Goal: Task Accomplishment & Management: Manage account settings

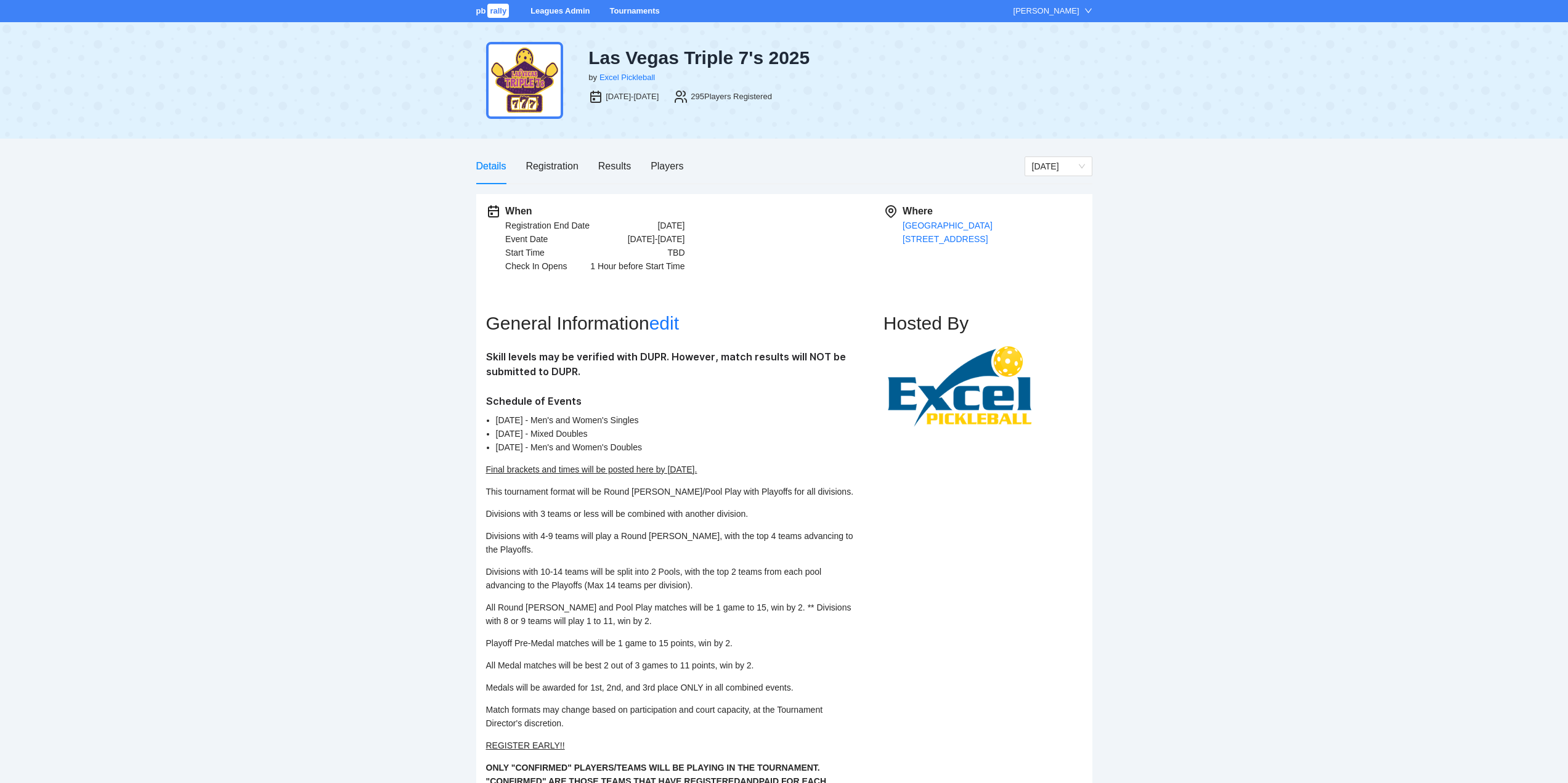
click at [634, 10] on link "Tournaments" at bounding box center [634, 11] width 50 height 9
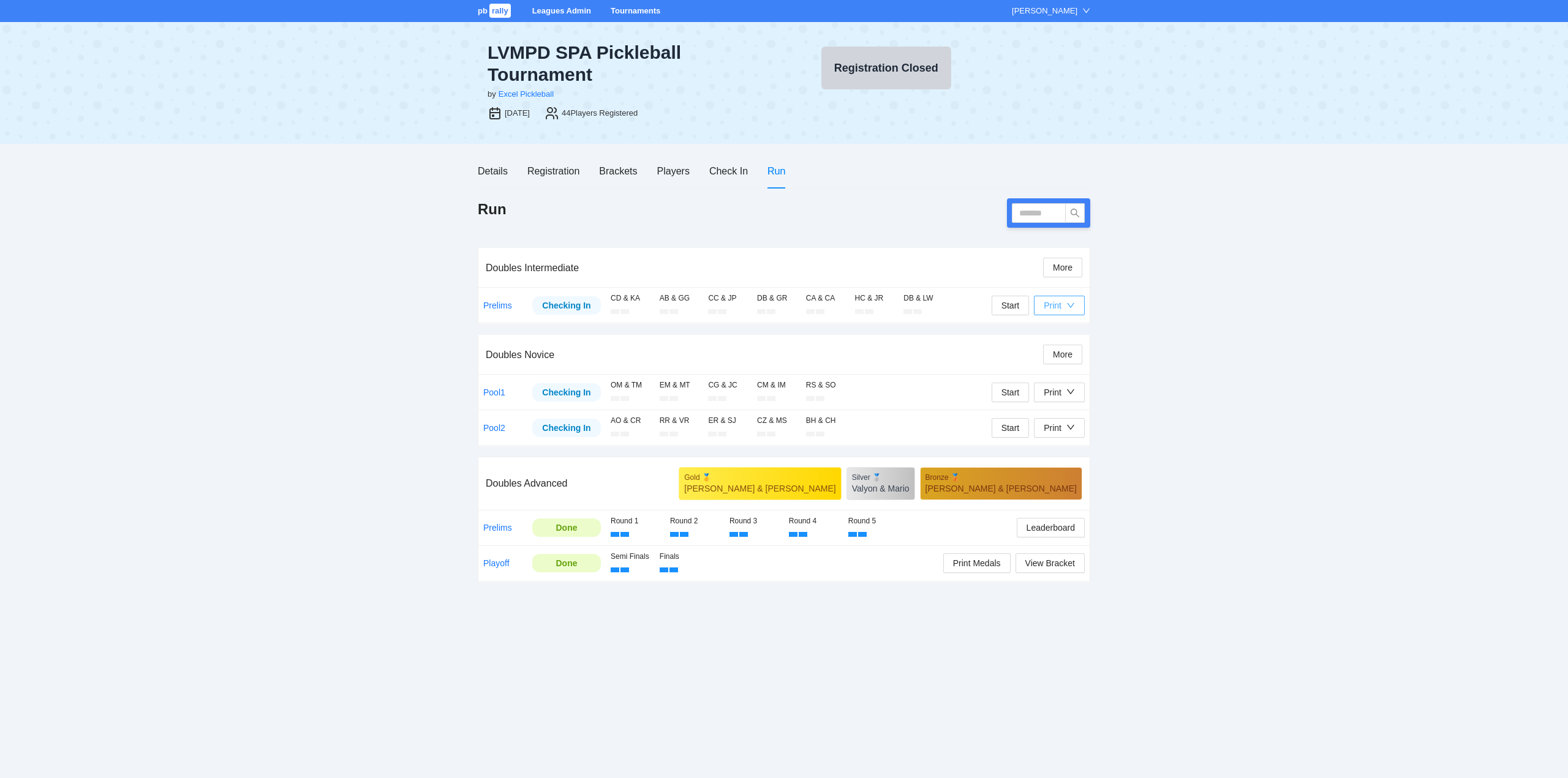
click at [1051, 305] on div "Print" at bounding box center [1052, 306] width 17 height 14
click at [1057, 347] on span "Scorecards" at bounding box center [1072, 349] width 63 height 14
click at [1066, 392] on div "Print" at bounding box center [1059, 393] width 31 height 14
click at [1063, 434] on span "Scorecards" at bounding box center [1072, 436] width 63 height 14
click at [1029, 212] on input "text" at bounding box center [1039, 213] width 54 height 20
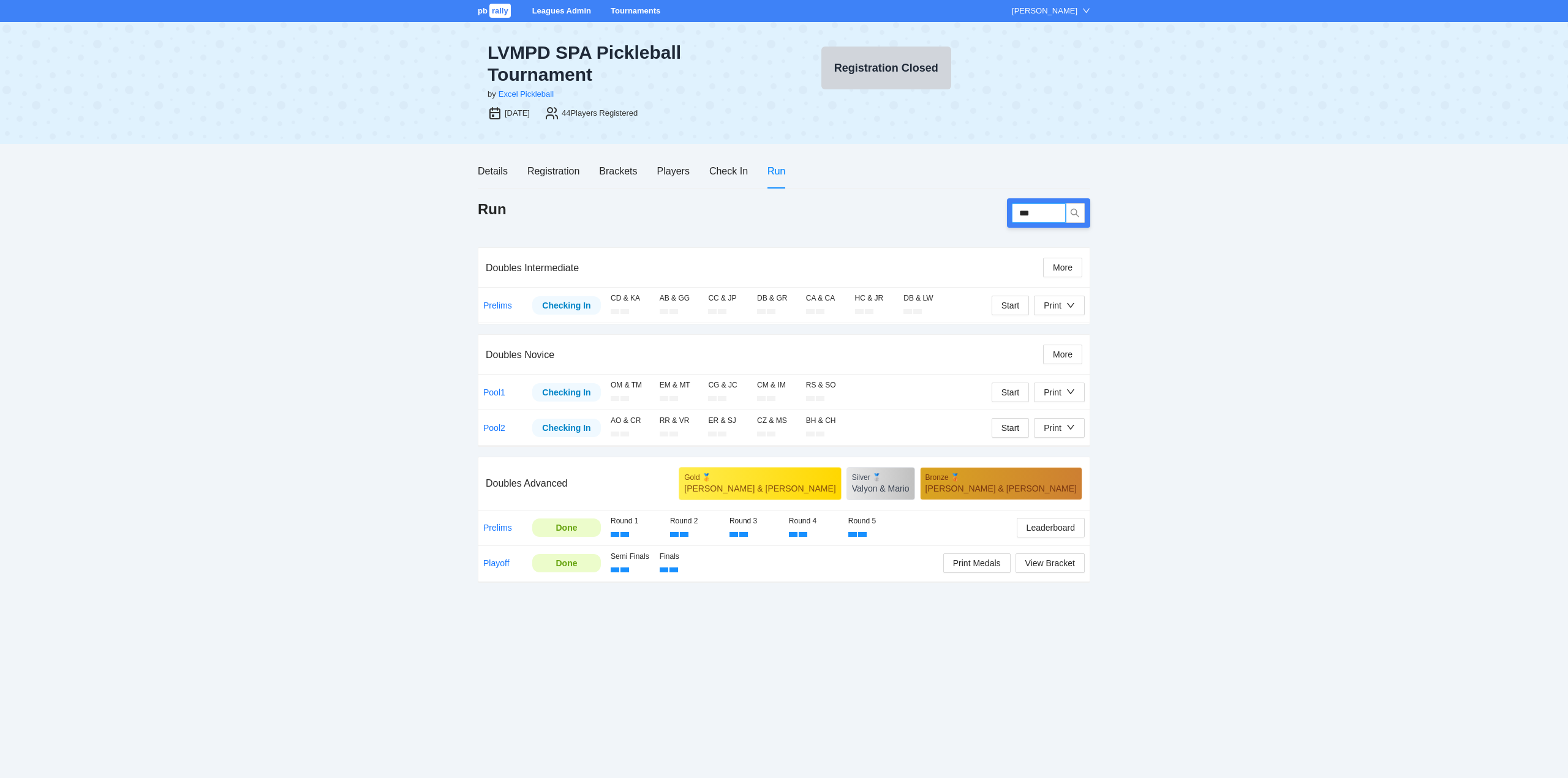
type input "****"
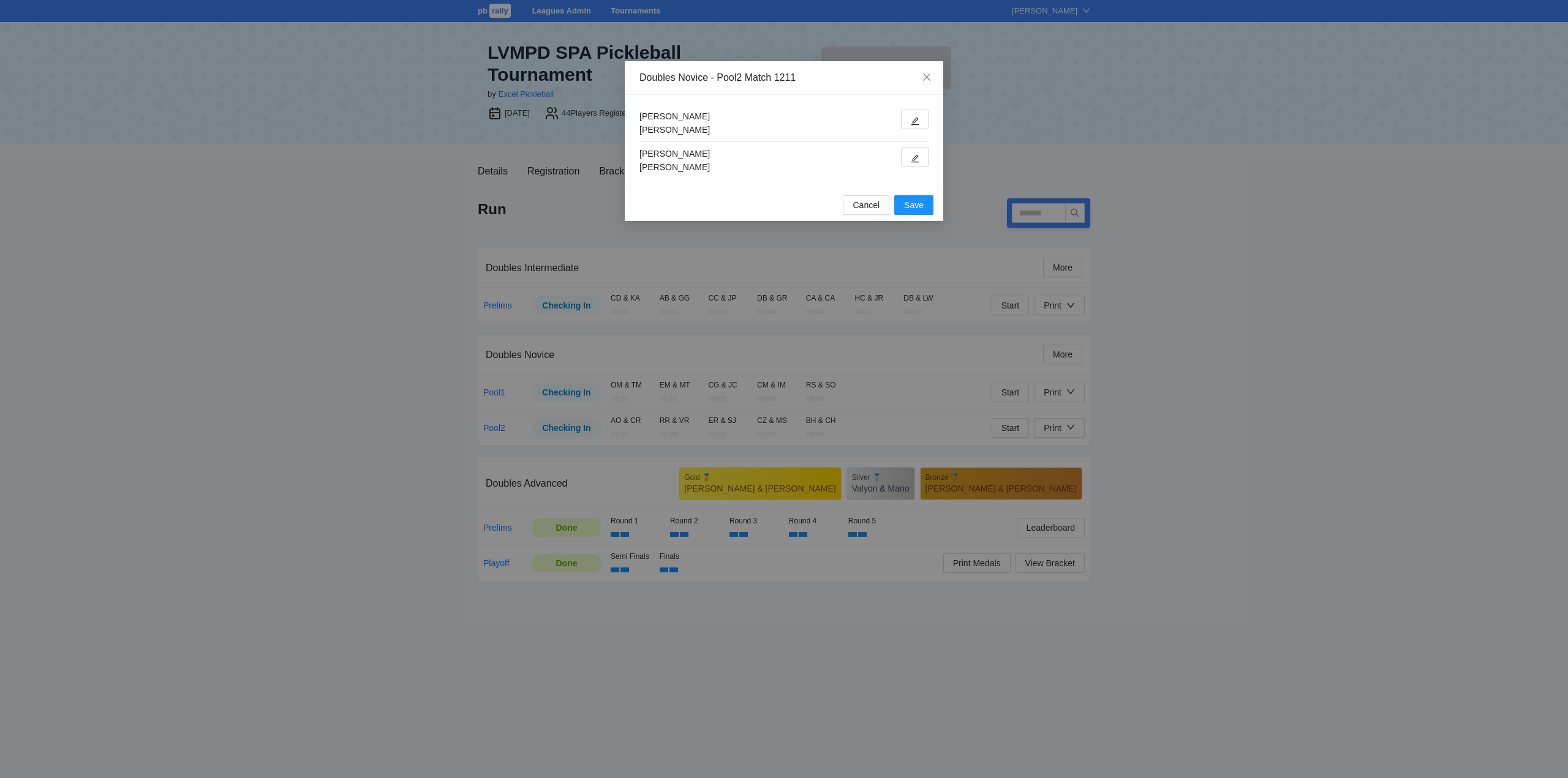
type input "****"
click at [913, 155] on icon "edit" at bounding box center [914, 158] width 8 height 8
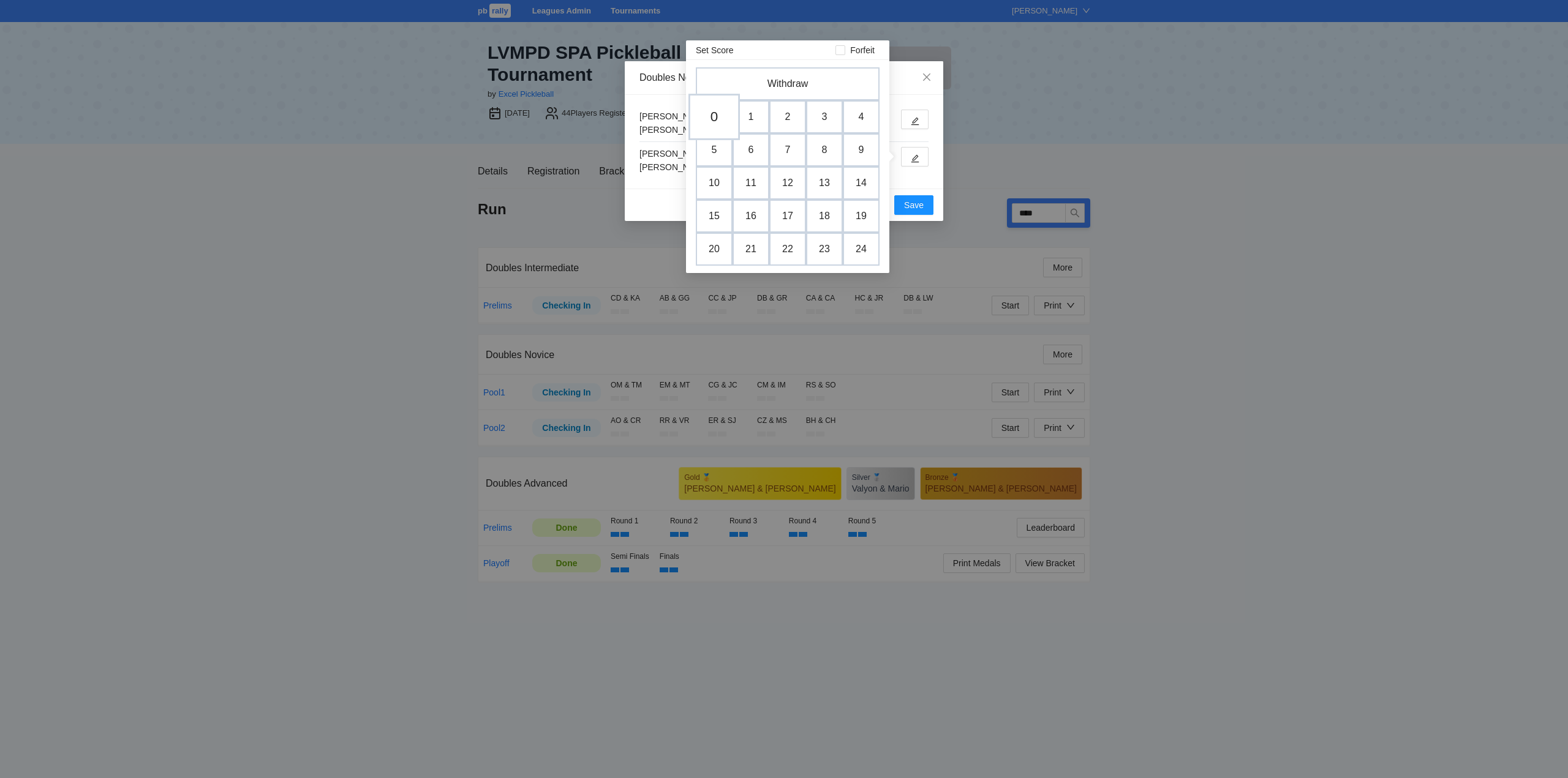
click at [716, 118] on td "0" at bounding box center [714, 117] width 52 height 46
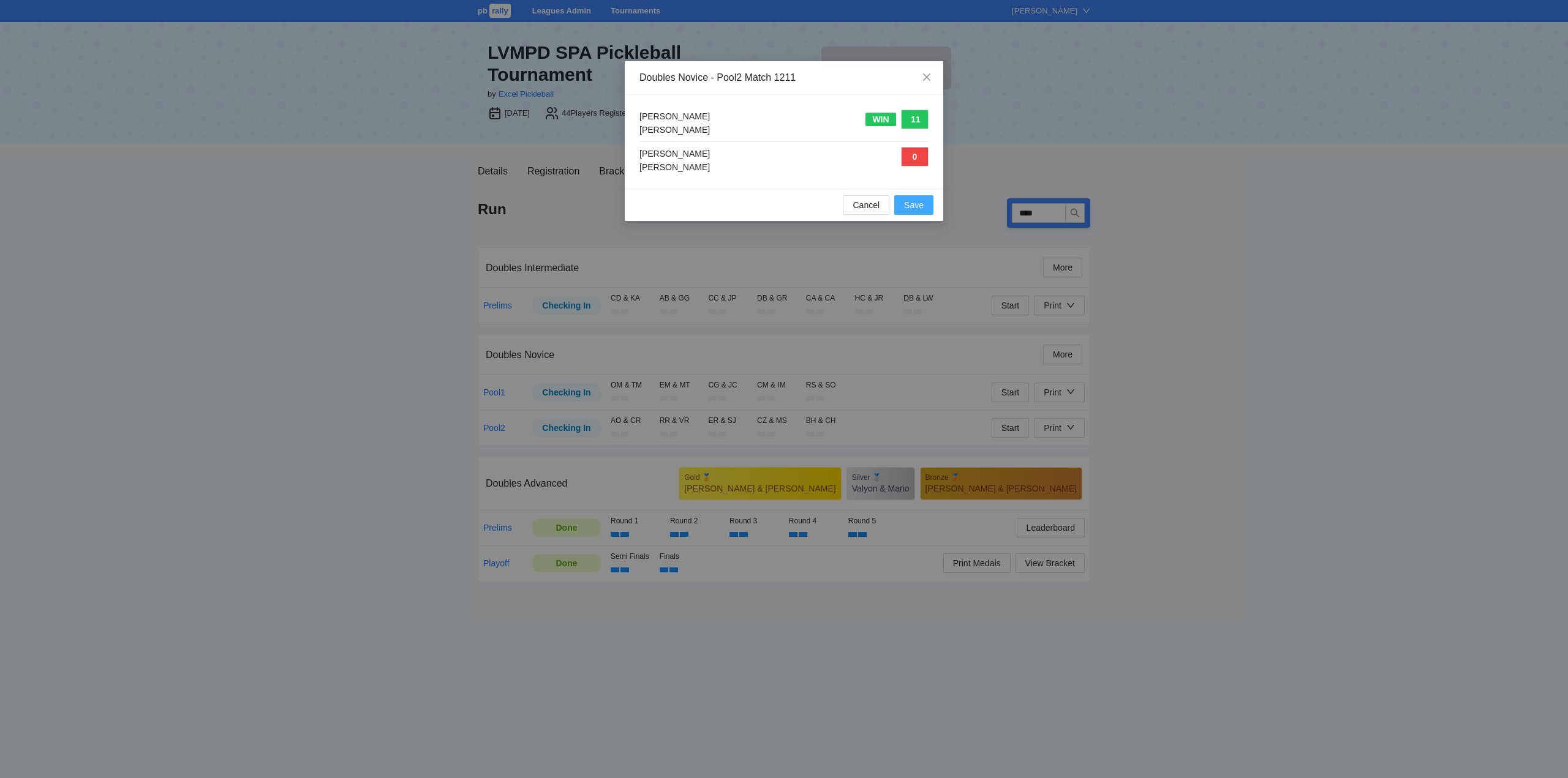
click at [919, 205] on span "Save" at bounding box center [914, 205] width 20 height 14
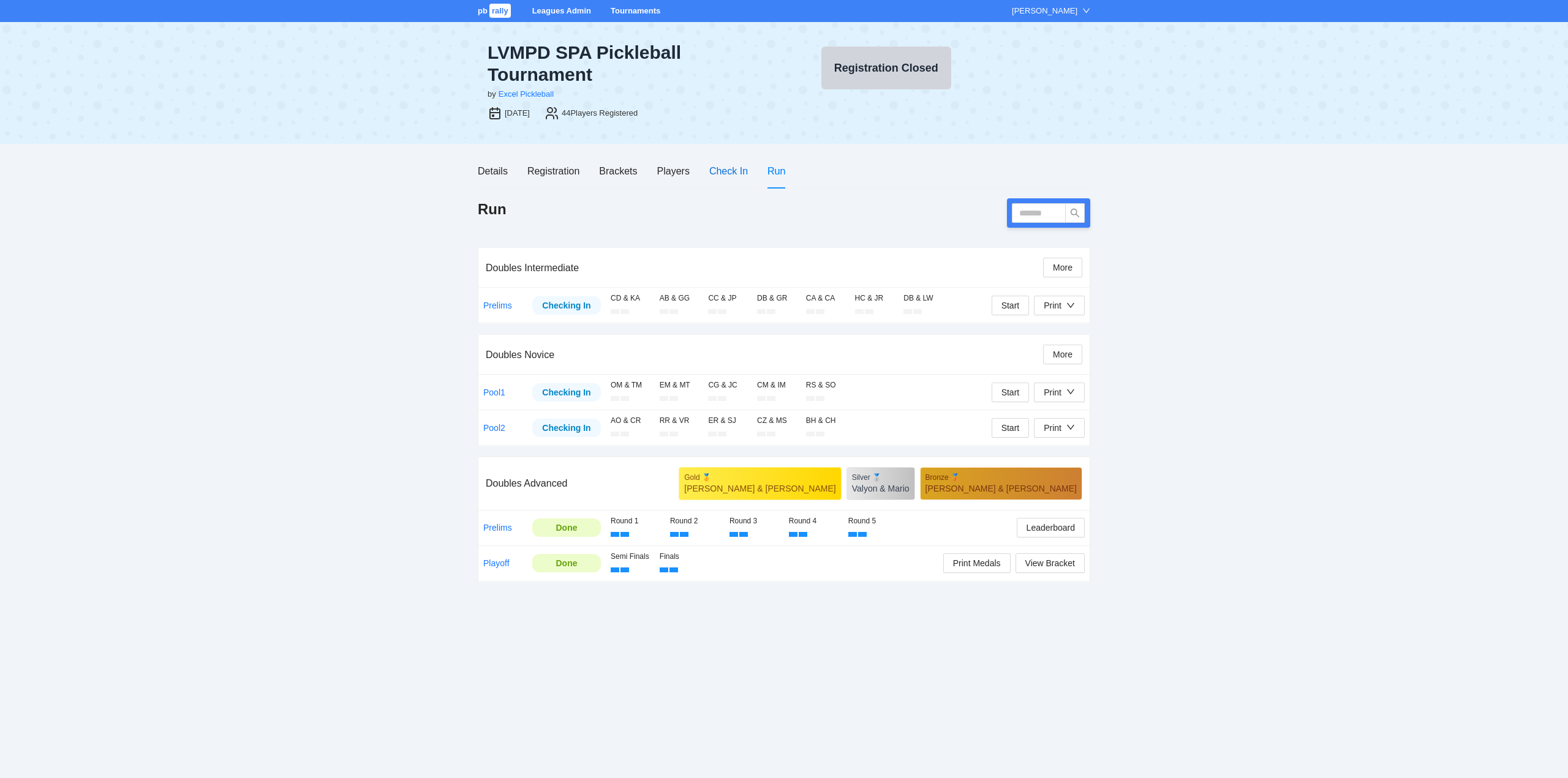
click at [726, 167] on div "Check In" at bounding box center [728, 171] width 39 height 15
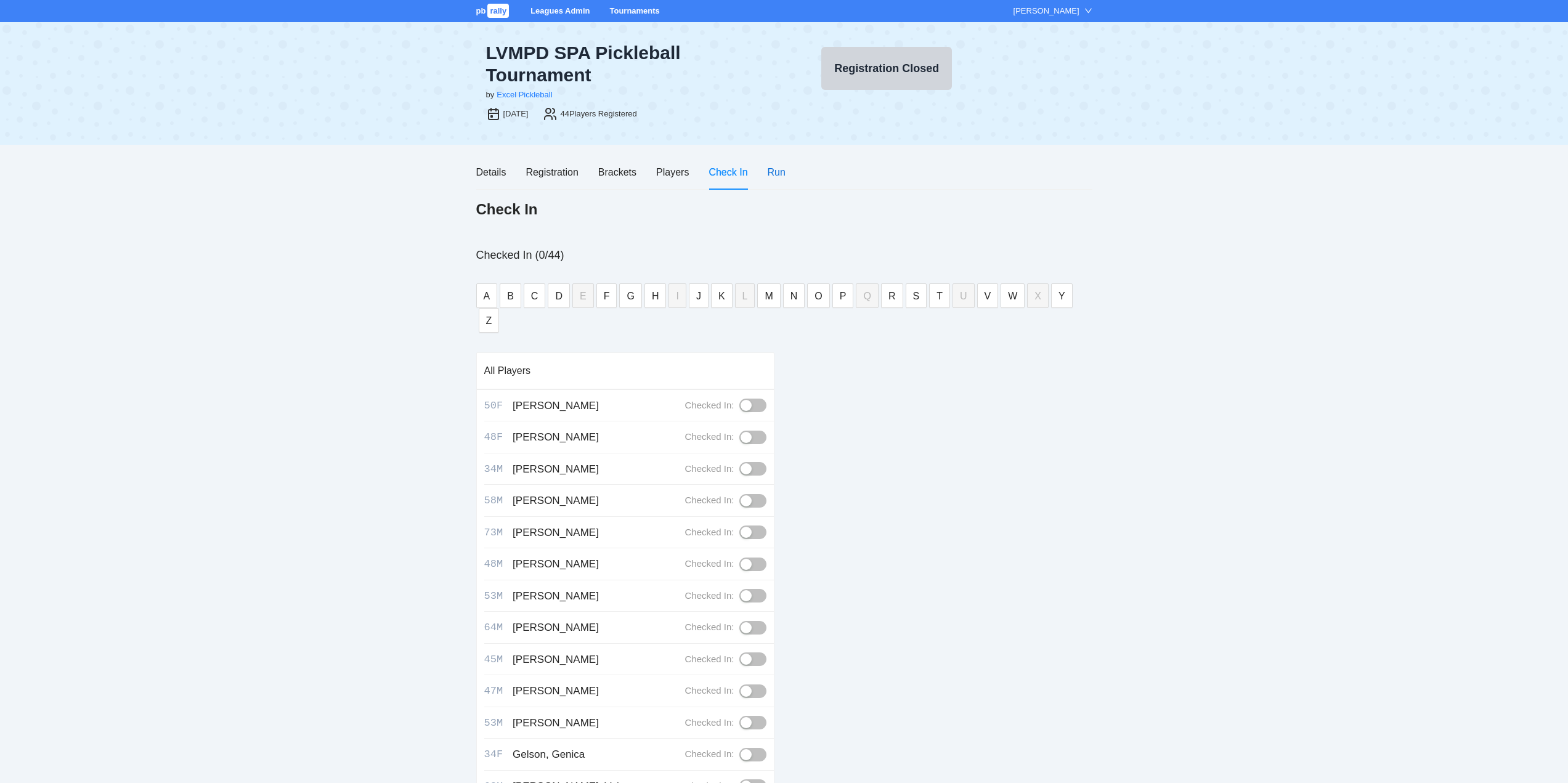
click at [776, 174] on div "Run" at bounding box center [776, 172] width 18 height 15
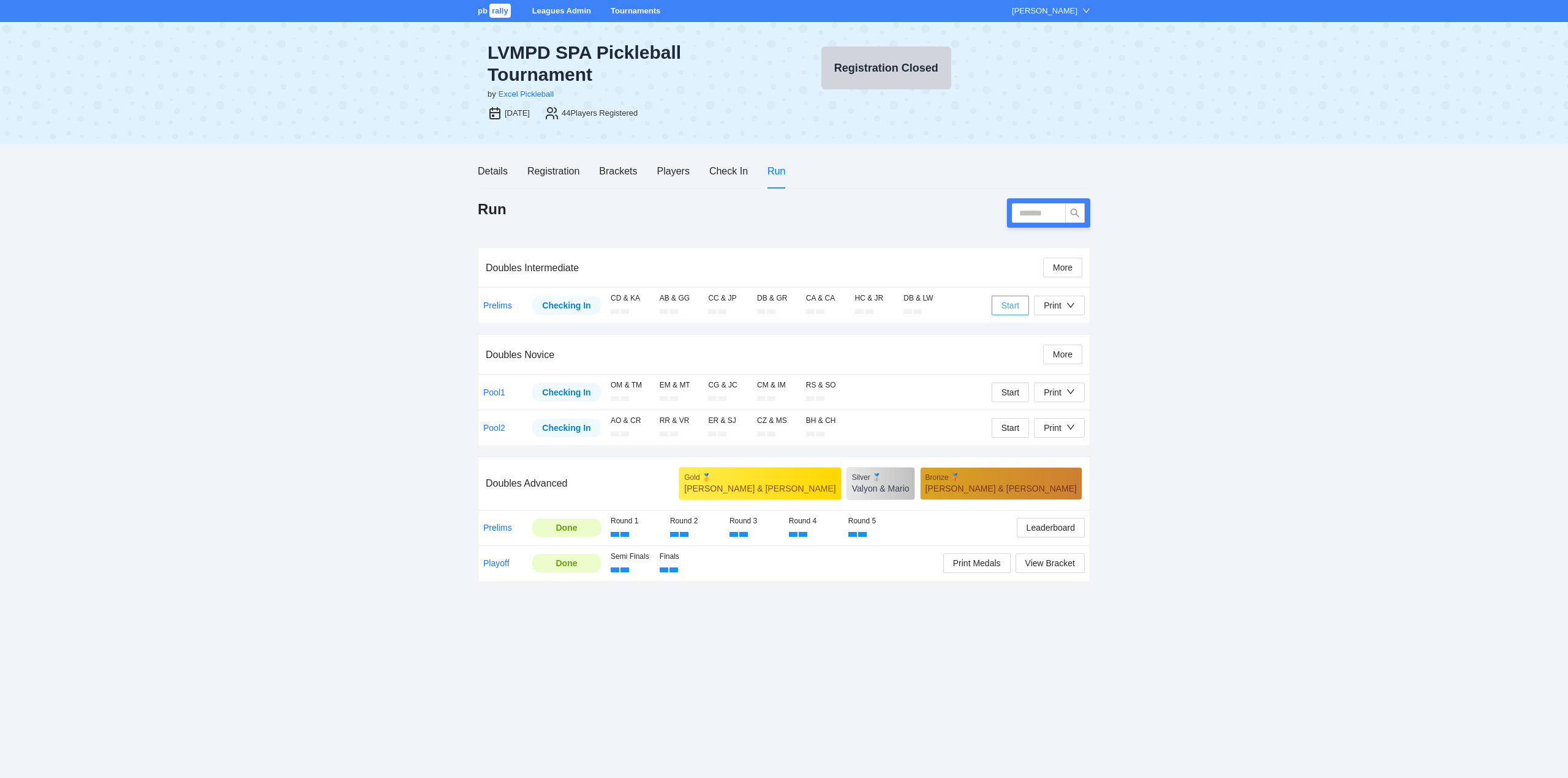
click at [1010, 303] on span "Start" at bounding box center [1010, 306] width 18 height 14
click at [1010, 391] on span "Start" at bounding box center [1010, 393] width 18 height 14
click at [1009, 431] on span "Start" at bounding box center [1010, 428] width 18 height 14
click at [1060, 303] on span "Unstart" at bounding box center [1061, 306] width 27 height 14
click at [1051, 393] on span "Unstart" at bounding box center [1061, 393] width 27 height 14
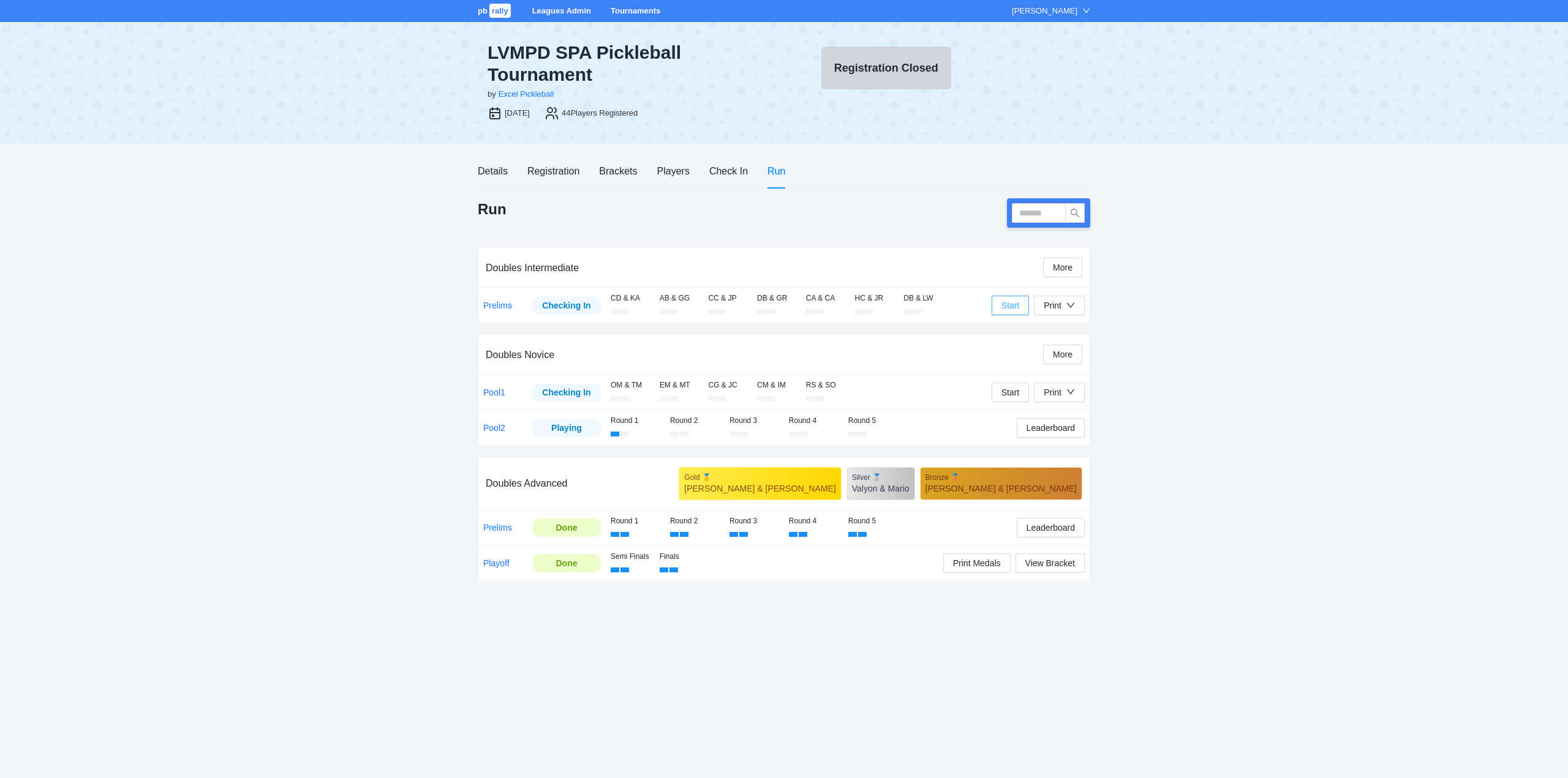
click at [1004, 302] on span "Start" at bounding box center [1010, 306] width 18 height 14
drag, startPoint x: 1010, startPoint y: 390, endPoint x: 1032, endPoint y: 394, distance: 22.4
click at [1010, 390] on span "Start" at bounding box center [1010, 393] width 18 height 14
click at [1029, 220] on input "text" at bounding box center [1039, 213] width 54 height 20
type input "****"
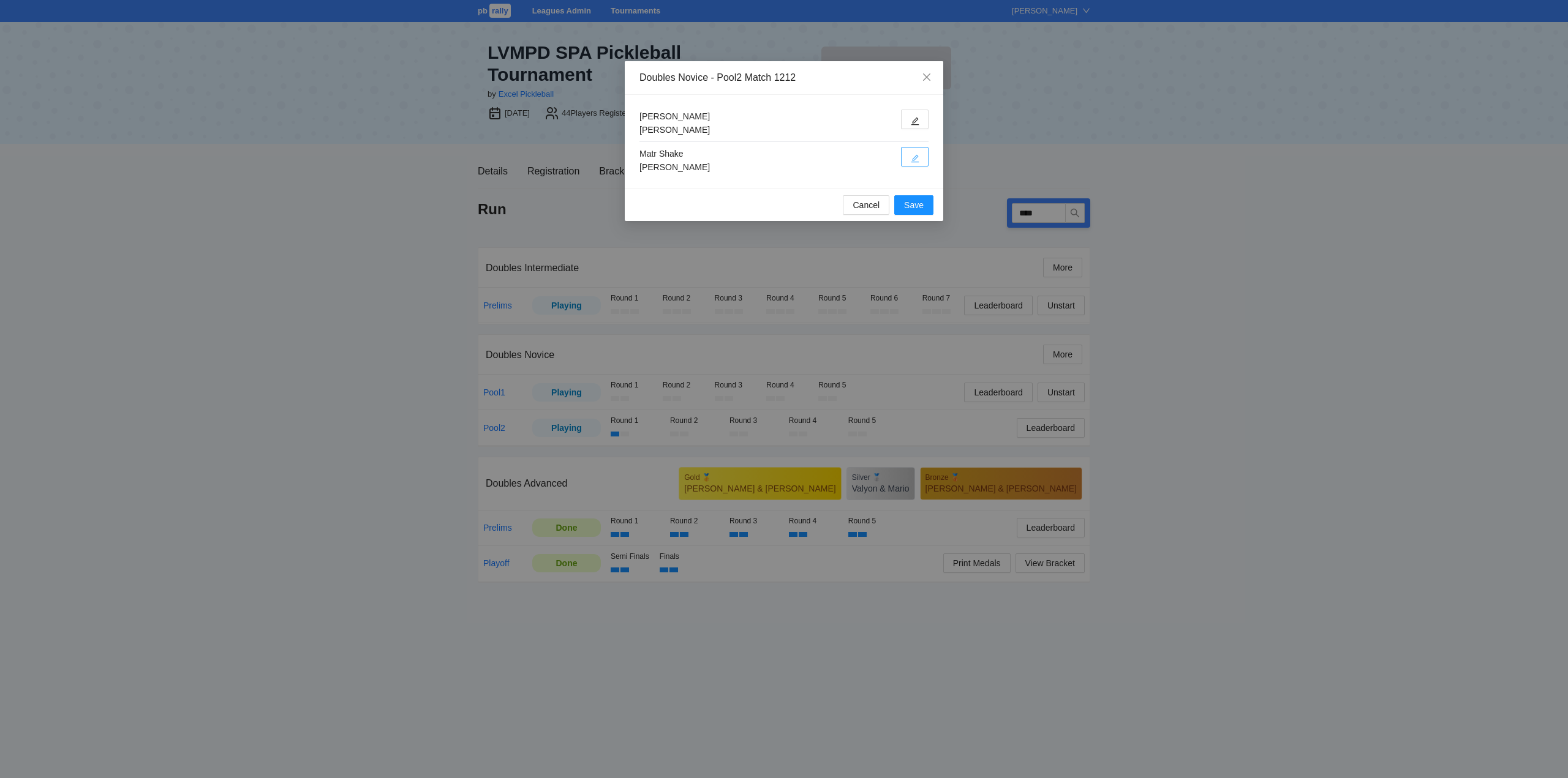
click at [920, 156] on button "button" at bounding box center [914, 157] width 27 height 20
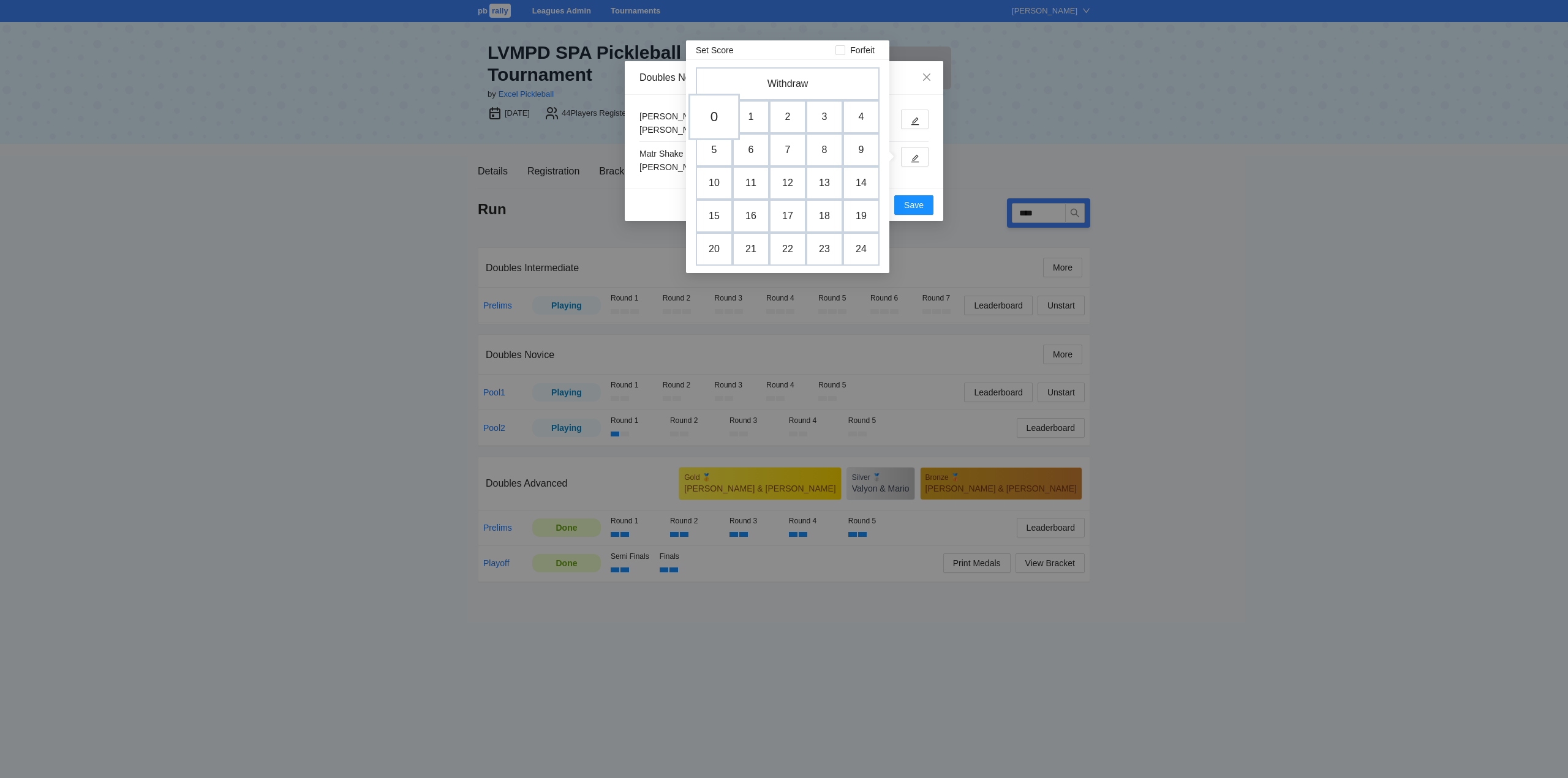
click at [713, 117] on td "0" at bounding box center [714, 117] width 52 height 46
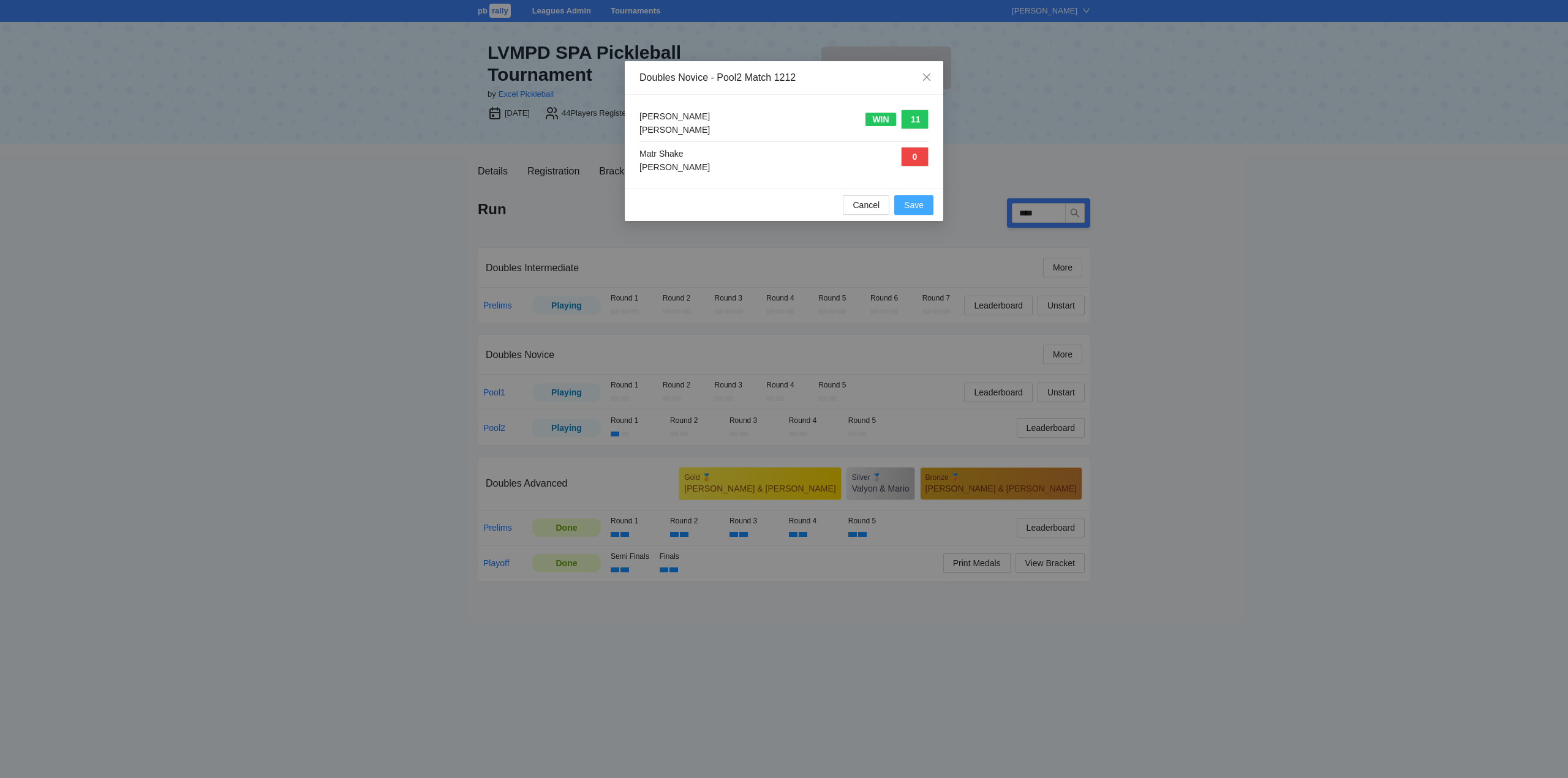
drag, startPoint x: 911, startPoint y: 203, endPoint x: 999, endPoint y: 231, distance: 92.3
click at [915, 203] on span "Save" at bounding box center [914, 205] width 20 height 14
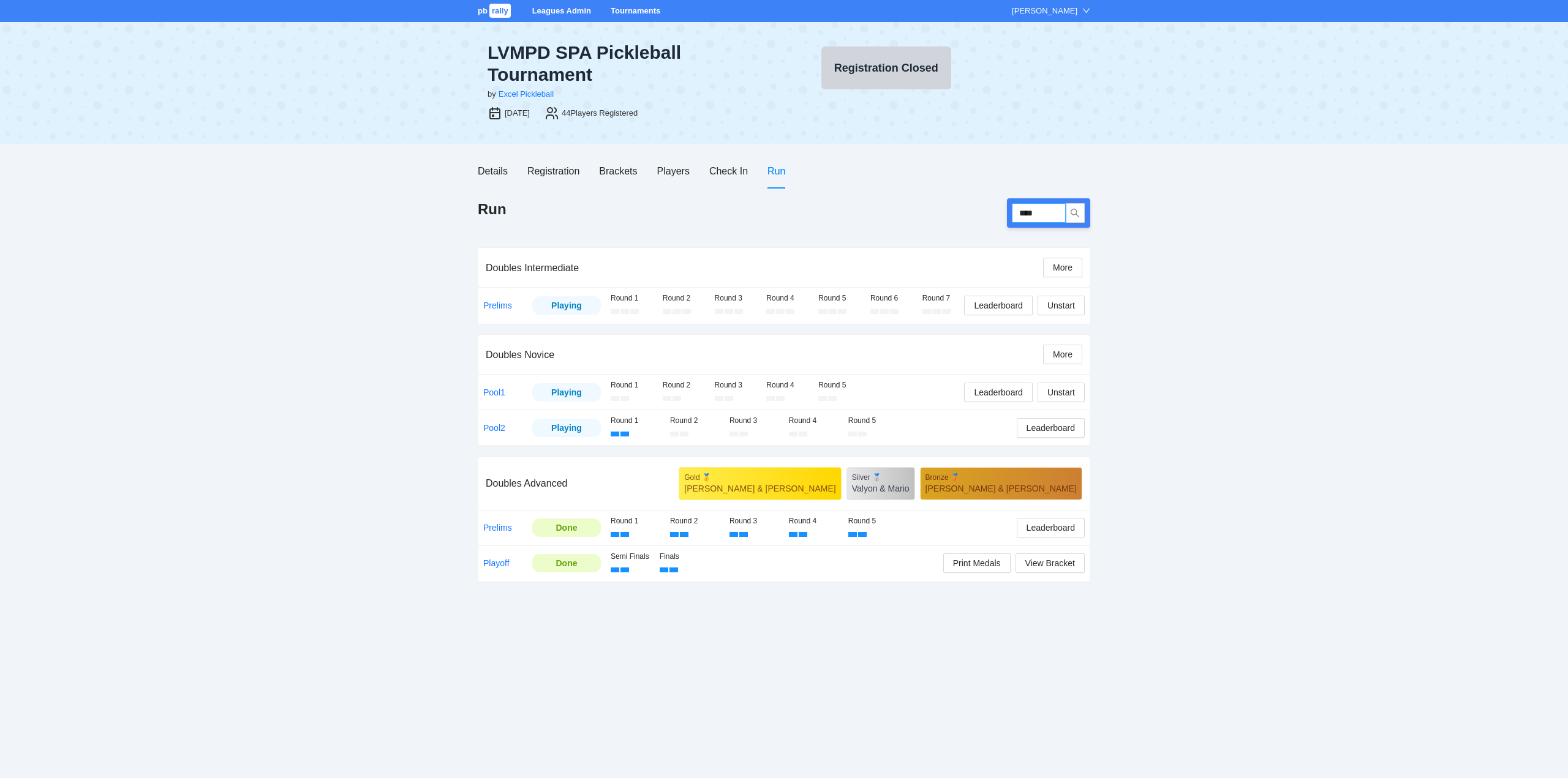
click at [1042, 215] on input "****" at bounding box center [1039, 213] width 54 height 20
type input "****"
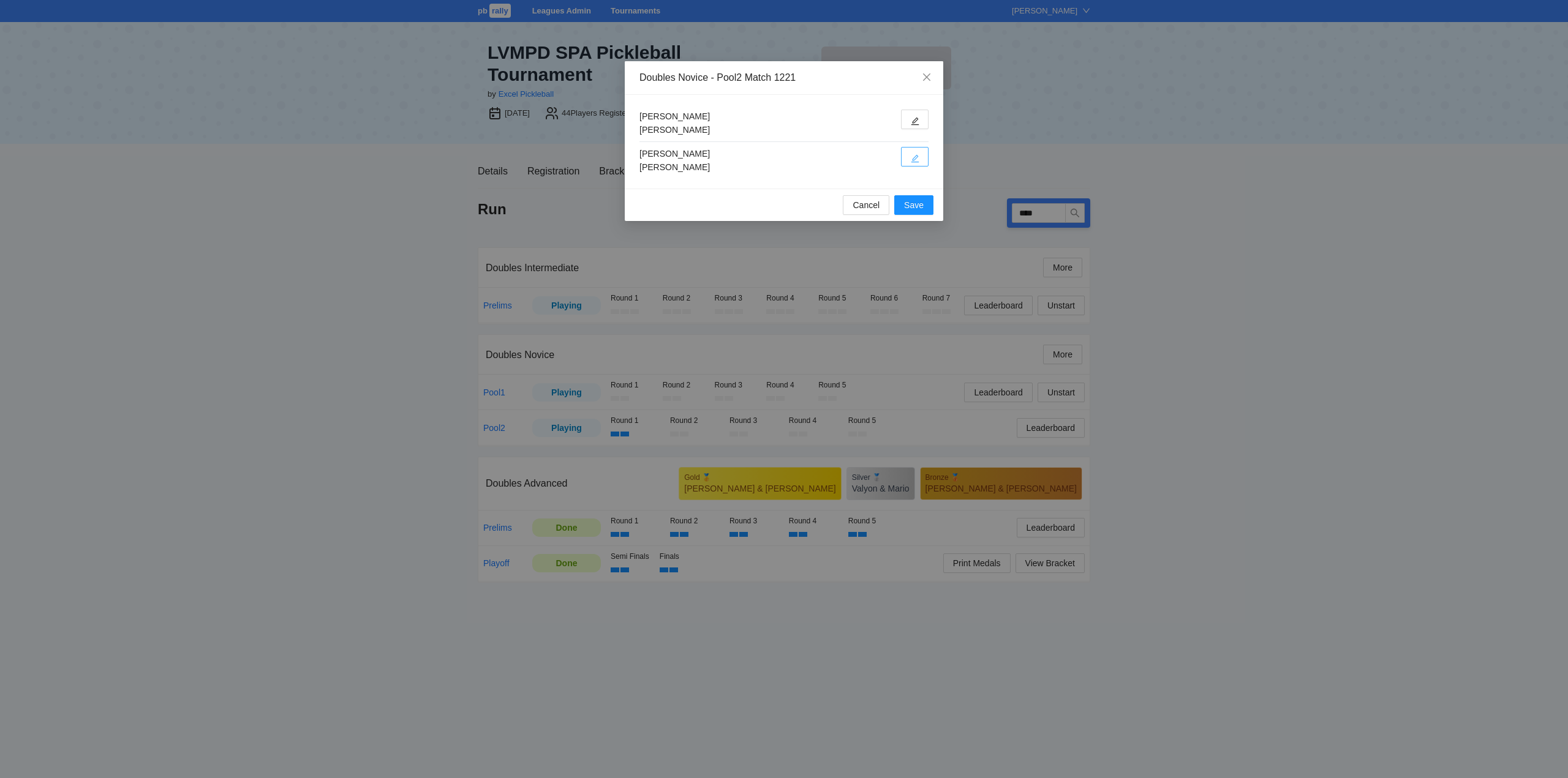
click at [916, 149] on button "button" at bounding box center [914, 157] width 27 height 20
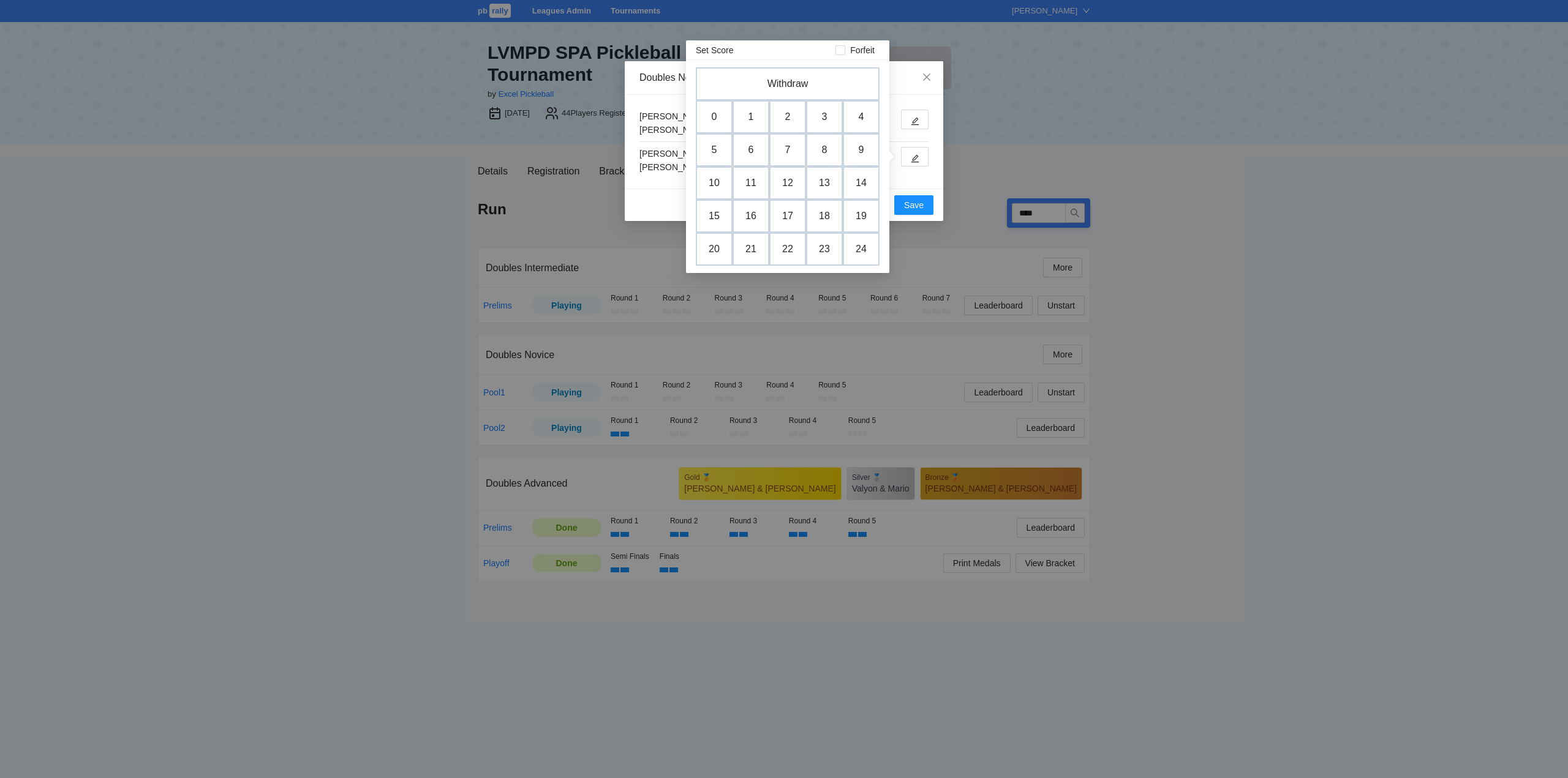
drag, startPoint x: 828, startPoint y: 113, endPoint x: 829, endPoint y: 127, distance: 14.0
click at [828, 111] on td "3" at bounding box center [824, 117] width 36 height 33
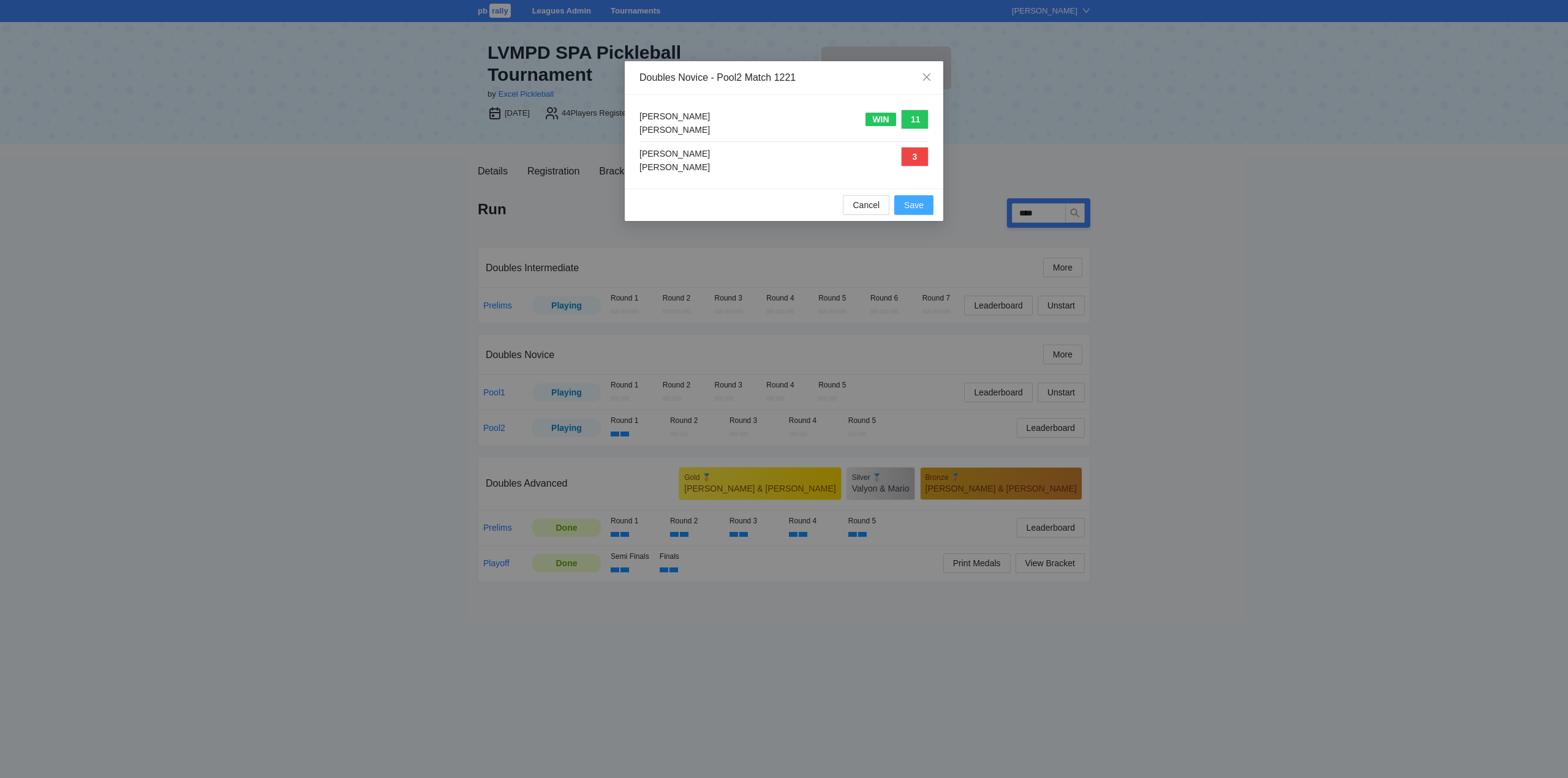
click at [916, 199] on span "Save" at bounding box center [914, 205] width 20 height 14
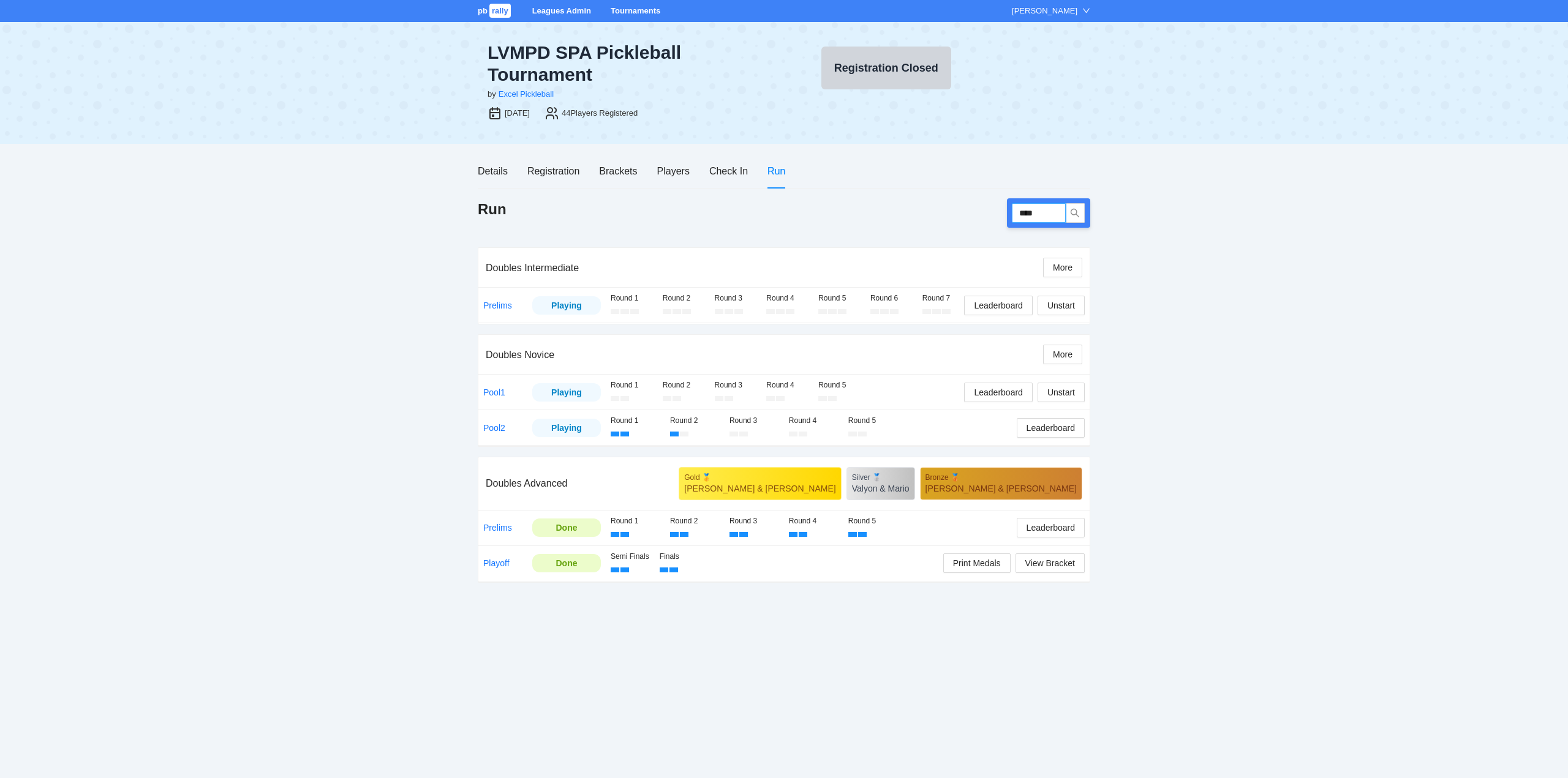
click at [1042, 215] on input "****" at bounding box center [1039, 213] width 54 height 20
type input "****"
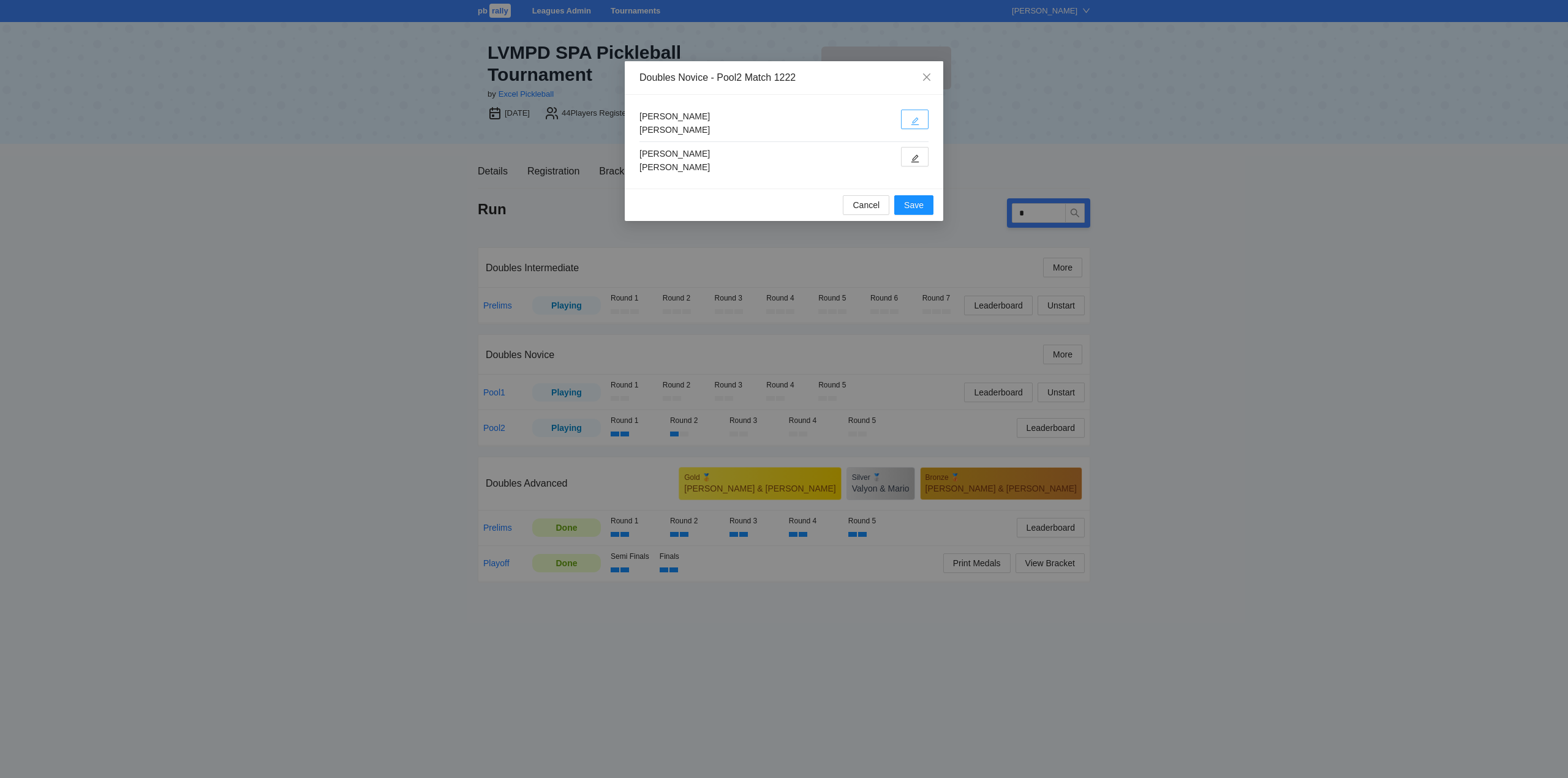
click at [910, 121] on button "button" at bounding box center [914, 120] width 27 height 20
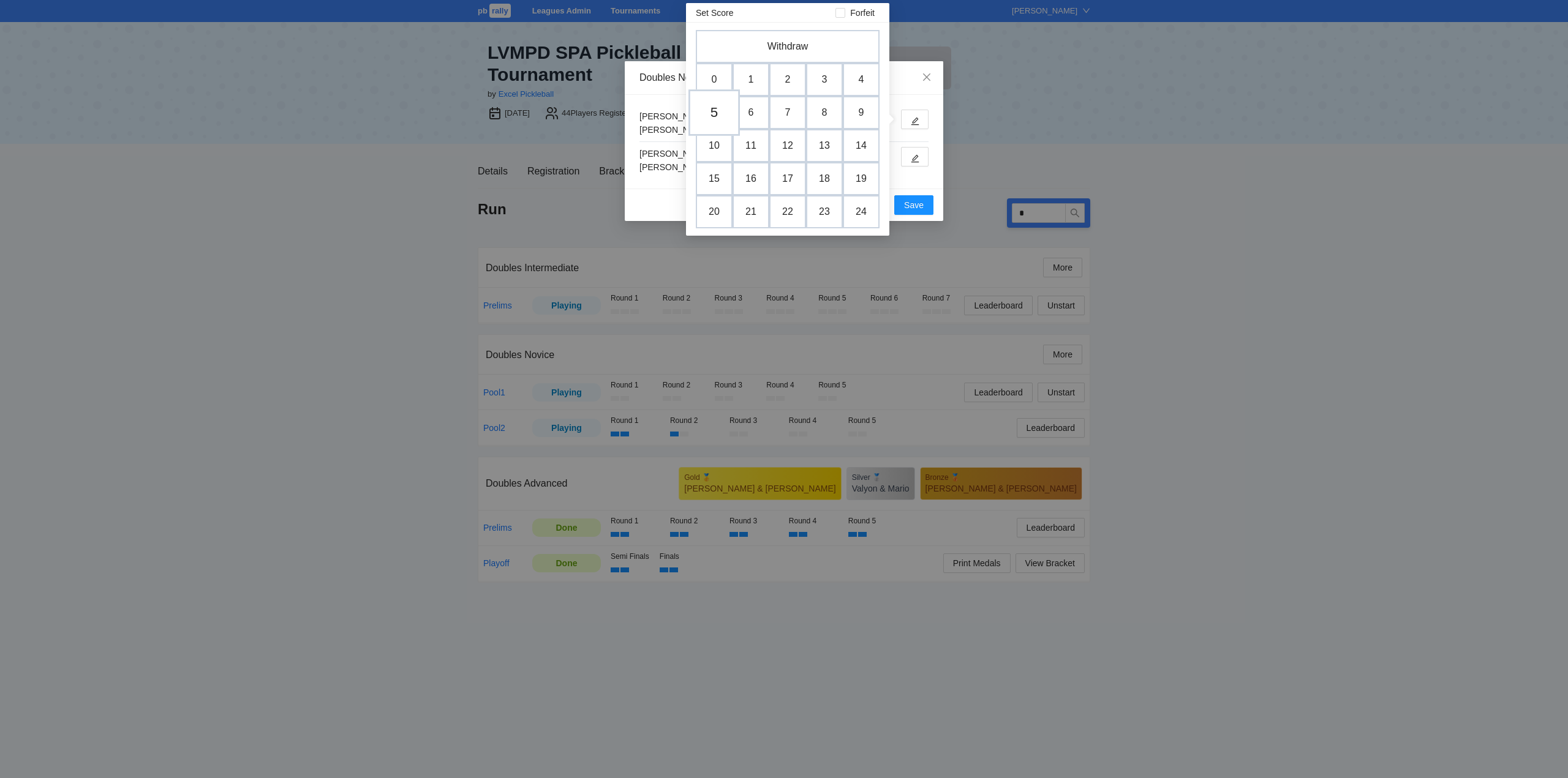
click at [718, 110] on td "5" at bounding box center [714, 112] width 52 height 46
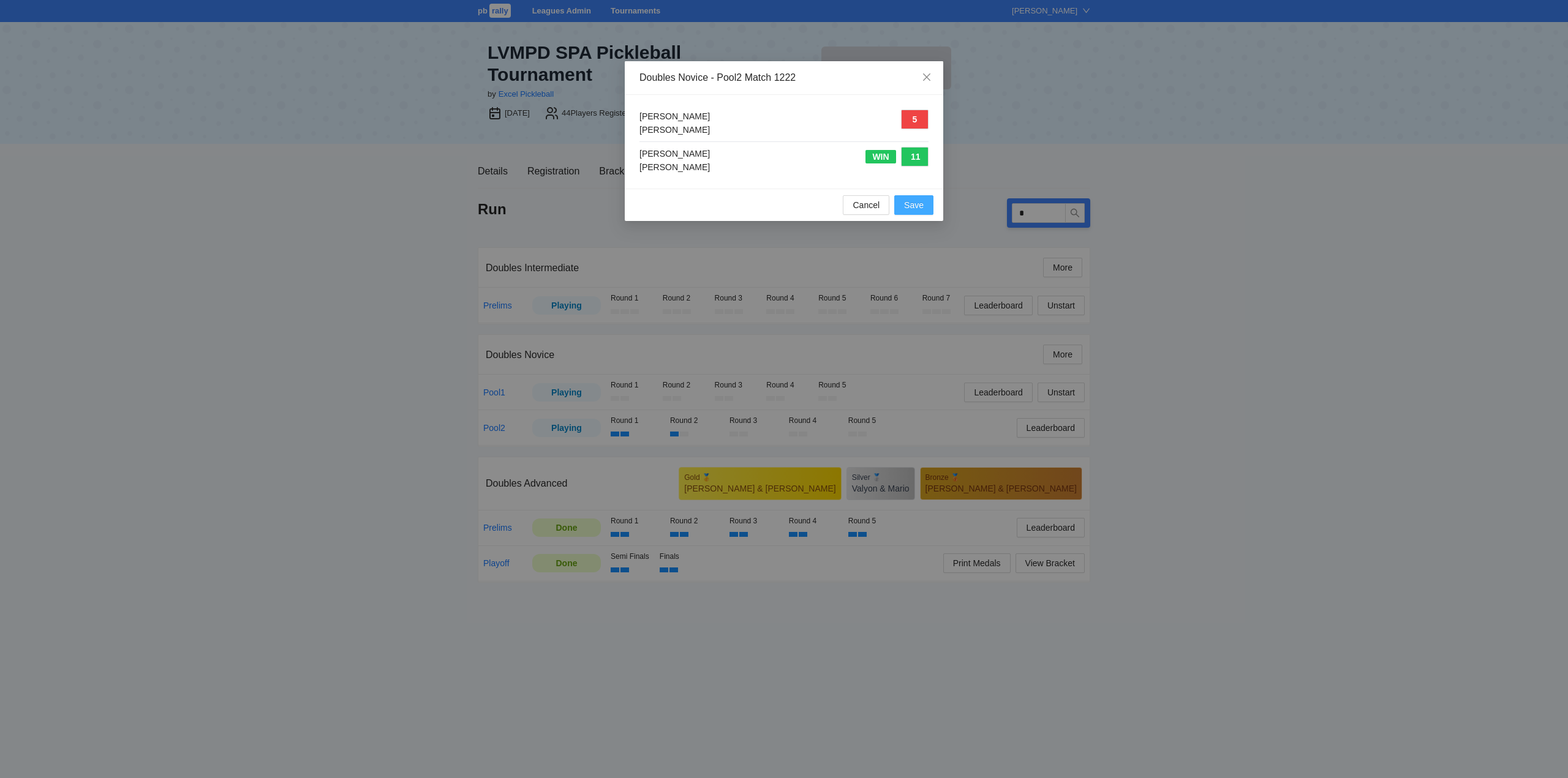
click at [913, 202] on span "Save" at bounding box center [914, 205] width 20 height 14
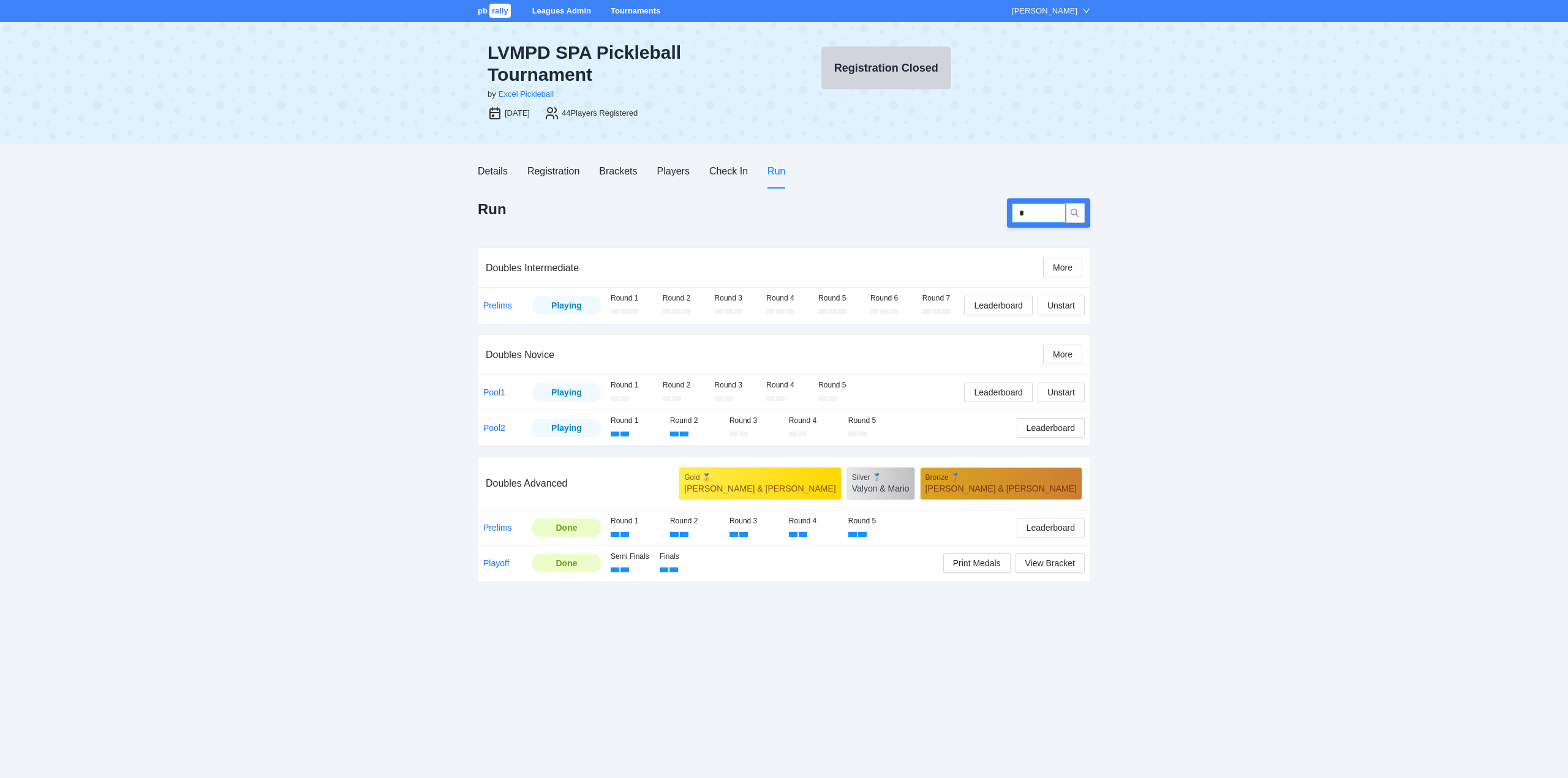
click at [1039, 214] on input "*" at bounding box center [1039, 213] width 54 height 20
type input "****"
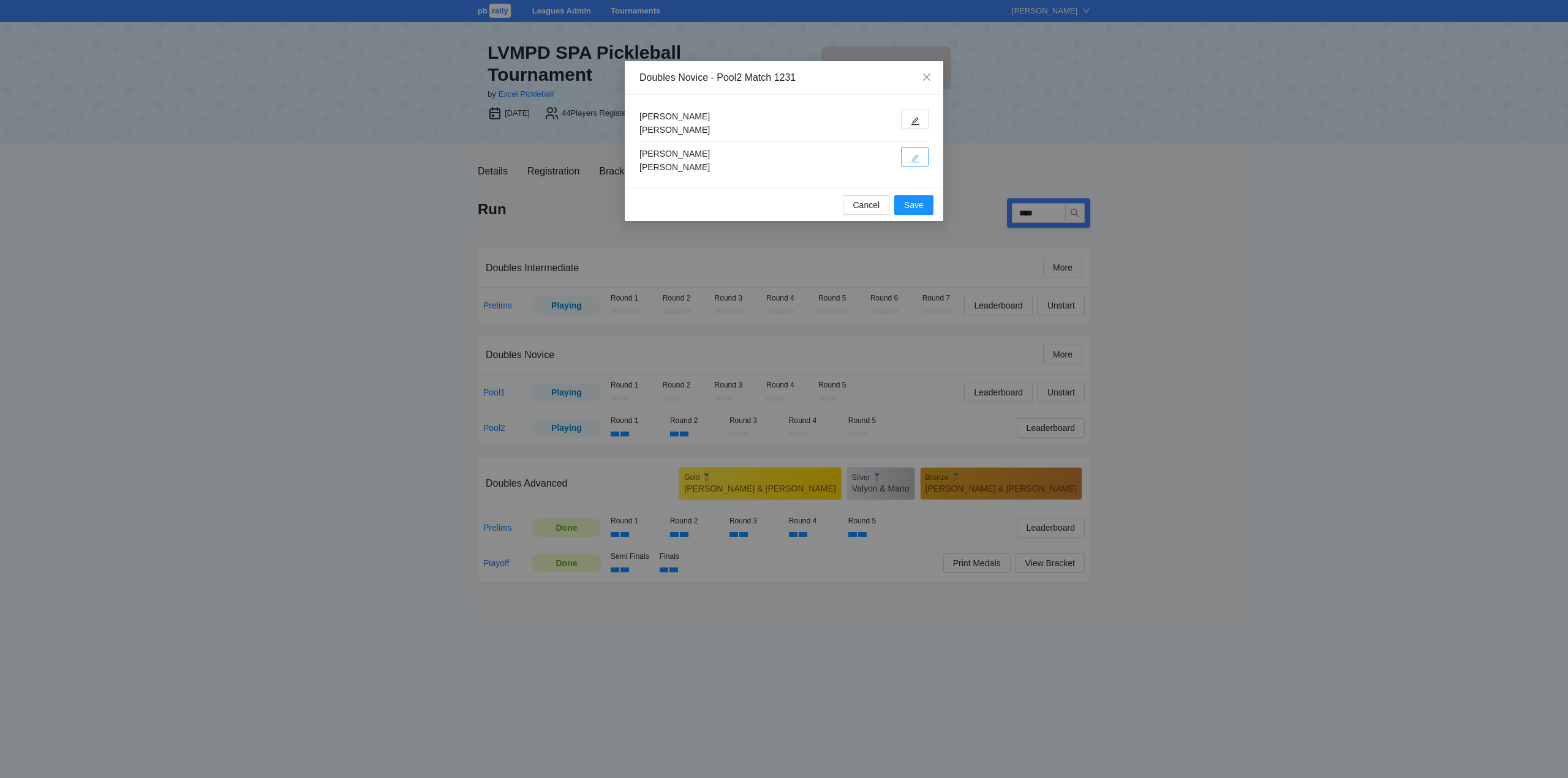
click at [916, 155] on icon "edit" at bounding box center [914, 158] width 8 height 8
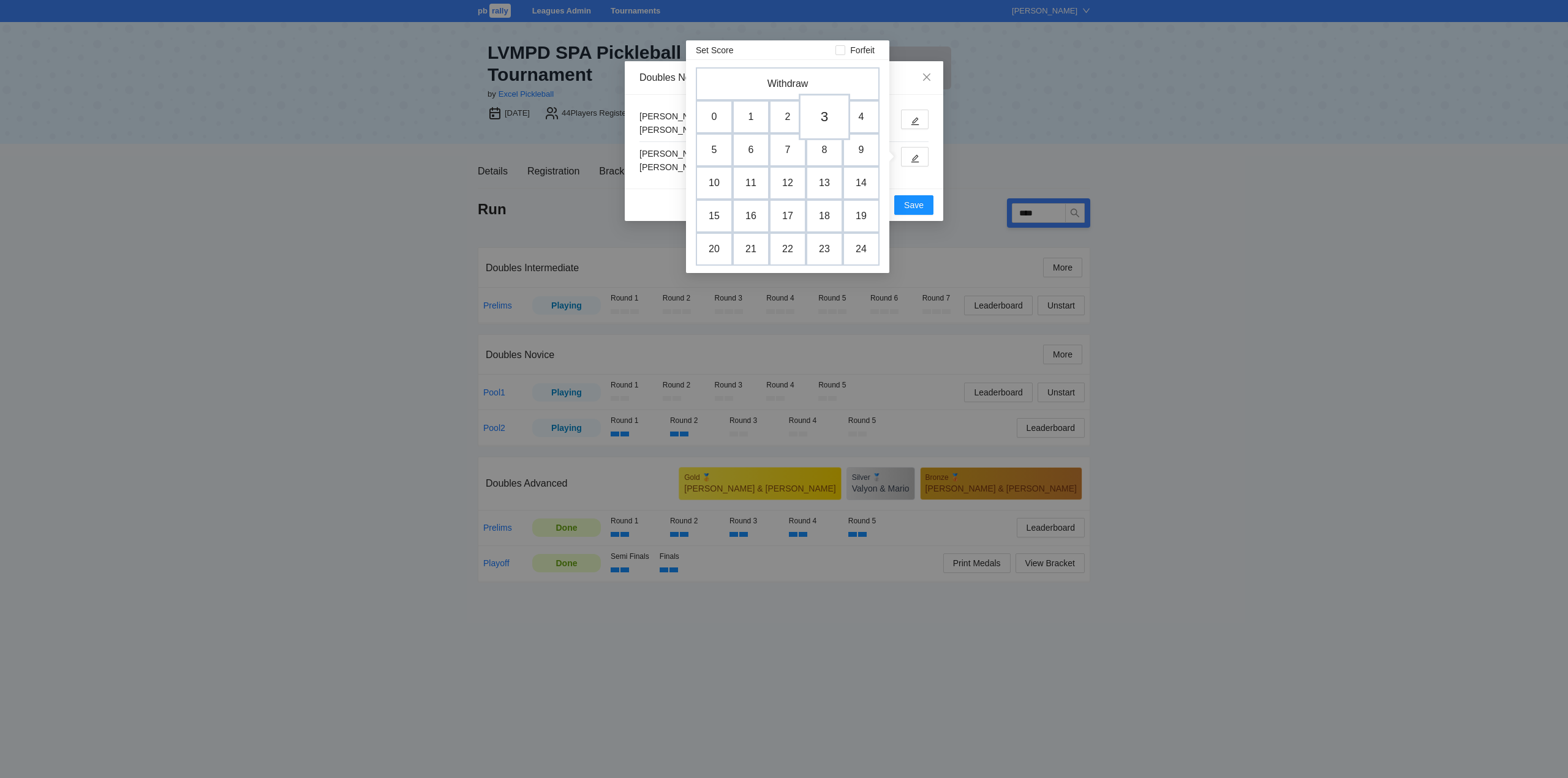
click at [828, 115] on td "3" at bounding box center [825, 117] width 52 height 46
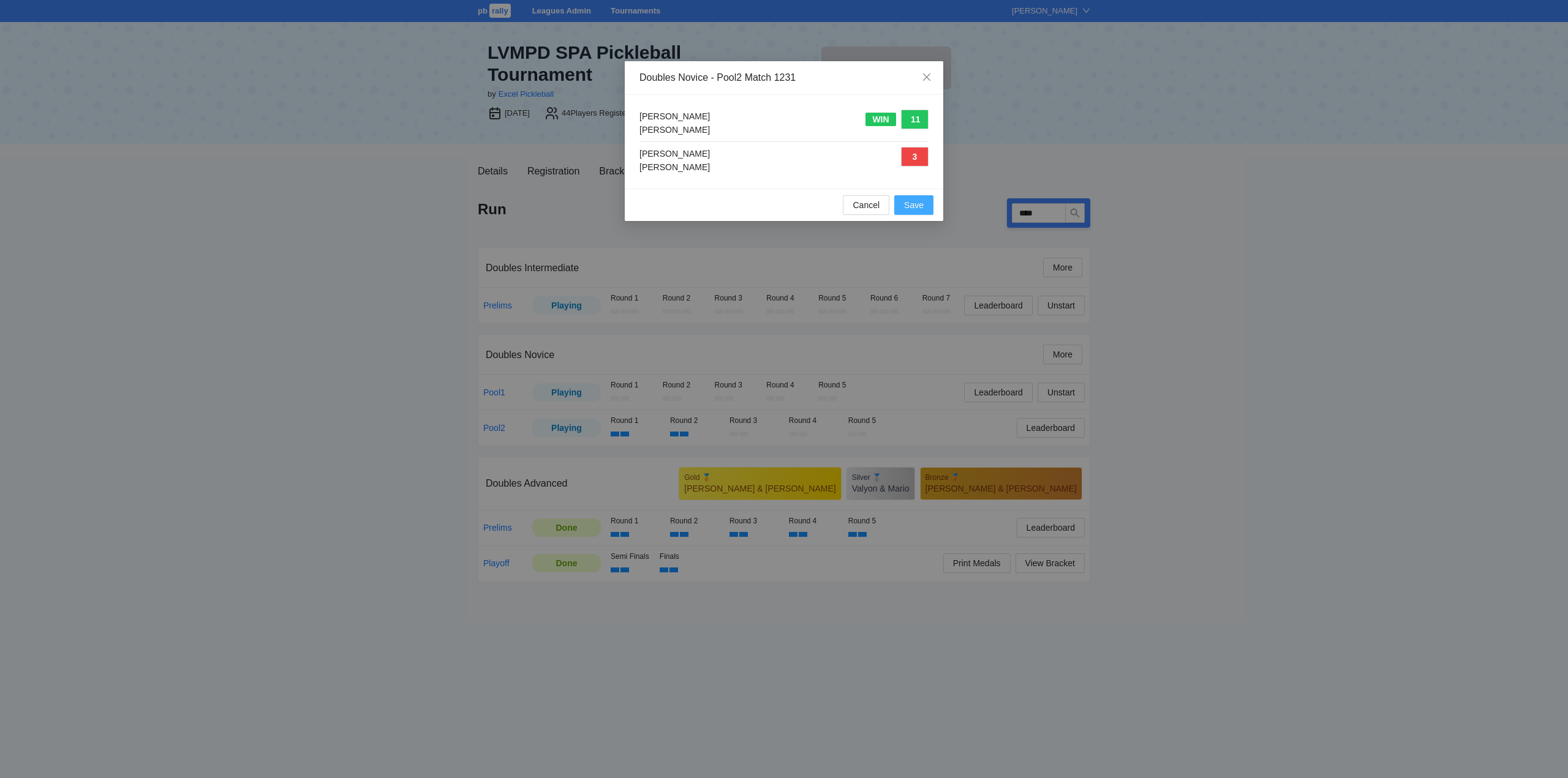
drag, startPoint x: 916, startPoint y: 200, endPoint x: 927, endPoint y: 209, distance: 14.2
click at [916, 200] on span "Save" at bounding box center [914, 205] width 20 height 14
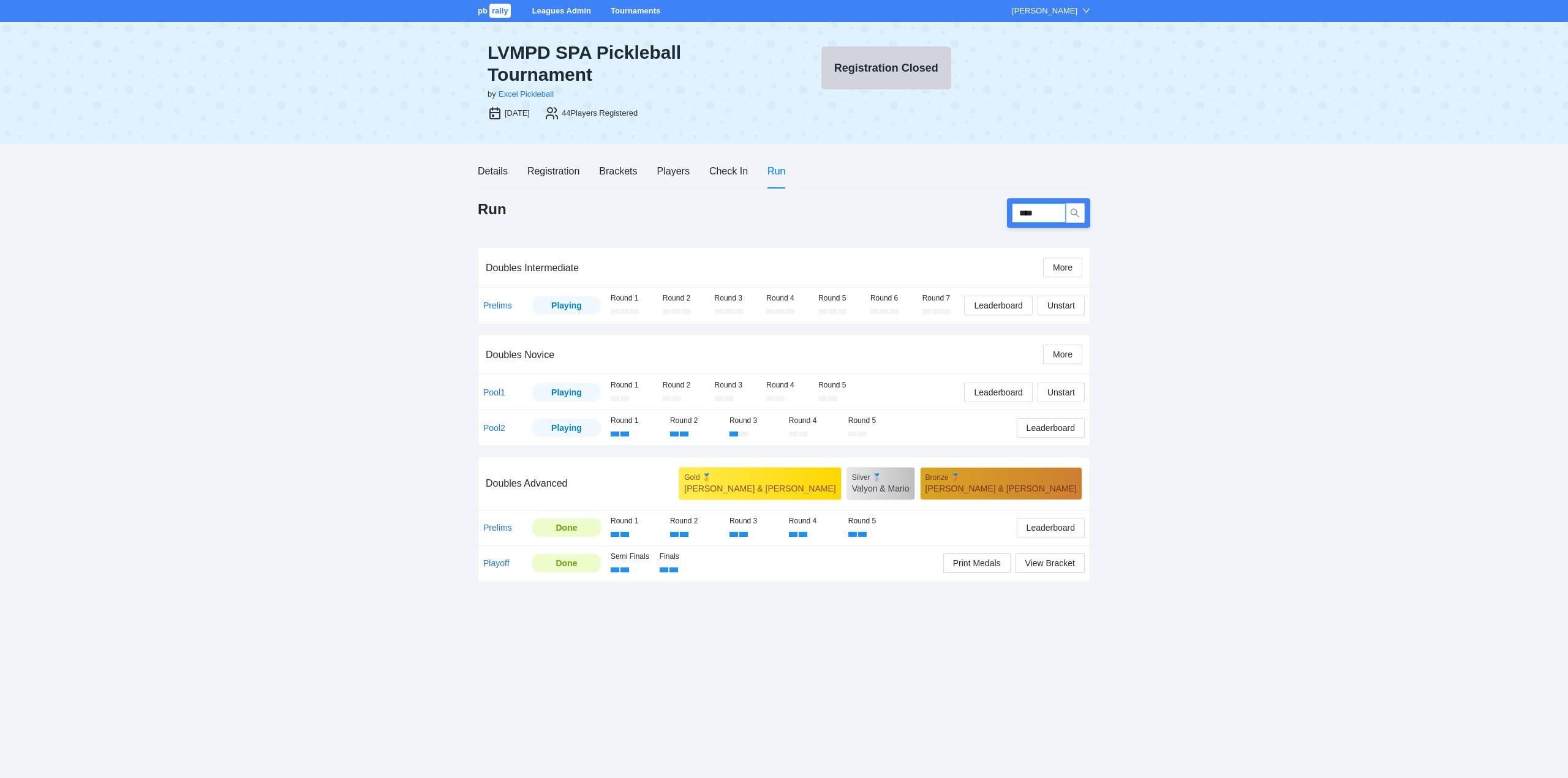
click at [1044, 212] on input "****" at bounding box center [1039, 213] width 54 height 20
type input "****"
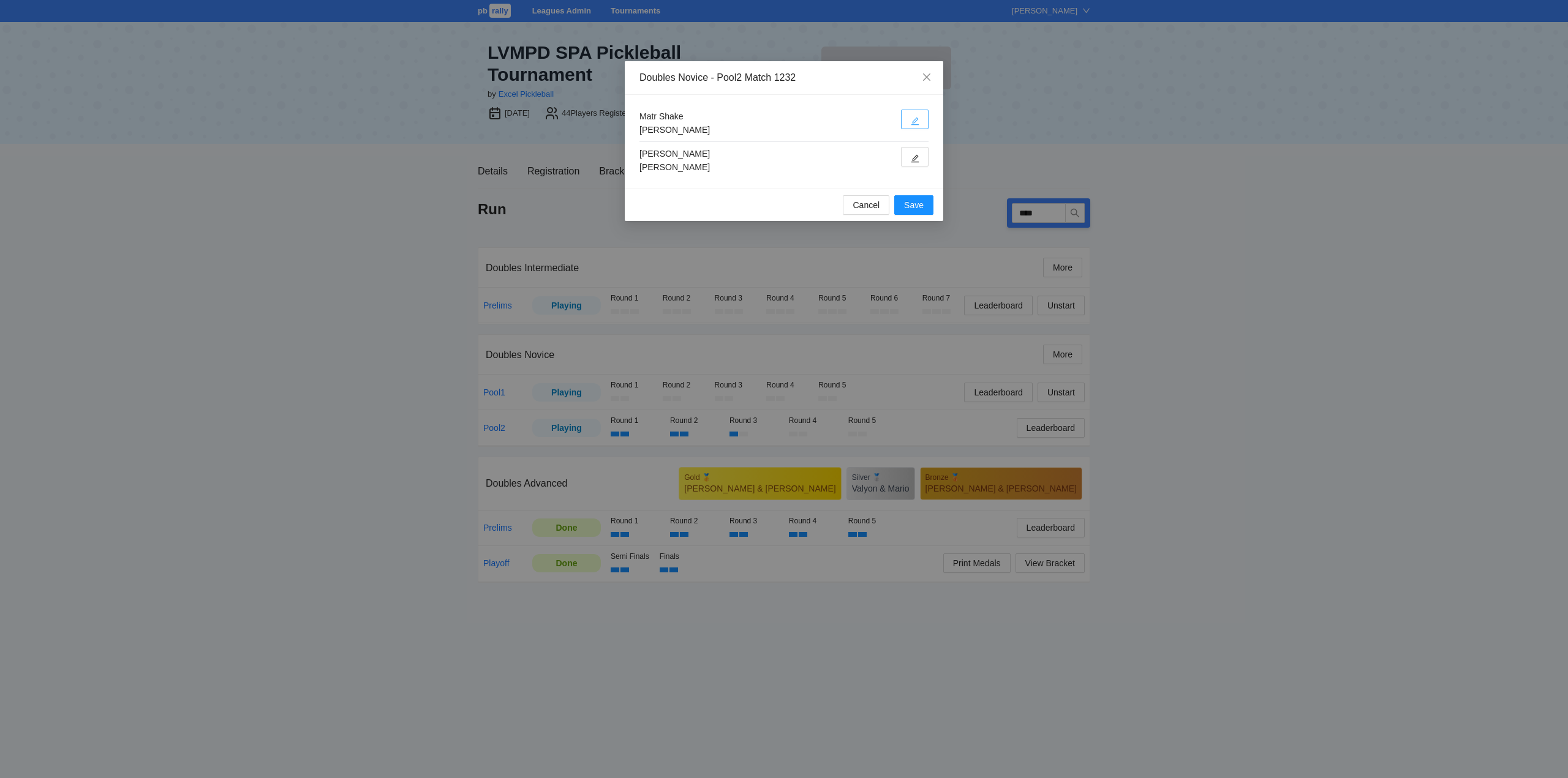
click at [918, 119] on icon "edit" at bounding box center [915, 121] width 8 height 8
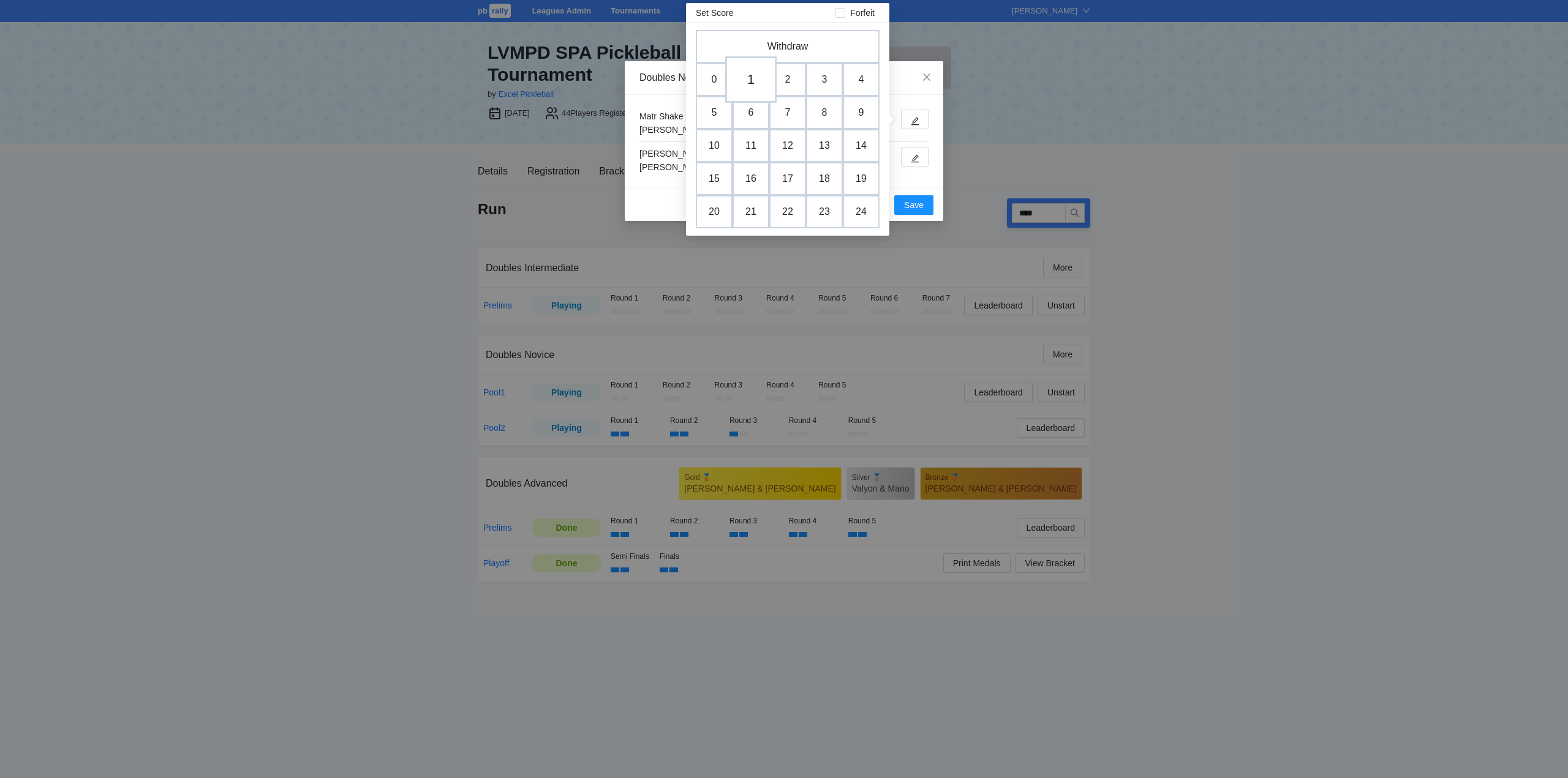
click at [755, 78] on td "1" at bounding box center [751, 79] width 52 height 46
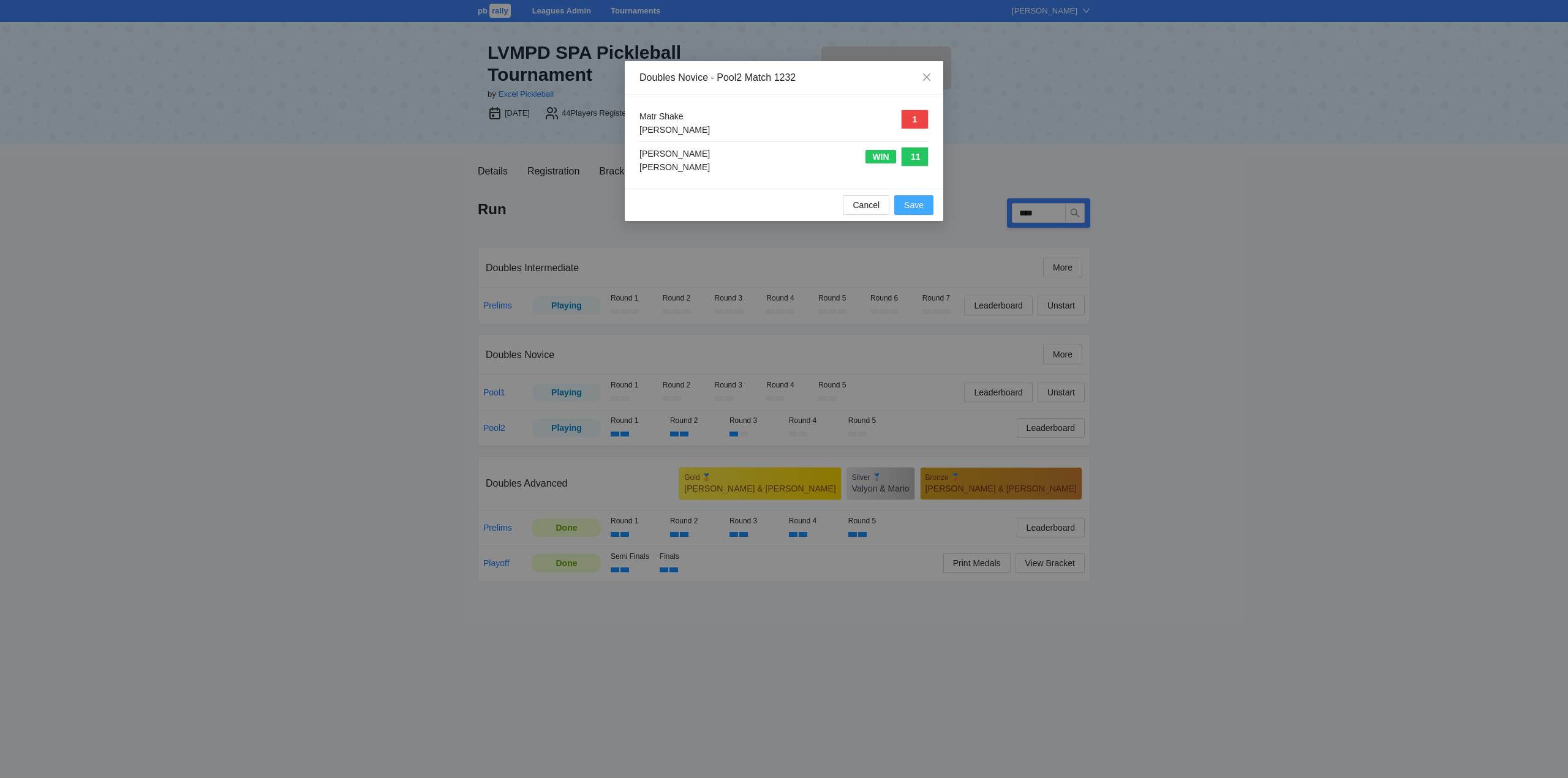
click at [911, 203] on span "Save" at bounding box center [914, 205] width 20 height 14
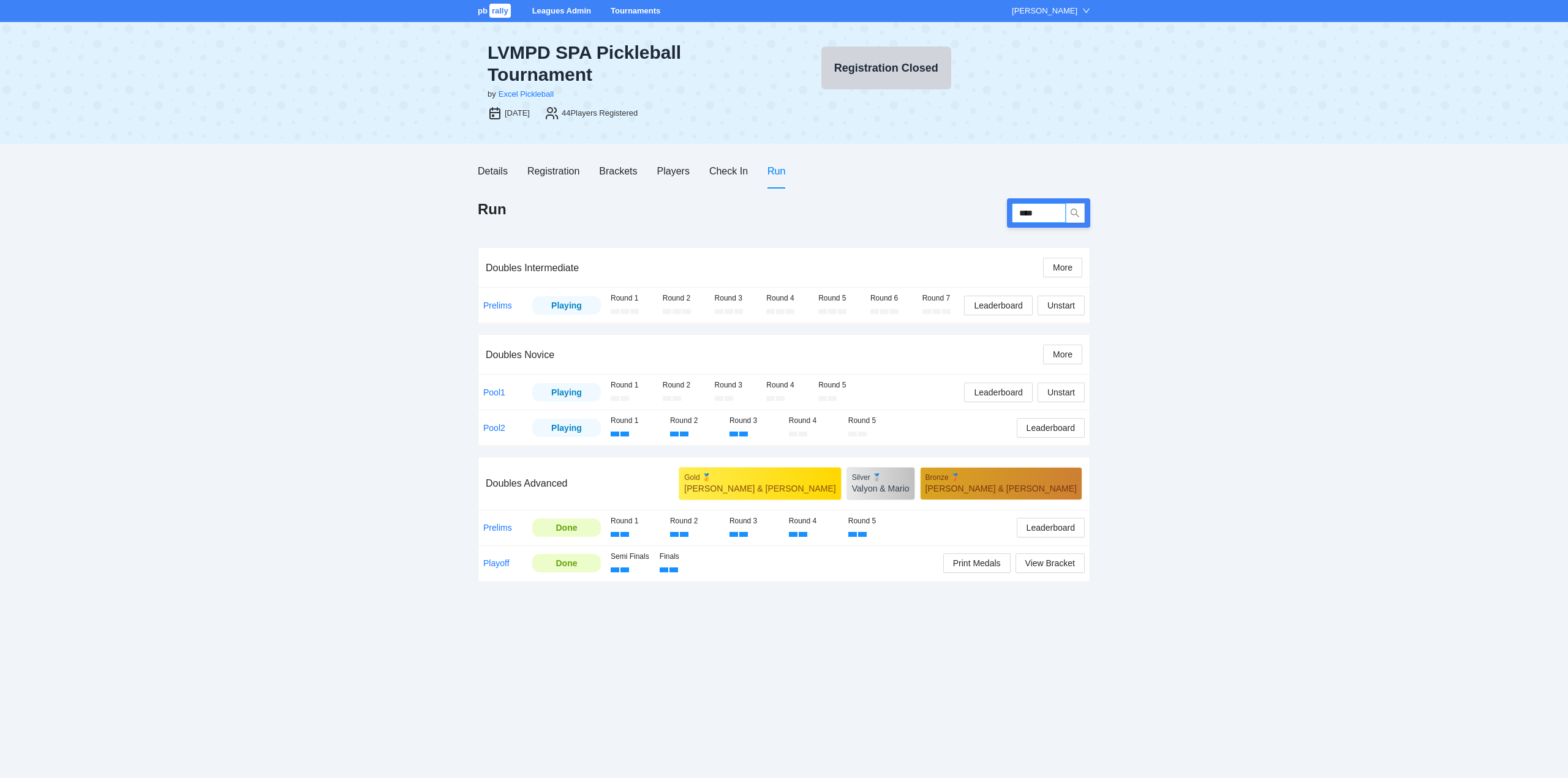
click at [1043, 210] on input "****" at bounding box center [1039, 213] width 54 height 20
type input "****"
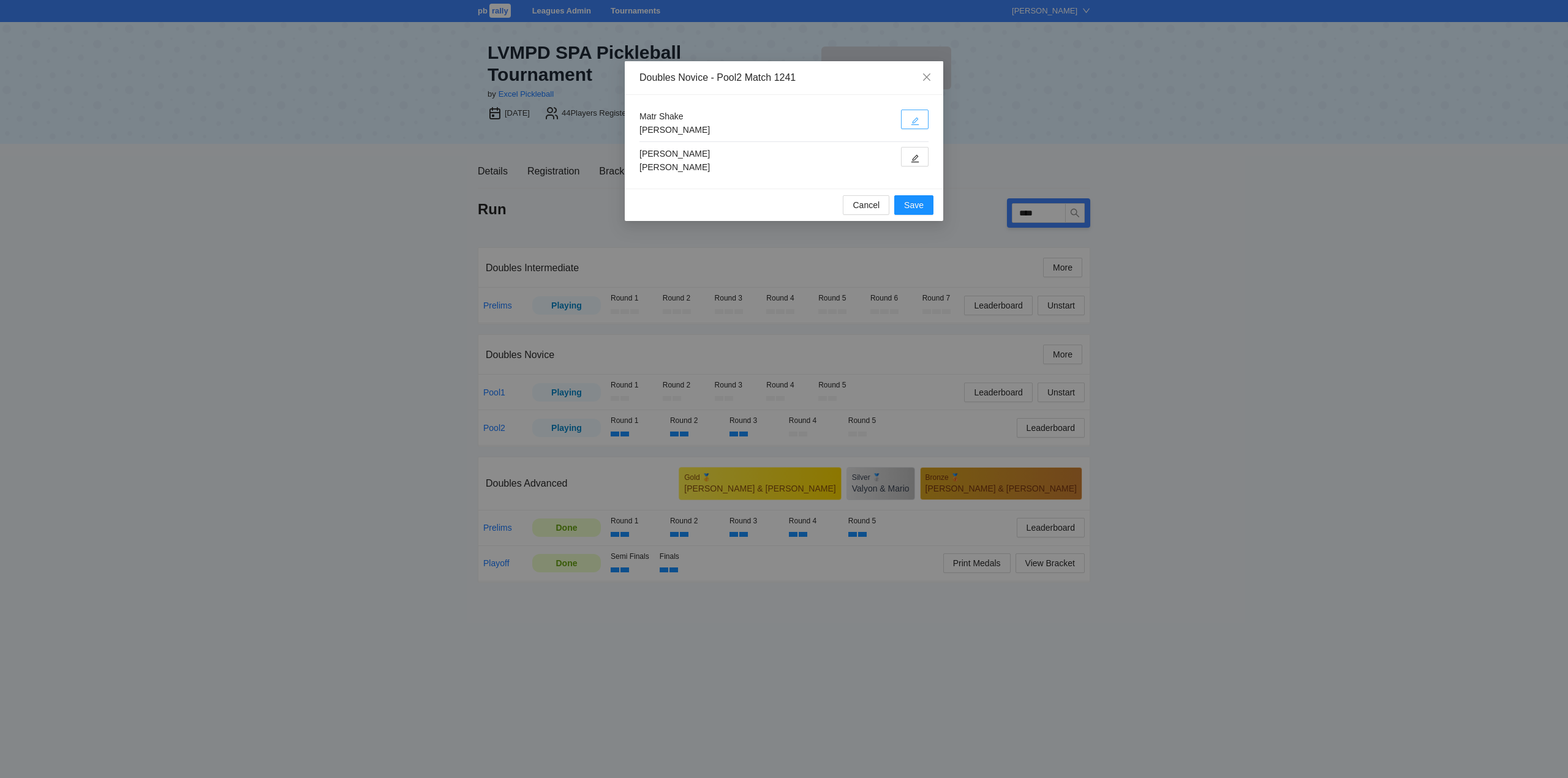
click at [911, 121] on icon "edit" at bounding box center [914, 121] width 8 height 8
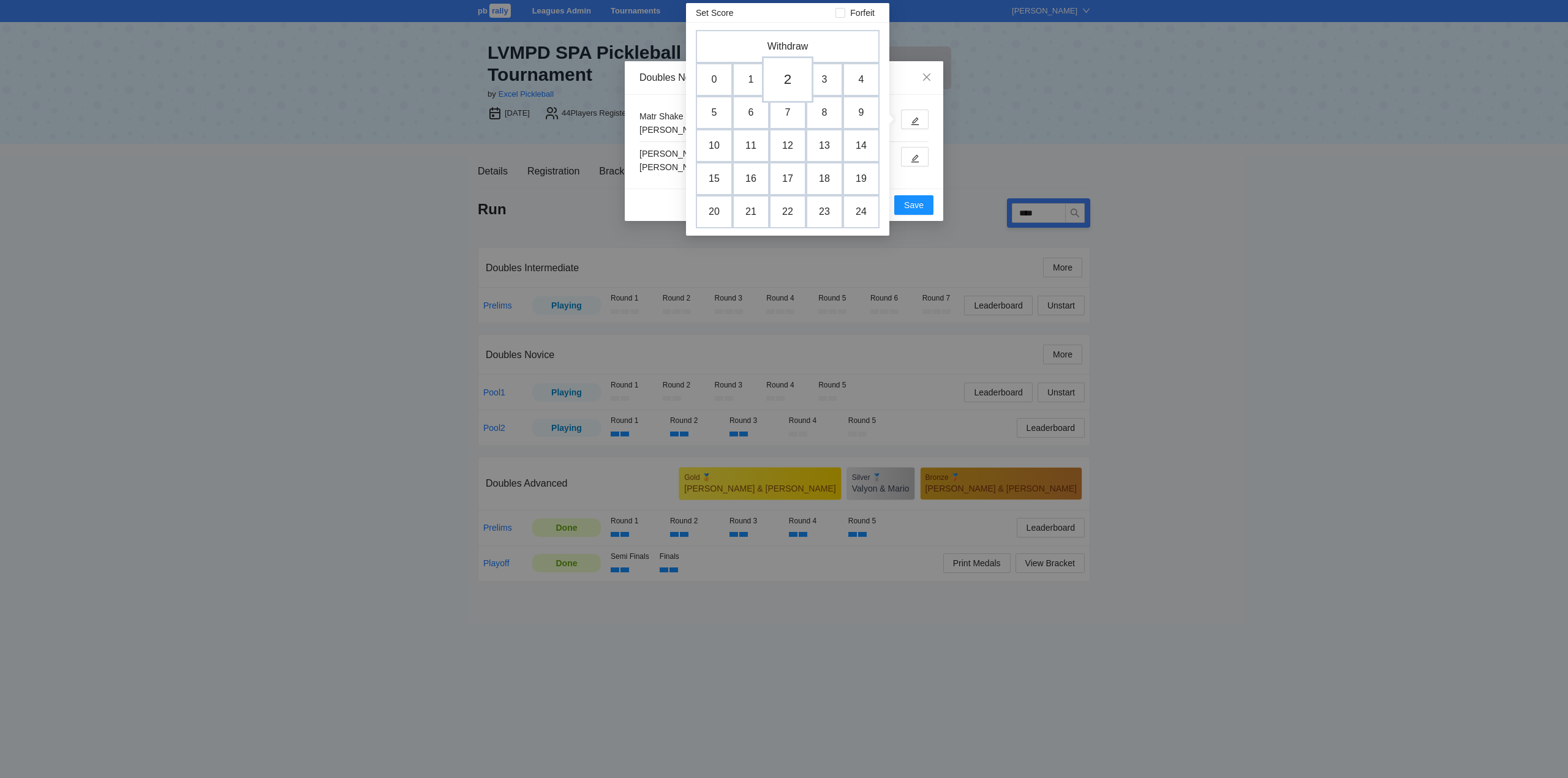
click at [787, 77] on td "2" at bounding box center [787, 79] width 52 height 46
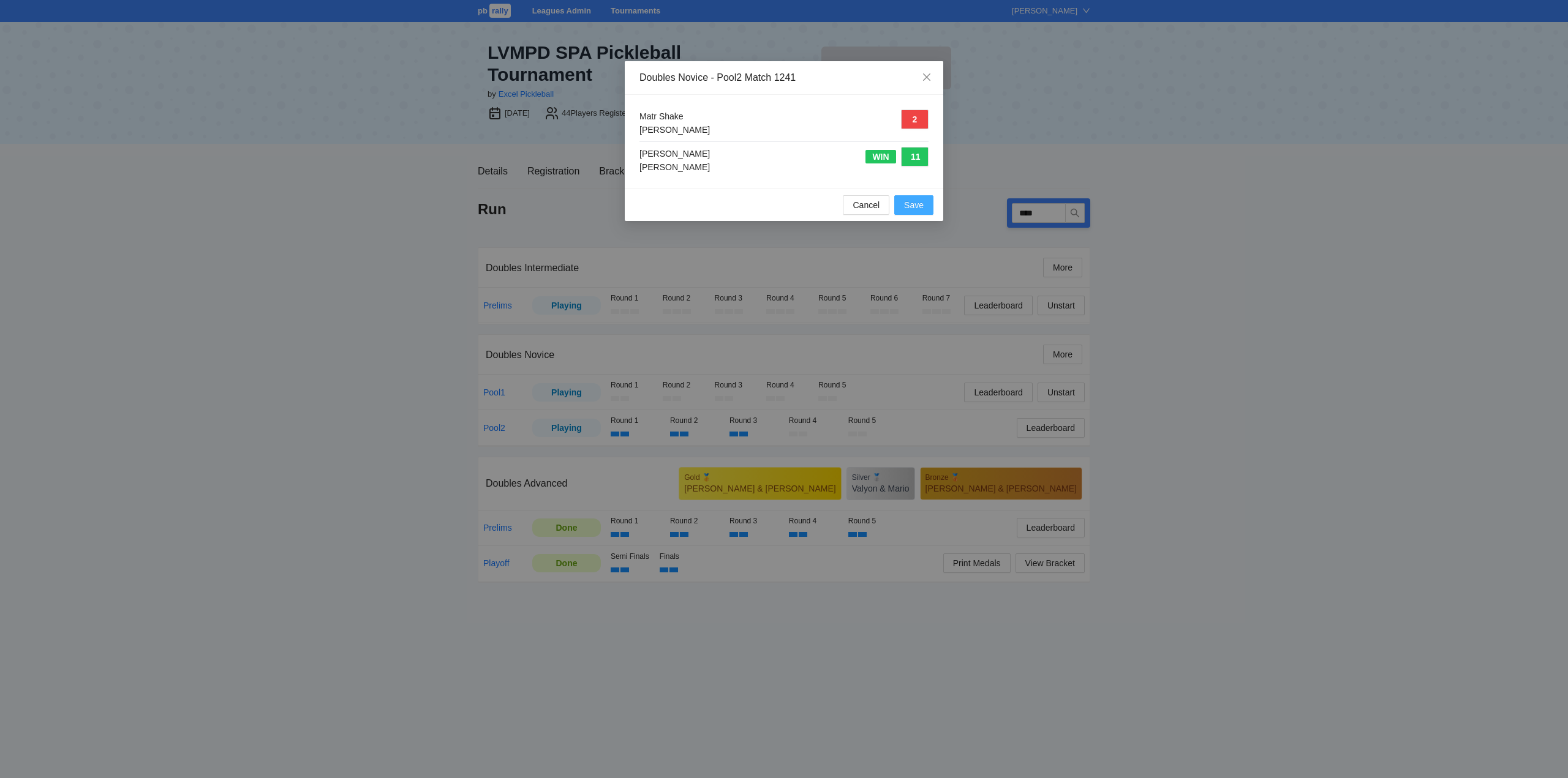
click at [918, 203] on span "Save" at bounding box center [914, 205] width 20 height 14
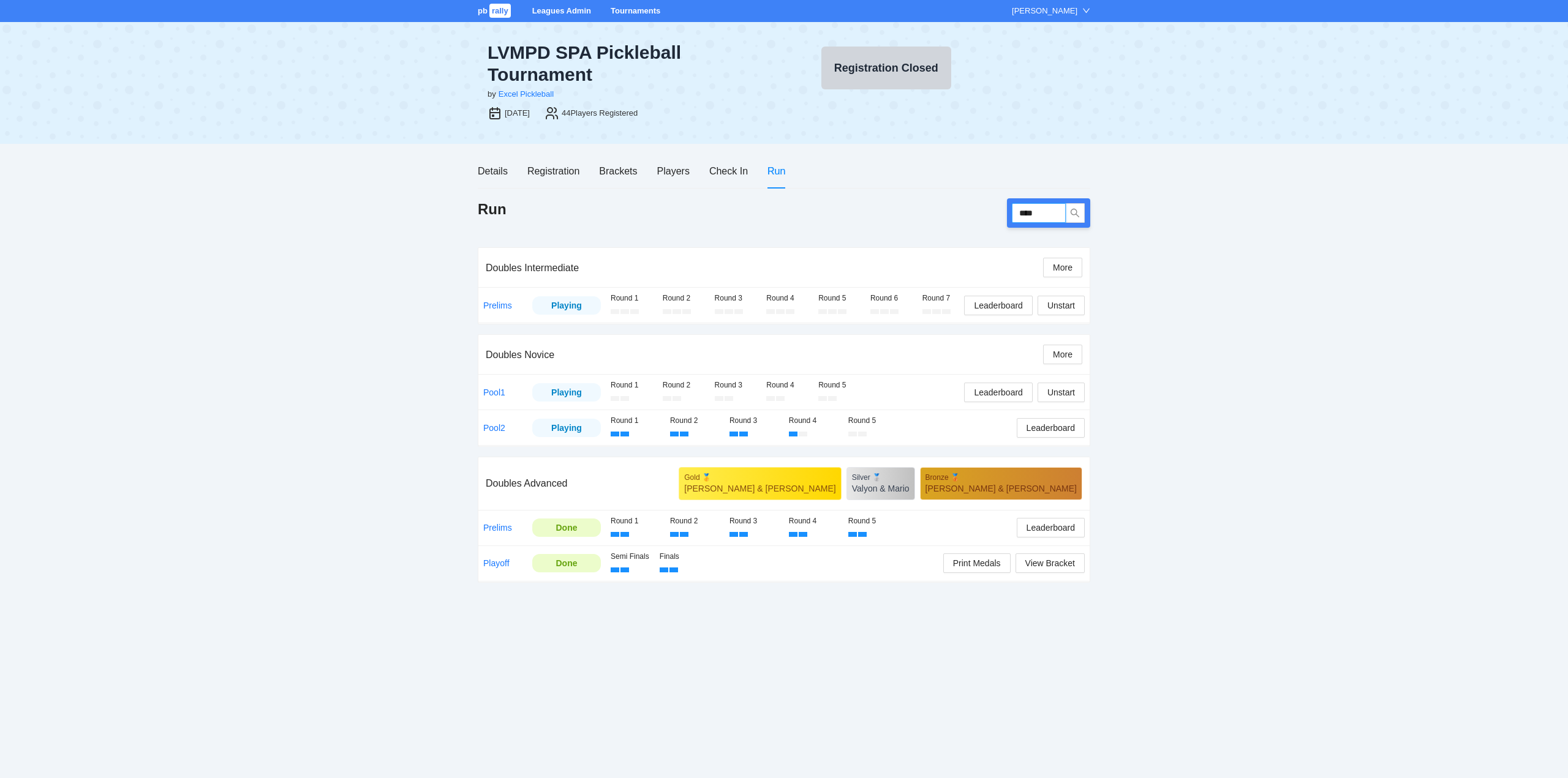
click at [1047, 213] on input "****" at bounding box center [1039, 213] width 54 height 20
type input "****"
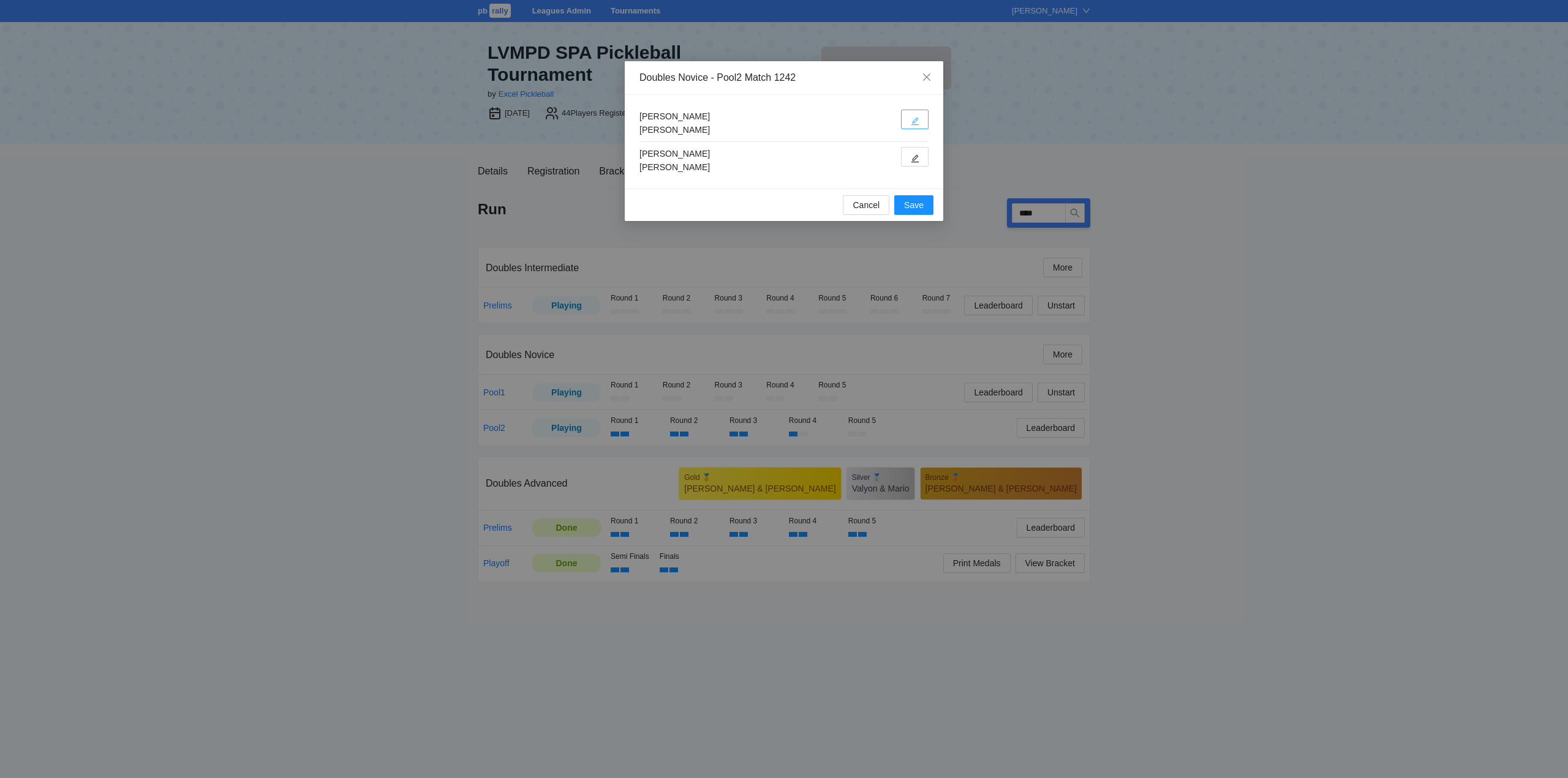
click at [912, 116] on span "edit" at bounding box center [914, 121] width 8 height 9
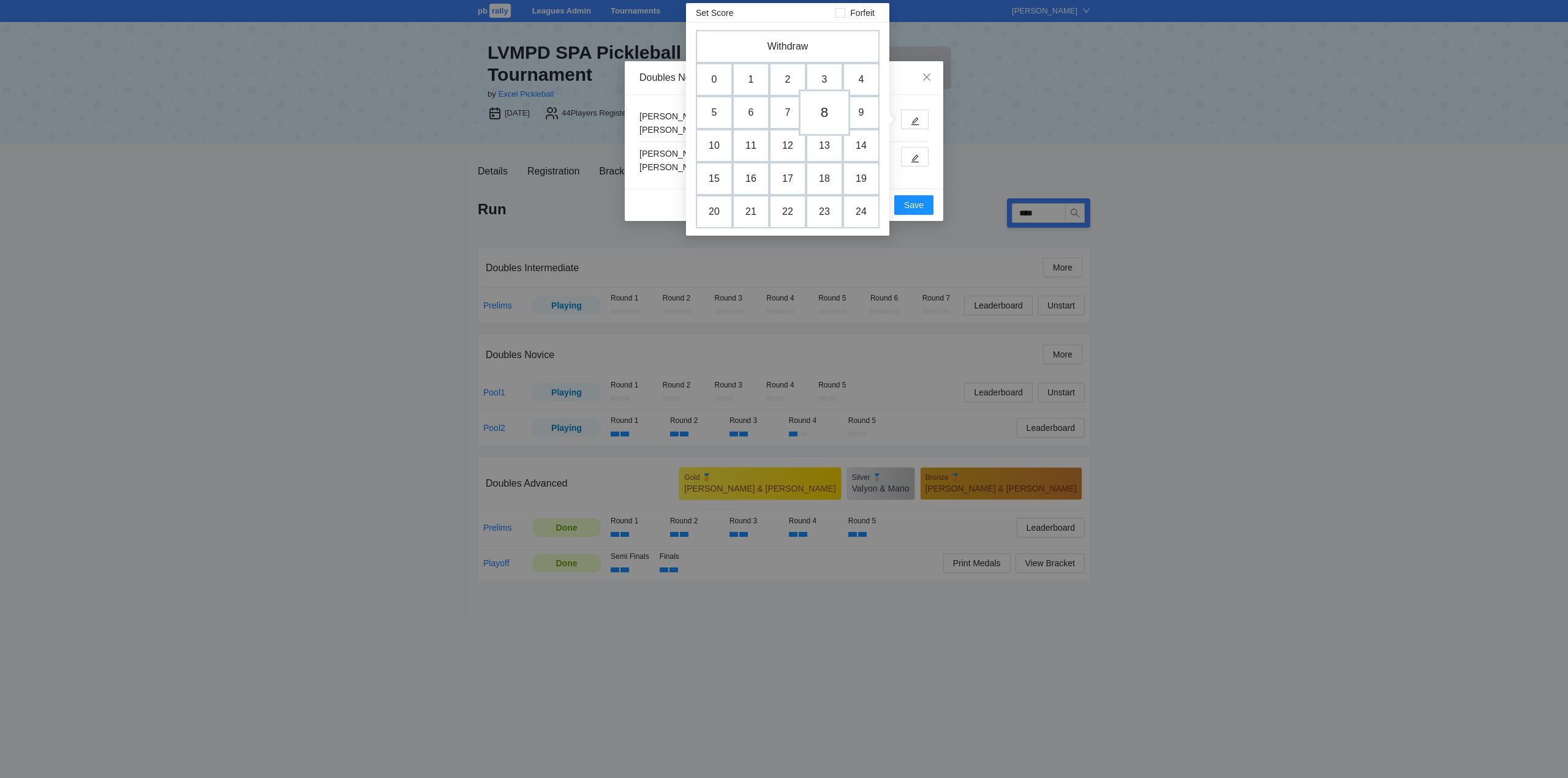
click at [833, 112] on td "8" at bounding box center [825, 112] width 52 height 46
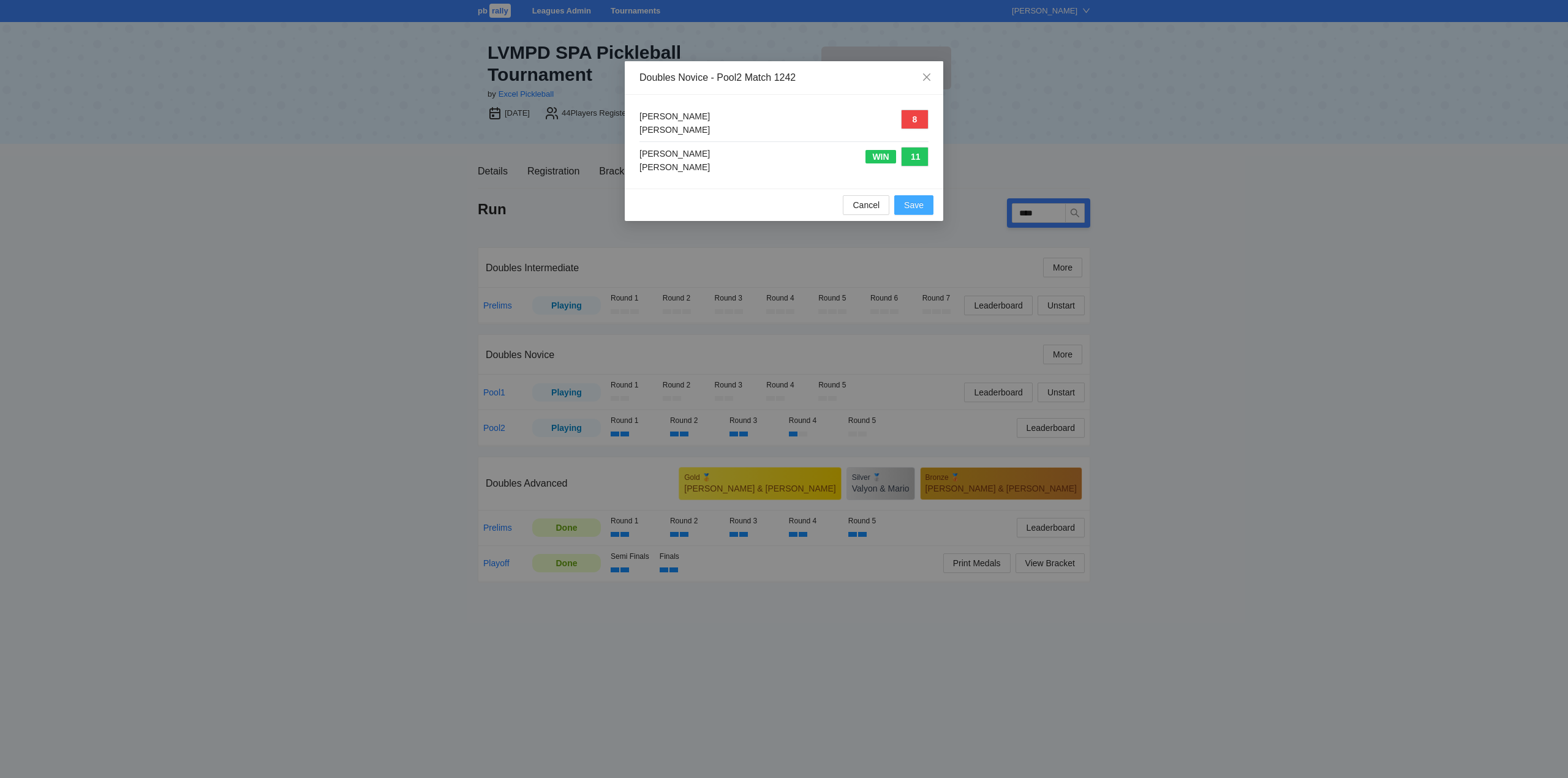
drag, startPoint x: 913, startPoint y: 205, endPoint x: 1007, endPoint y: 235, distance: 98.7
click at [913, 205] on span "Save" at bounding box center [914, 205] width 20 height 14
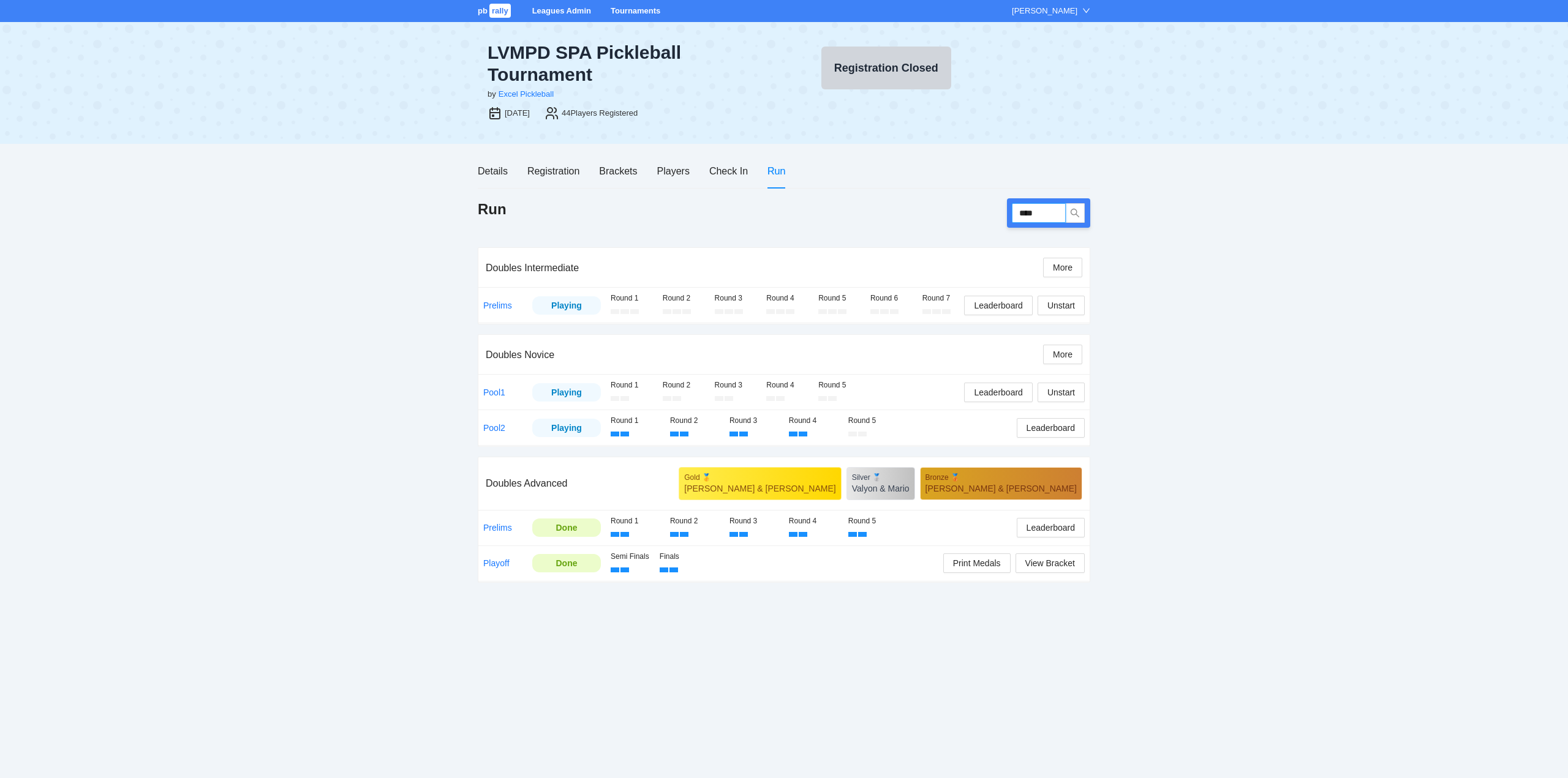
click at [1043, 209] on input "****" at bounding box center [1039, 213] width 54 height 20
type input "****"
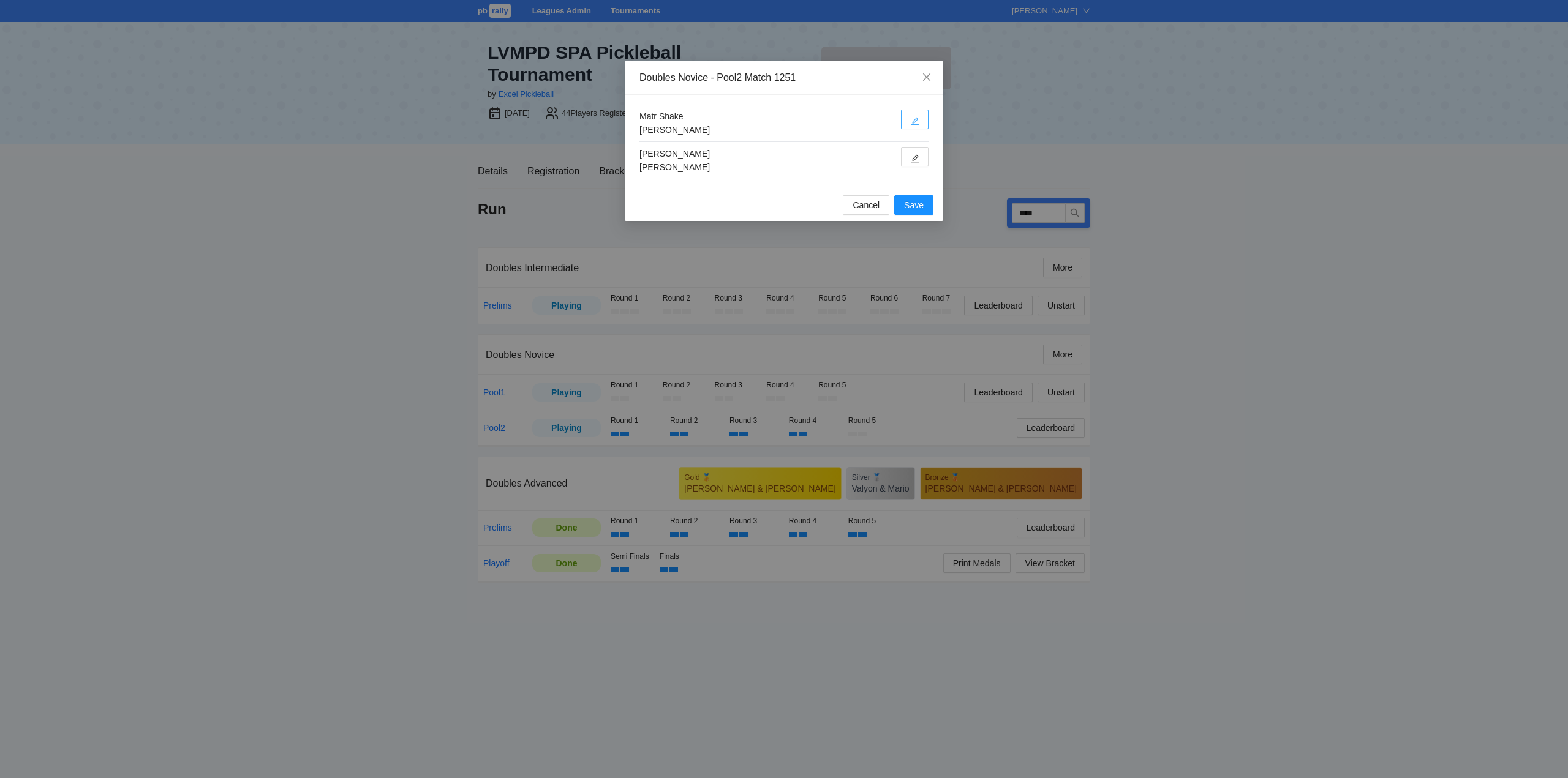
click at [915, 120] on icon "edit" at bounding box center [915, 121] width 8 height 8
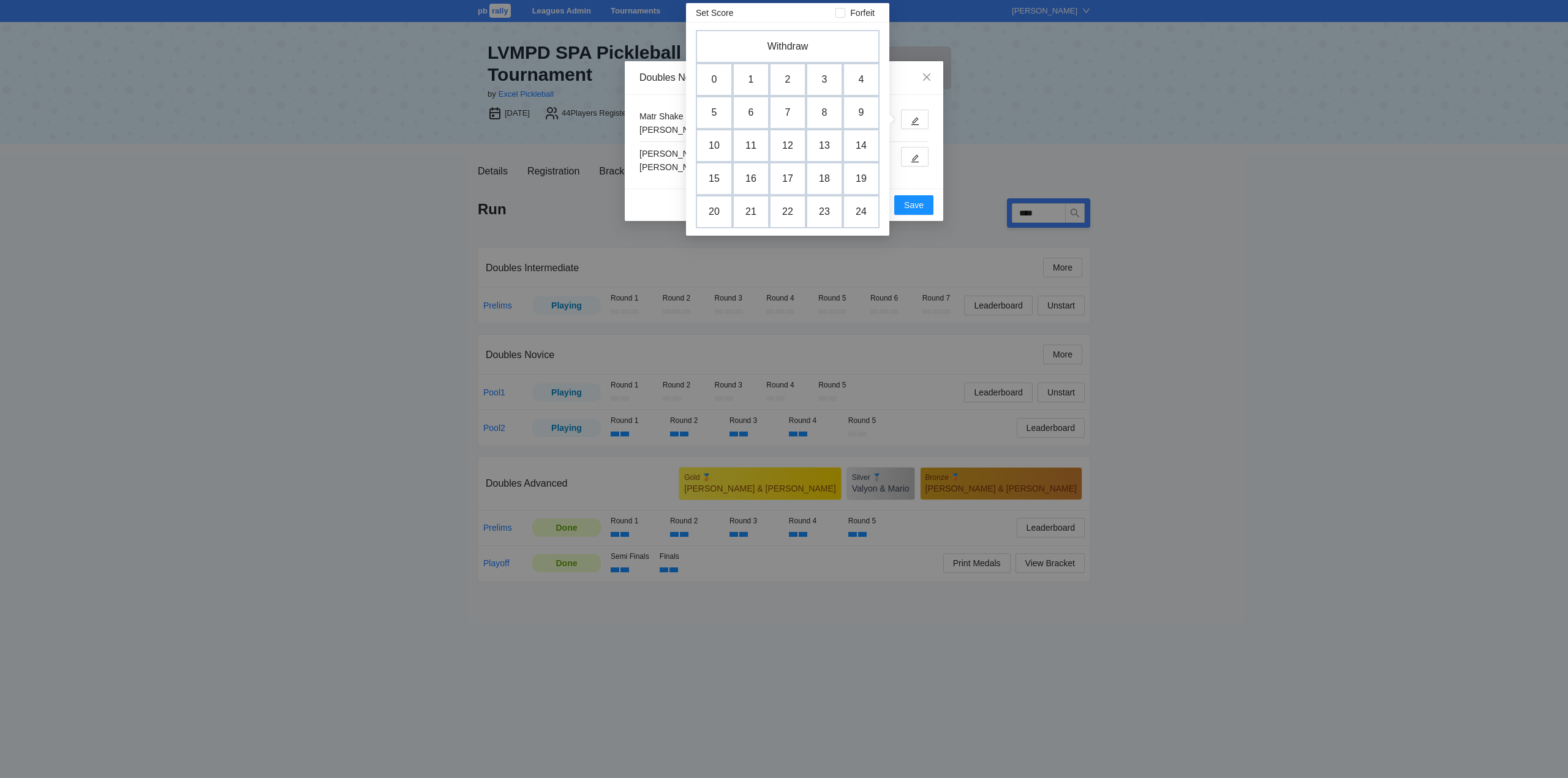
click at [752, 115] on td "6" at bounding box center [750, 113] width 36 height 33
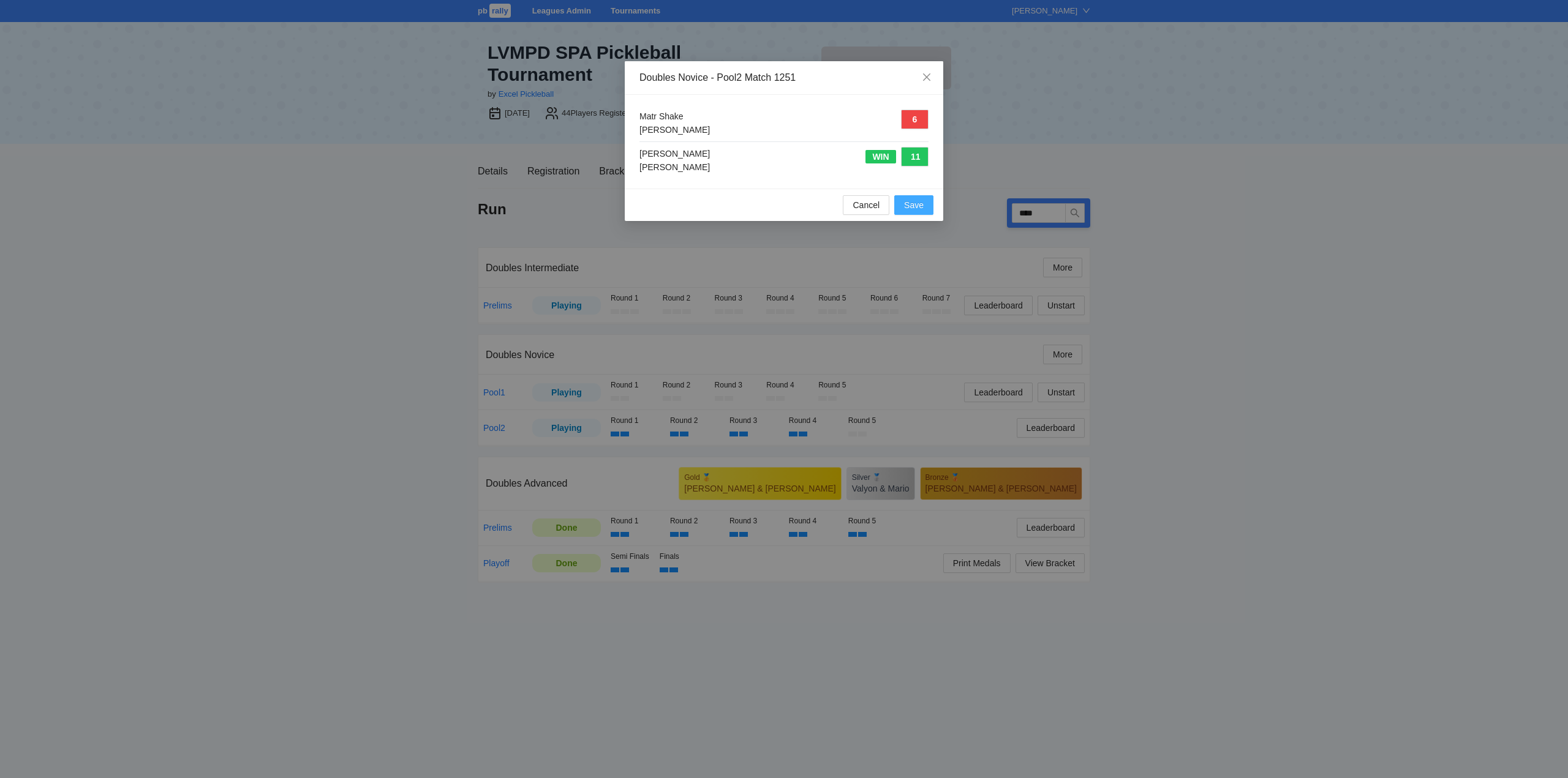
drag, startPoint x: 914, startPoint y: 211, endPoint x: 976, endPoint y: 221, distance: 62.8
click at [916, 211] on span "Save" at bounding box center [914, 205] width 20 height 14
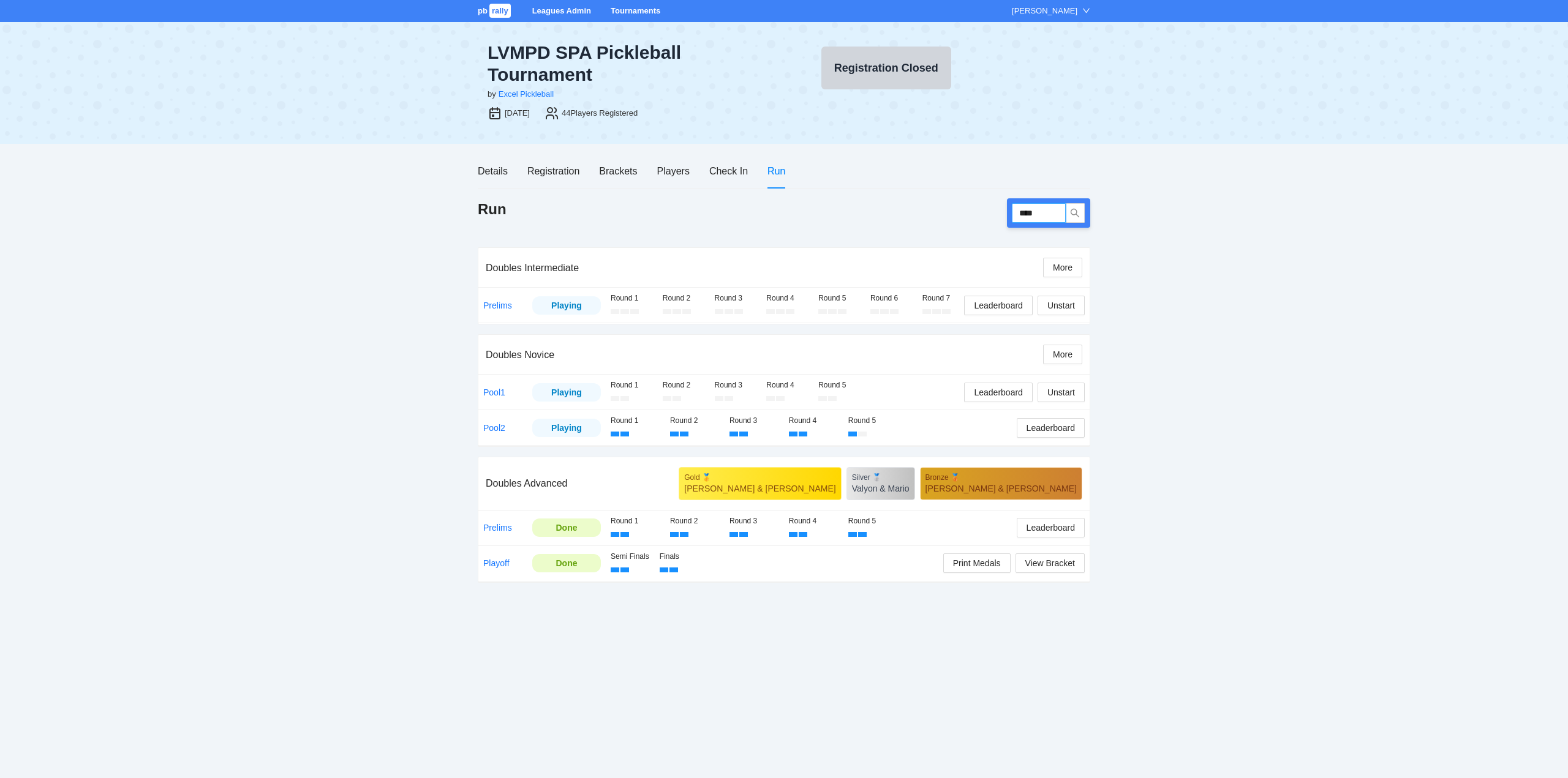
click at [1057, 212] on input "****" at bounding box center [1039, 213] width 54 height 20
type input "****"
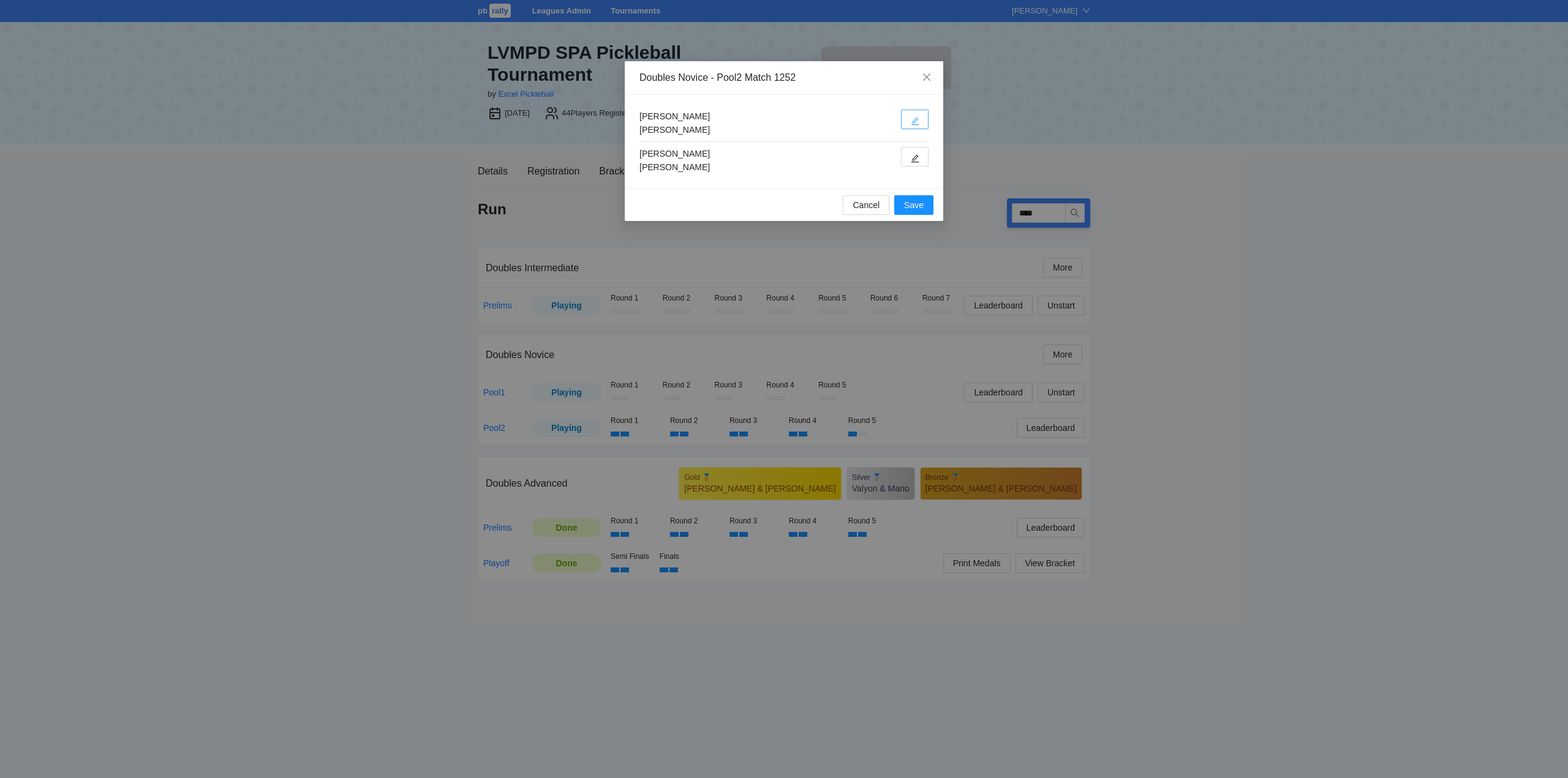
click at [913, 121] on icon "edit" at bounding box center [914, 121] width 8 height 8
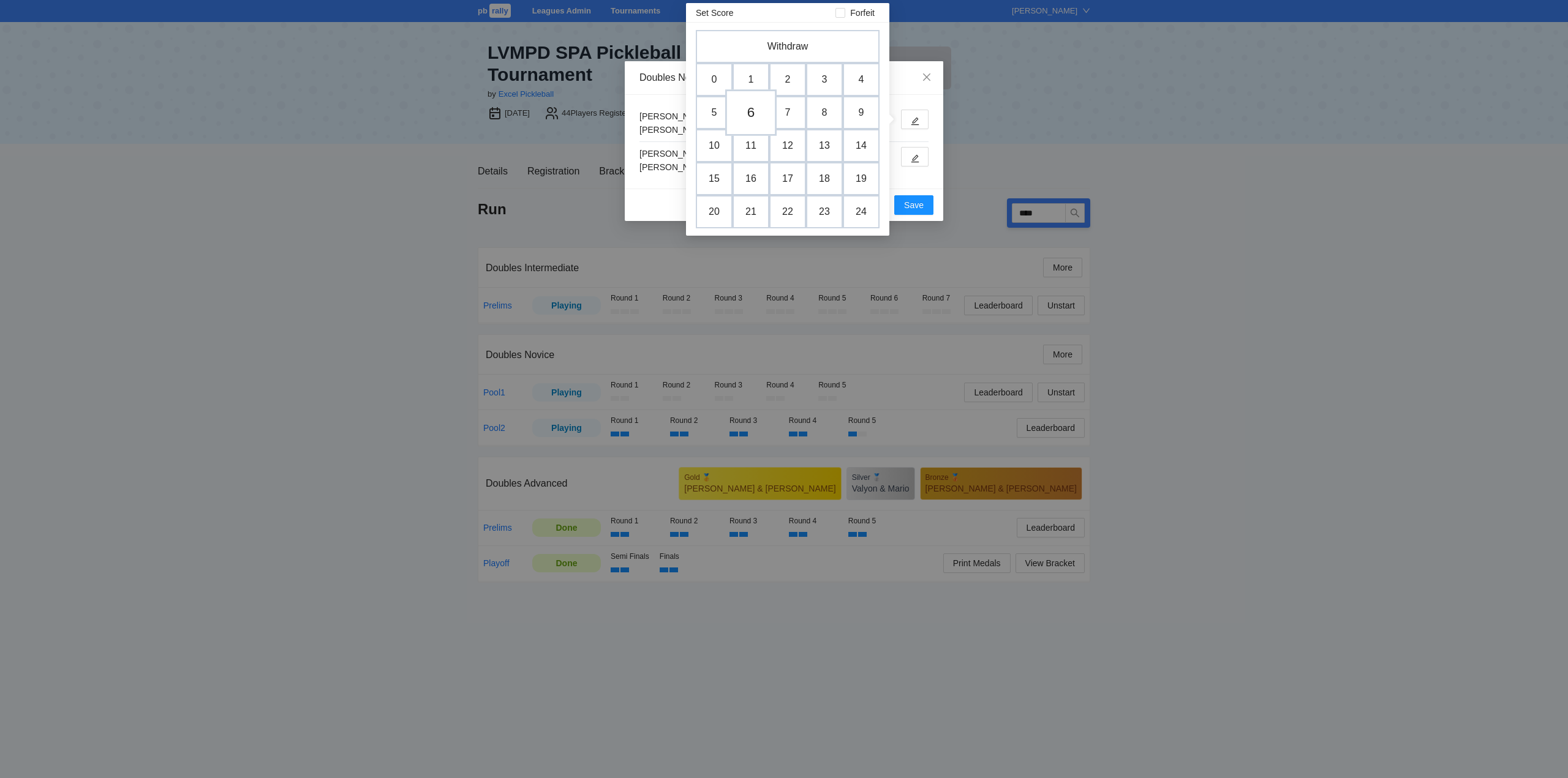
click at [755, 111] on td "6" at bounding box center [751, 112] width 52 height 46
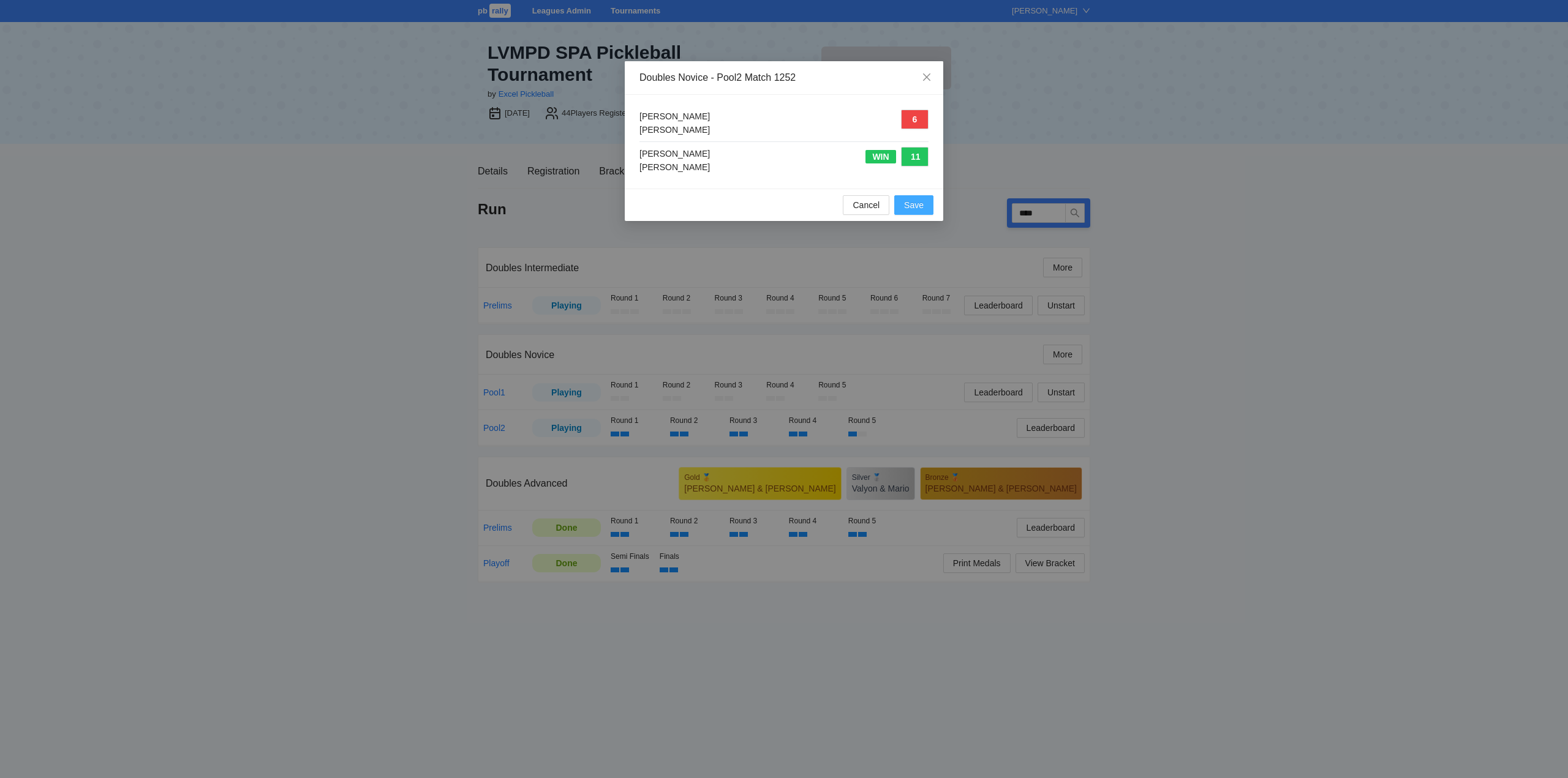
click at [919, 202] on span "Save" at bounding box center [914, 205] width 20 height 14
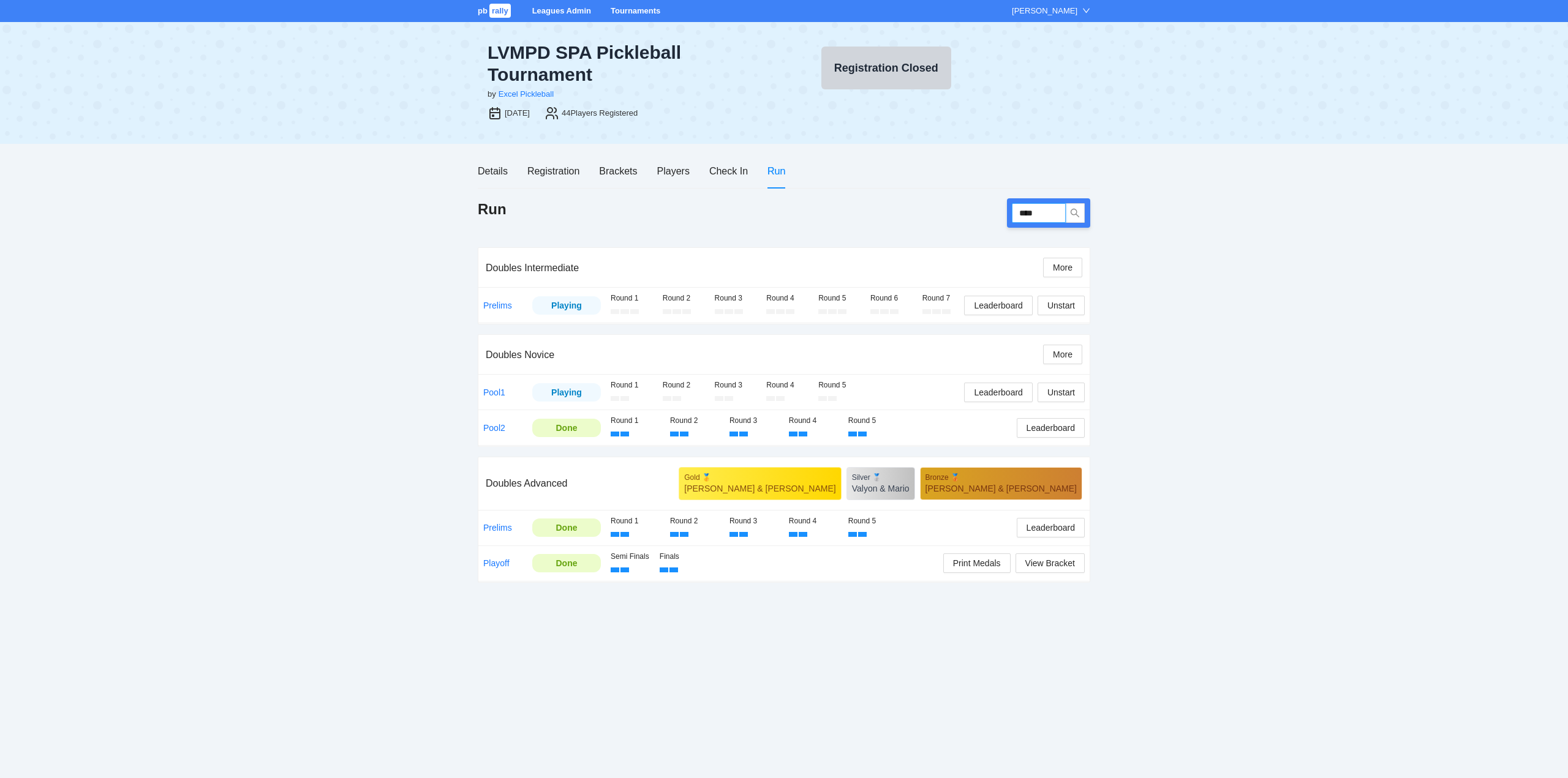
click at [1061, 213] on input "****" at bounding box center [1039, 213] width 54 height 20
type input "*"
type input "****"
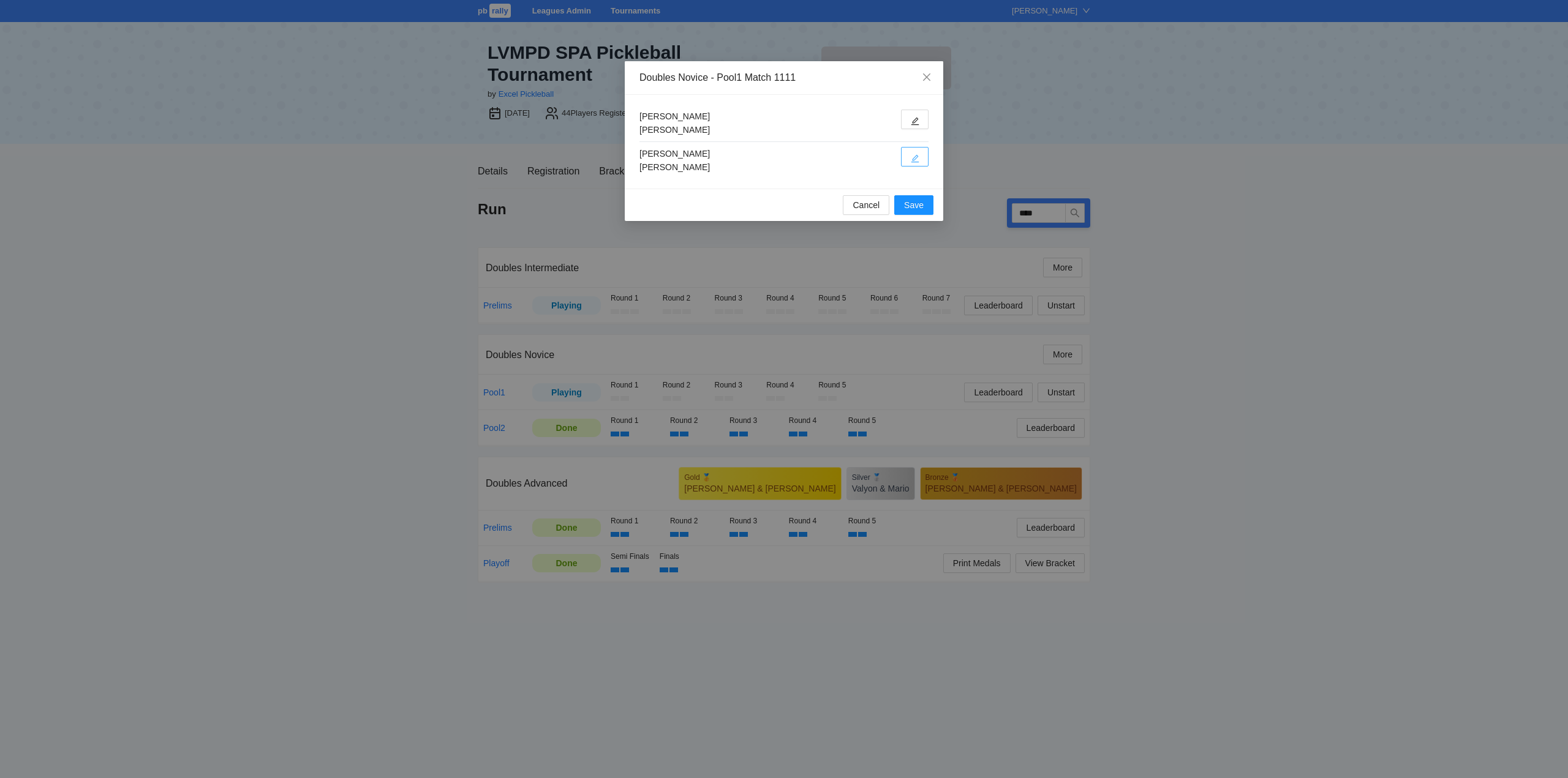
drag, startPoint x: 913, startPoint y: 153, endPoint x: 926, endPoint y: 158, distance: 13.9
click at [915, 154] on span "edit" at bounding box center [914, 158] width 8 height 9
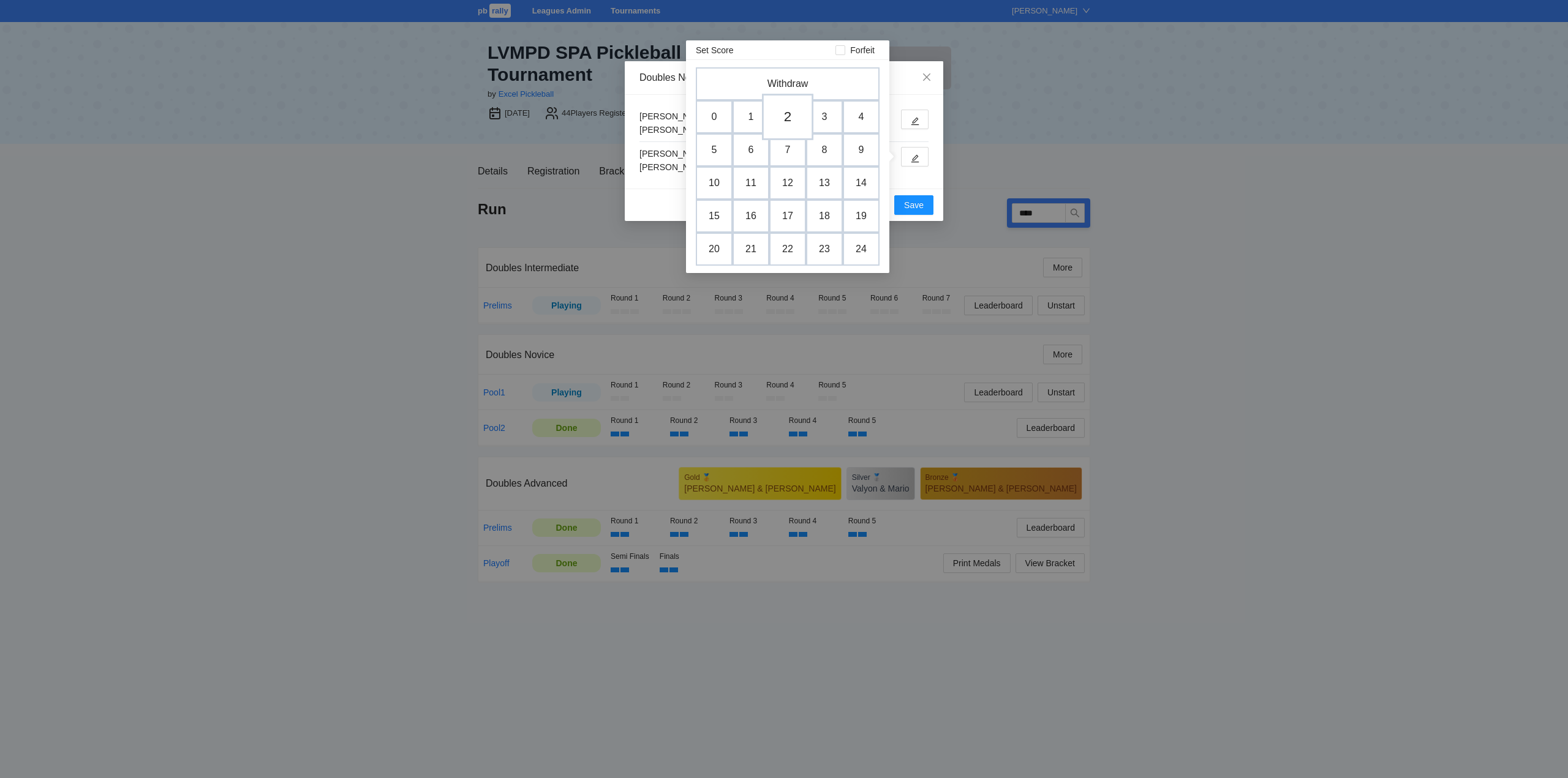
click at [783, 112] on td "2" at bounding box center [787, 117] width 52 height 46
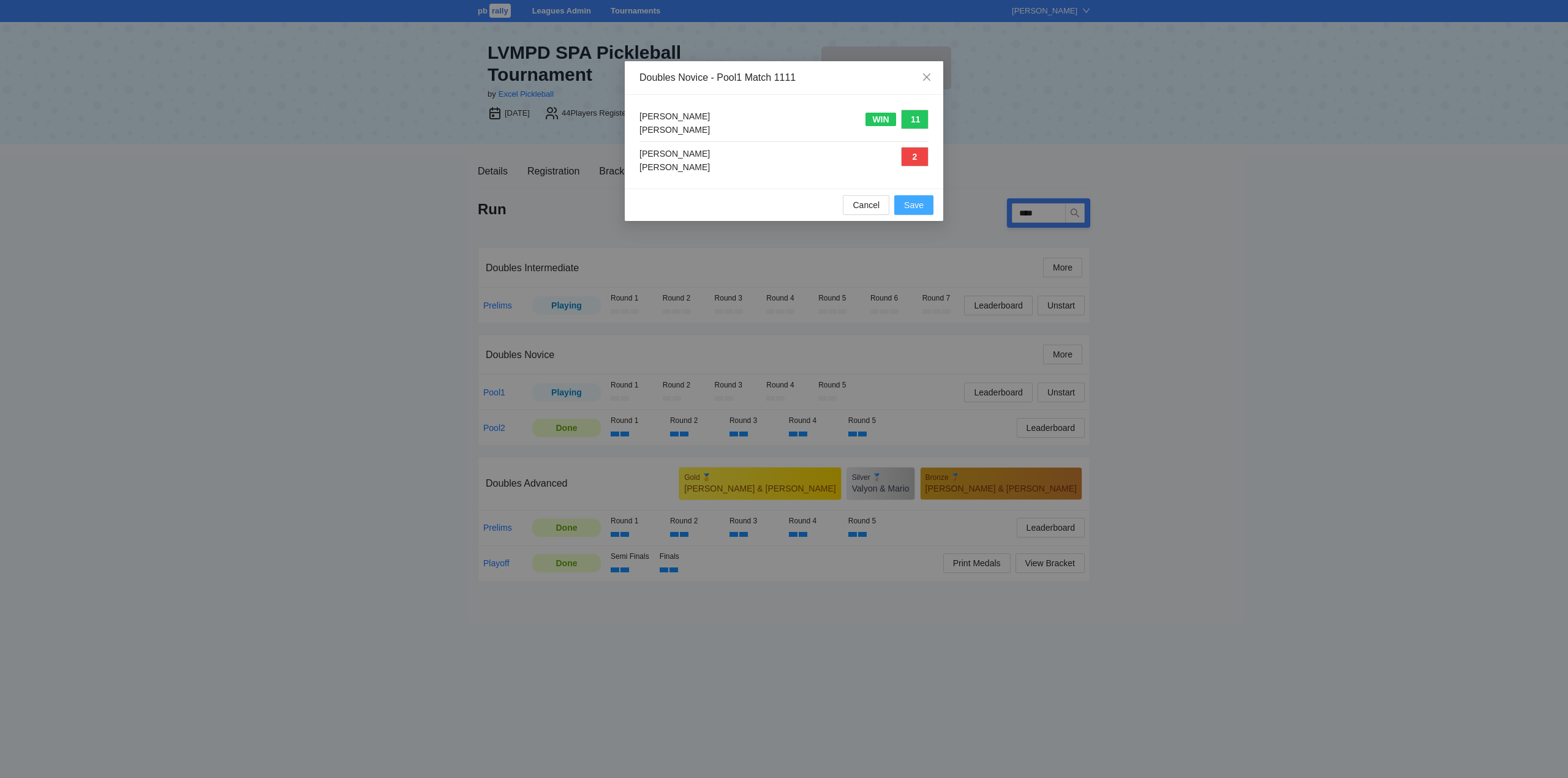
drag, startPoint x: 912, startPoint y: 206, endPoint x: 931, endPoint y: 215, distance: 21.0
click at [913, 206] on span "Save" at bounding box center [914, 205] width 20 height 14
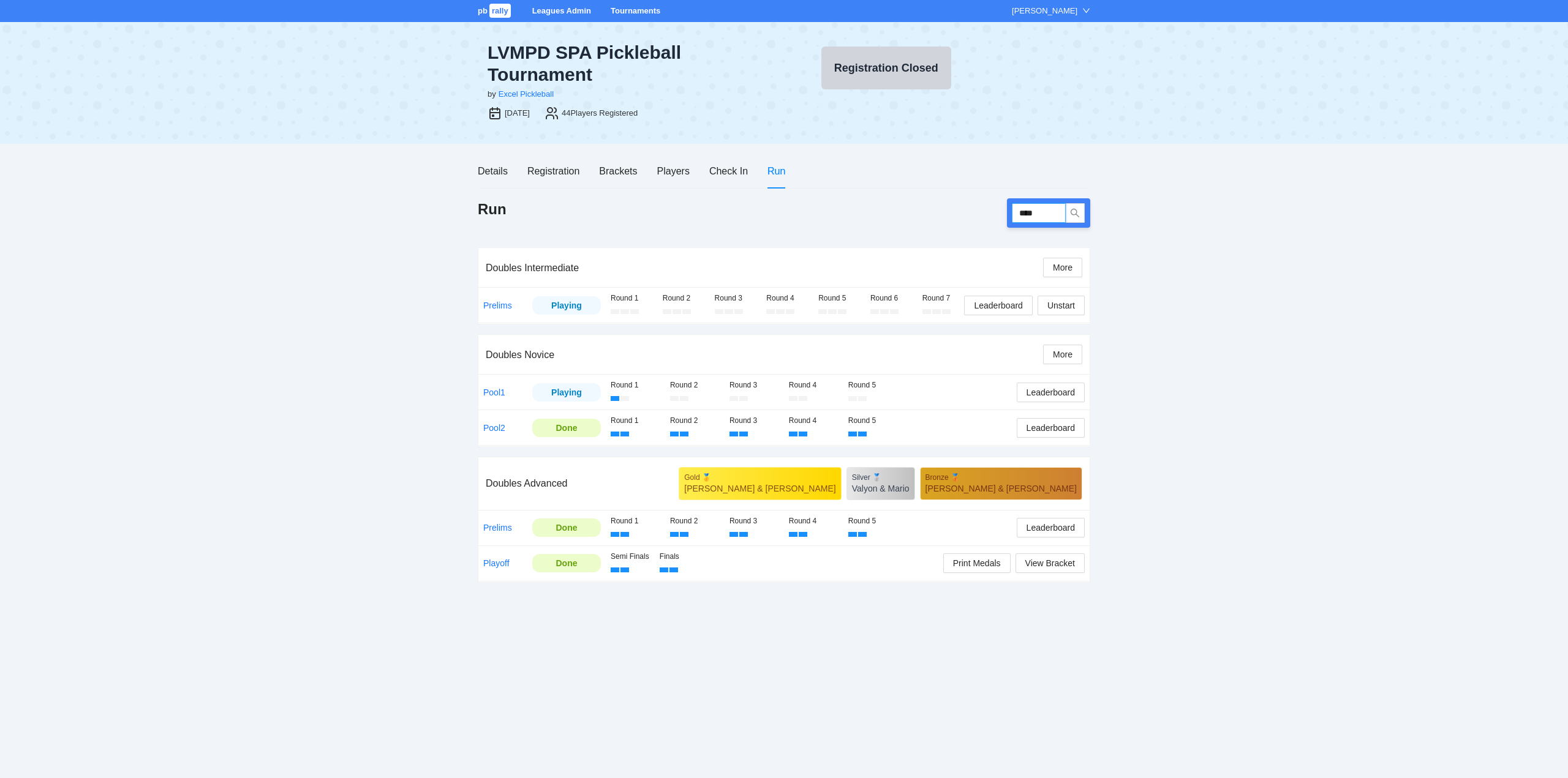
click at [1051, 212] on input "****" at bounding box center [1039, 213] width 54 height 20
type input "****"
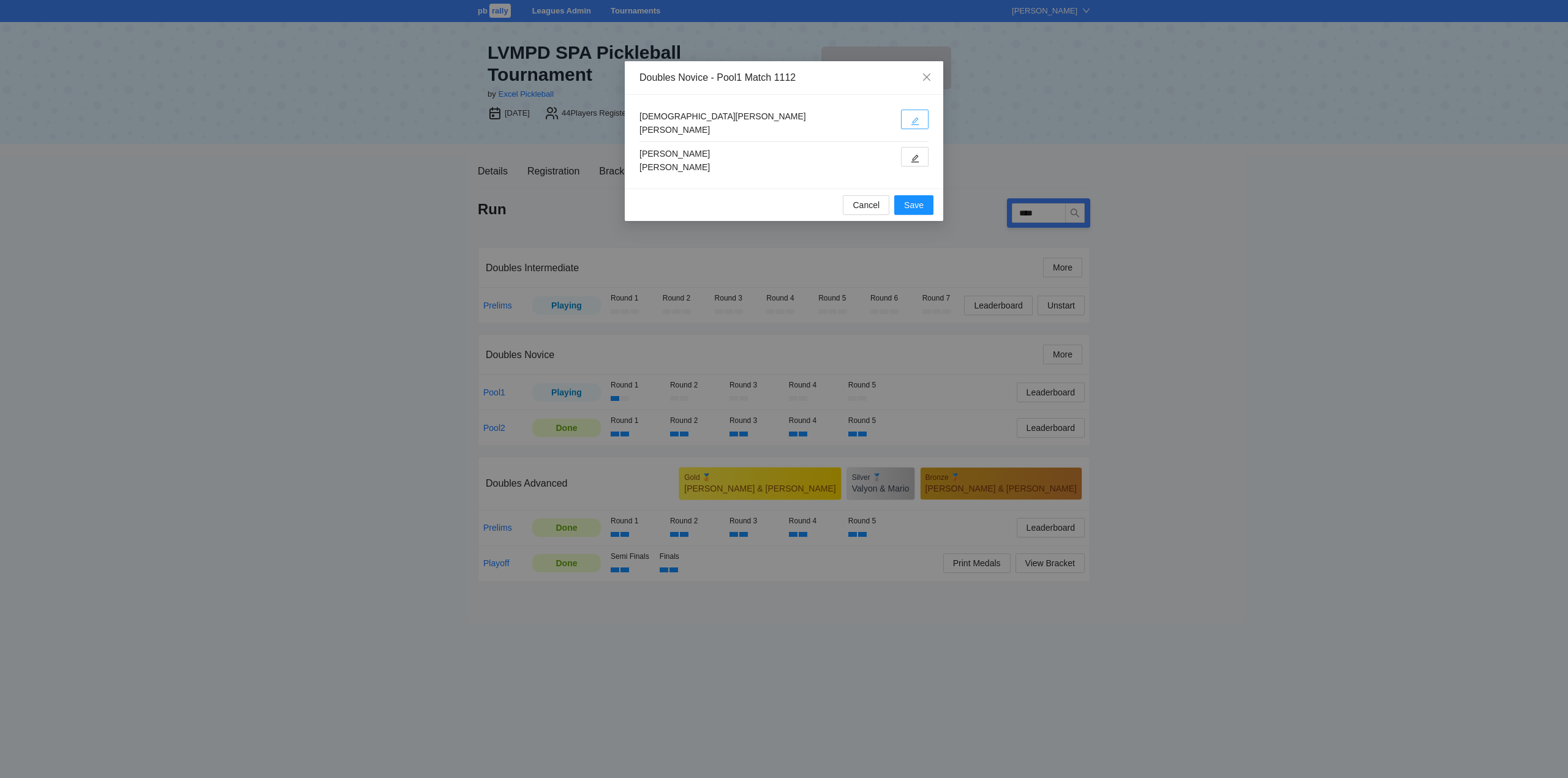
click at [917, 118] on icon "edit" at bounding box center [914, 121] width 8 height 8
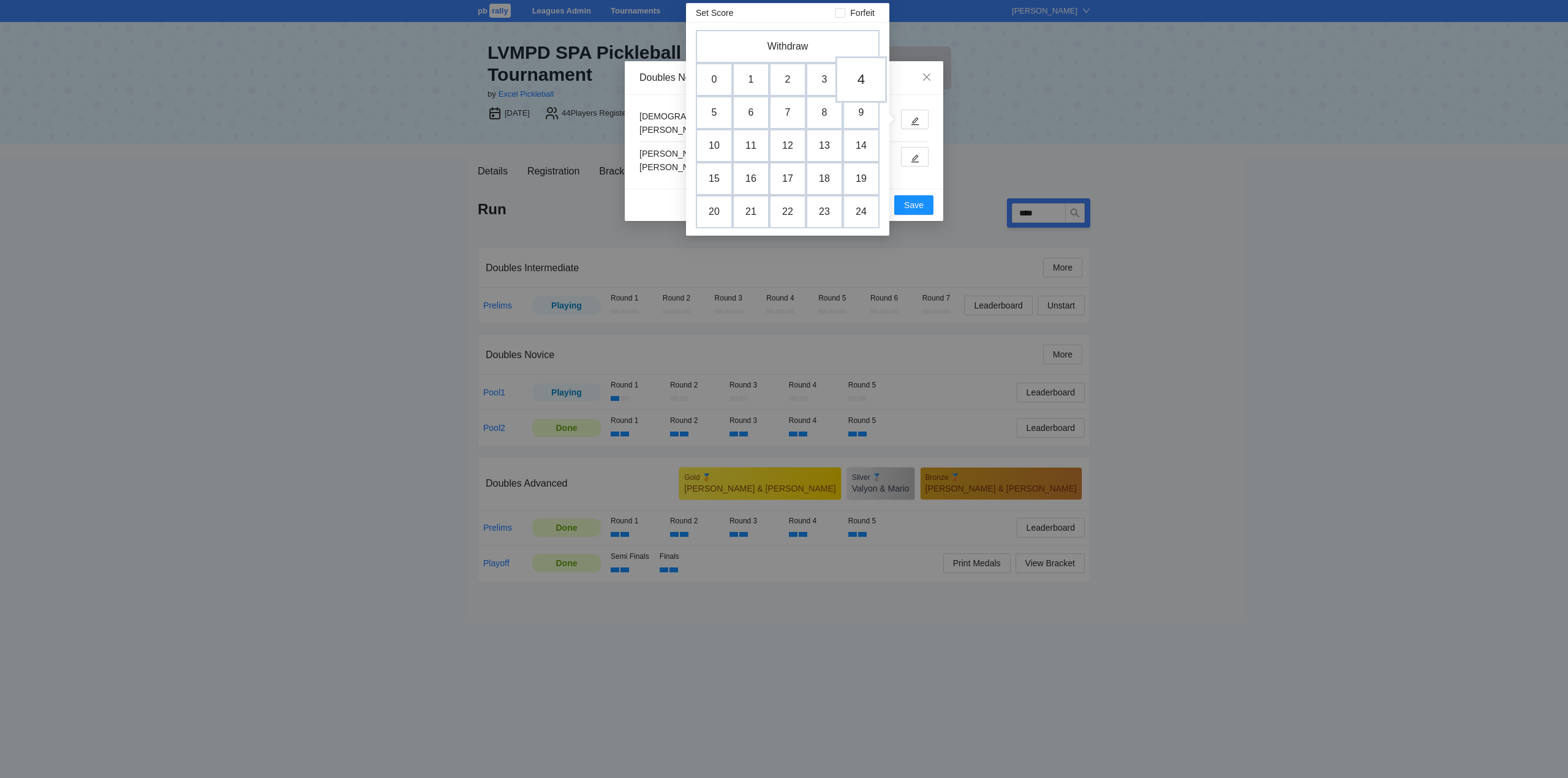
click at [866, 78] on td "4" at bounding box center [861, 79] width 52 height 46
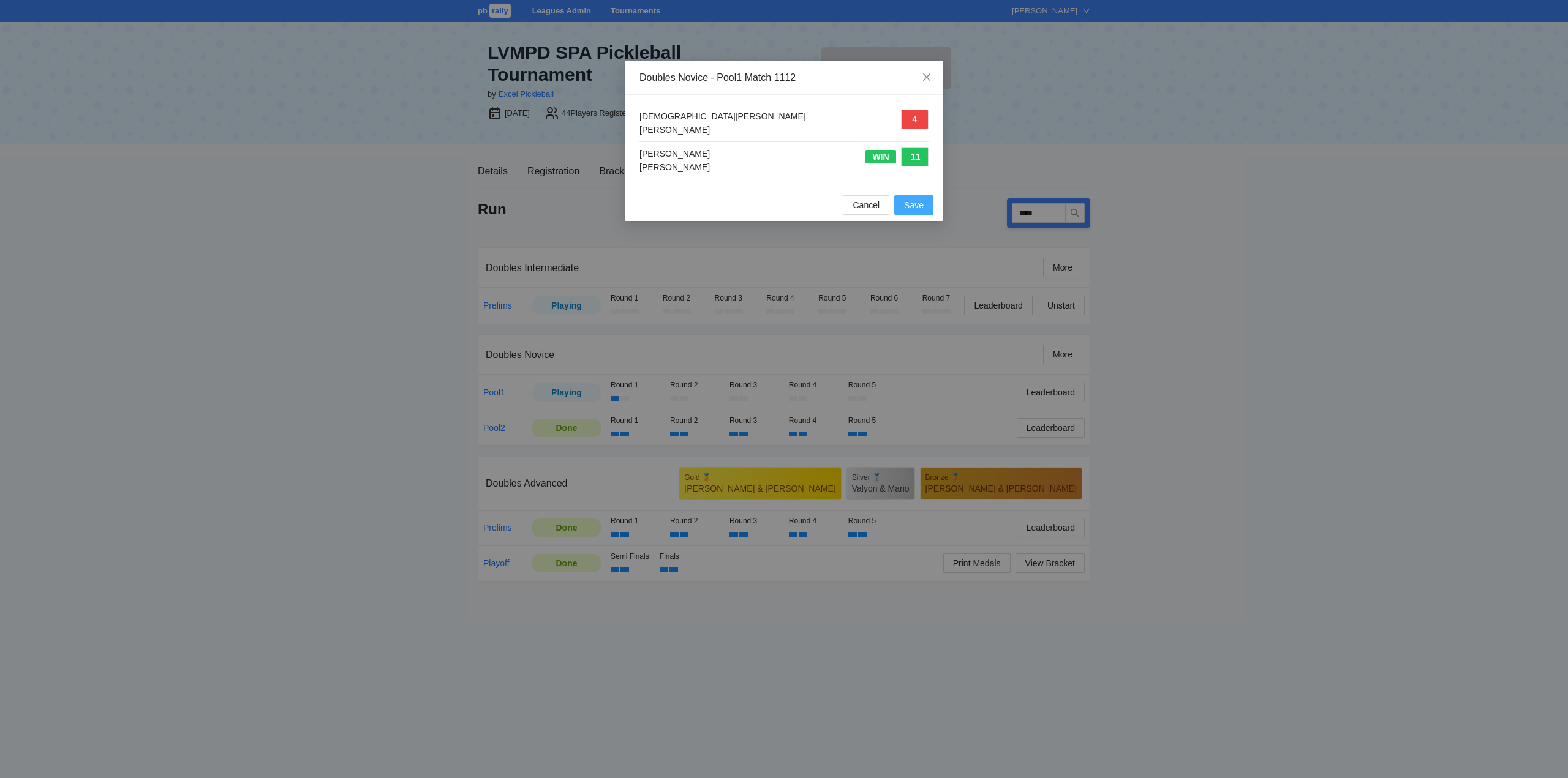
click at [922, 204] on span "Save" at bounding box center [914, 205] width 20 height 14
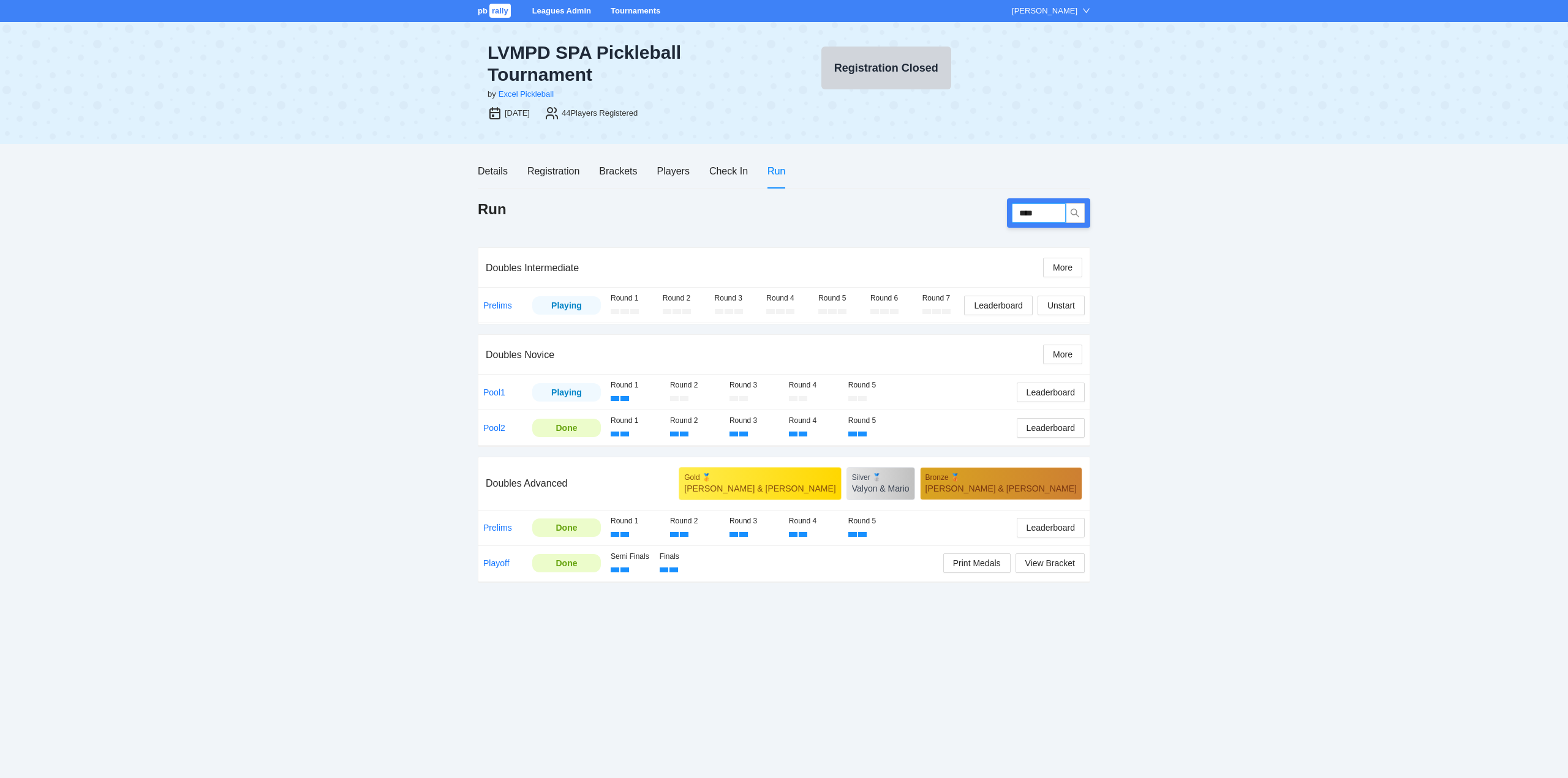
click at [1050, 218] on input "****" at bounding box center [1039, 213] width 54 height 20
type input "****"
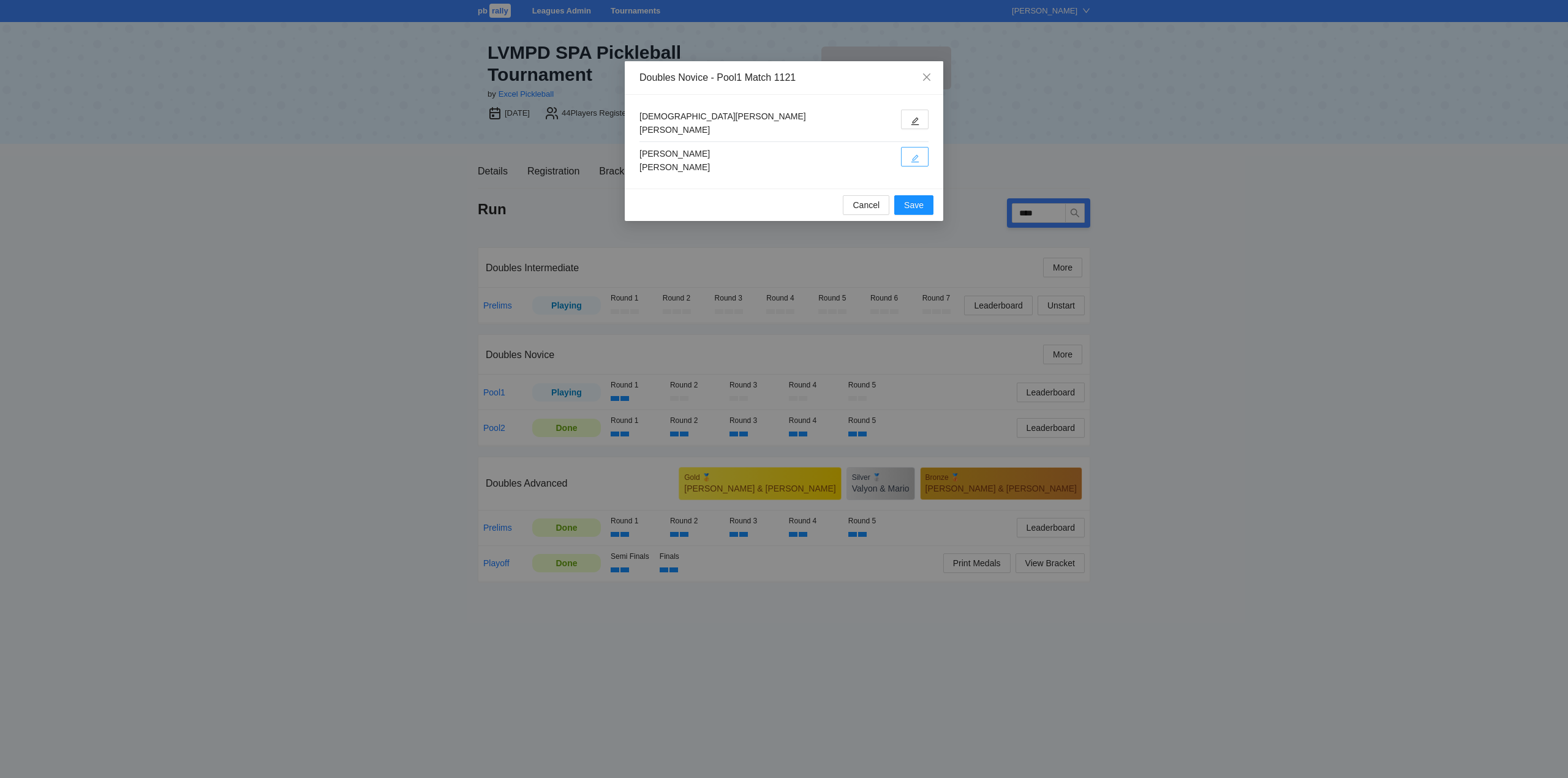
click at [916, 155] on icon "edit" at bounding box center [914, 158] width 8 height 8
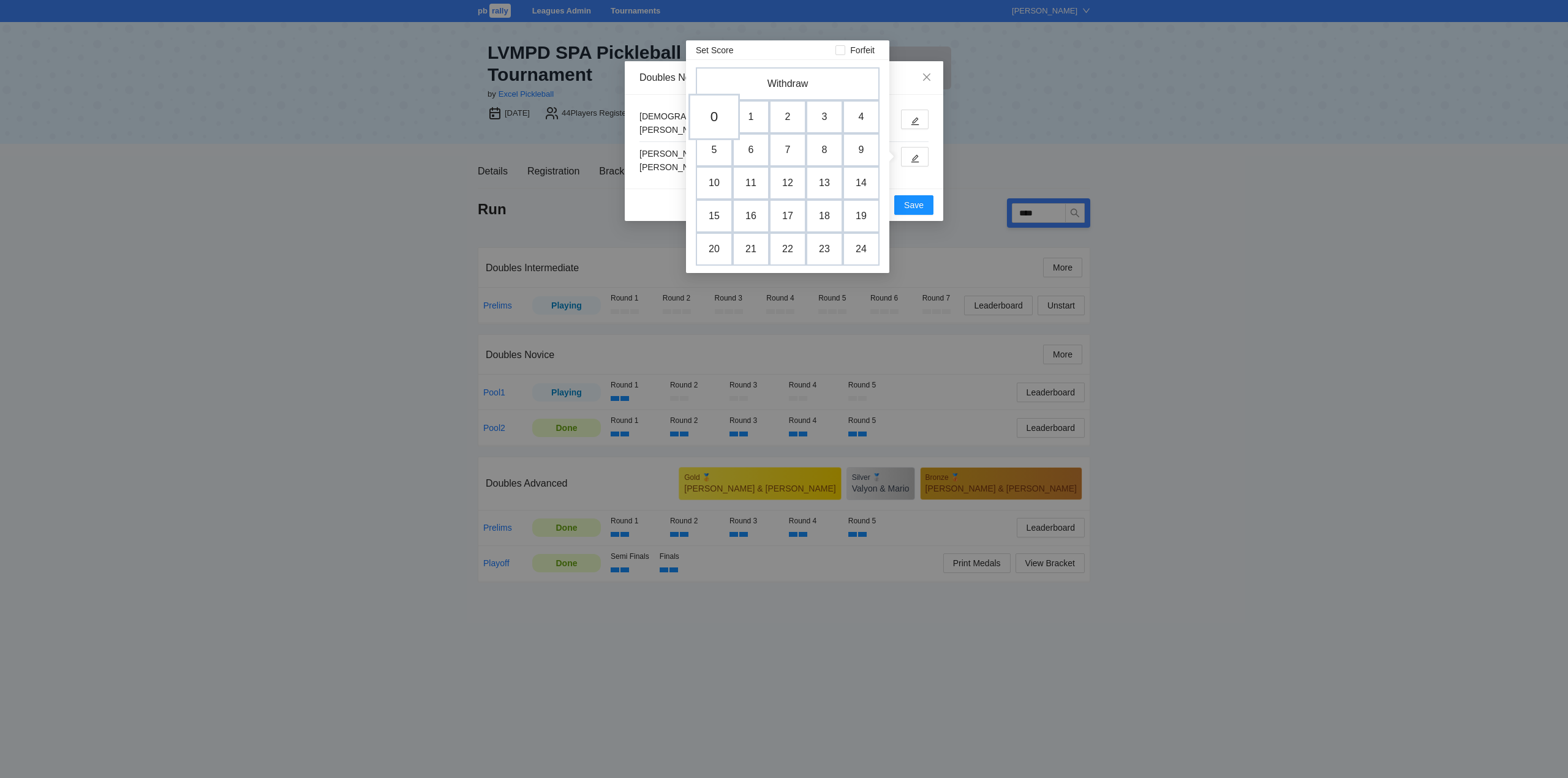
click at [715, 116] on td "0" at bounding box center [714, 117] width 52 height 46
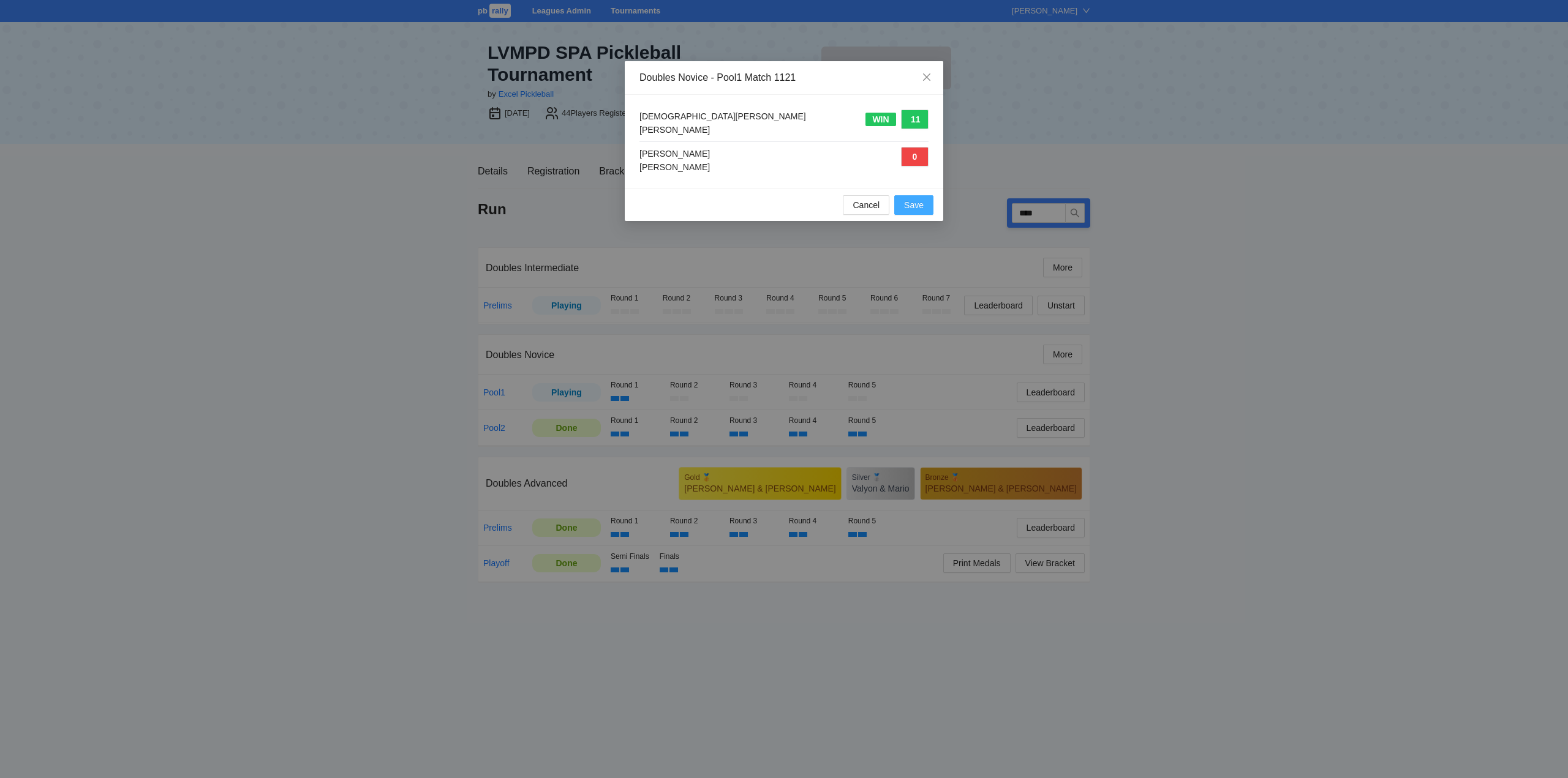
drag, startPoint x: 905, startPoint y: 208, endPoint x: 933, endPoint y: 221, distance: 30.9
click at [907, 208] on span "Save" at bounding box center [914, 205] width 20 height 14
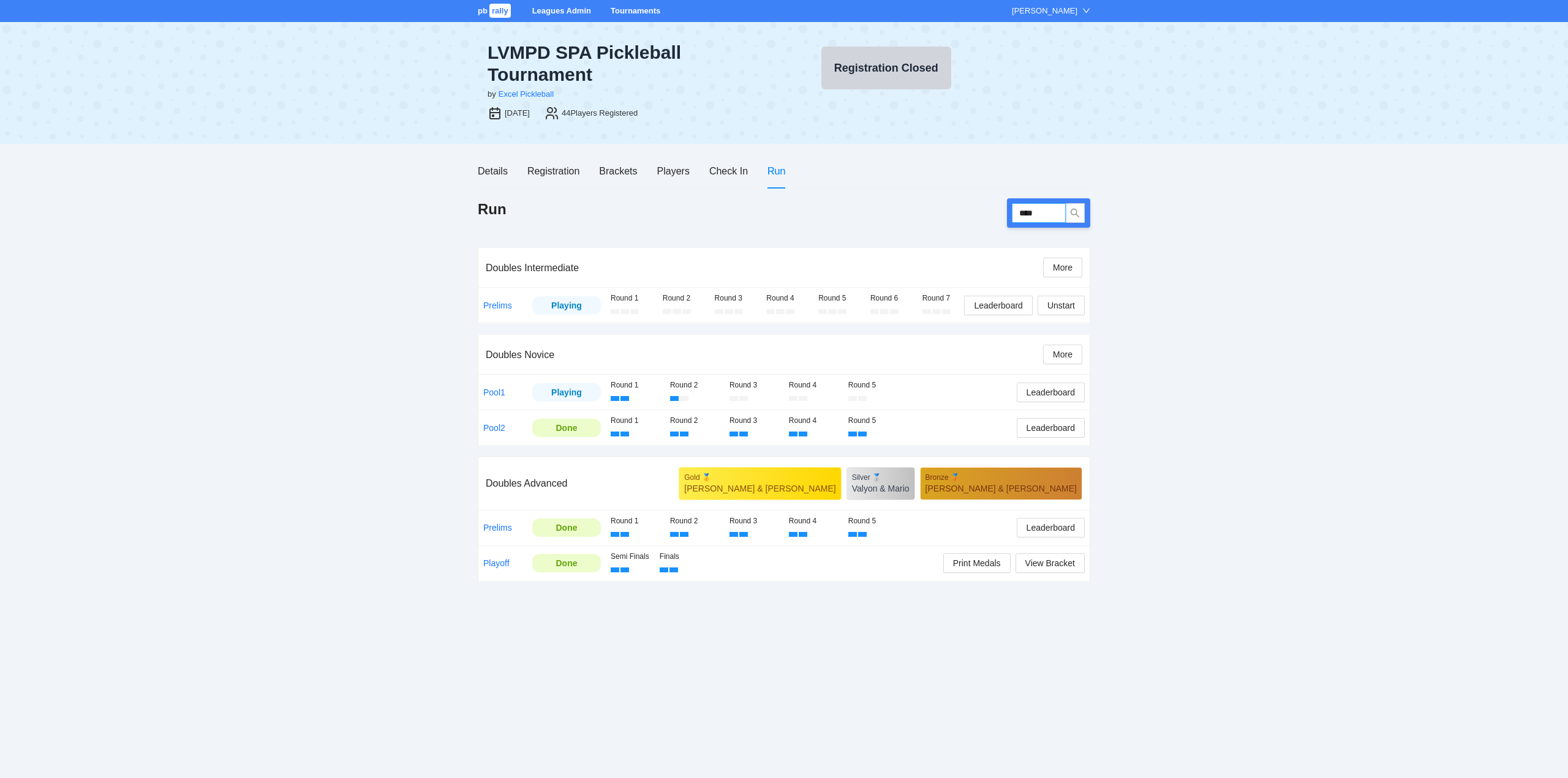
click at [1038, 212] on input "****" at bounding box center [1039, 213] width 54 height 20
type input "****"
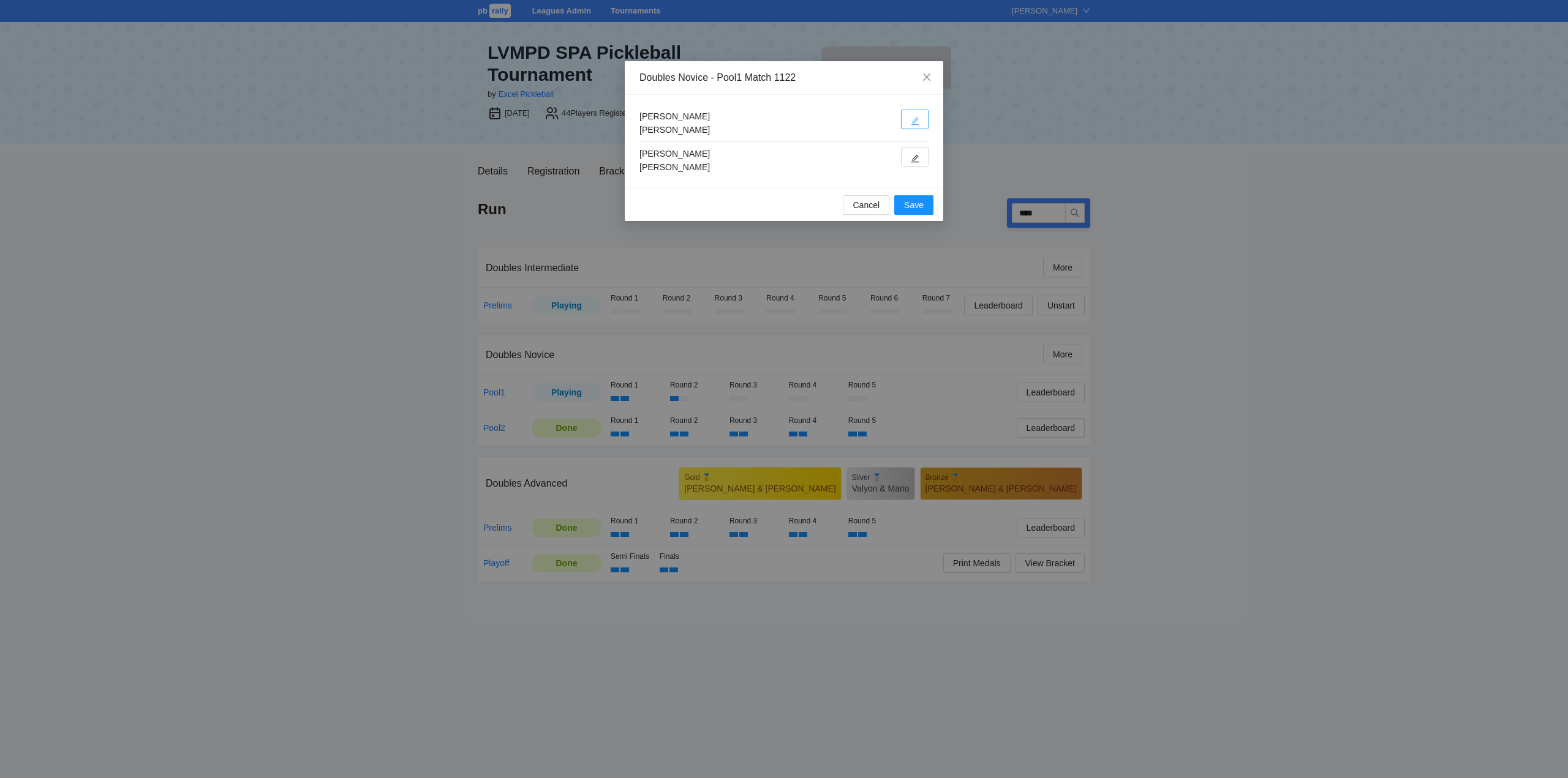
click at [914, 122] on icon "edit" at bounding box center [914, 121] width 8 height 8
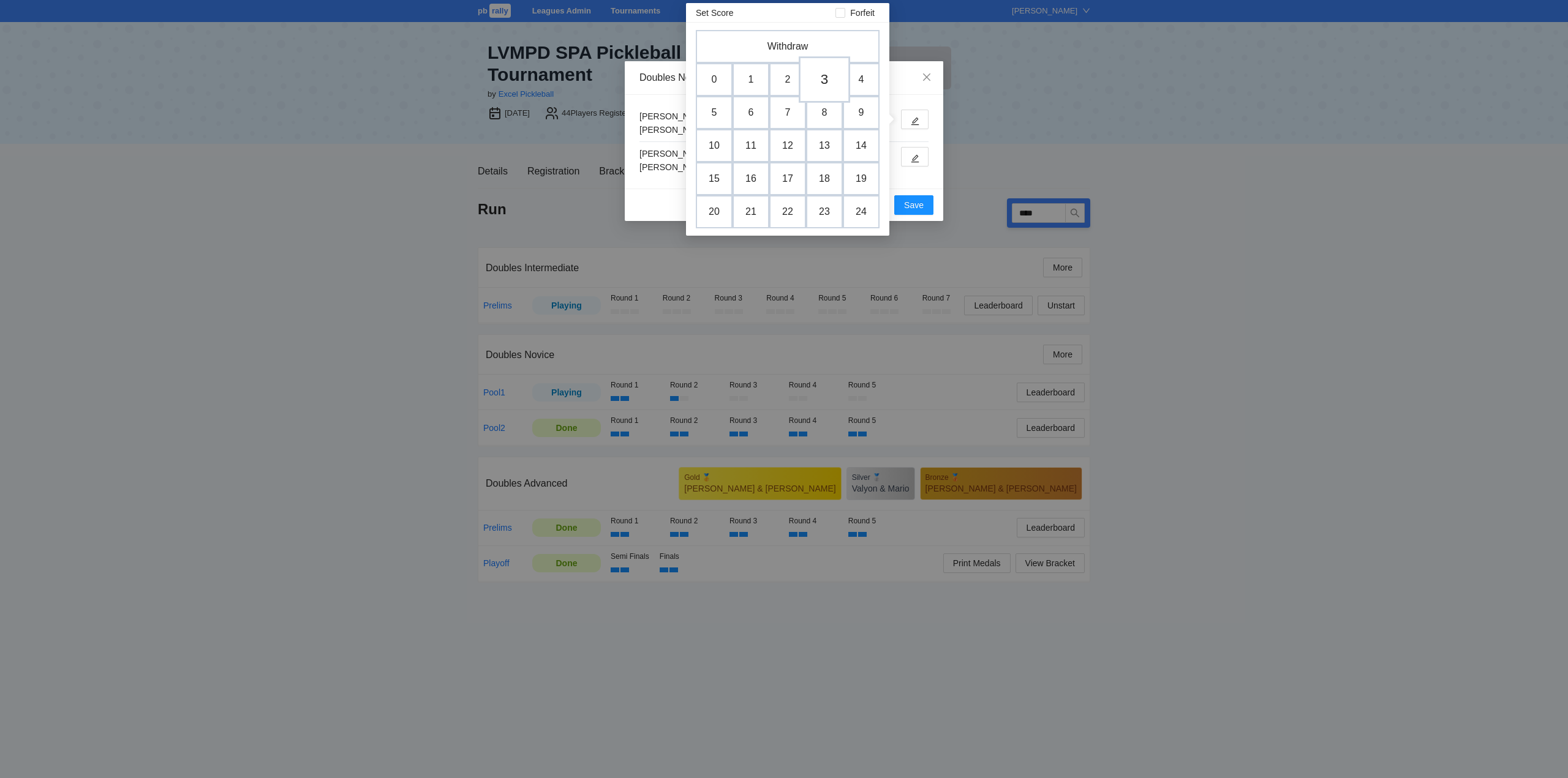
click at [831, 77] on td "3" at bounding box center [825, 79] width 52 height 46
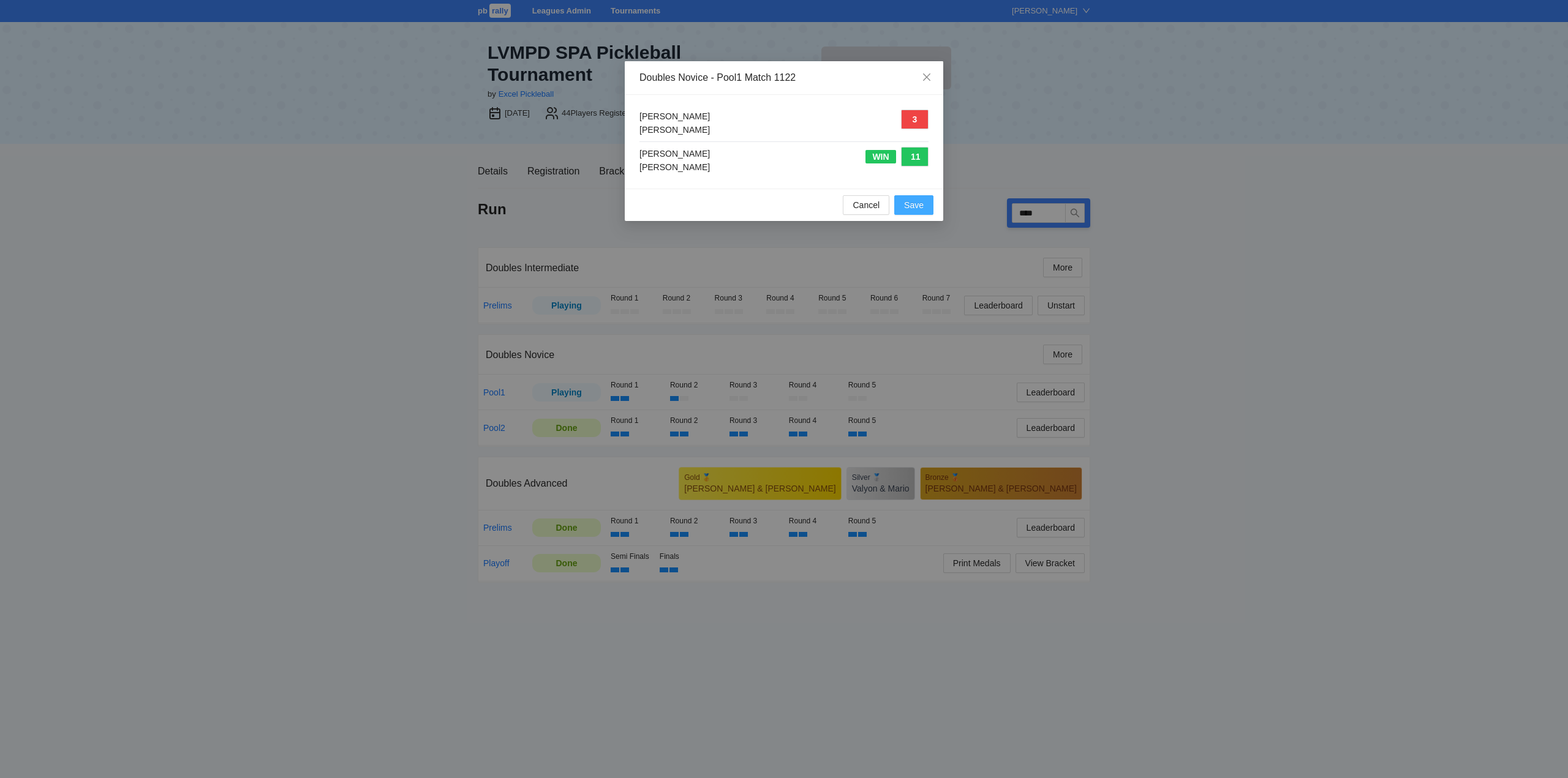
click at [918, 203] on span "Save" at bounding box center [914, 205] width 20 height 14
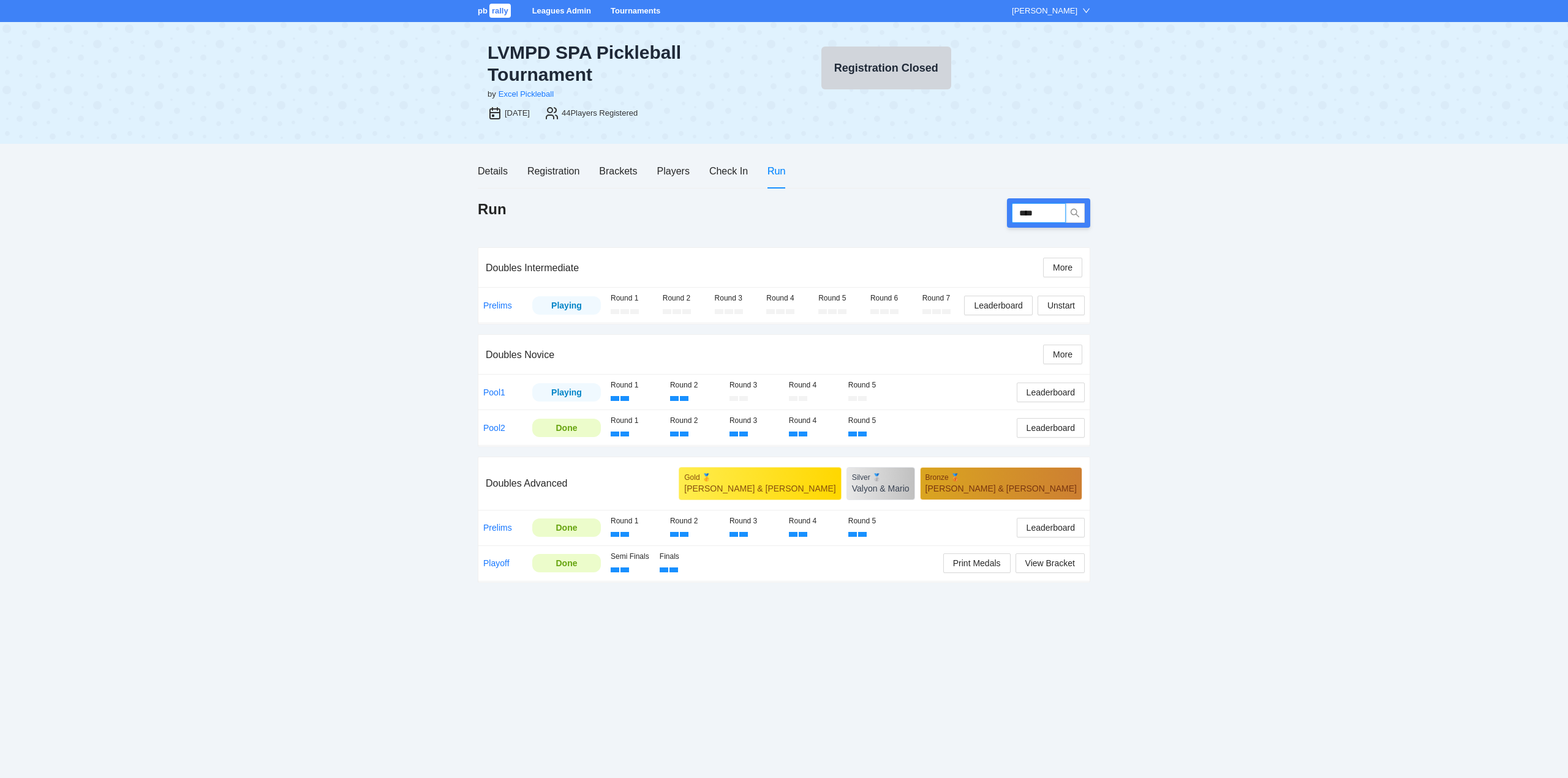
click at [1045, 212] on input "****" at bounding box center [1039, 213] width 54 height 20
type input "****"
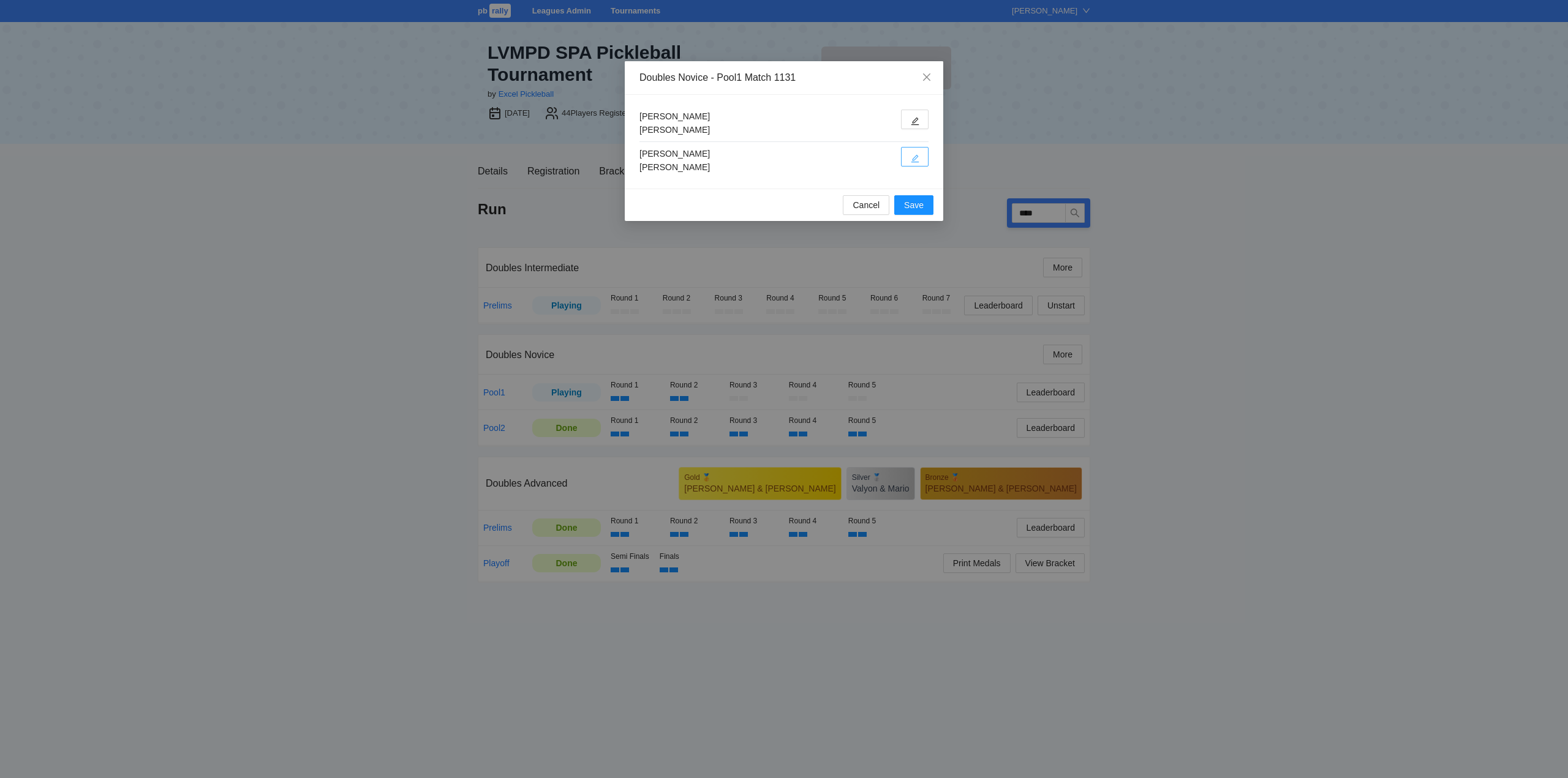
click at [918, 156] on icon "edit" at bounding box center [914, 158] width 8 height 8
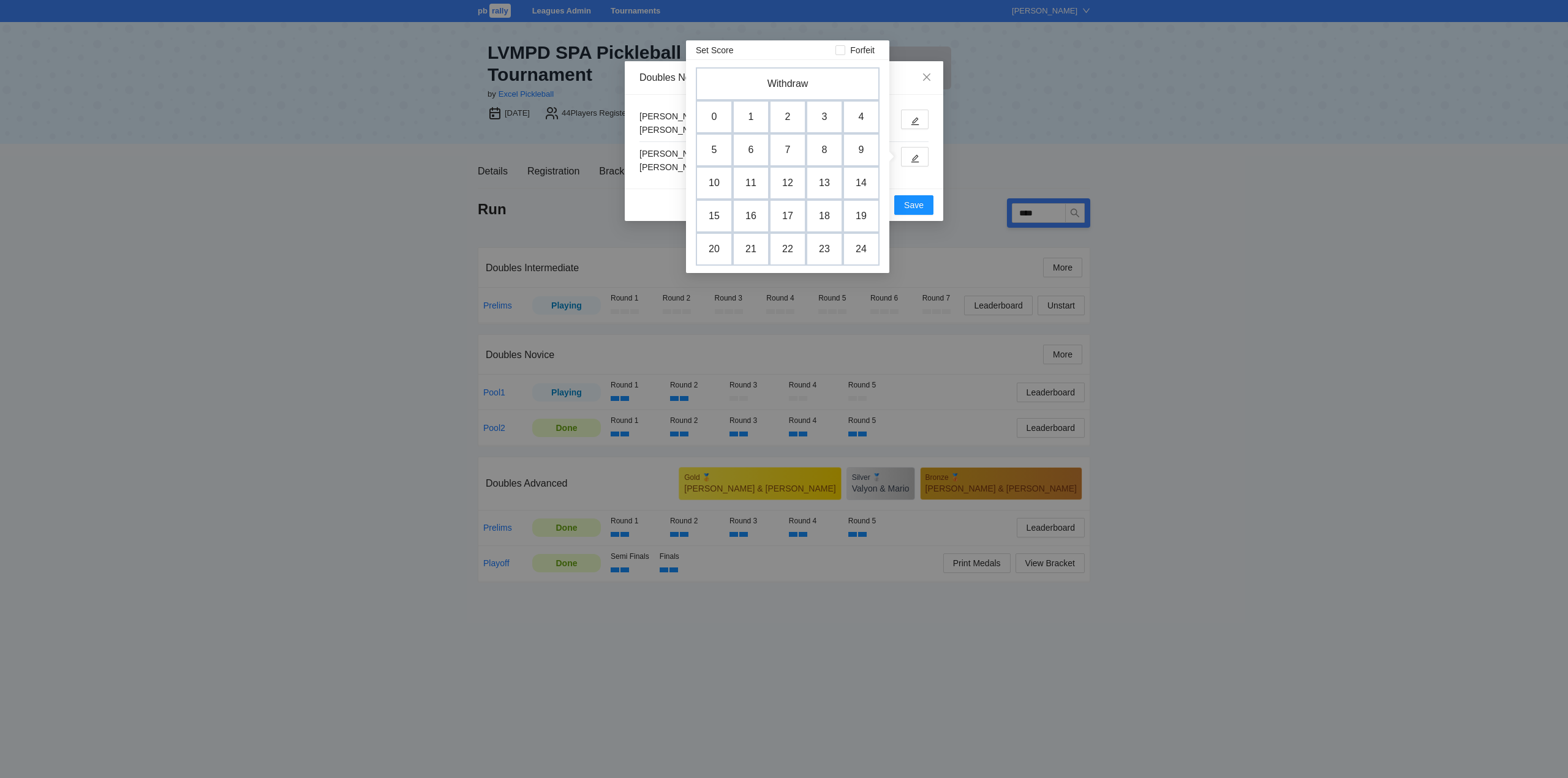
click at [790, 114] on td "2" at bounding box center [787, 117] width 36 height 33
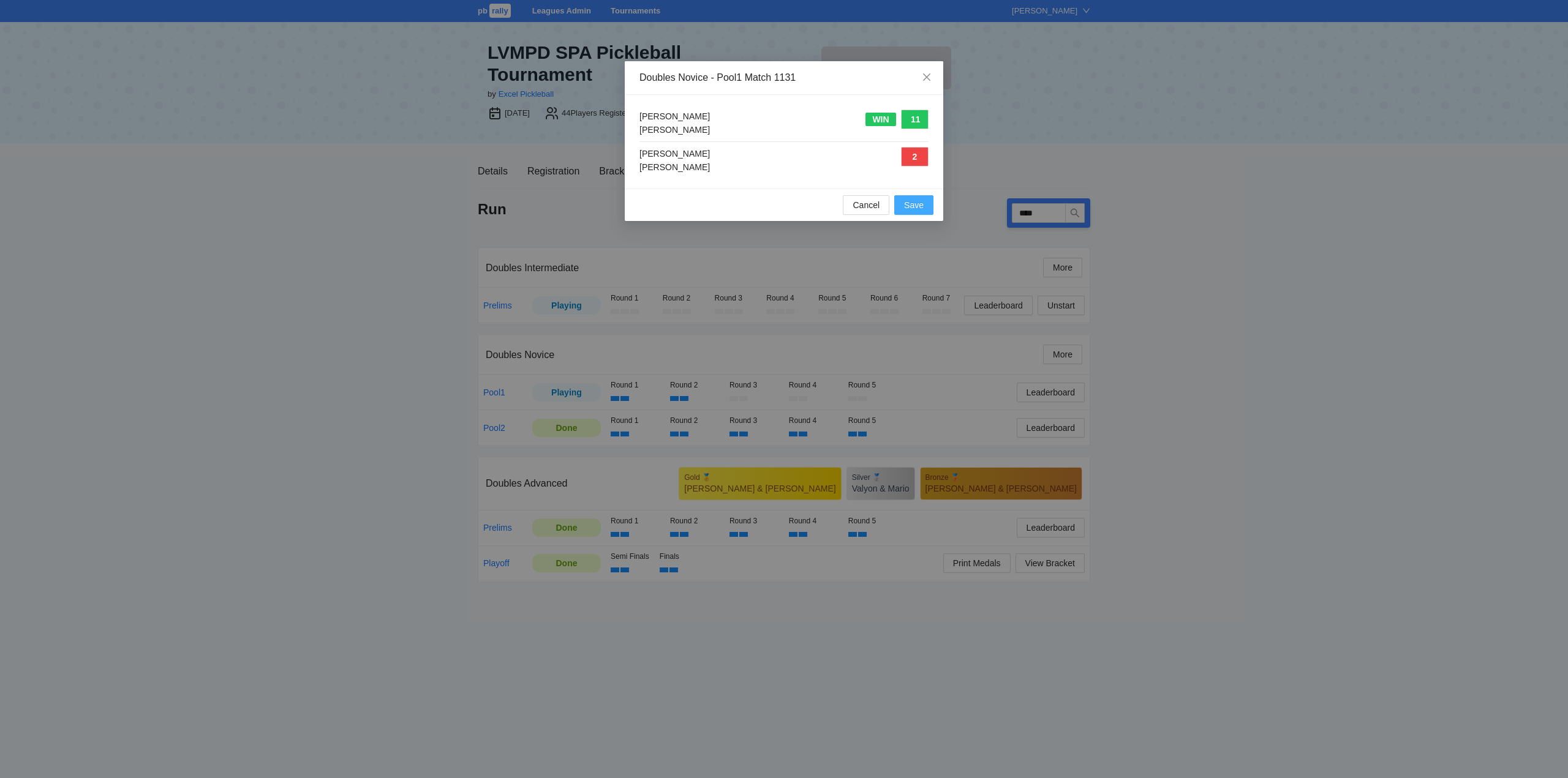
click at [918, 203] on span "Save" at bounding box center [914, 205] width 20 height 14
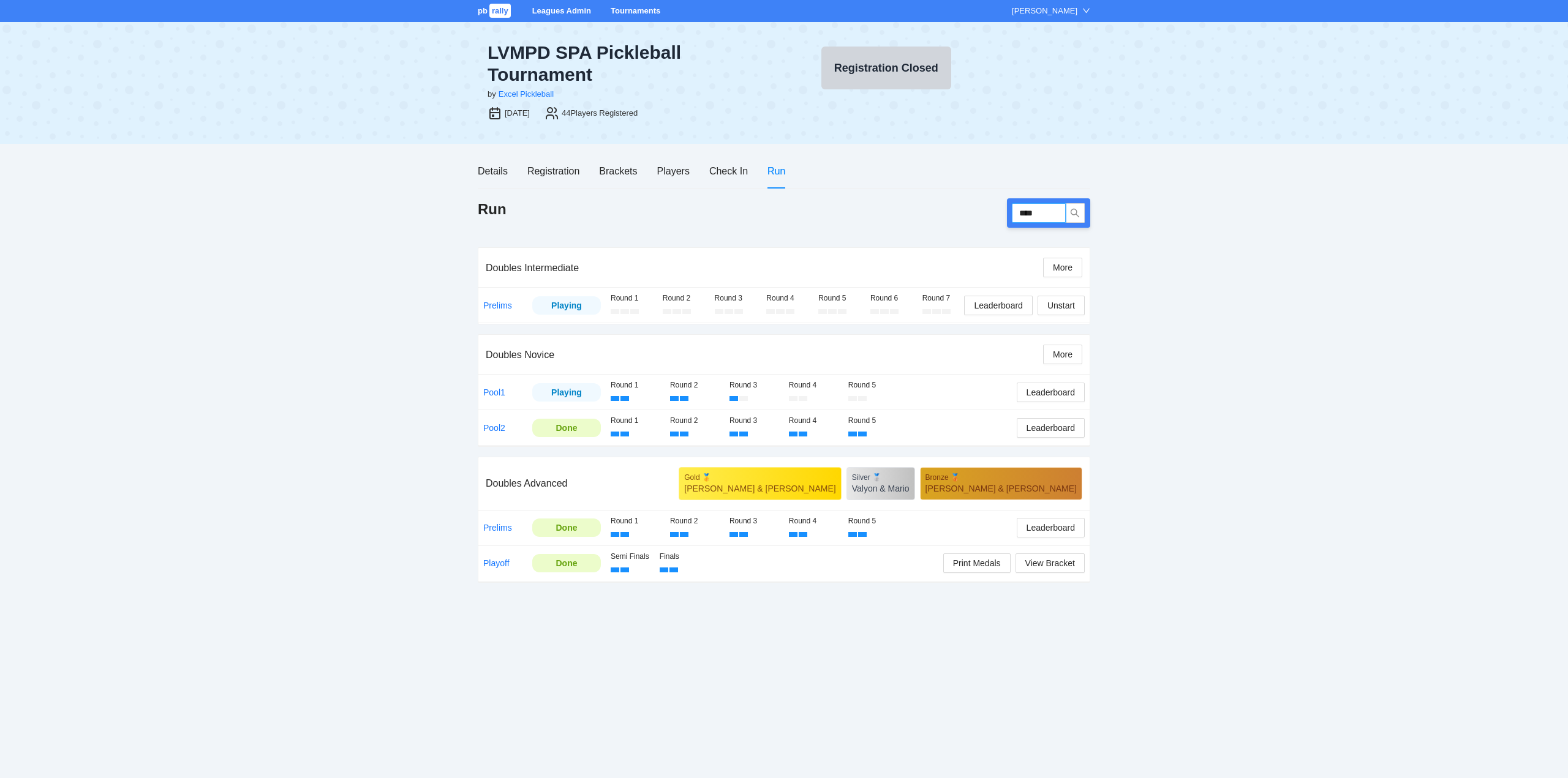
click at [1057, 209] on input "****" at bounding box center [1039, 213] width 54 height 20
type input "****"
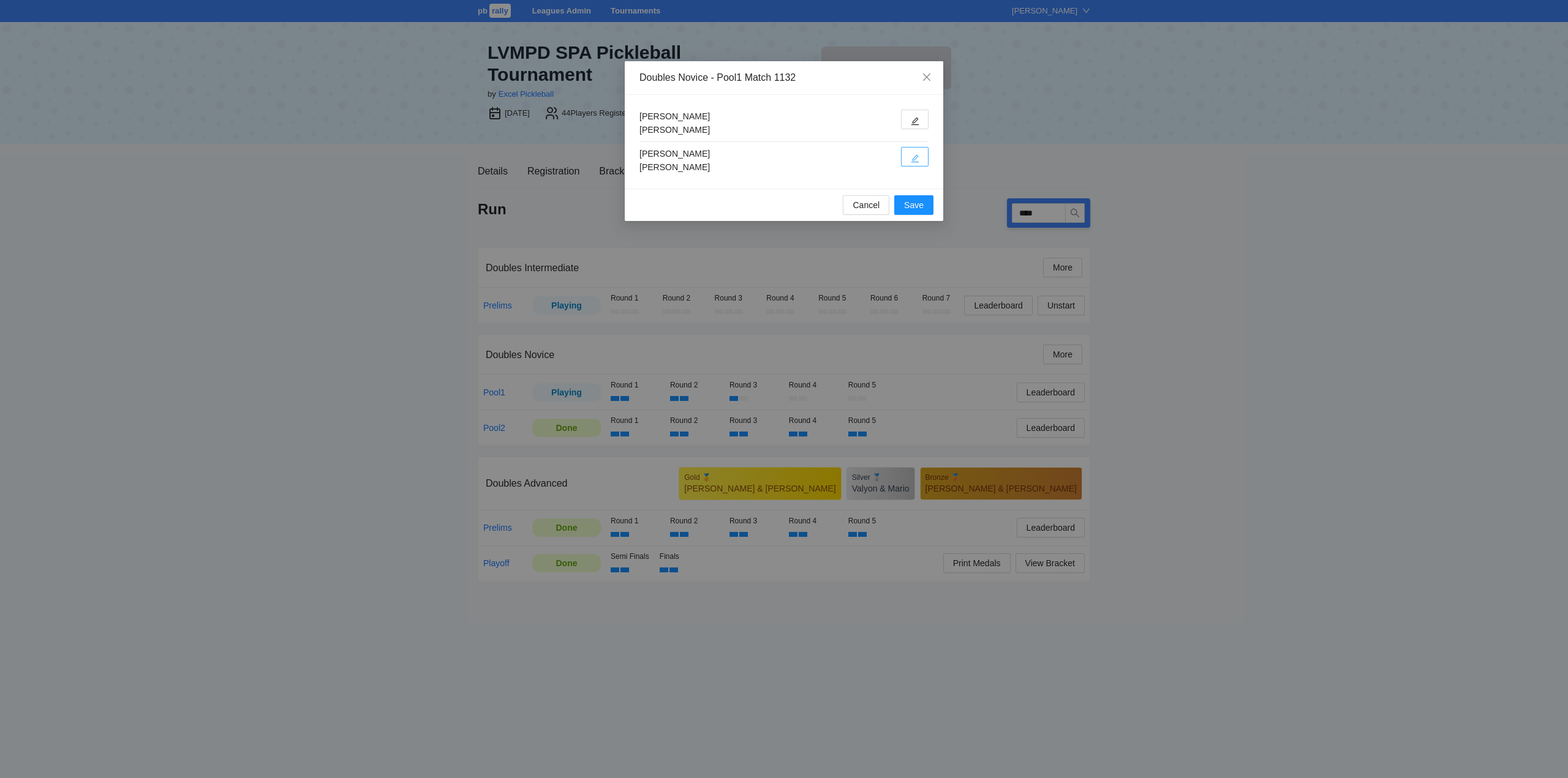
click at [914, 154] on span "edit" at bounding box center [914, 158] width 8 height 9
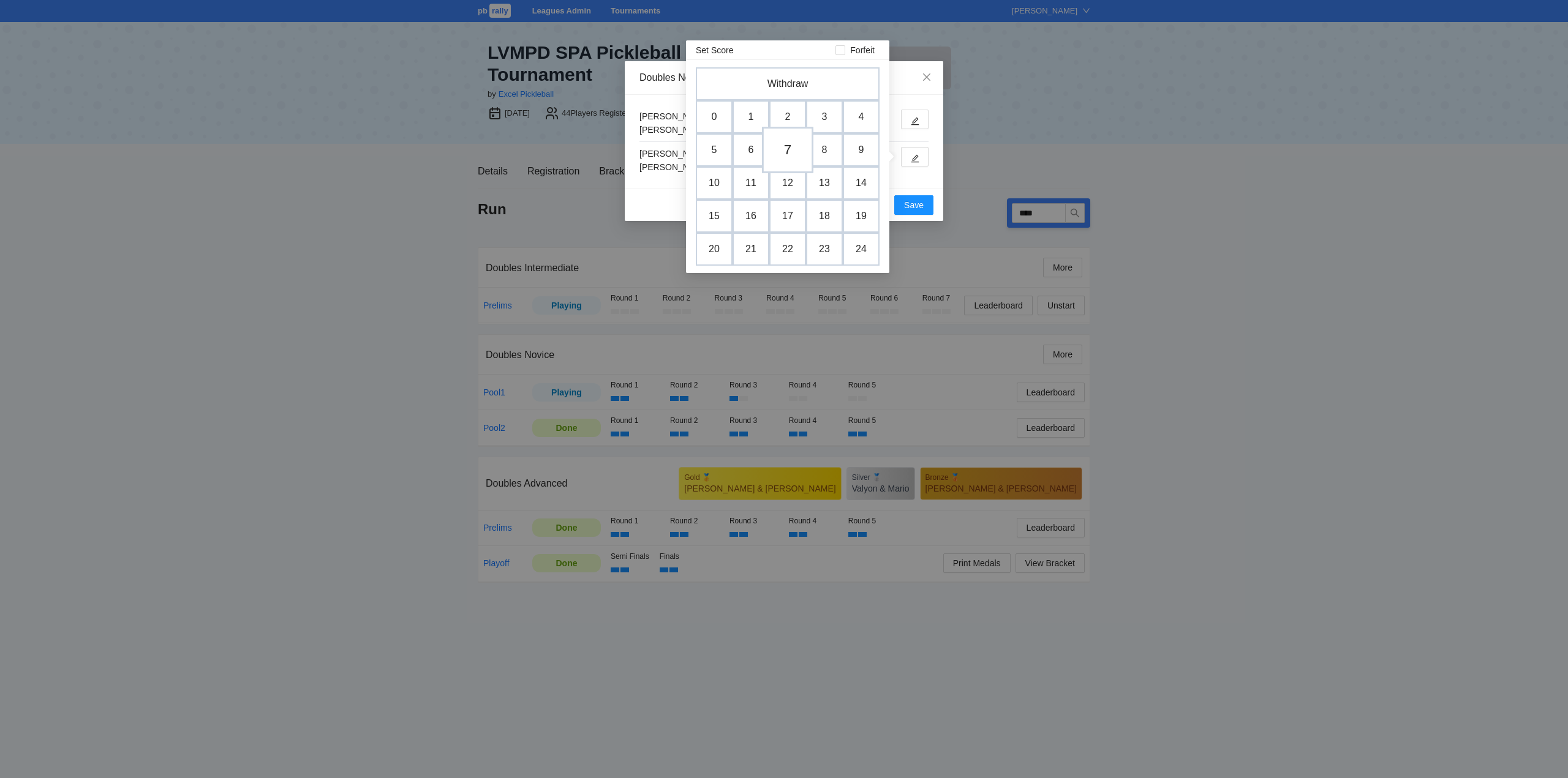
click at [782, 147] on td "7" at bounding box center [787, 149] width 52 height 46
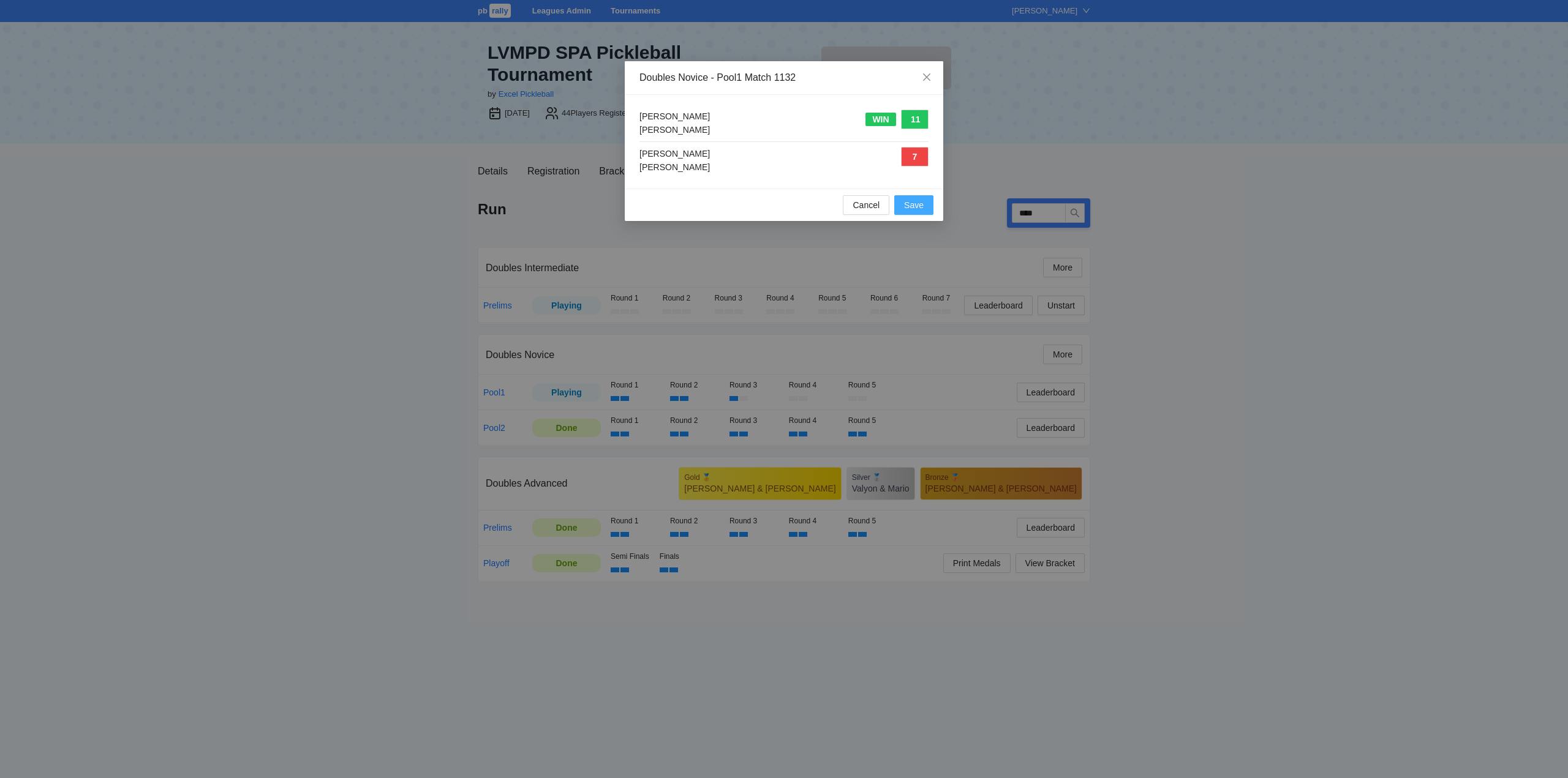
click at [910, 204] on span "Save" at bounding box center [914, 205] width 20 height 14
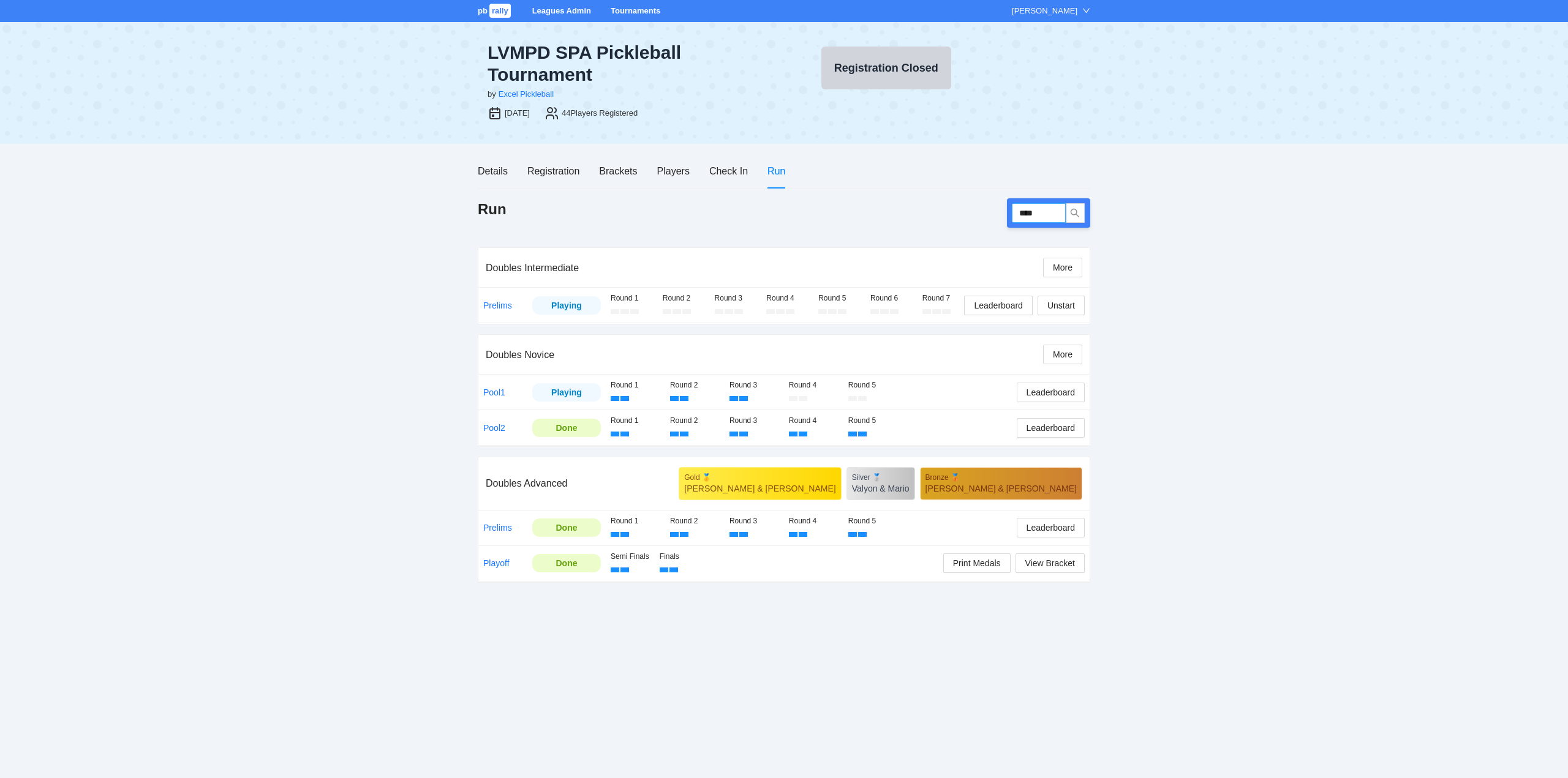
click at [1054, 212] on input "****" at bounding box center [1039, 213] width 54 height 20
type input "****"
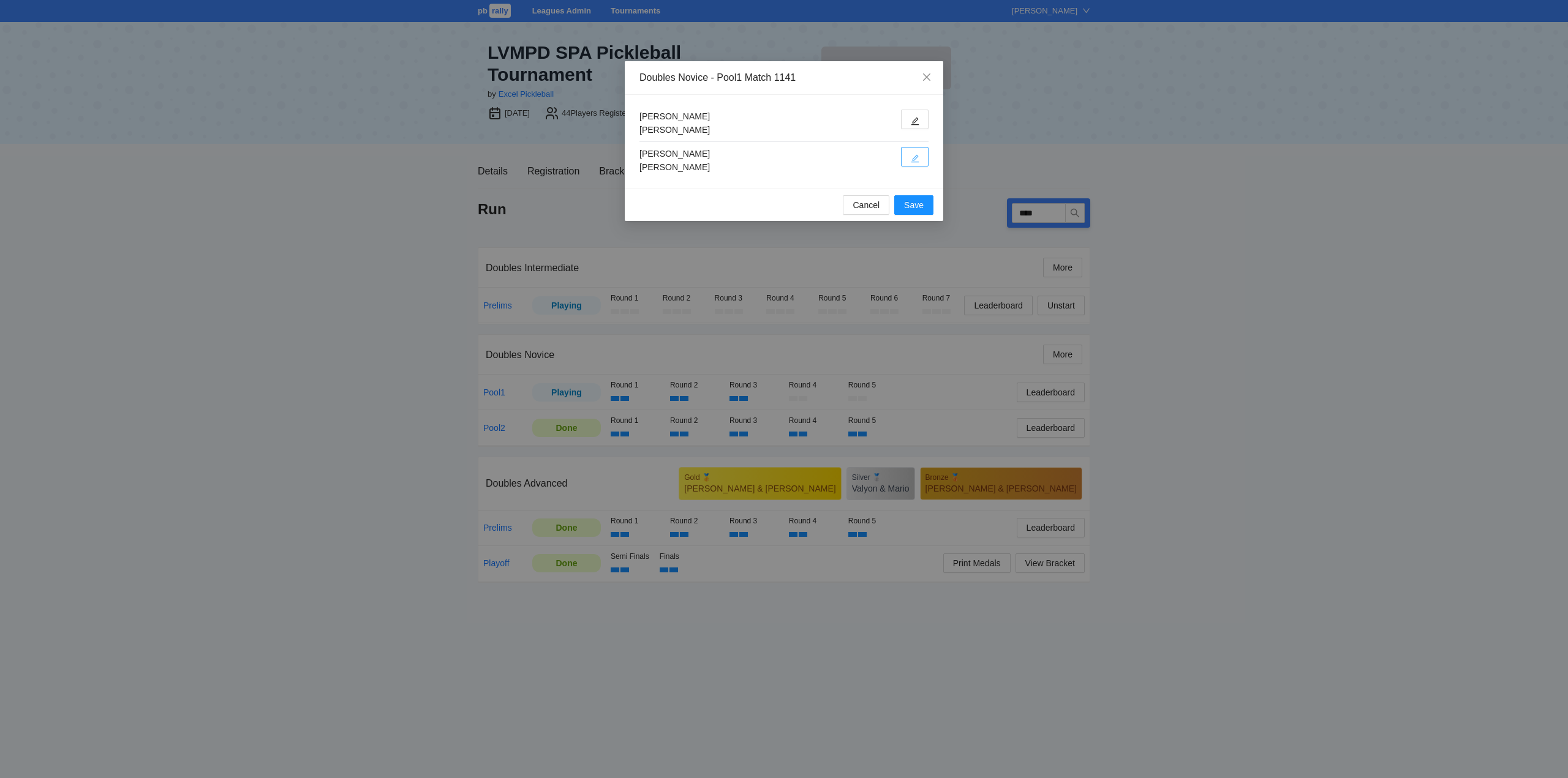
drag, startPoint x: 913, startPoint y: 151, endPoint x: 920, endPoint y: 148, distance: 7.6
click at [914, 151] on button "button" at bounding box center [914, 157] width 27 height 20
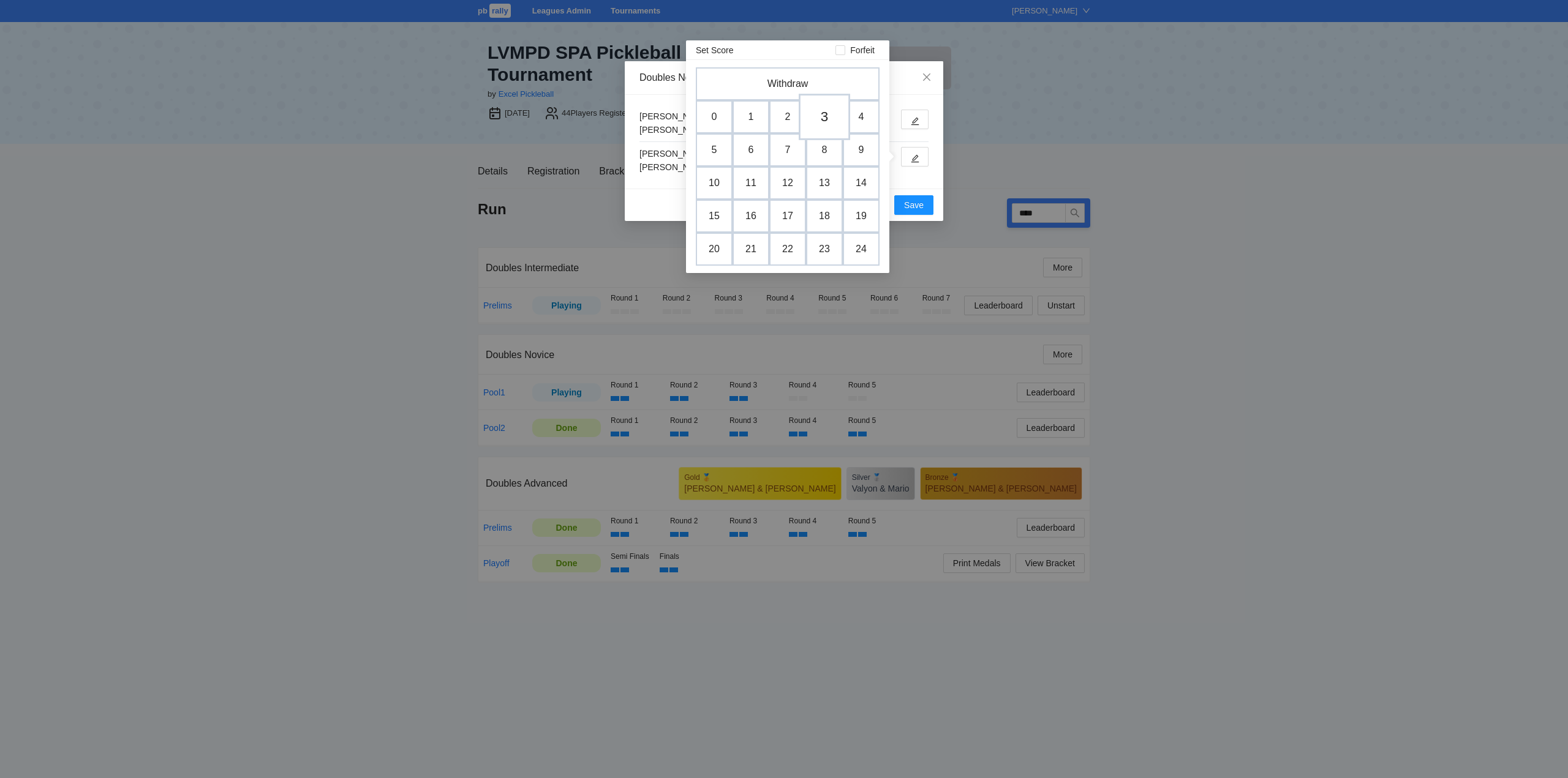
click at [826, 111] on td "3" at bounding box center [825, 117] width 52 height 46
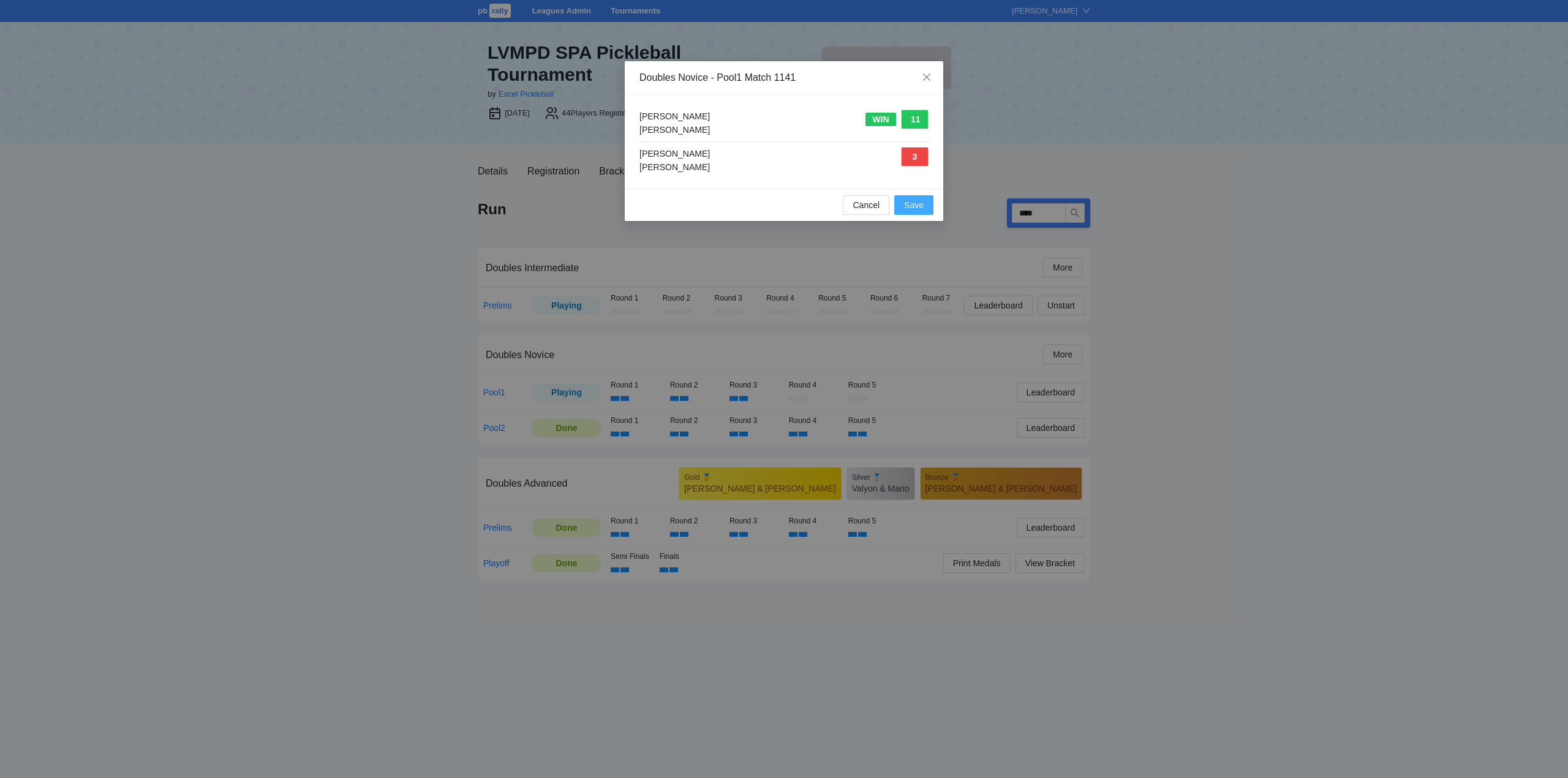
drag, startPoint x: 907, startPoint y: 202, endPoint x: 914, endPoint y: 208, distance: 9.2
click at [907, 202] on span "Save" at bounding box center [914, 205] width 20 height 14
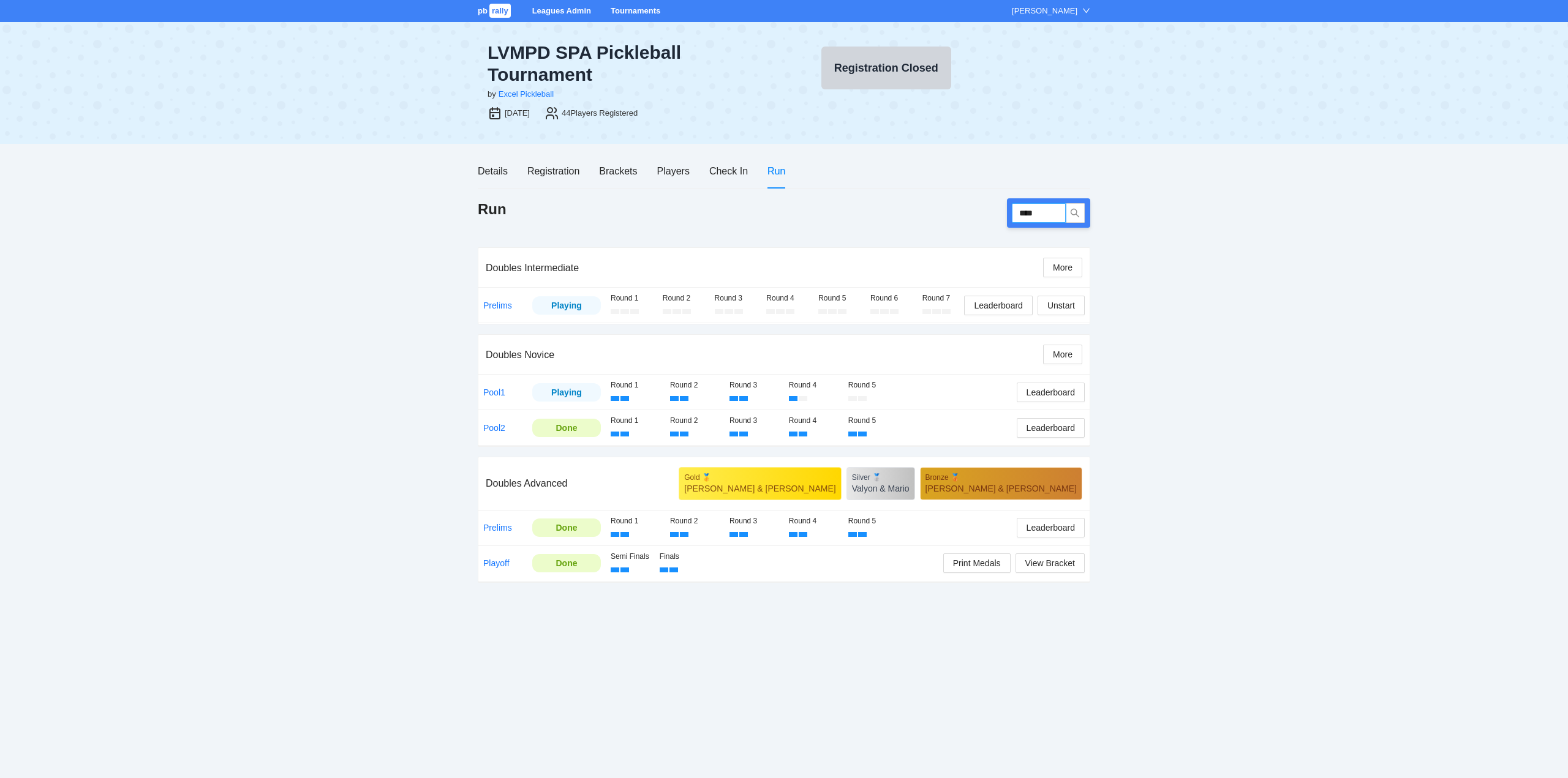
click at [1049, 216] on input "****" at bounding box center [1039, 213] width 54 height 20
type input "****"
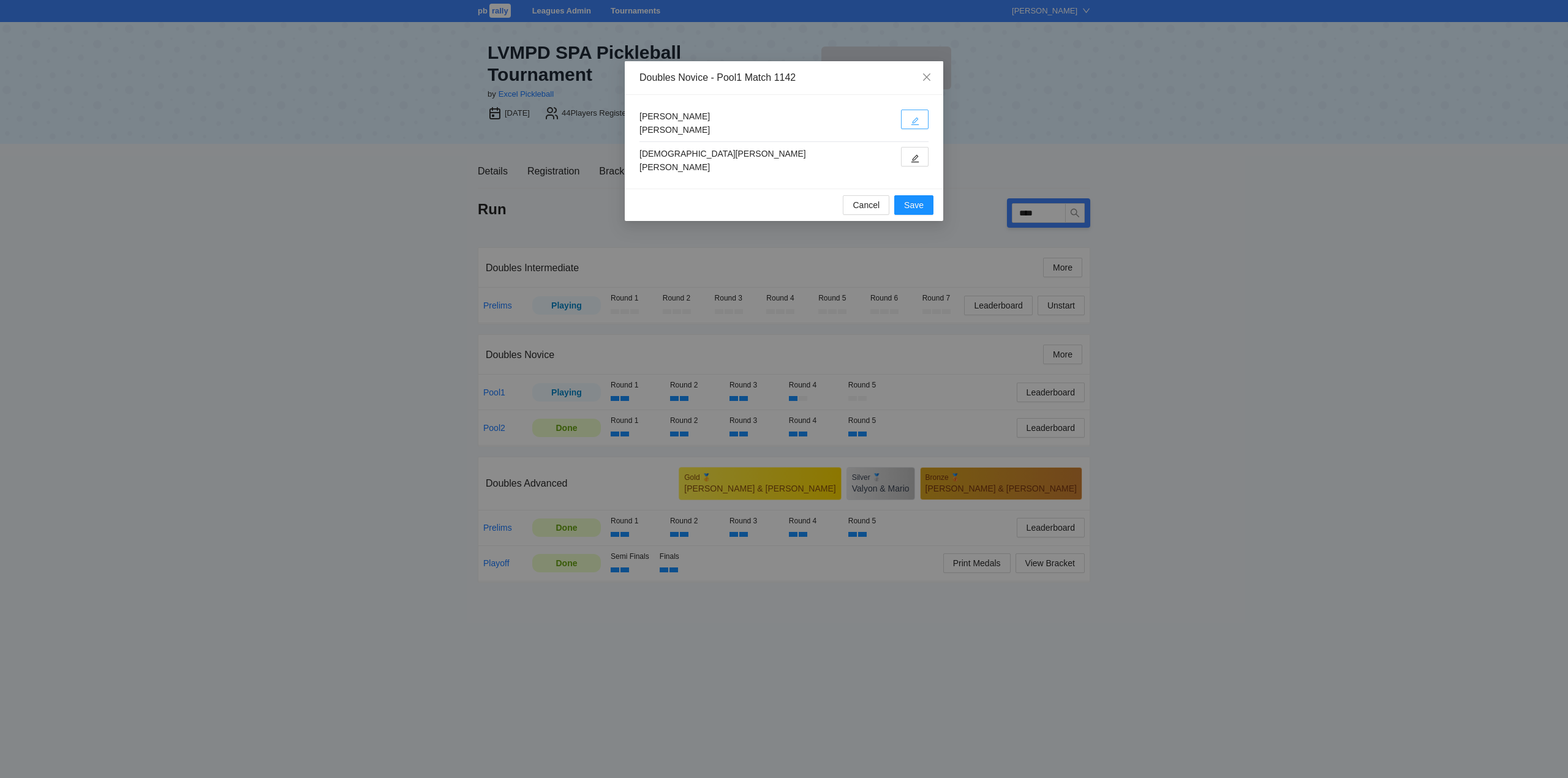
click at [917, 119] on icon "edit" at bounding box center [914, 121] width 8 height 8
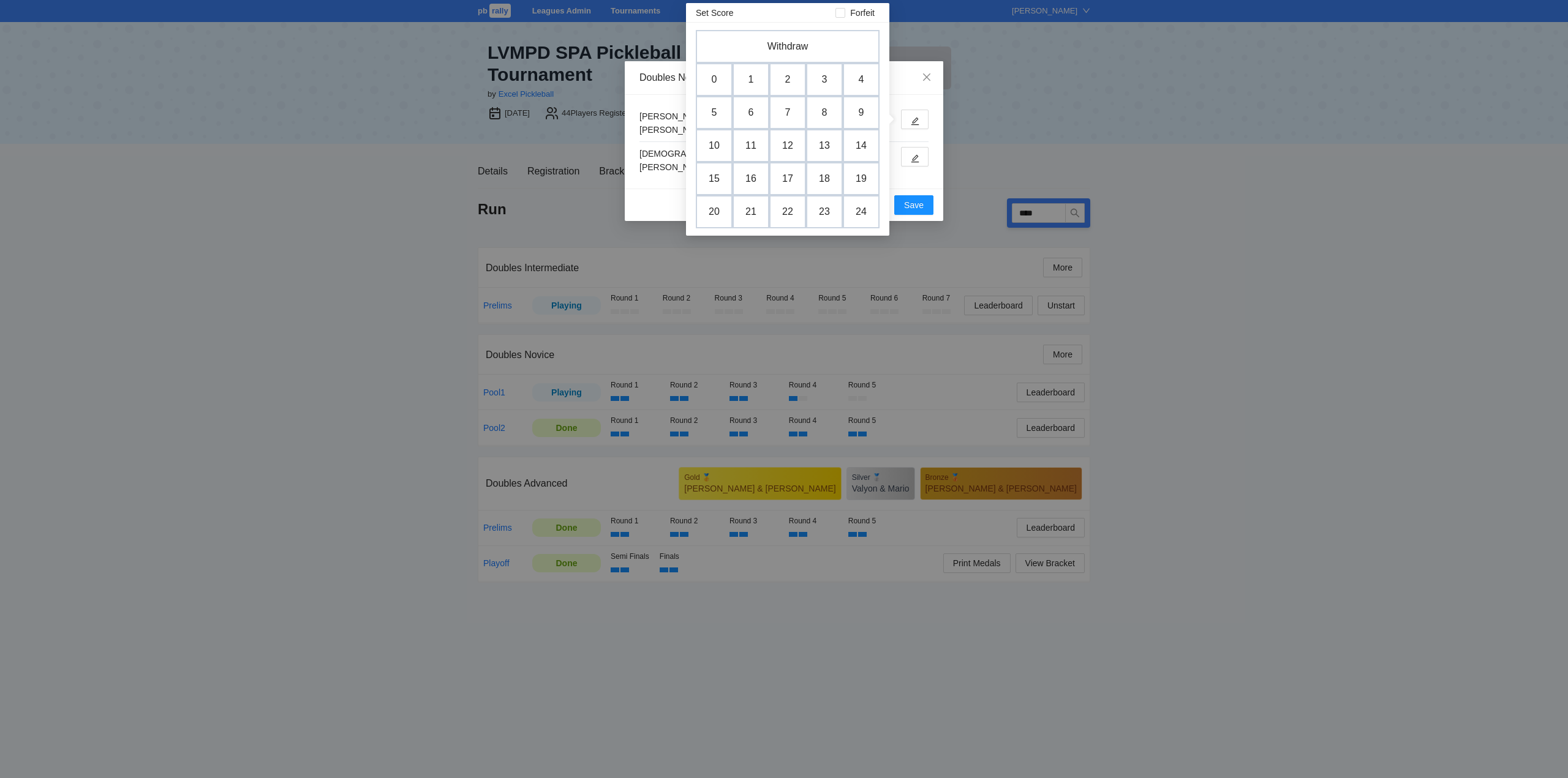
drag, startPoint x: 781, startPoint y: 108, endPoint x: 796, endPoint y: 129, distance: 25.8
click at [782, 107] on td "7" at bounding box center [787, 113] width 36 height 33
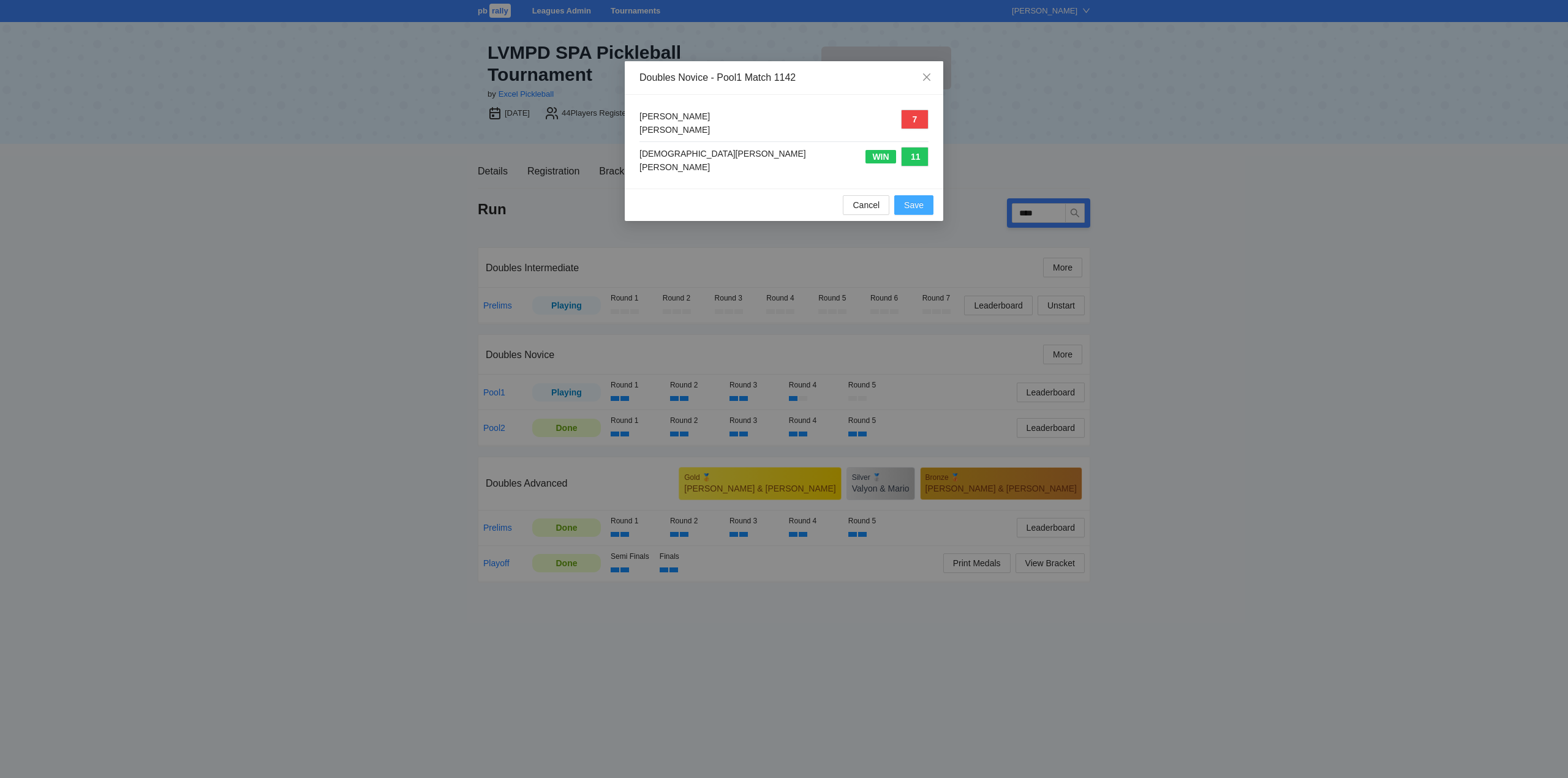
click at [909, 202] on span "Save" at bounding box center [914, 205] width 20 height 14
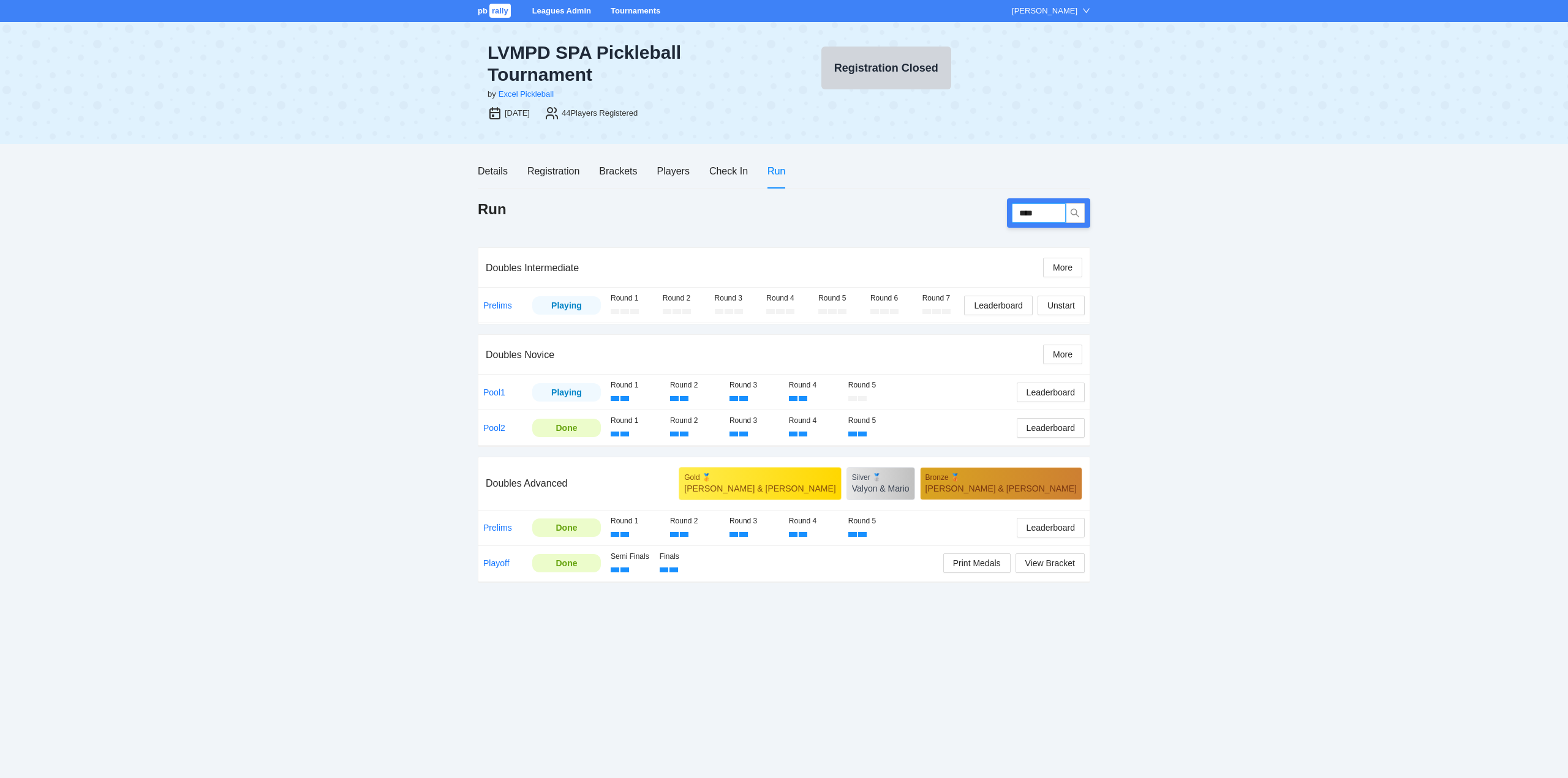
click at [1046, 215] on input "****" at bounding box center [1039, 213] width 54 height 20
type input "****"
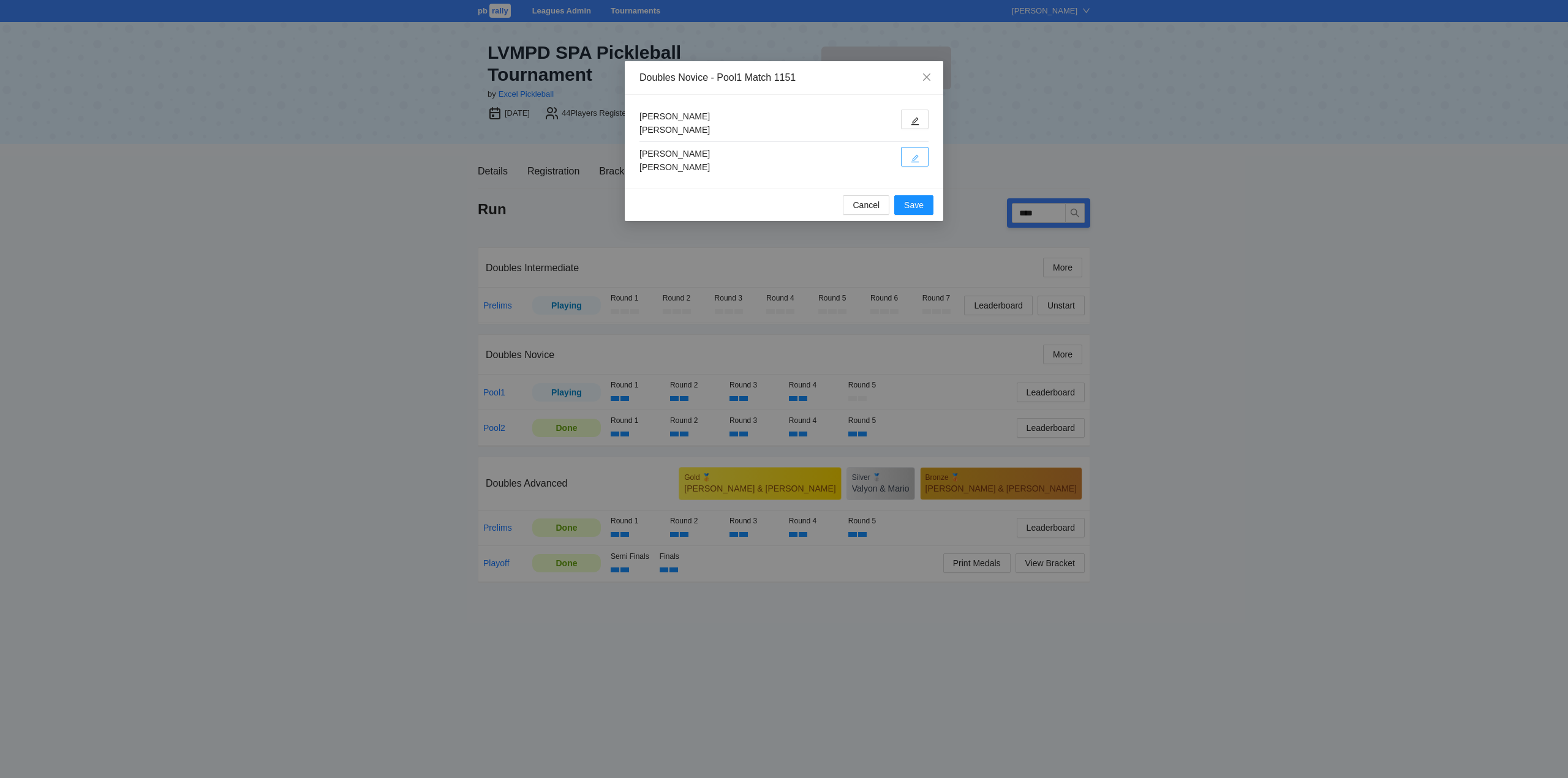
click at [912, 157] on icon "edit" at bounding box center [914, 158] width 8 height 8
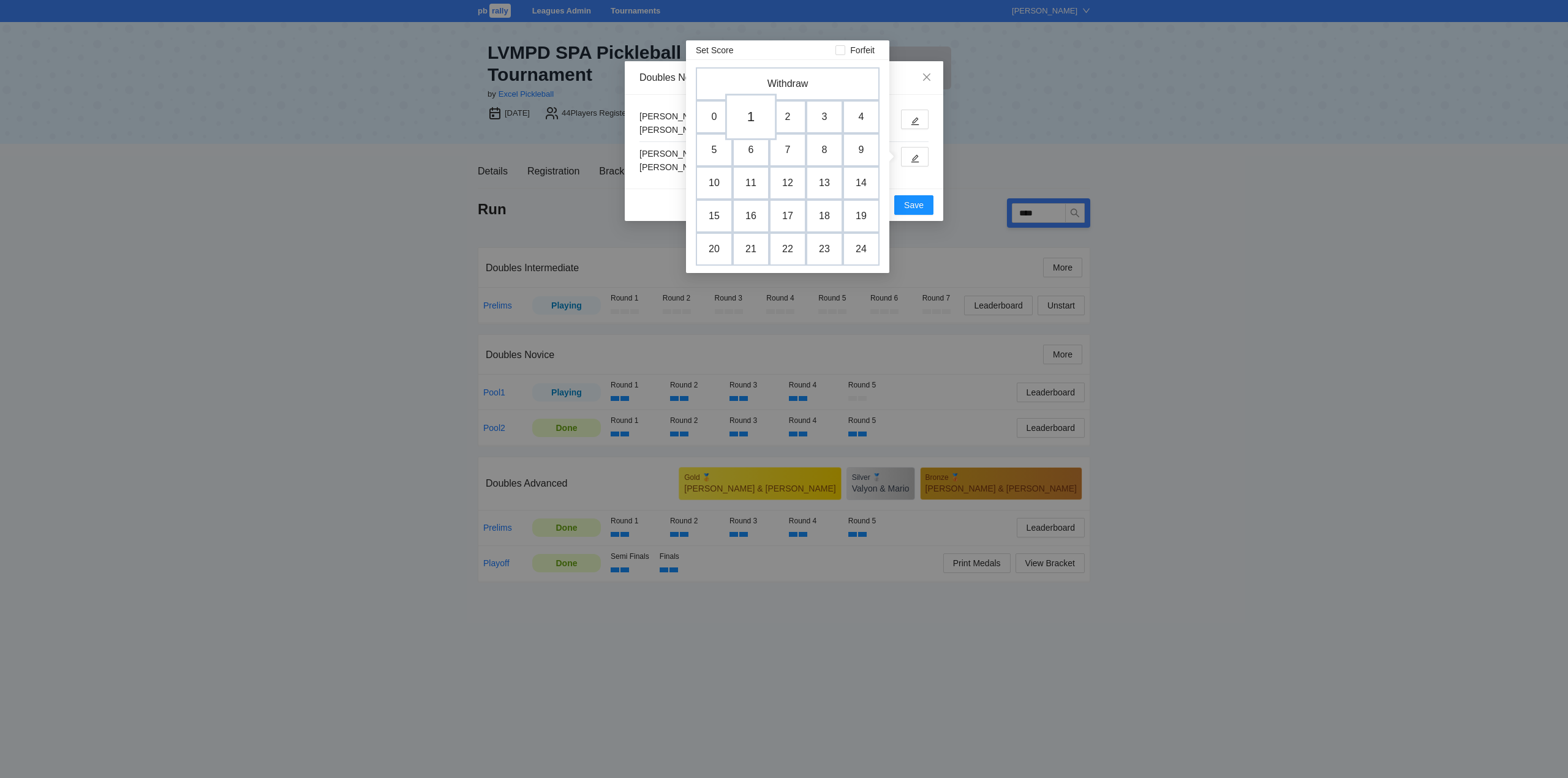
click at [752, 113] on td "1" at bounding box center [751, 117] width 52 height 46
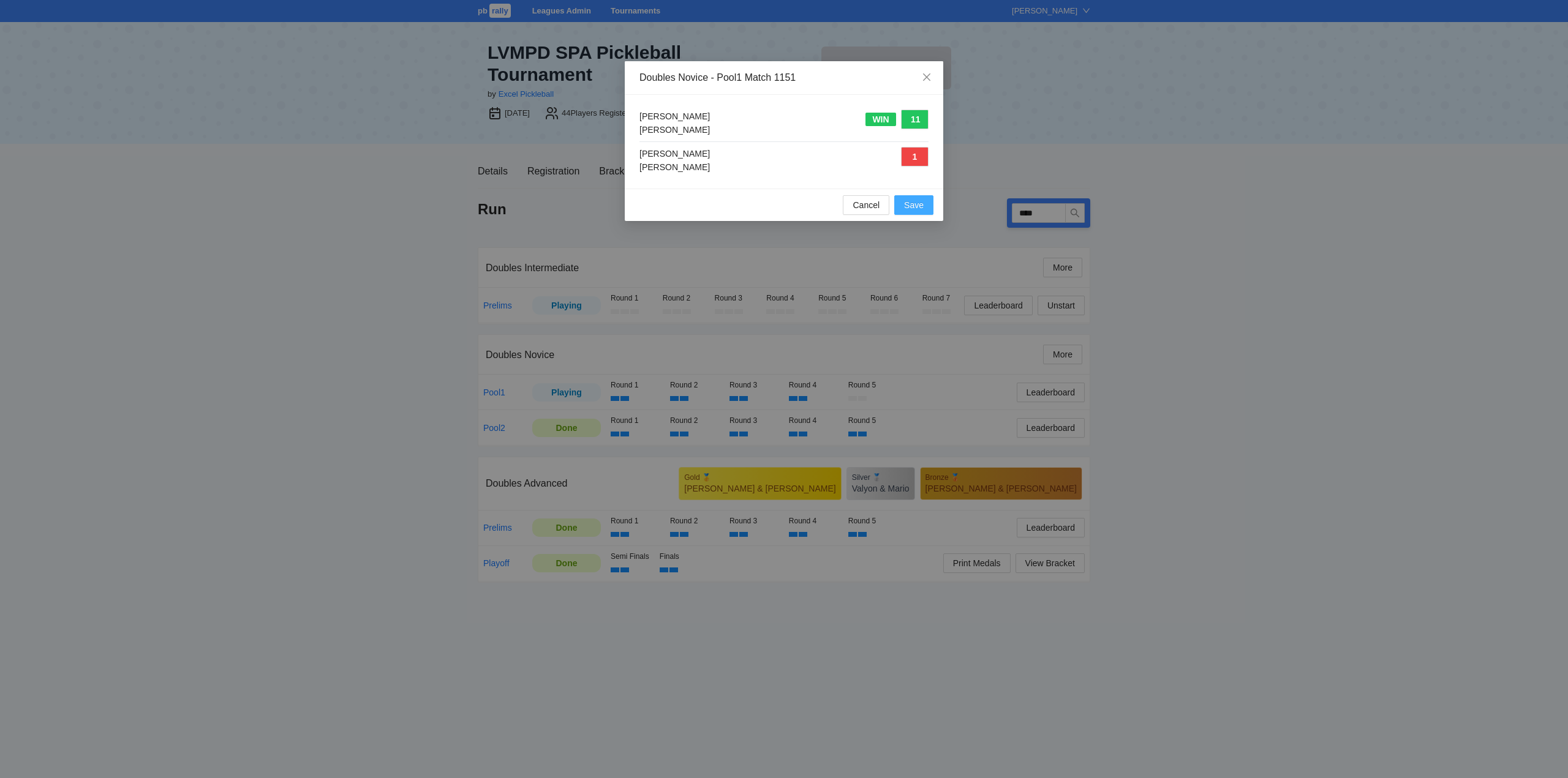
click at [907, 200] on span "Save" at bounding box center [914, 205] width 20 height 14
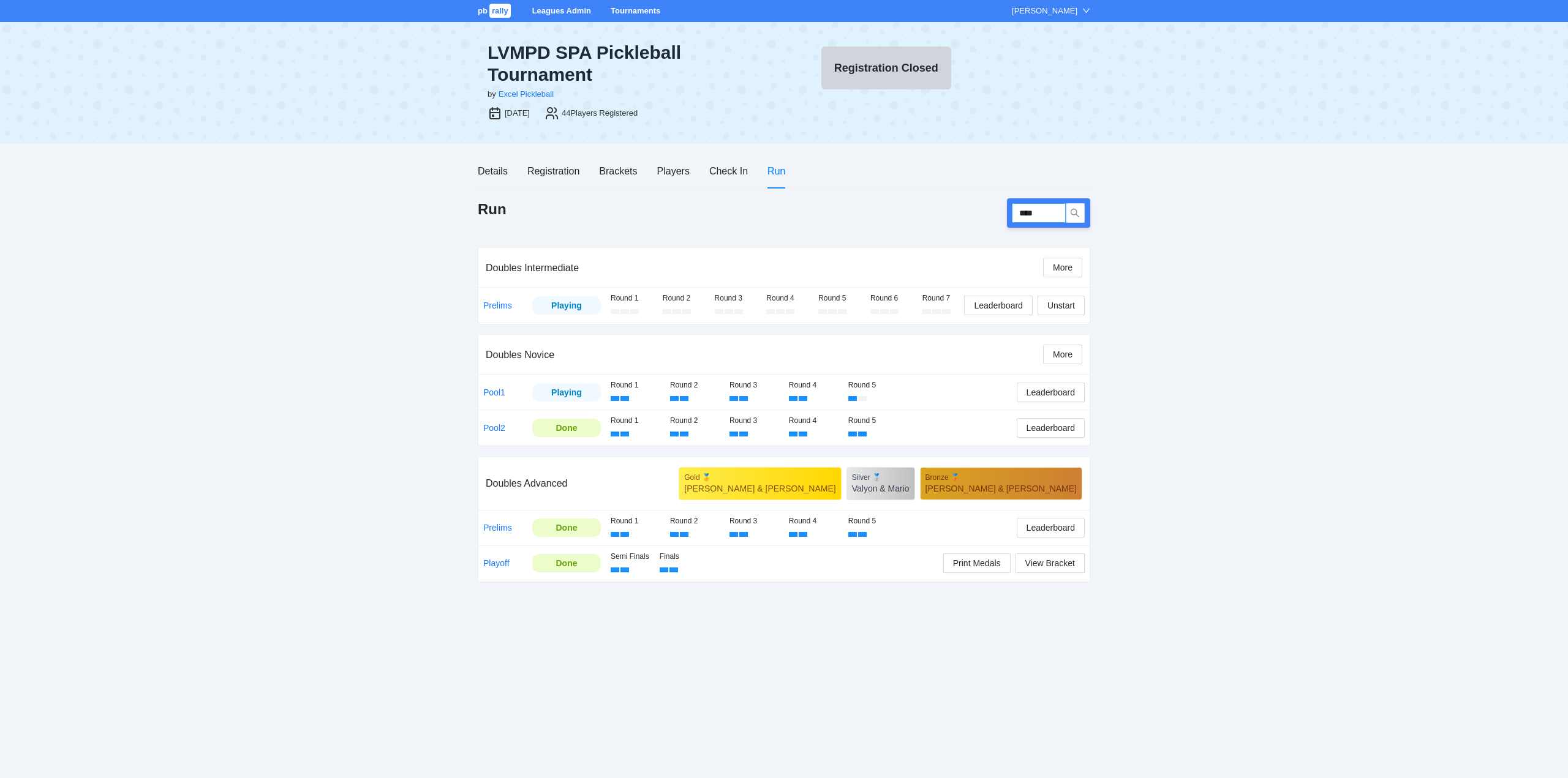
click at [1048, 212] on input "****" at bounding box center [1039, 213] width 54 height 20
type input "****"
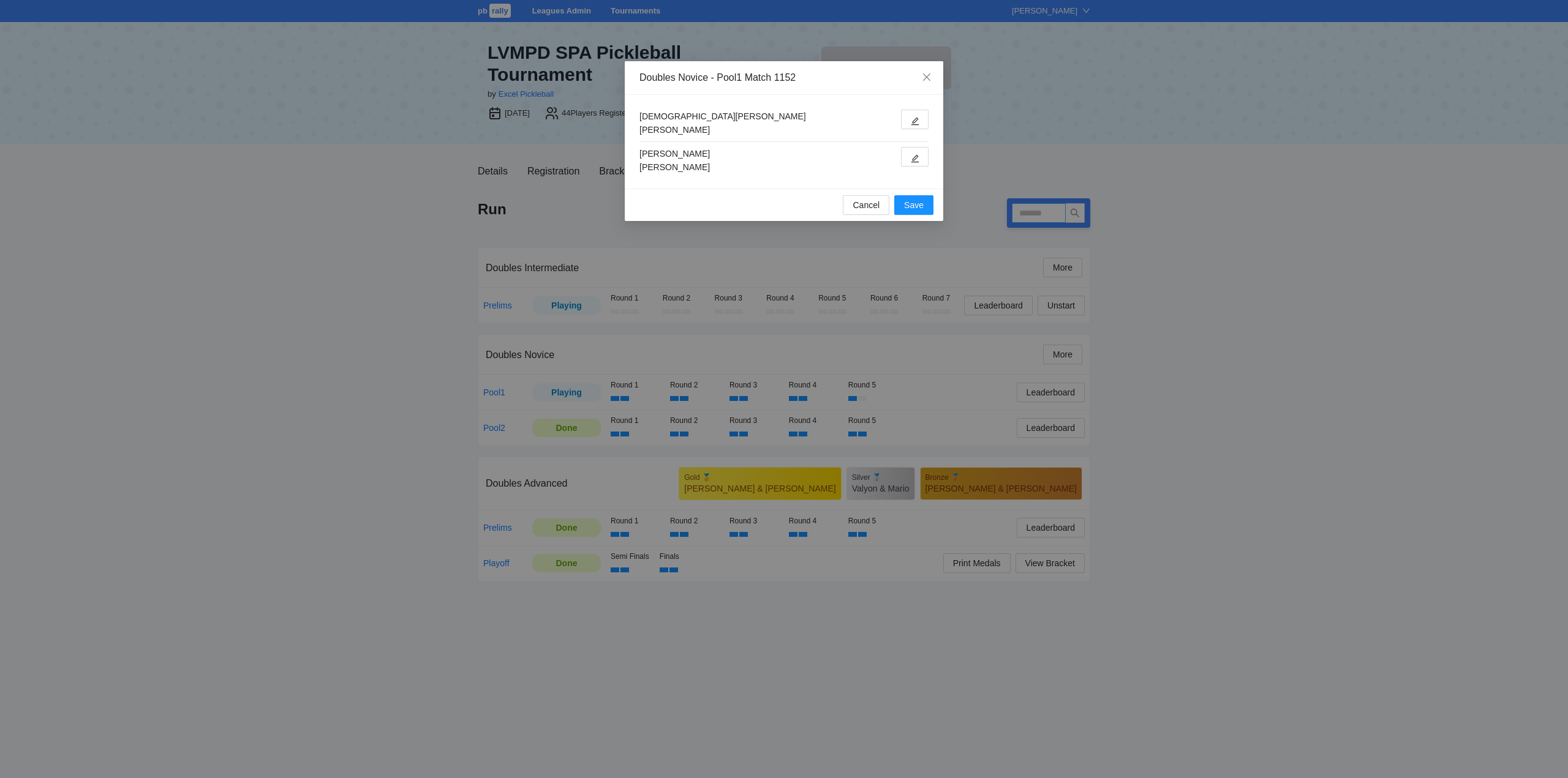
type input "****"
click at [914, 152] on button "button" at bounding box center [914, 157] width 27 height 20
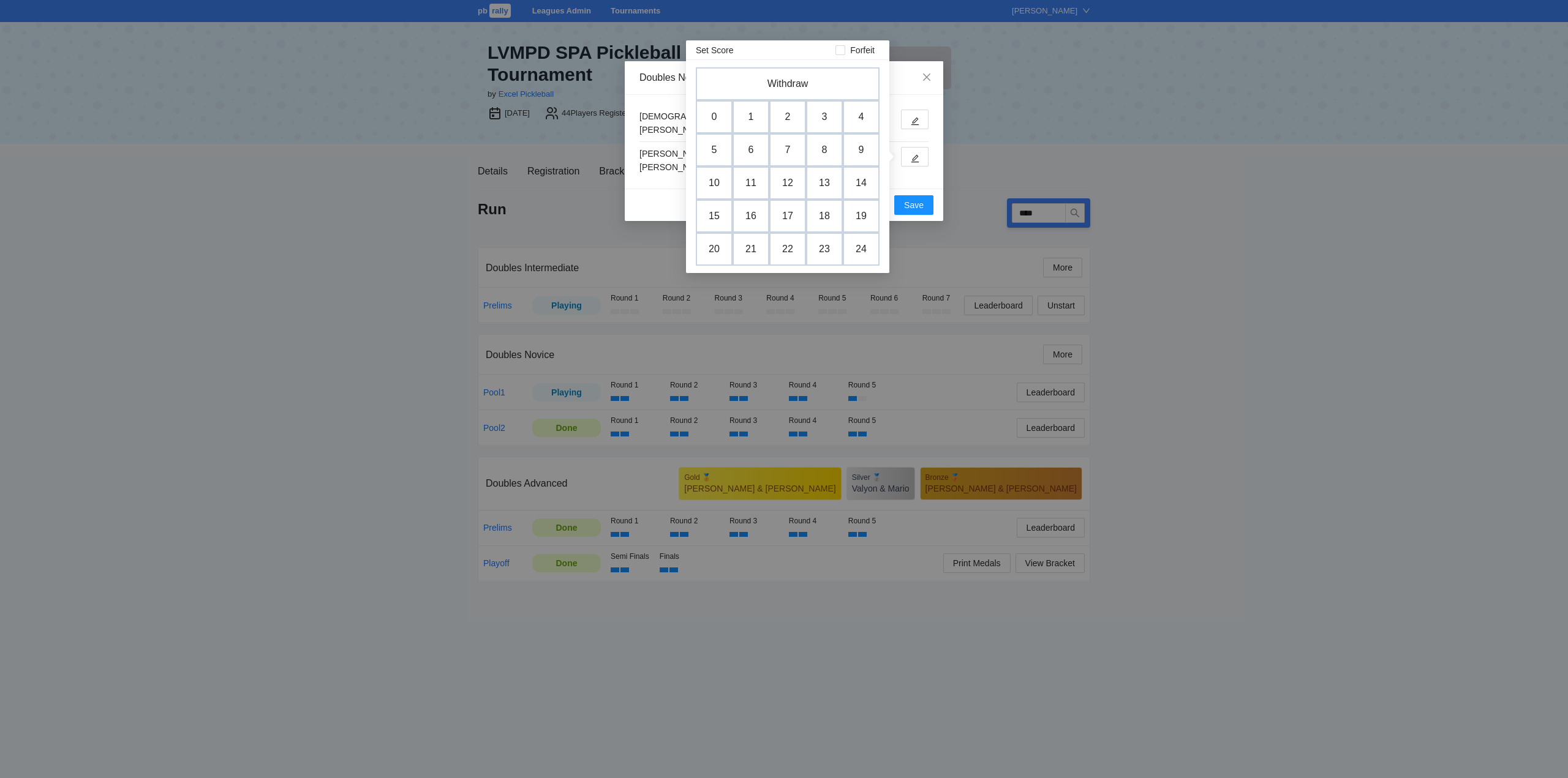
drag, startPoint x: 716, startPoint y: 118, endPoint x: 749, endPoint y: 151, distance: 46.7
click at [716, 118] on td "0" at bounding box center [714, 117] width 36 height 33
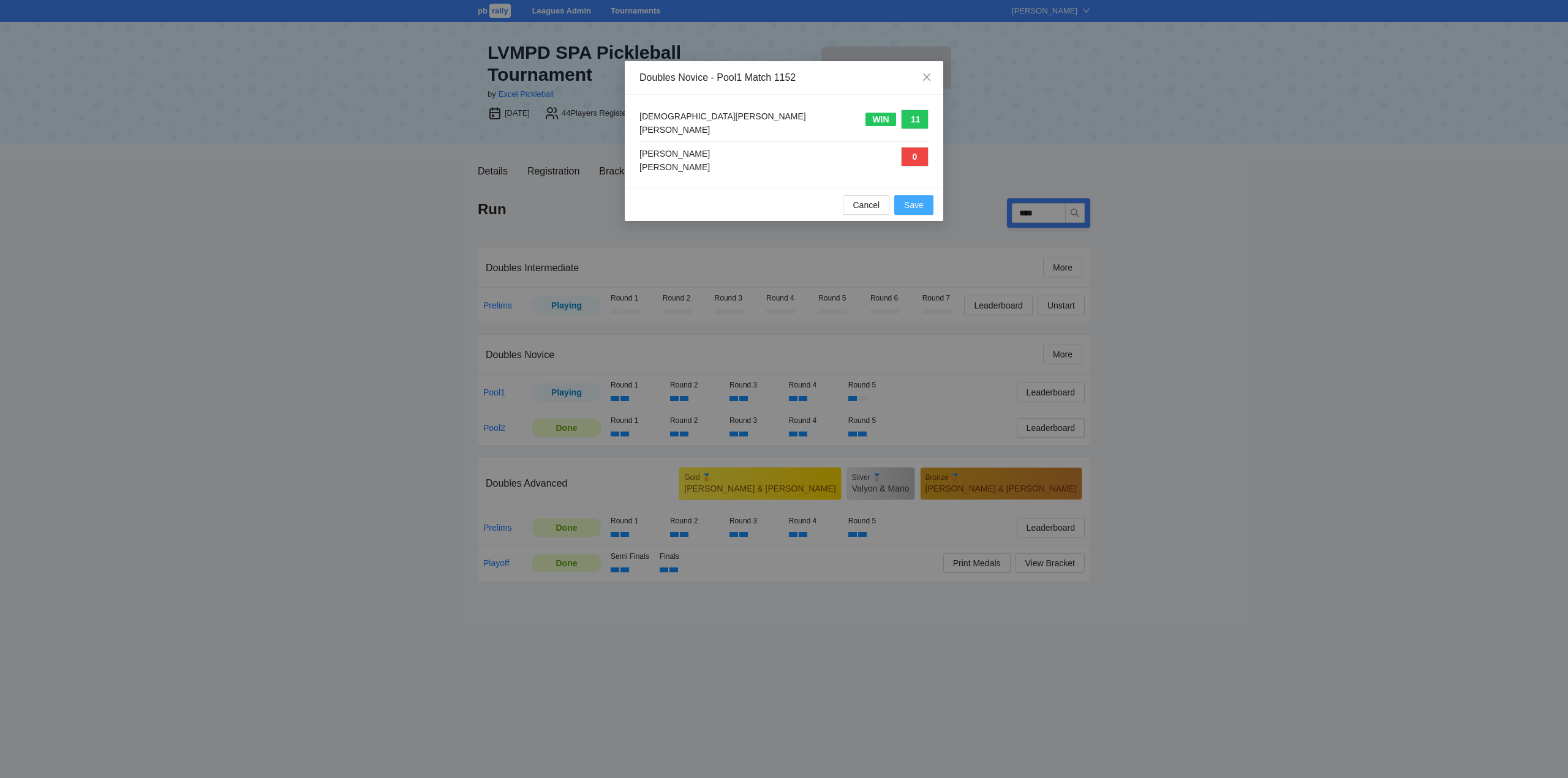
click at [910, 200] on span "Save" at bounding box center [914, 205] width 20 height 14
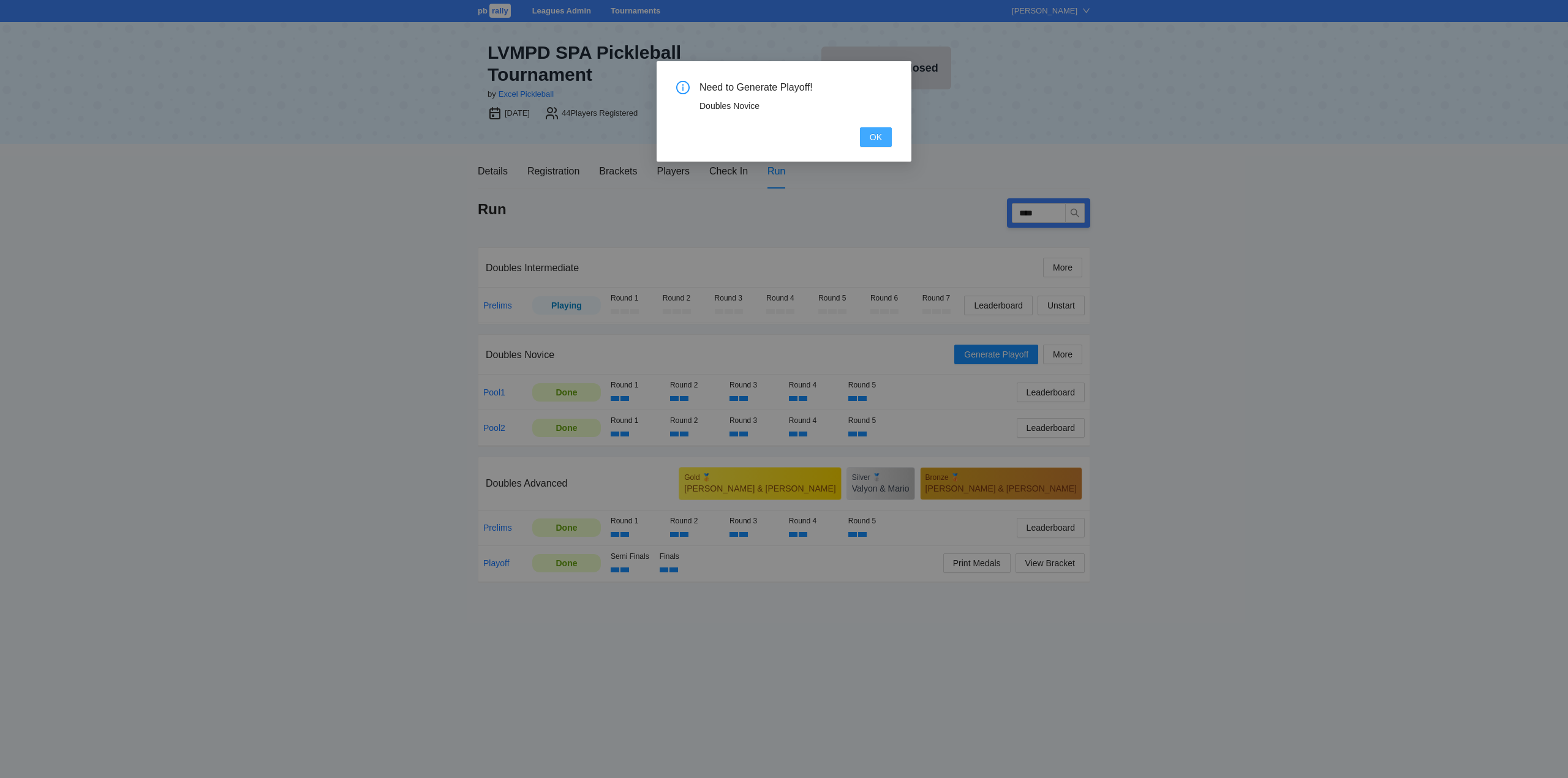
click at [873, 138] on span "OK" at bounding box center [875, 137] width 12 height 14
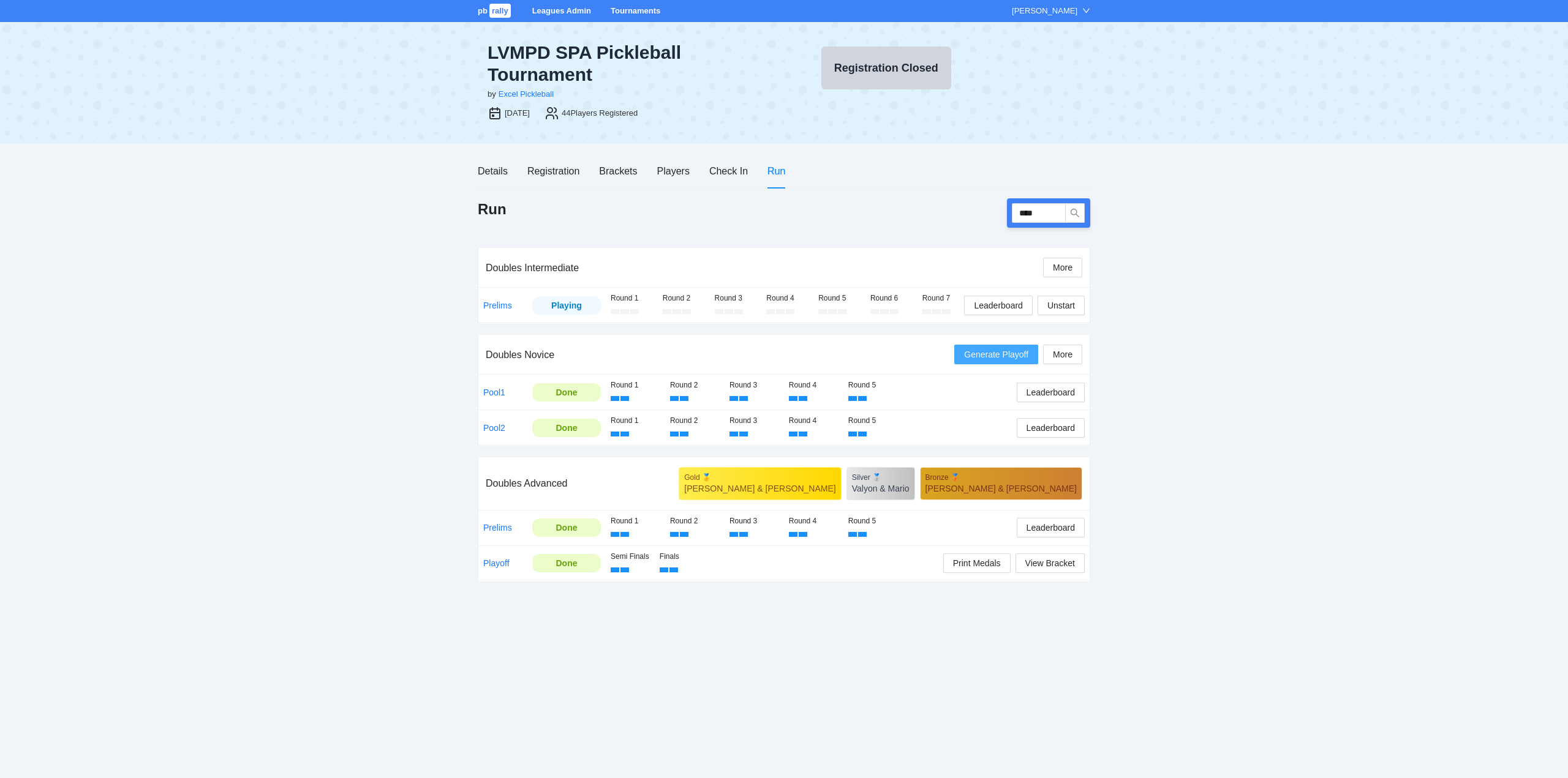
click at [990, 356] on span "Generate Playoff" at bounding box center [996, 355] width 64 height 14
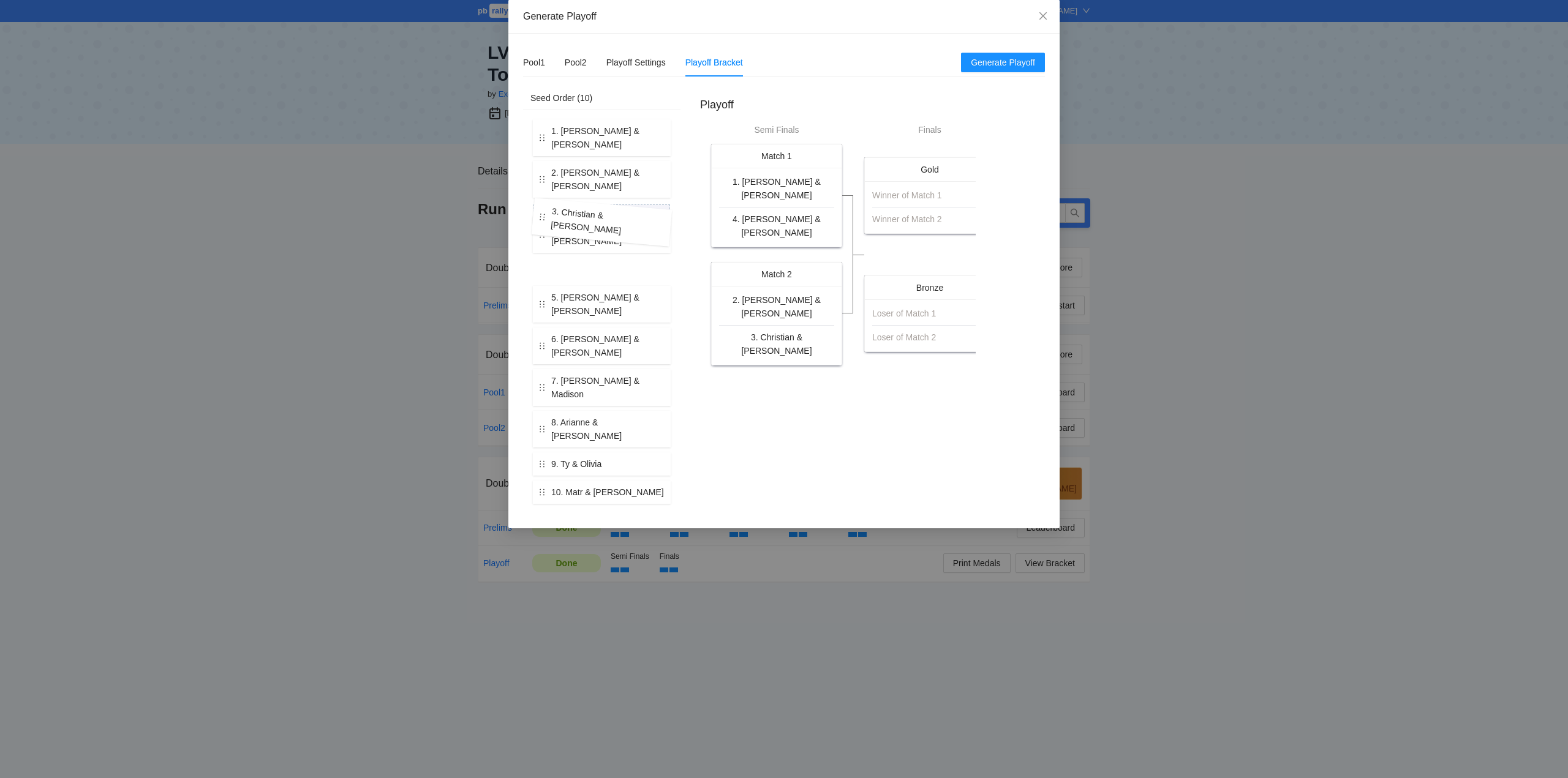
drag, startPoint x: 592, startPoint y: 189, endPoint x: 592, endPoint y: 218, distance: 29.0
click at [592, 218] on div "1. Roy & Scott 2. Sonja & Elise 3. Christian & Jake 4. Brian & Corey 5. Carlos …" at bounding box center [602, 311] width 143 height 389
click at [1000, 58] on span "Generate Playoff" at bounding box center [1003, 62] width 64 height 14
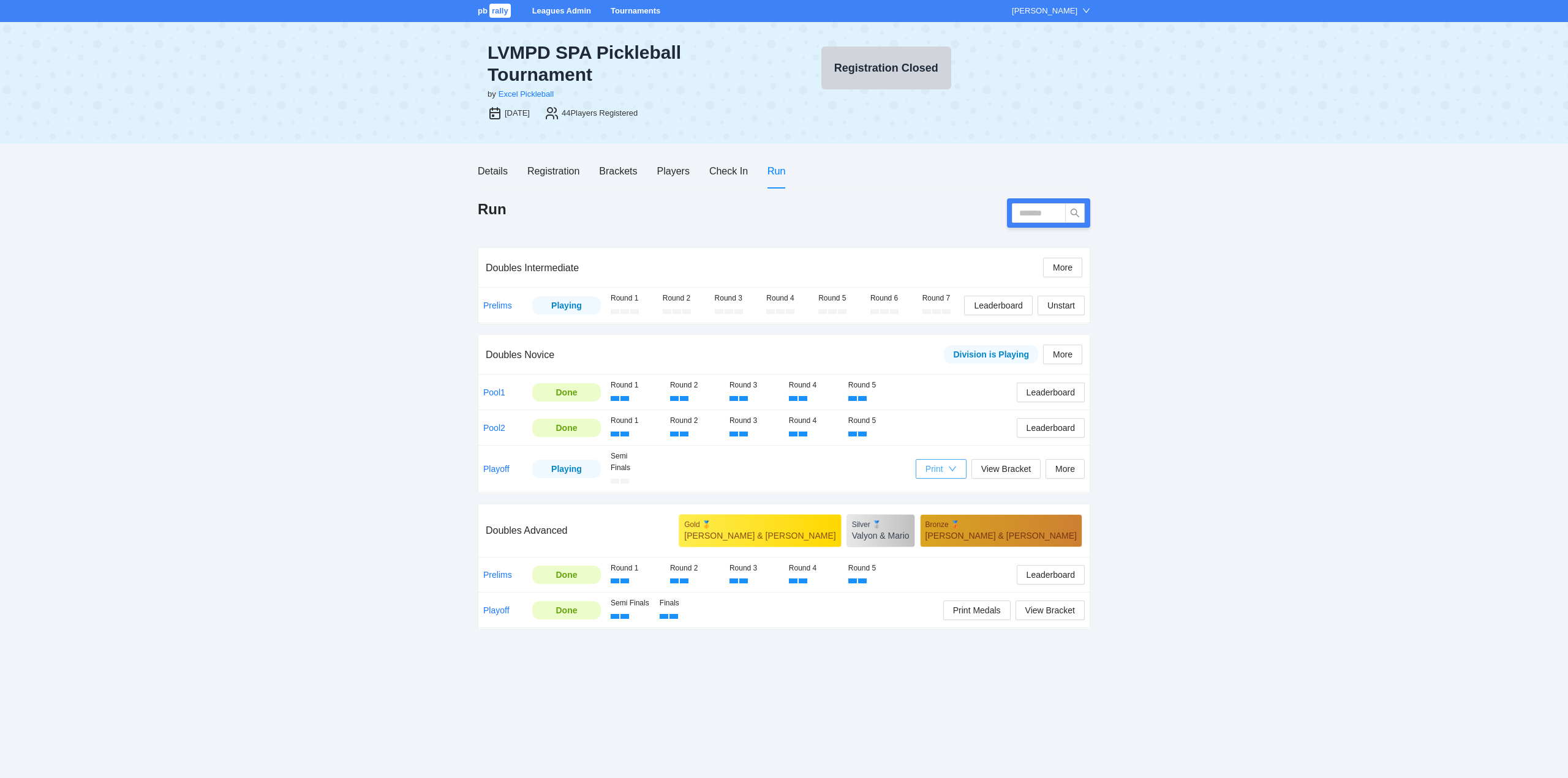
click at [946, 469] on div "Print" at bounding box center [941, 469] width 31 height 14
click at [948, 510] on span "Scorecards" at bounding box center [954, 513] width 63 height 14
click at [1026, 209] on input "text" at bounding box center [1039, 213] width 54 height 20
type input "****"
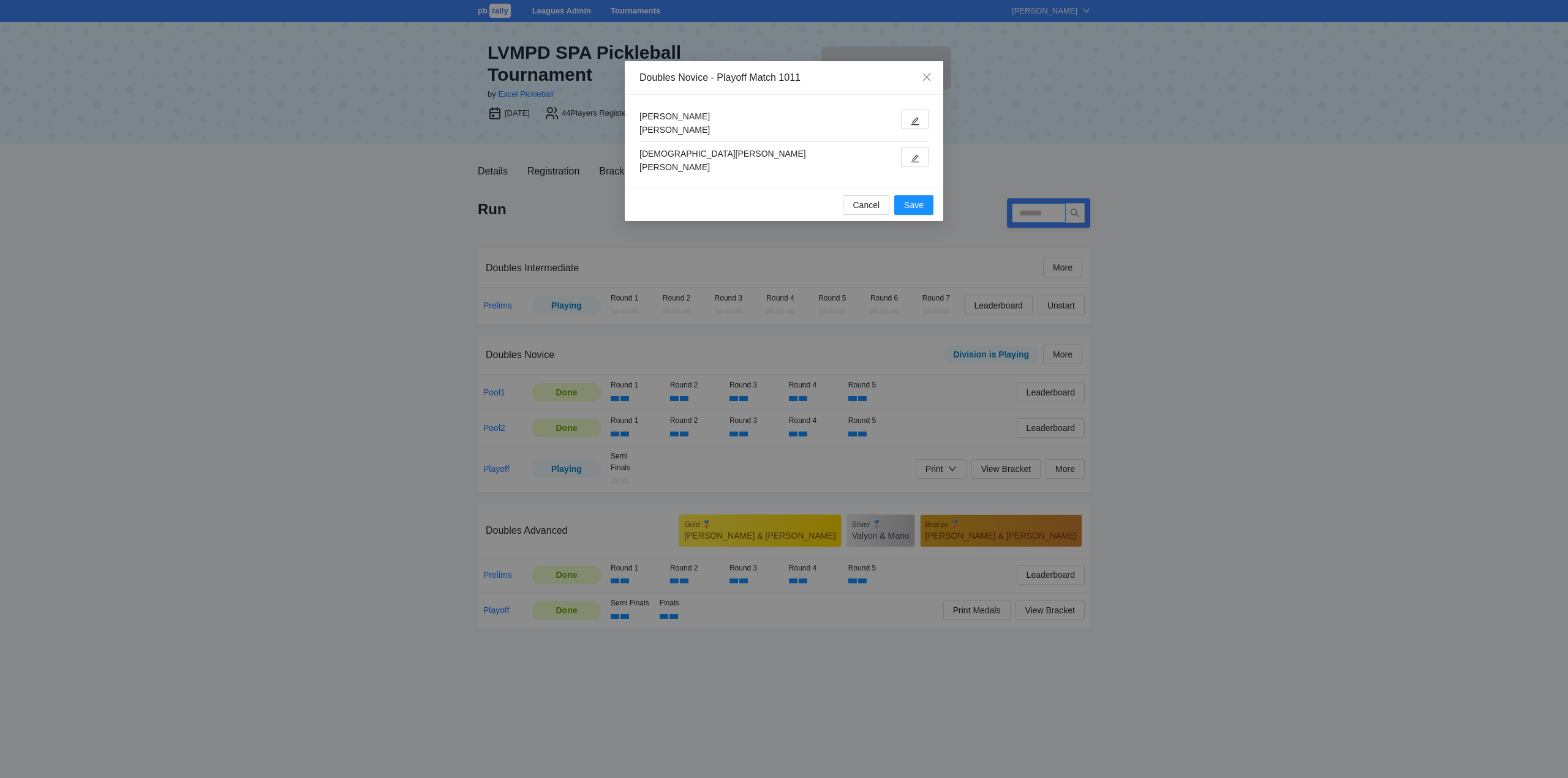
type input "****"
click at [872, 209] on span "Cancel" at bounding box center [866, 205] width 27 height 14
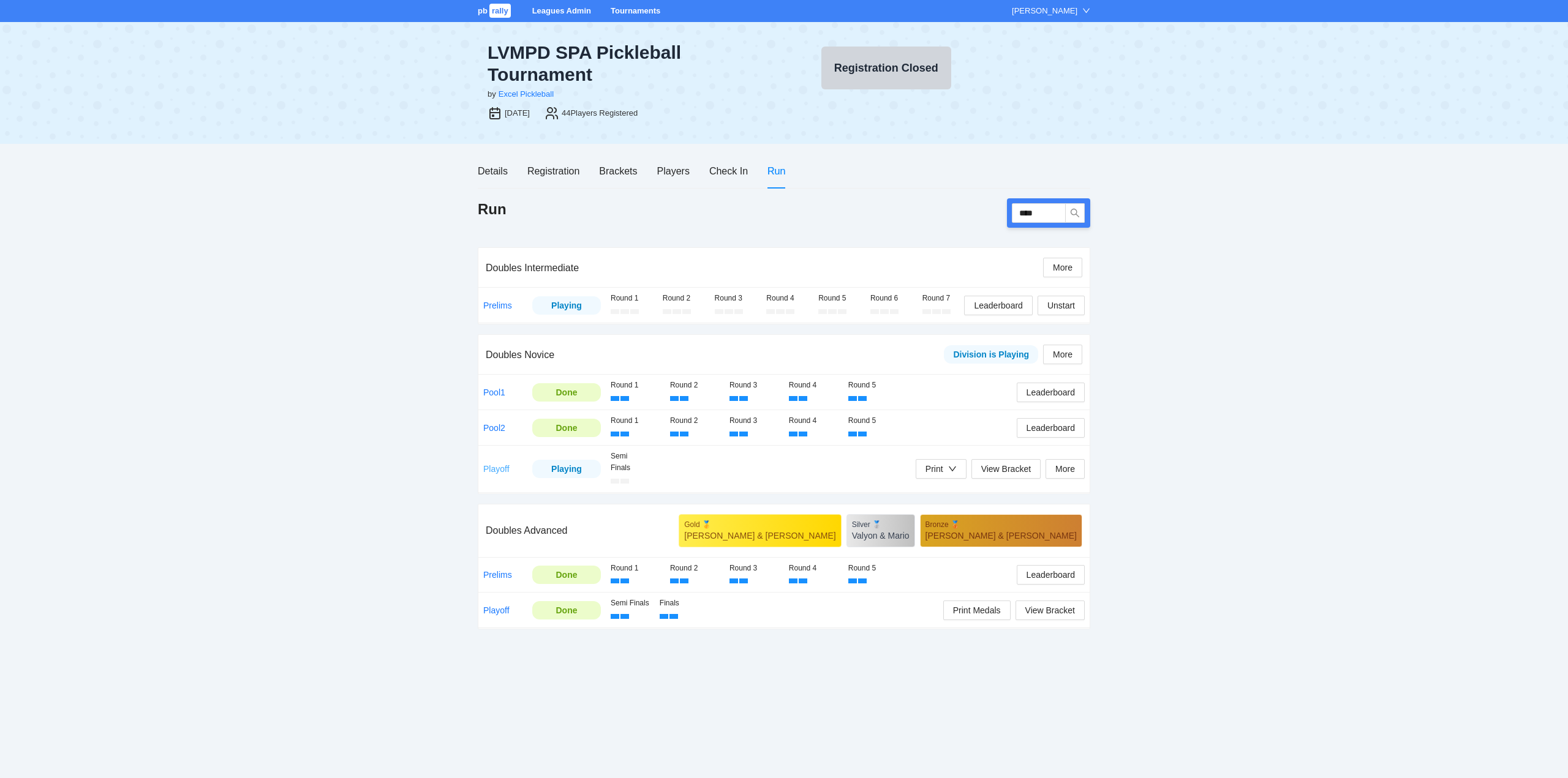
click at [488, 465] on link "Playoff" at bounding box center [496, 469] width 27 height 10
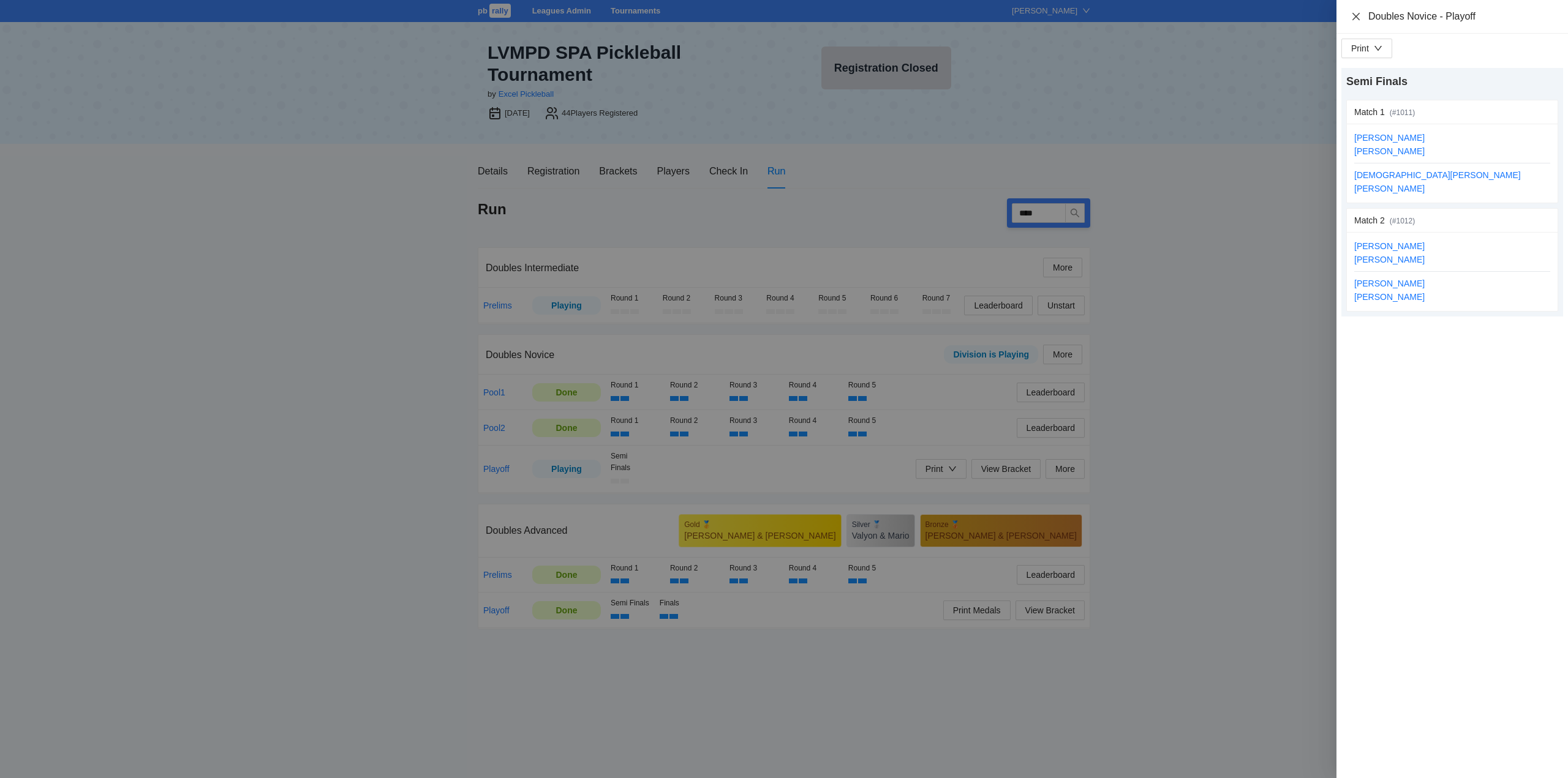
click at [1353, 17] on icon "close" at bounding box center [1356, 16] width 10 height 10
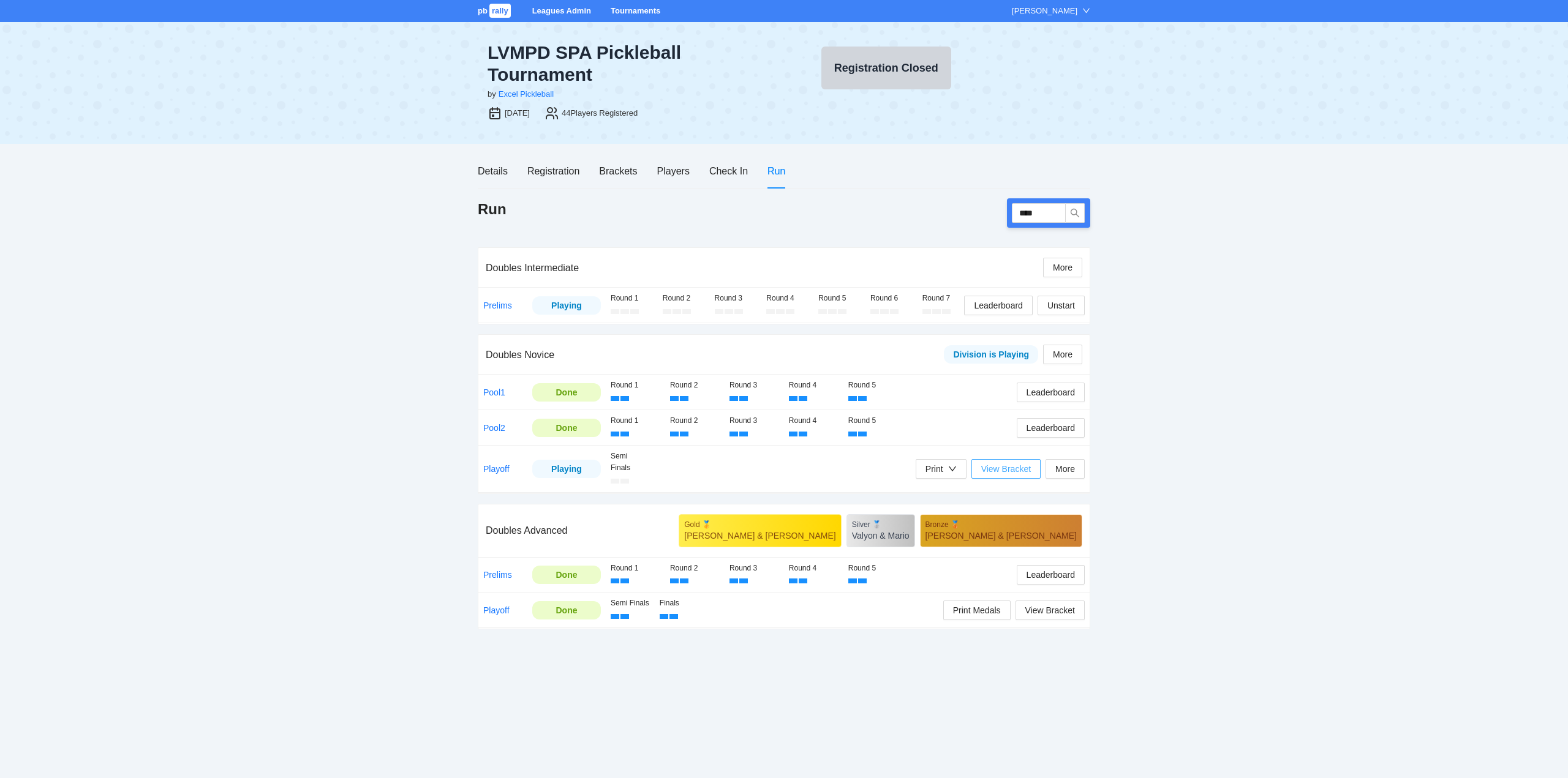
click at [1005, 469] on span "View Bracket" at bounding box center [1005, 469] width 49 height 14
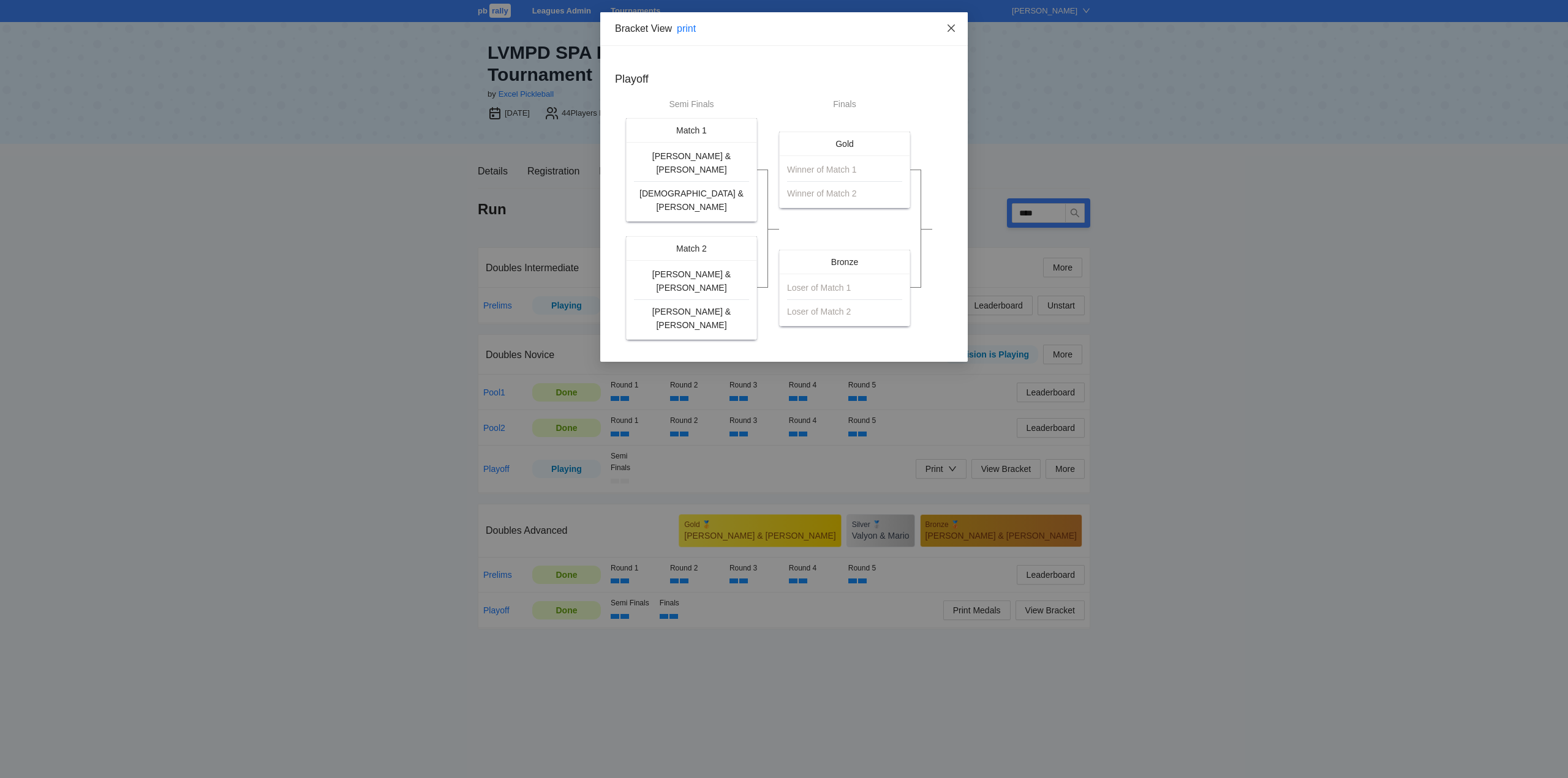
click at [951, 27] on icon "close" at bounding box center [951, 28] width 10 height 10
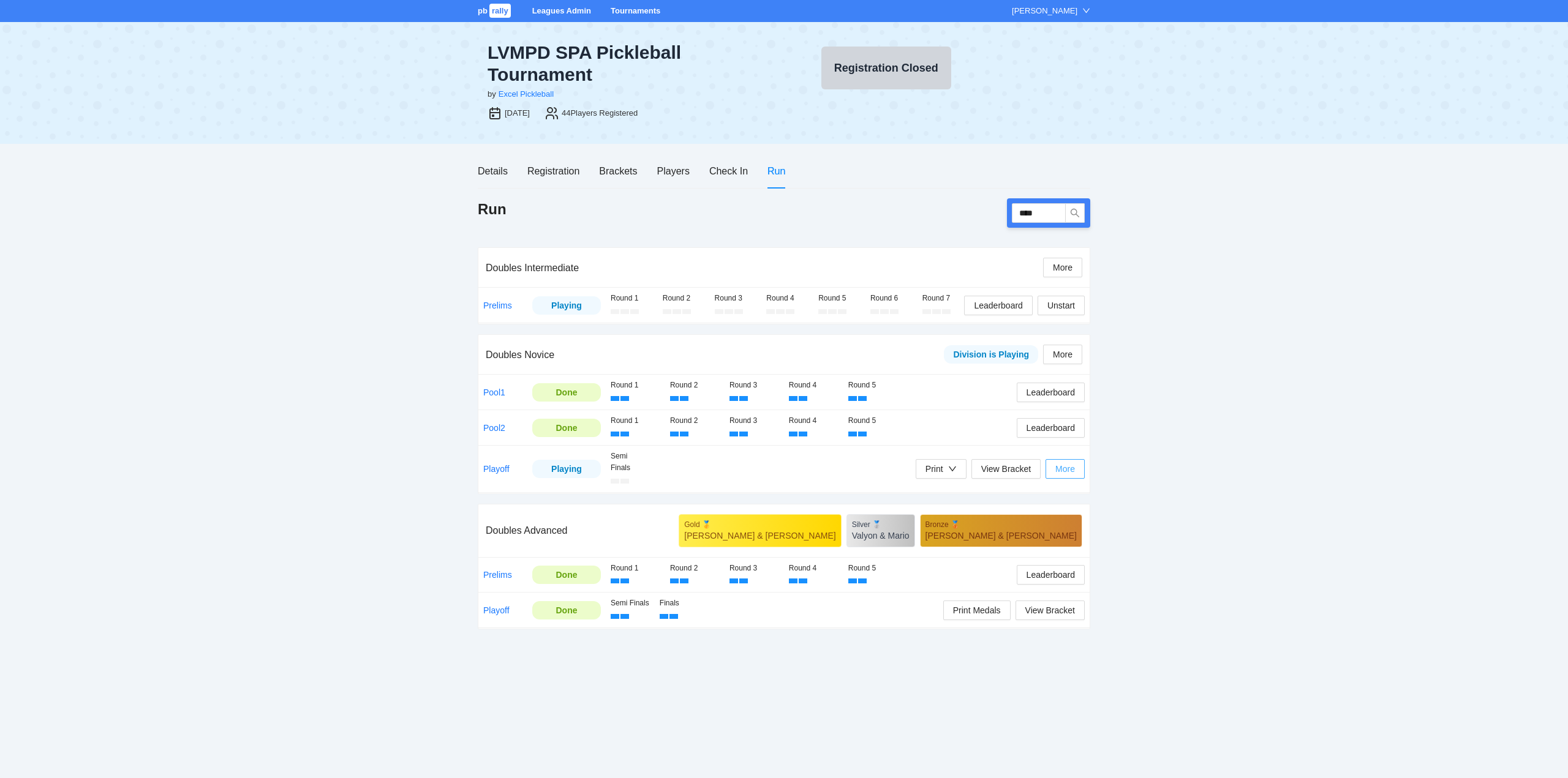
click at [1069, 474] on span "More" at bounding box center [1065, 469] width 20 height 14
click at [1076, 491] on span "Reset Playoff Round" at bounding box center [1092, 493] width 78 height 14
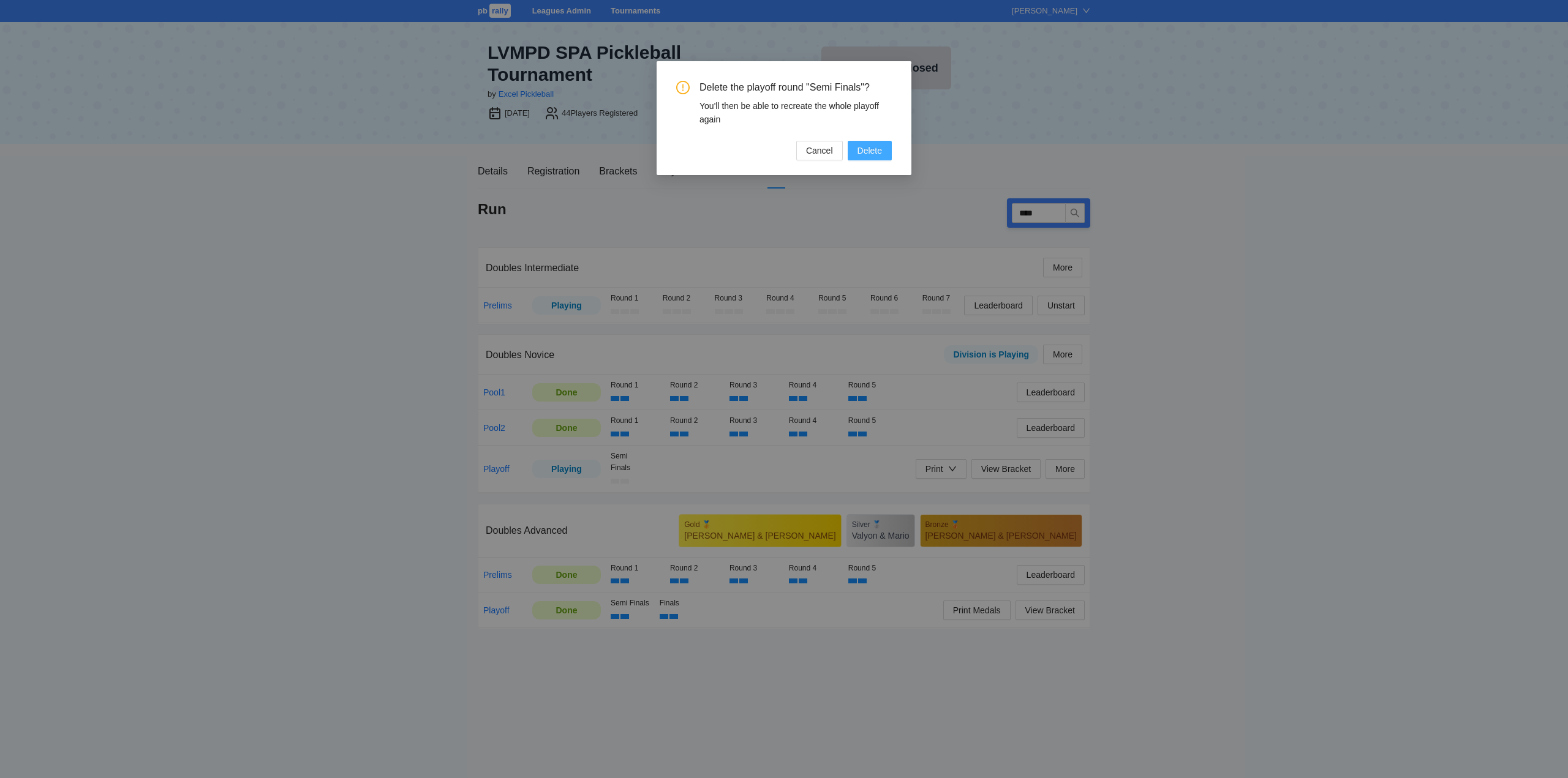
click at [864, 151] on span "Delete" at bounding box center [869, 151] width 24 height 14
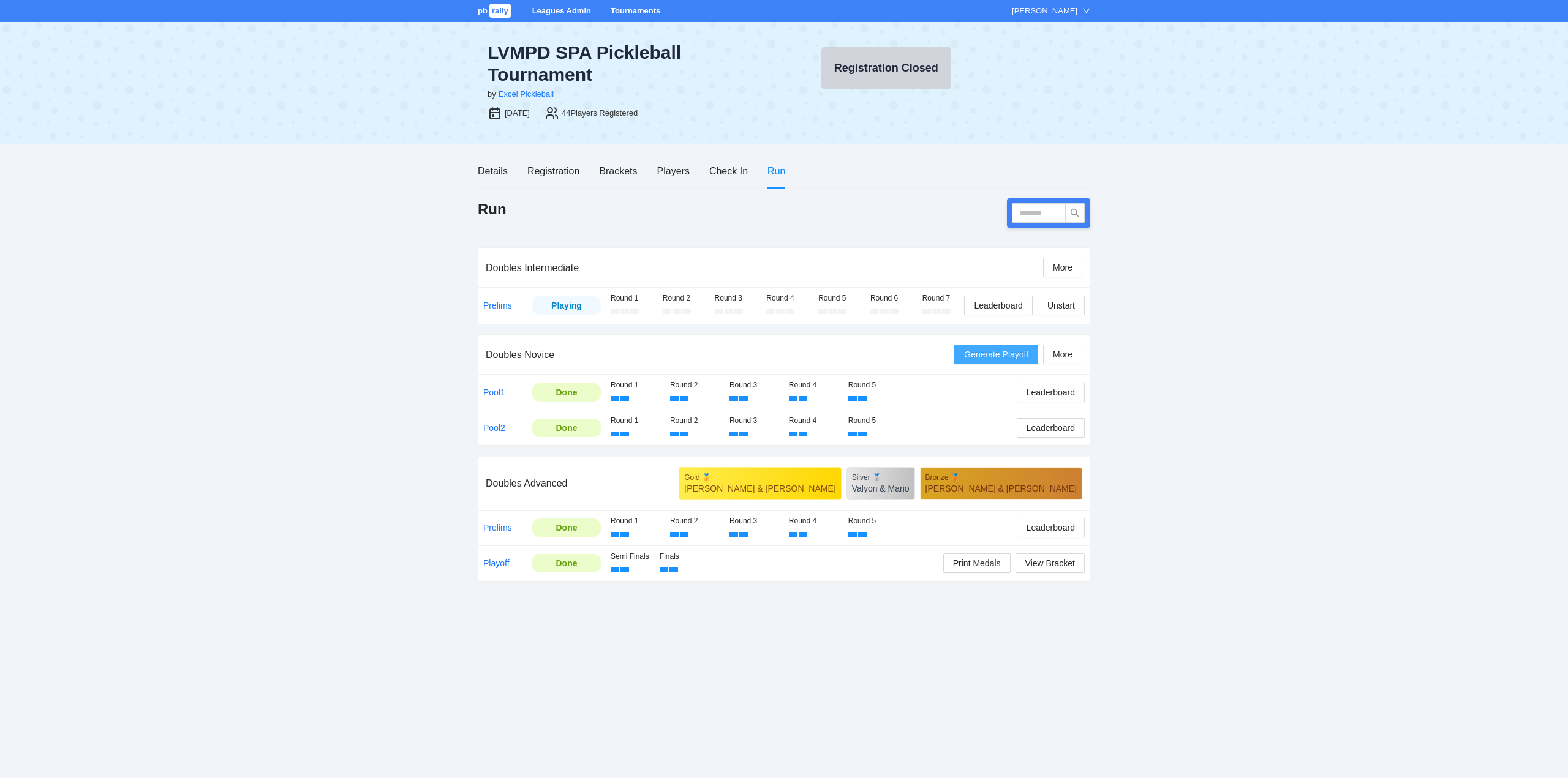
click at [1001, 352] on span "Generate Playoff" at bounding box center [996, 355] width 64 height 14
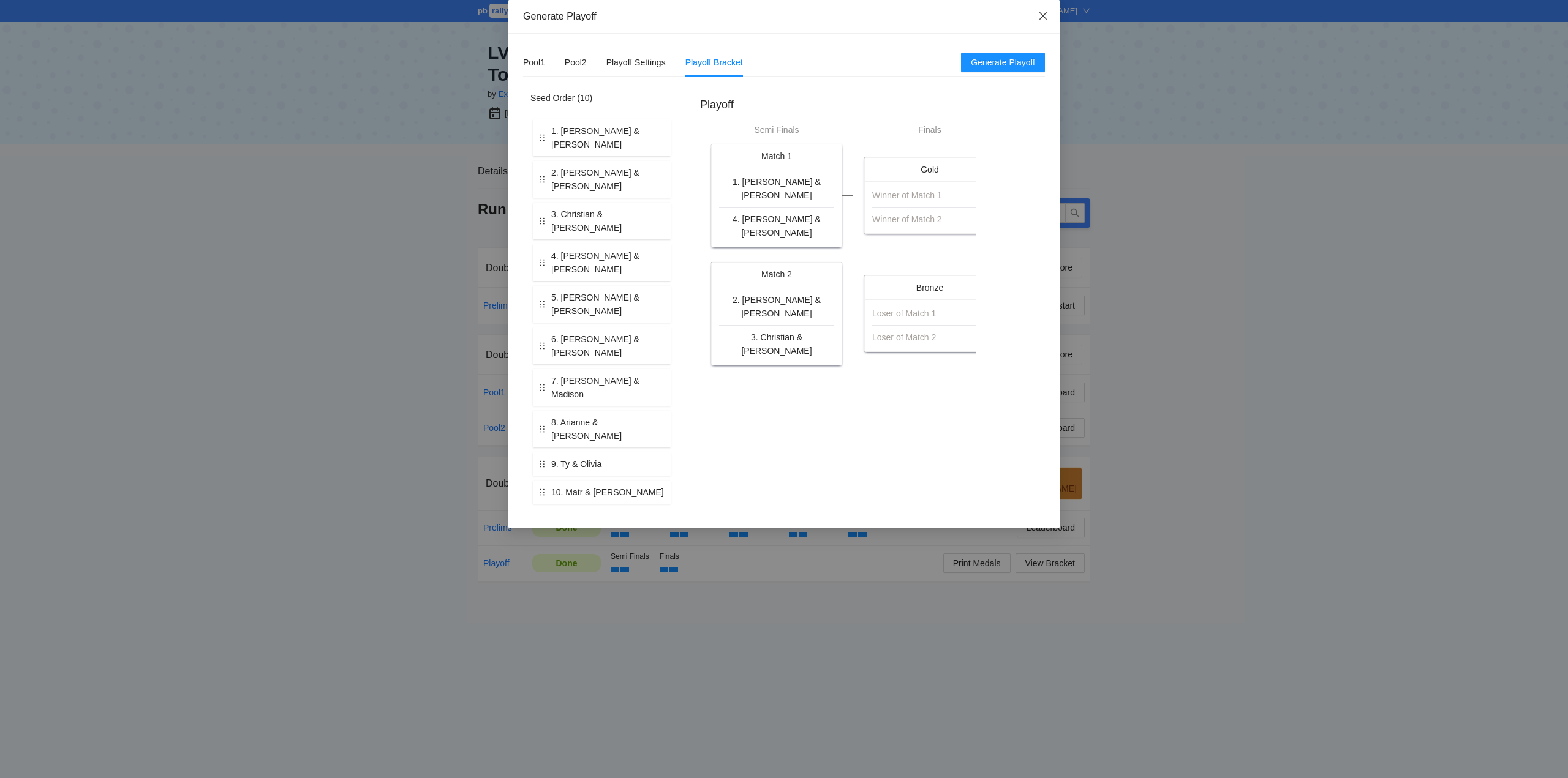
click at [1044, 17] on icon "close" at bounding box center [1043, 16] width 8 height 8
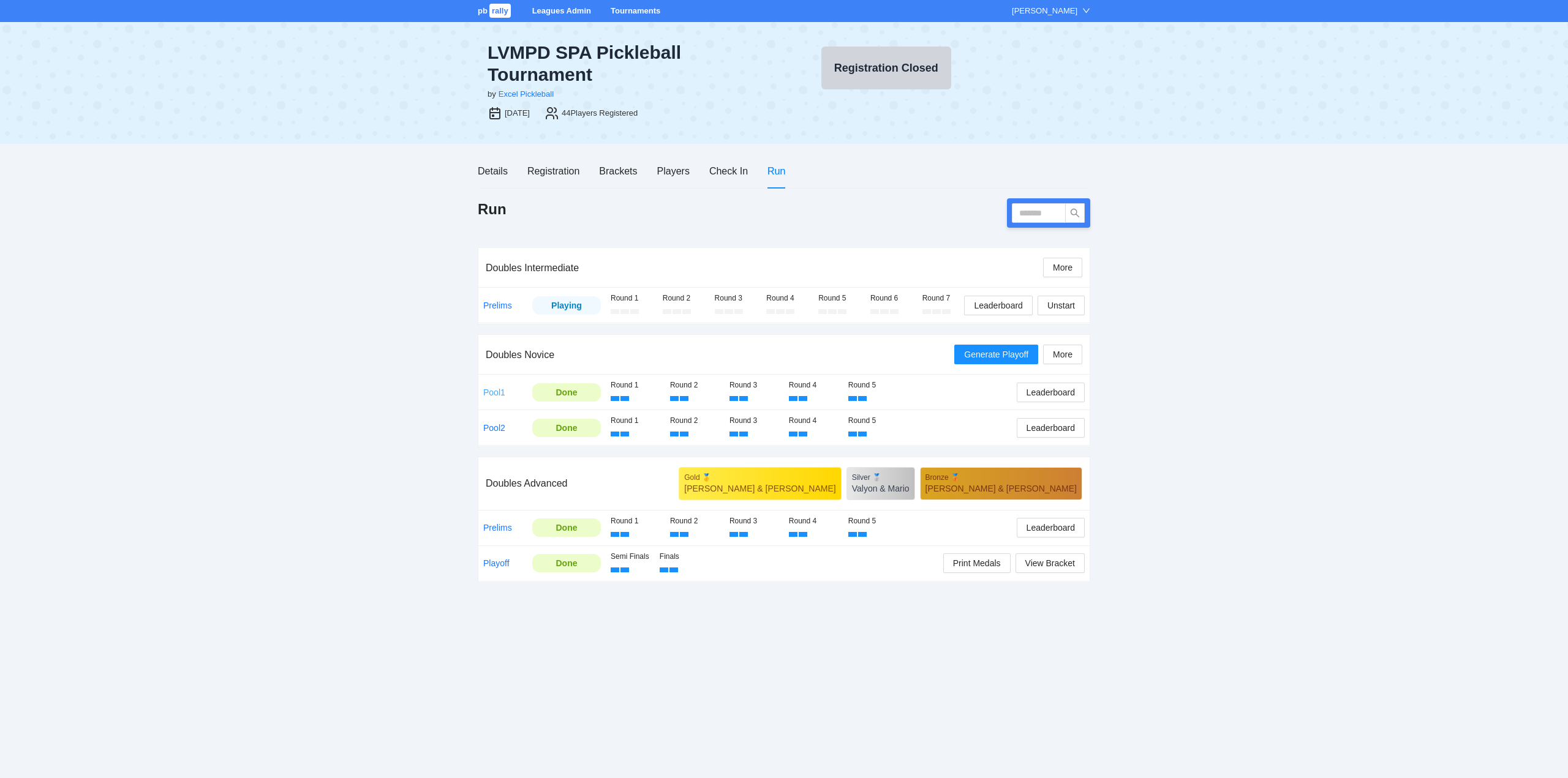
click at [491, 387] on link "Pool1" at bounding box center [494, 392] width 22 height 10
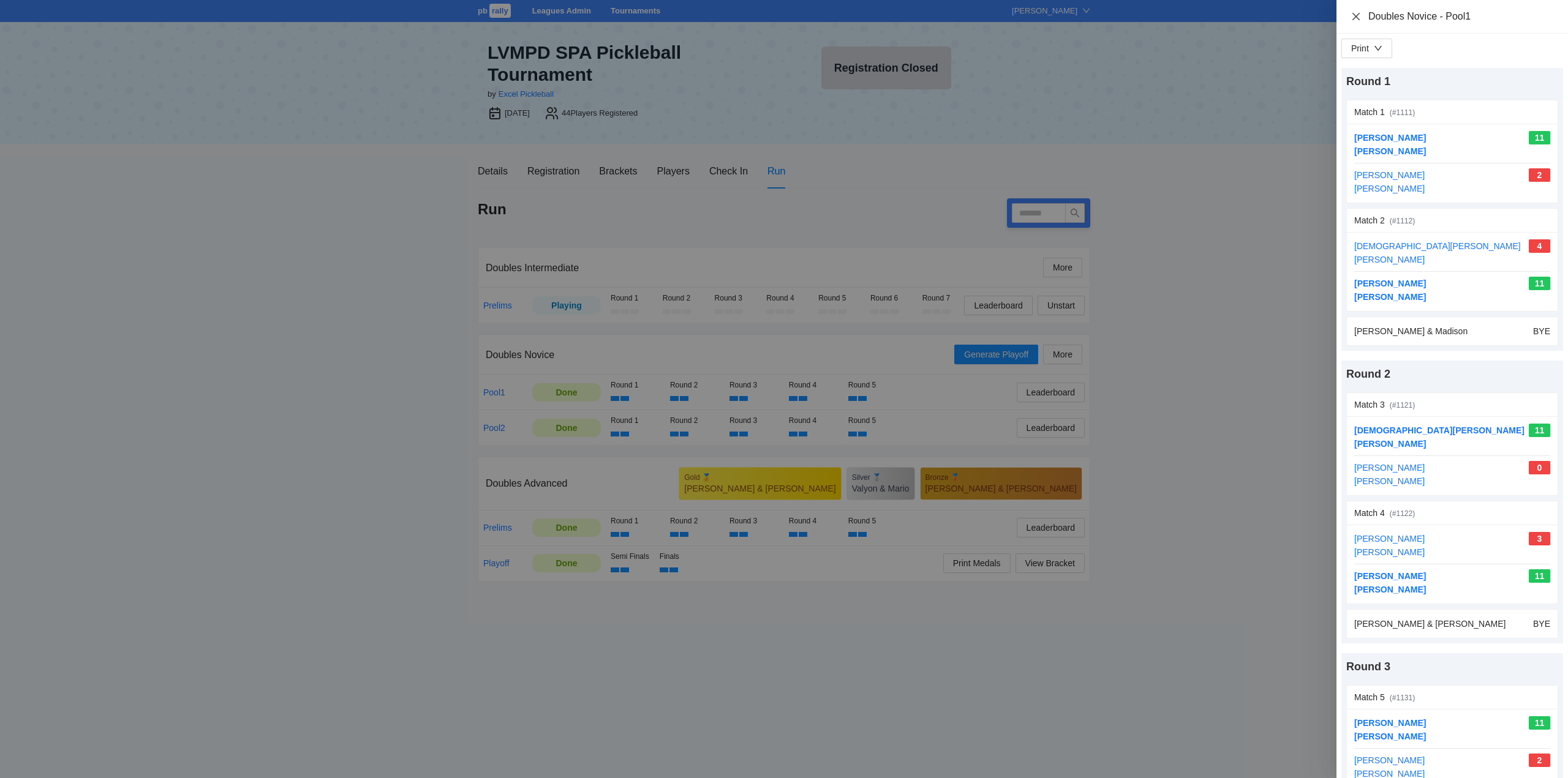
click at [1355, 14] on icon "close" at bounding box center [1356, 16] width 10 height 10
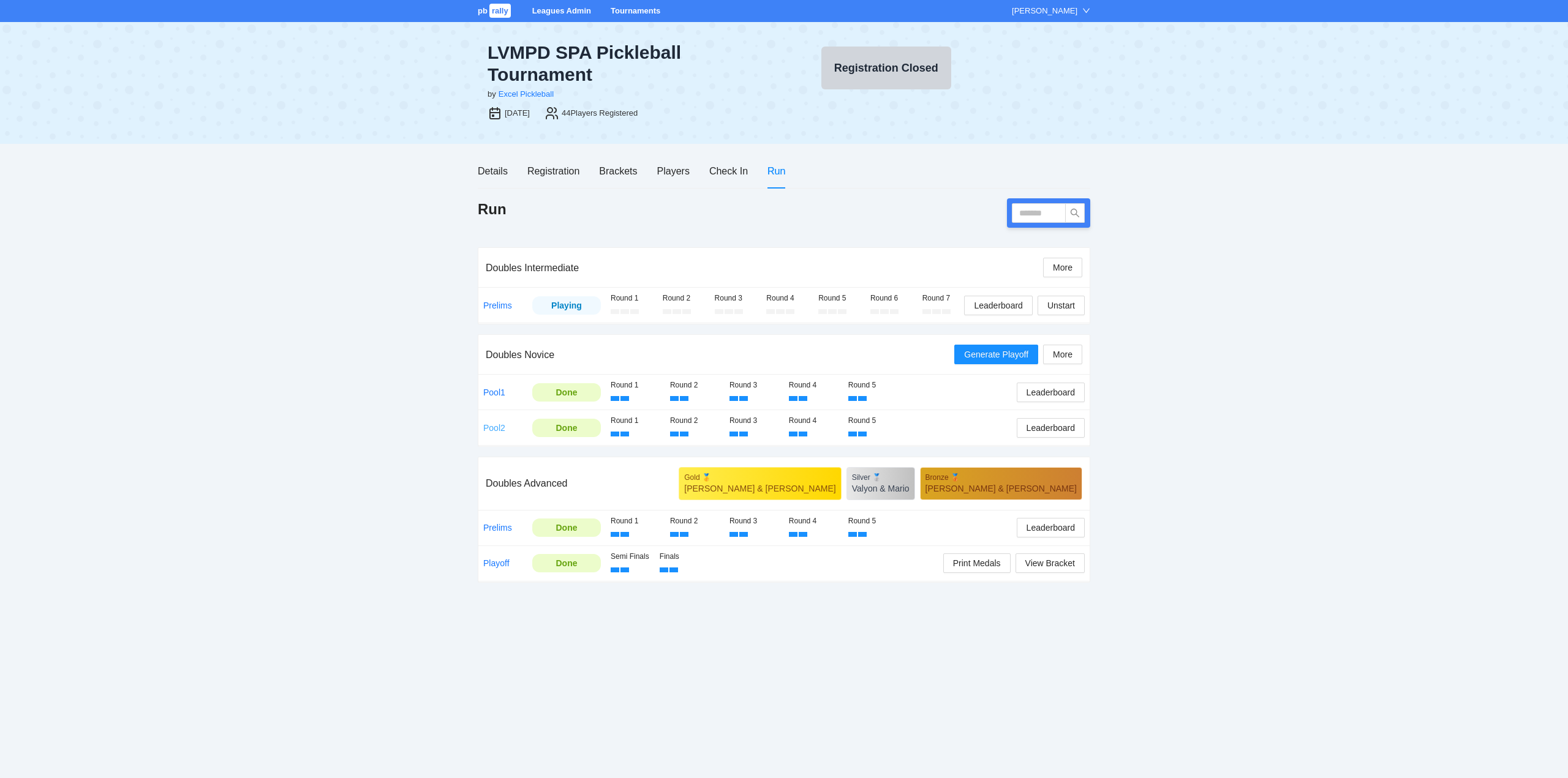
click at [490, 426] on link "Pool2" at bounding box center [494, 428] width 22 height 10
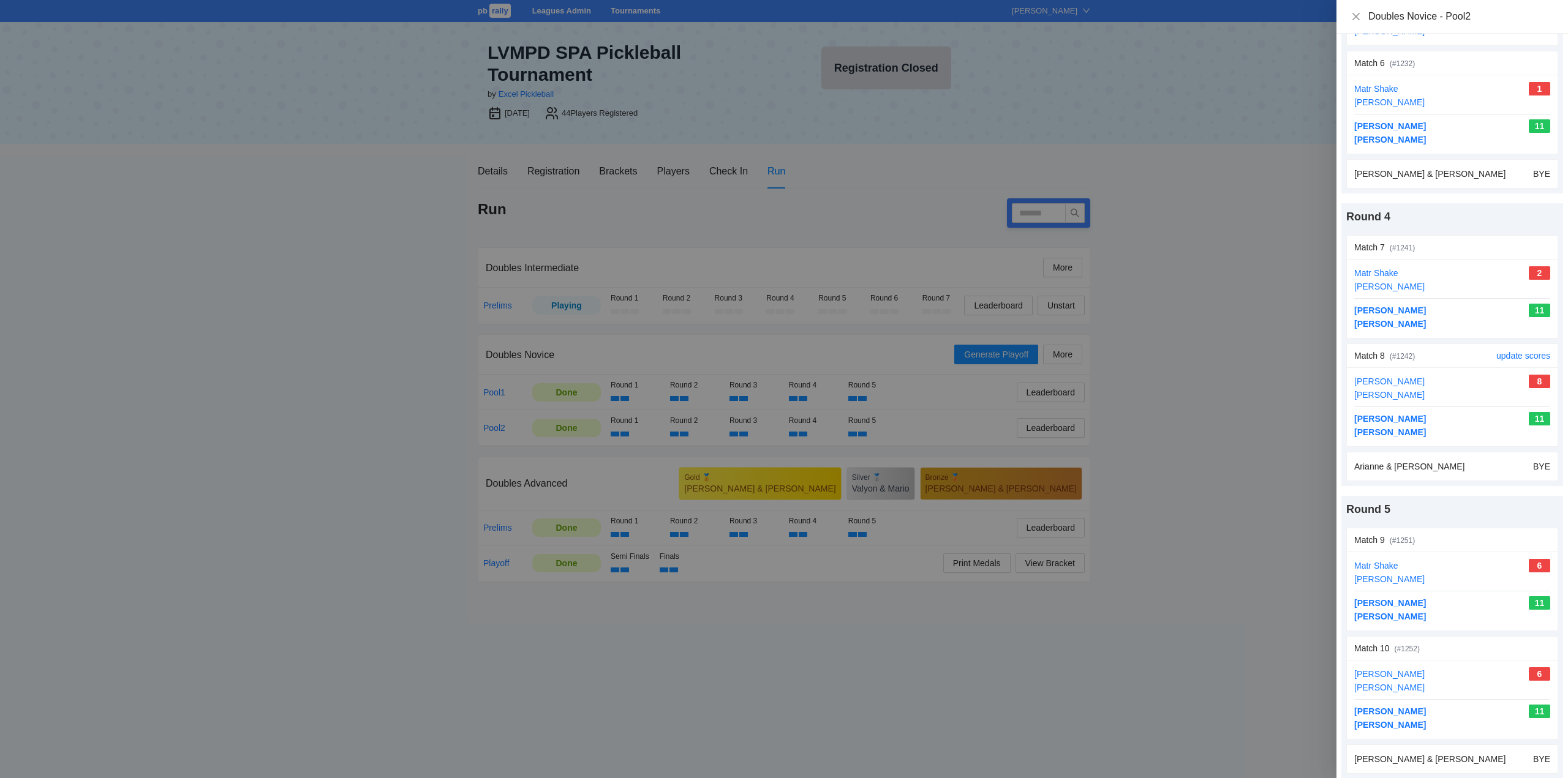
scroll to position [748, 0]
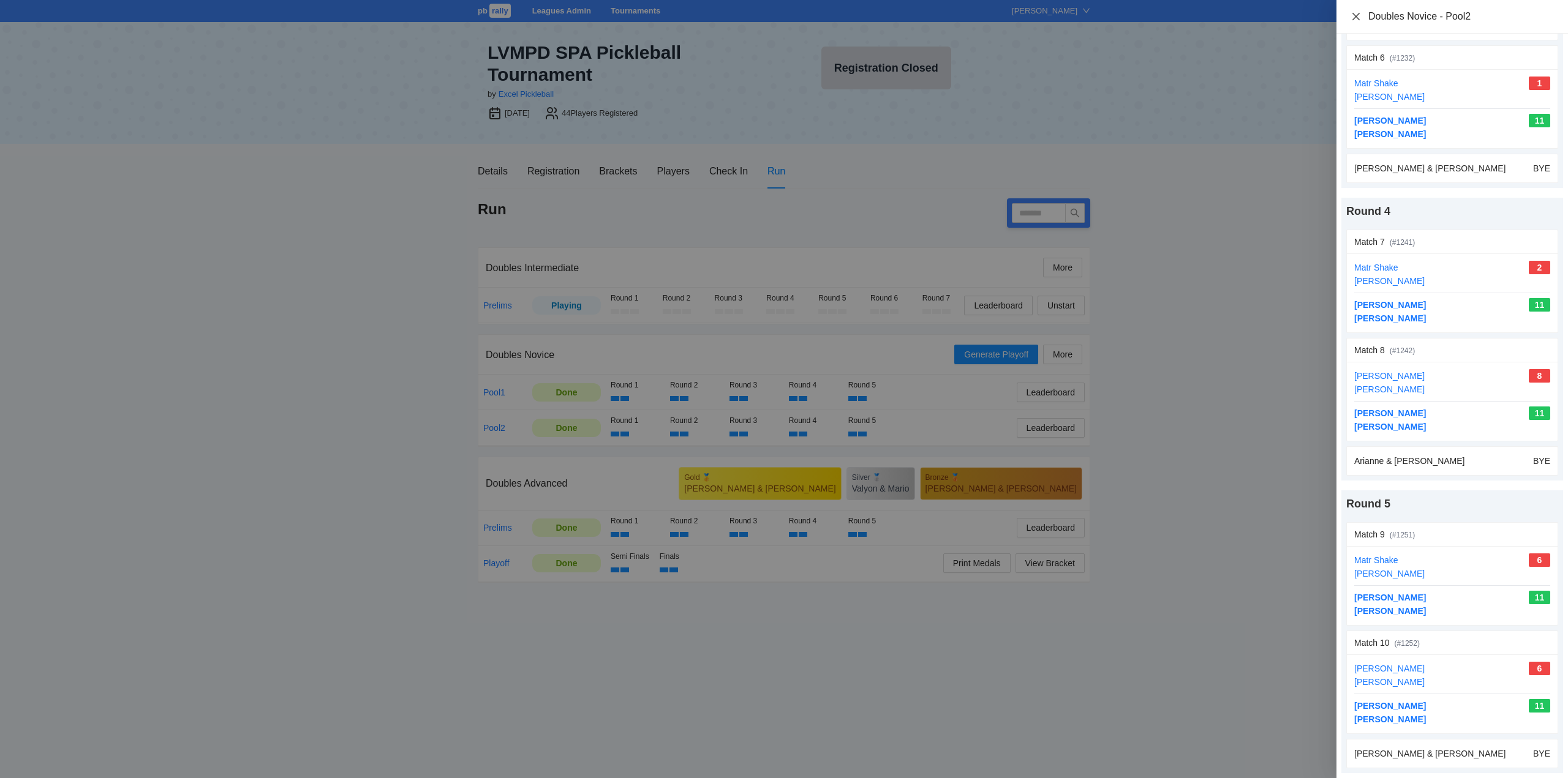
drag, startPoint x: 1352, startPoint y: 17, endPoint x: 1386, endPoint y: 48, distance: 46.0
click at [1354, 17] on icon "close" at bounding box center [1356, 16] width 10 height 10
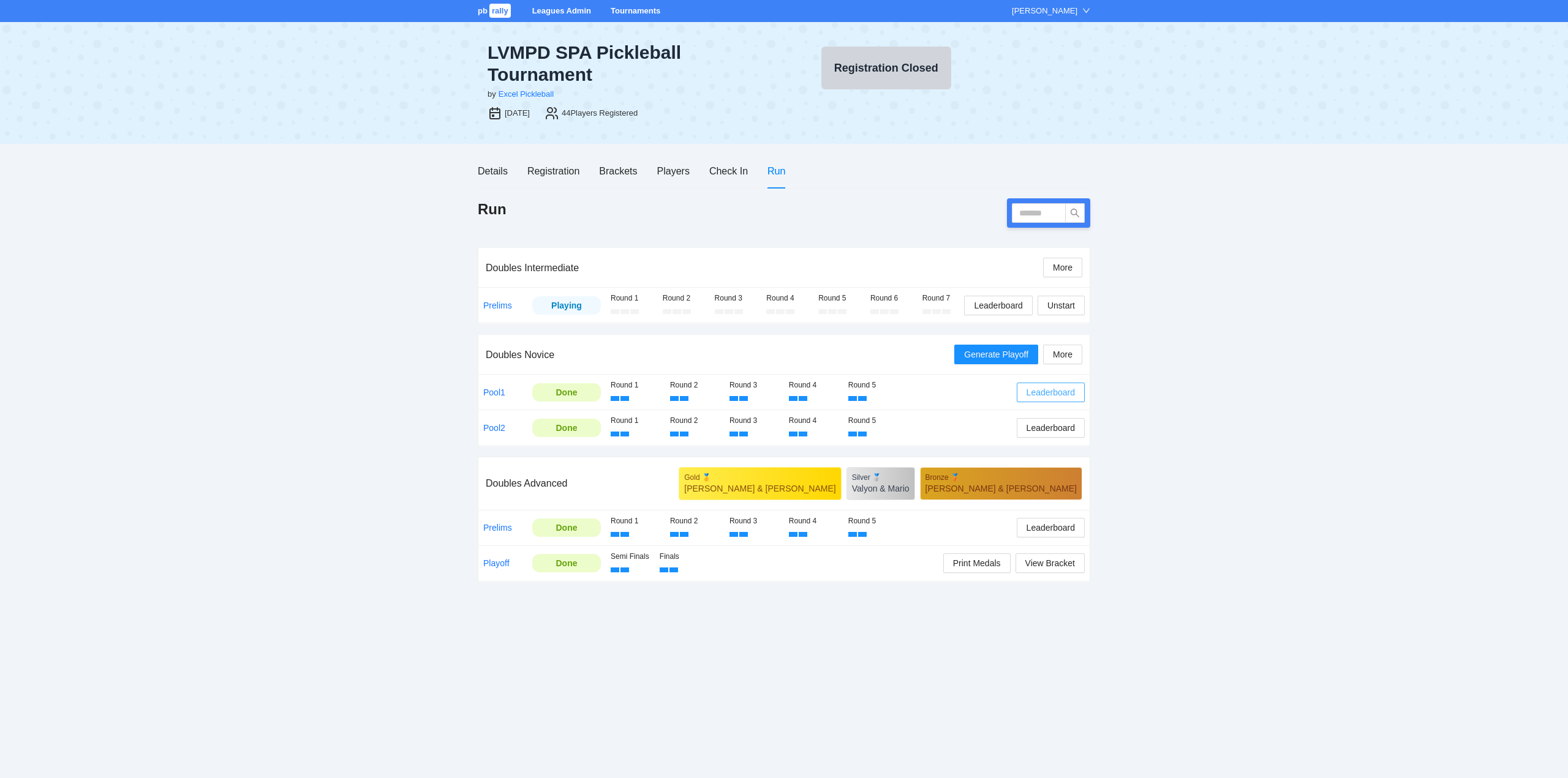
click at [1048, 391] on span "Leaderboard" at bounding box center [1051, 393] width 49 height 14
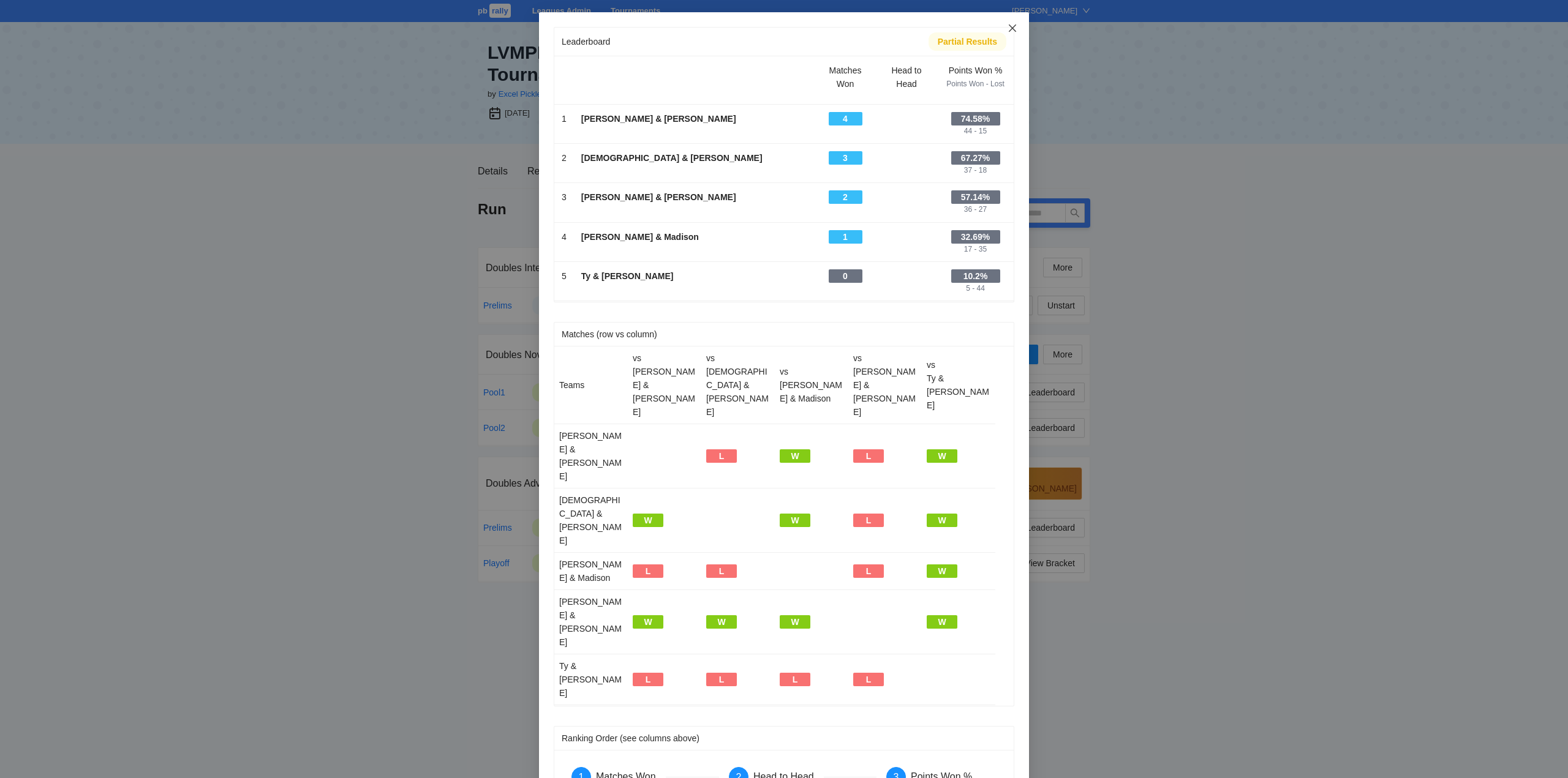
click at [1012, 30] on icon "close" at bounding box center [1013, 28] width 8 height 8
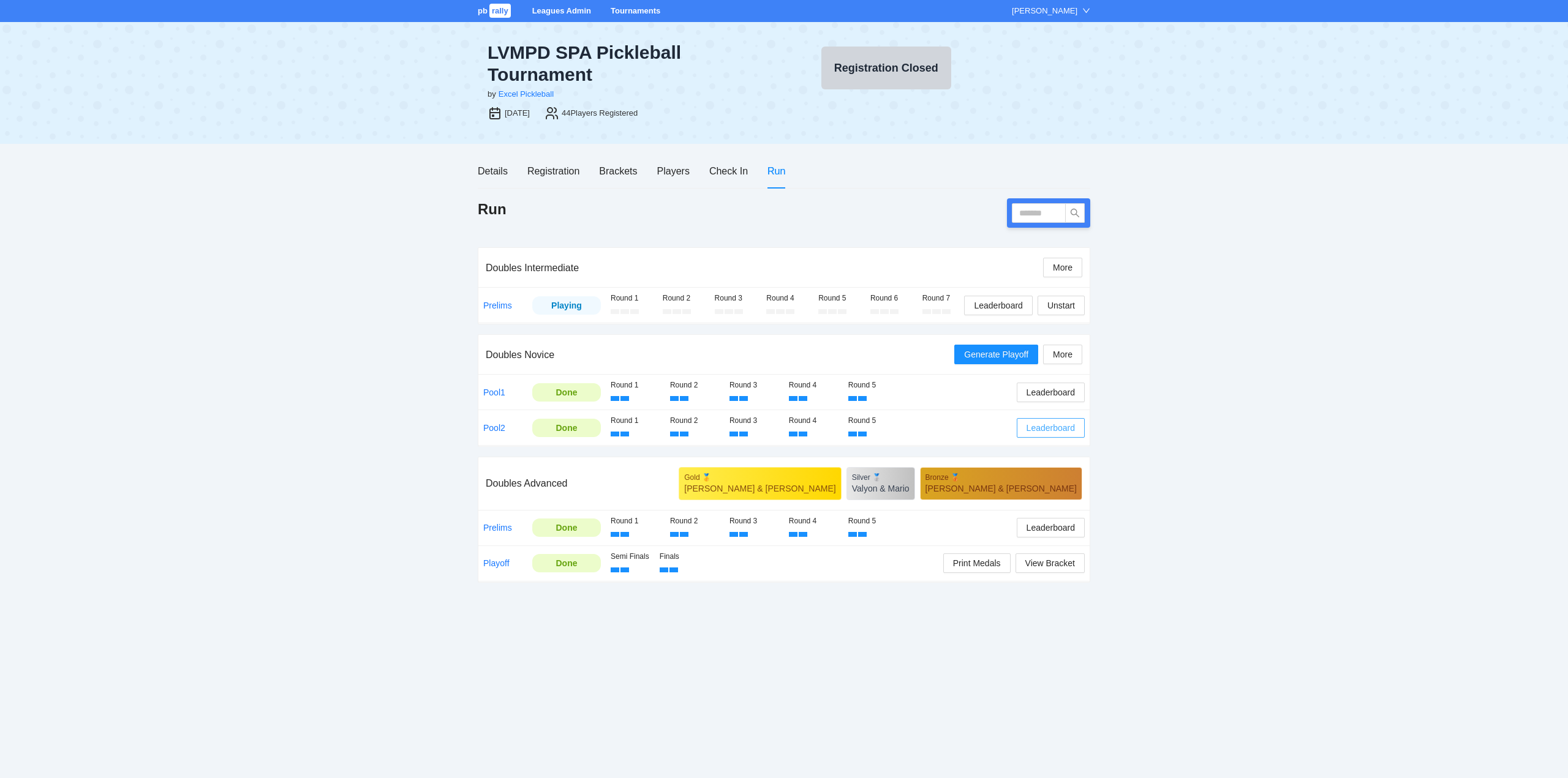
click at [1056, 427] on span "Leaderboard" at bounding box center [1051, 428] width 49 height 14
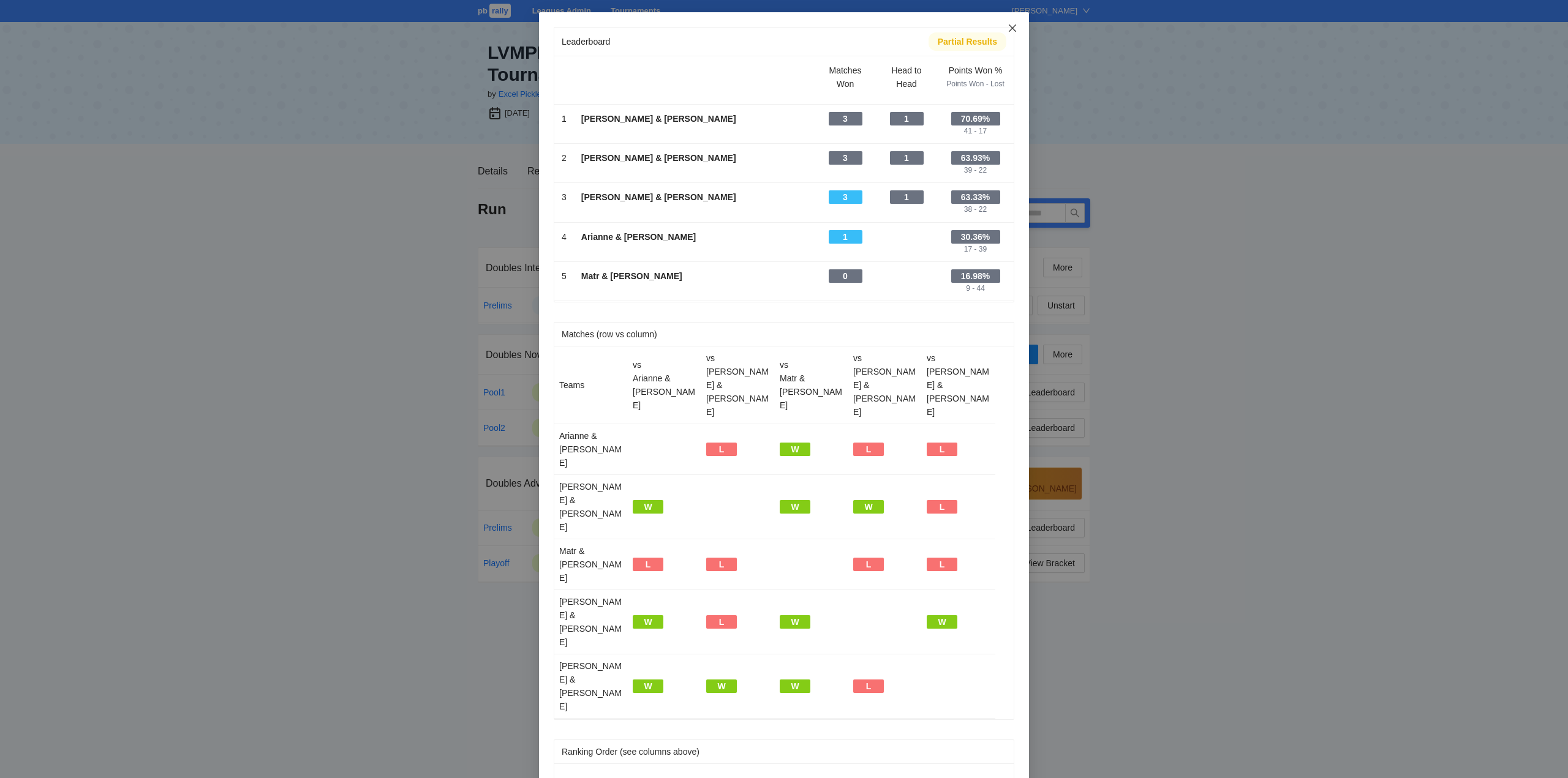
click at [1012, 26] on icon "close" at bounding box center [1012, 28] width 10 height 10
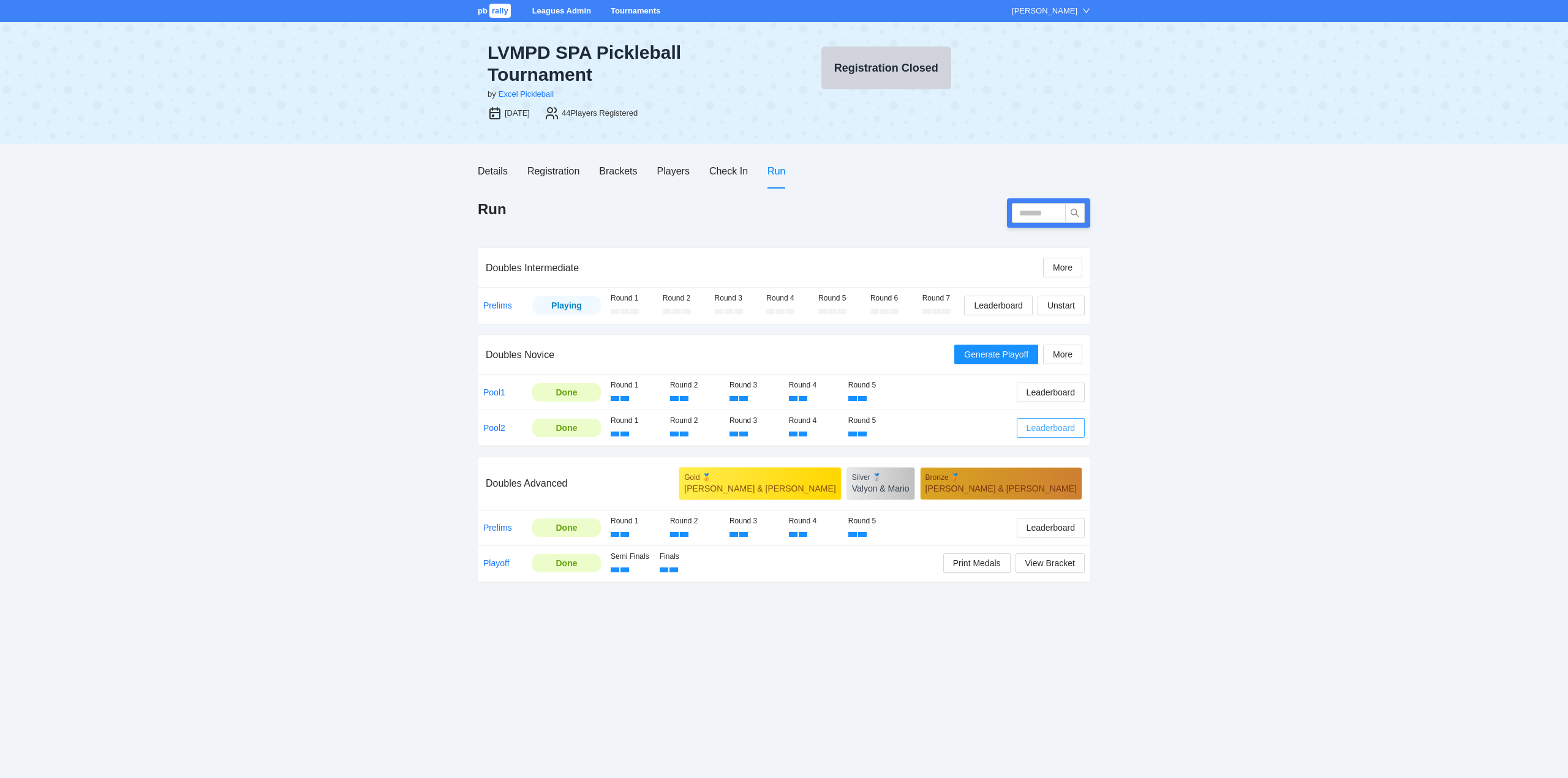
click at [1051, 424] on span "Leaderboard" at bounding box center [1051, 428] width 49 height 14
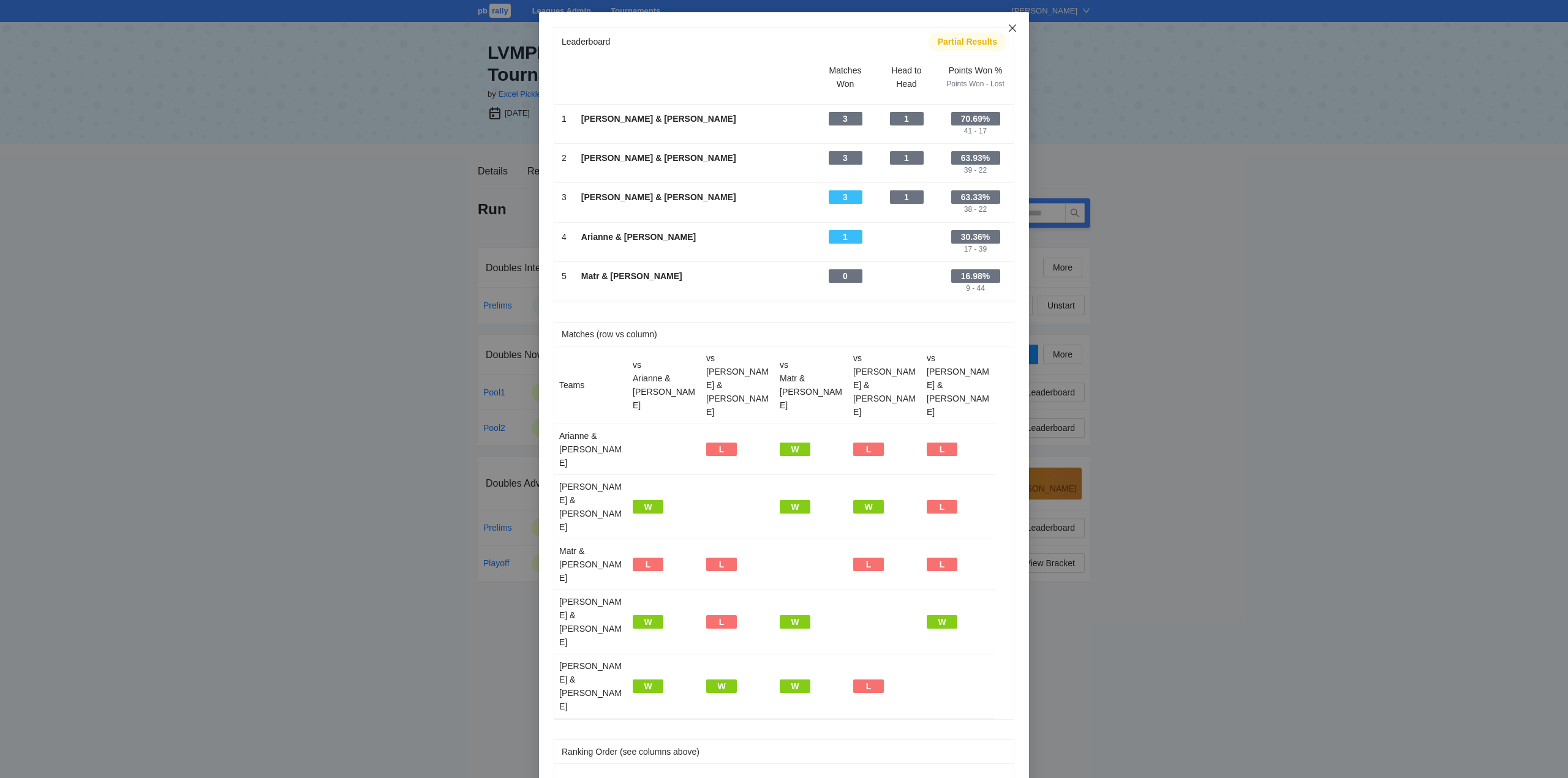
click at [1010, 26] on icon "close" at bounding box center [1013, 28] width 8 height 8
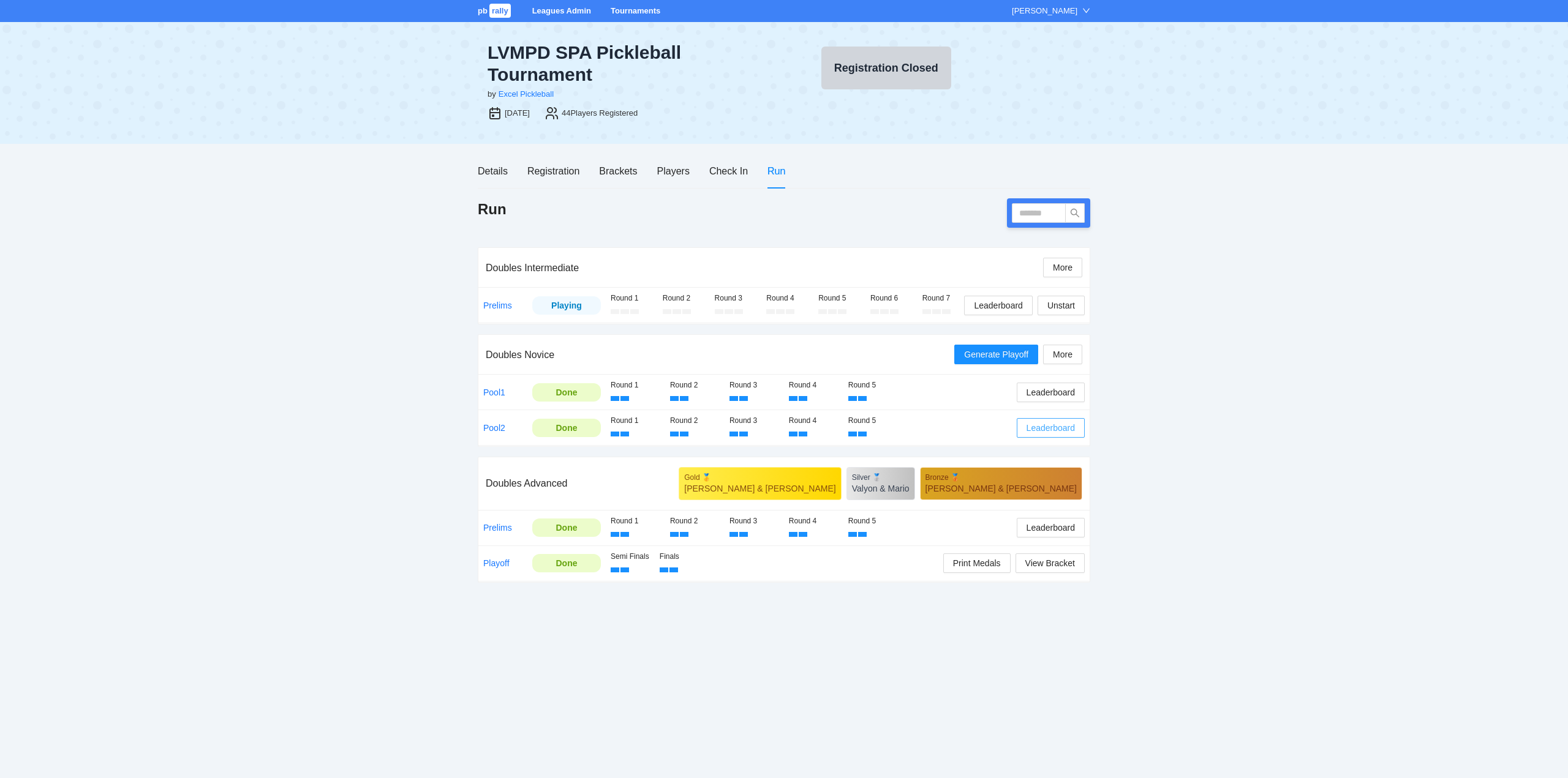
click at [1036, 425] on span "Leaderboard" at bounding box center [1051, 428] width 49 height 14
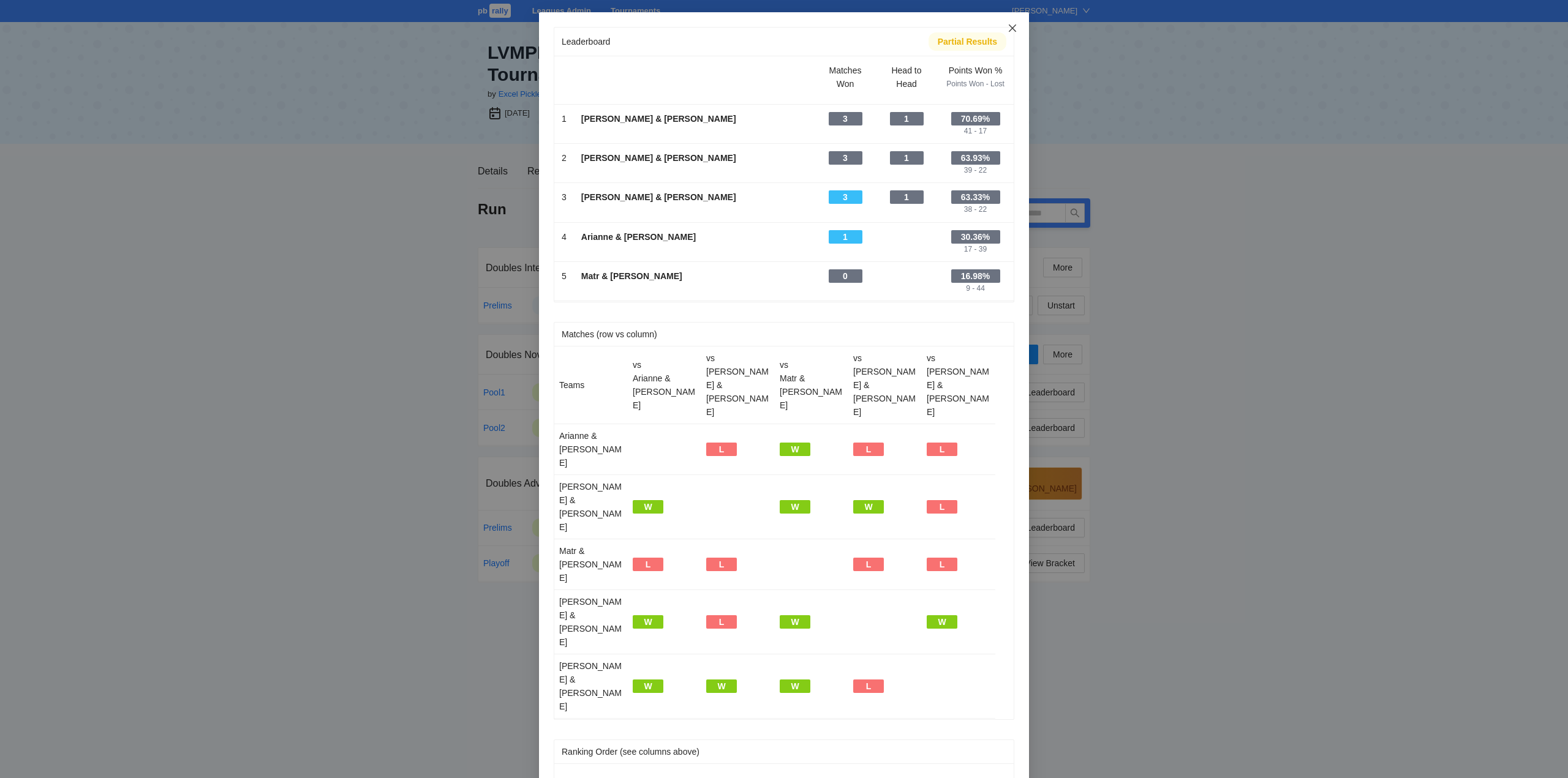
click at [1013, 25] on icon "close" at bounding box center [1012, 28] width 10 height 10
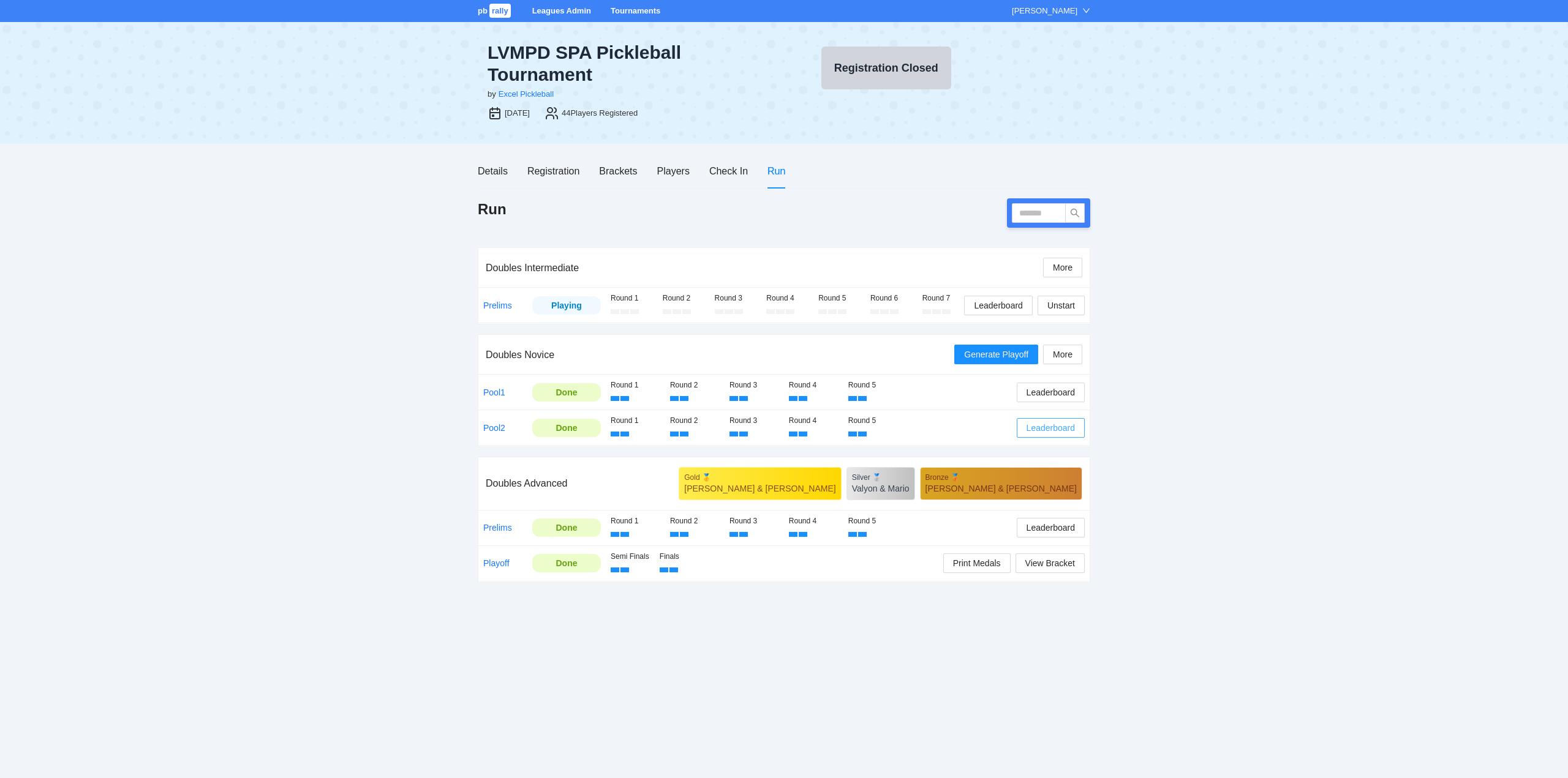
click at [1056, 430] on span "Leaderboard" at bounding box center [1051, 428] width 49 height 14
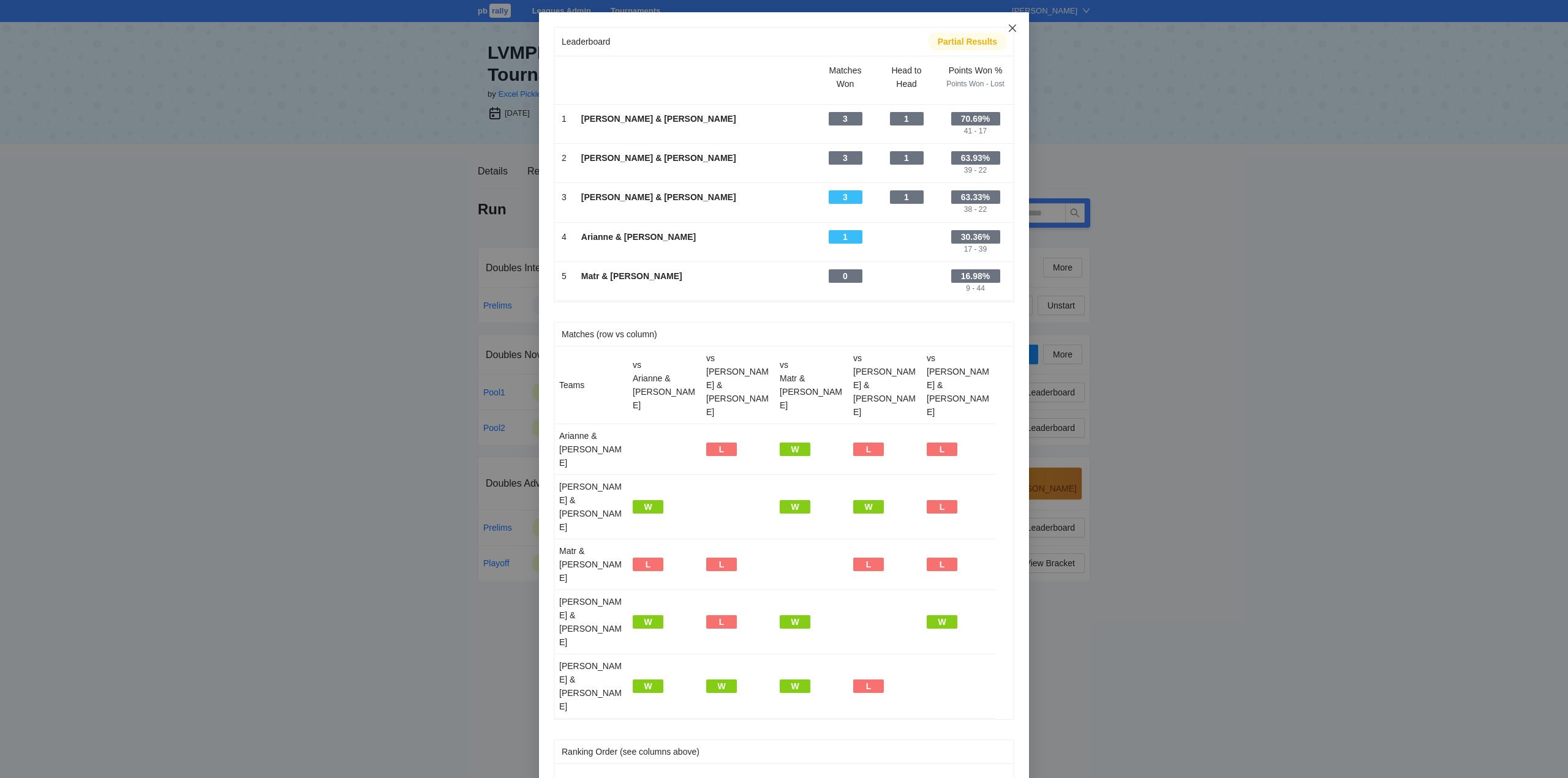
click at [1013, 24] on icon "close" at bounding box center [1012, 28] width 10 height 10
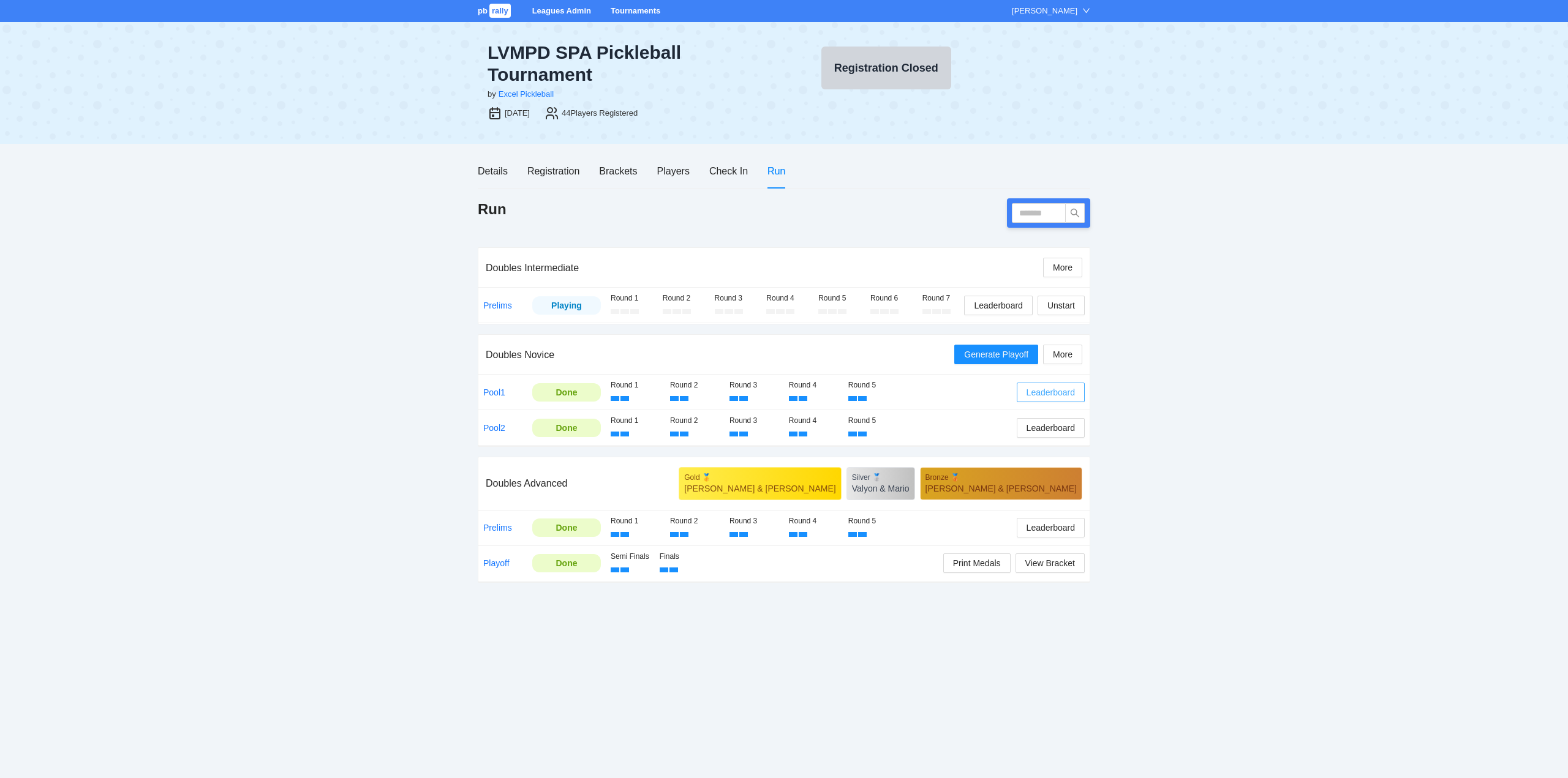
click at [1044, 390] on span "Leaderboard" at bounding box center [1051, 393] width 49 height 14
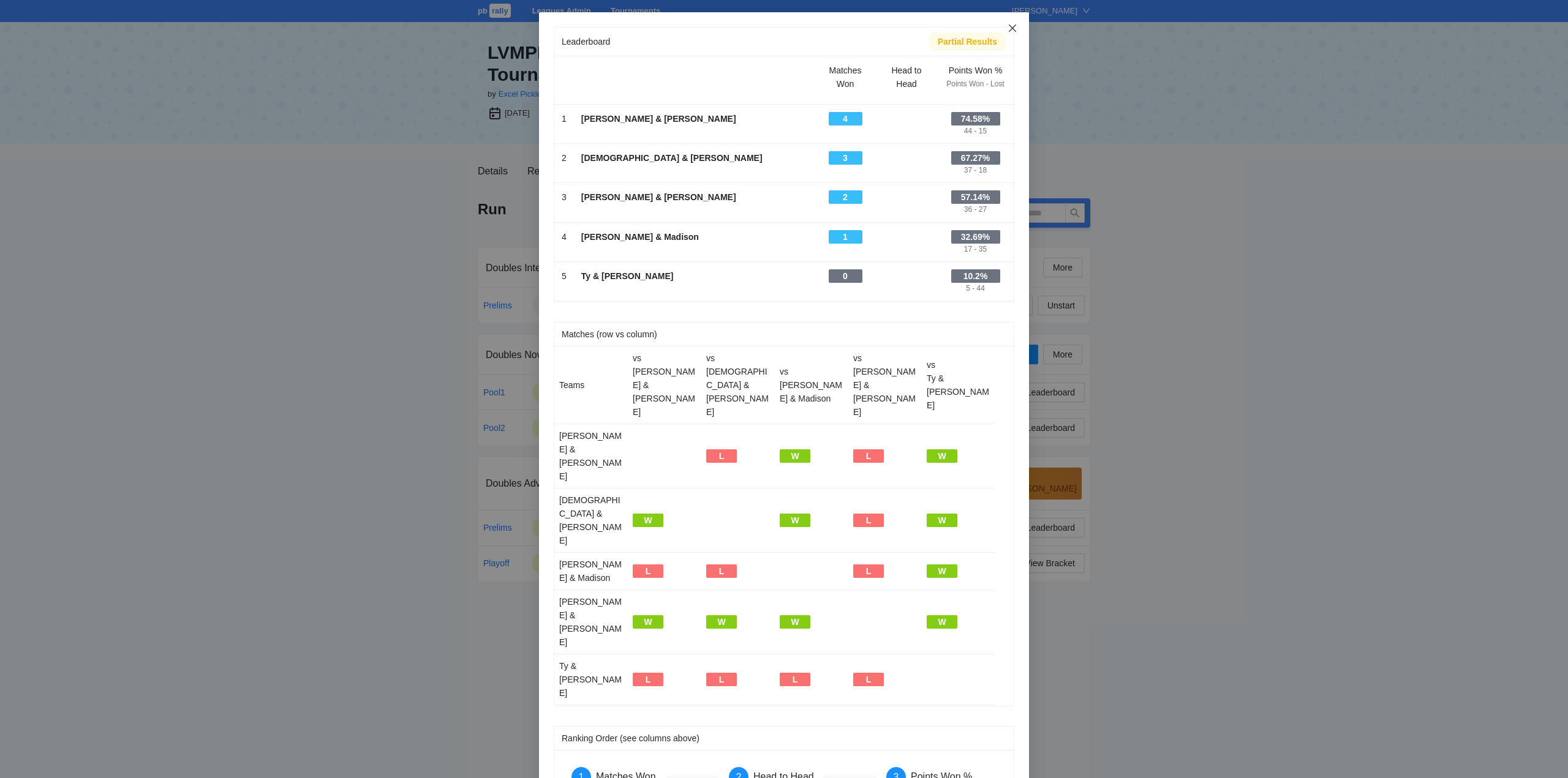
click at [1009, 30] on icon "close" at bounding box center [1012, 28] width 10 height 10
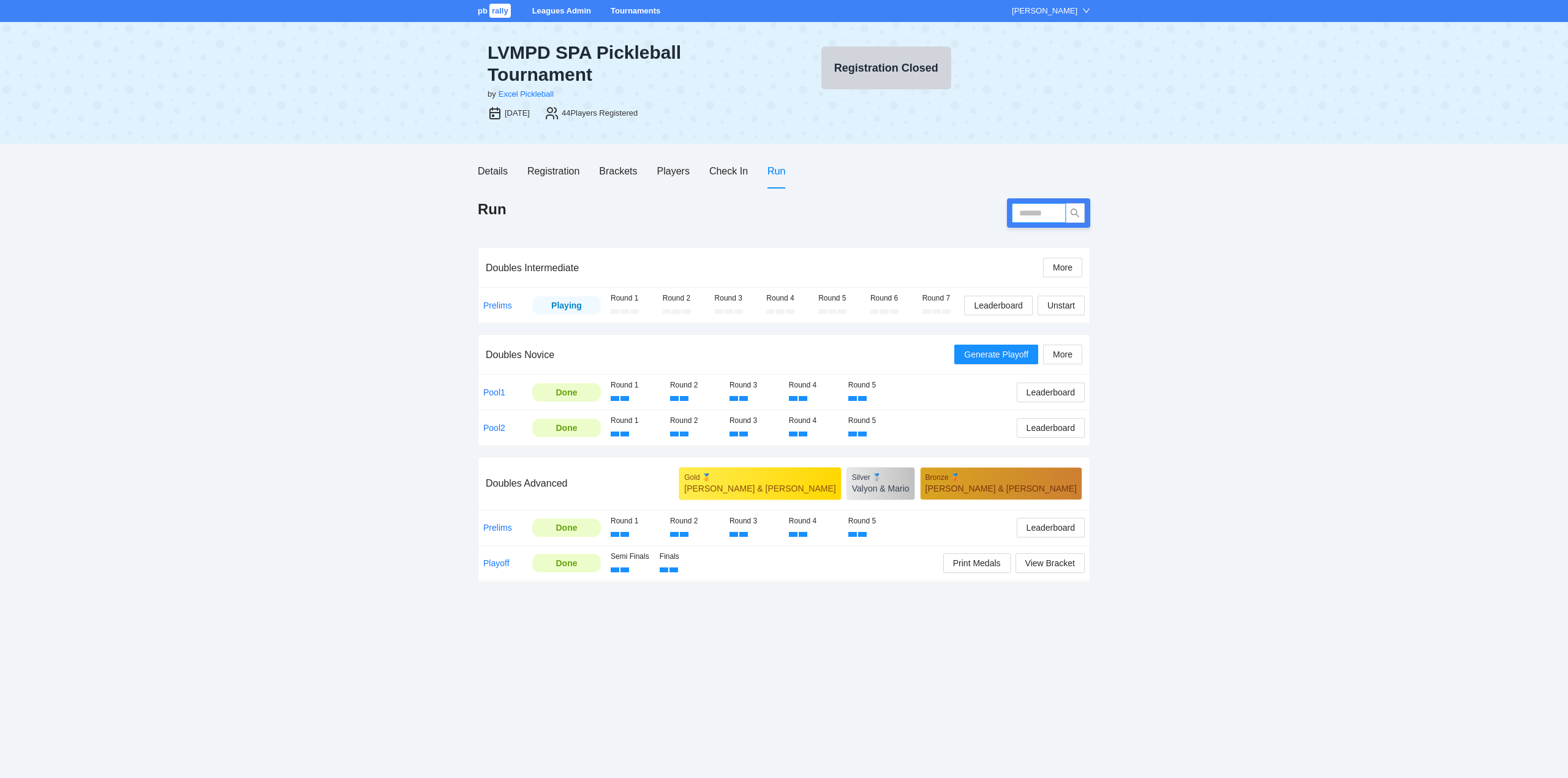
click at [1026, 215] on input "text" at bounding box center [1039, 213] width 54 height 20
type input "****"
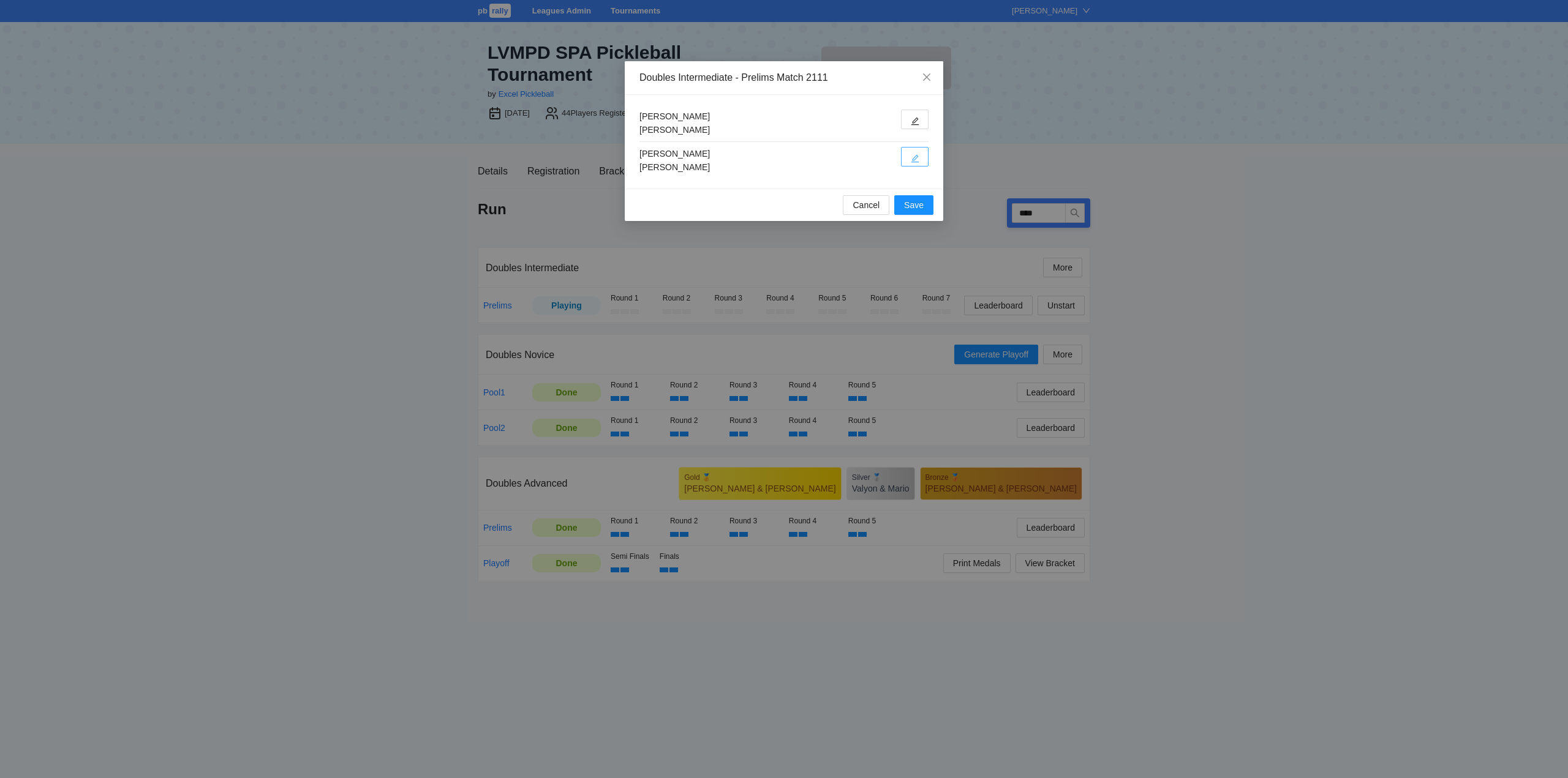
click at [916, 155] on icon "edit" at bounding box center [914, 158] width 8 height 8
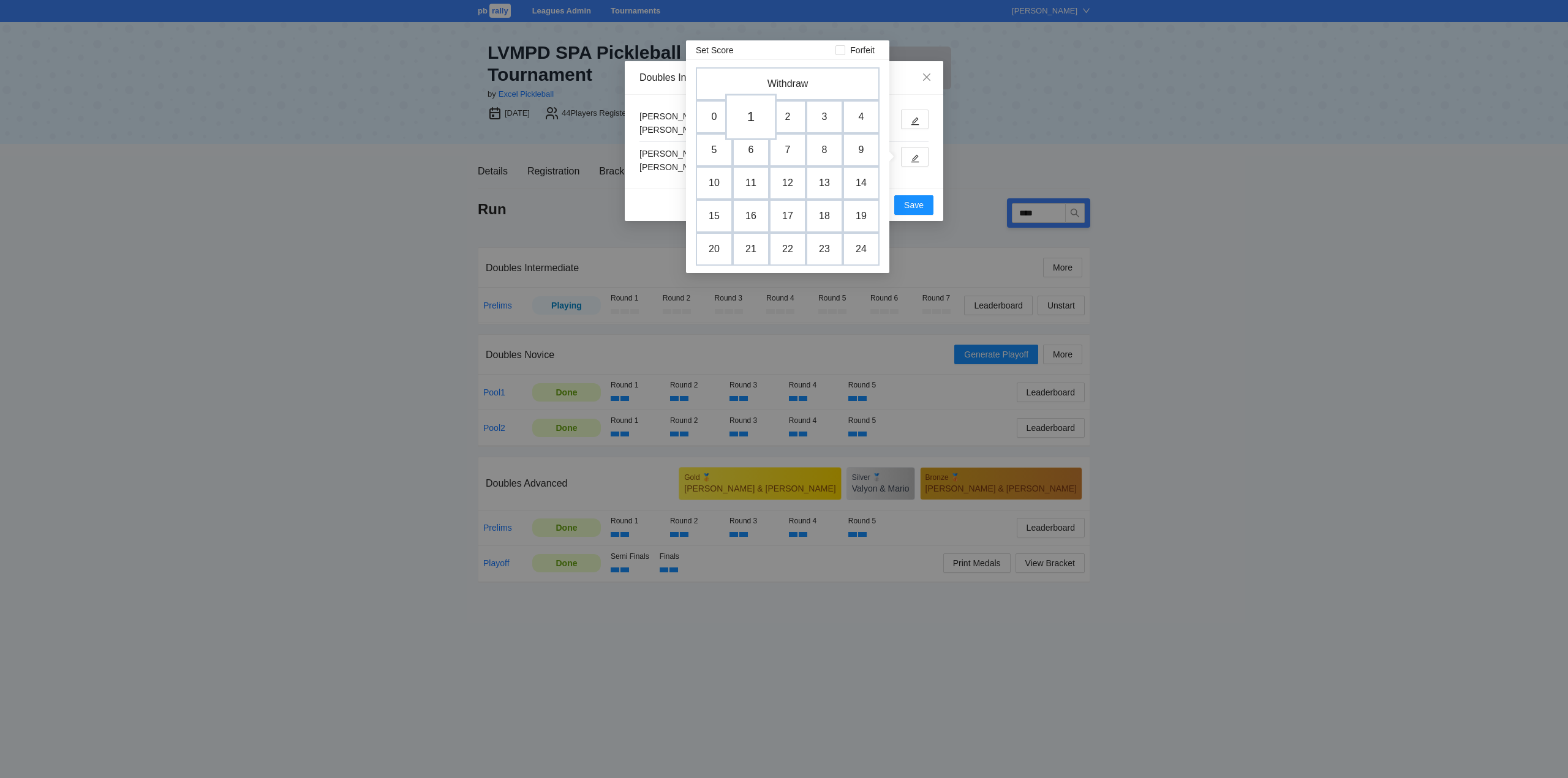
click at [750, 116] on td "1" at bounding box center [751, 117] width 52 height 46
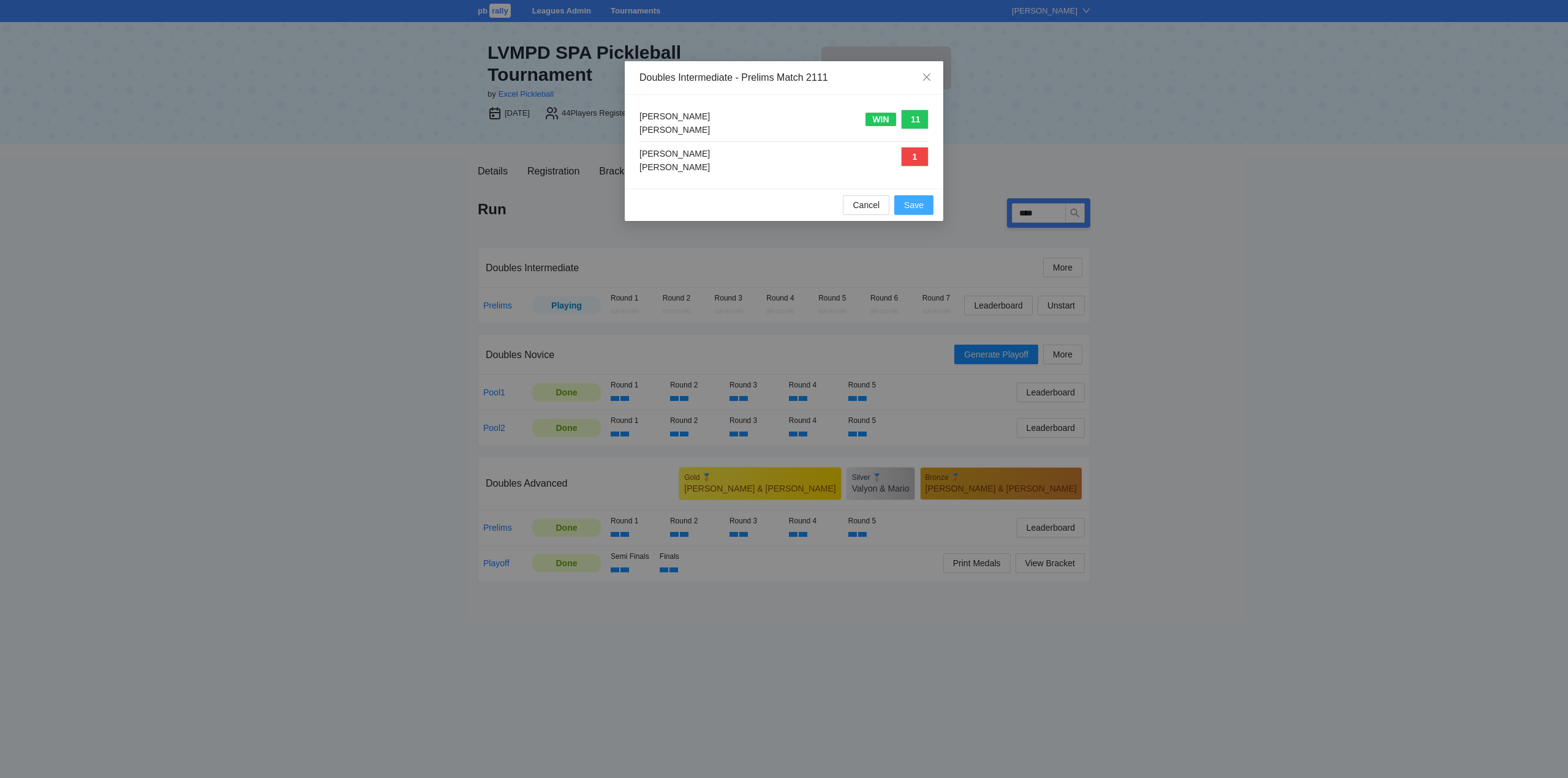
click at [909, 205] on span "Save" at bounding box center [914, 205] width 20 height 14
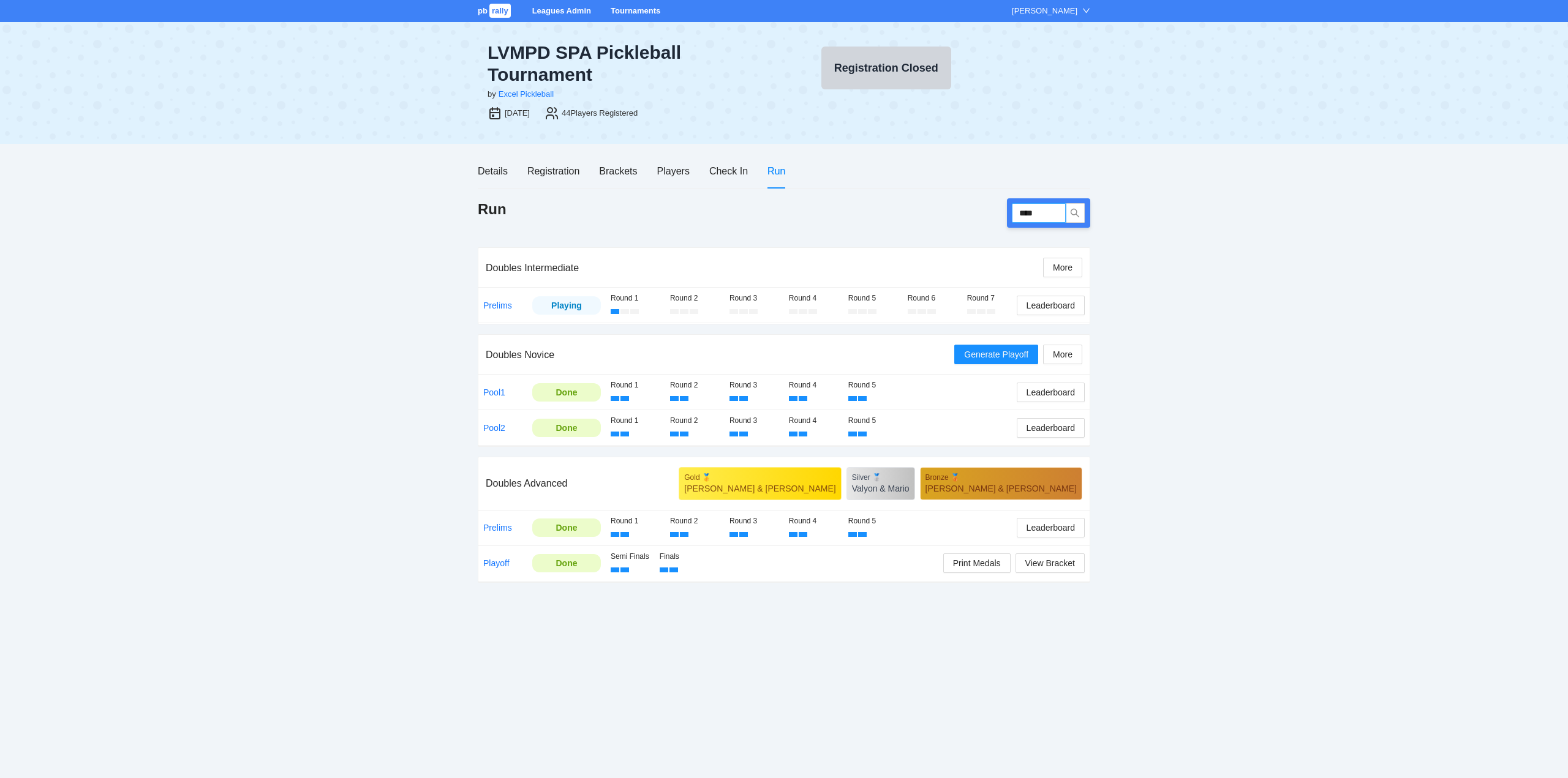
click at [1041, 209] on input "****" at bounding box center [1039, 213] width 54 height 20
type input "****"
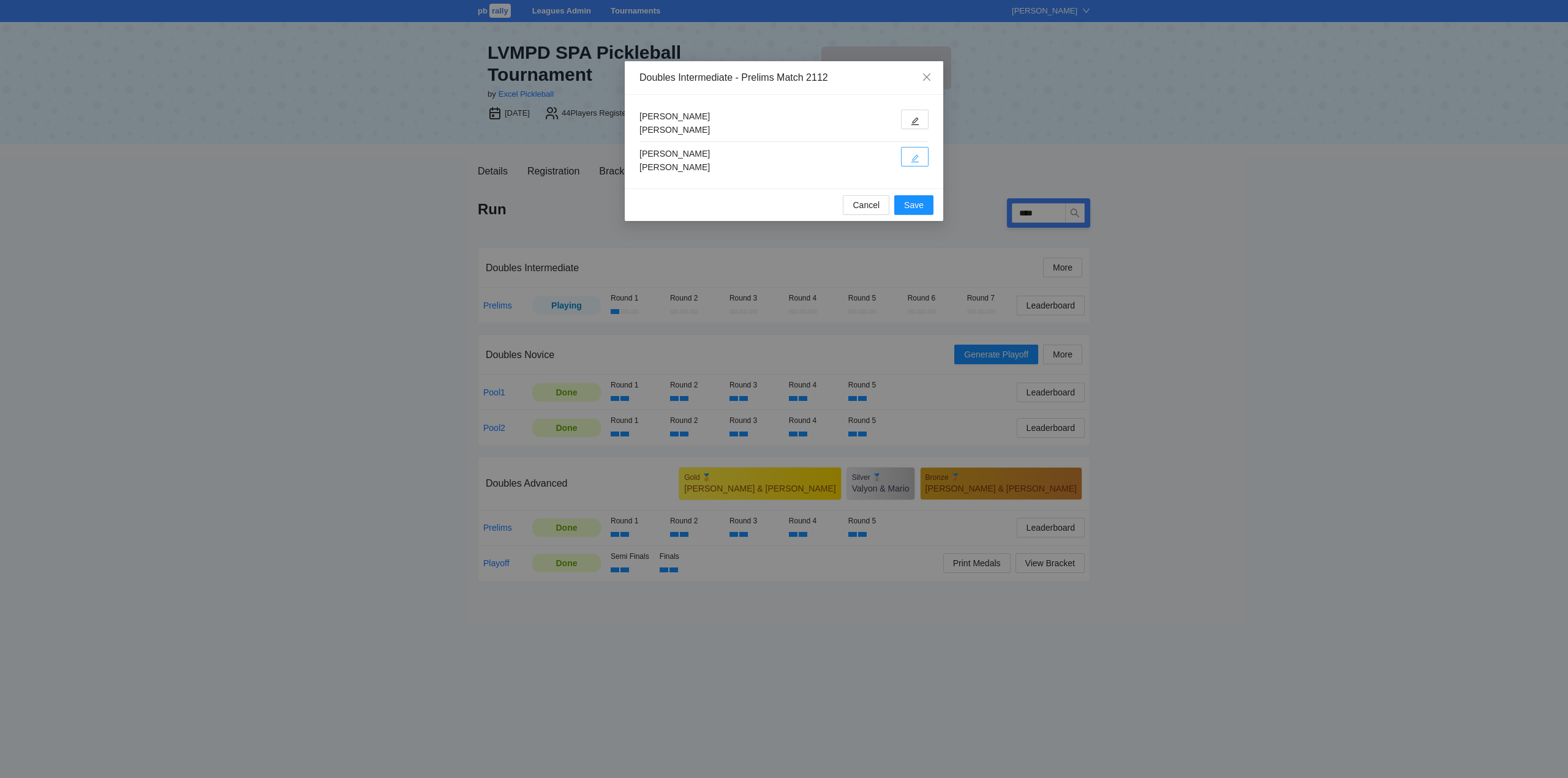
click at [916, 154] on span "edit" at bounding box center [914, 158] width 8 height 9
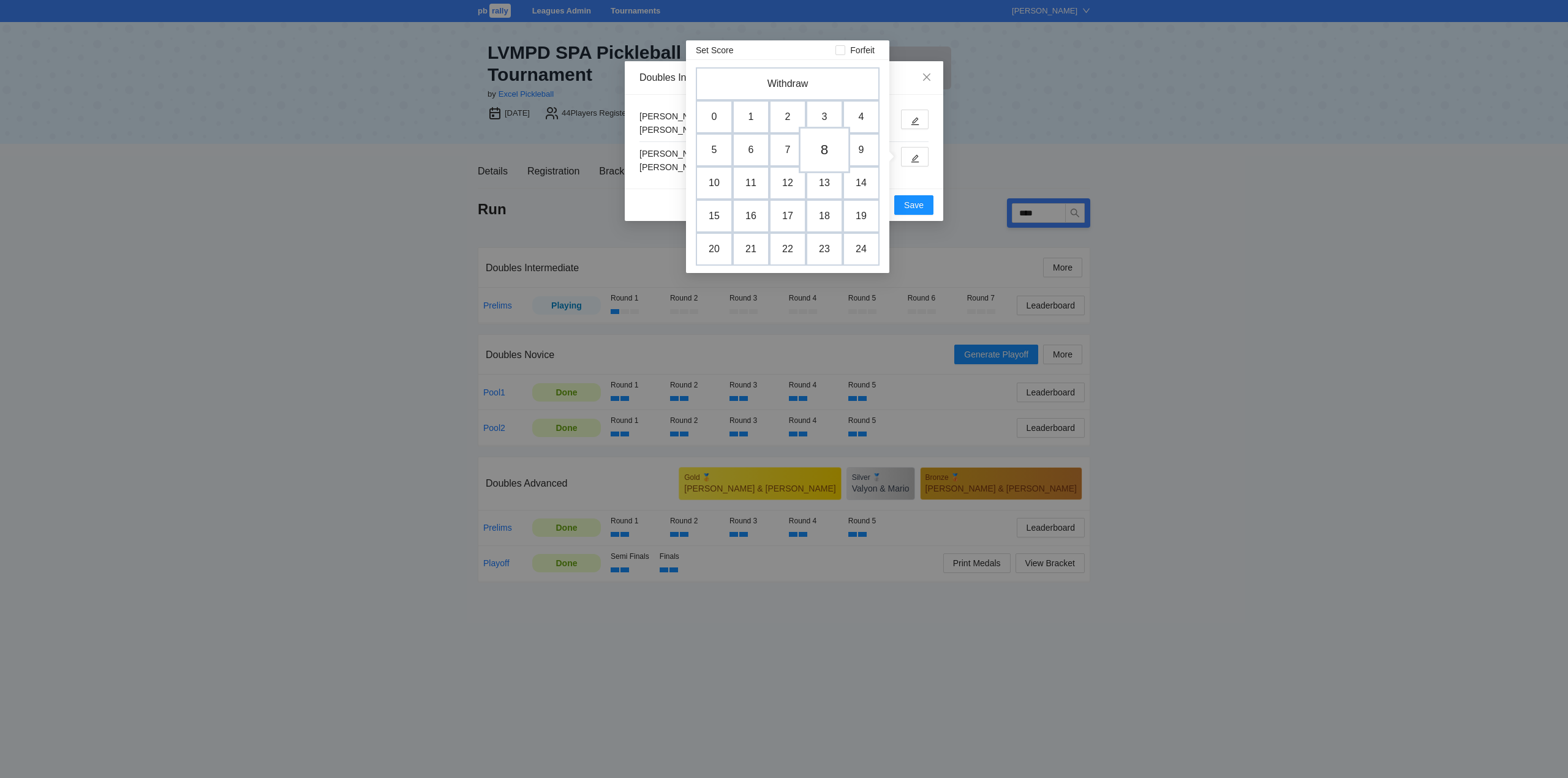
click at [826, 148] on td "8" at bounding box center [825, 149] width 52 height 46
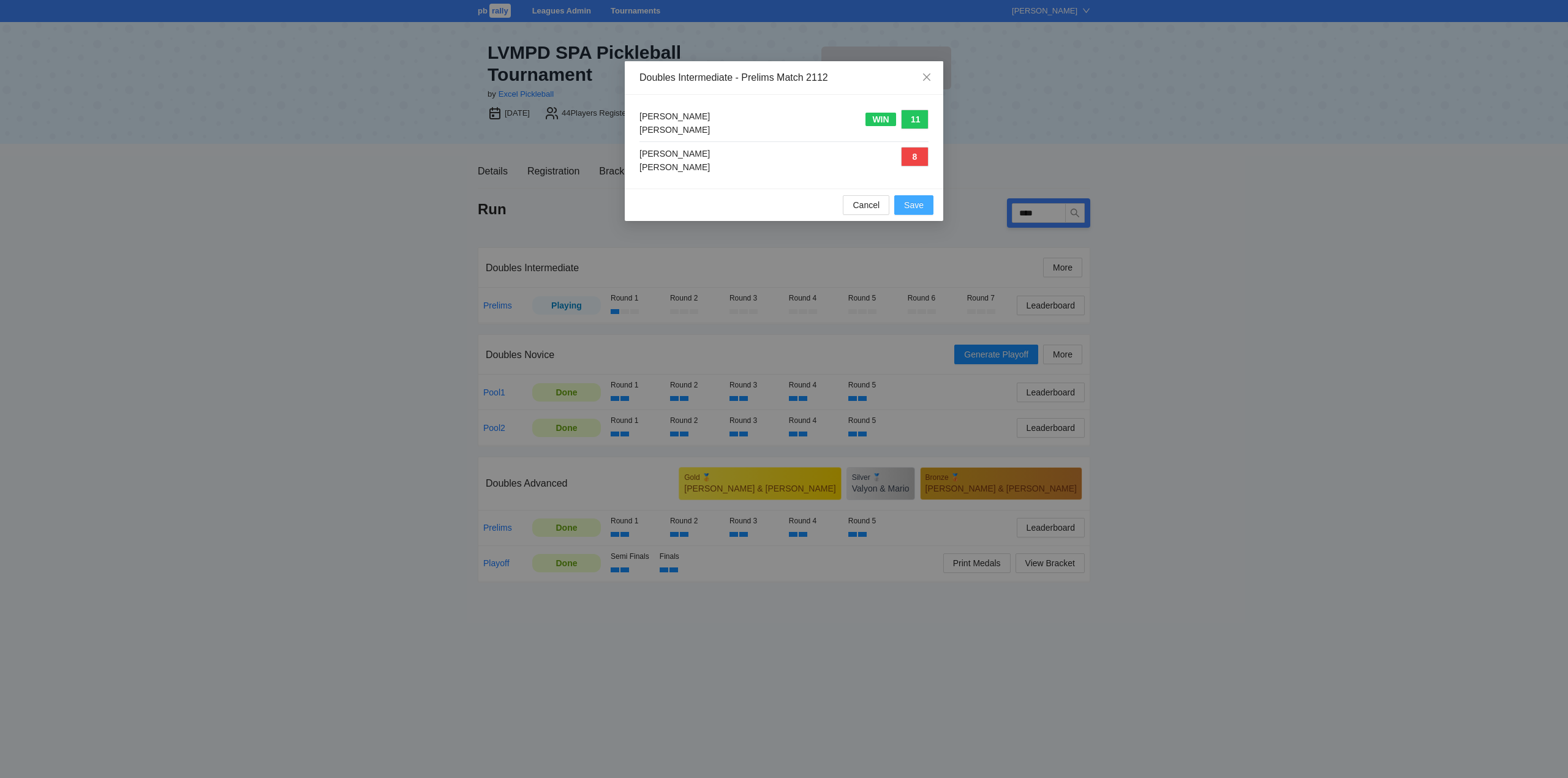
drag, startPoint x: 917, startPoint y: 208, endPoint x: 935, endPoint y: 211, distance: 18.2
click at [918, 208] on span "Save" at bounding box center [914, 205] width 20 height 14
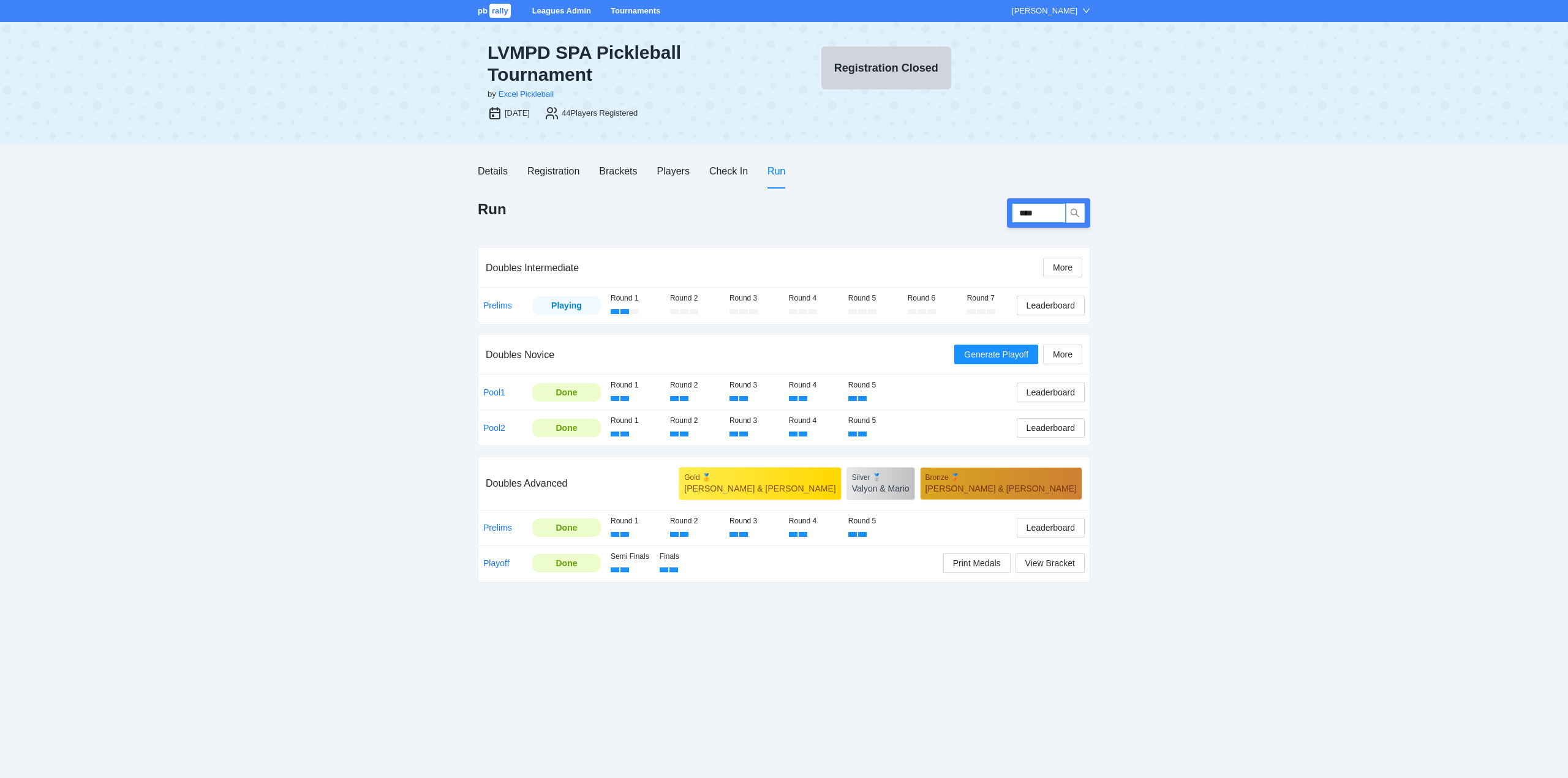
click at [1051, 212] on input "****" at bounding box center [1039, 213] width 54 height 20
type input "****"
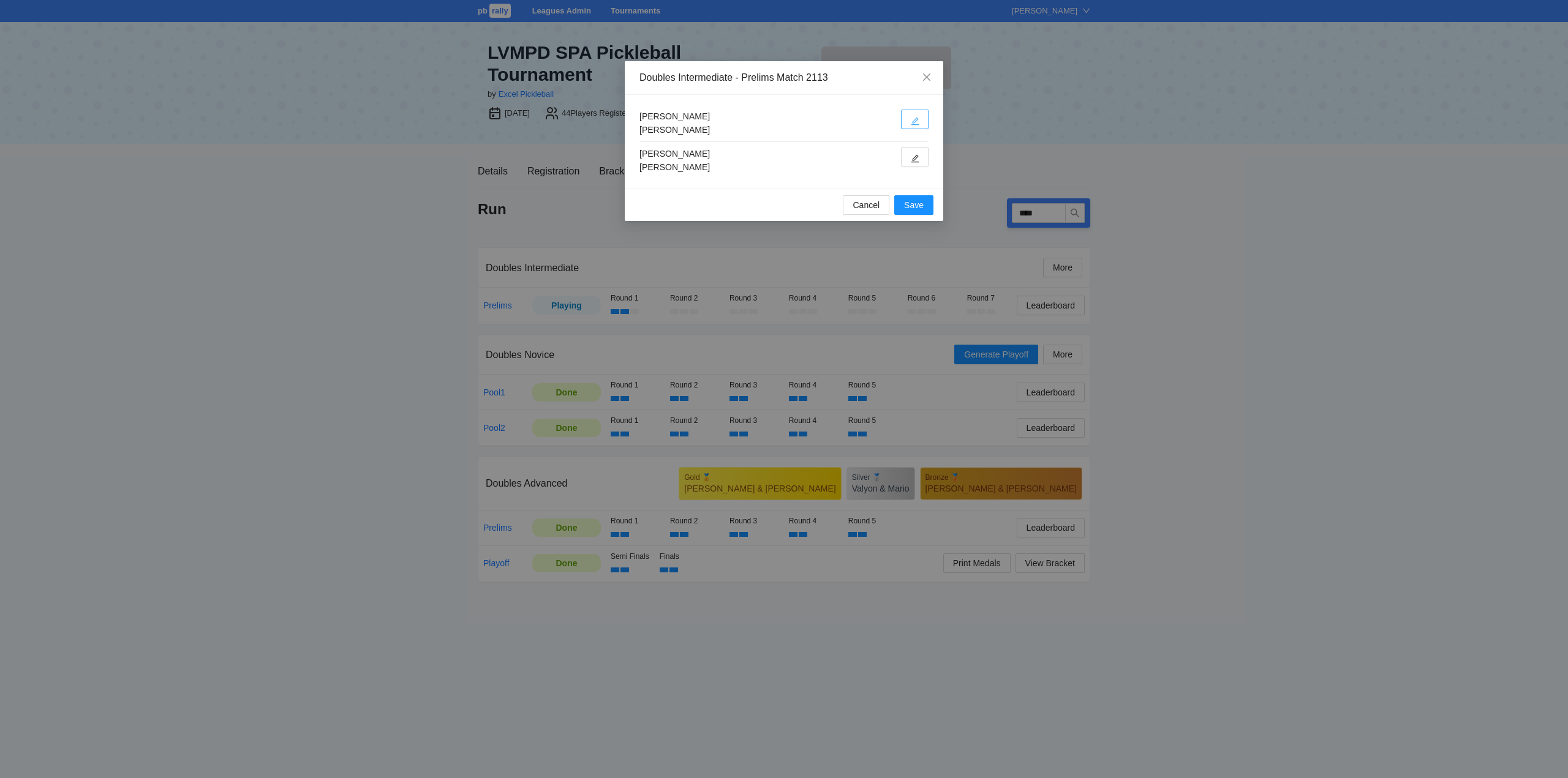
click at [913, 124] on icon "edit" at bounding box center [914, 121] width 8 height 8
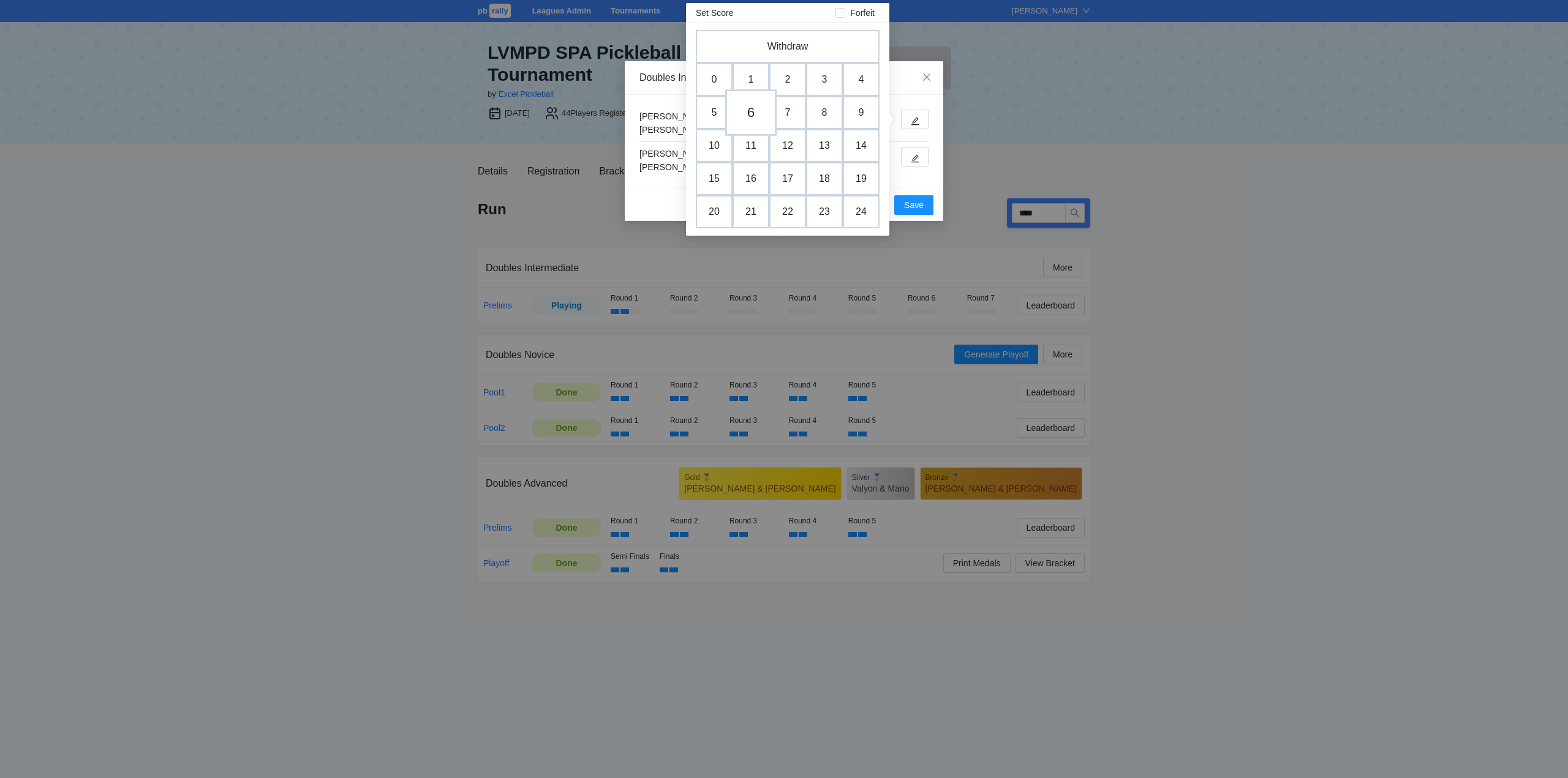
click at [749, 118] on td "6" at bounding box center [751, 112] width 52 height 46
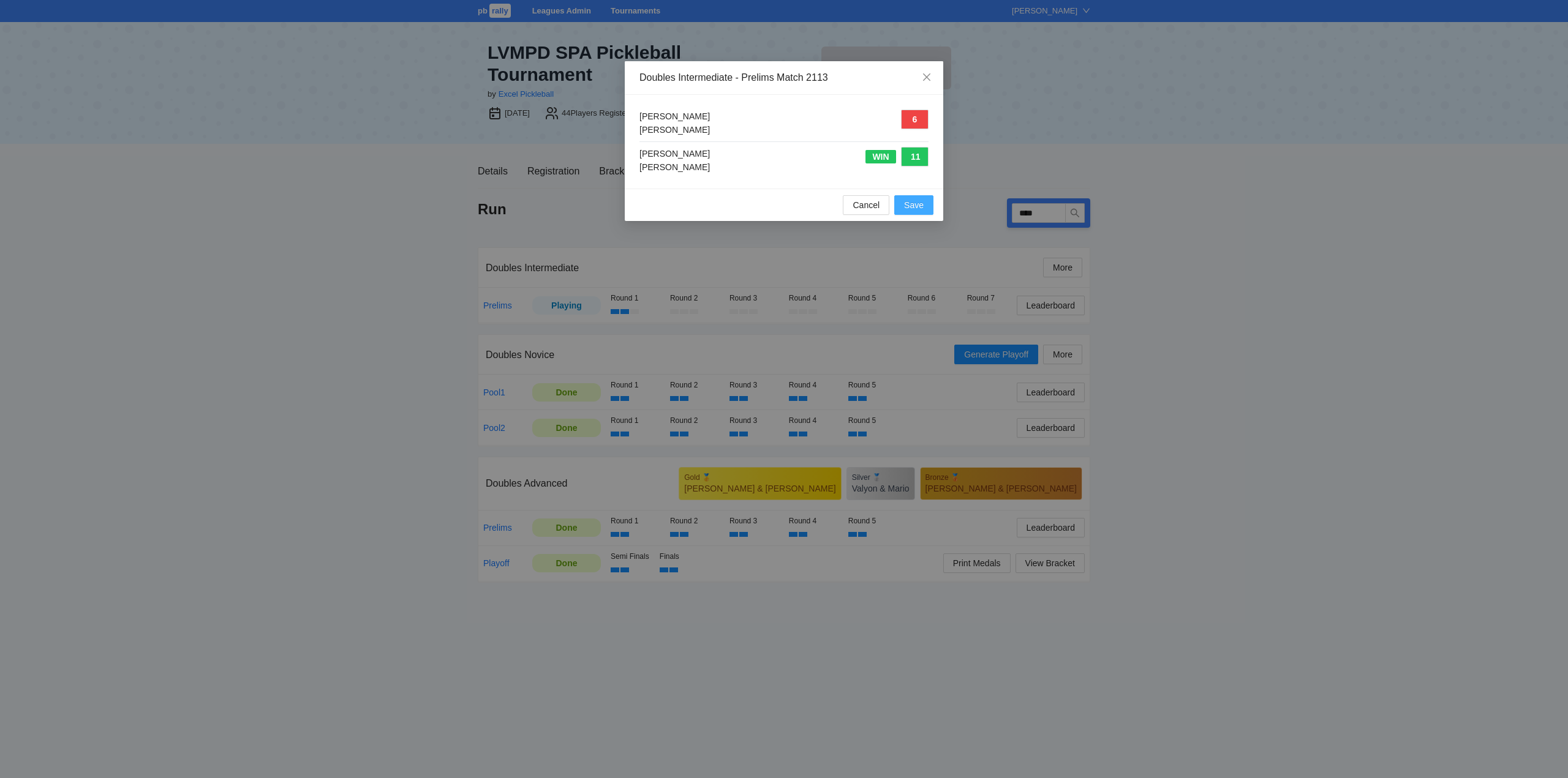
click at [912, 207] on span "Save" at bounding box center [914, 205] width 20 height 14
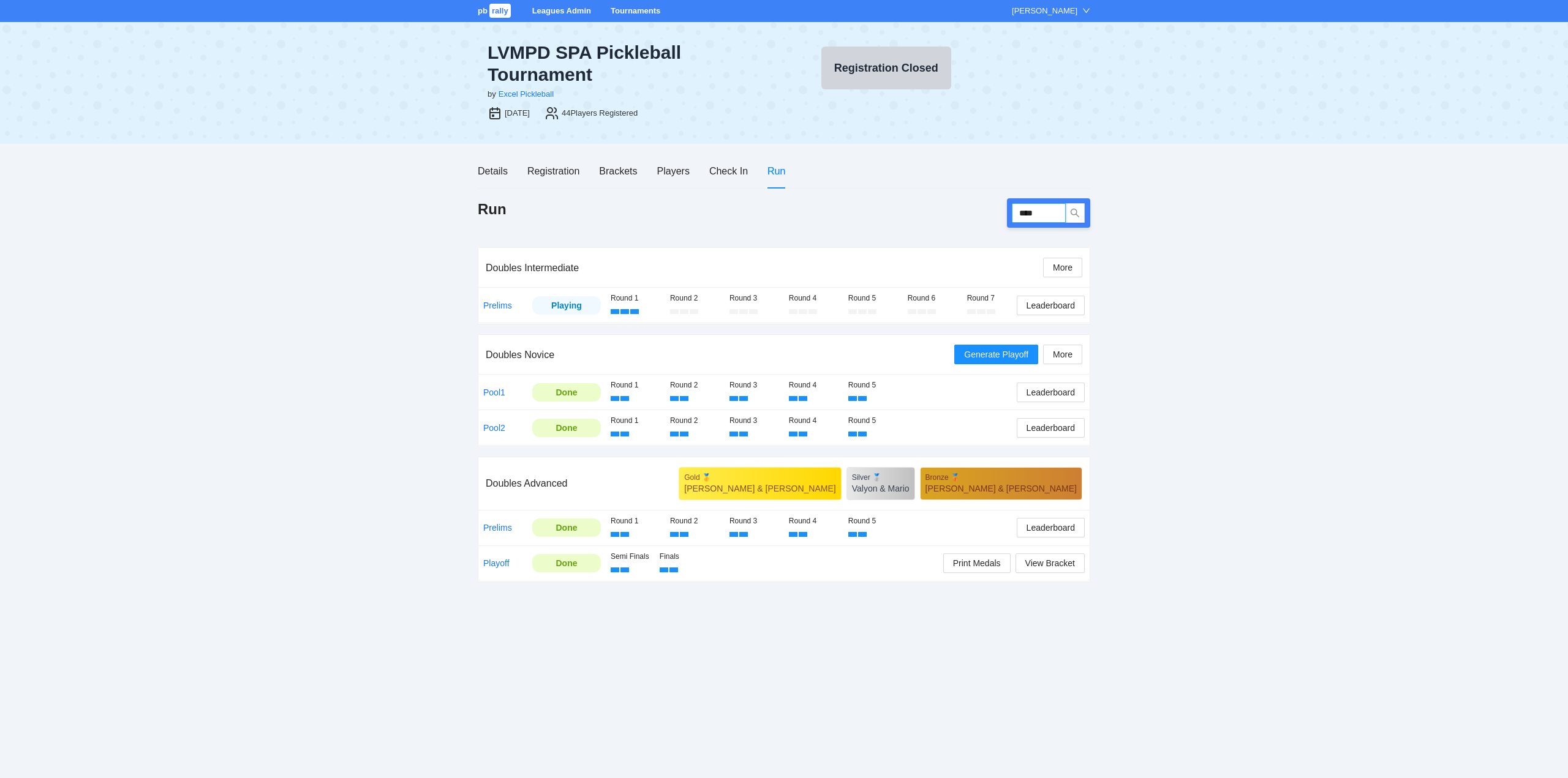
click at [1038, 213] on input "****" at bounding box center [1039, 213] width 54 height 20
type input "****"
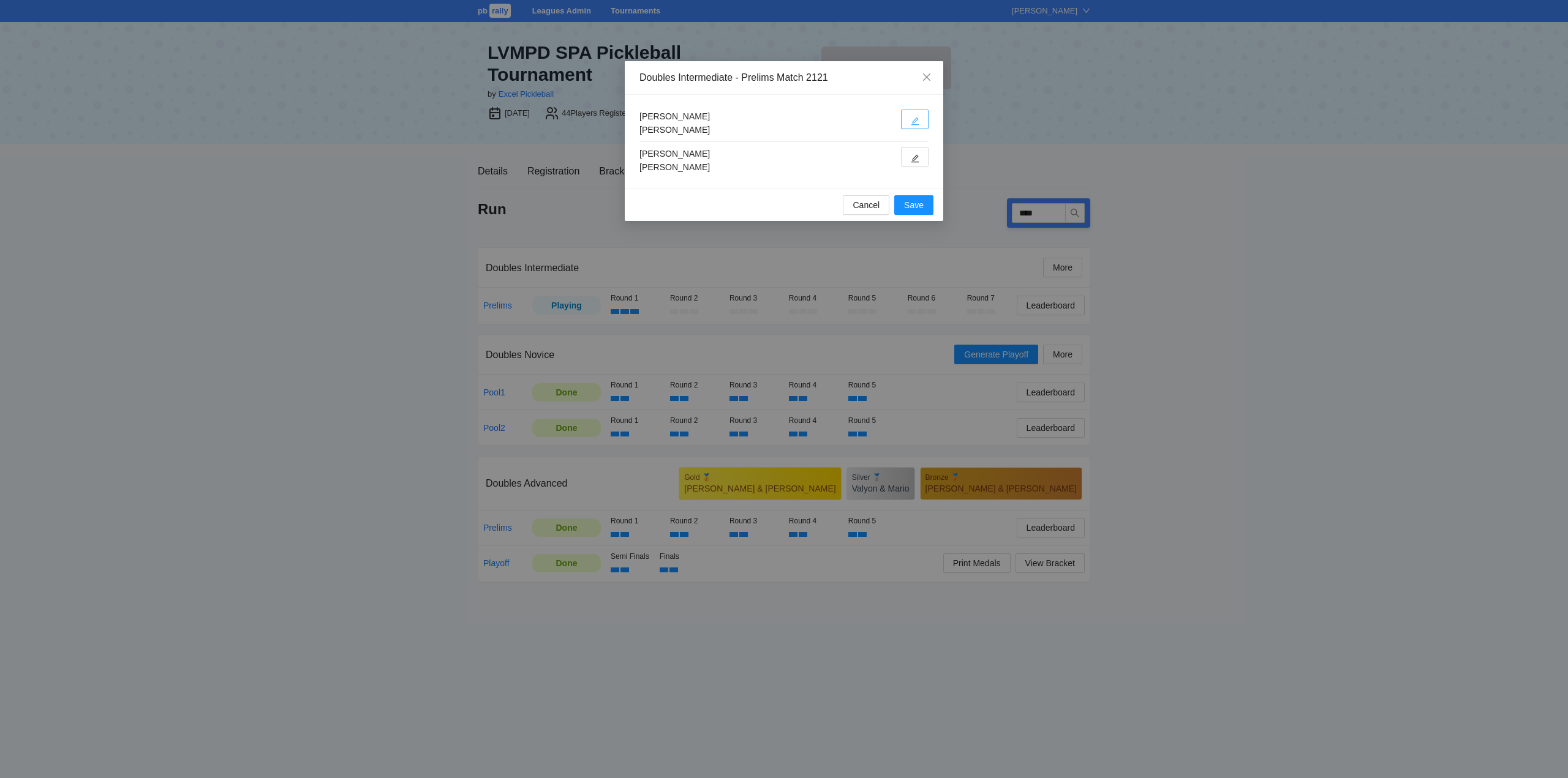
click at [913, 123] on icon "edit" at bounding box center [914, 121] width 8 height 8
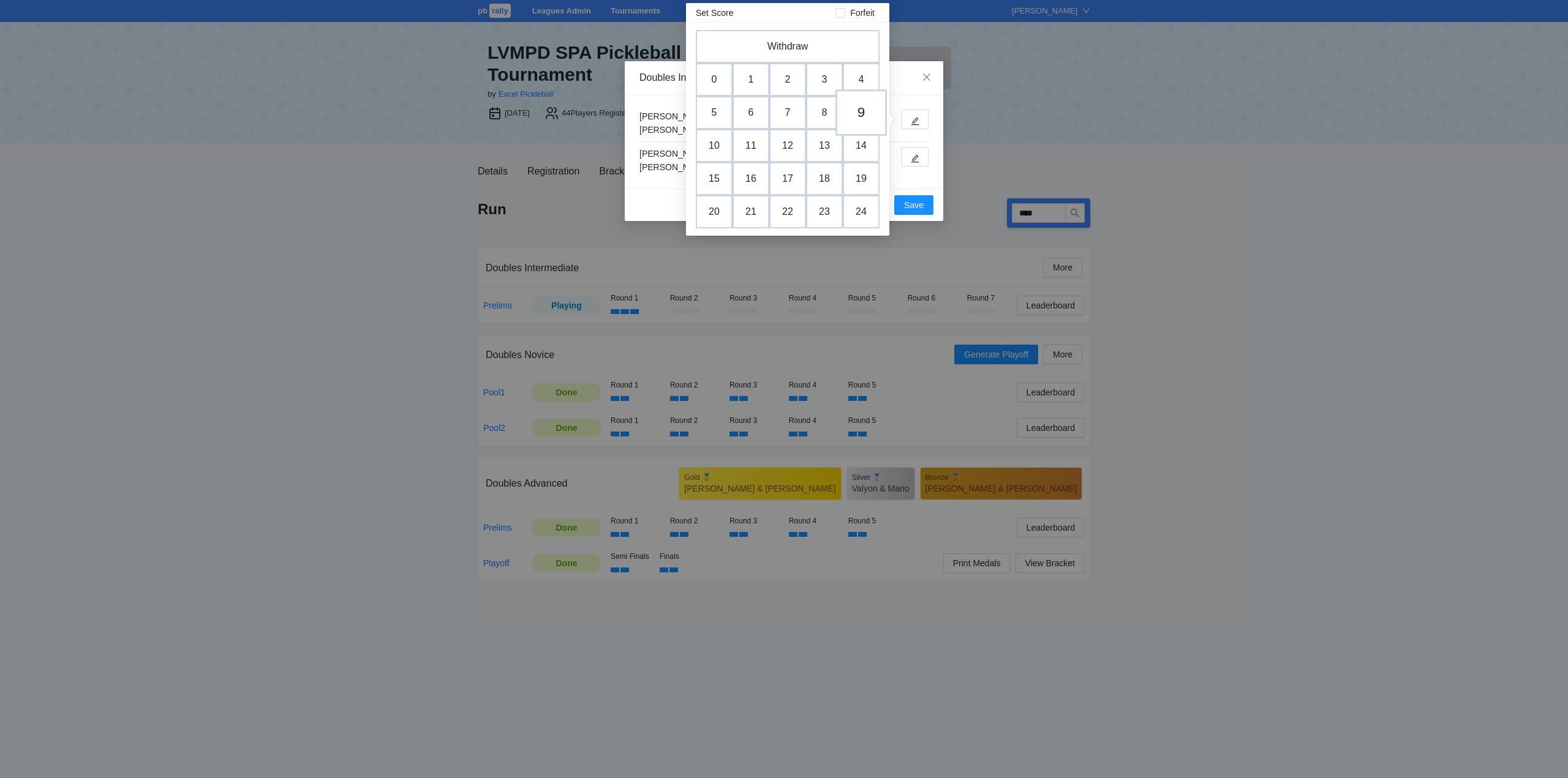
click at [856, 115] on td "9" at bounding box center [861, 112] width 52 height 46
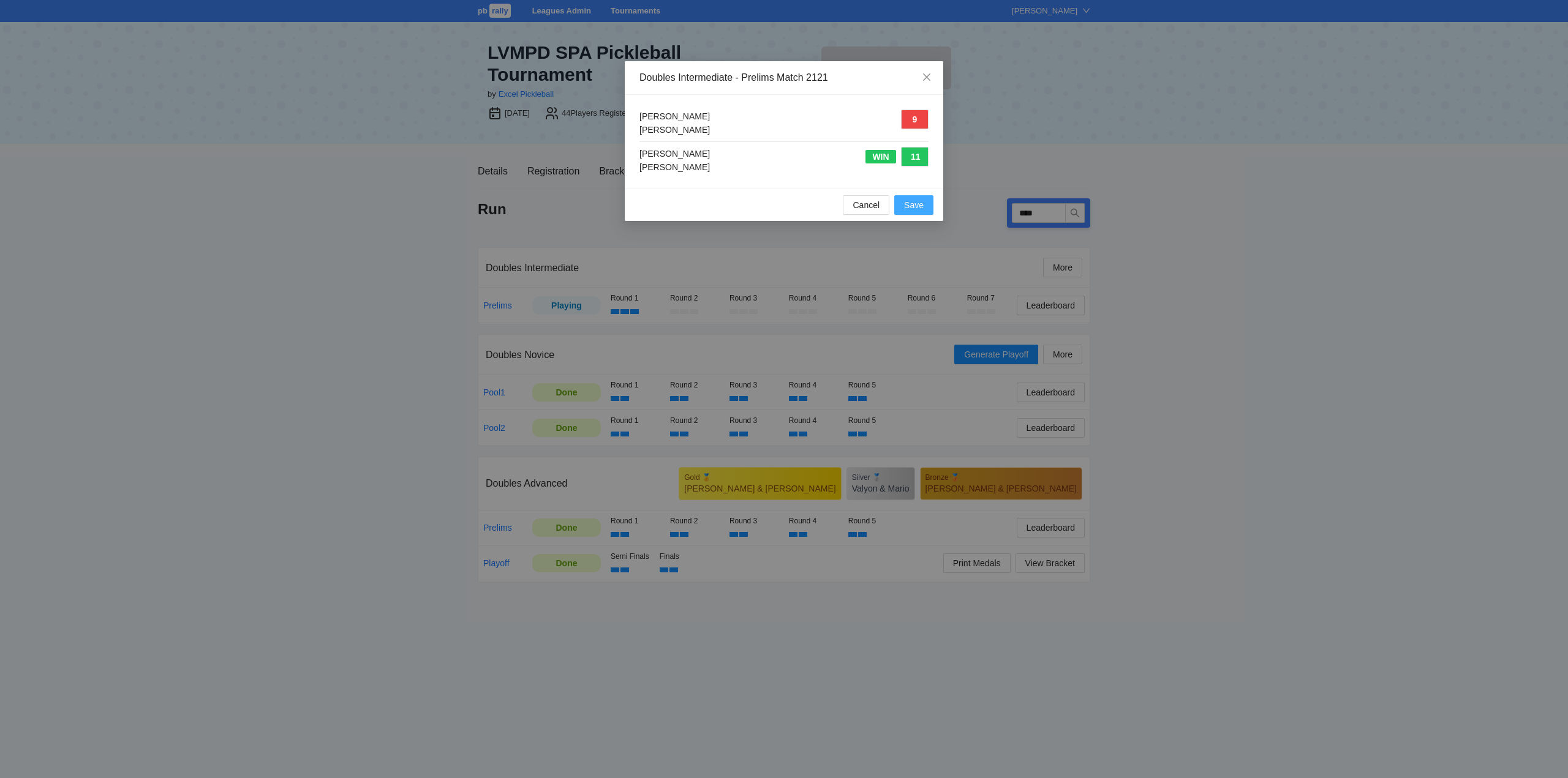
click at [917, 205] on span "Save" at bounding box center [914, 205] width 20 height 14
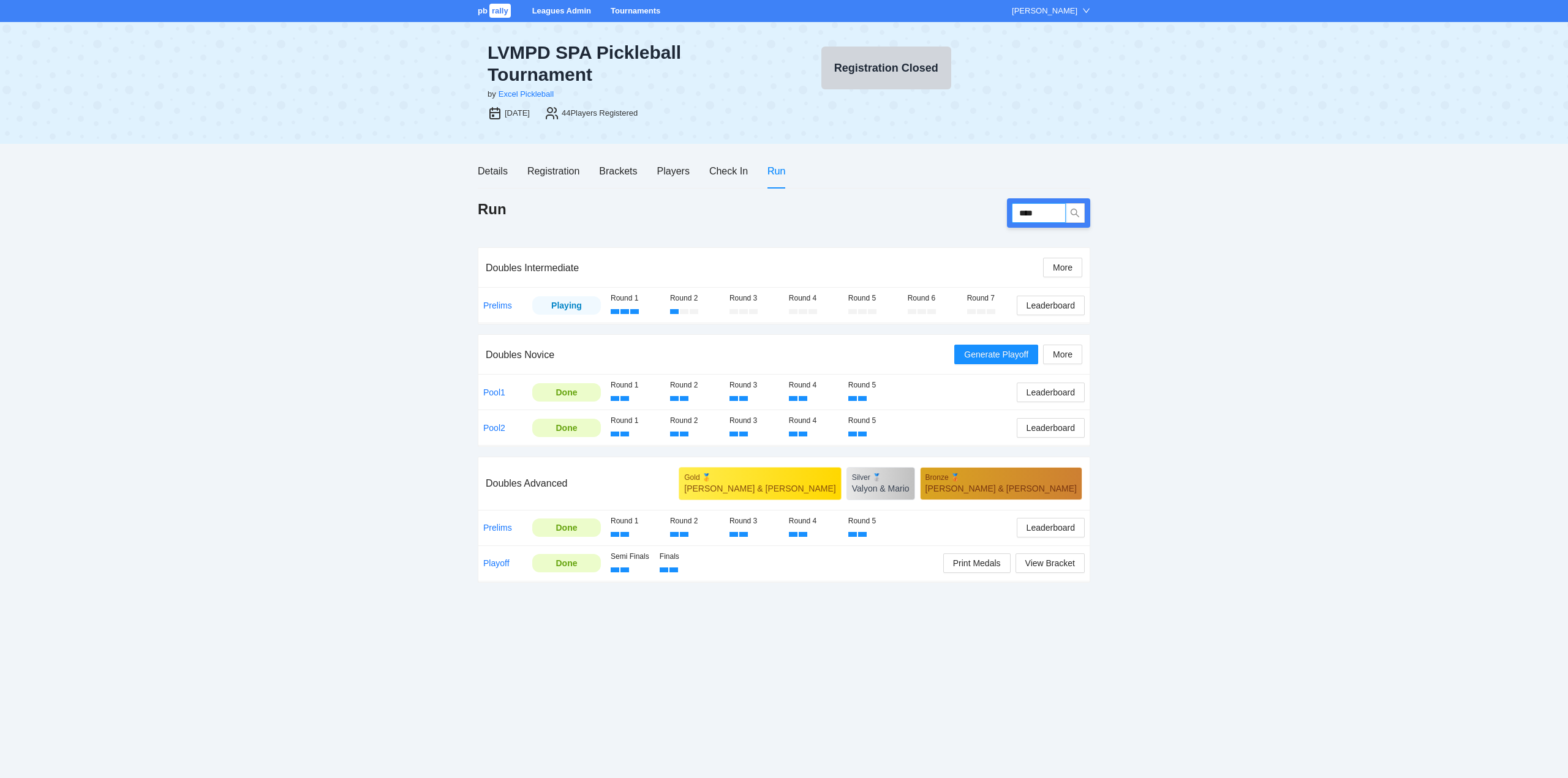
click at [1039, 214] on input "****" at bounding box center [1039, 213] width 54 height 20
type input "****"
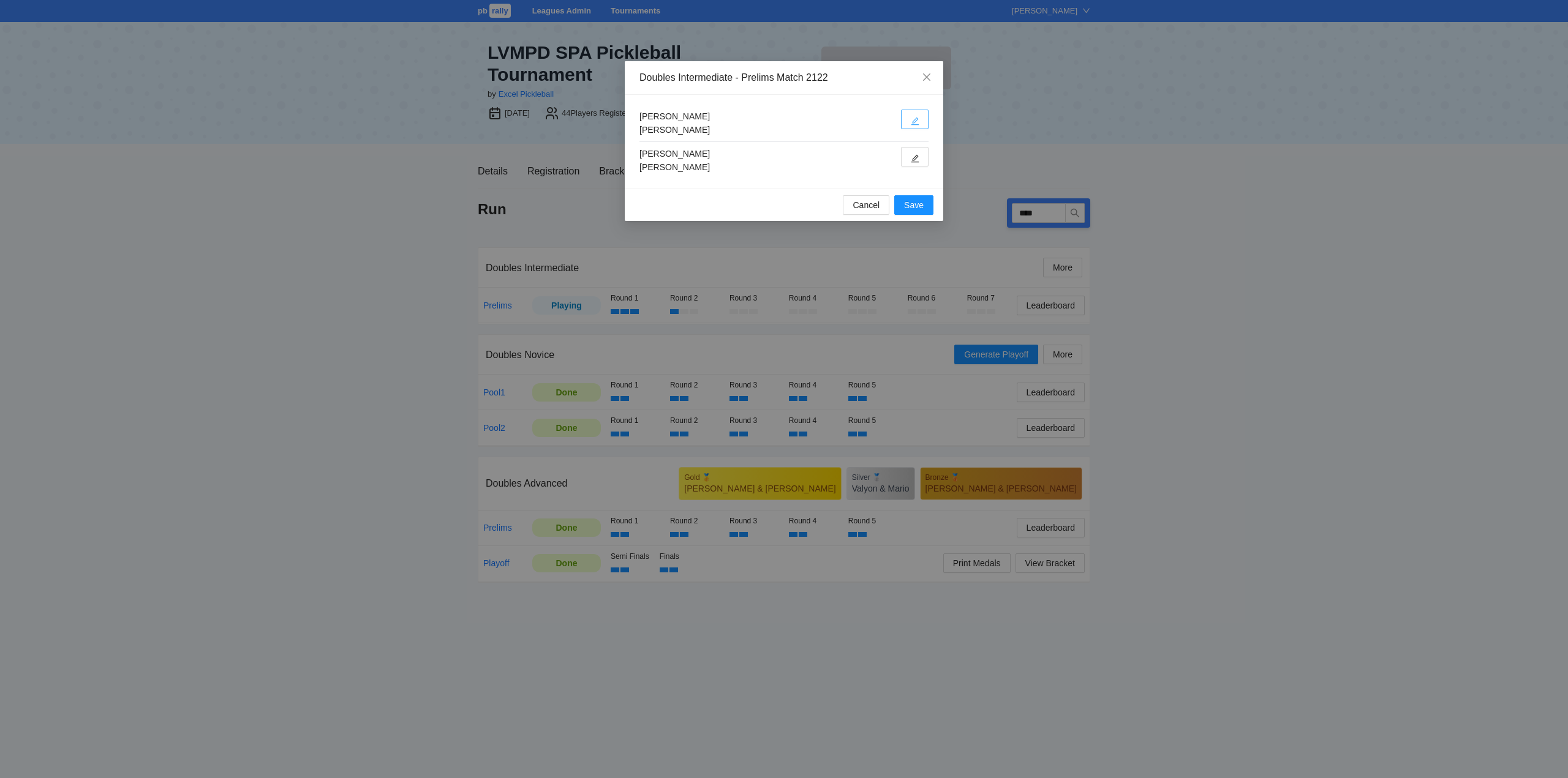
click at [917, 121] on icon "edit" at bounding box center [914, 121] width 8 height 8
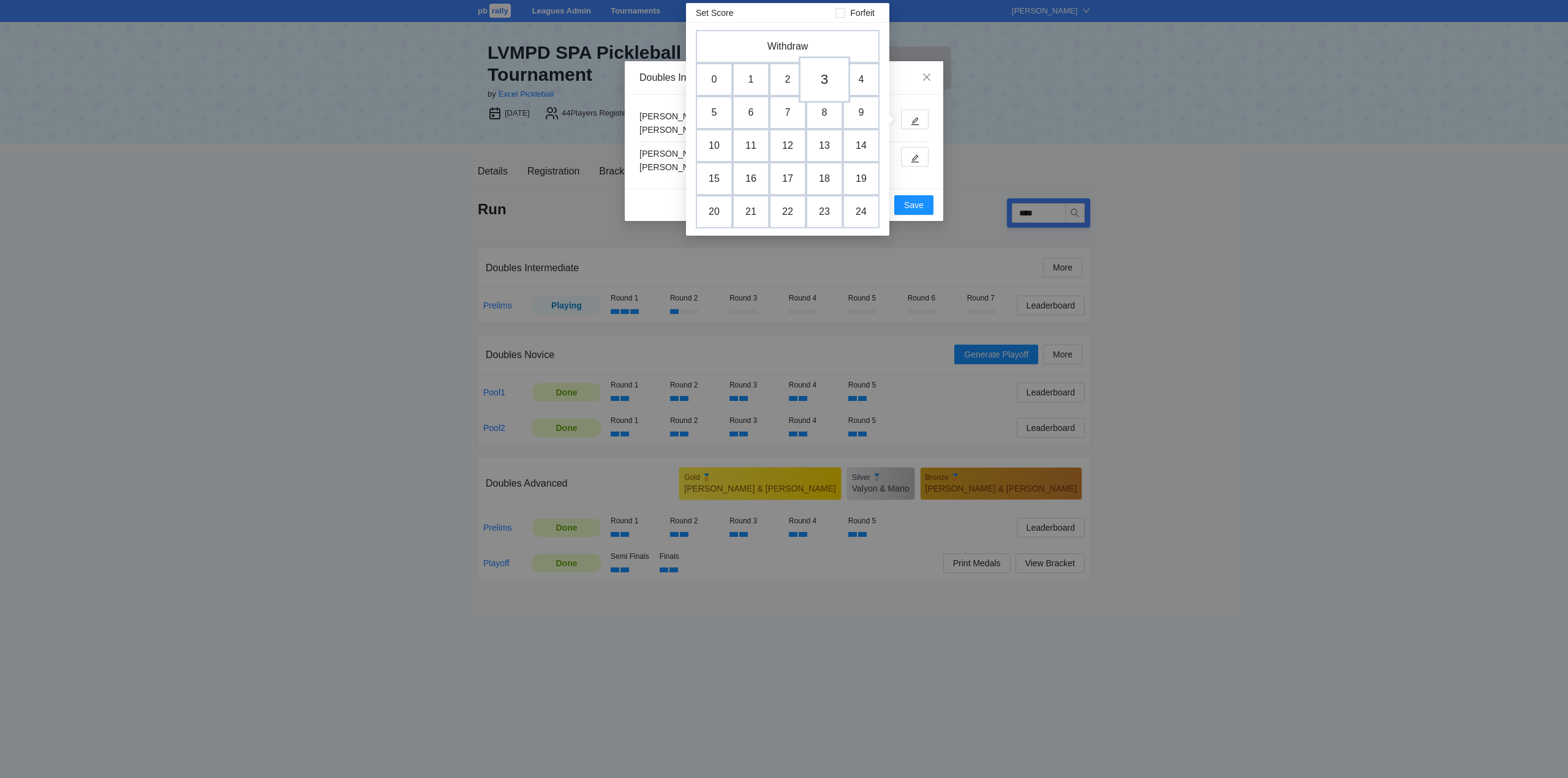
click at [825, 78] on td "3" at bounding box center [825, 79] width 52 height 46
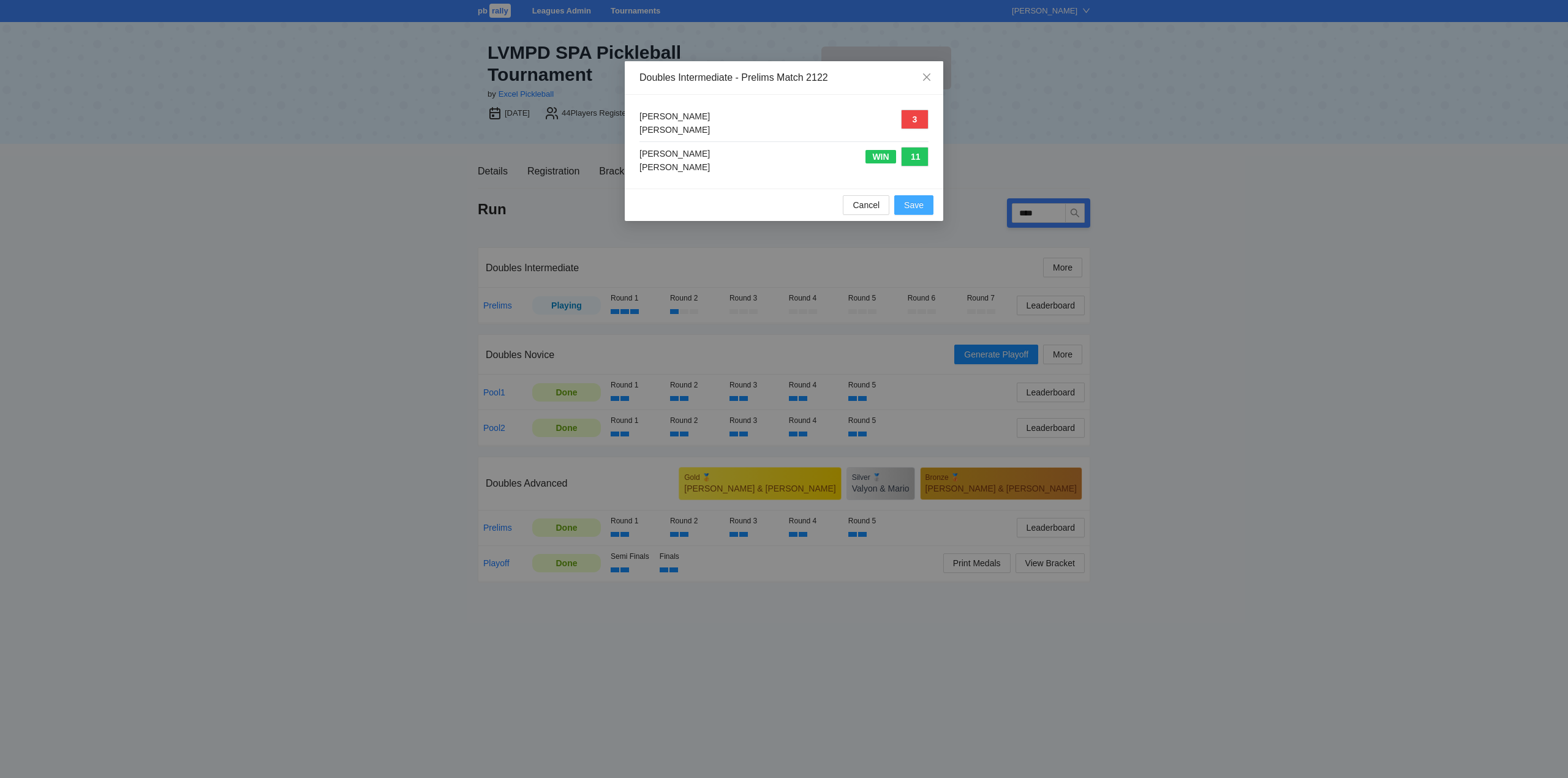
click at [917, 205] on span "Save" at bounding box center [914, 205] width 20 height 14
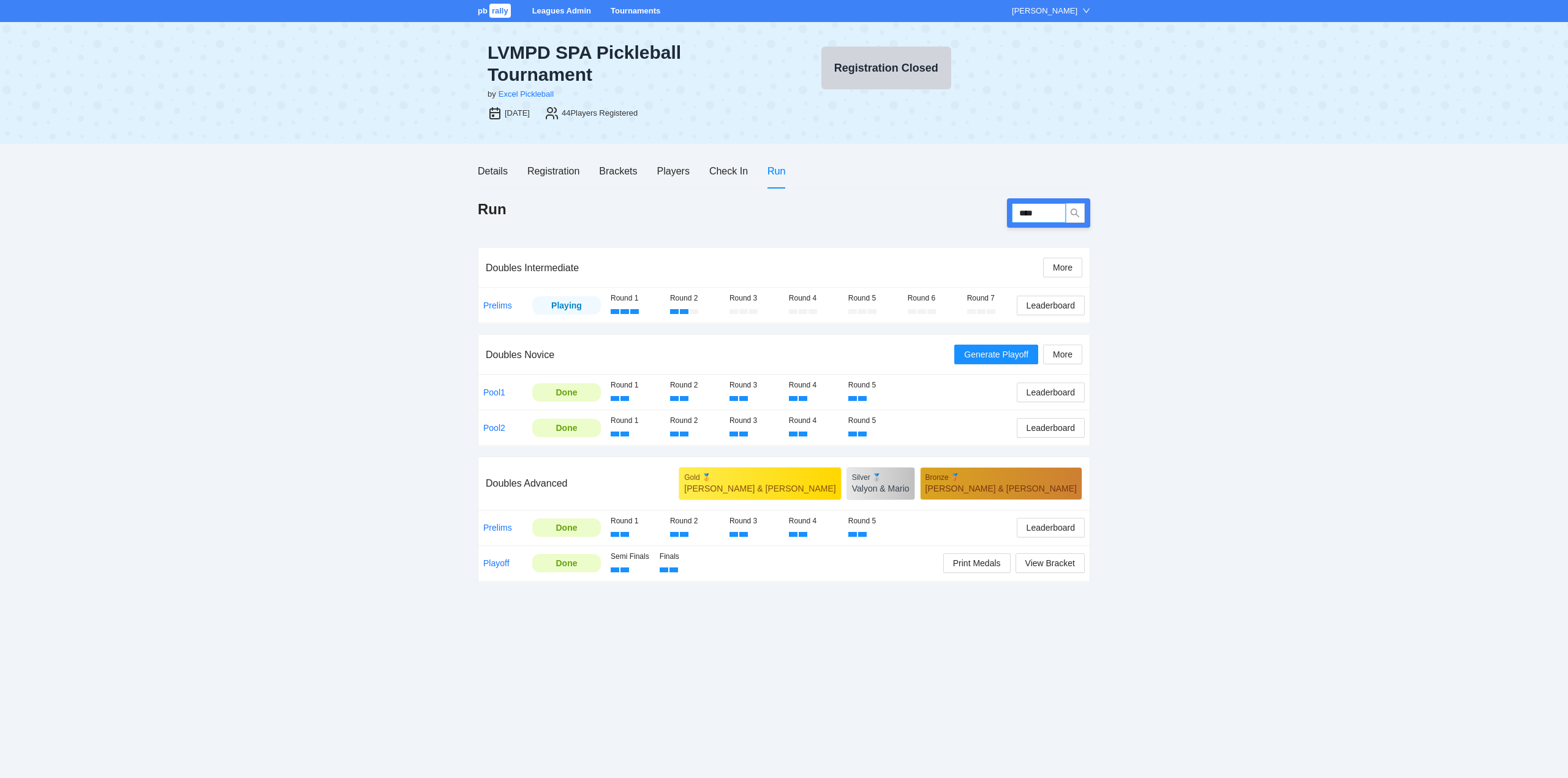
click at [1053, 218] on input "****" at bounding box center [1039, 213] width 54 height 20
type input "****"
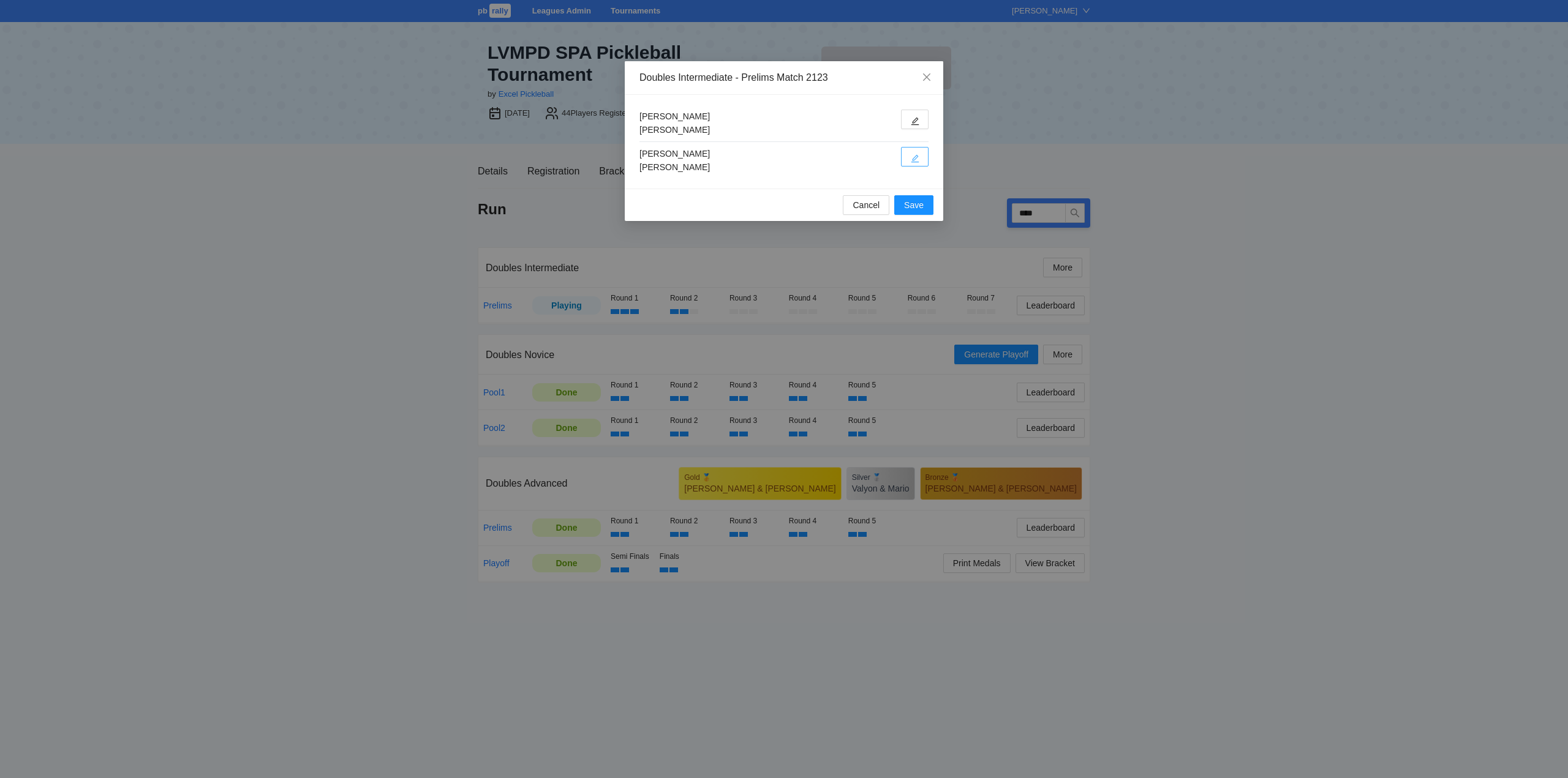
click at [919, 157] on icon "edit" at bounding box center [914, 158] width 8 height 8
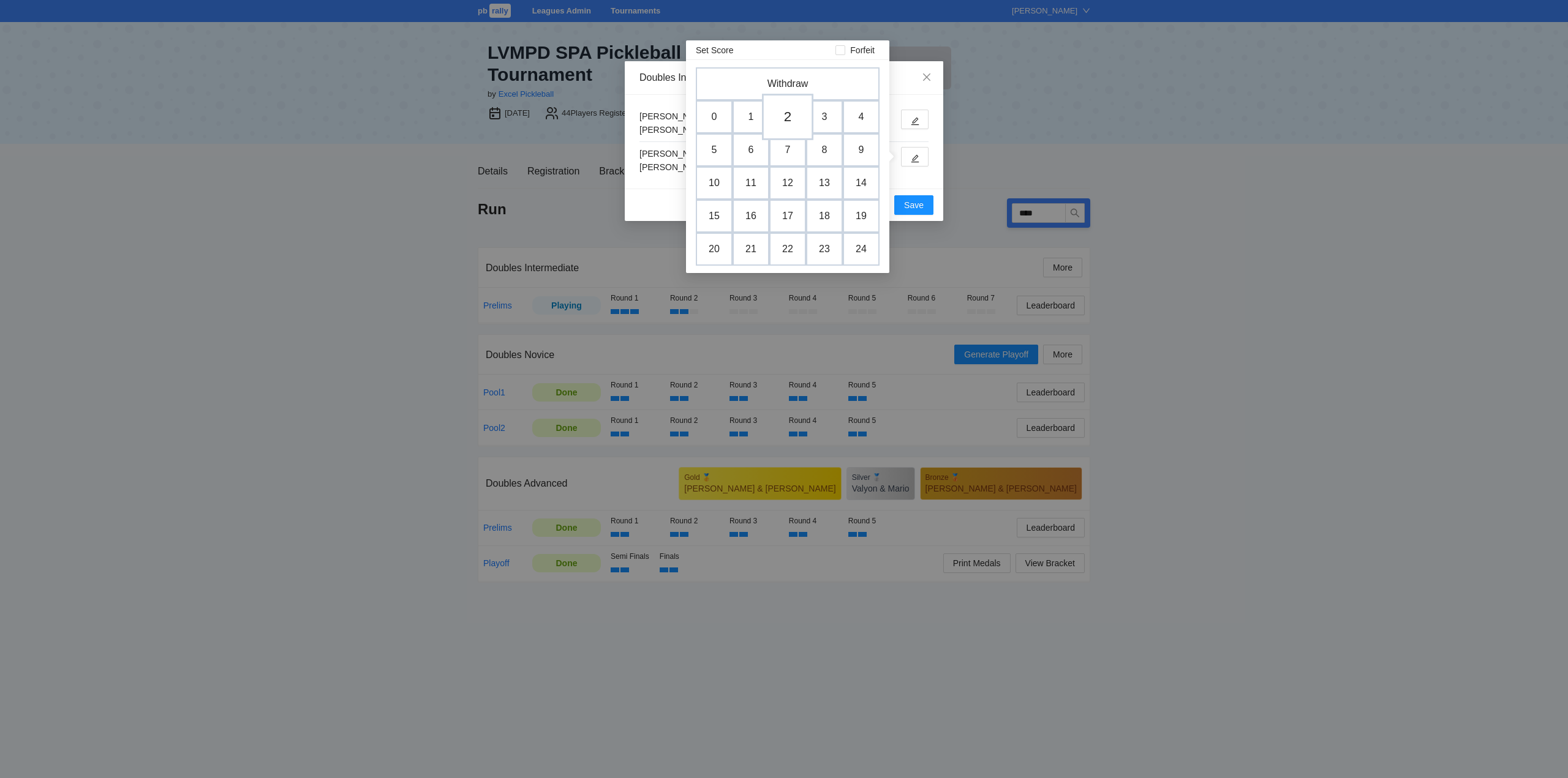
click at [787, 118] on td "2" at bounding box center [787, 117] width 52 height 46
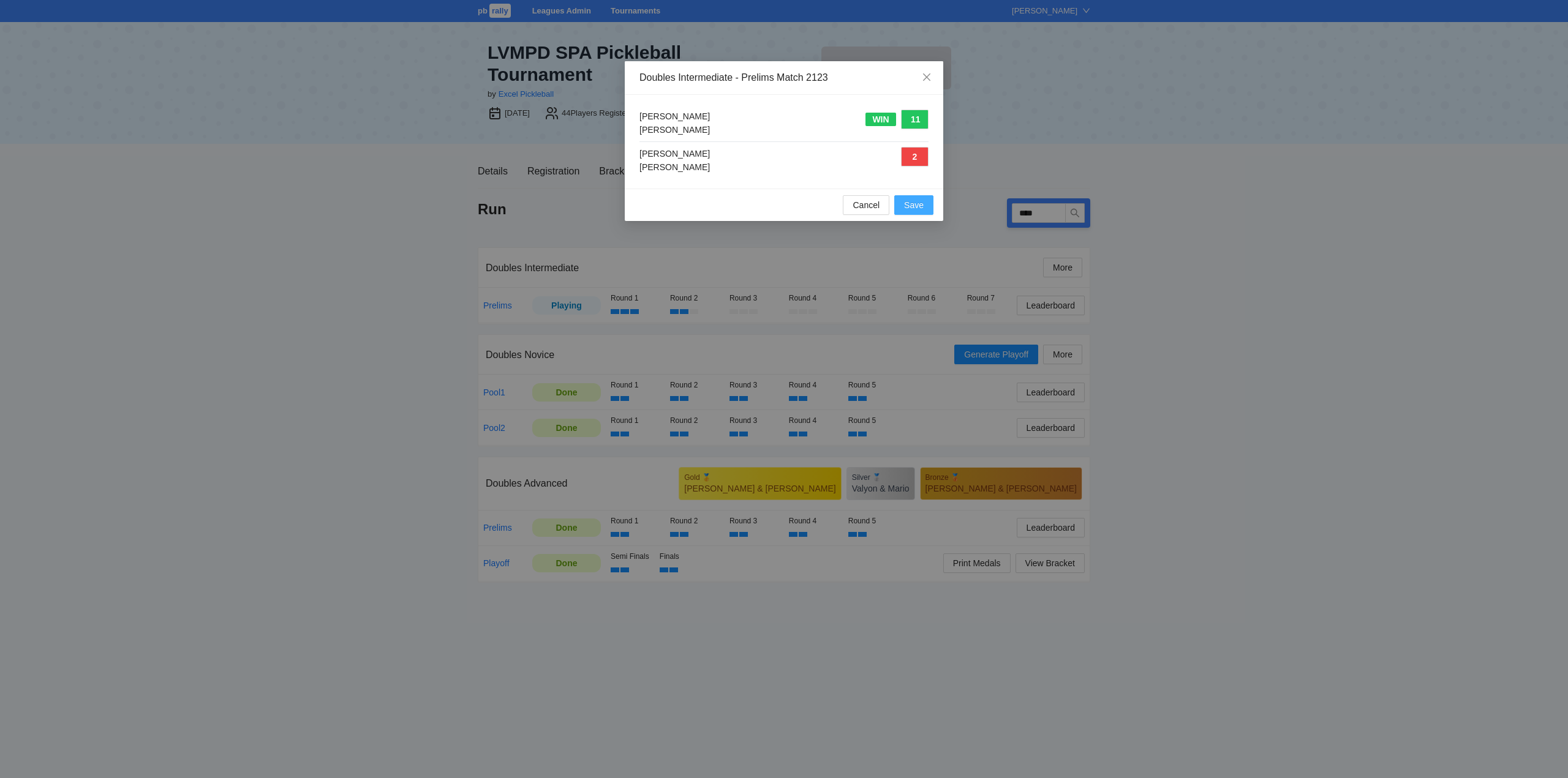
drag, startPoint x: 916, startPoint y: 200, endPoint x: 923, endPoint y: 205, distance: 8.6
click at [918, 200] on span "Save" at bounding box center [914, 205] width 20 height 14
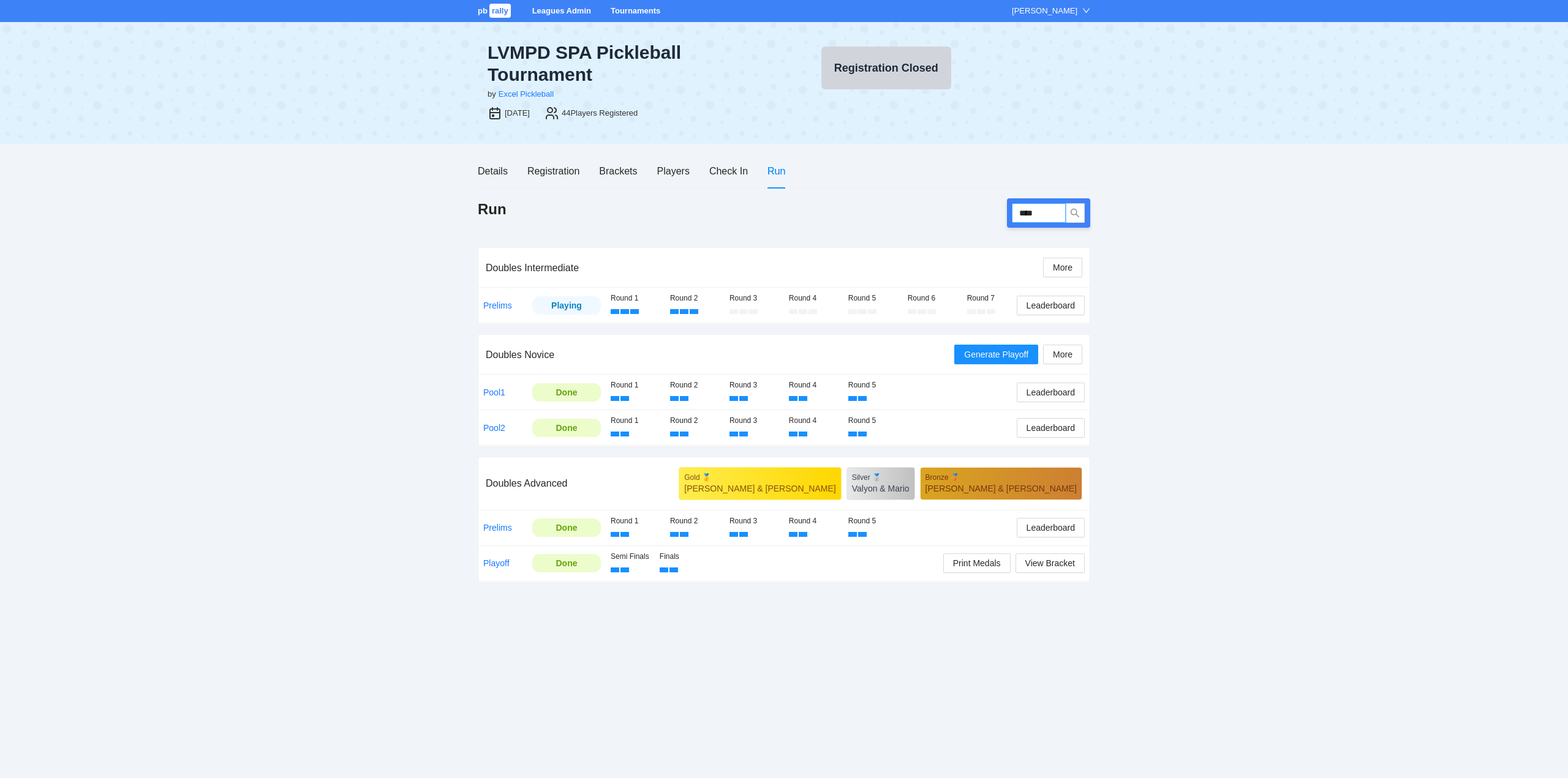
click at [1047, 215] on input "****" at bounding box center [1039, 213] width 54 height 20
type input "****"
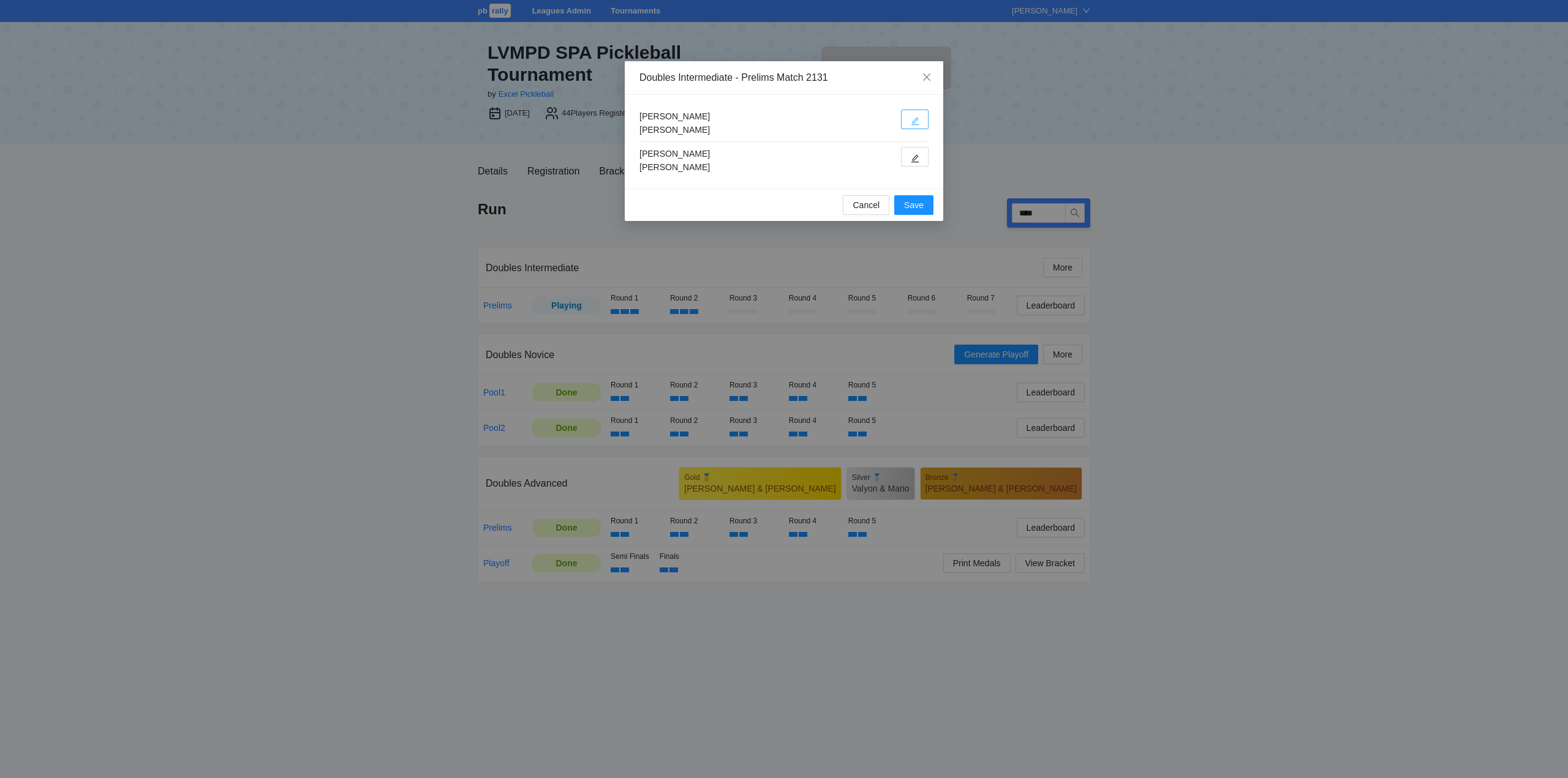
click at [910, 115] on button "button" at bounding box center [914, 120] width 27 height 20
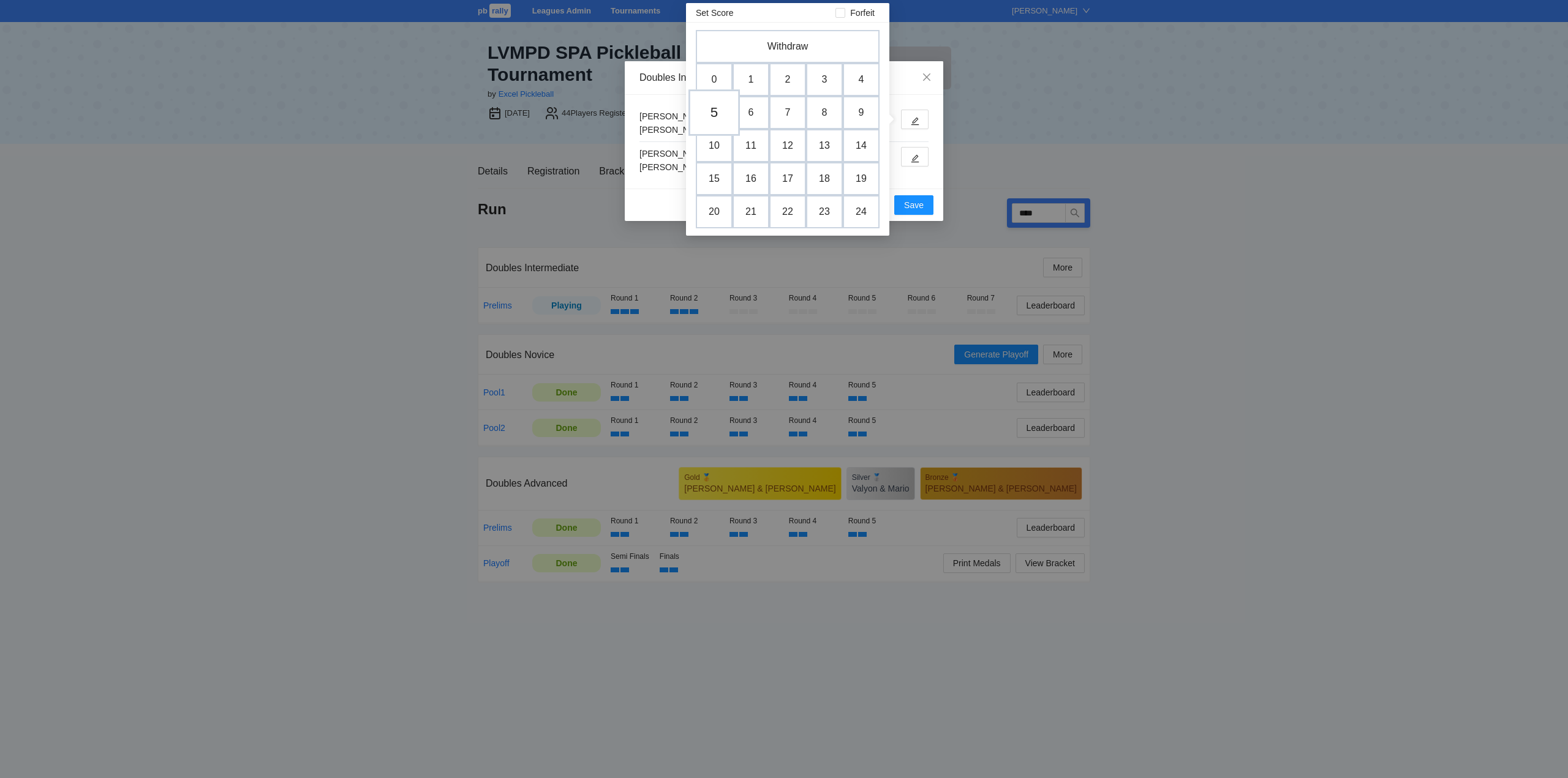
click at [721, 109] on td "5" at bounding box center [714, 112] width 52 height 46
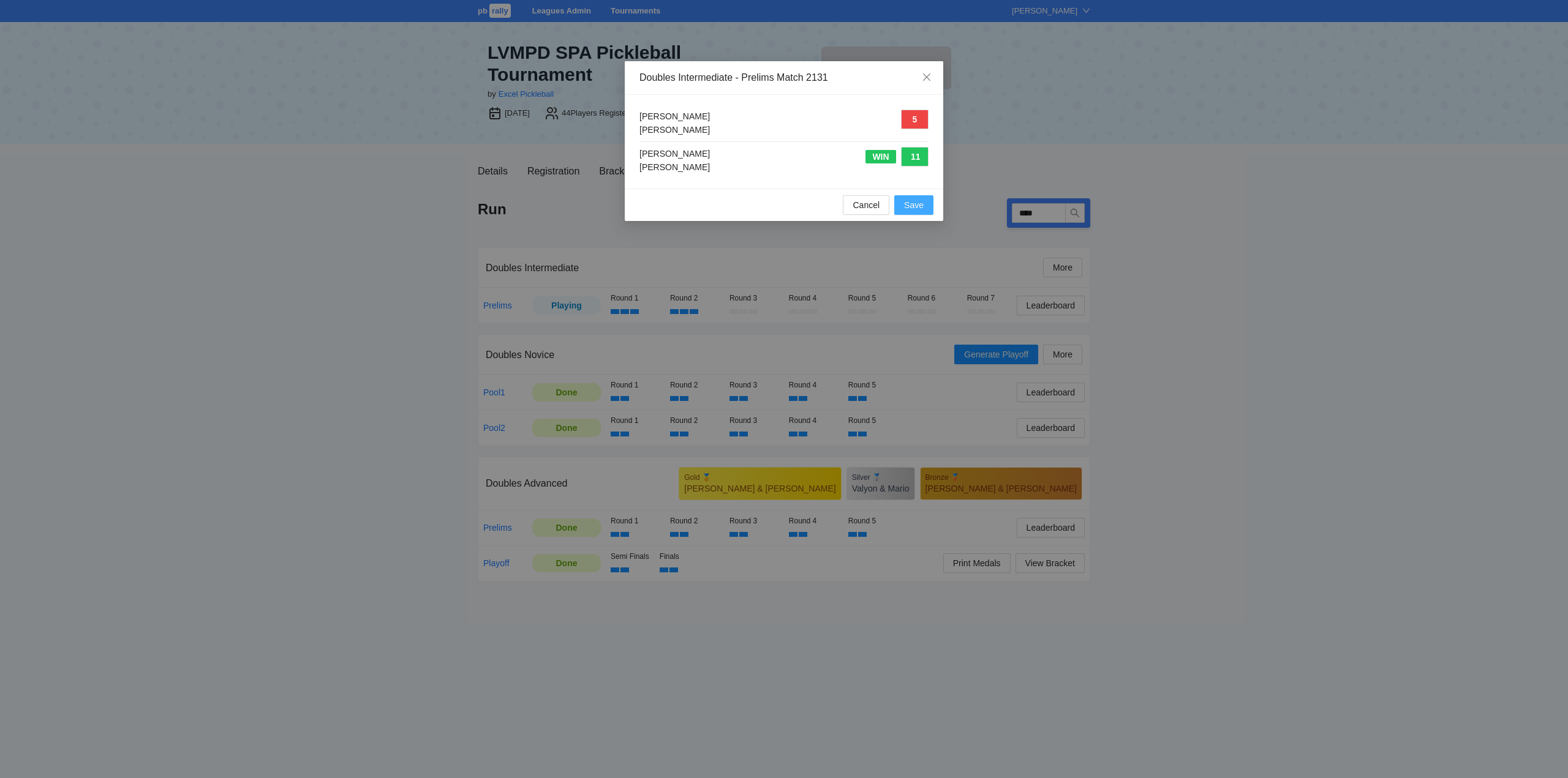
click at [916, 203] on span "Save" at bounding box center [914, 205] width 20 height 14
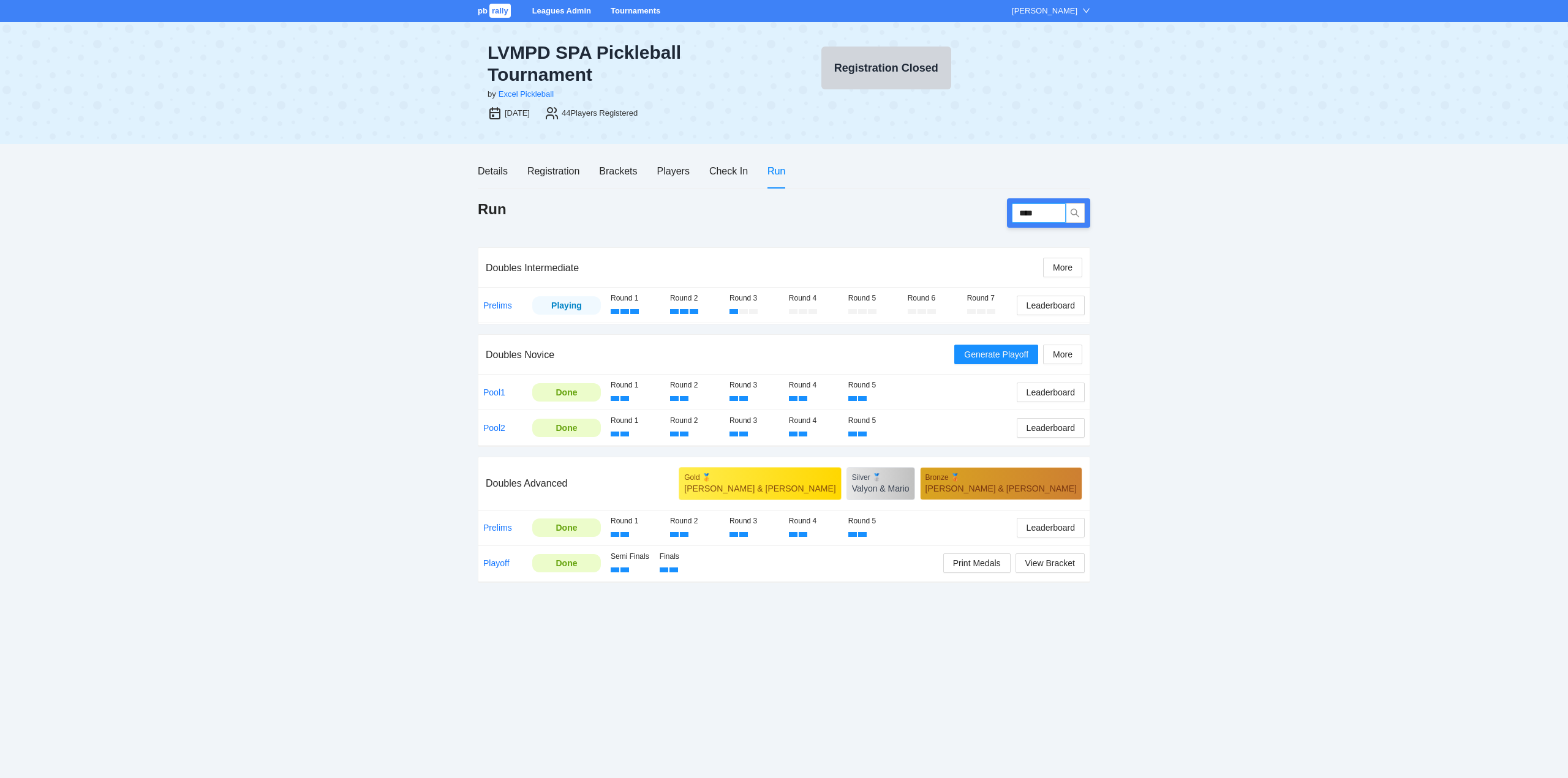
click at [1054, 212] on input "****" at bounding box center [1039, 213] width 54 height 20
type input "****"
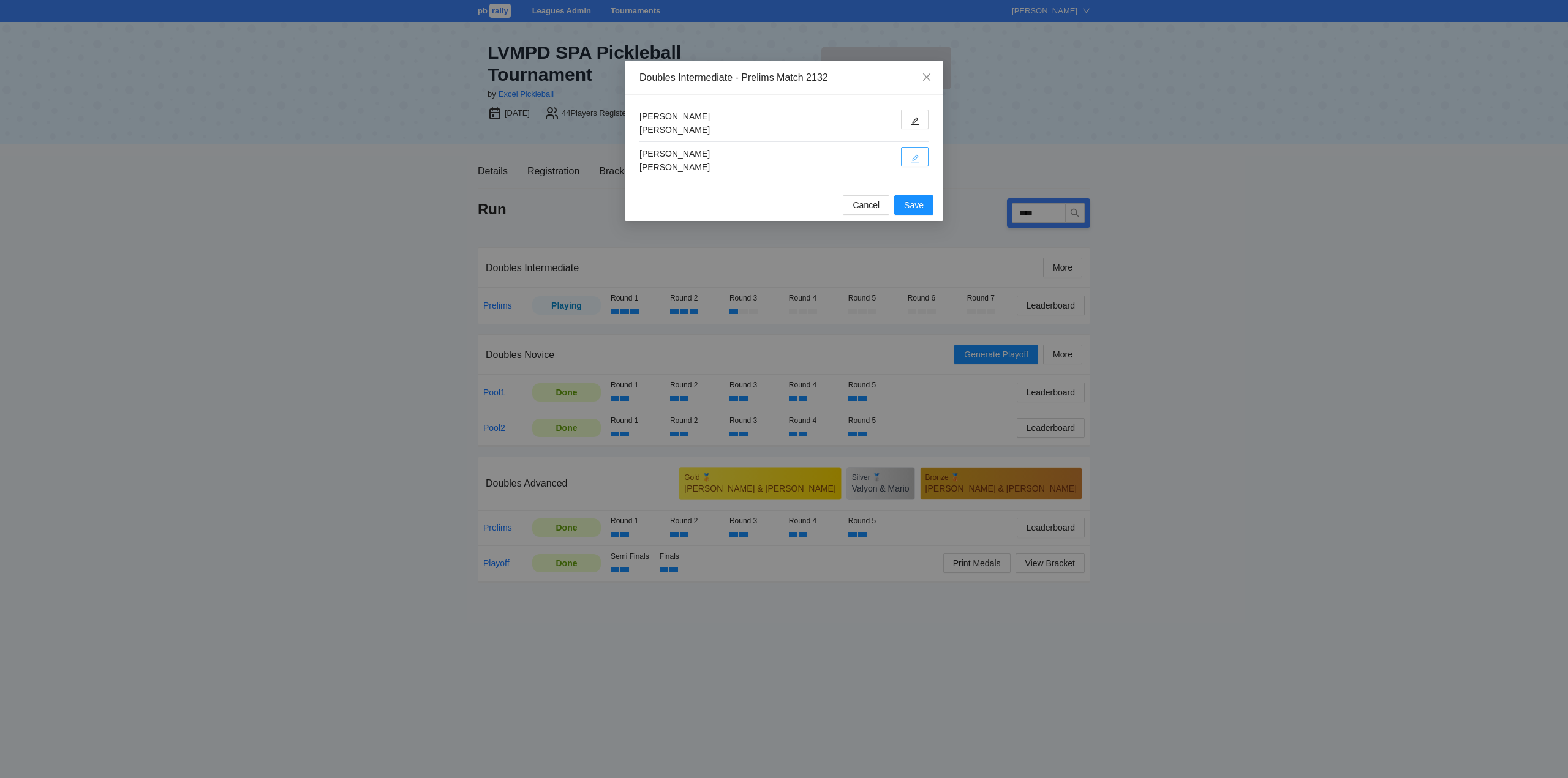
click at [913, 156] on icon "edit" at bounding box center [914, 158] width 8 height 8
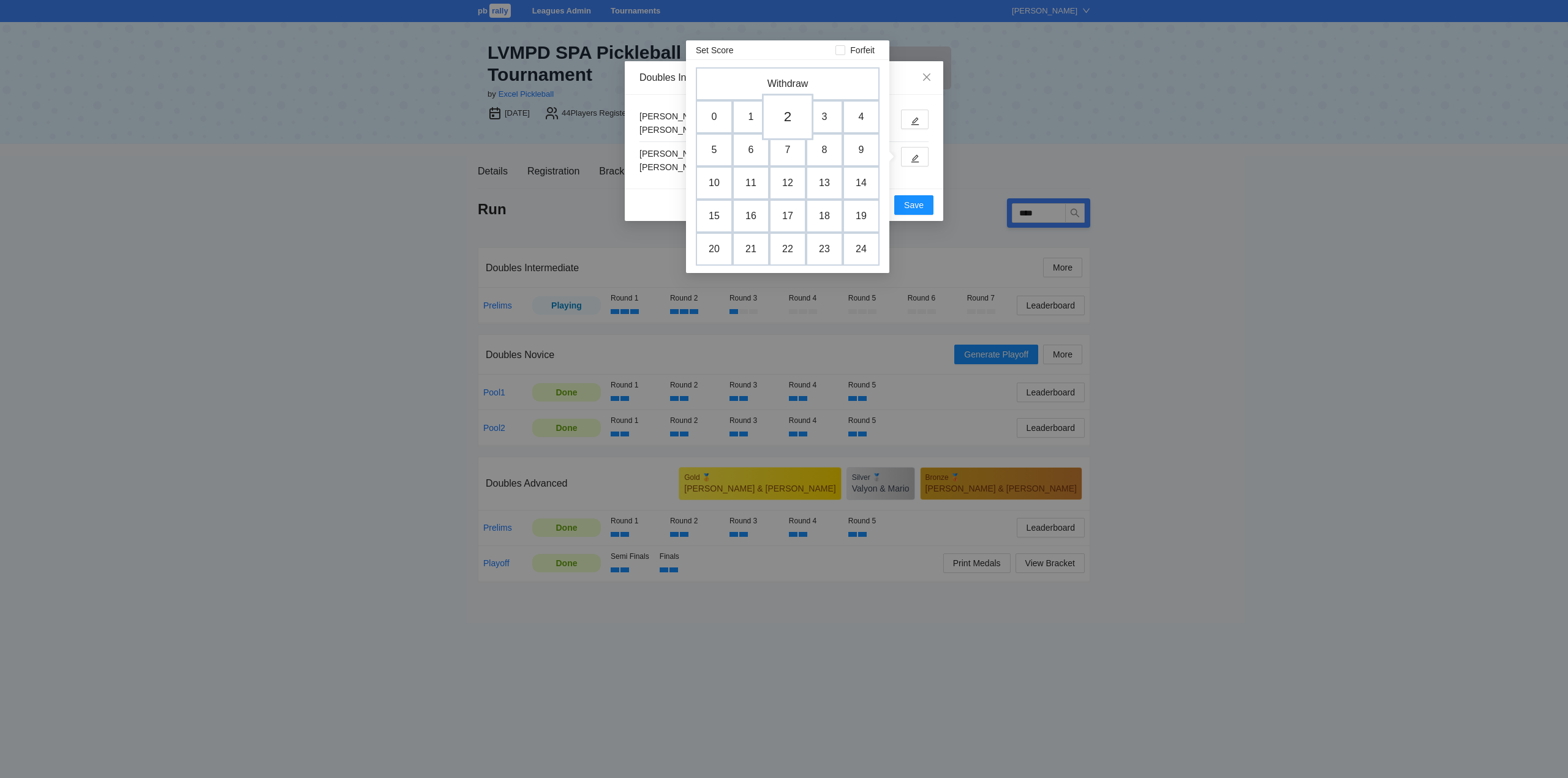
click at [790, 114] on td "2" at bounding box center [787, 117] width 52 height 46
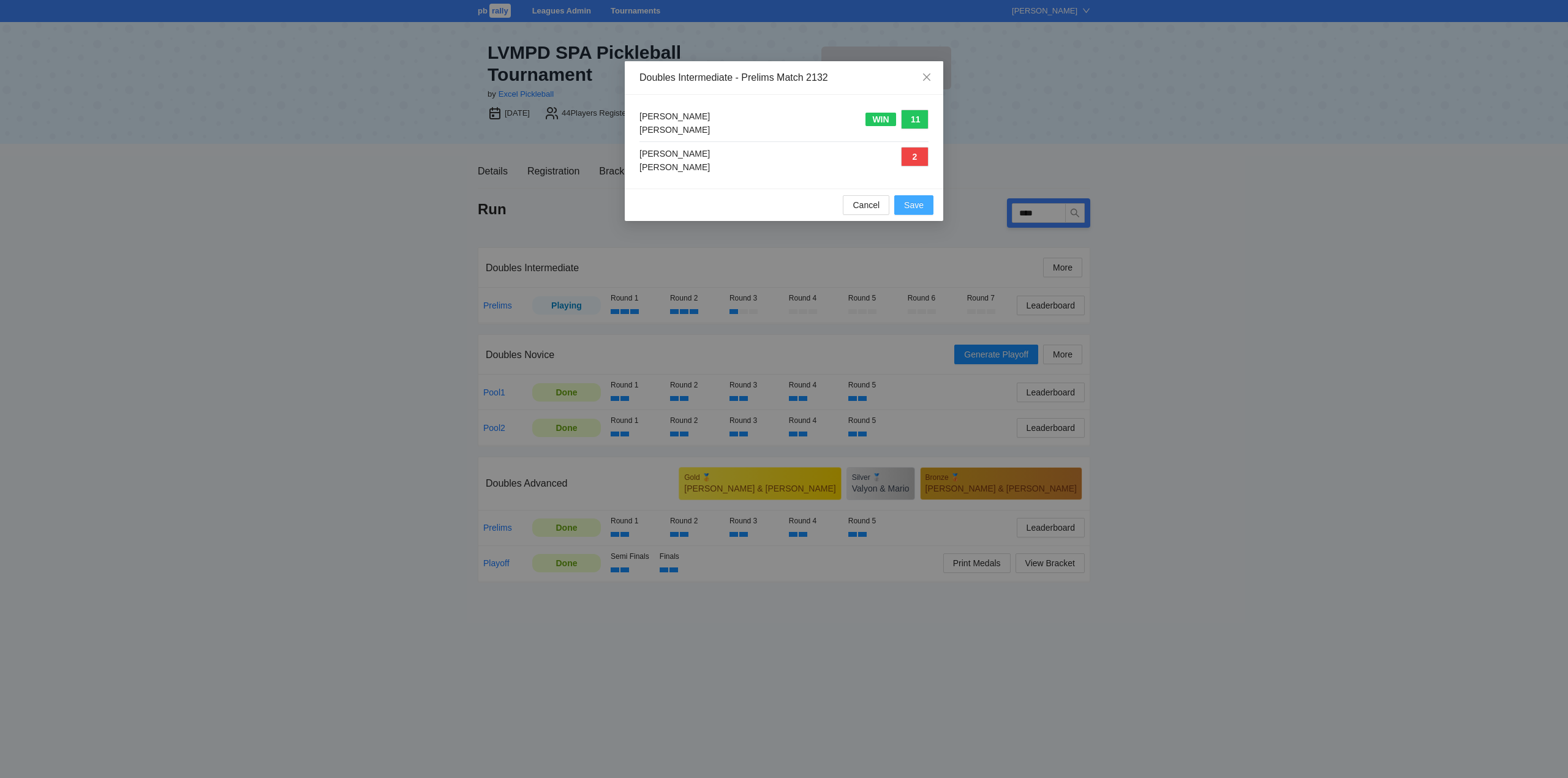
click at [913, 205] on span "Save" at bounding box center [914, 205] width 20 height 14
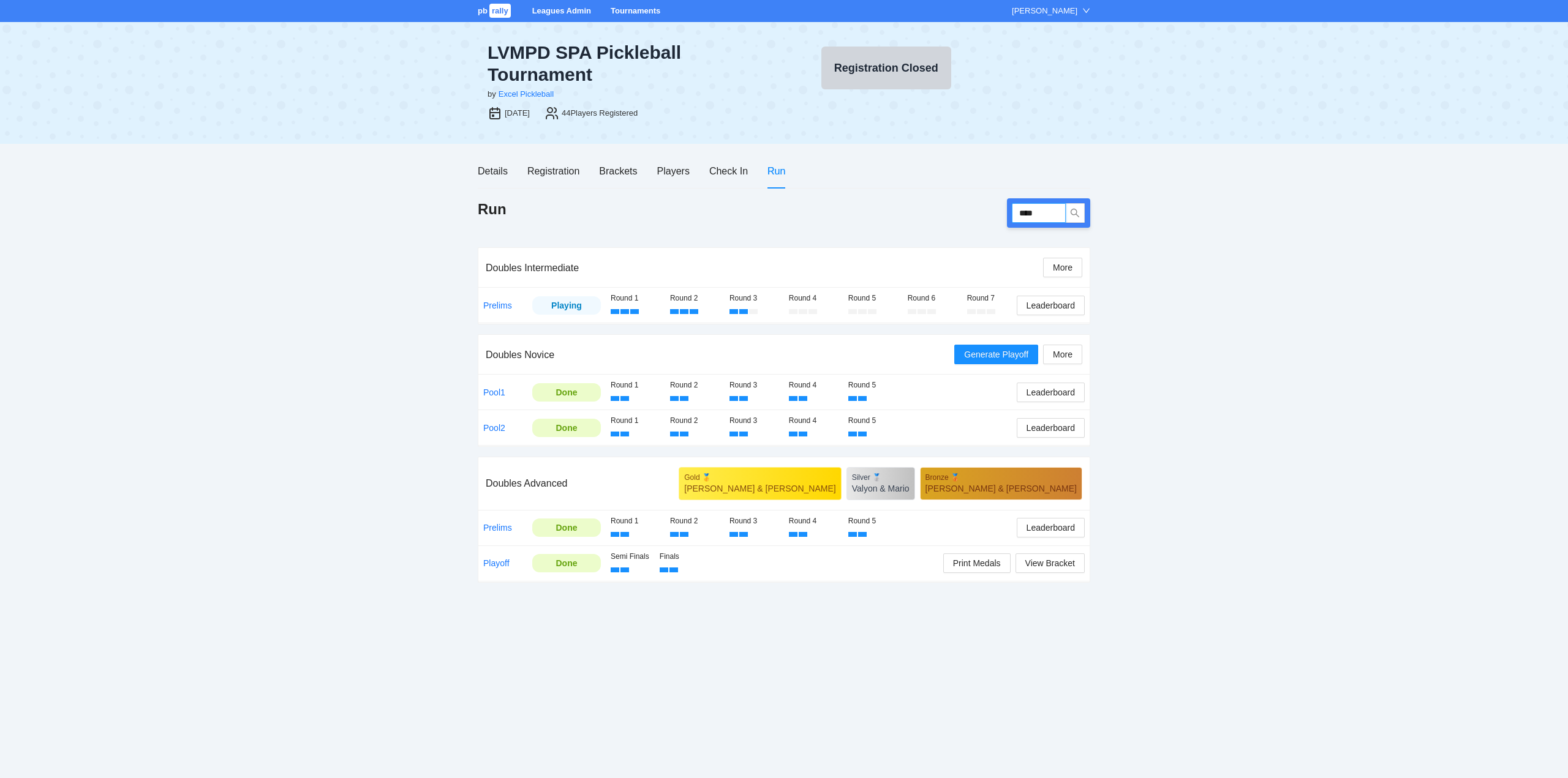
click at [1048, 216] on input "****" at bounding box center [1039, 213] width 54 height 20
type input "****"
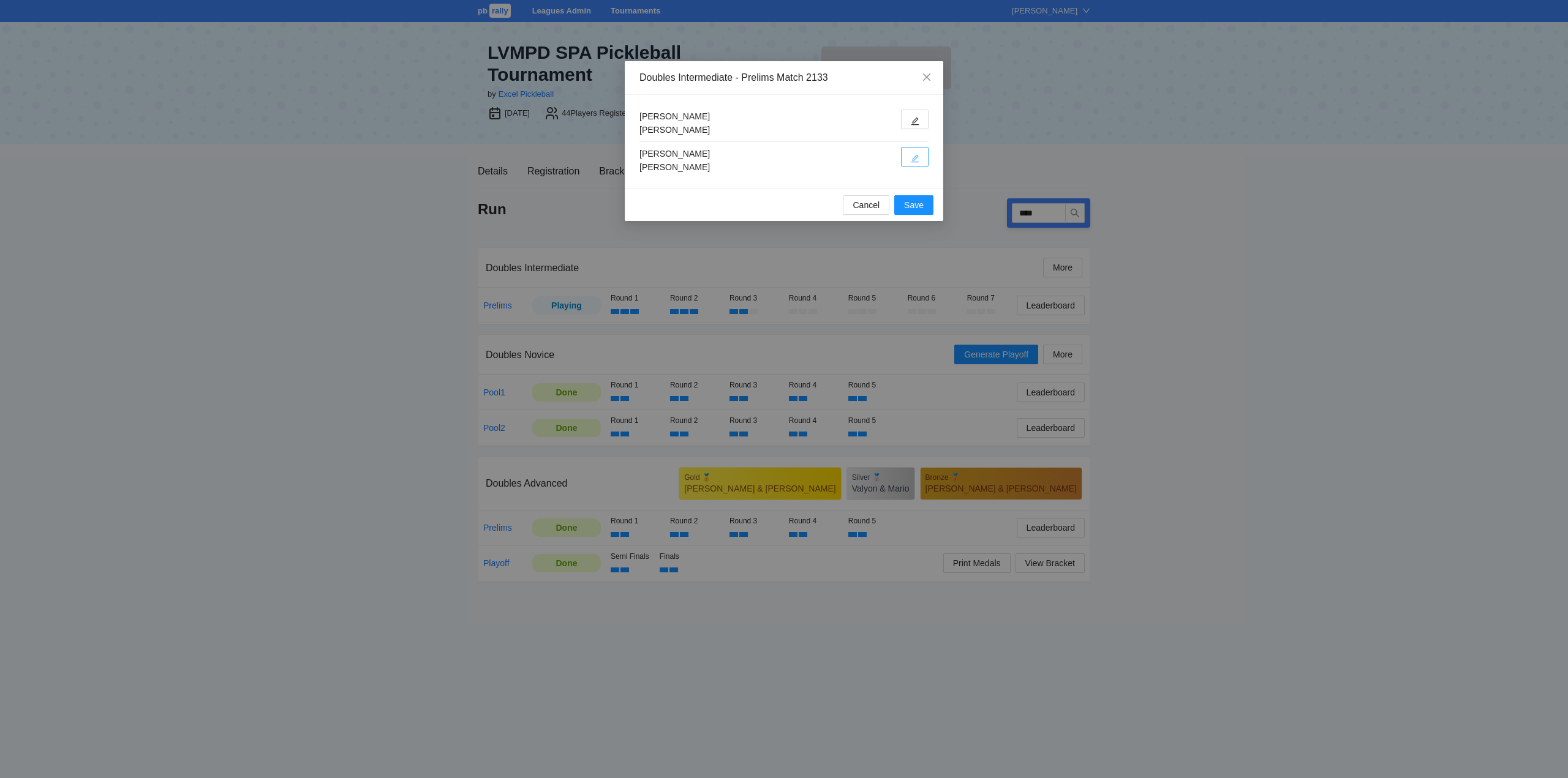
click at [914, 158] on icon "edit" at bounding box center [915, 158] width 8 height 8
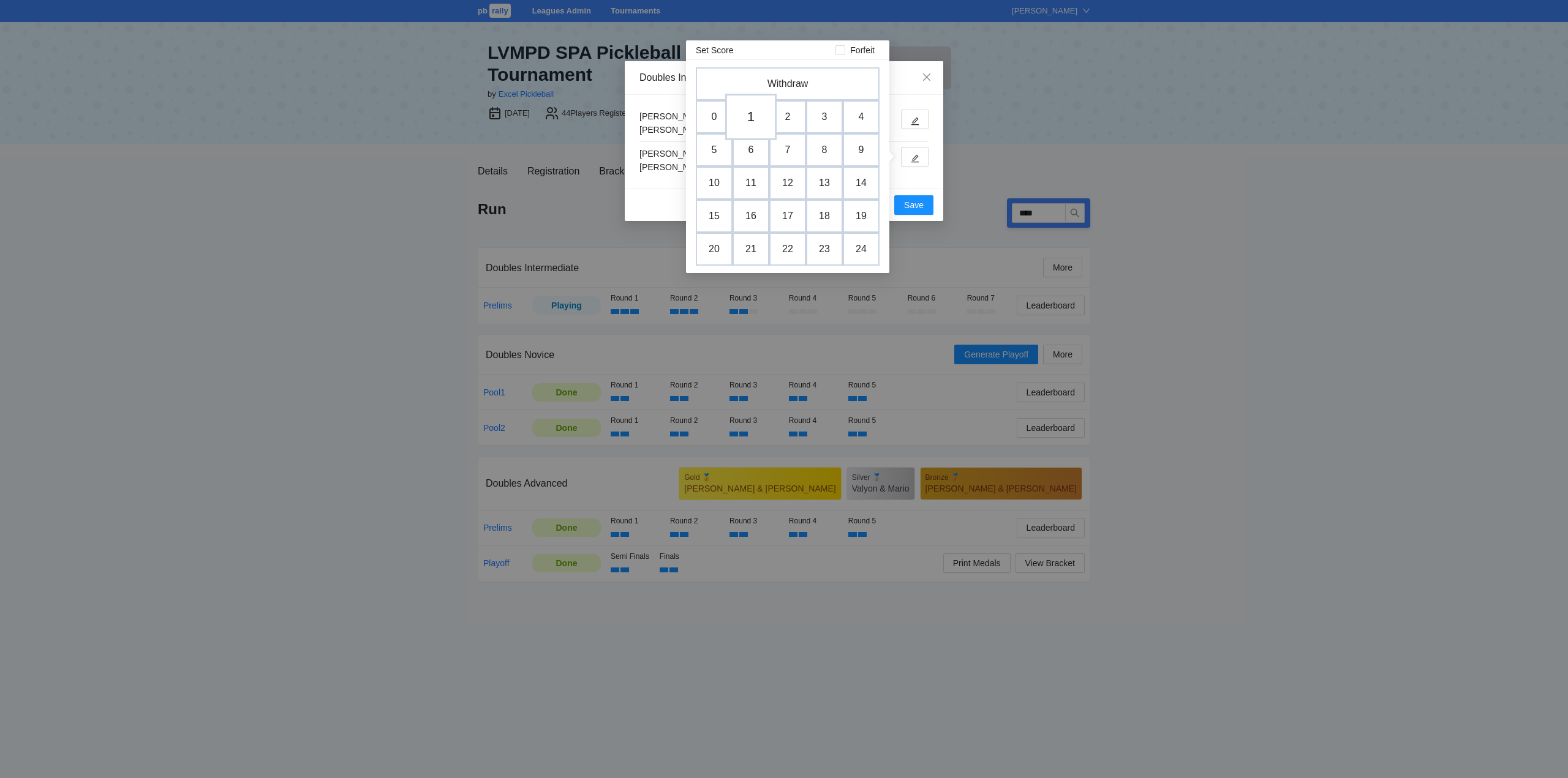
click at [748, 116] on td "1" at bounding box center [751, 117] width 52 height 46
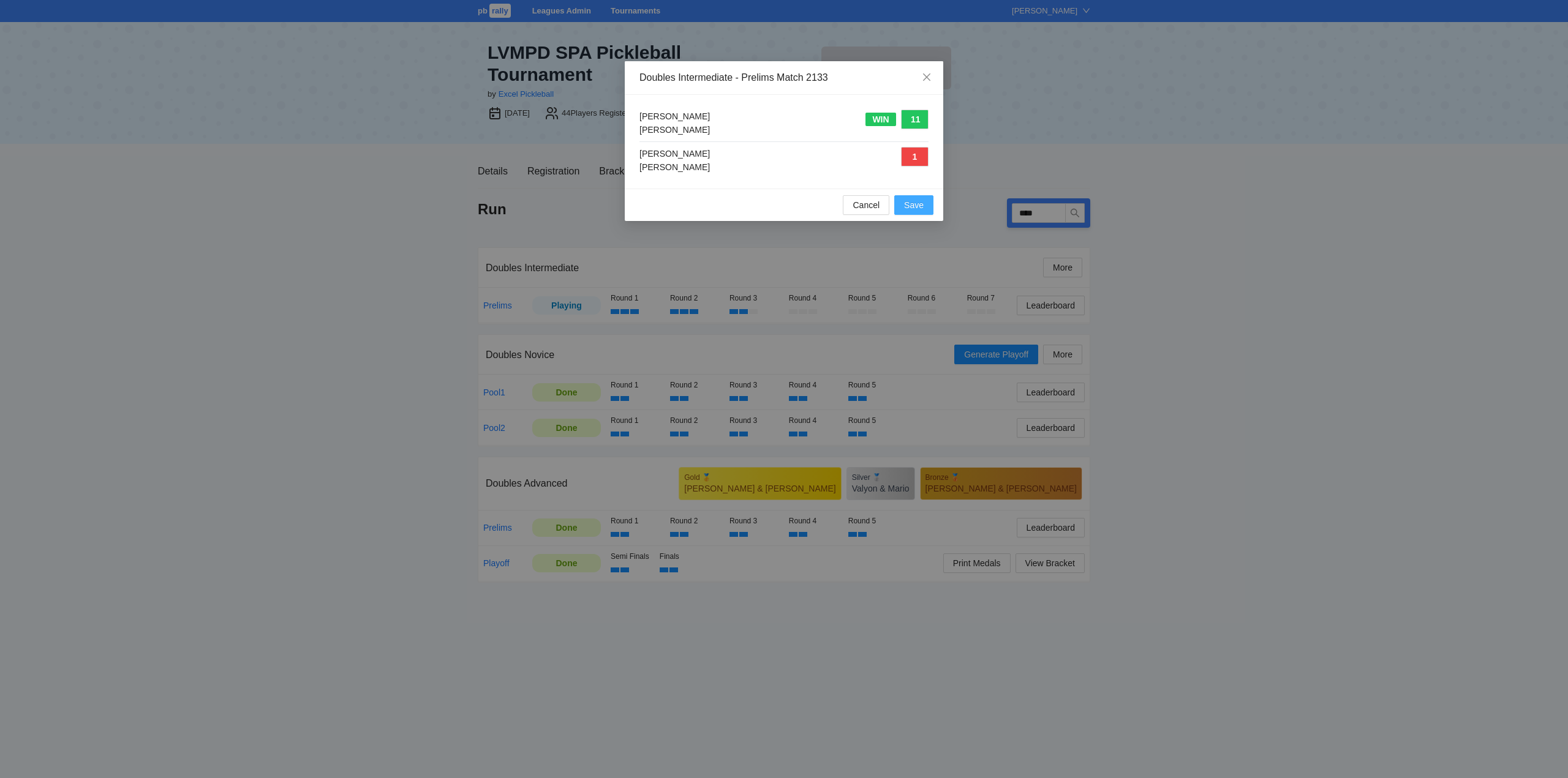
drag, startPoint x: 913, startPoint y: 205, endPoint x: 939, endPoint y: 234, distance: 38.9
click at [913, 205] on span "Save" at bounding box center [914, 205] width 20 height 14
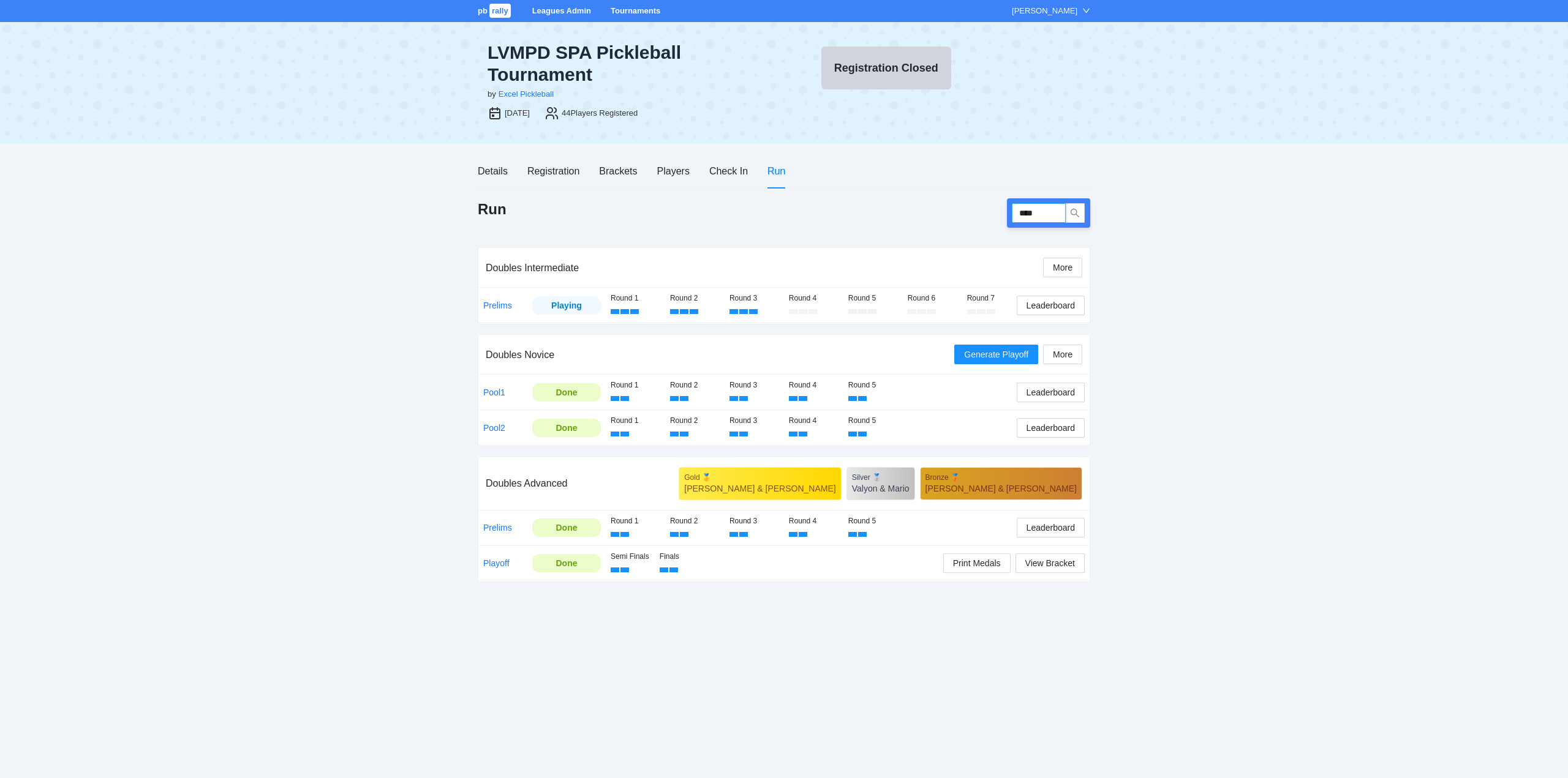
click at [1047, 211] on input "****" at bounding box center [1039, 213] width 54 height 20
type input "****"
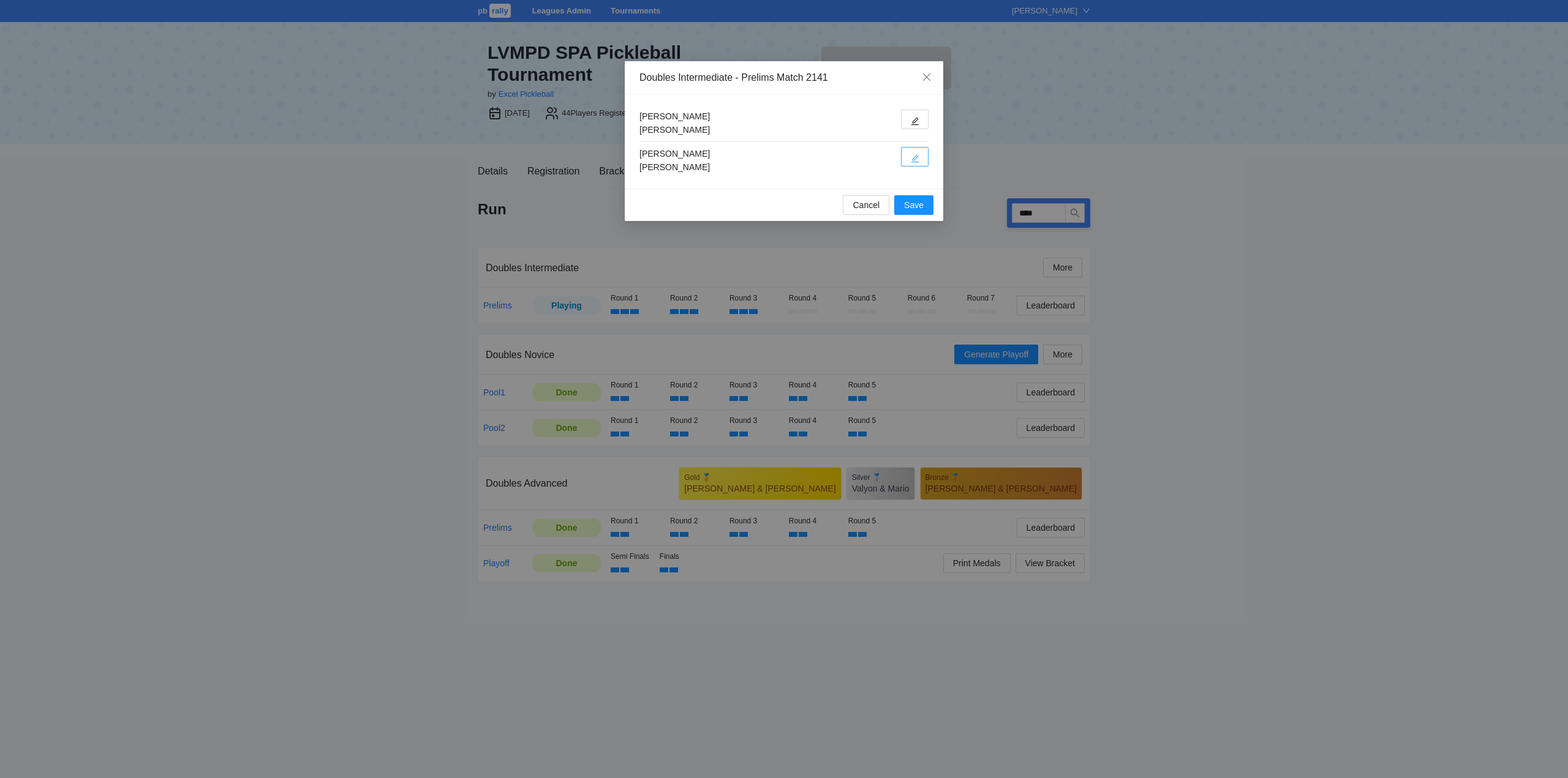
click at [913, 158] on icon "edit" at bounding box center [914, 158] width 8 height 8
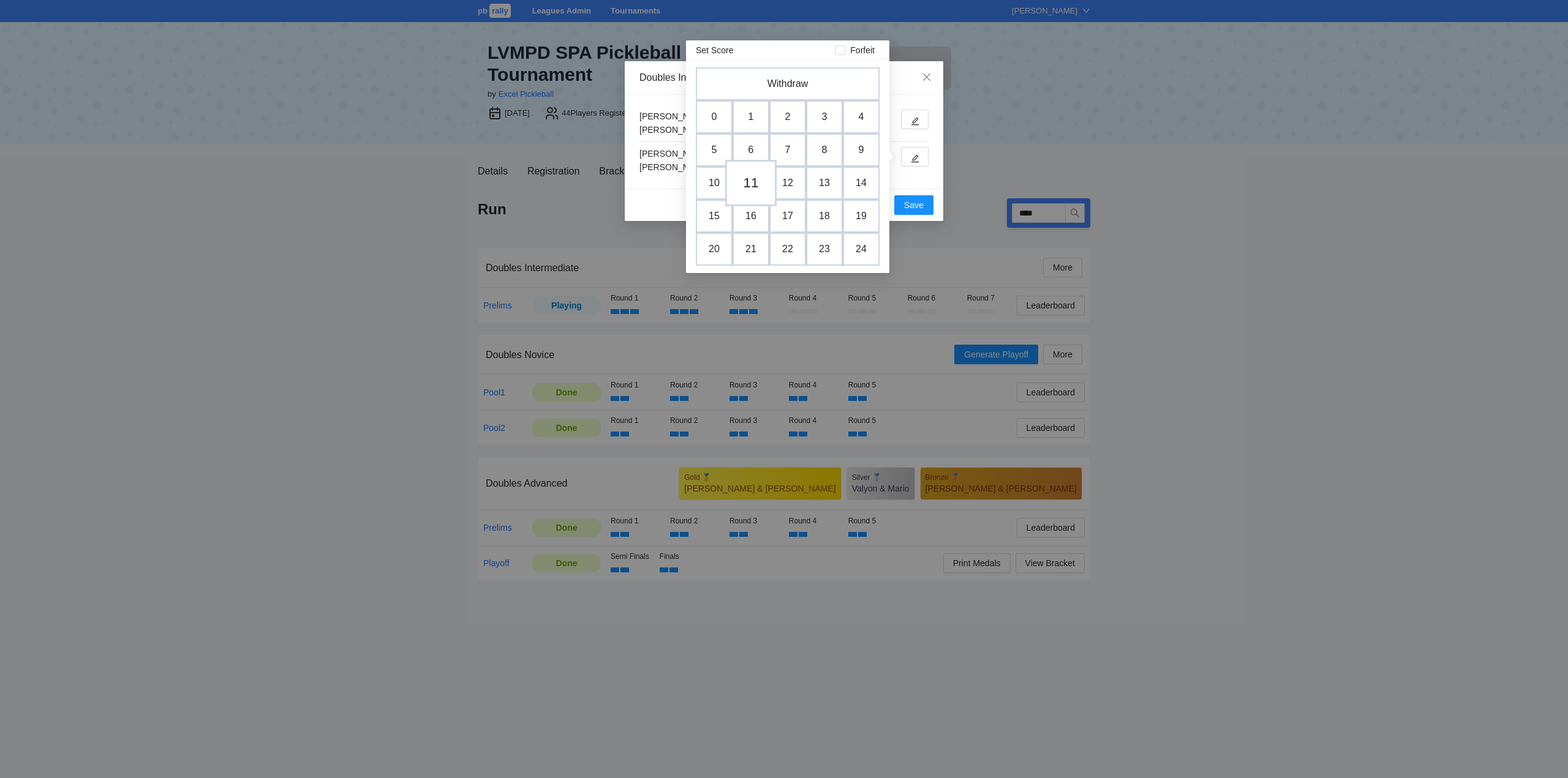
click at [748, 181] on td "11" at bounding box center [751, 183] width 52 height 46
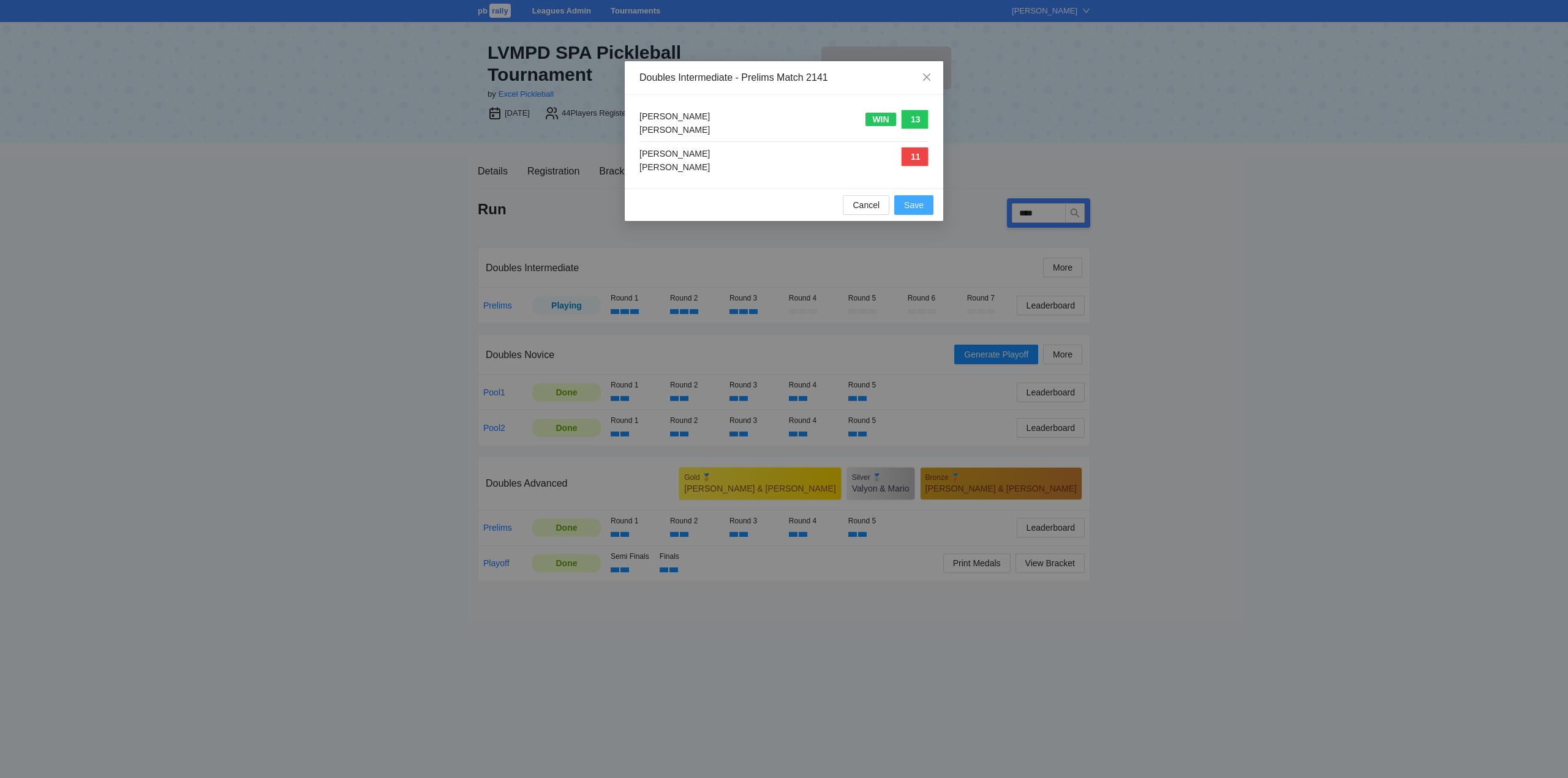
click at [913, 203] on span "Save" at bounding box center [914, 205] width 20 height 14
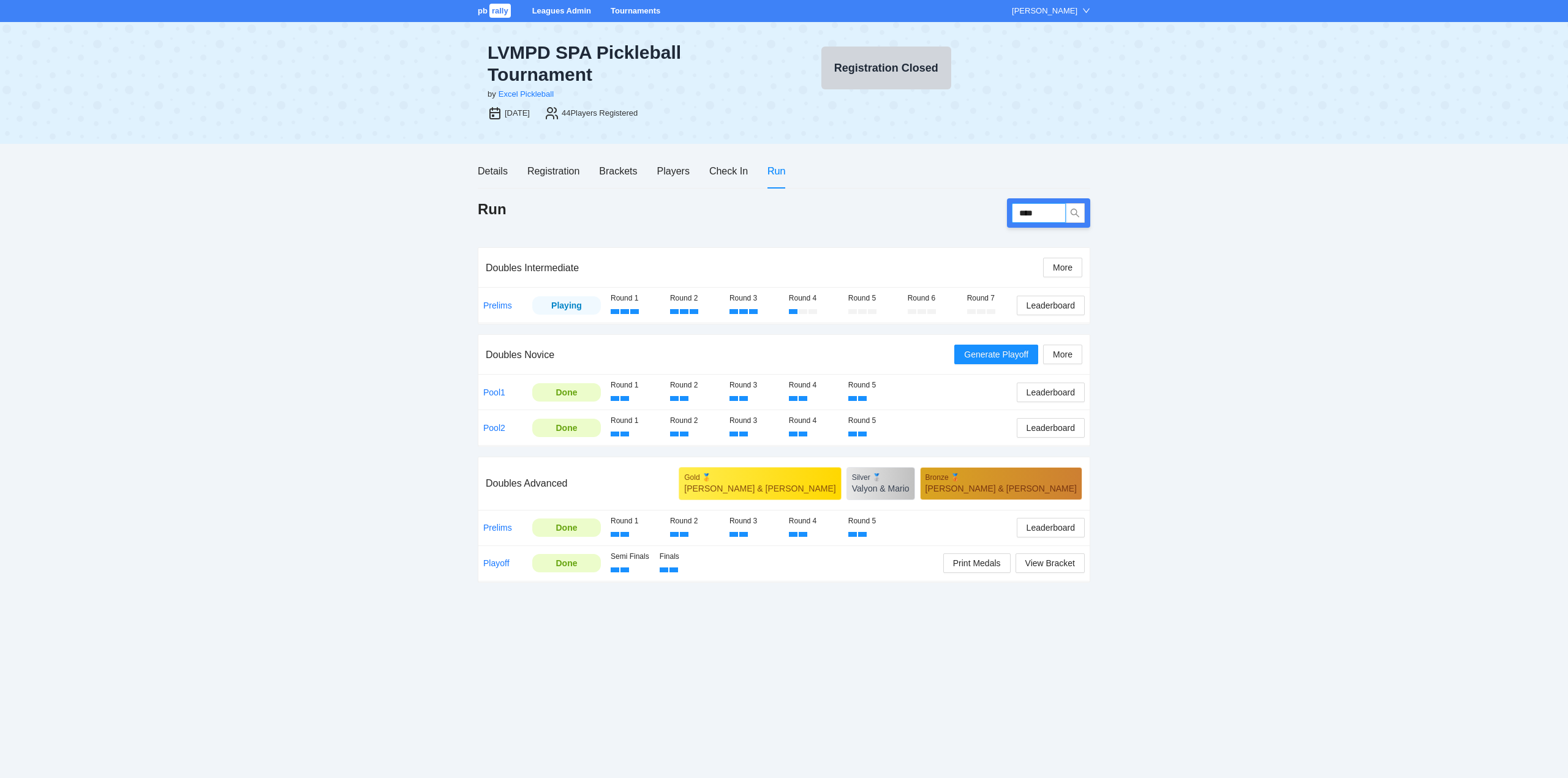
click at [1038, 212] on input "****" at bounding box center [1039, 213] width 54 height 20
type input "****"
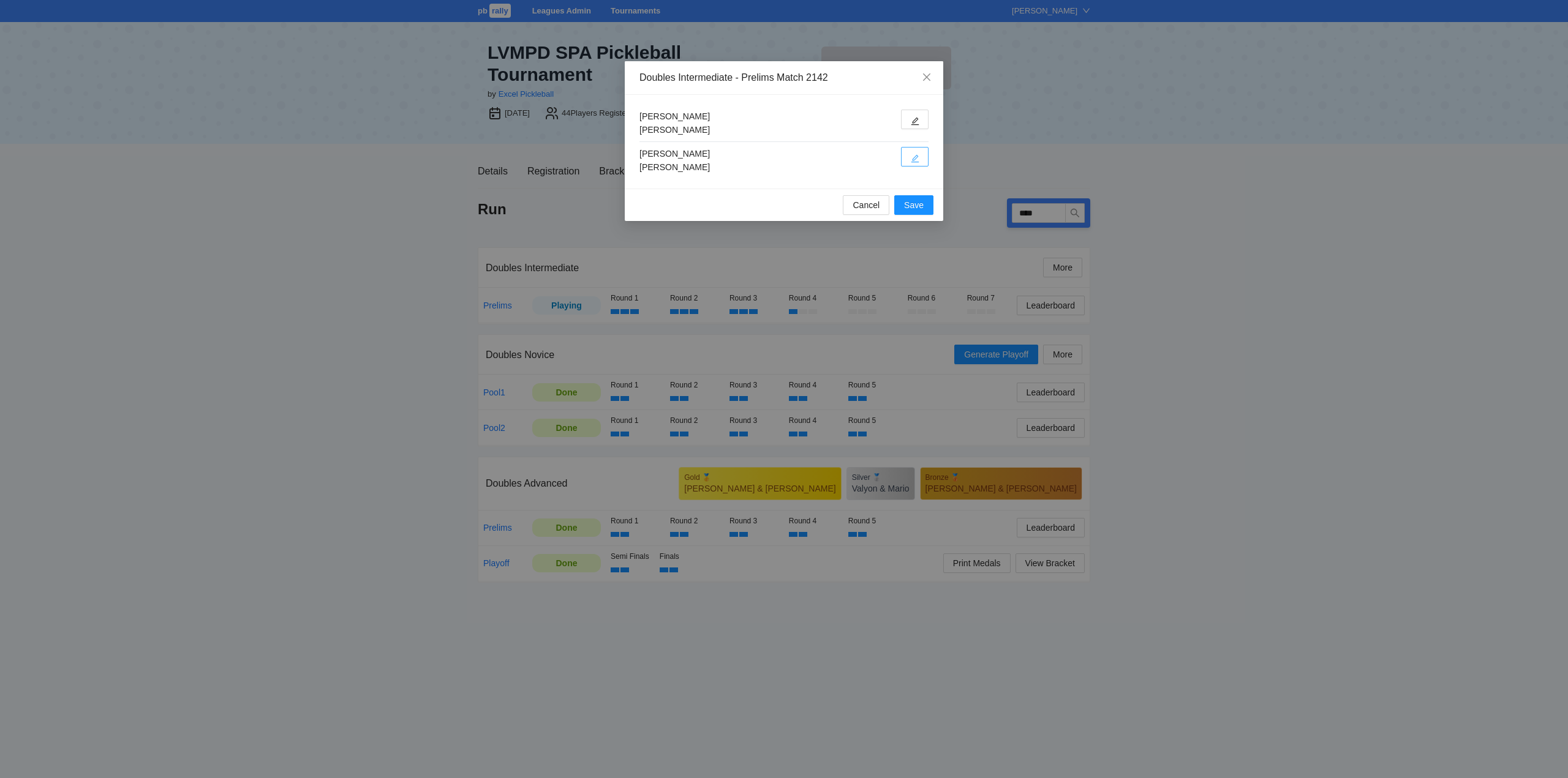
click at [910, 153] on button "button" at bounding box center [914, 157] width 27 height 20
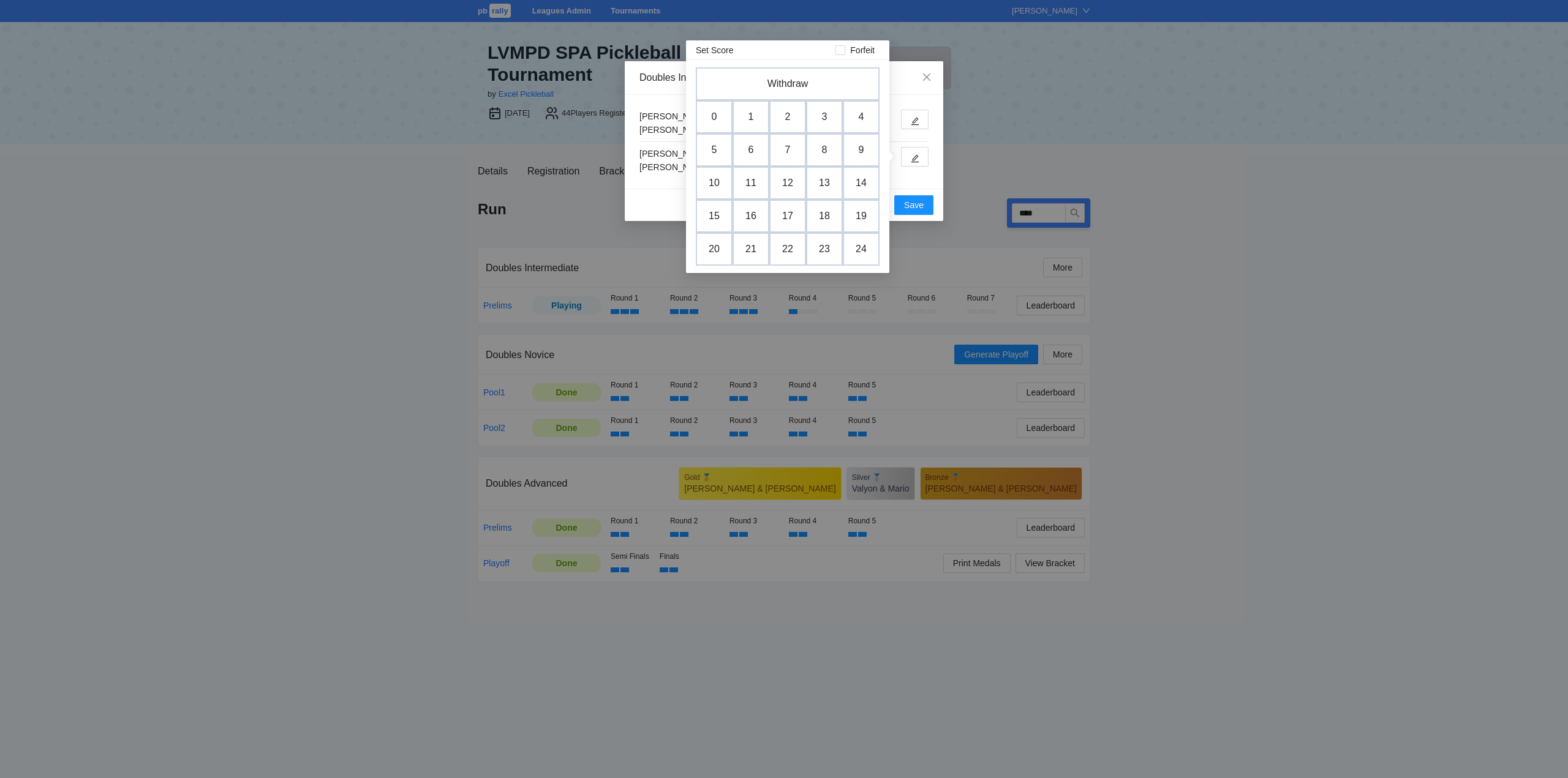
click at [828, 113] on td "3" at bounding box center [824, 117] width 36 height 33
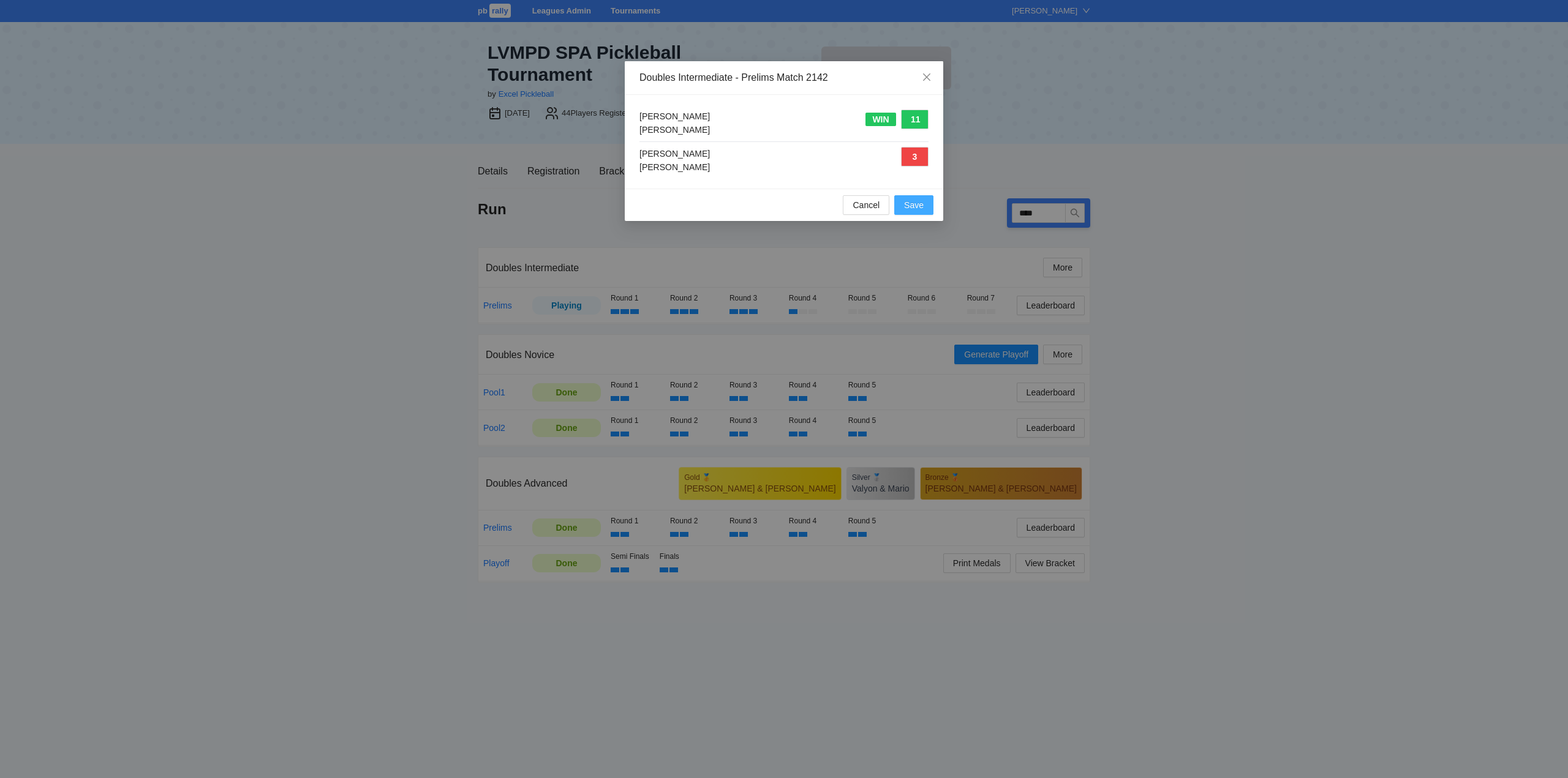
click at [912, 199] on span "Save" at bounding box center [914, 205] width 20 height 14
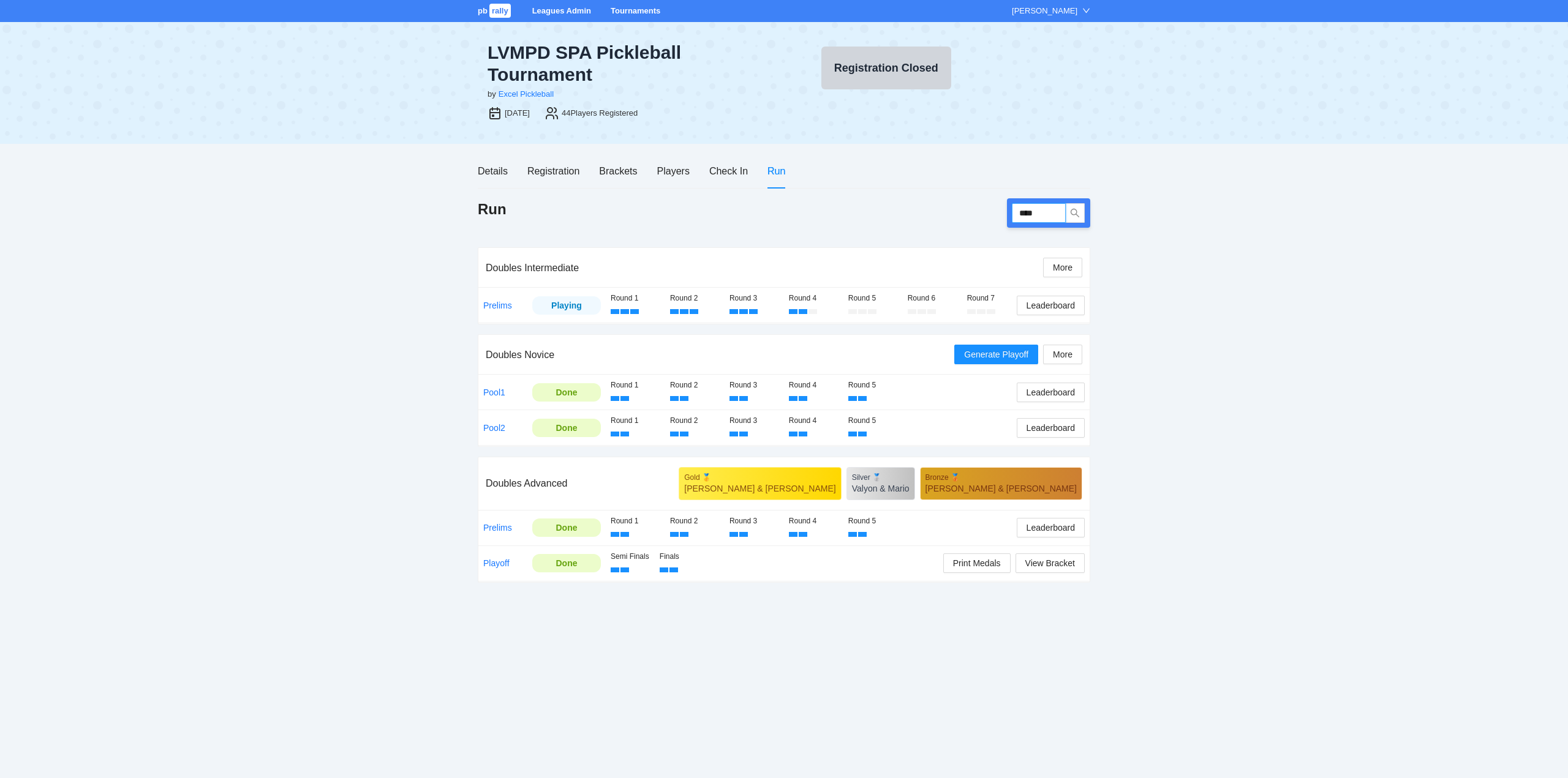
click at [1047, 216] on input "****" at bounding box center [1039, 213] width 54 height 20
type input "****"
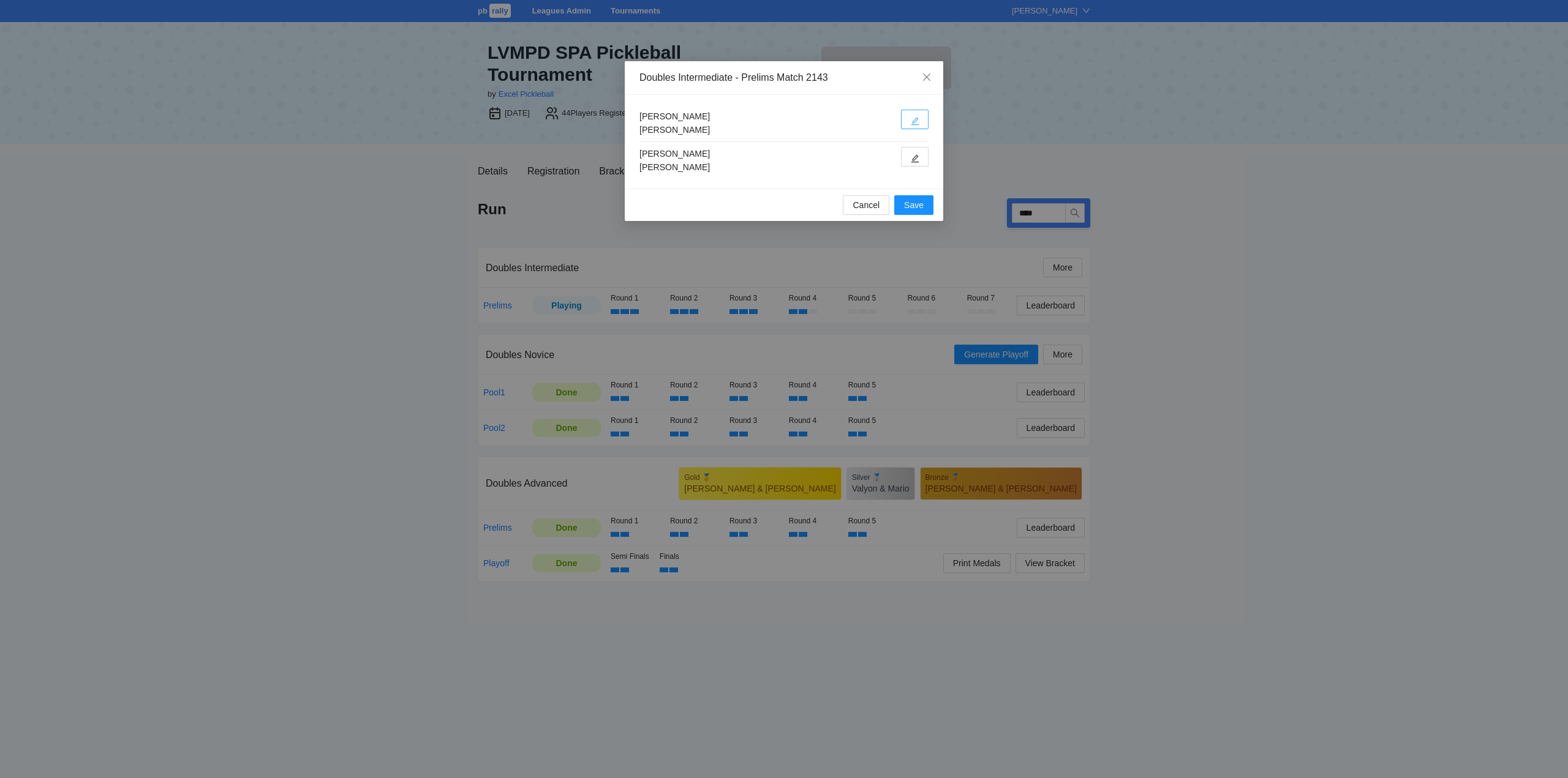
click at [914, 124] on icon "edit" at bounding box center [914, 121] width 8 height 8
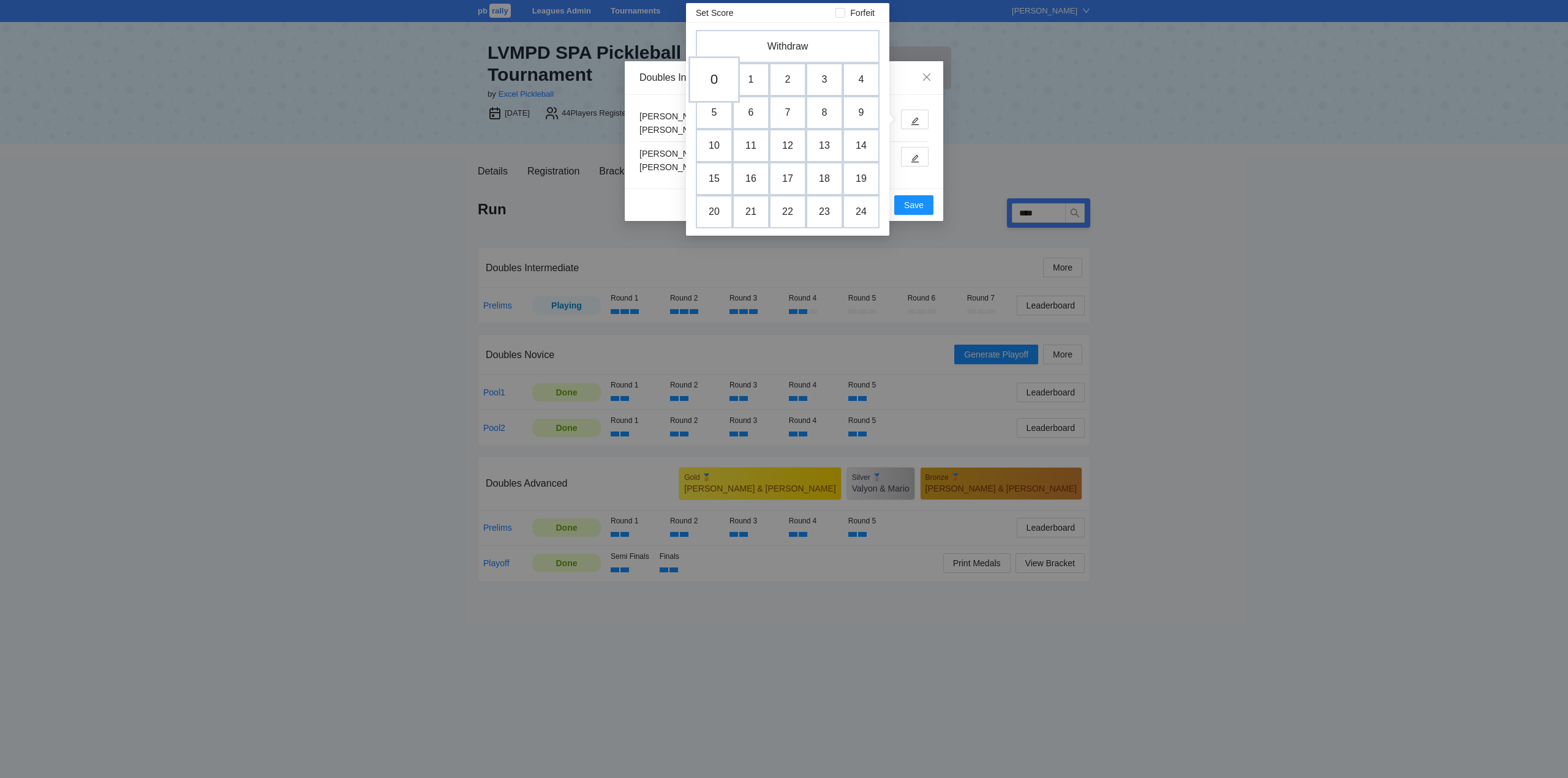
drag, startPoint x: 715, startPoint y: 78, endPoint x: 774, endPoint y: 158, distance: 99.4
click at [715, 80] on td "0" at bounding box center [714, 79] width 52 height 46
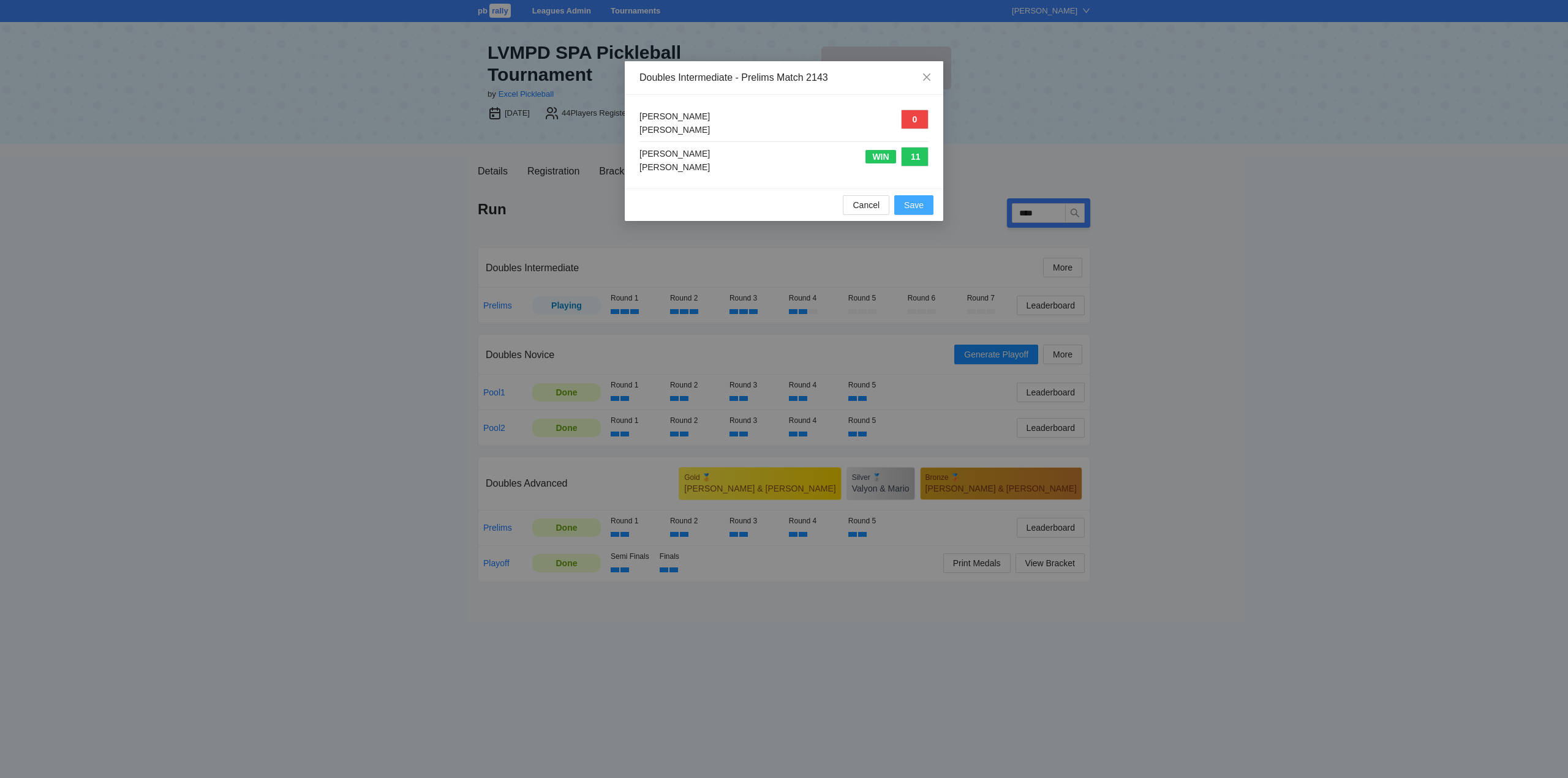
click at [915, 202] on span "Save" at bounding box center [914, 205] width 20 height 14
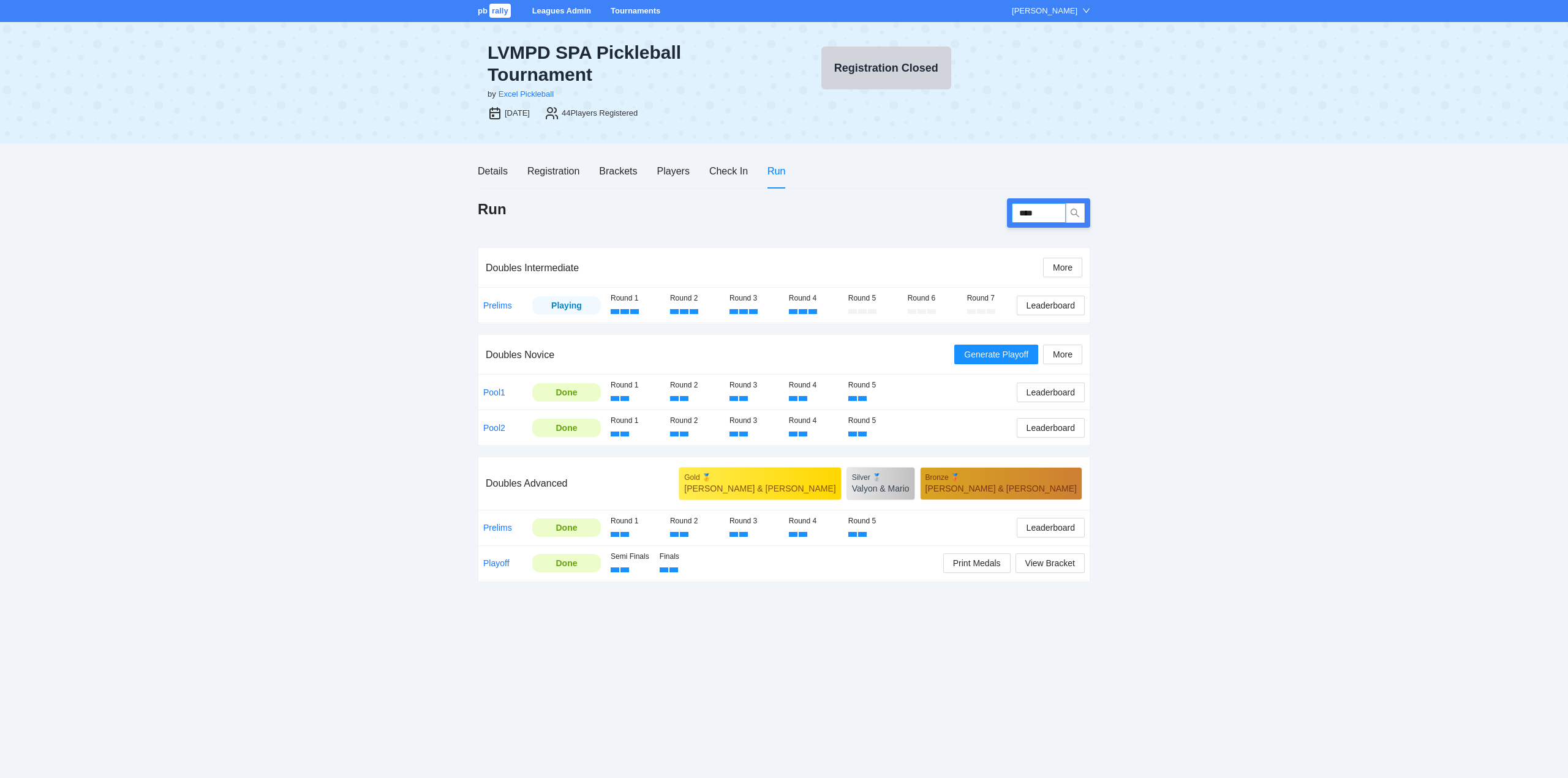
click at [1047, 215] on input "****" at bounding box center [1039, 213] width 54 height 20
type input "****"
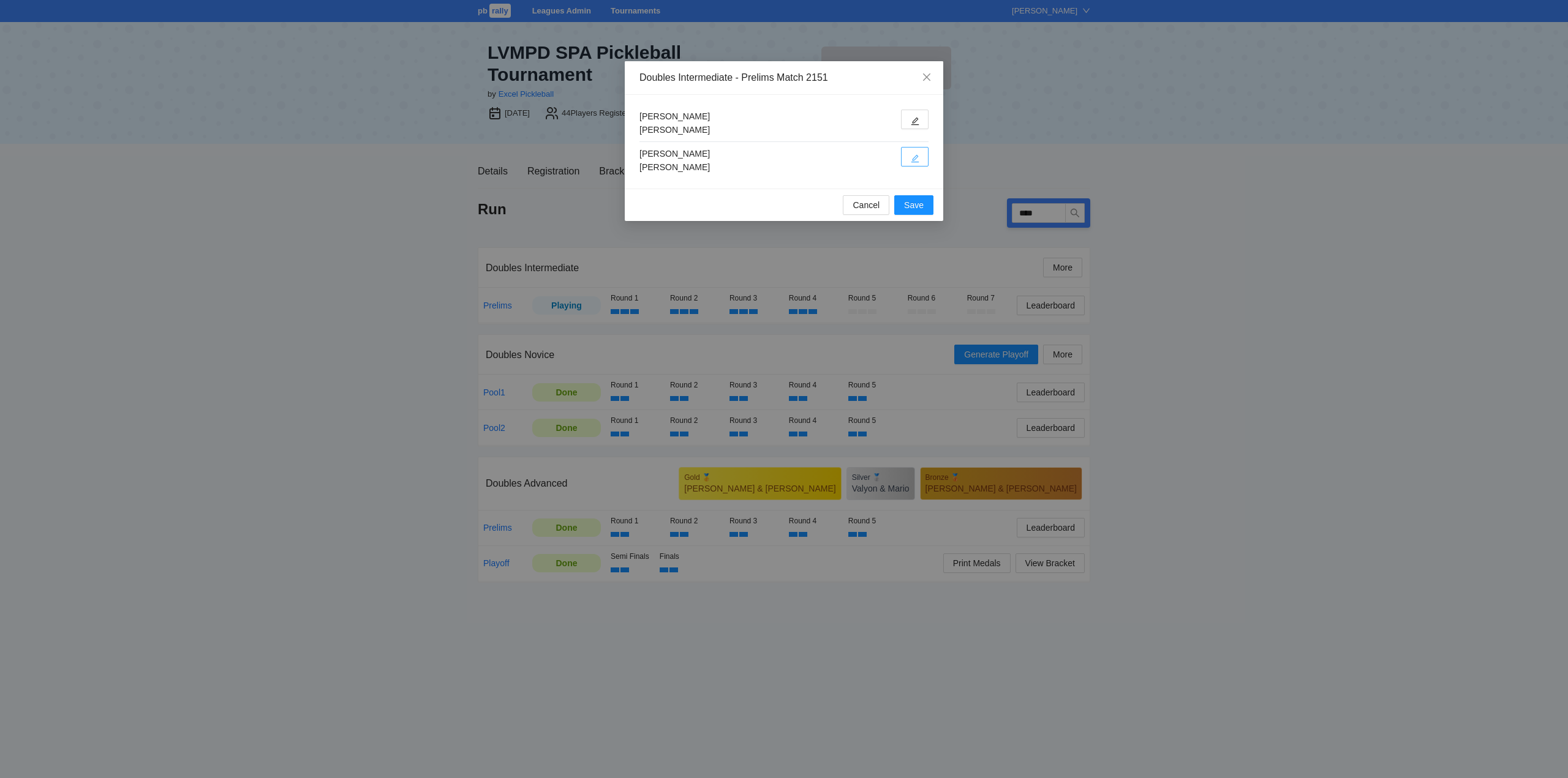
click at [912, 154] on icon "edit" at bounding box center [914, 158] width 8 height 8
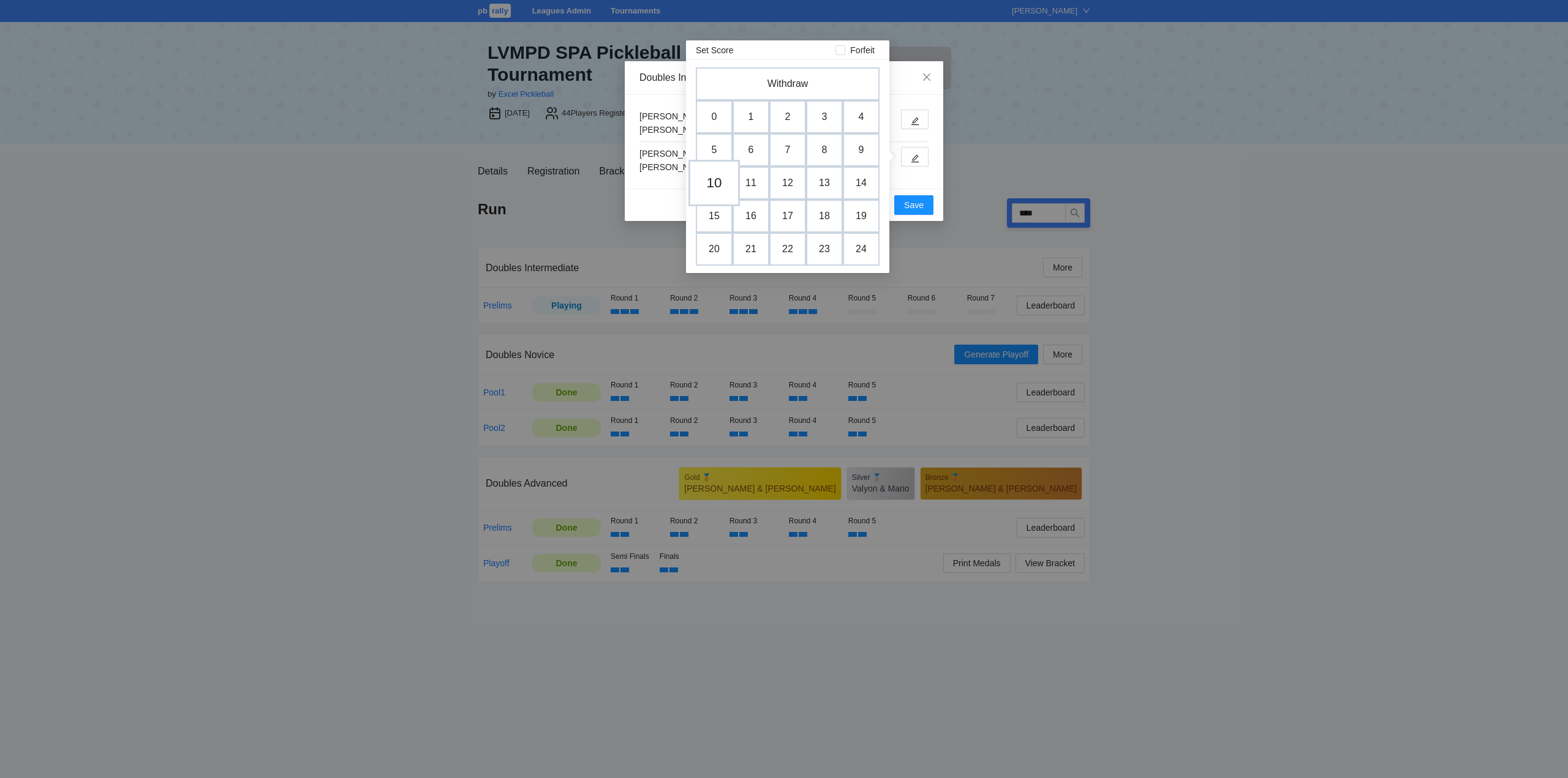
click at [715, 180] on td "10" at bounding box center [714, 183] width 52 height 46
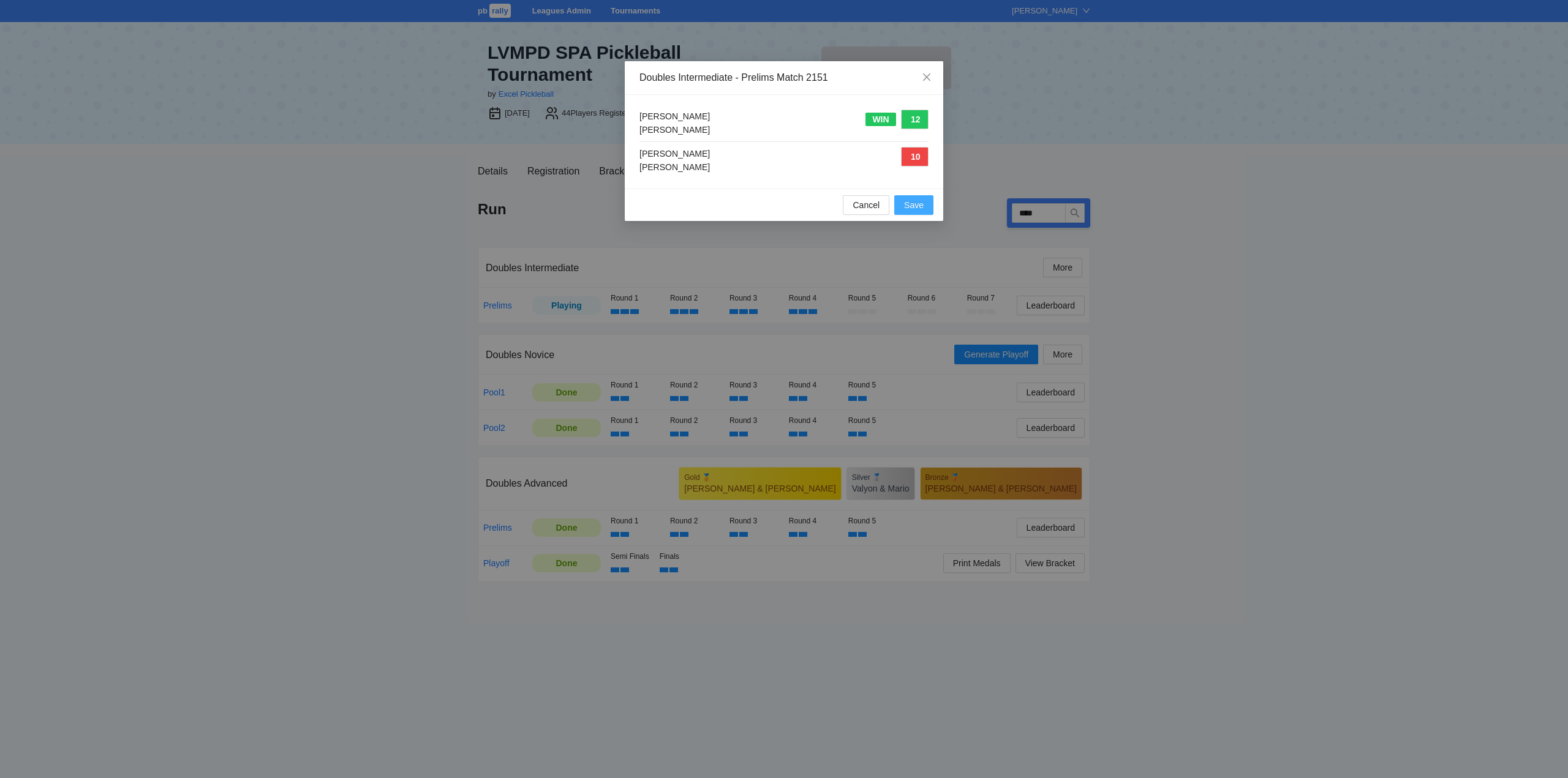
click at [913, 202] on span "Save" at bounding box center [914, 205] width 20 height 14
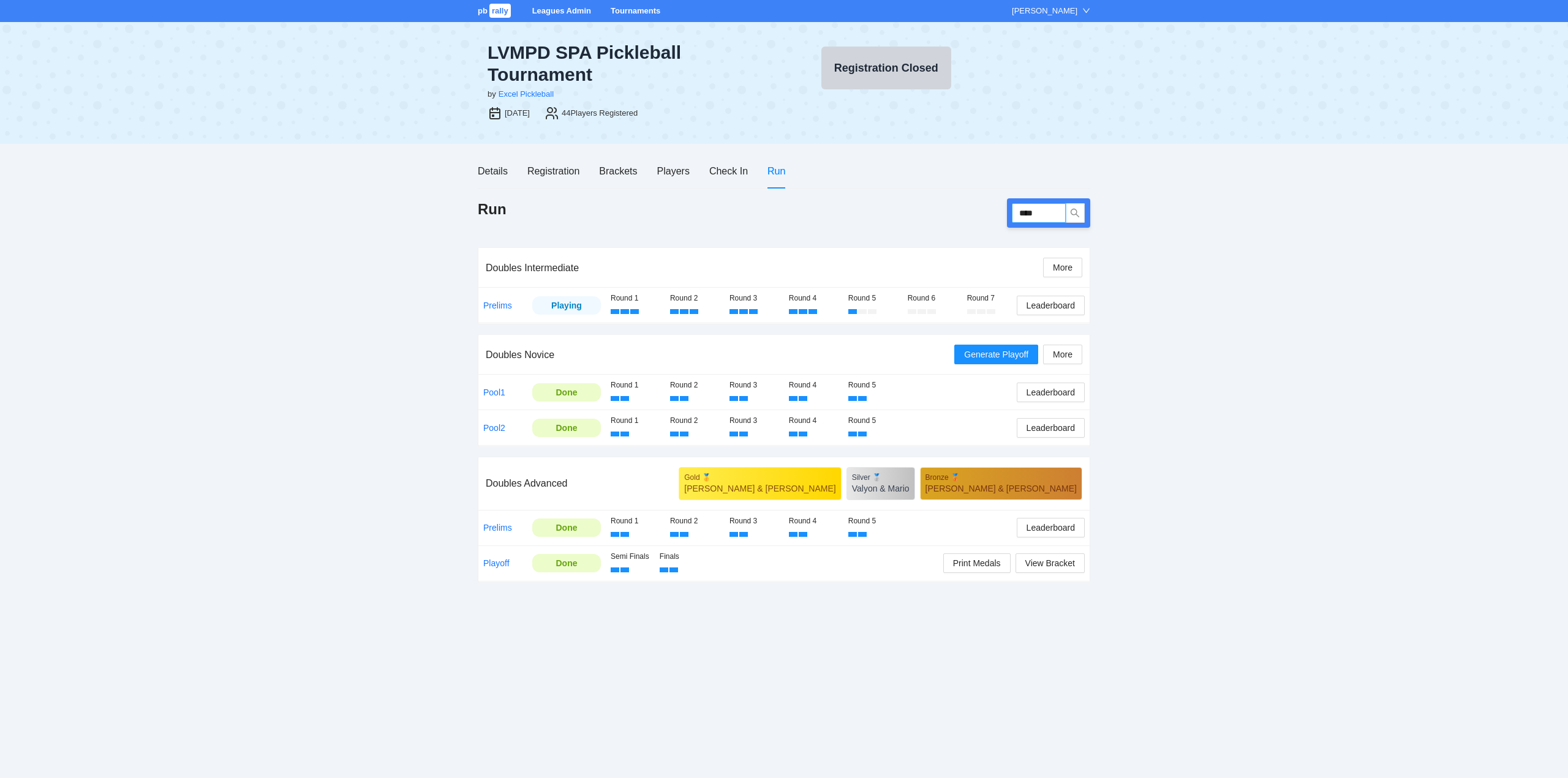
click at [1046, 215] on input "****" at bounding box center [1039, 213] width 54 height 20
type input "****"
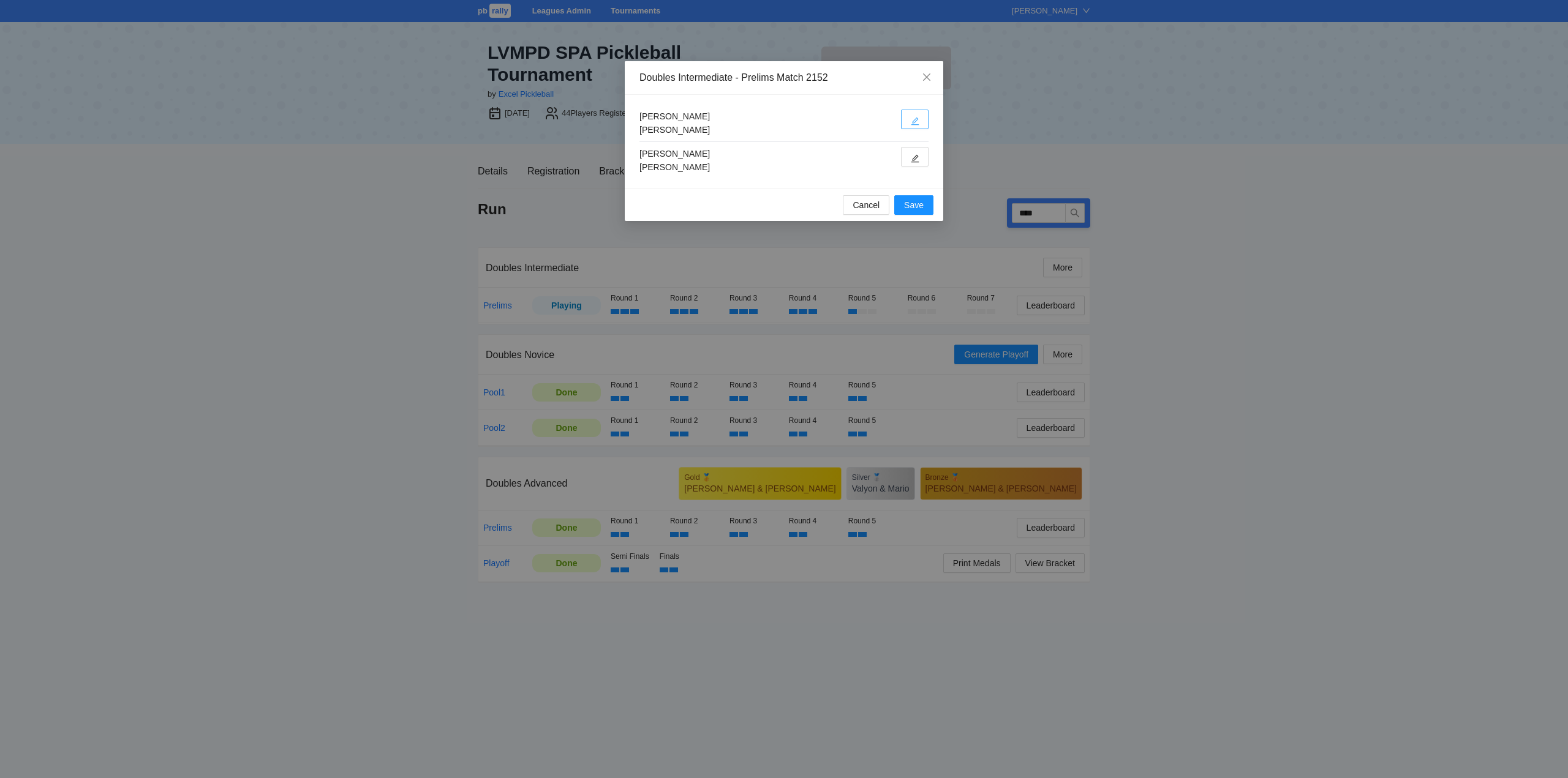
click at [913, 119] on icon "edit" at bounding box center [914, 121] width 8 height 8
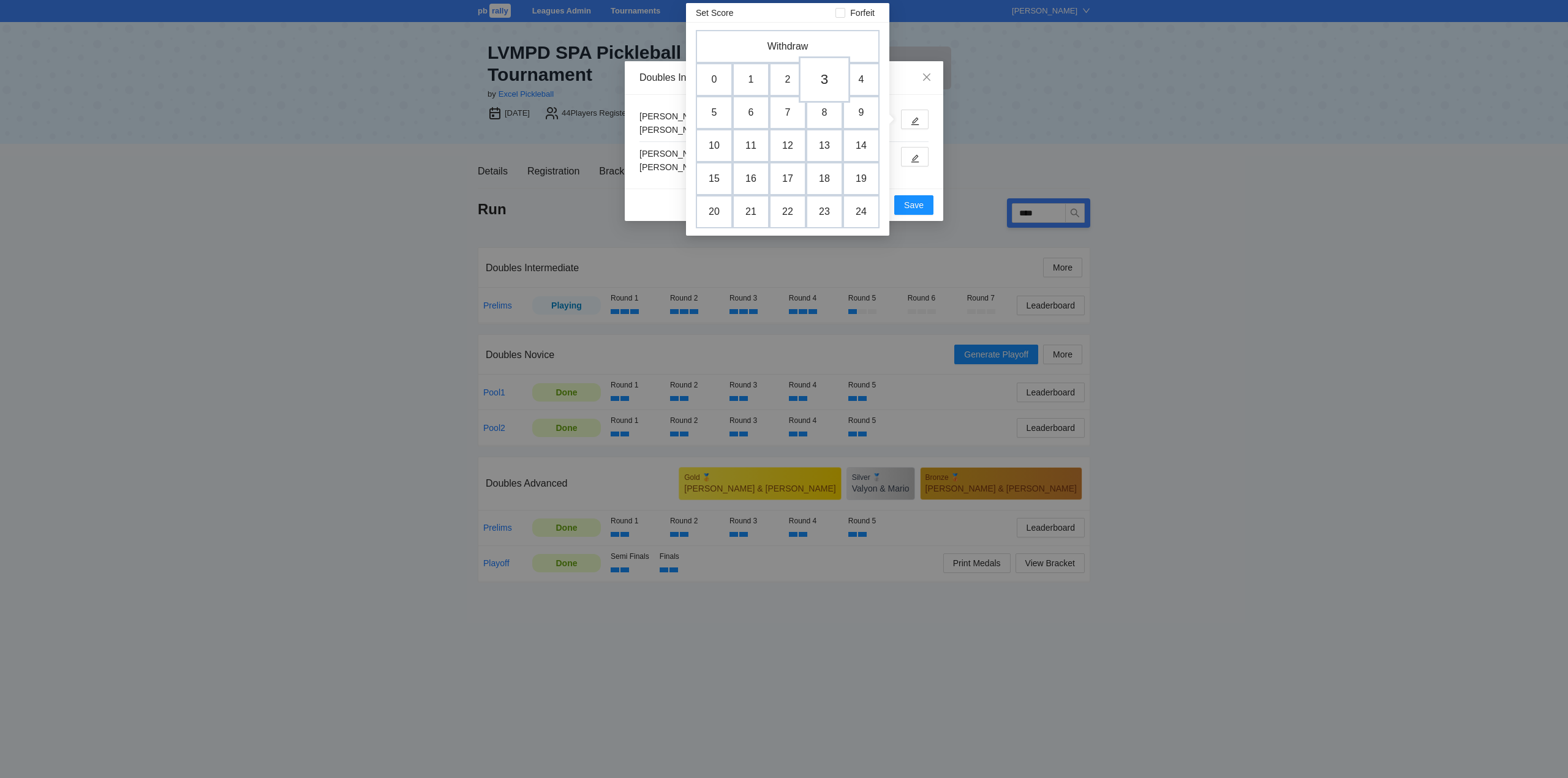
click at [824, 79] on td "3" at bounding box center [825, 79] width 52 height 46
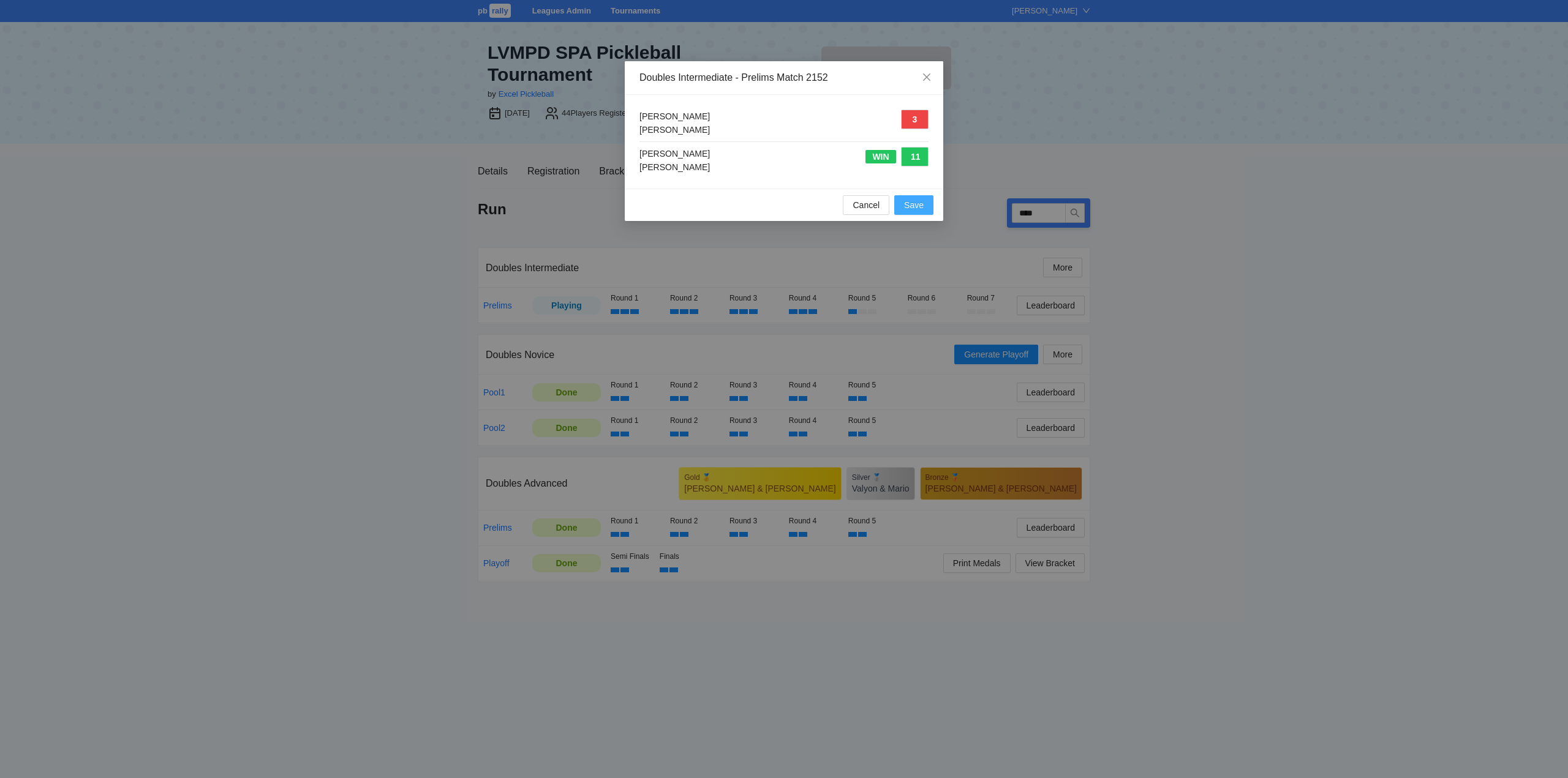
click at [913, 205] on span "Save" at bounding box center [914, 205] width 20 height 14
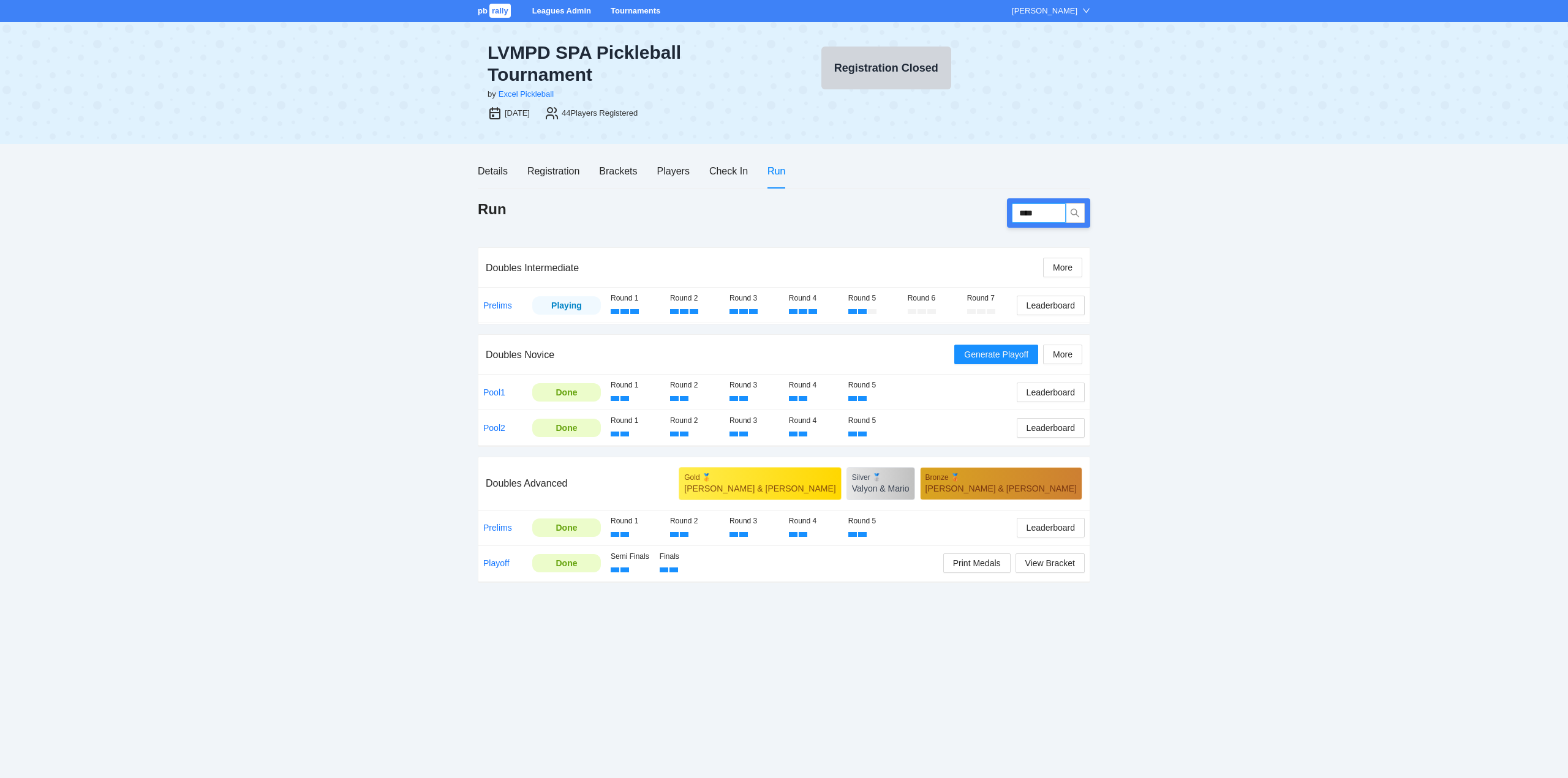
click at [1048, 213] on input "****" at bounding box center [1039, 213] width 54 height 20
type input "****"
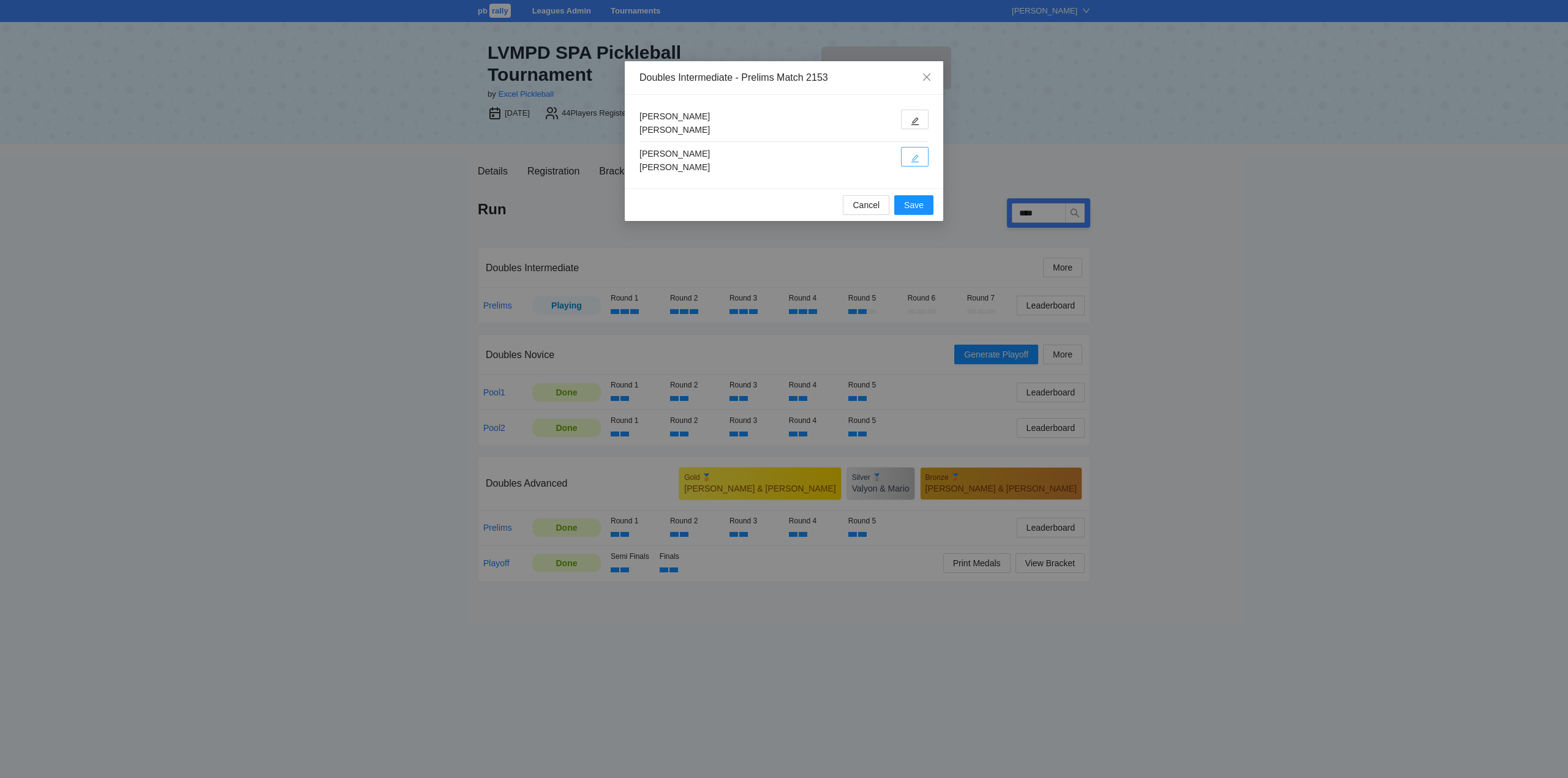
click at [913, 155] on icon "edit" at bounding box center [914, 158] width 8 height 8
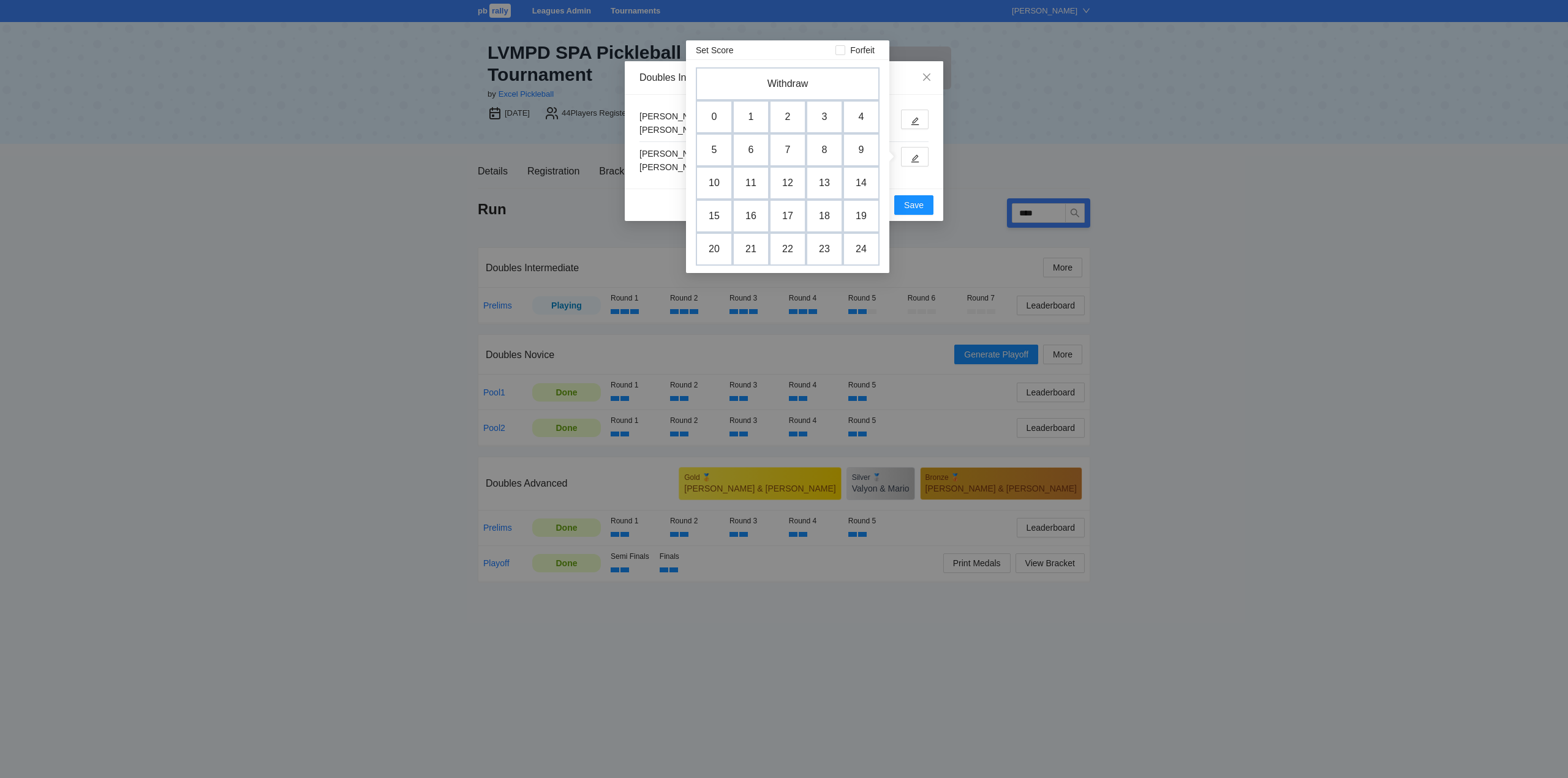
drag, startPoint x: 819, startPoint y: 112, endPoint x: 831, endPoint y: 134, distance: 25.1
click at [819, 112] on td "3" at bounding box center [824, 117] width 36 height 33
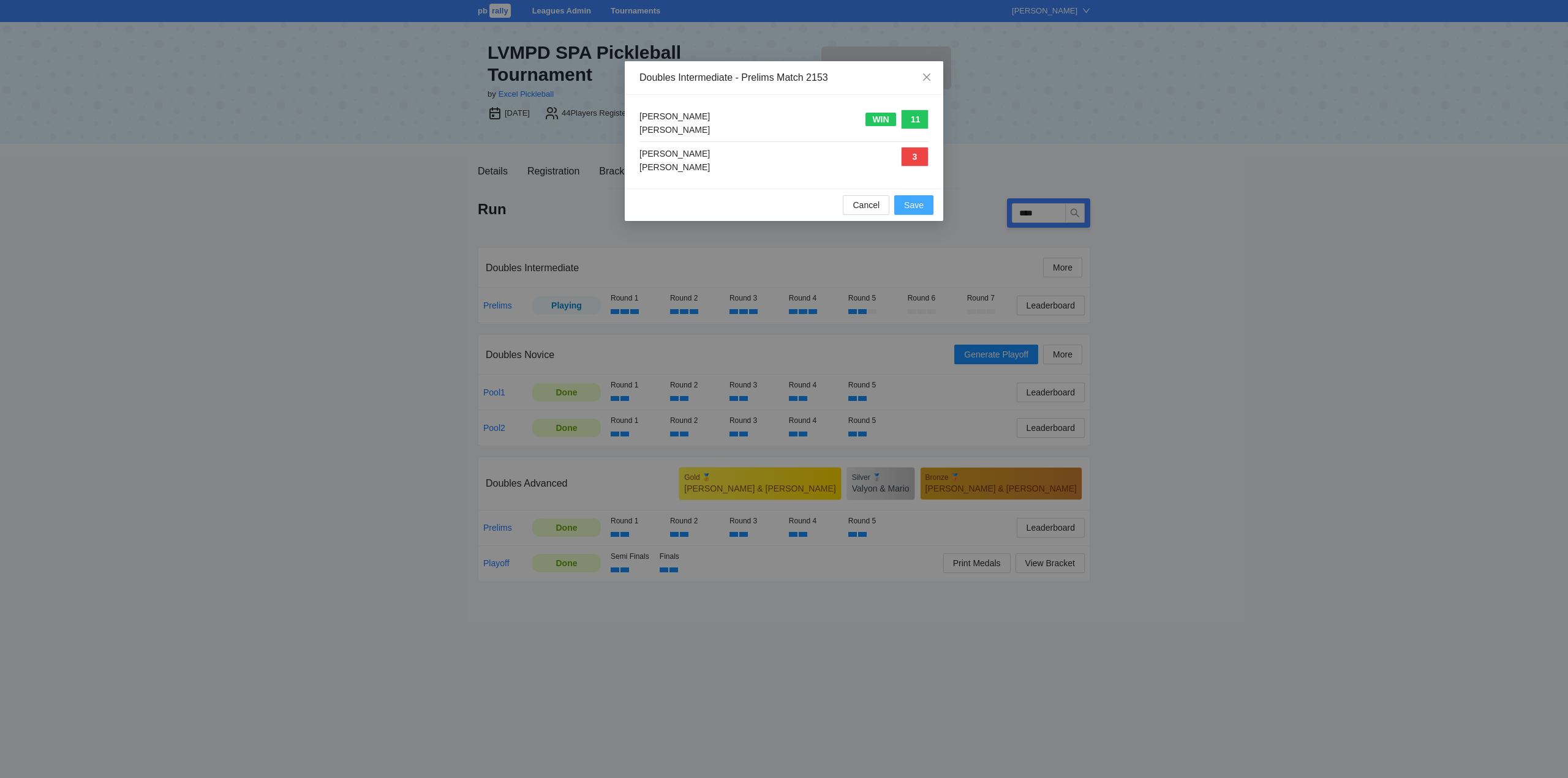
click at [915, 204] on span "Save" at bounding box center [914, 205] width 20 height 14
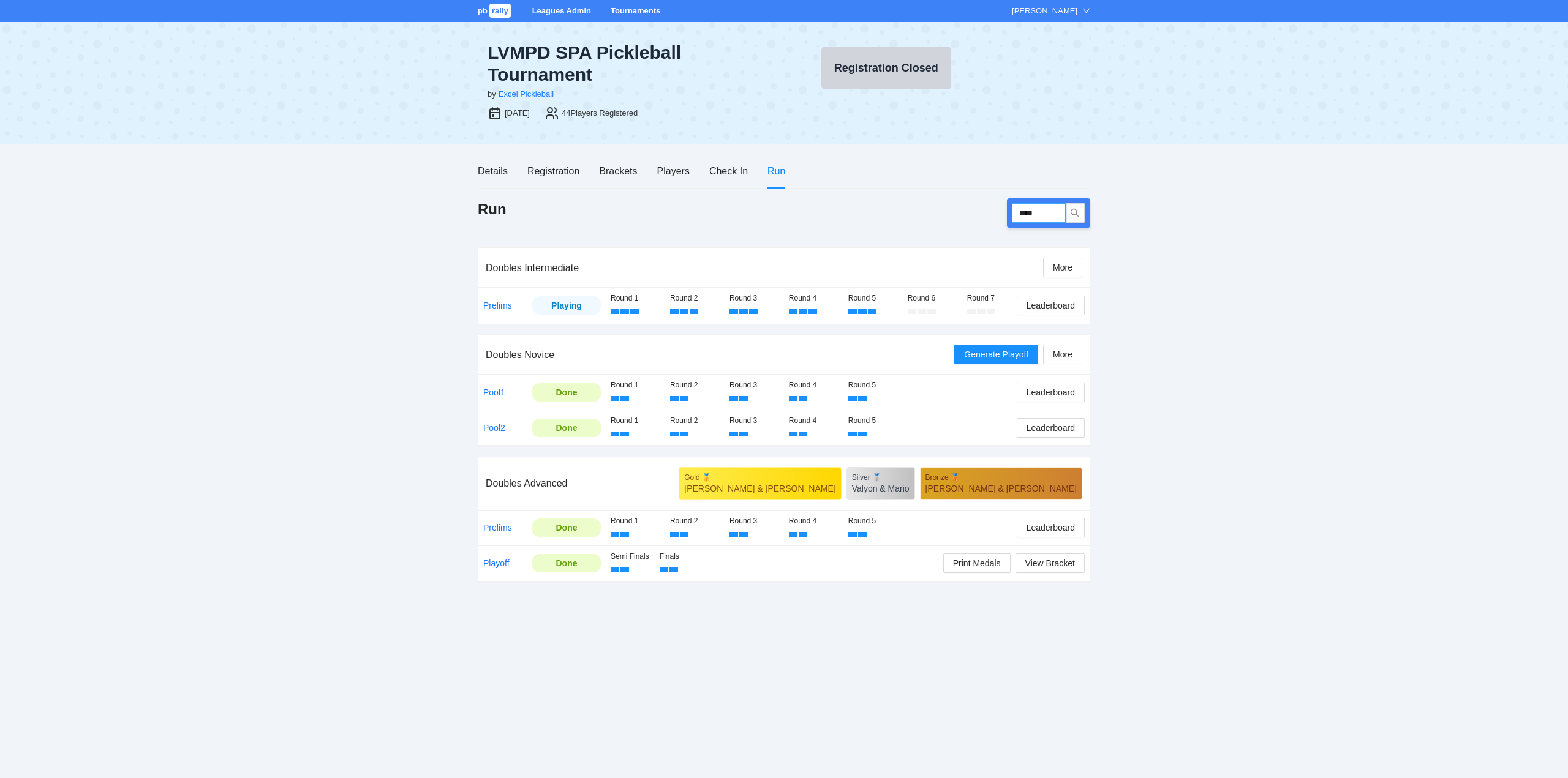
click at [1046, 215] on input "****" at bounding box center [1039, 213] width 54 height 20
type input "****"
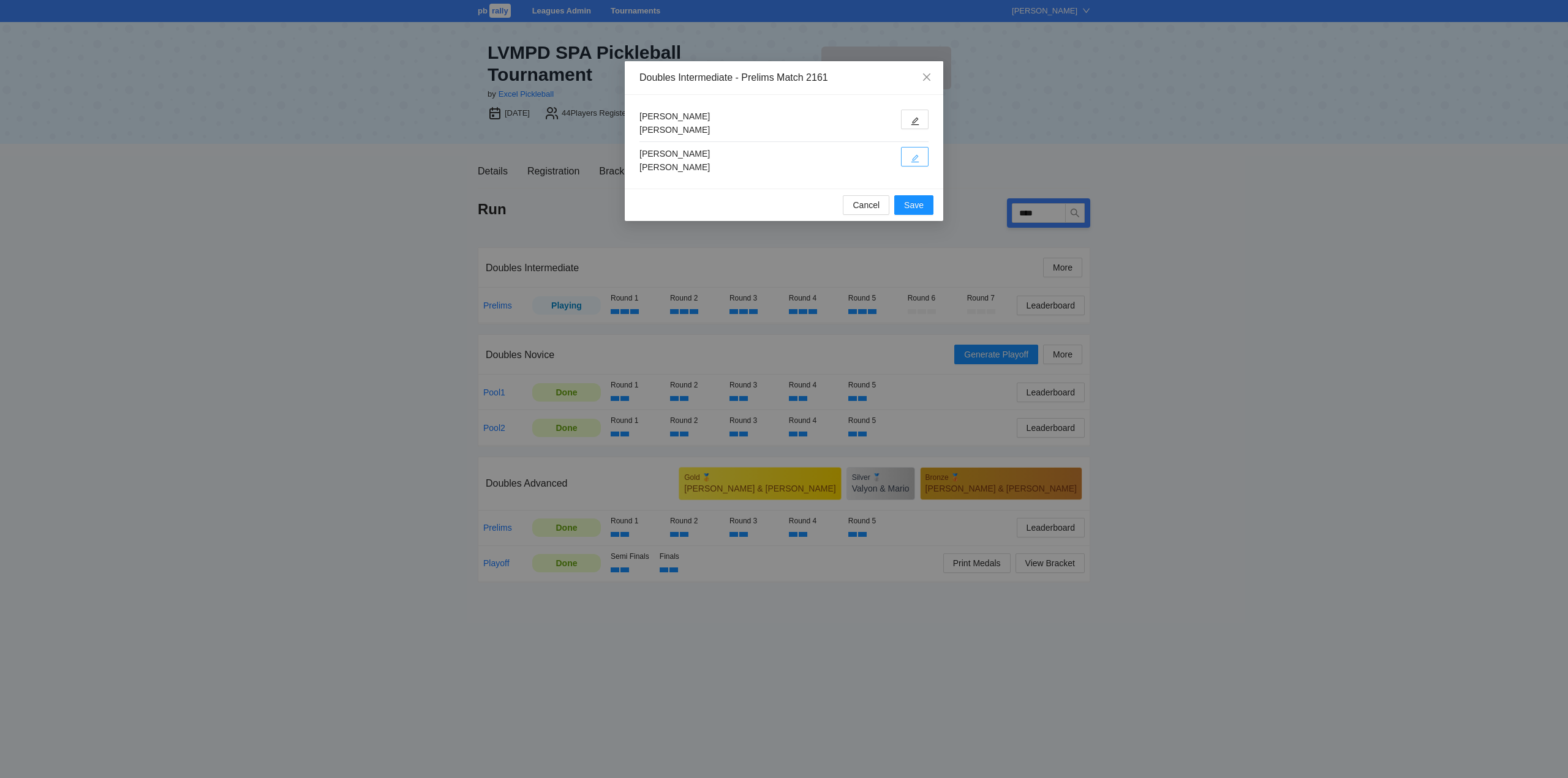
click at [913, 155] on icon "edit" at bounding box center [914, 158] width 8 height 8
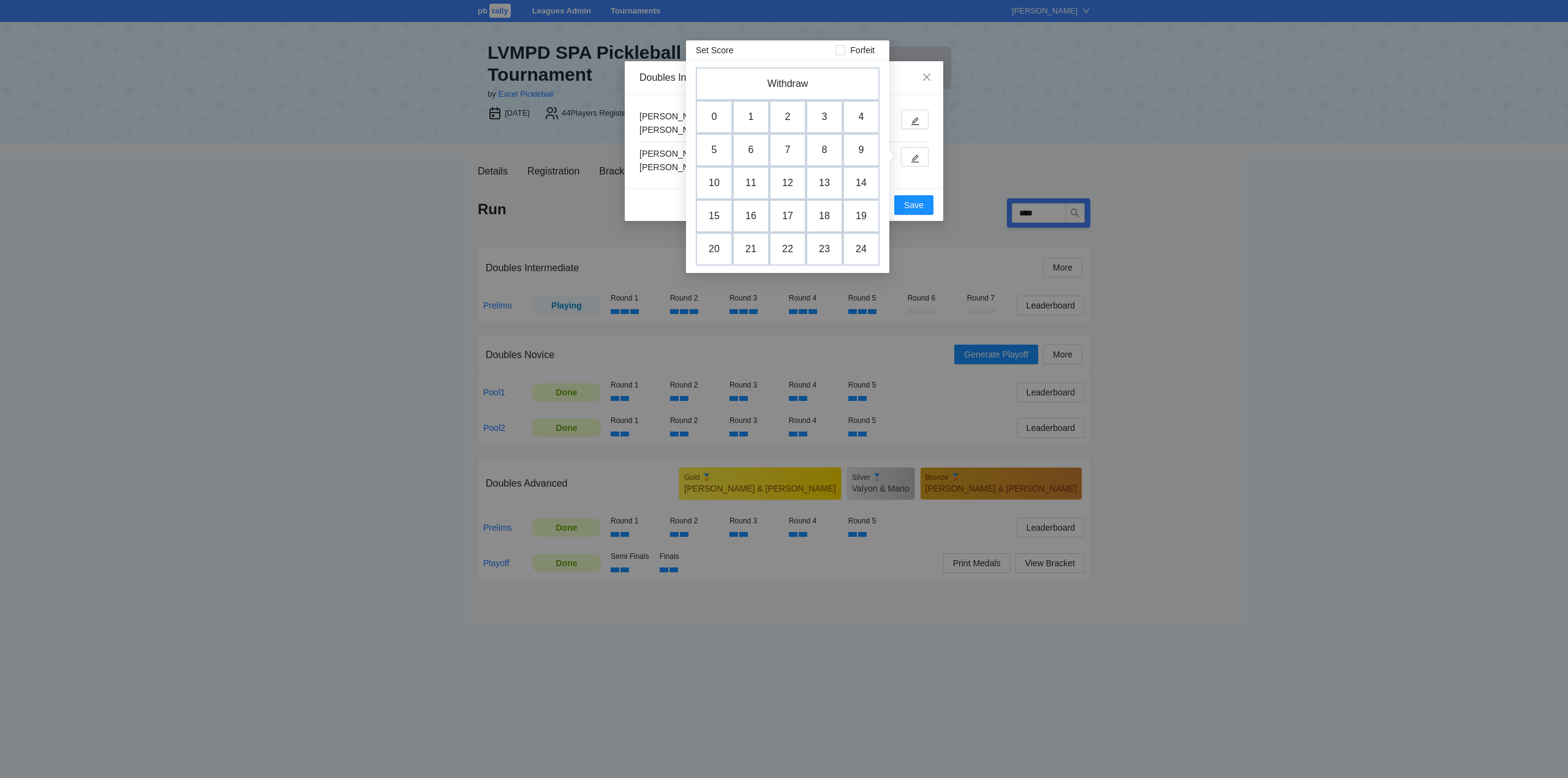
click at [863, 149] on td "9" at bounding box center [861, 150] width 36 height 33
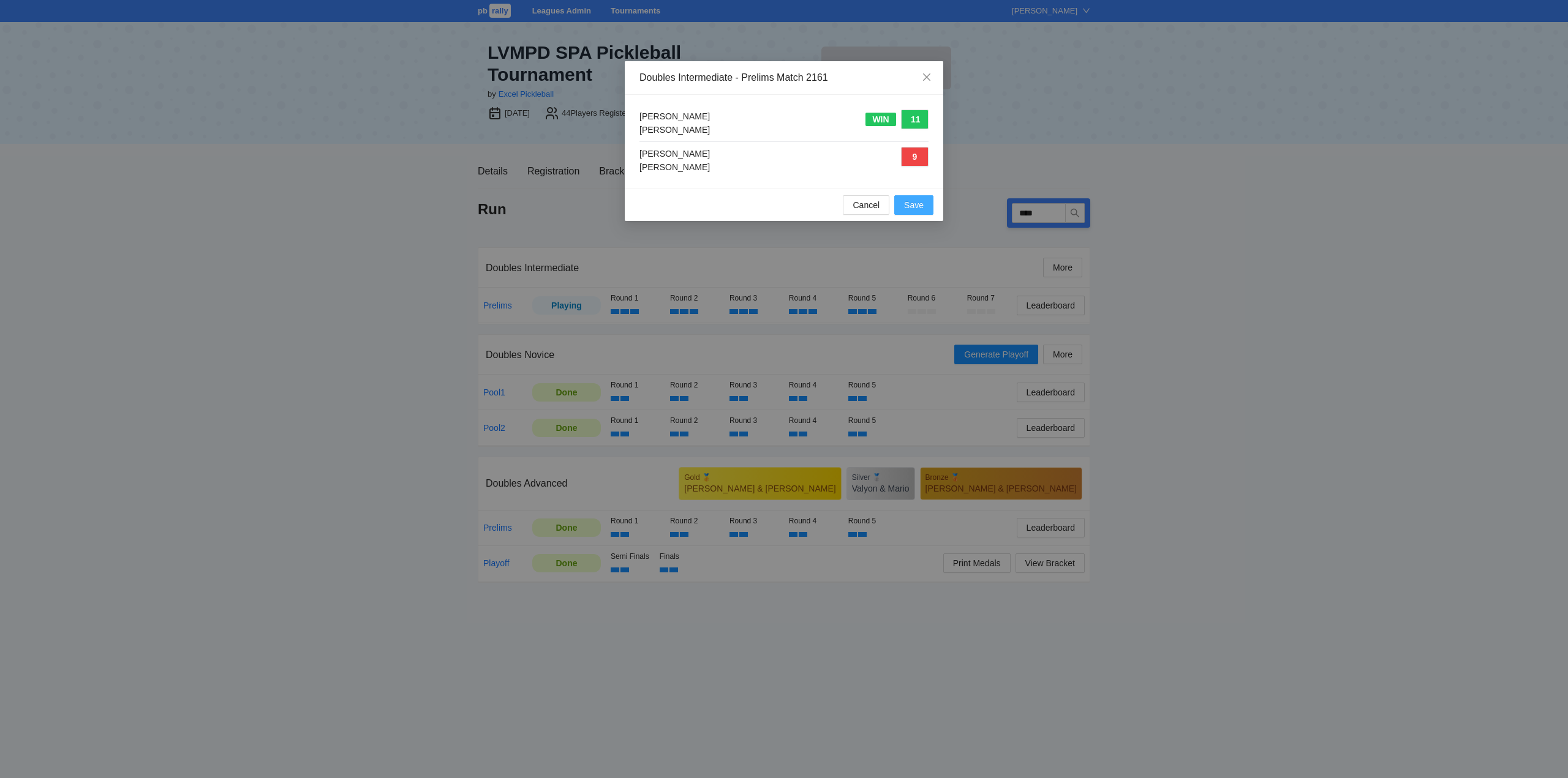
click at [912, 204] on span "Save" at bounding box center [914, 205] width 20 height 14
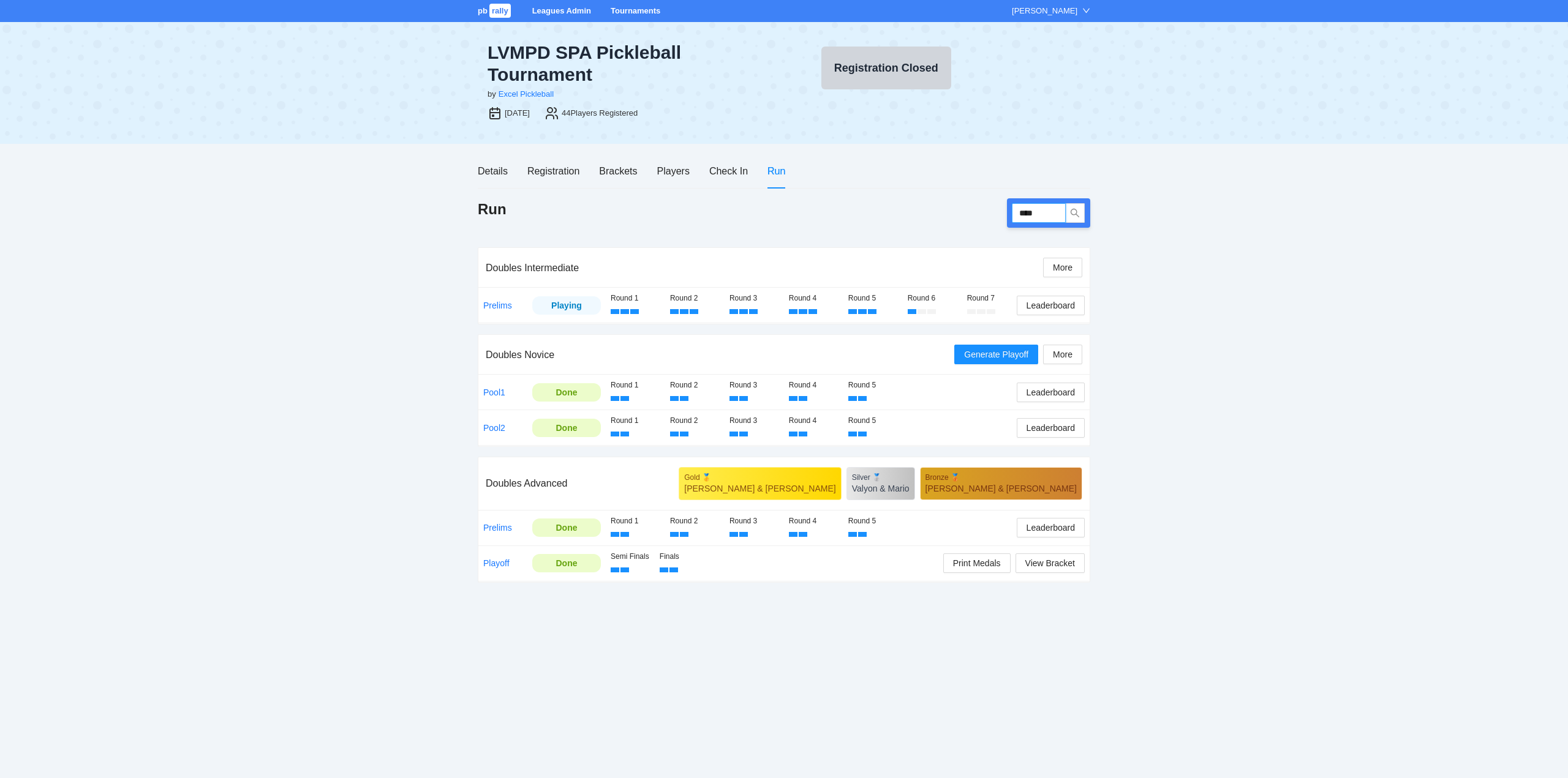
click at [1047, 212] on input "****" at bounding box center [1039, 213] width 54 height 20
type input "****"
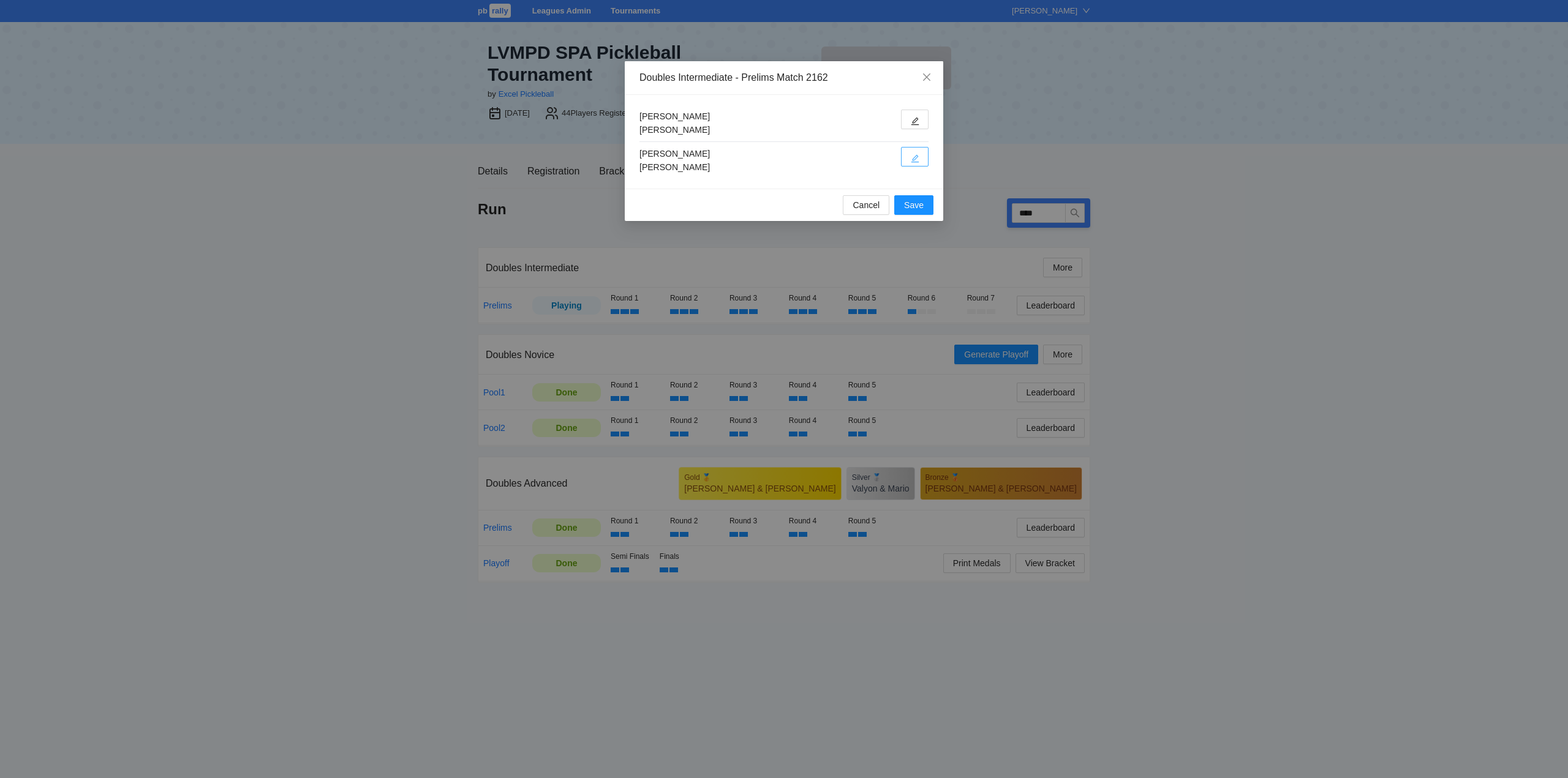
click at [917, 161] on icon "edit" at bounding box center [914, 158] width 8 height 8
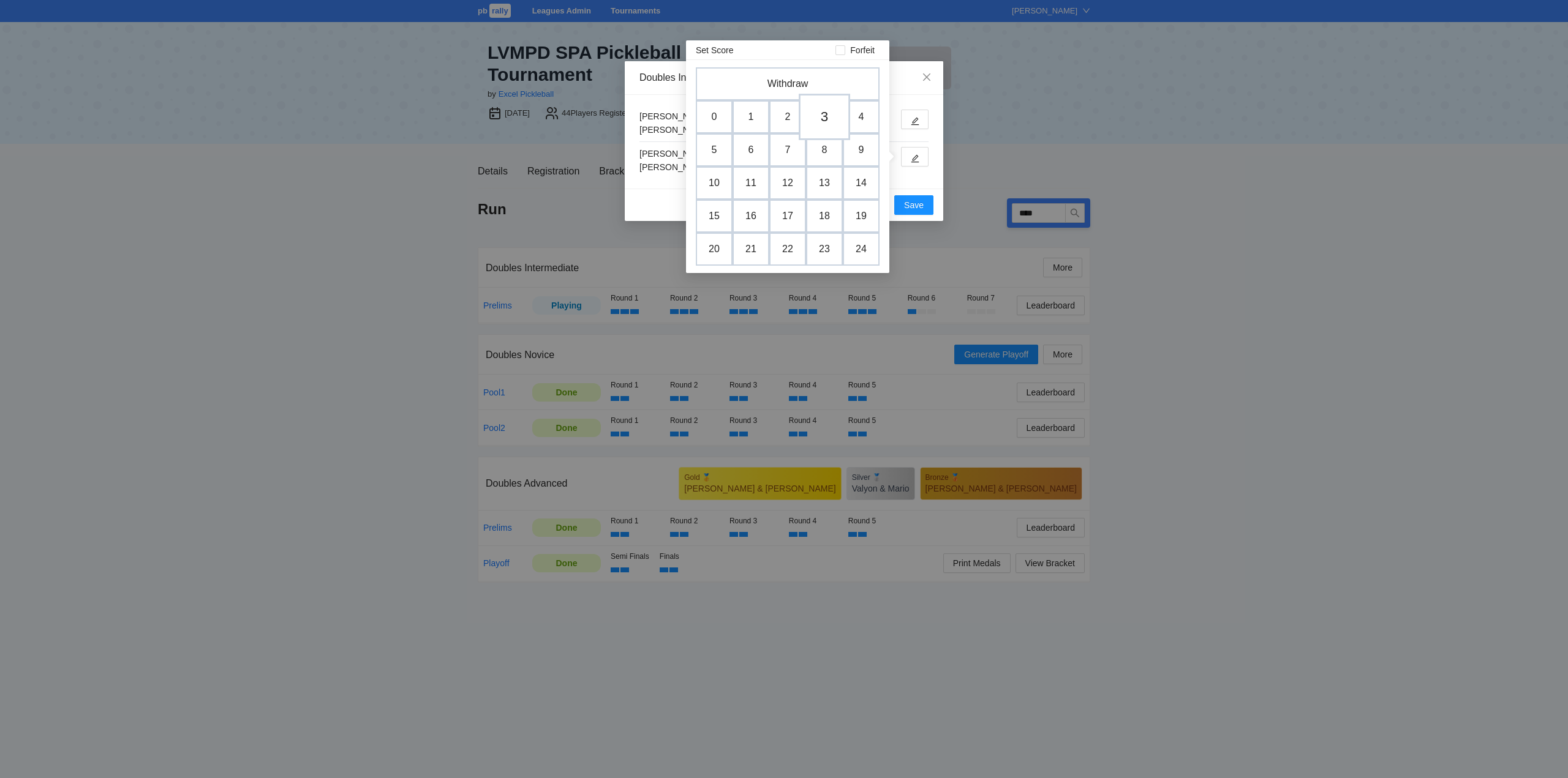
click at [825, 118] on td "3" at bounding box center [825, 117] width 52 height 46
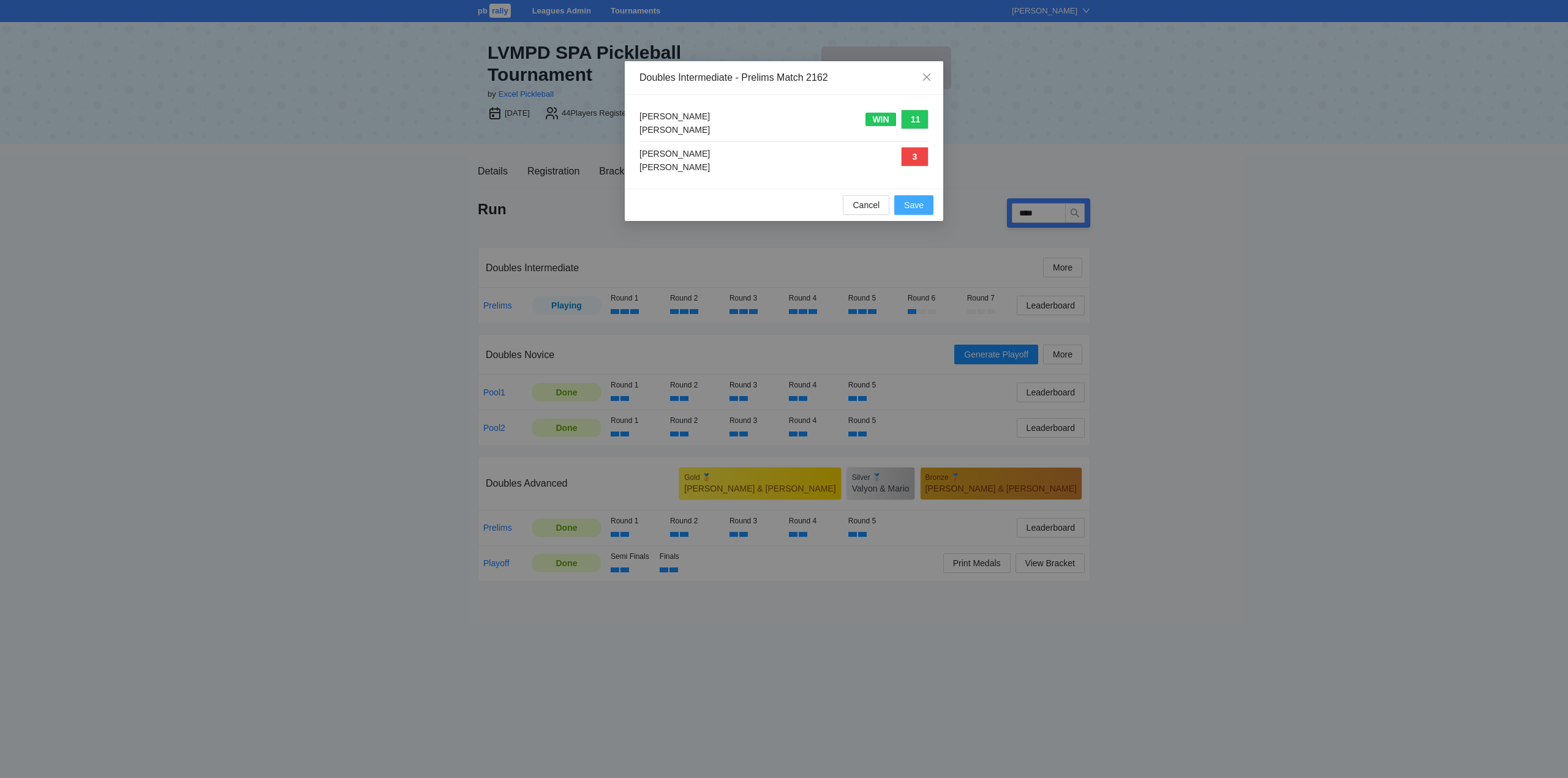
drag, startPoint x: 910, startPoint y: 201, endPoint x: 923, endPoint y: 221, distance: 23.9
click at [910, 201] on span "Save" at bounding box center [914, 205] width 20 height 14
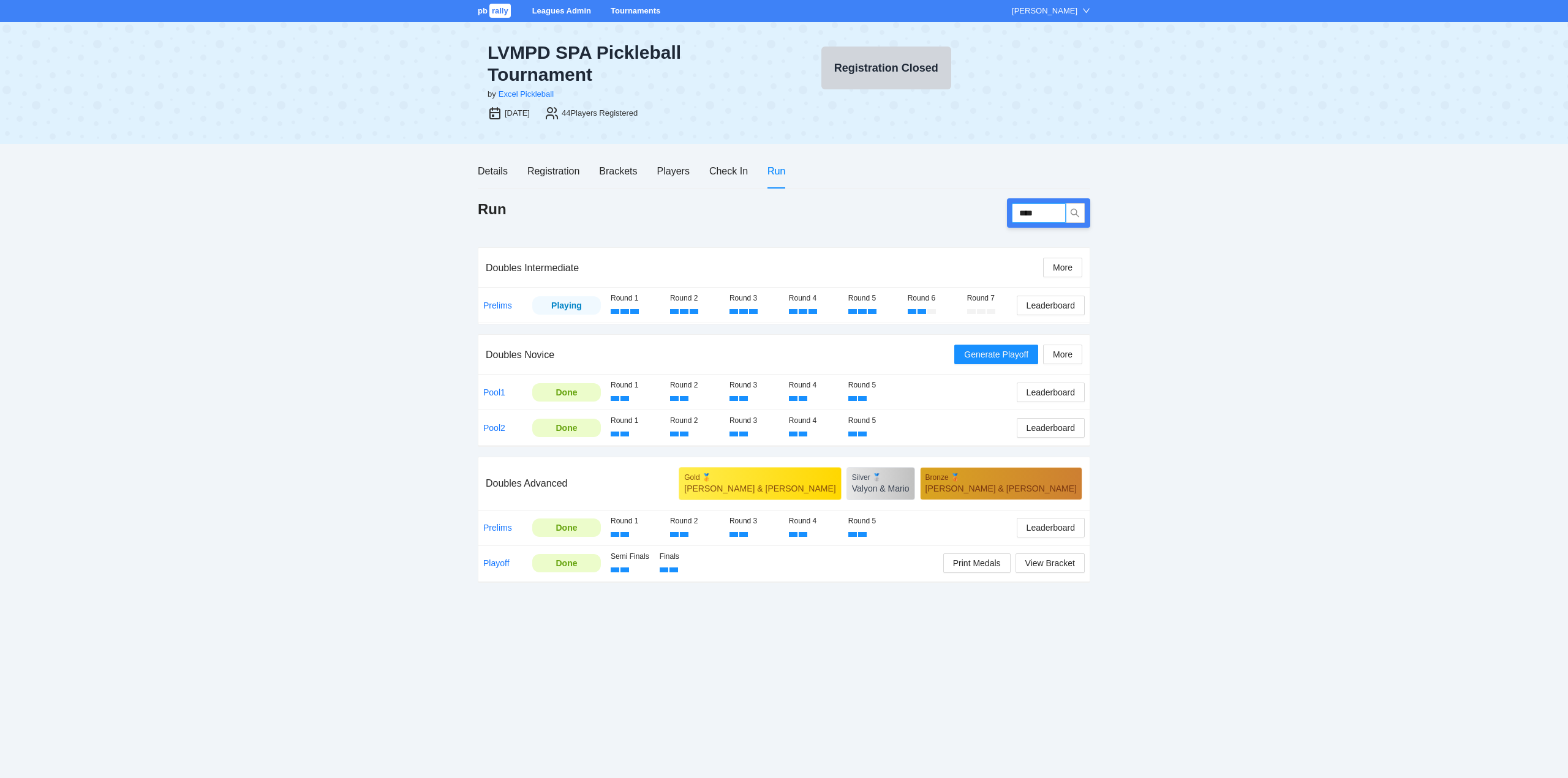
click at [1047, 218] on input "****" at bounding box center [1039, 213] width 54 height 20
type input "****"
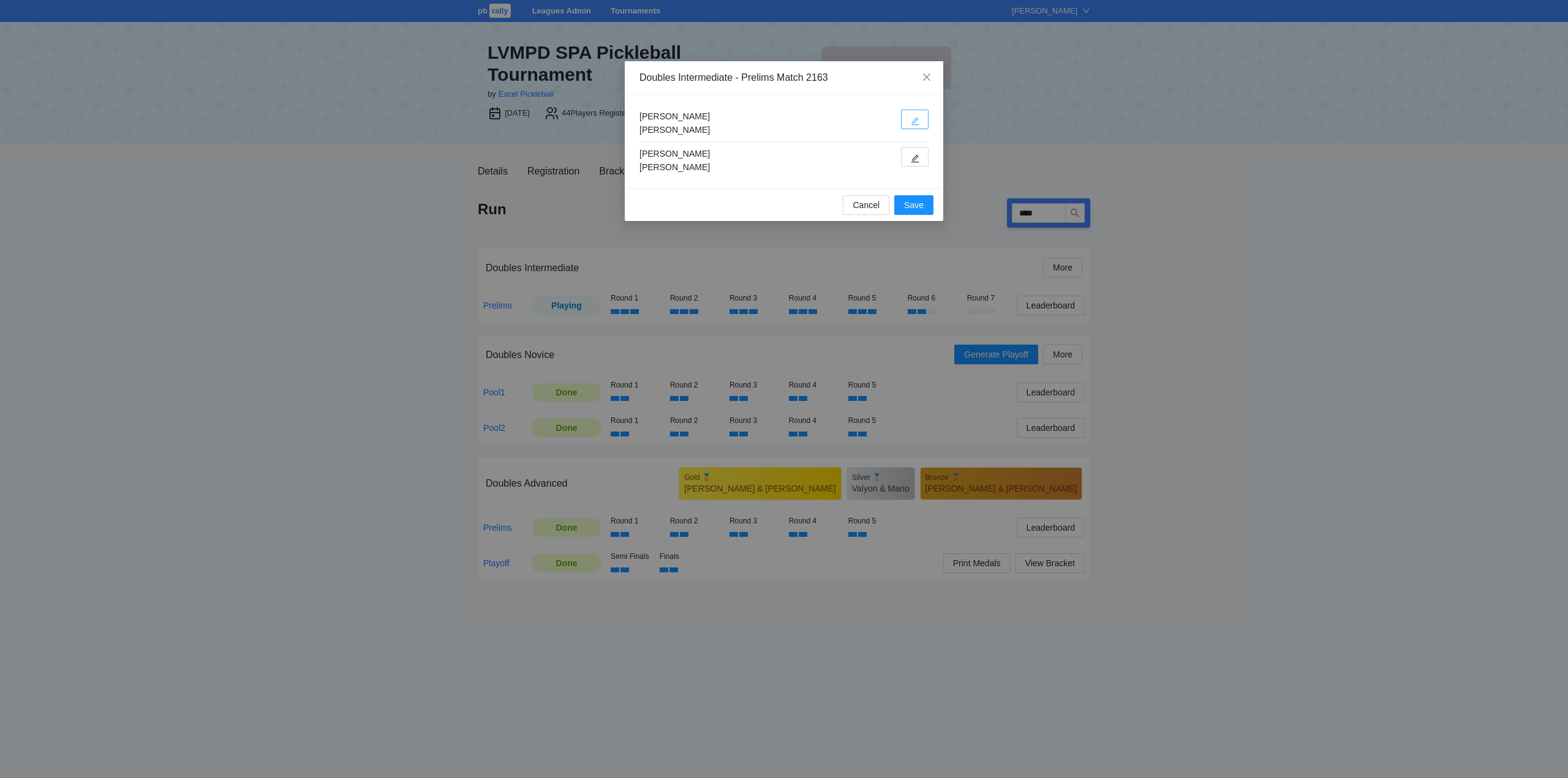
click at [910, 121] on icon "edit" at bounding box center [914, 121] width 8 height 8
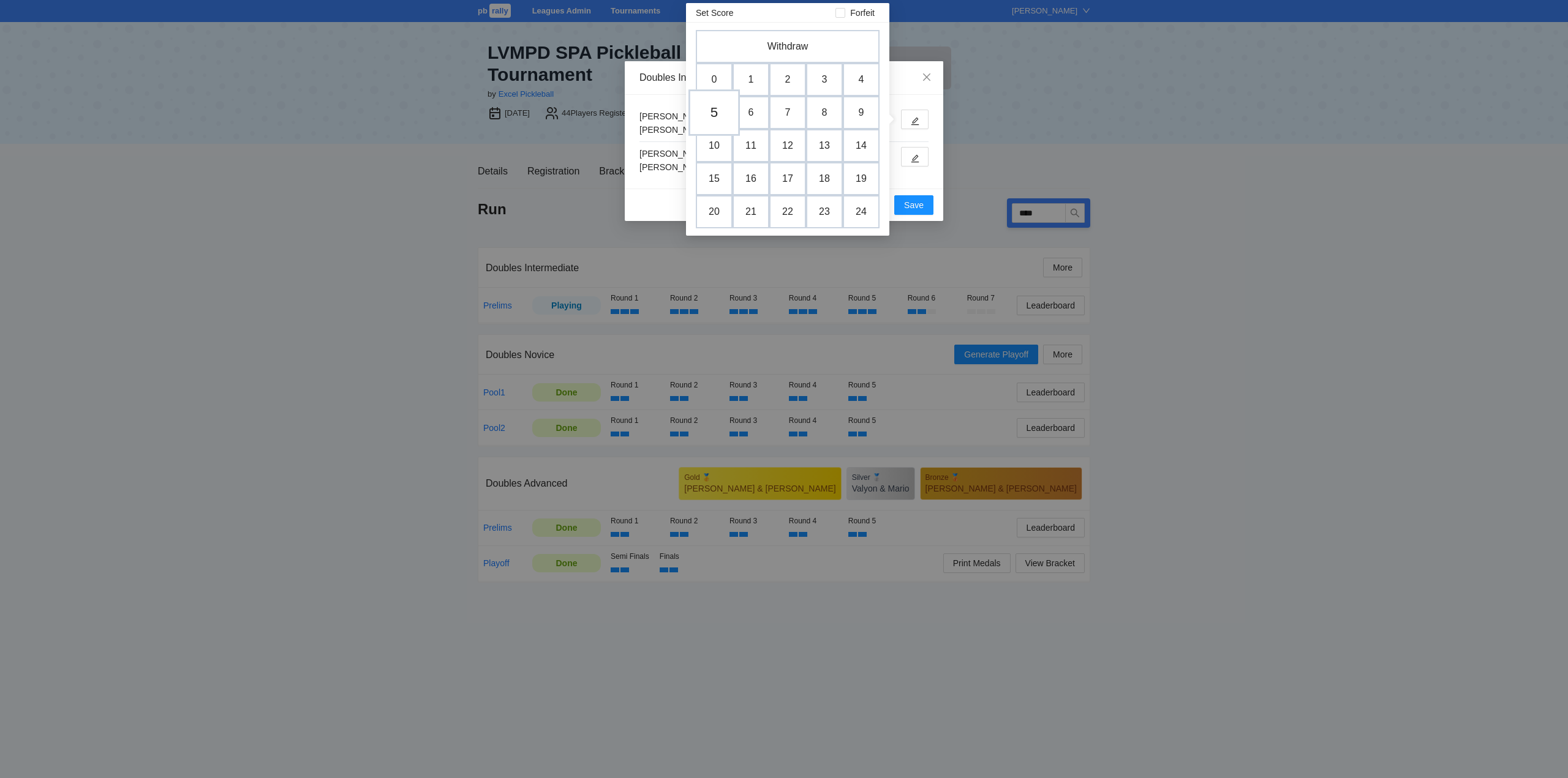
click at [721, 113] on td "5" at bounding box center [714, 112] width 52 height 46
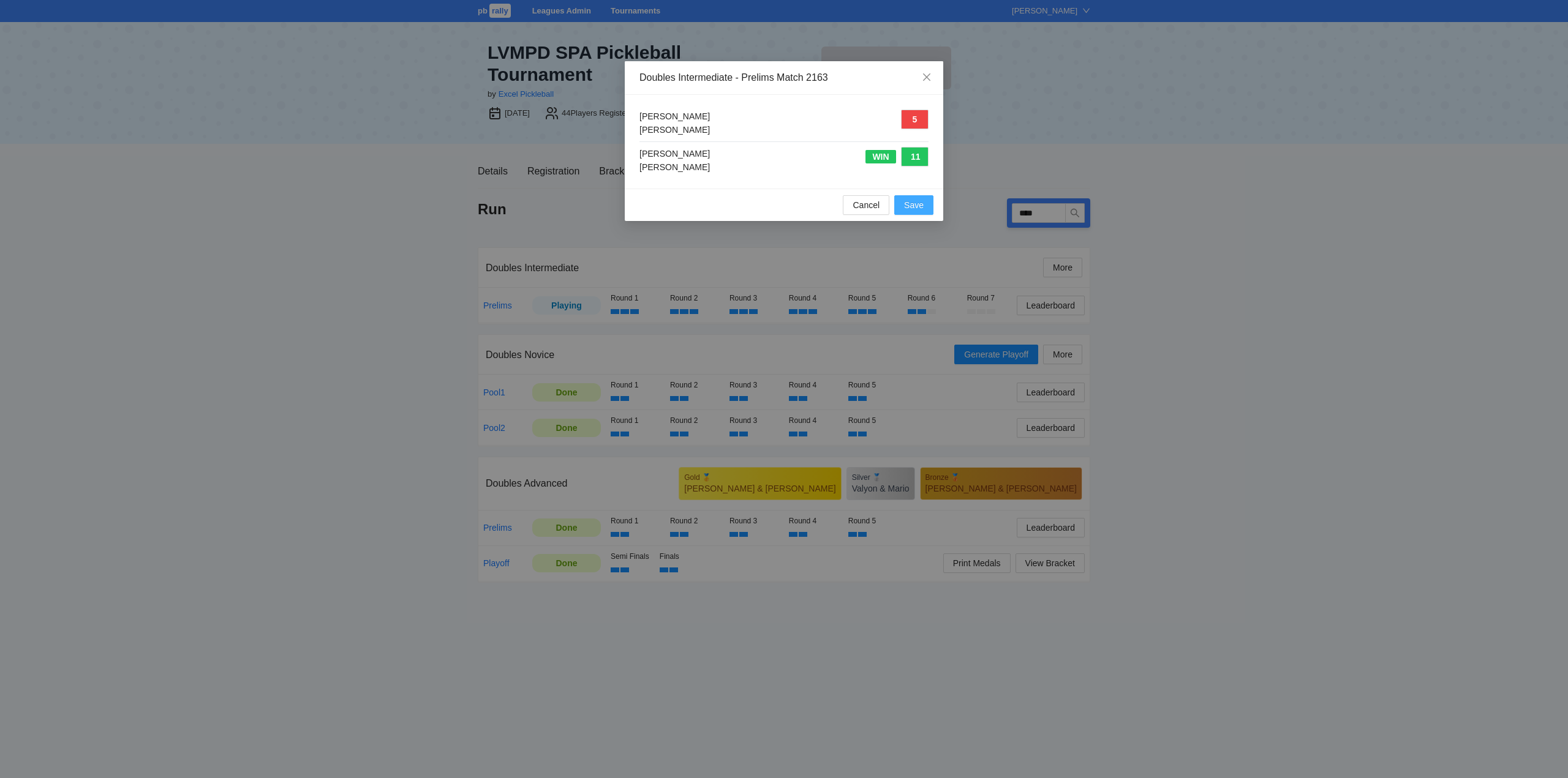
click at [916, 207] on span "Save" at bounding box center [914, 205] width 20 height 14
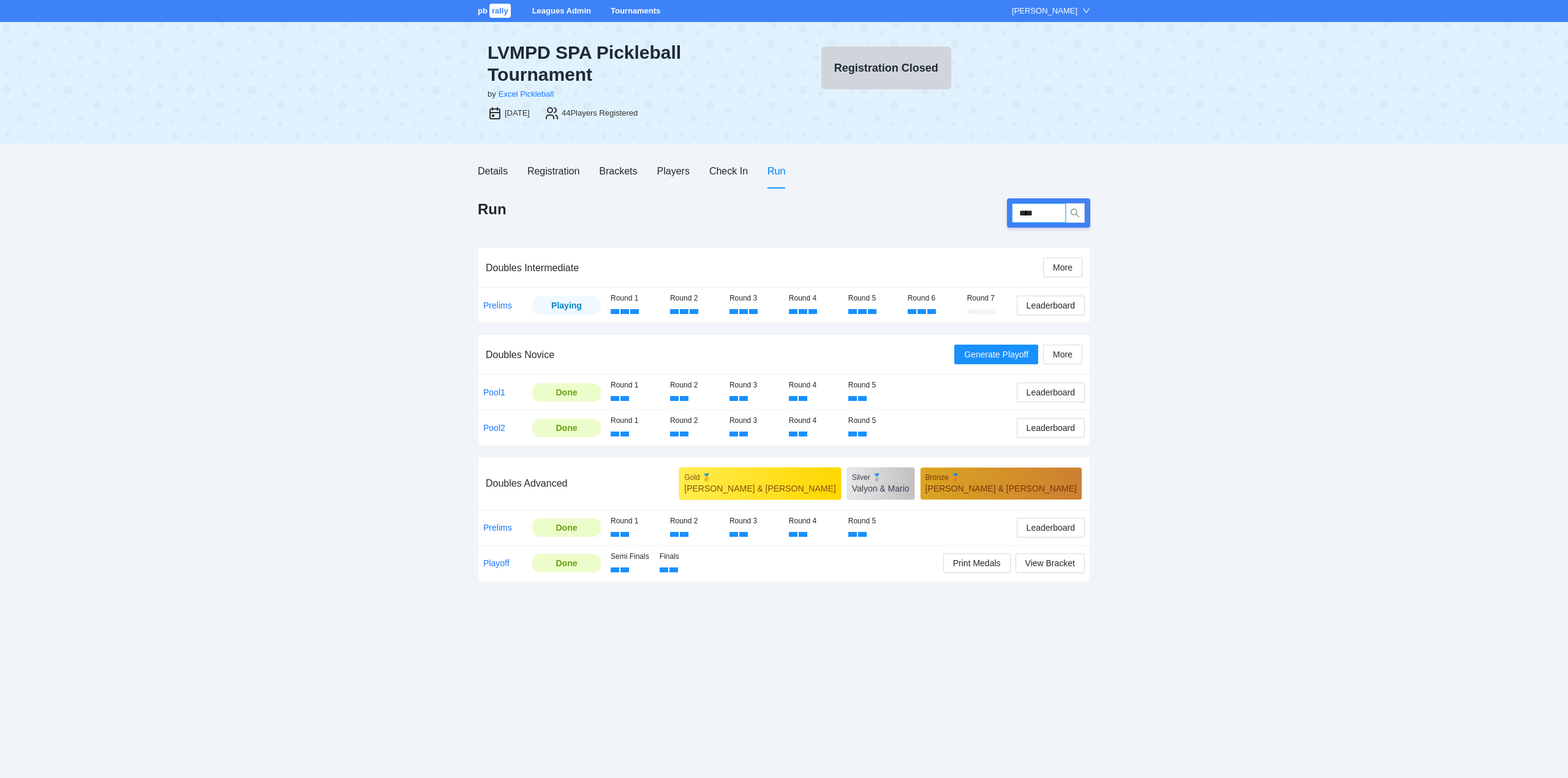
click at [1046, 216] on input "****" at bounding box center [1039, 213] width 54 height 20
type input "****"
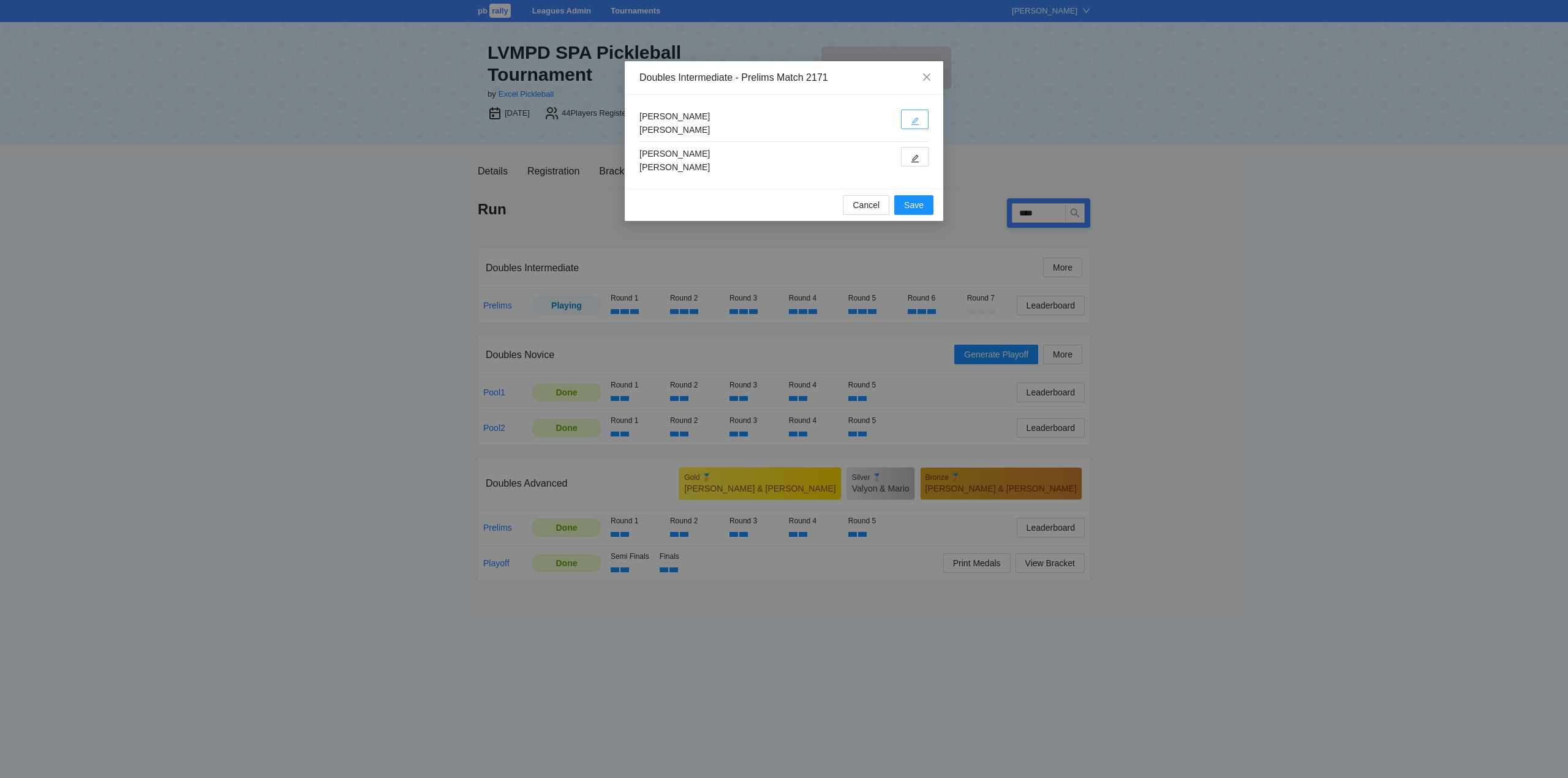
click at [913, 119] on icon "edit" at bounding box center [914, 121] width 8 height 8
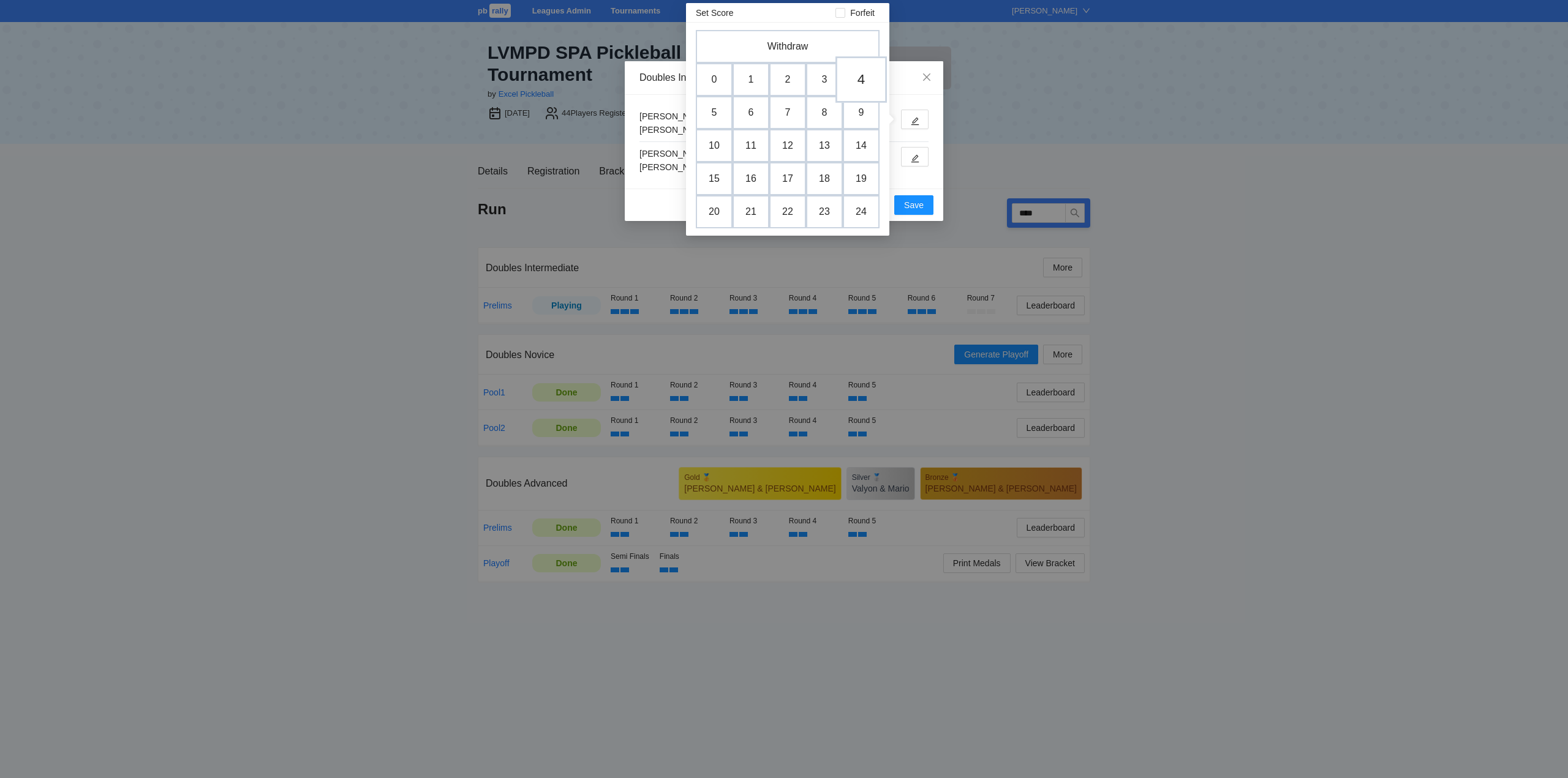
click at [863, 77] on td "4" at bounding box center [861, 79] width 52 height 46
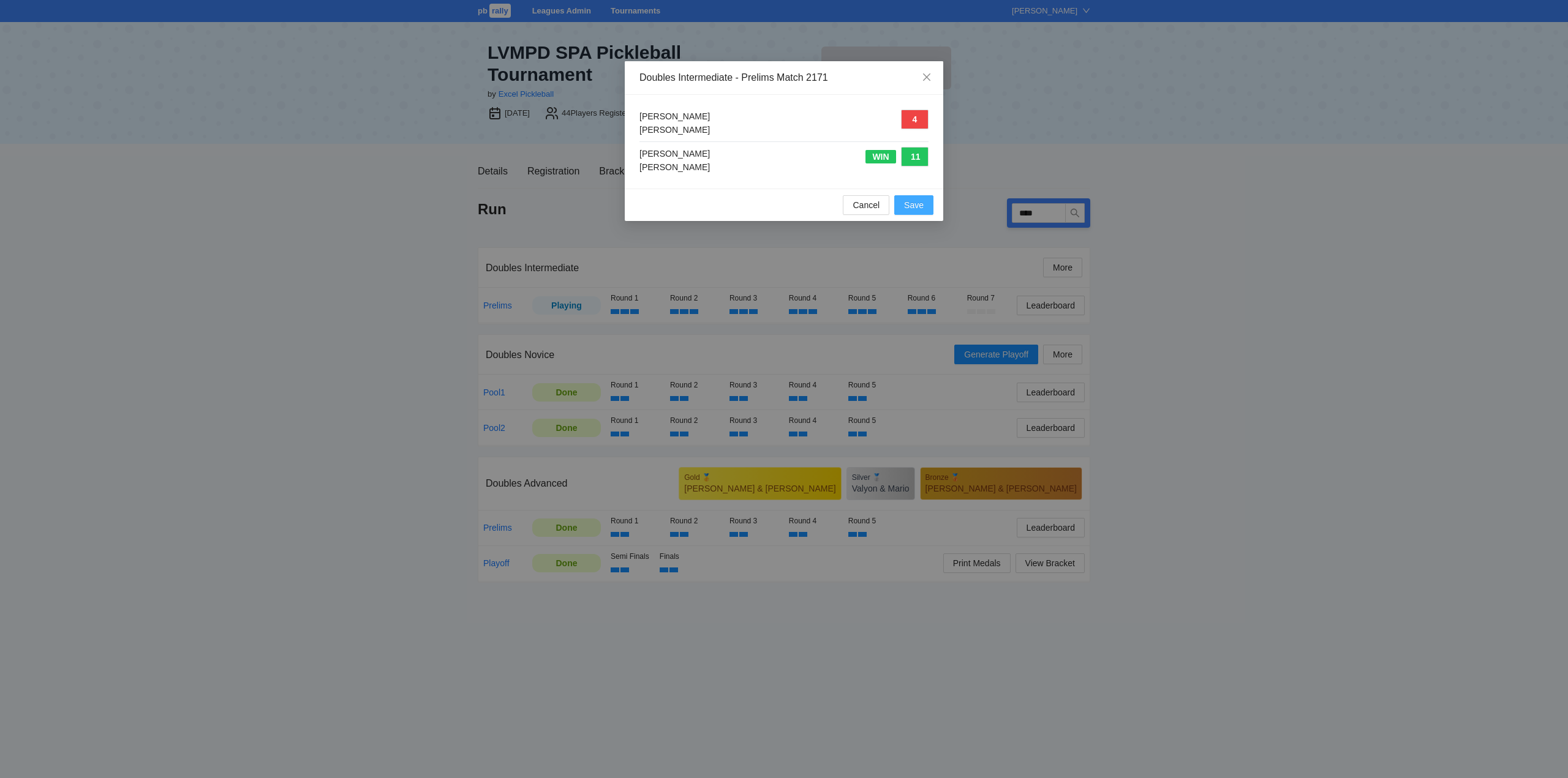
click at [914, 205] on span "Save" at bounding box center [914, 205] width 20 height 14
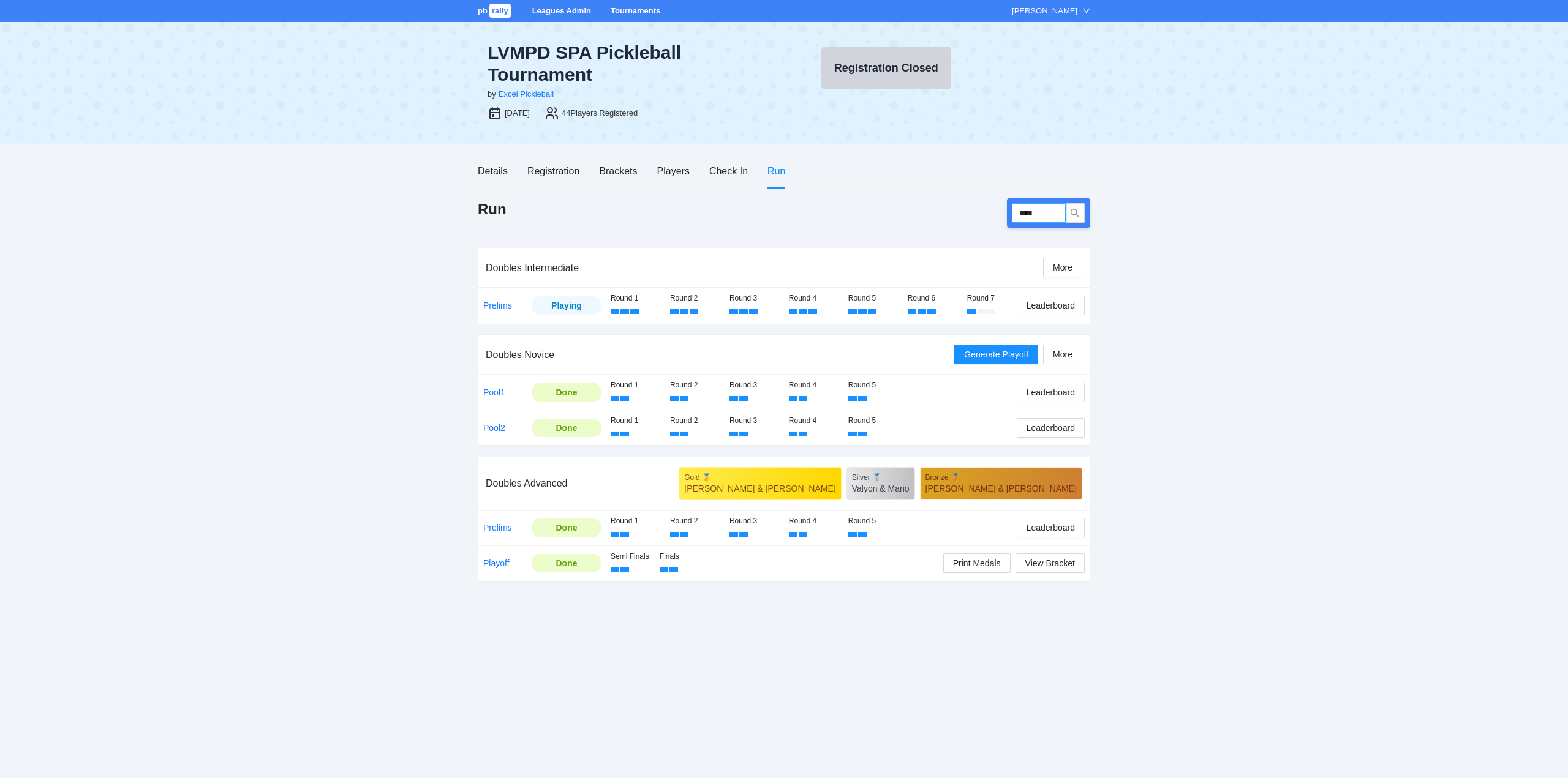
click at [1038, 211] on input "****" at bounding box center [1039, 213] width 54 height 20
type input "****"
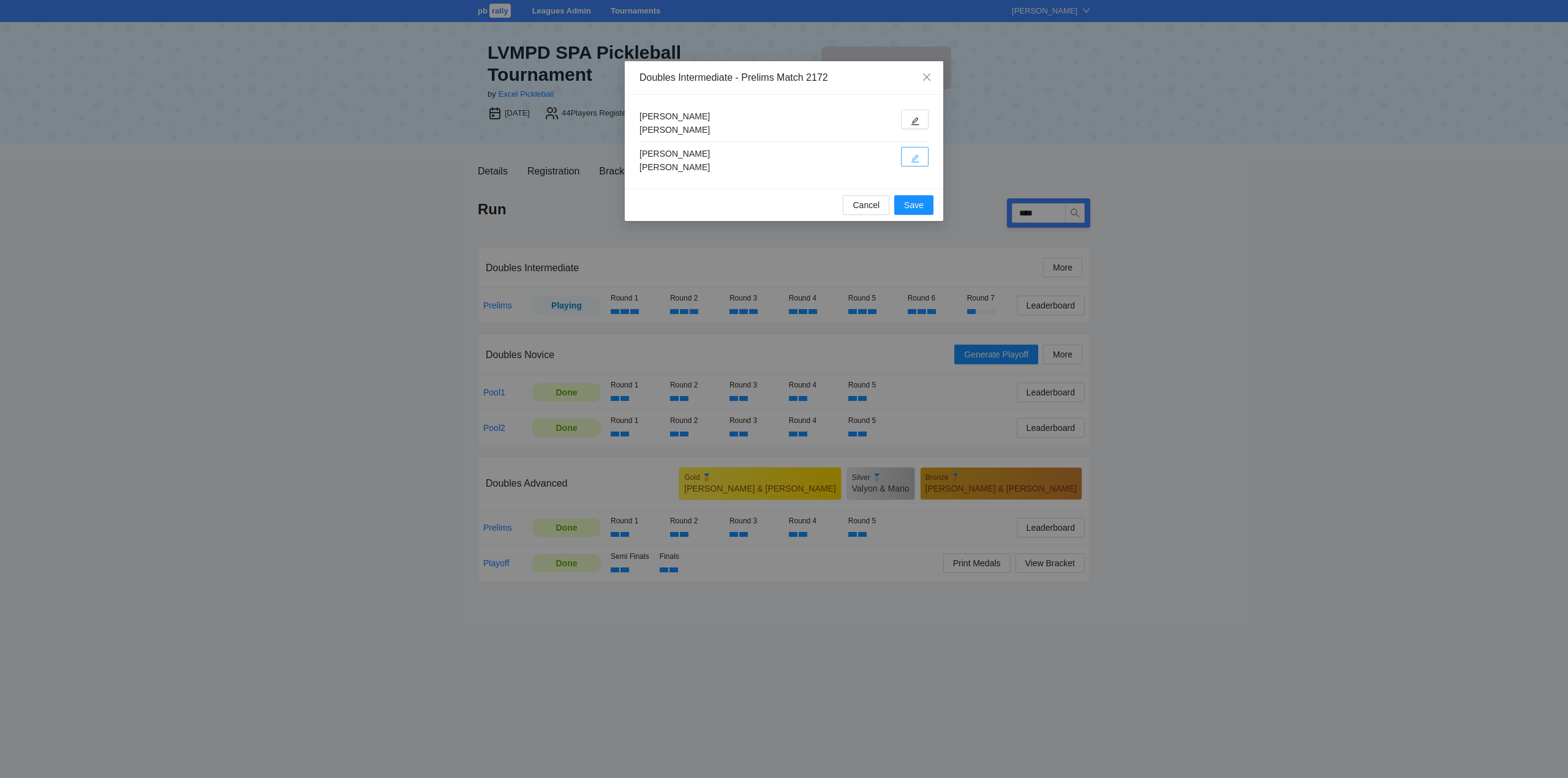
click at [914, 158] on icon "edit" at bounding box center [914, 158] width 8 height 8
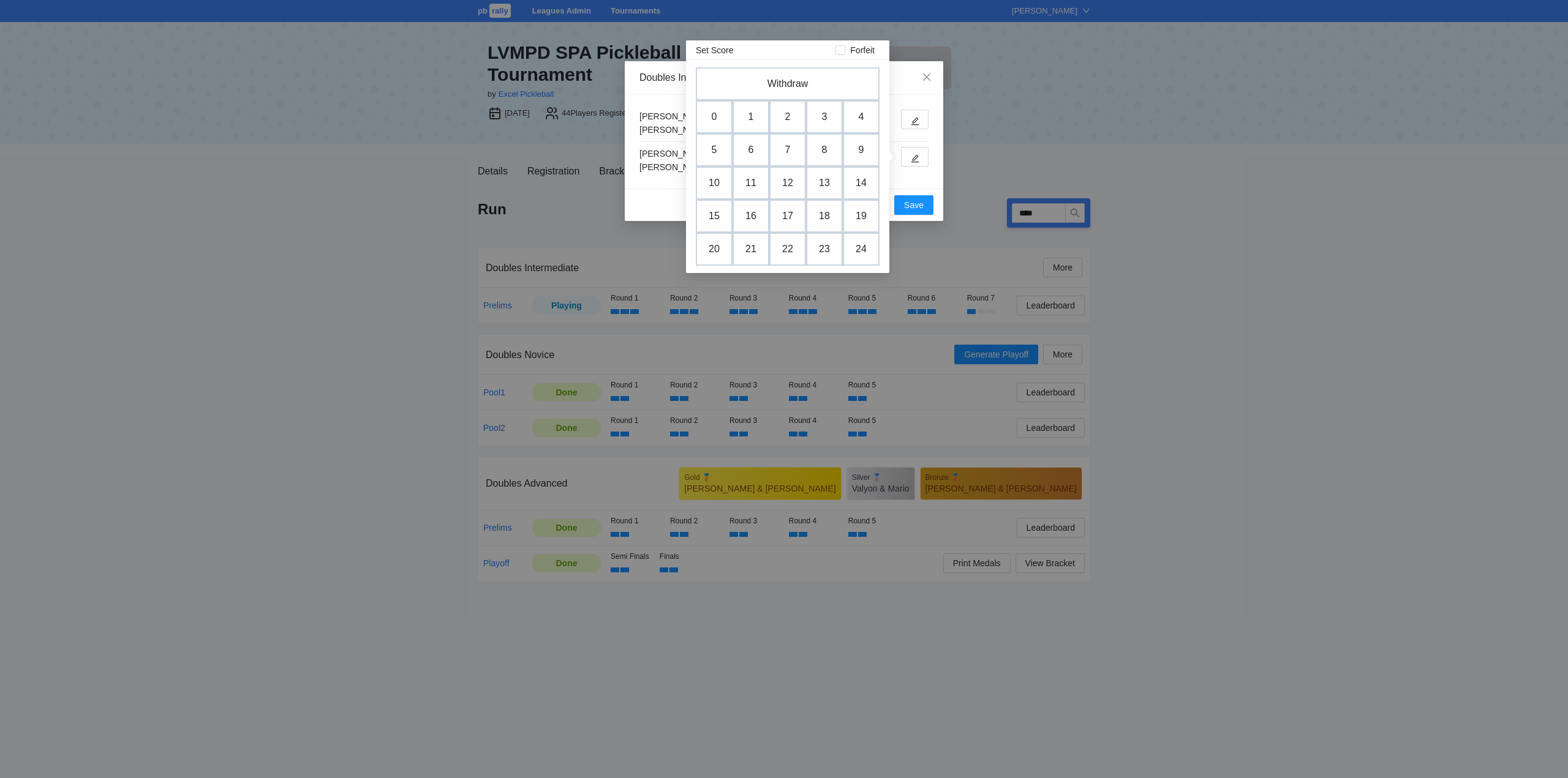
drag, startPoint x: 735, startPoint y: 152, endPoint x: 751, endPoint y: 152, distance: 16.0
click at [740, 152] on td "6" at bounding box center [750, 150] width 36 height 33
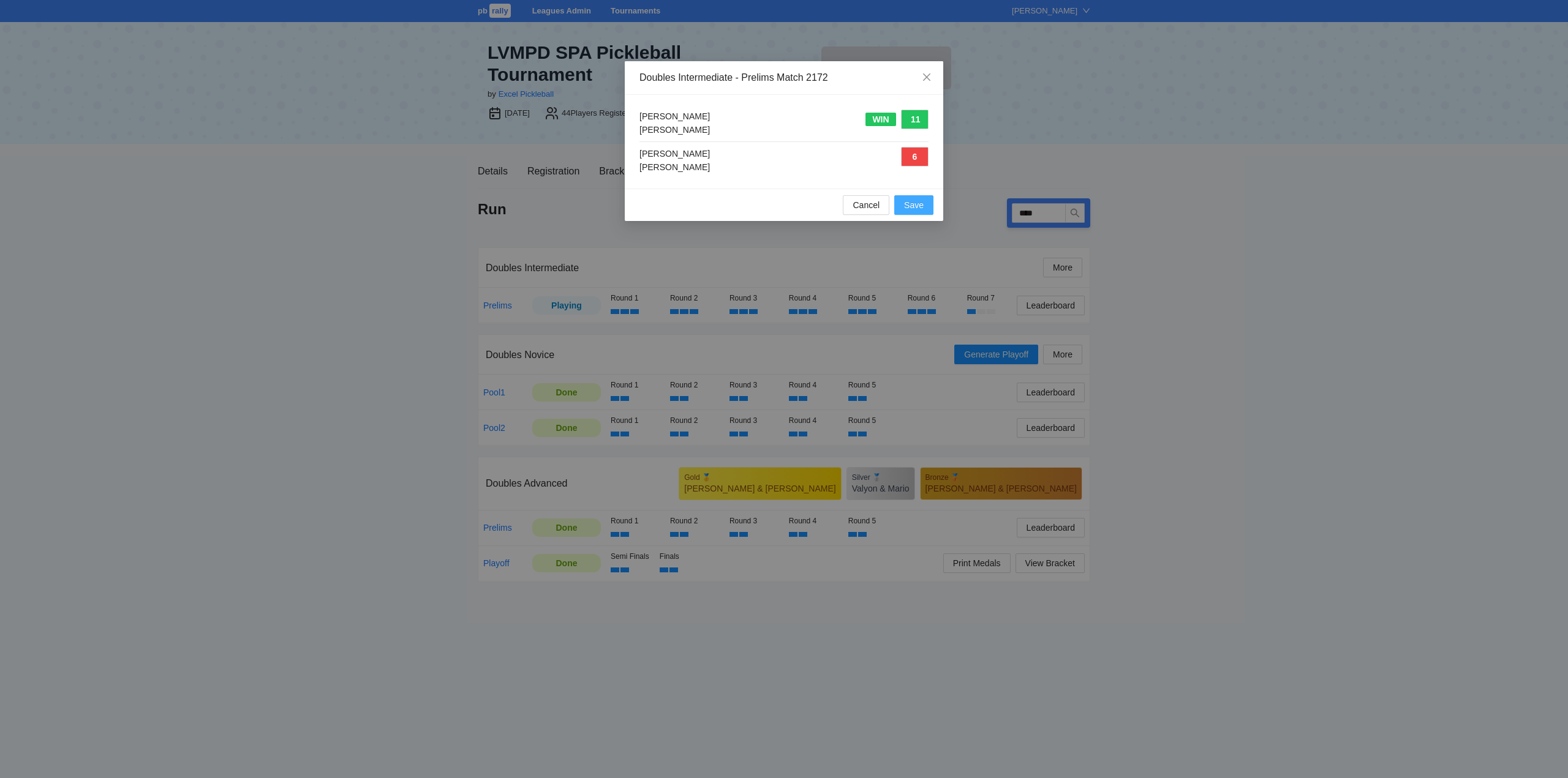
drag, startPoint x: 916, startPoint y: 202, endPoint x: 942, endPoint y: 218, distance: 30.5
click at [918, 203] on span "Save" at bounding box center [914, 205] width 20 height 14
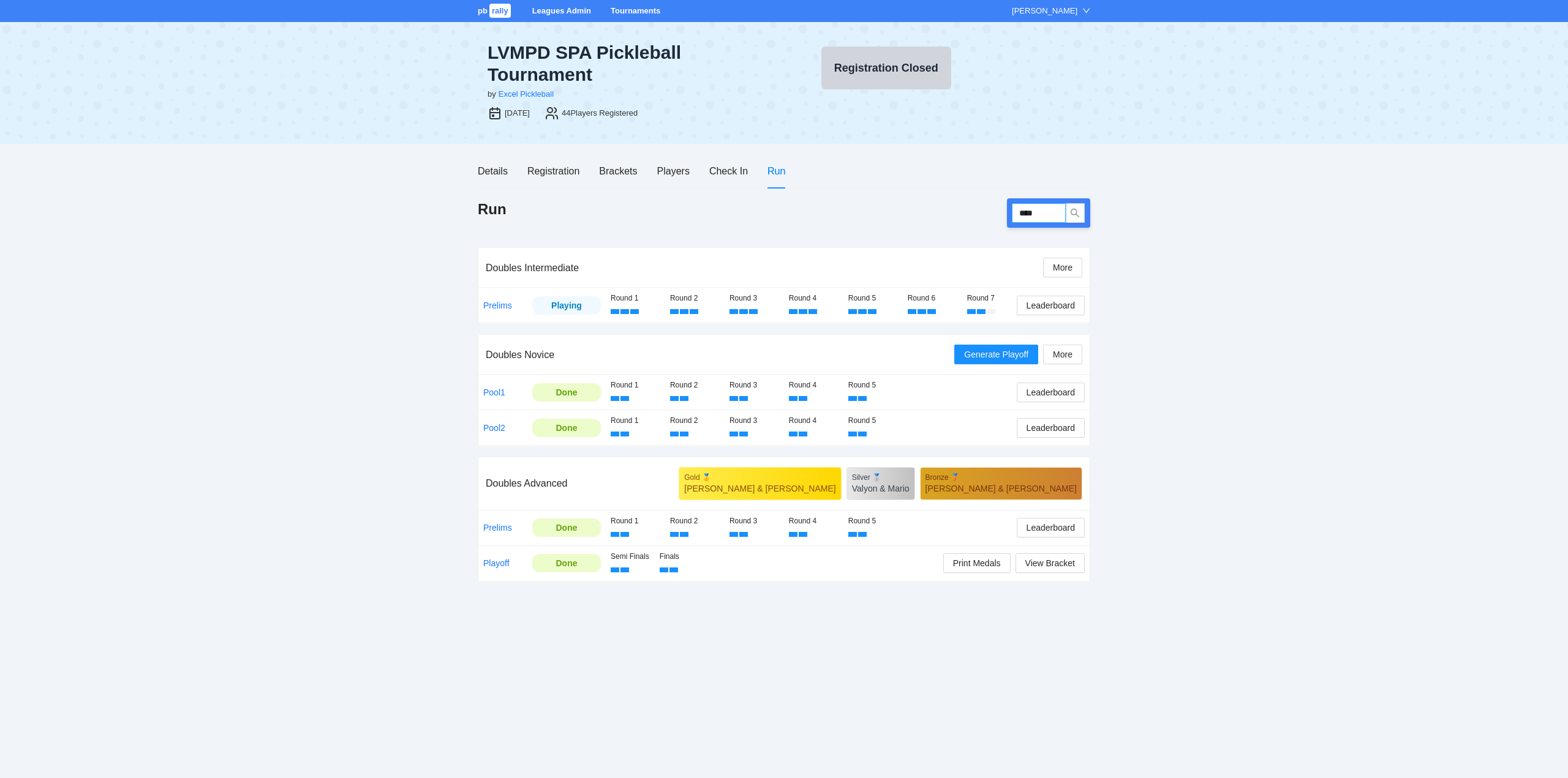
click at [1047, 217] on input "****" at bounding box center [1039, 213] width 54 height 20
type input "****"
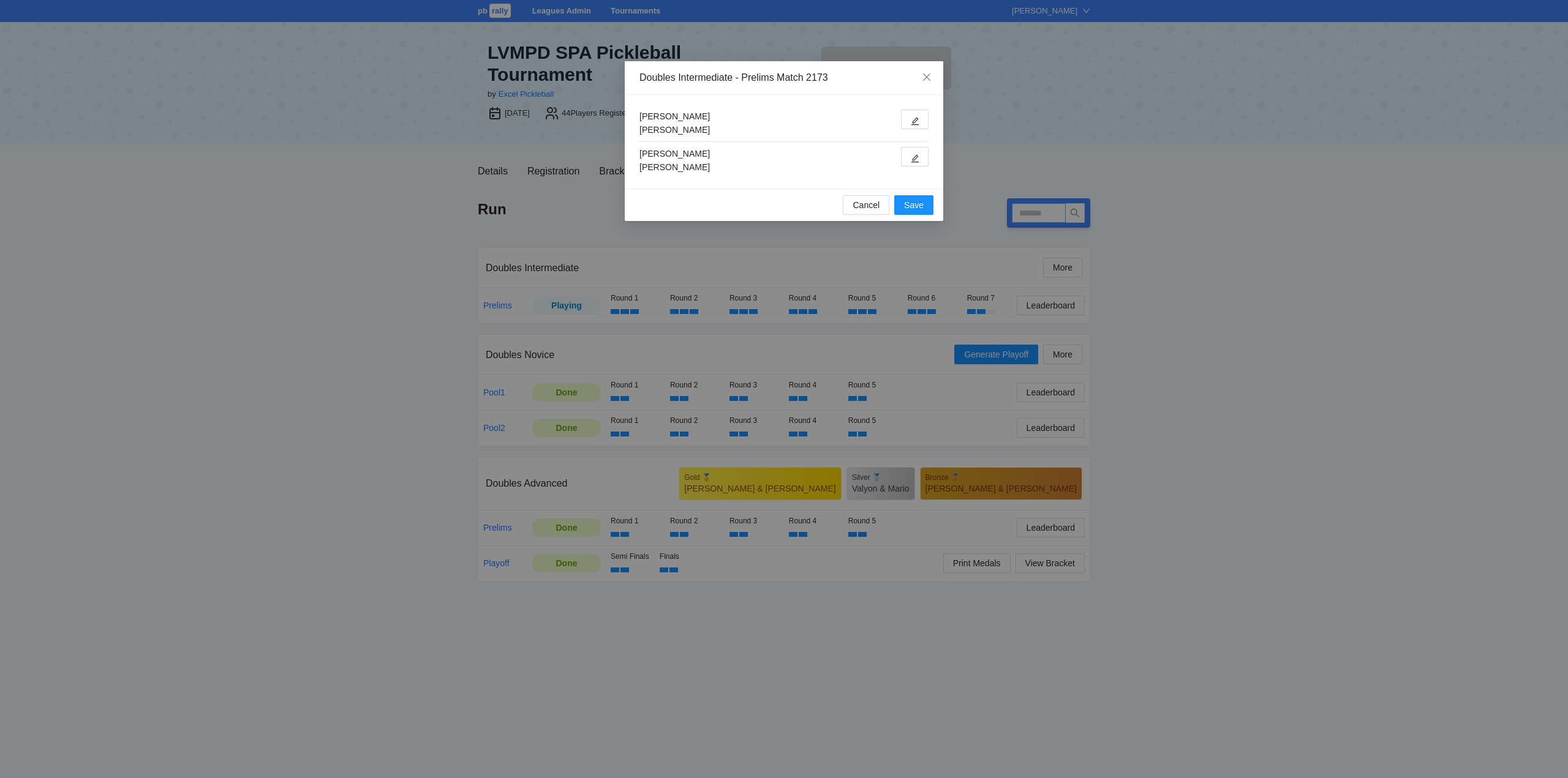
type input "****"
click at [915, 120] on icon "edit" at bounding box center [915, 121] width 8 height 8
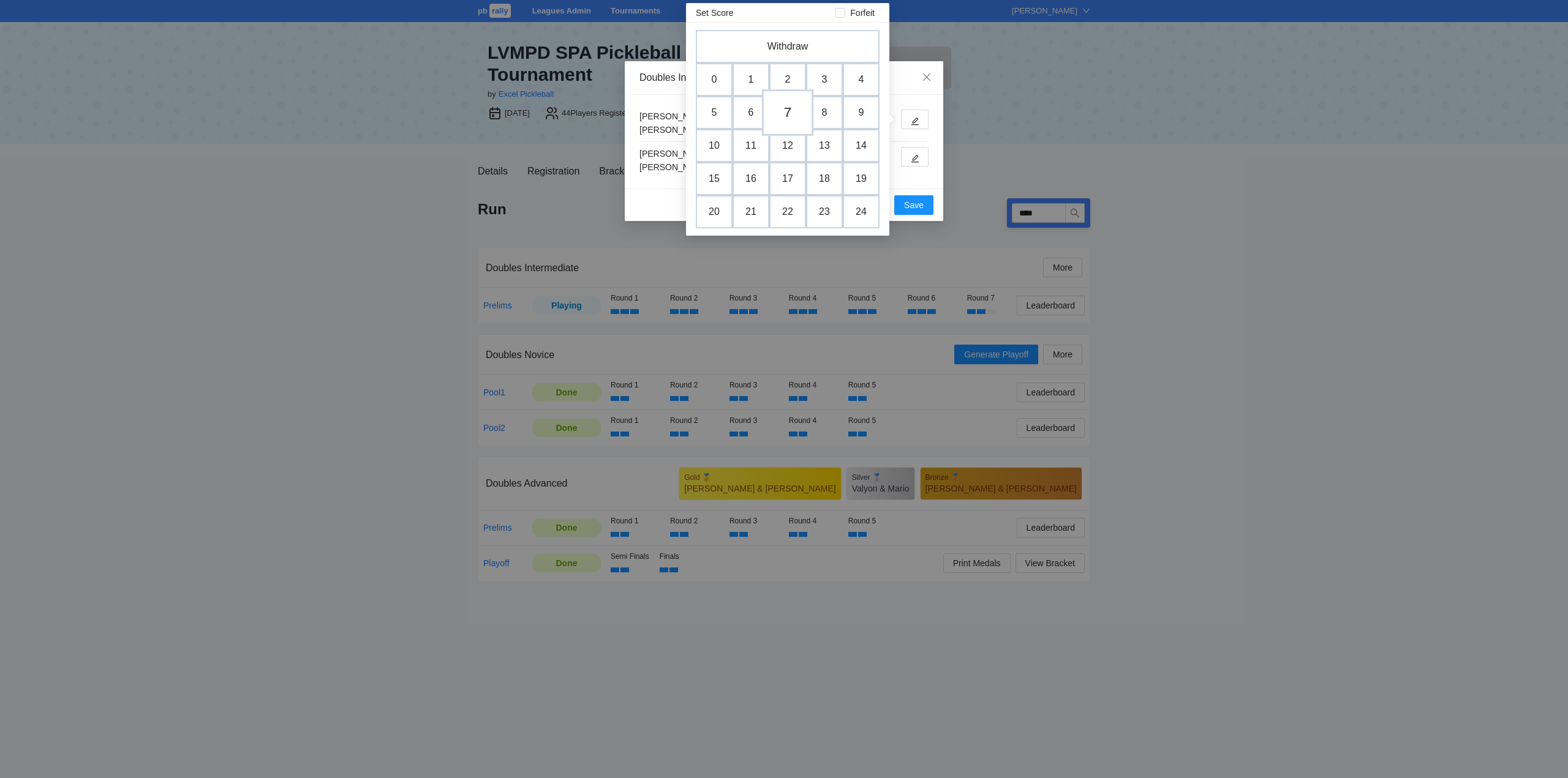
drag, startPoint x: 784, startPoint y: 113, endPoint x: 803, endPoint y: 122, distance: 21.0
click at [784, 113] on td "7" at bounding box center [787, 113] width 36 height 33
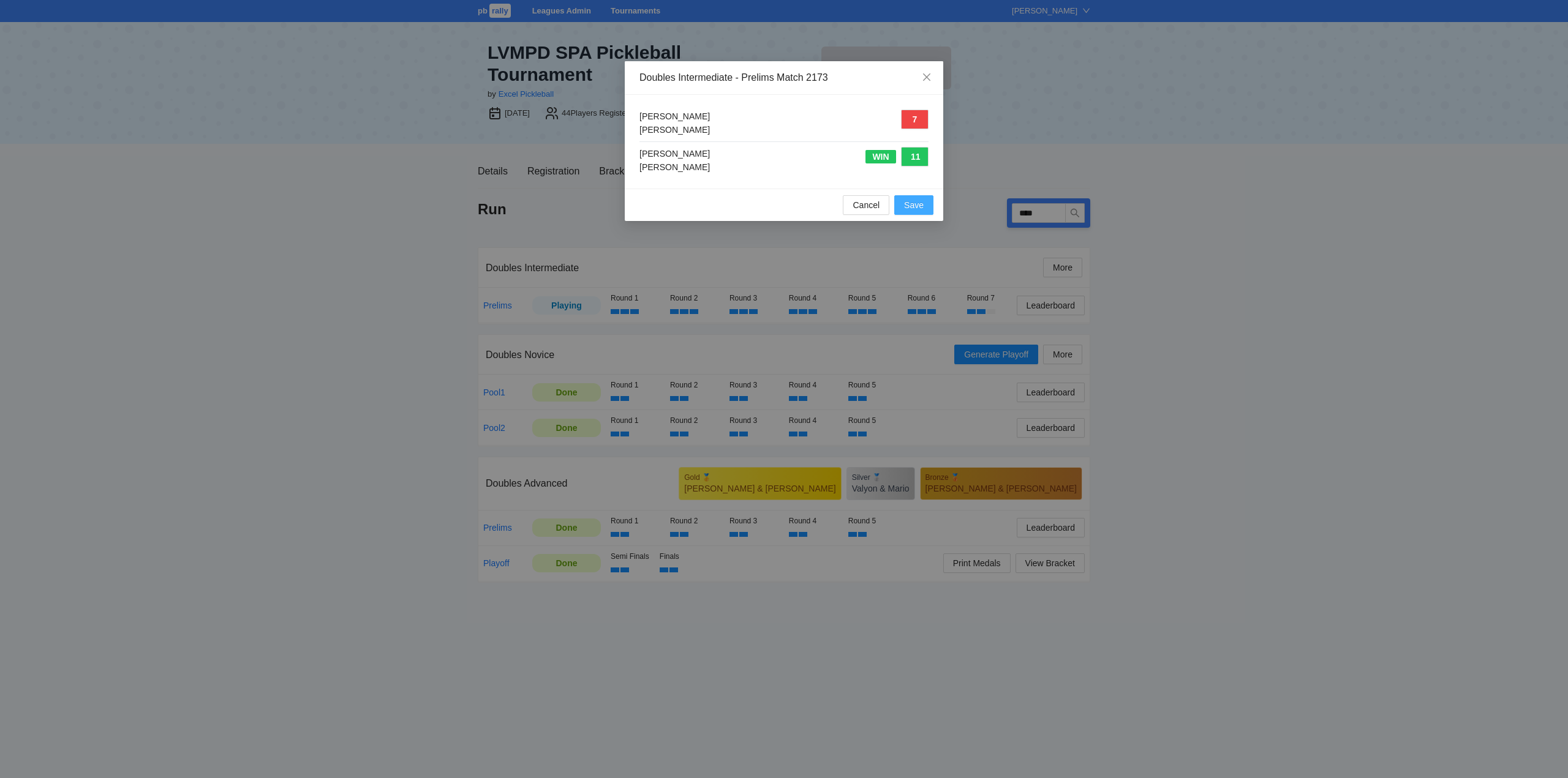
click at [915, 202] on span "Save" at bounding box center [914, 205] width 20 height 14
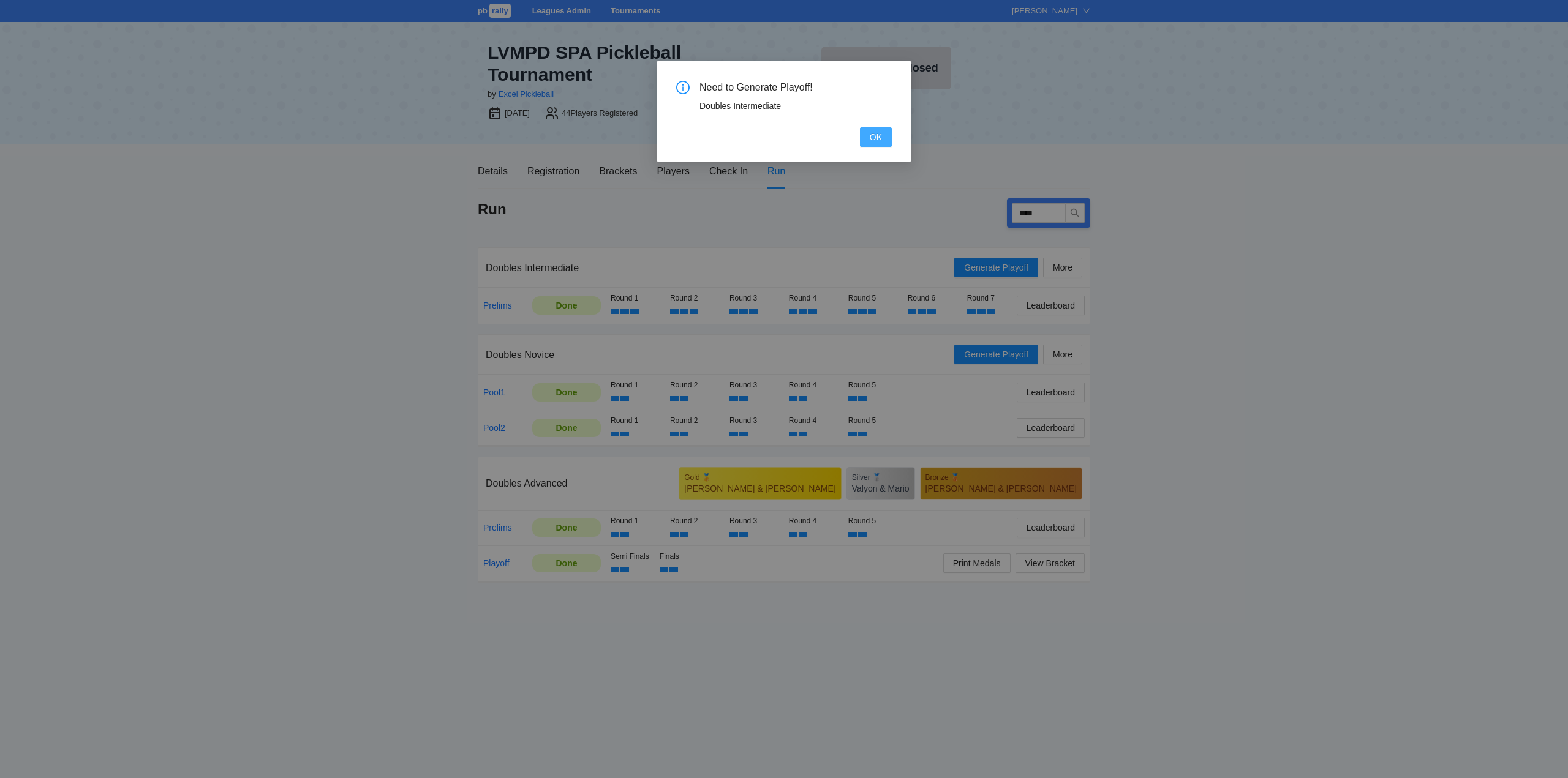
click at [872, 134] on span "OK" at bounding box center [875, 137] width 12 height 14
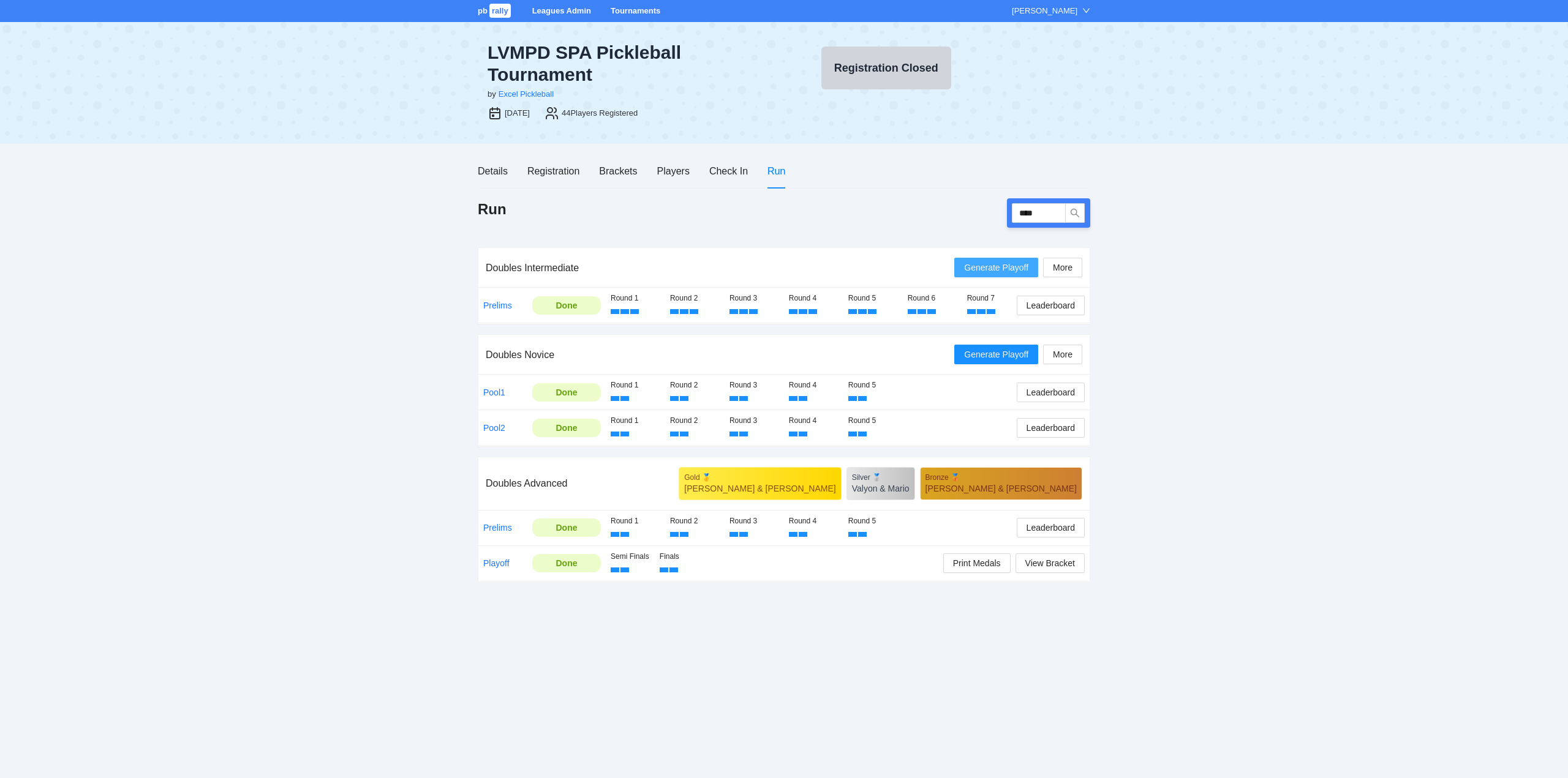
click at [1004, 265] on span "Generate Playoff" at bounding box center [996, 268] width 64 height 14
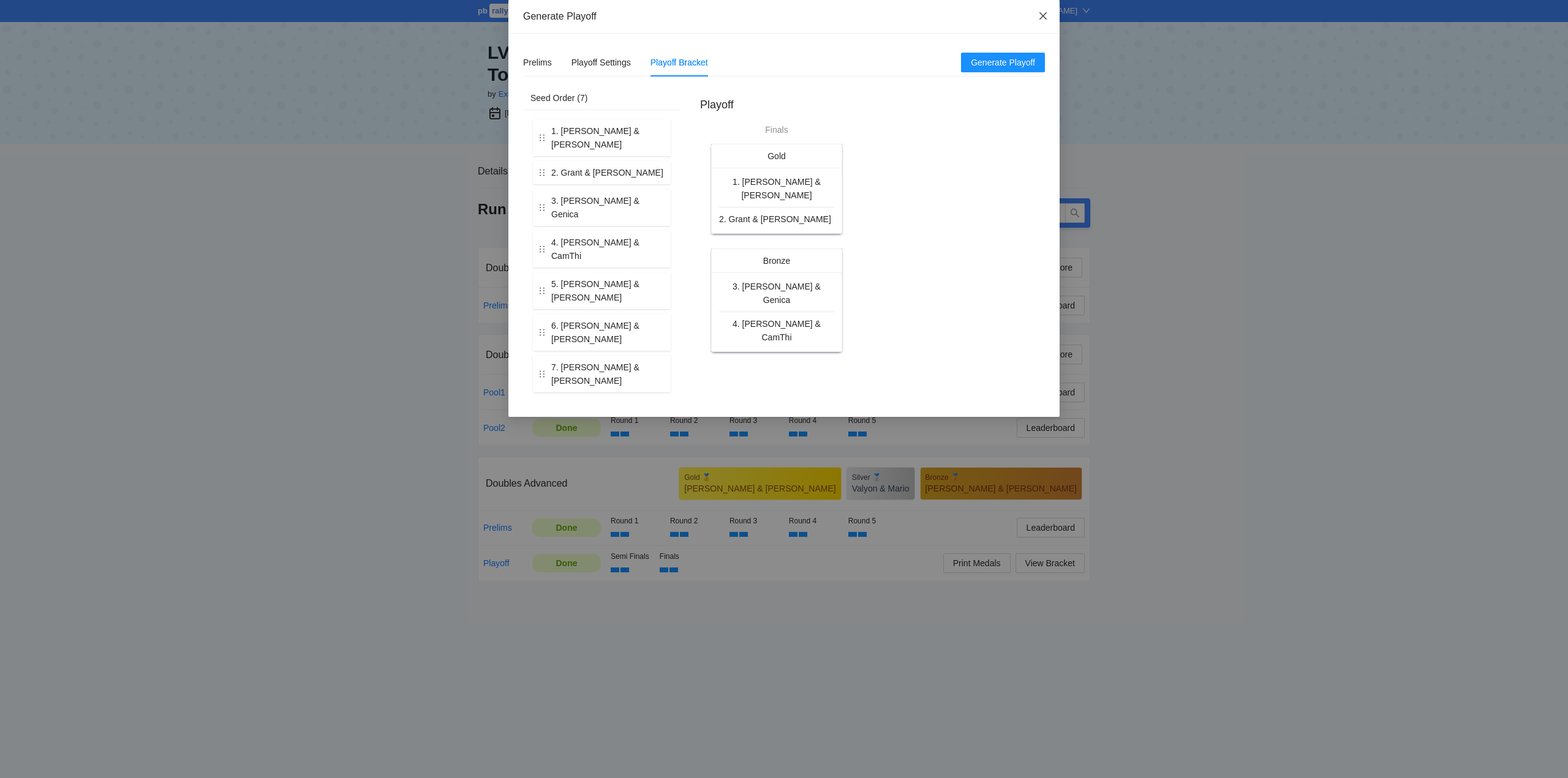
click at [1044, 14] on icon "close" at bounding box center [1043, 16] width 8 height 8
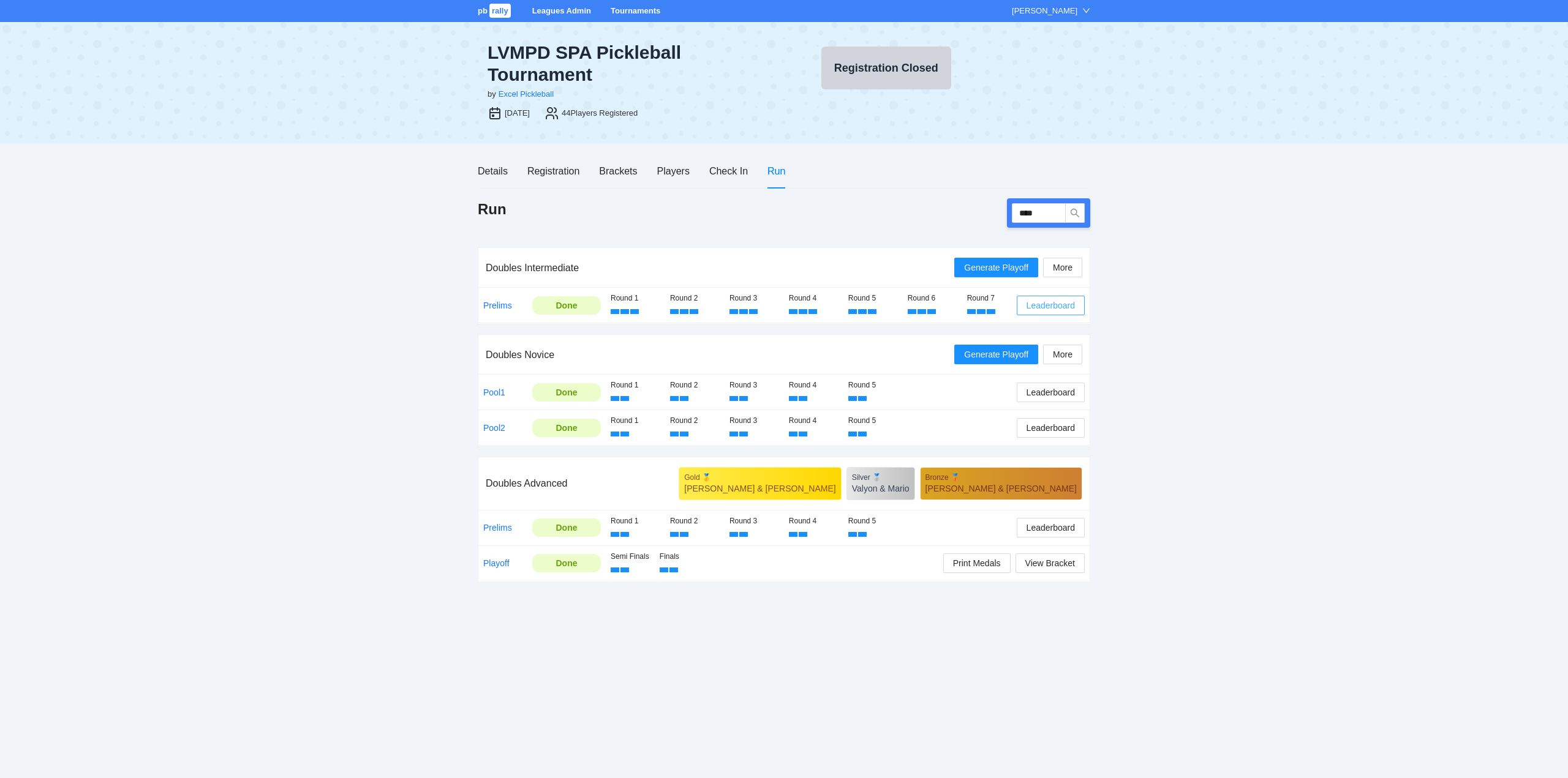
click at [1052, 306] on span "Leaderboard" at bounding box center [1051, 306] width 49 height 14
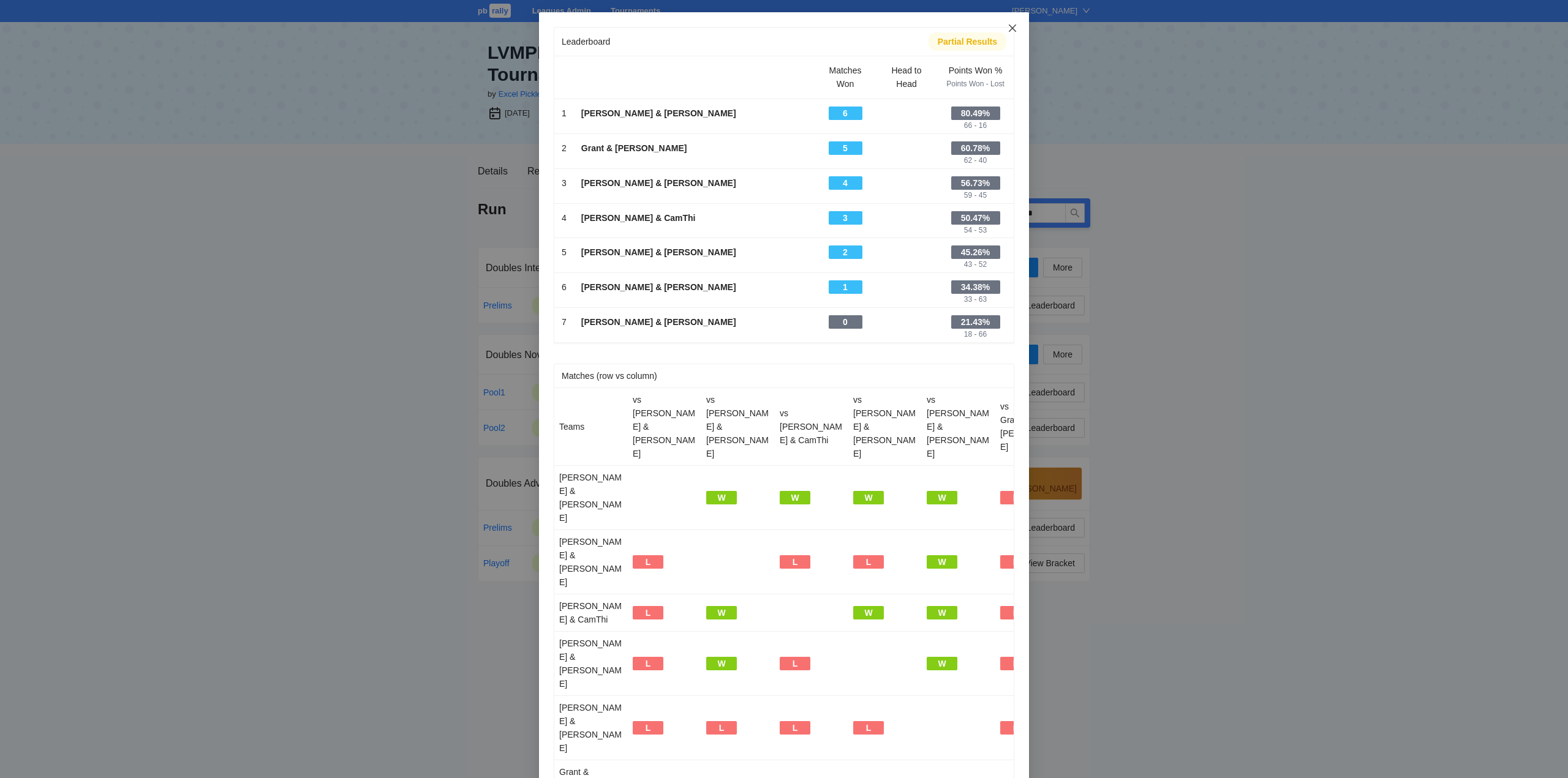
click at [1007, 24] on icon "close" at bounding box center [1012, 28] width 10 height 10
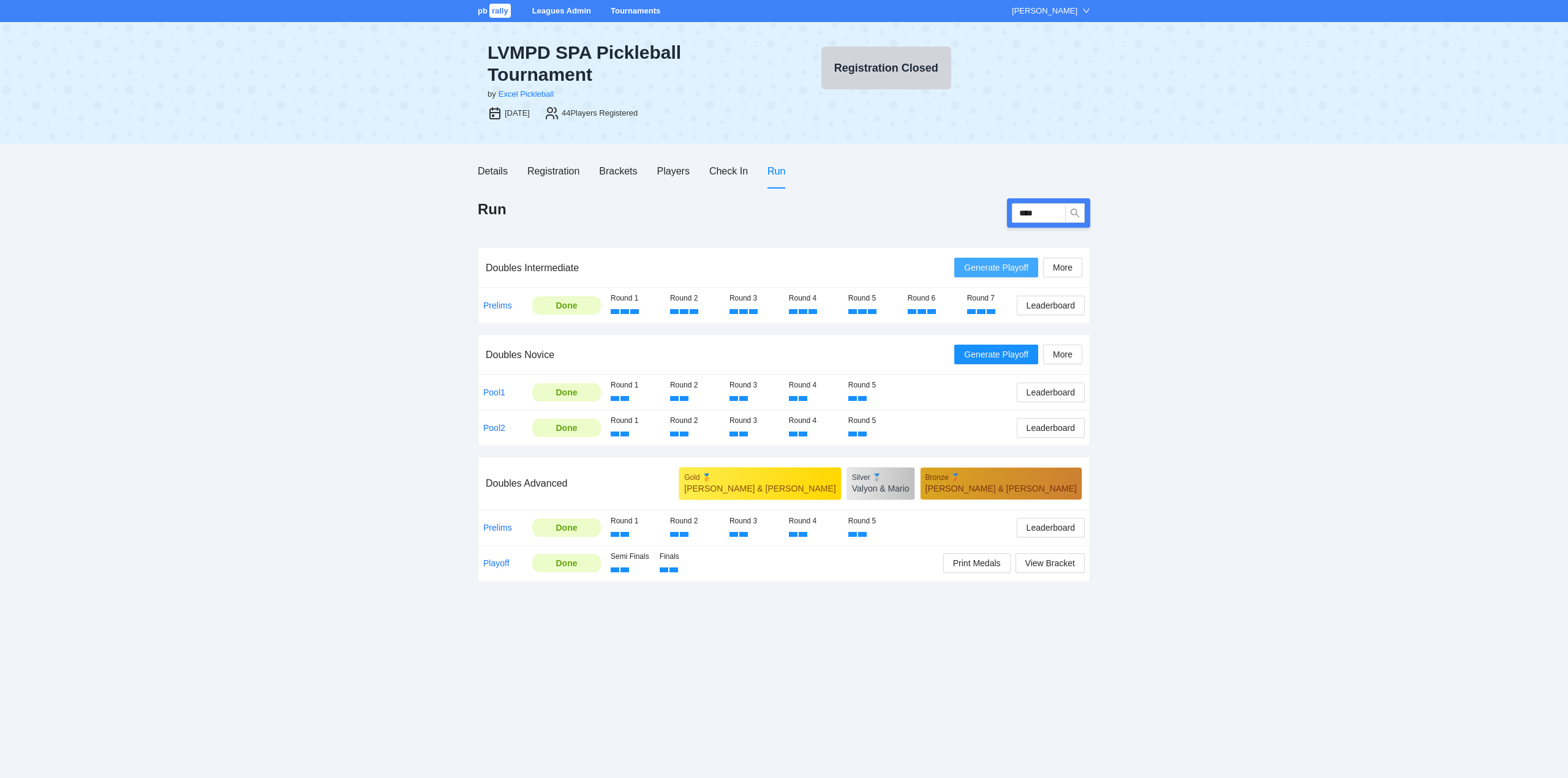
click at [974, 265] on span "Generate Playoff" at bounding box center [996, 268] width 64 height 14
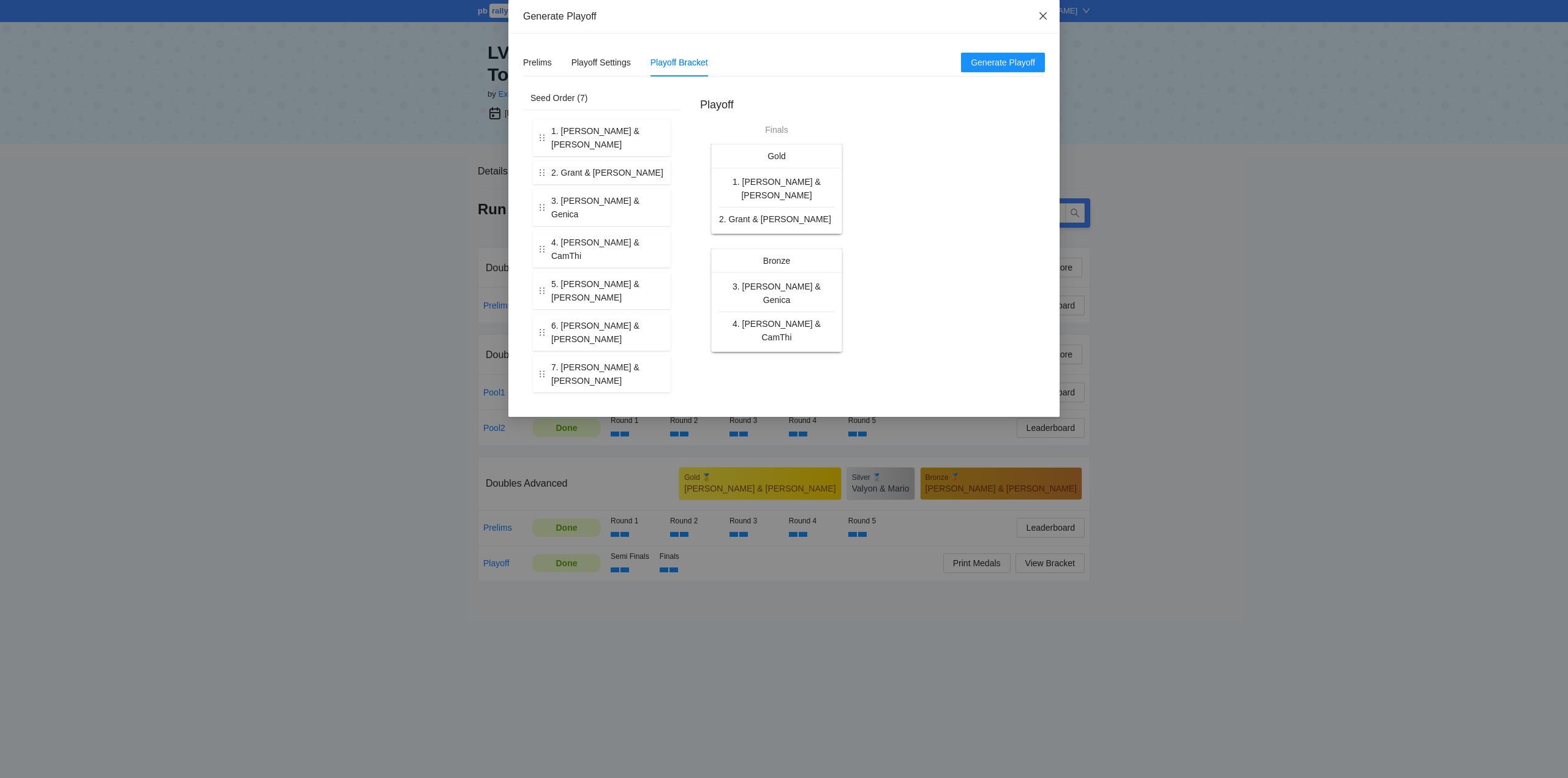
click at [1043, 13] on icon "close" at bounding box center [1042, 16] width 10 height 10
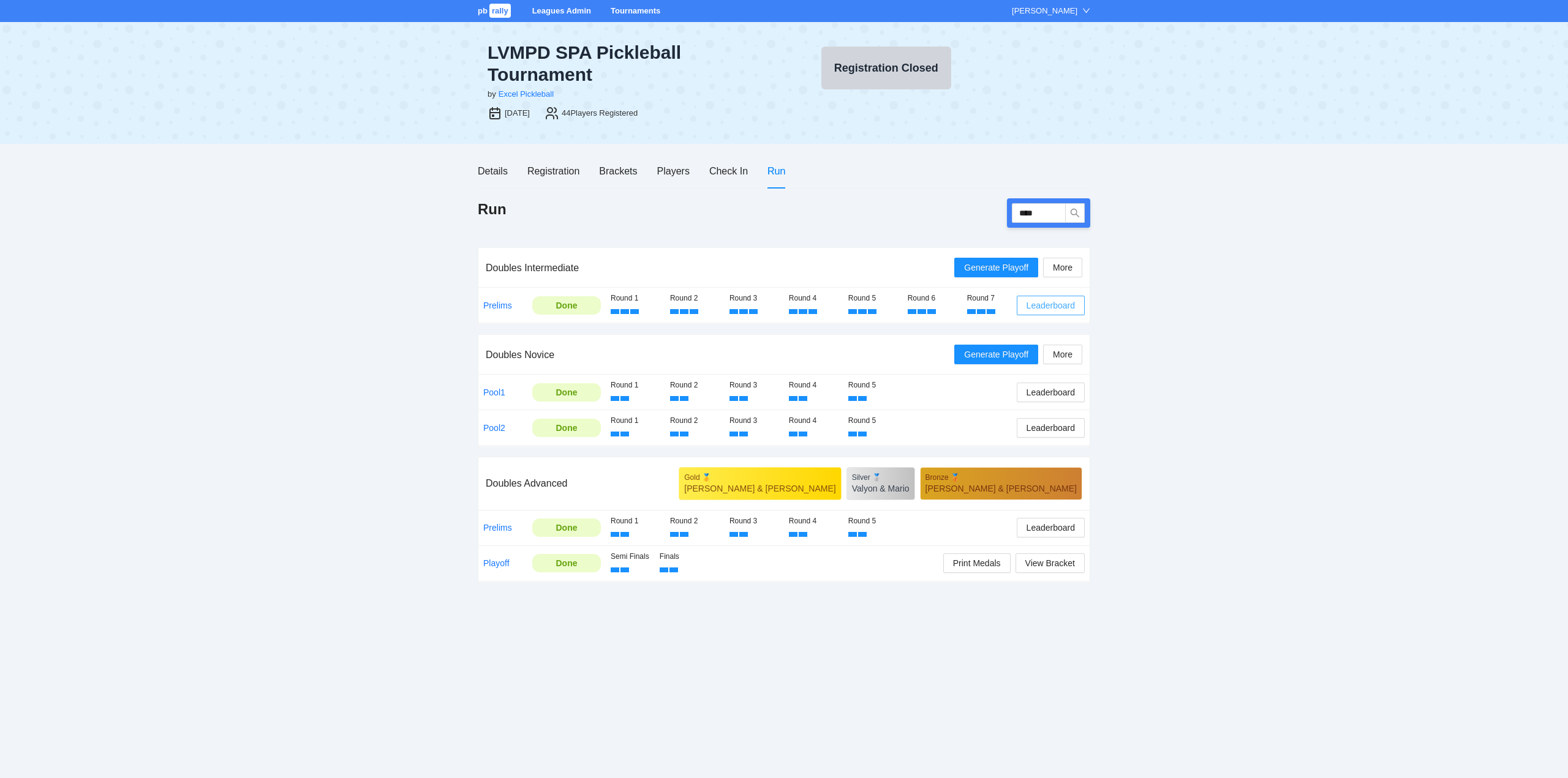
click at [1044, 308] on span "Leaderboard" at bounding box center [1051, 306] width 49 height 14
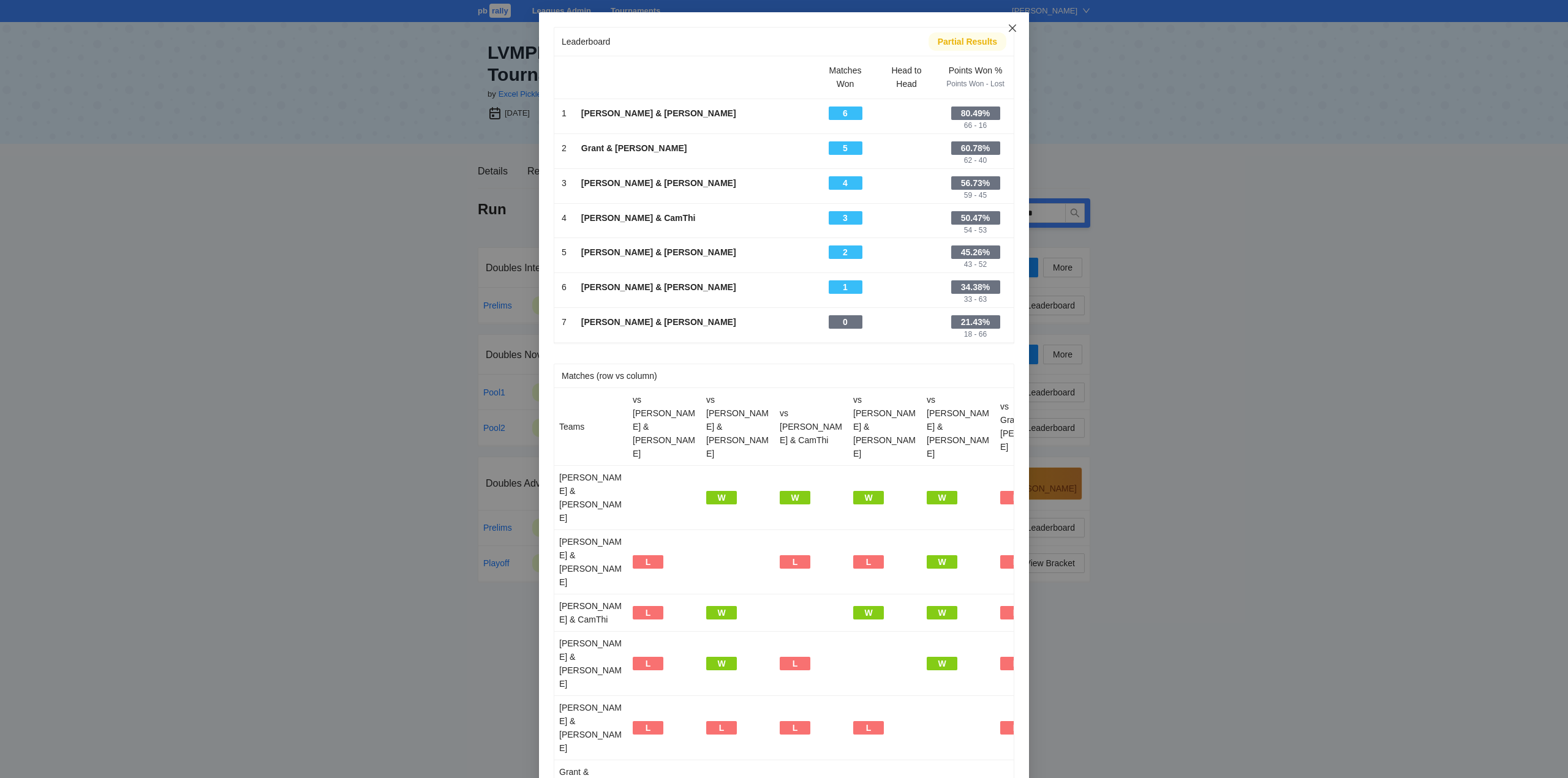
click at [1007, 28] on icon "close" at bounding box center [1012, 28] width 10 height 10
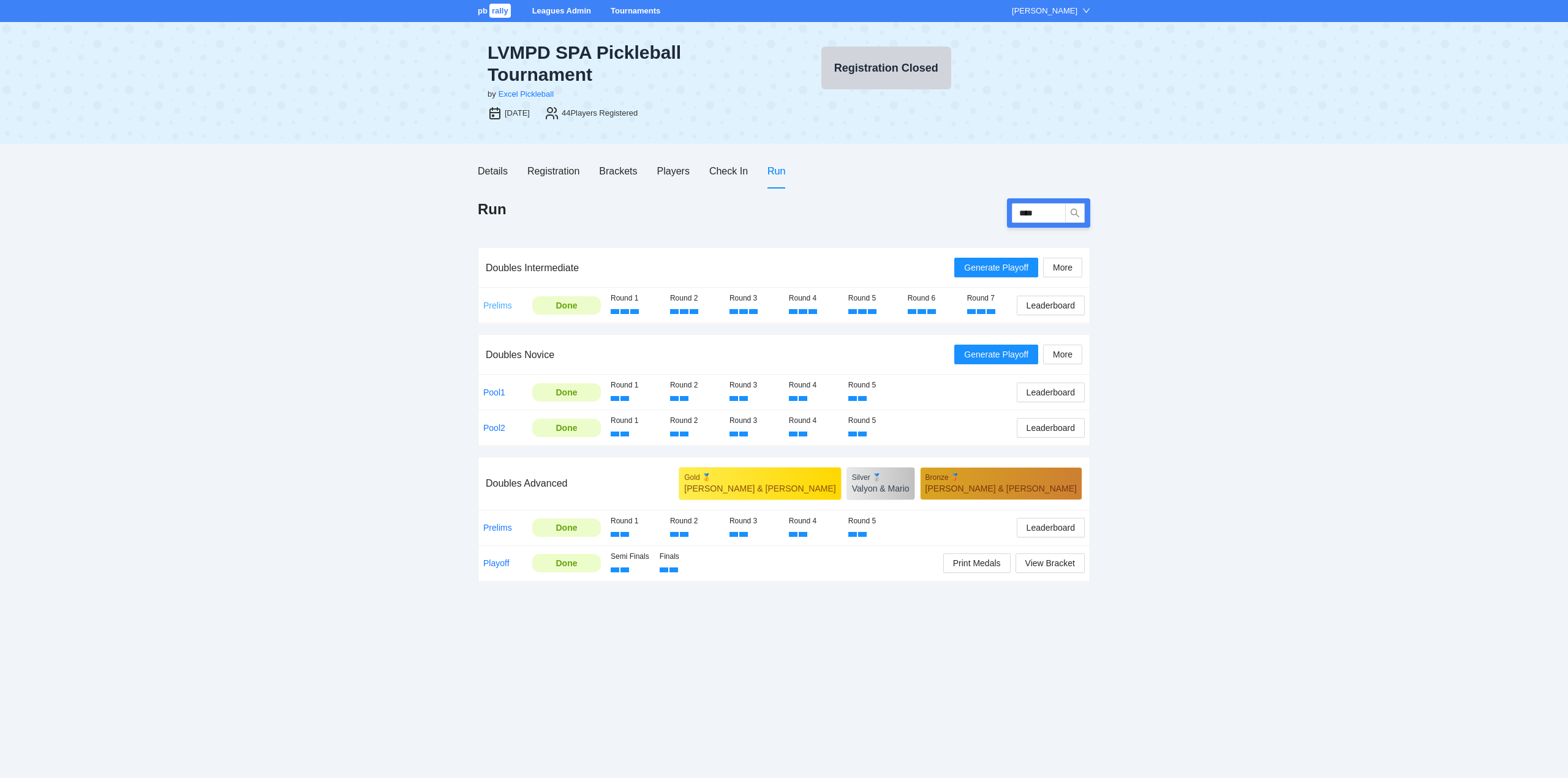
click at [496, 303] on link "Prelims" at bounding box center [498, 305] width 29 height 10
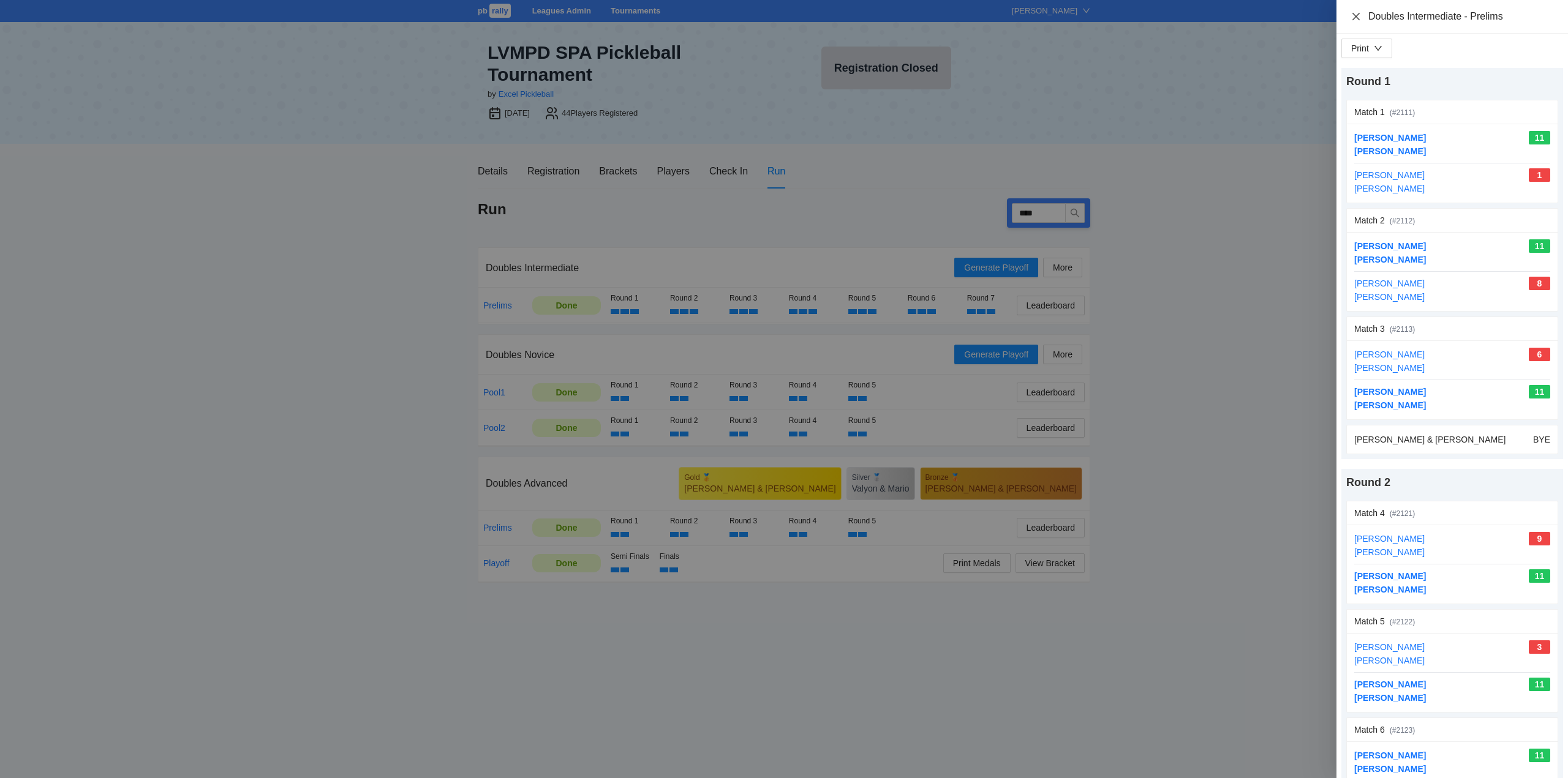
click at [1356, 14] on icon "close" at bounding box center [1356, 16] width 10 height 10
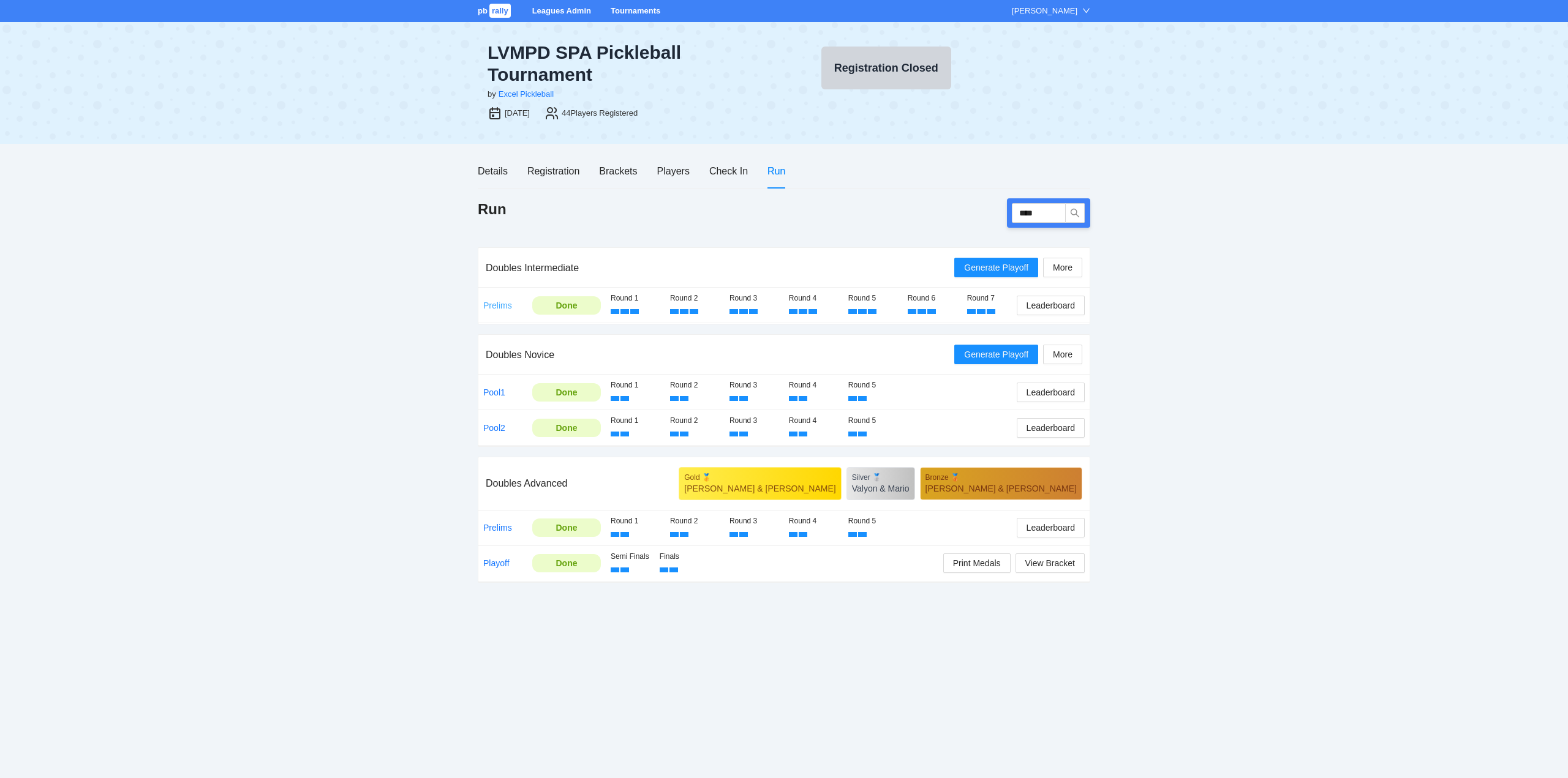
click at [497, 303] on link "Prelims" at bounding box center [498, 305] width 29 height 10
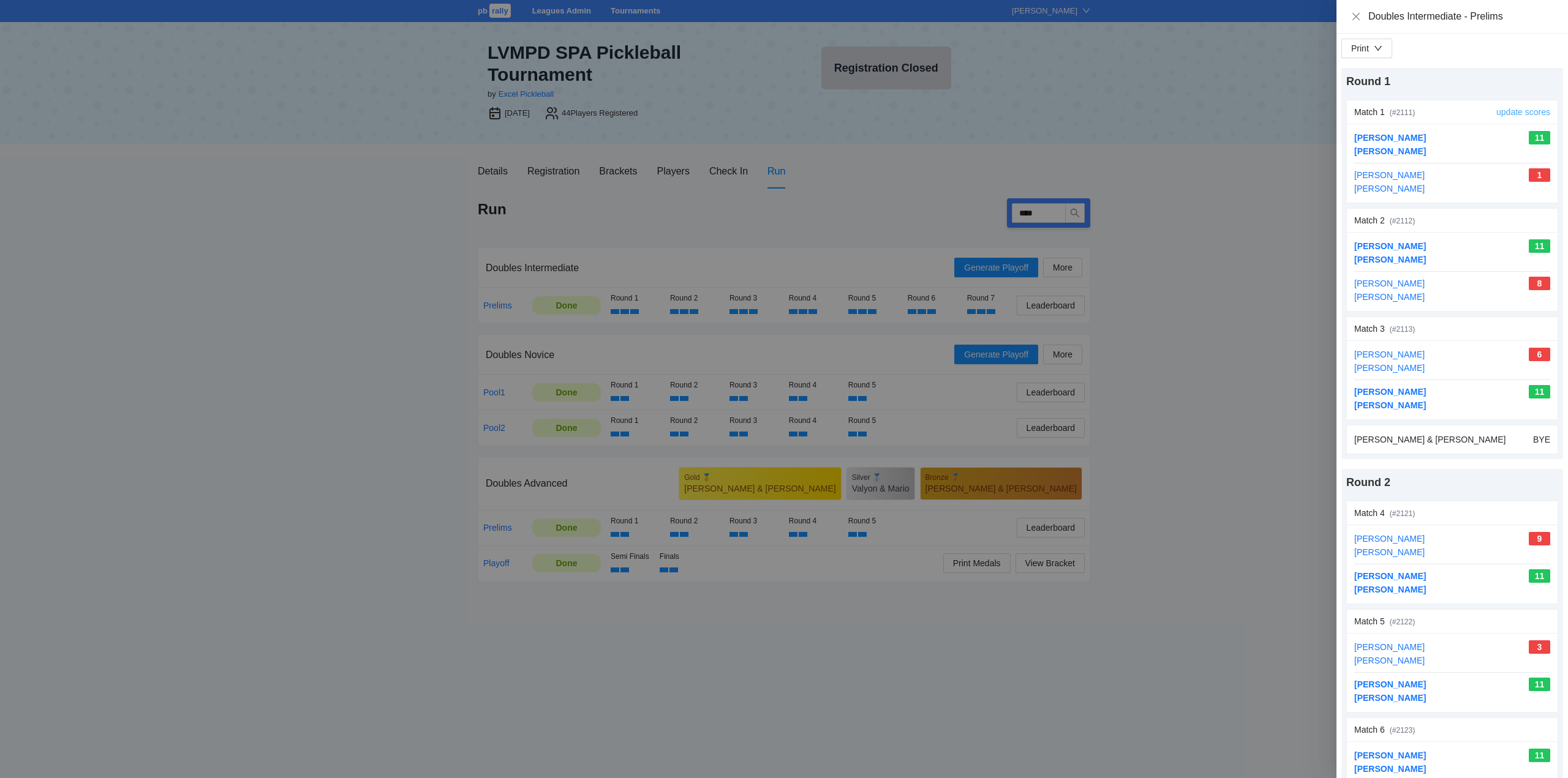
click at [1510, 110] on link "update scores" at bounding box center [1522, 111] width 54 height 10
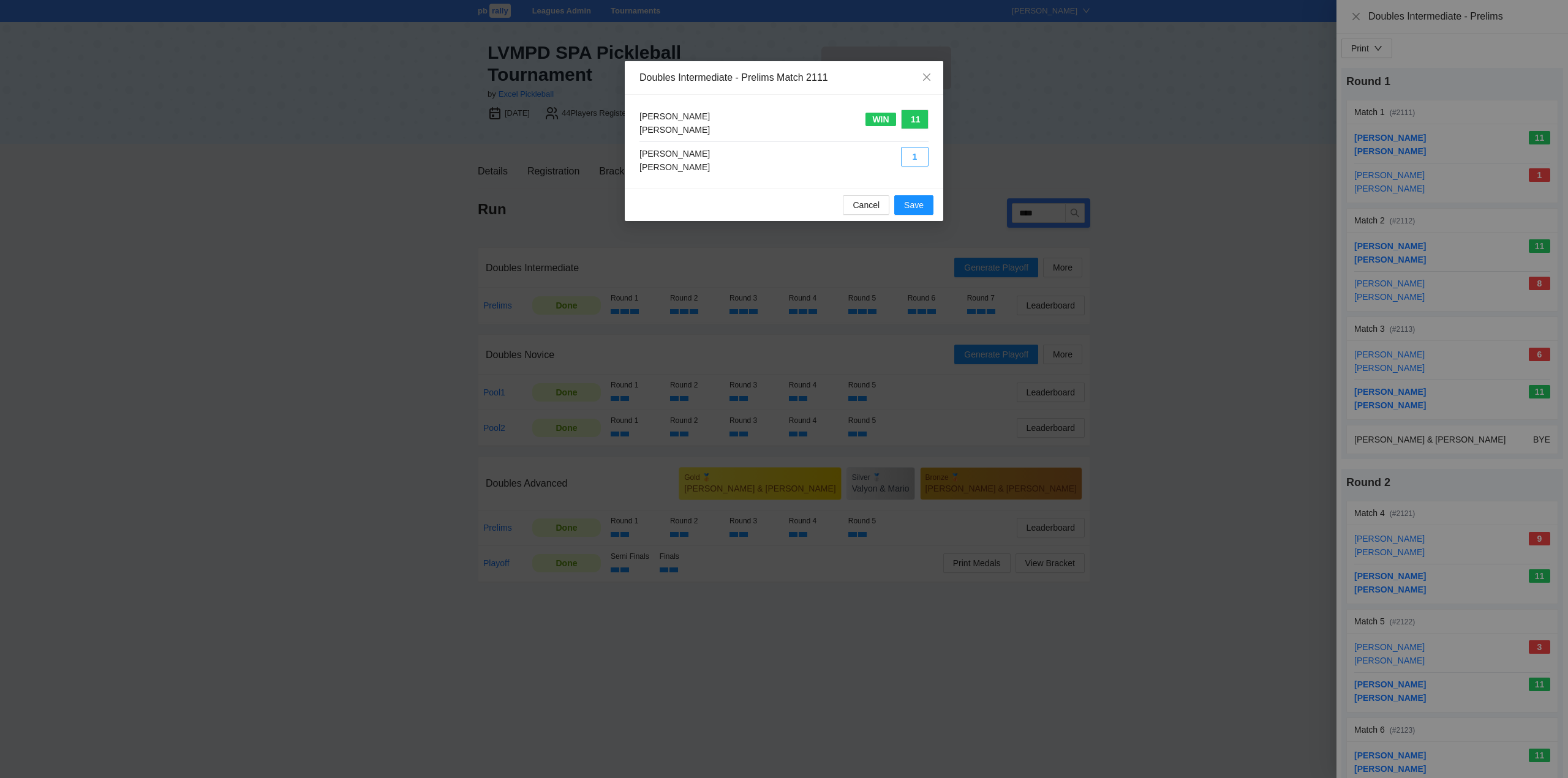
click at [913, 157] on button "1" at bounding box center [914, 157] width 27 height 20
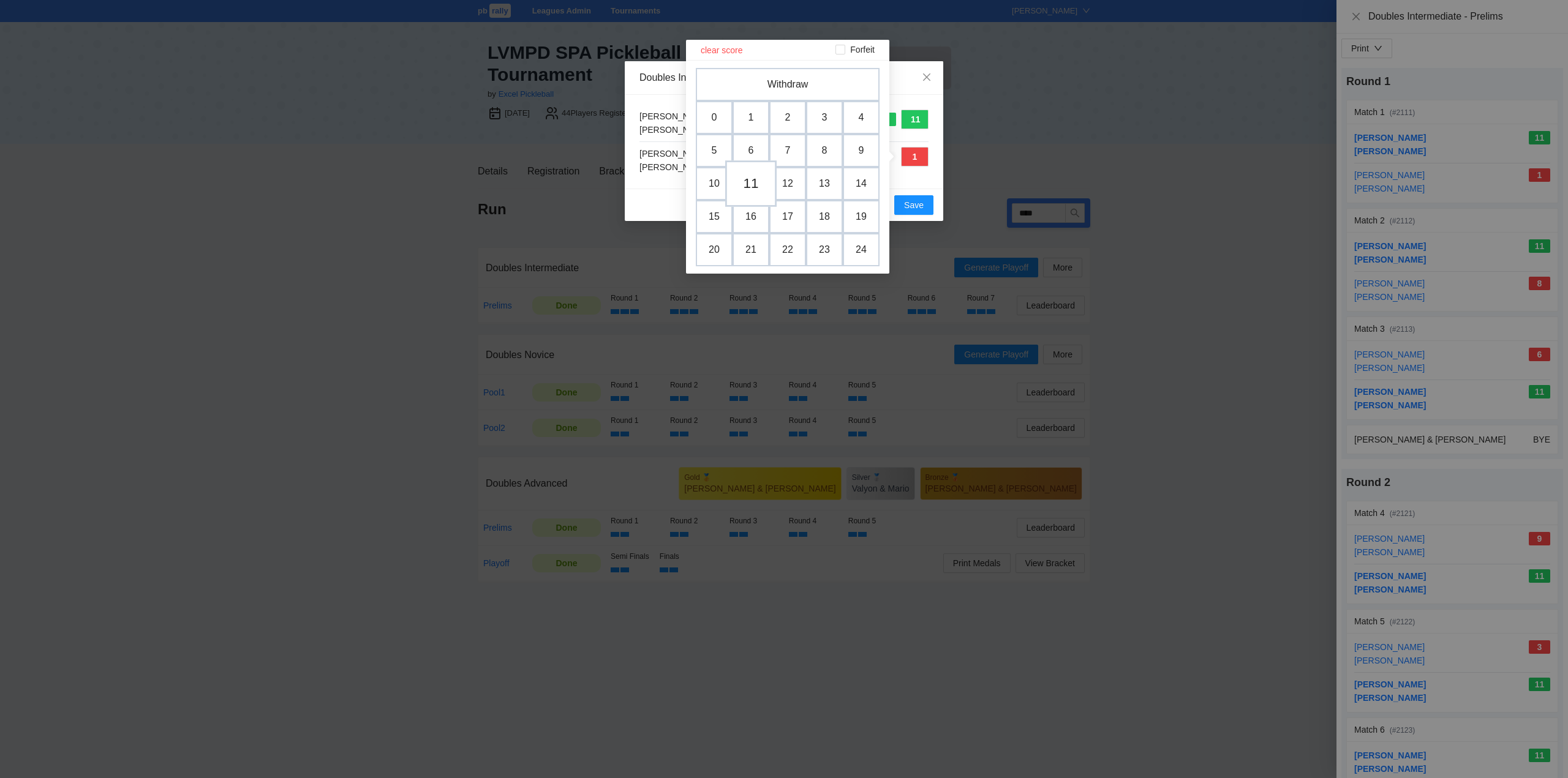
click at [753, 183] on td "11" at bounding box center [751, 184] width 52 height 46
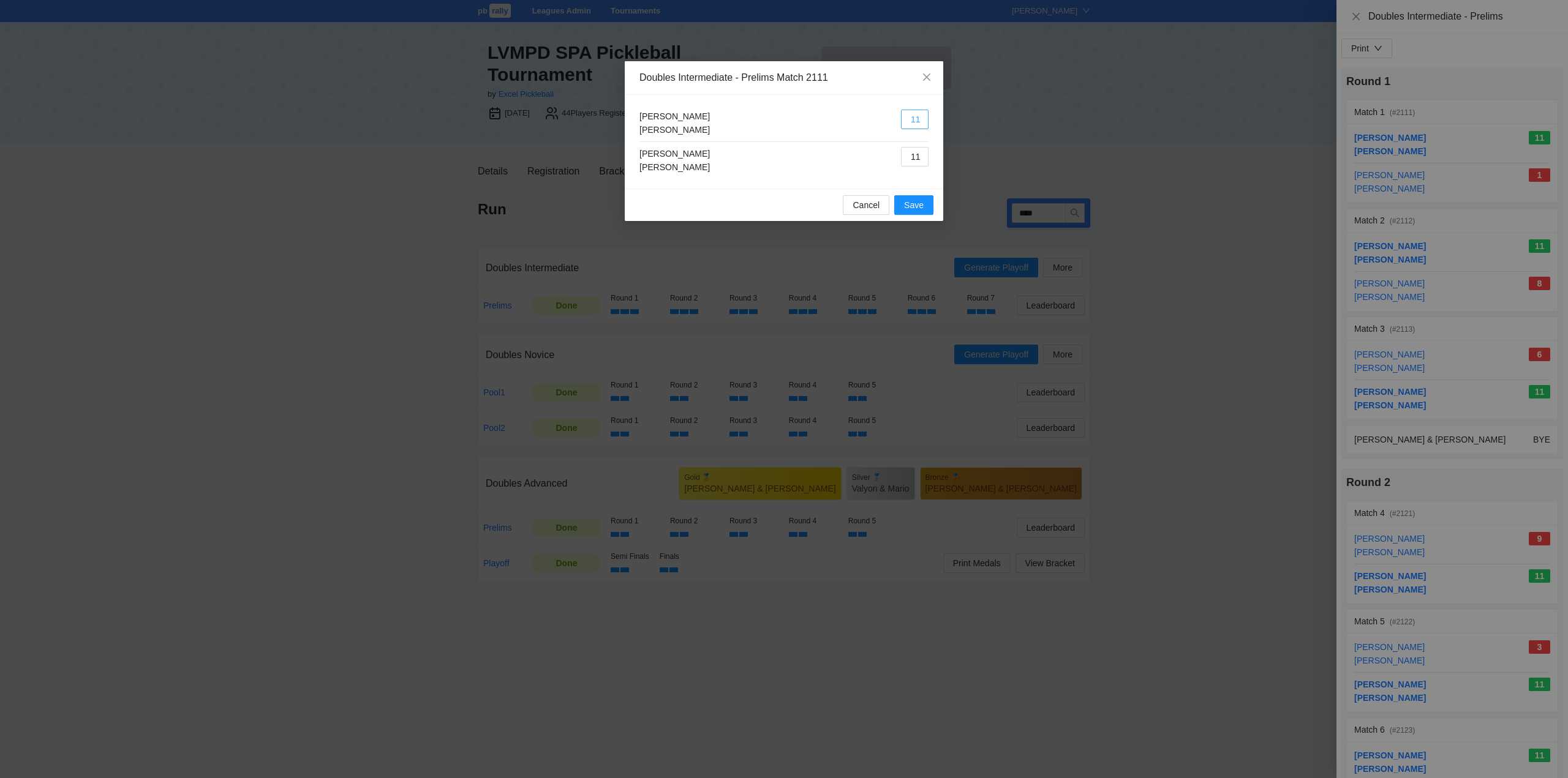
click at [916, 118] on button "11" at bounding box center [914, 120] width 27 height 20
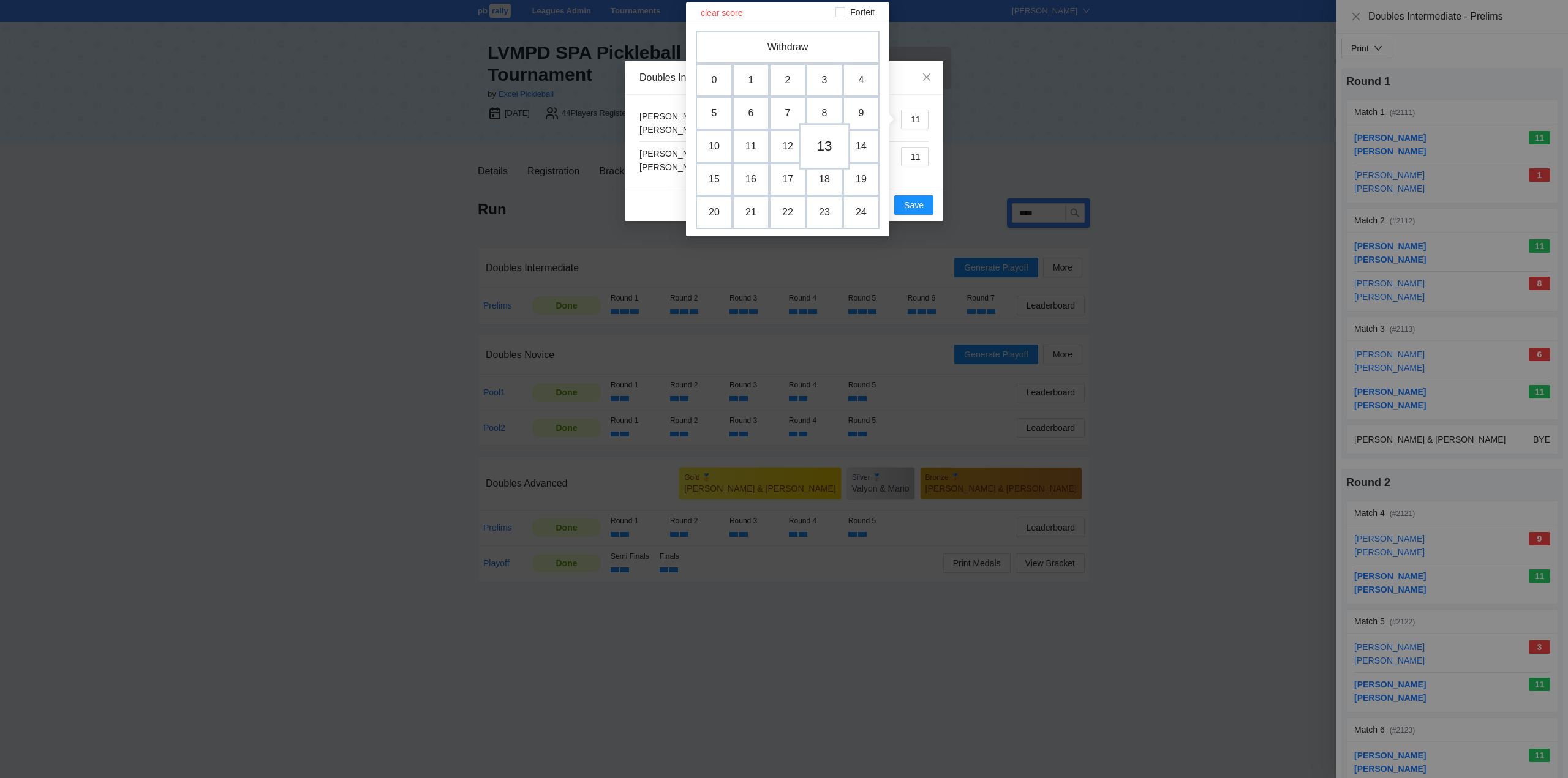
click at [825, 143] on td "13" at bounding box center [825, 146] width 52 height 46
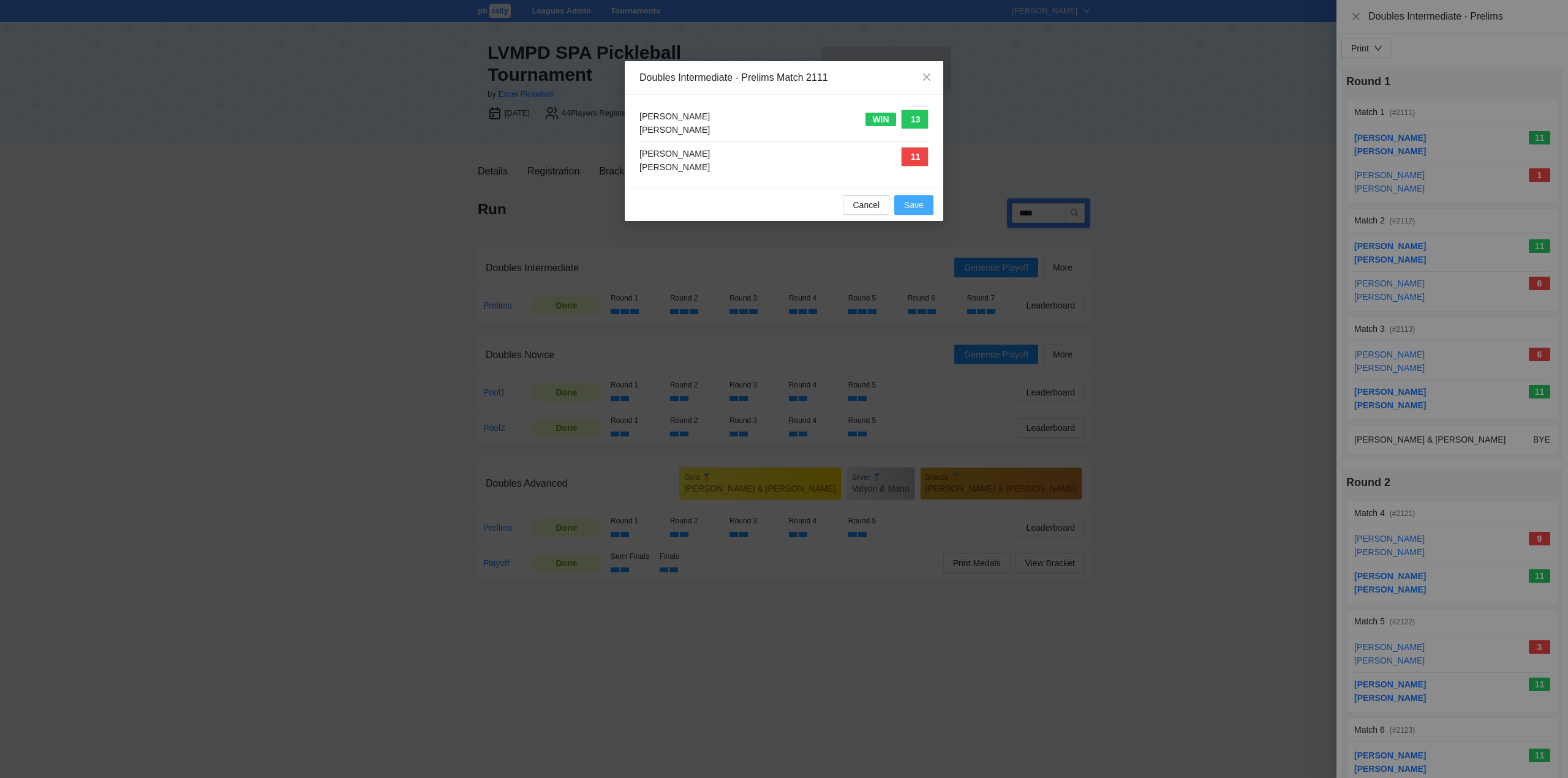
click at [913, 203] on span "Save" at bounding box center [914, 205] width 20 height 14
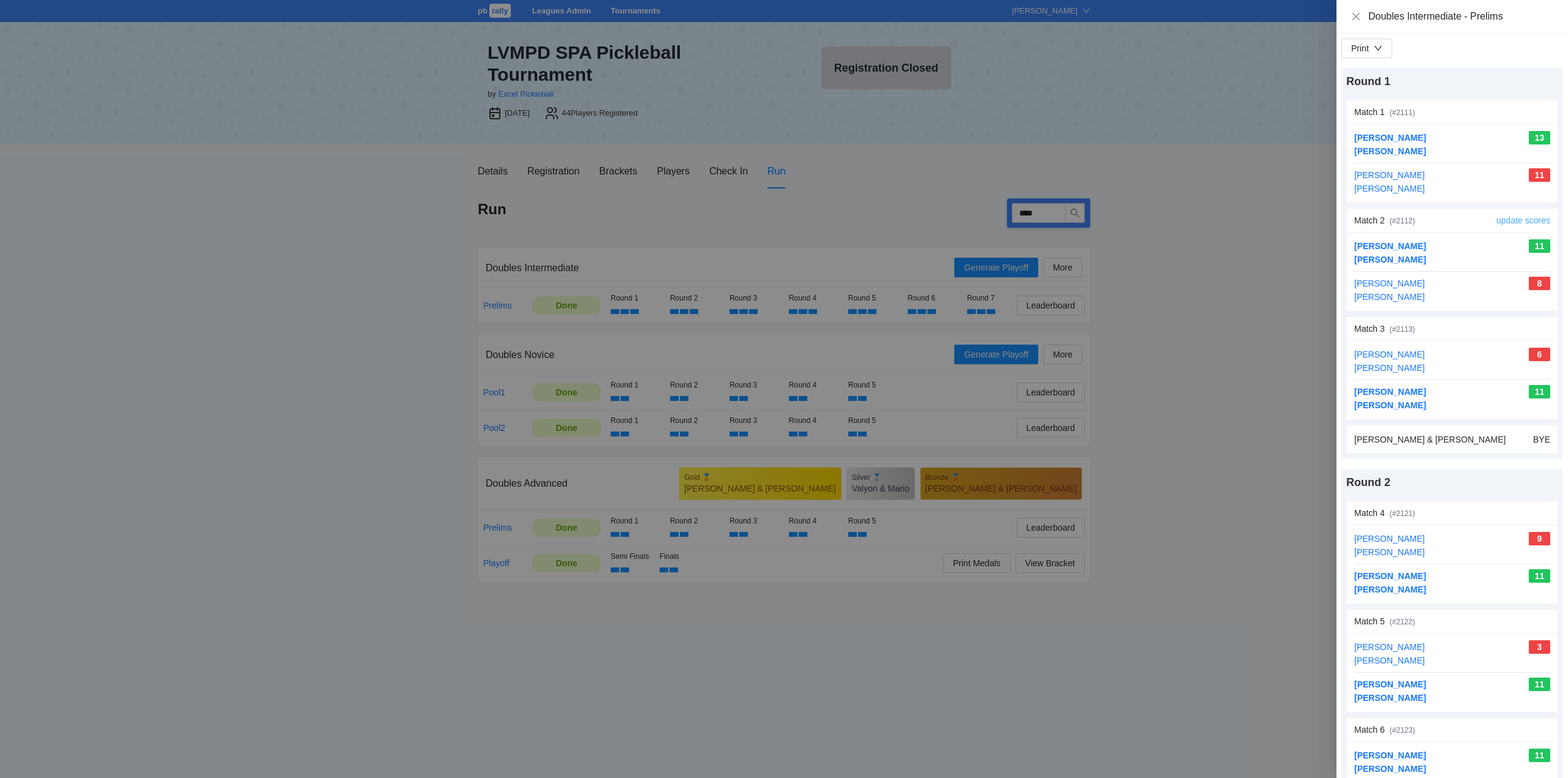
click at [1514, 218] on link "update scores" at bounding box center [1522, 220] width 54 height 10
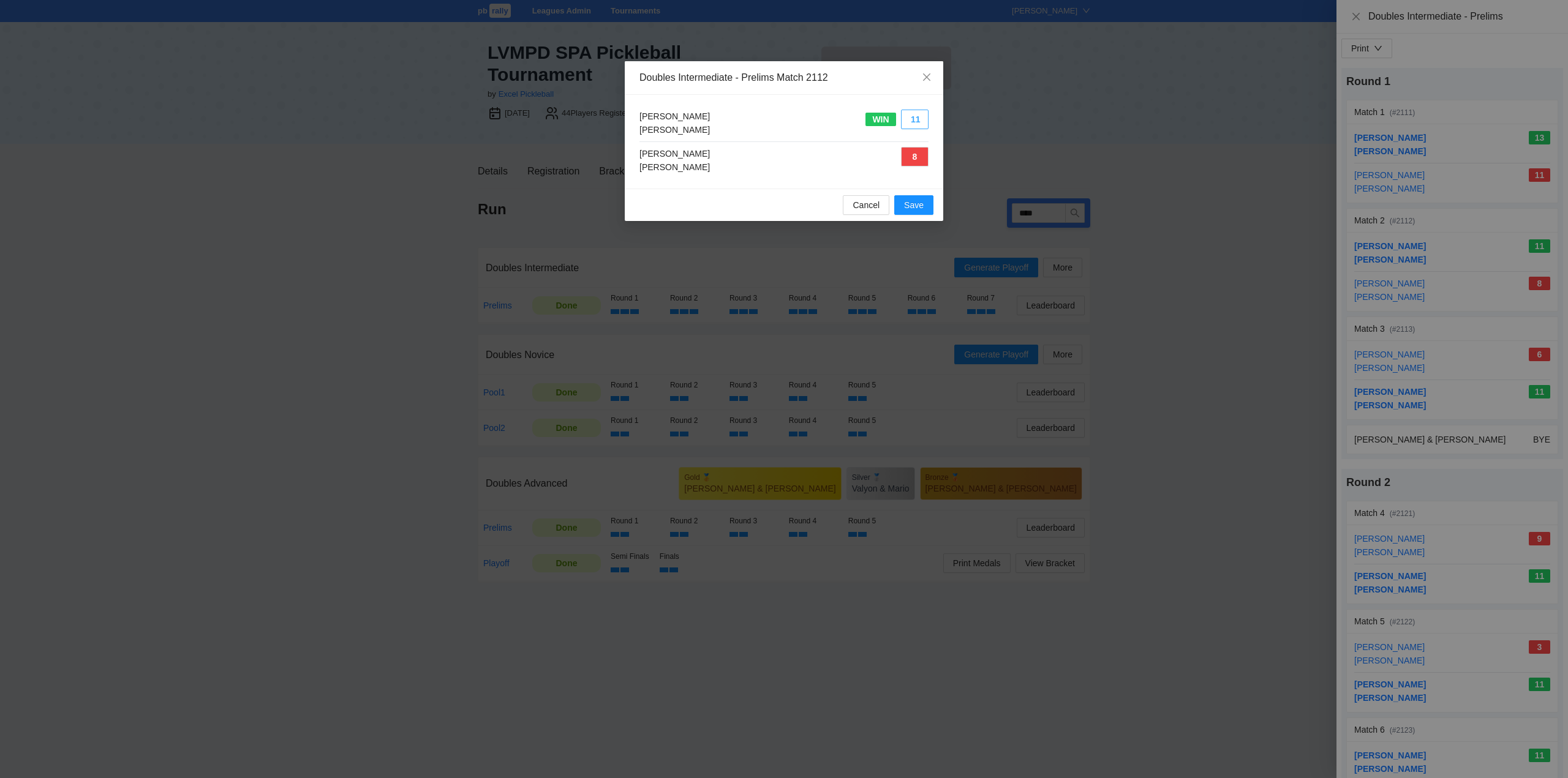
click at [911, 119] on button "11" at bounding box center [914, 120] width 27 height 20
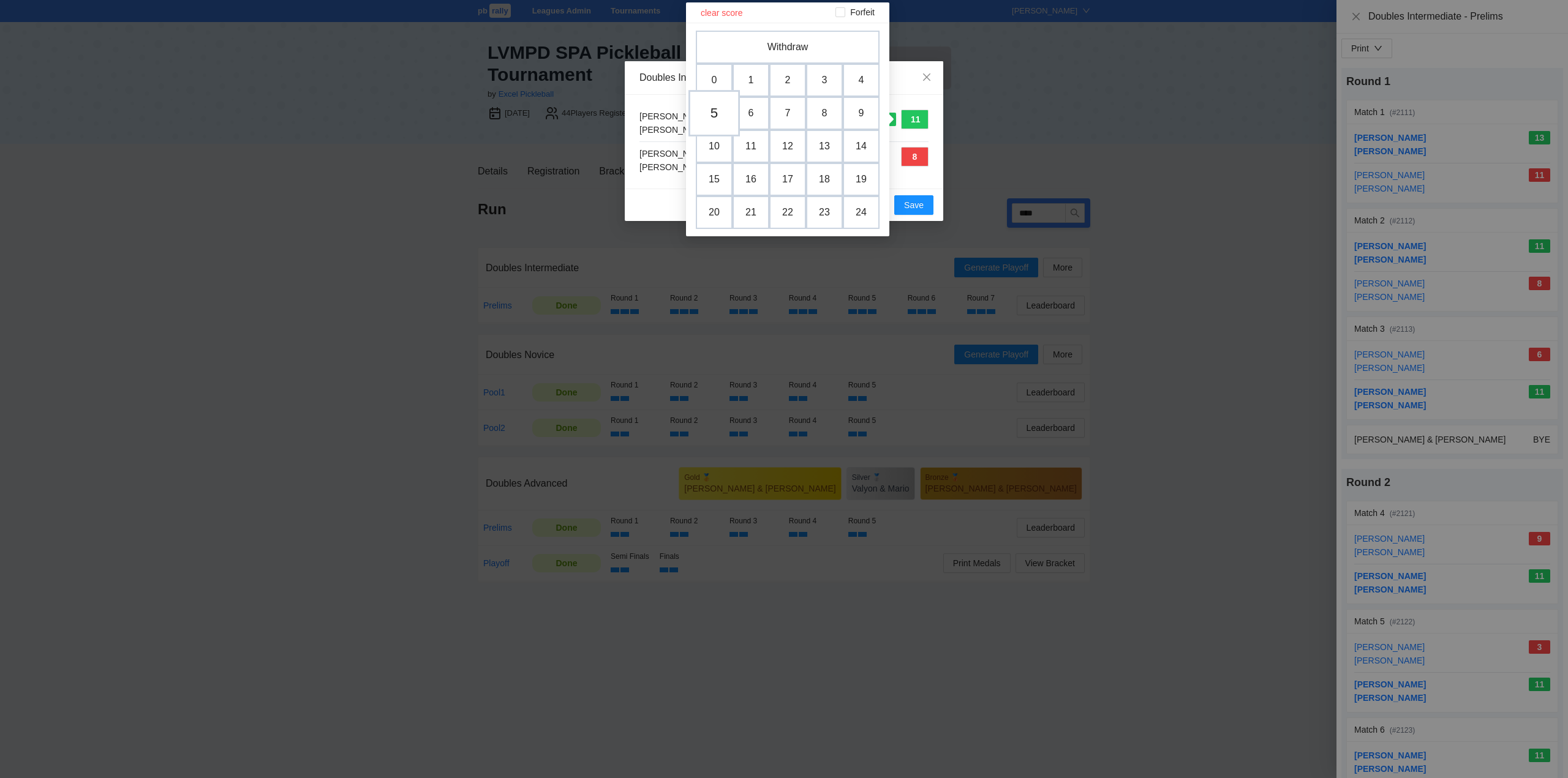
click at [715, 113] on td "5" at bounding box center [714, 113] width 52 height 46
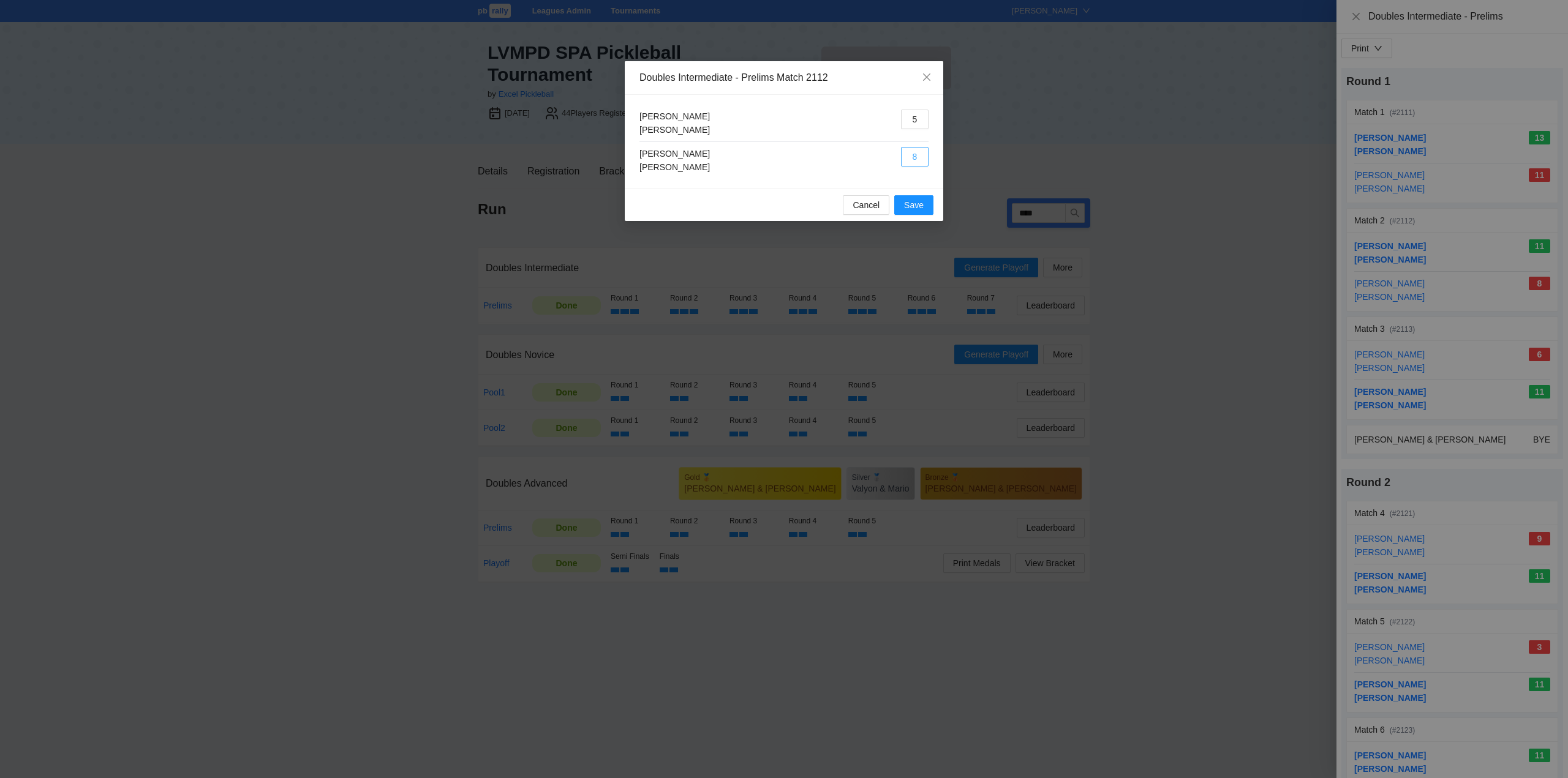
click at [910, 155] on button "8" at bounding box center [914, 157] width 27 height 20
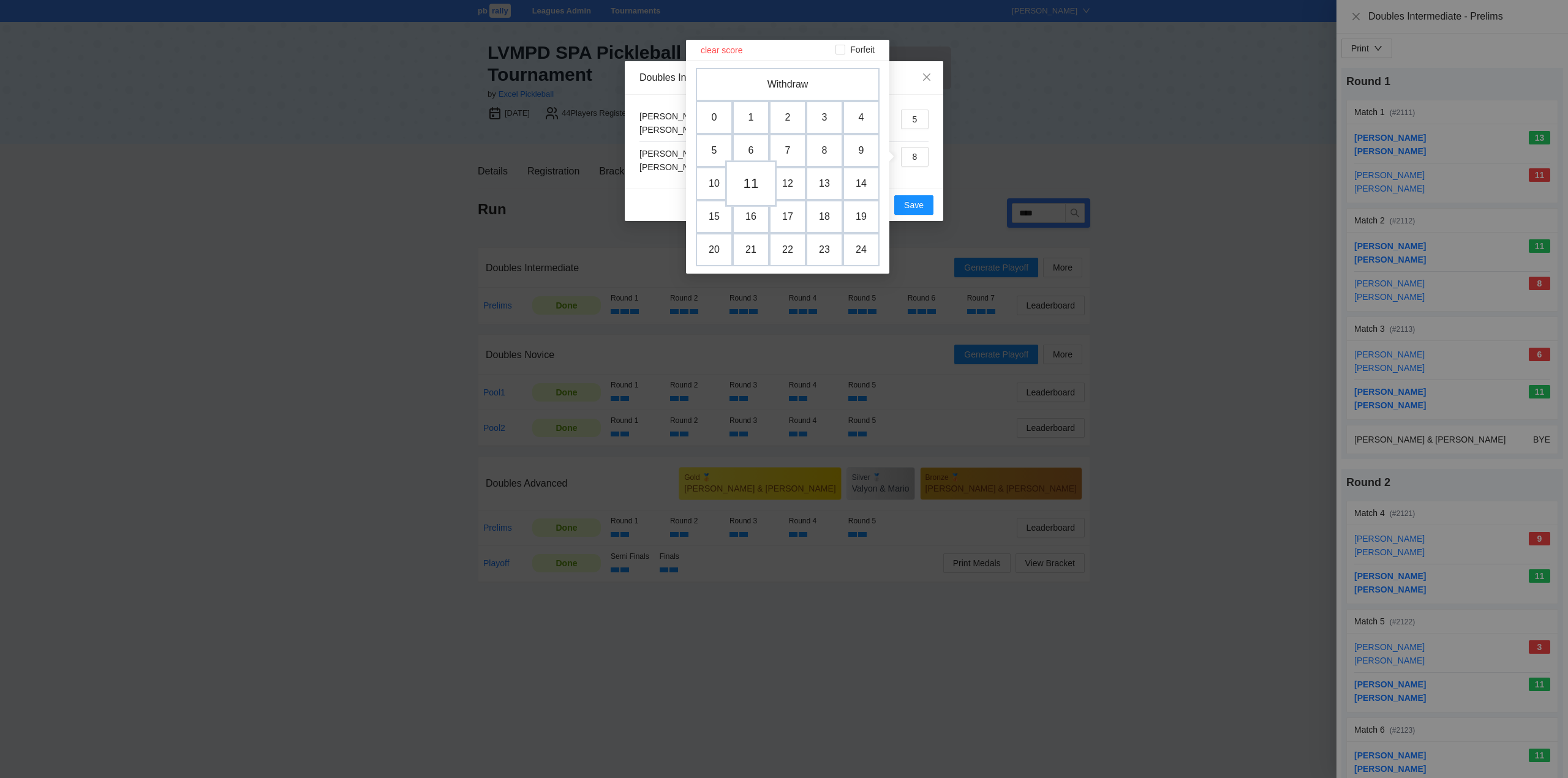
click at [748, 178] on td "11" at bounding box center [751, 184] width 52 height 46
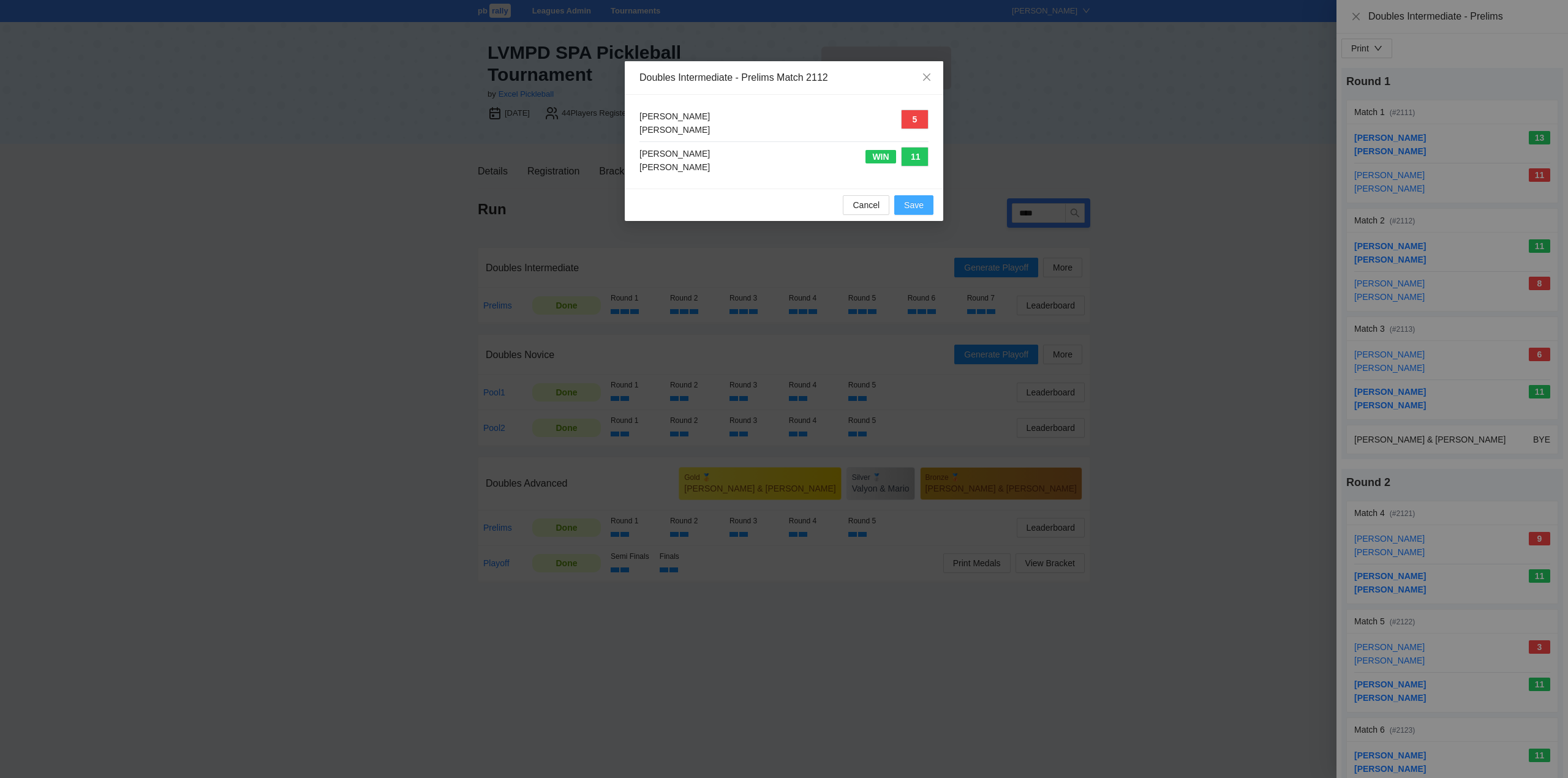
click at [916, 200] on span "Save" at bounding box center [914, 205] width 20 height 14
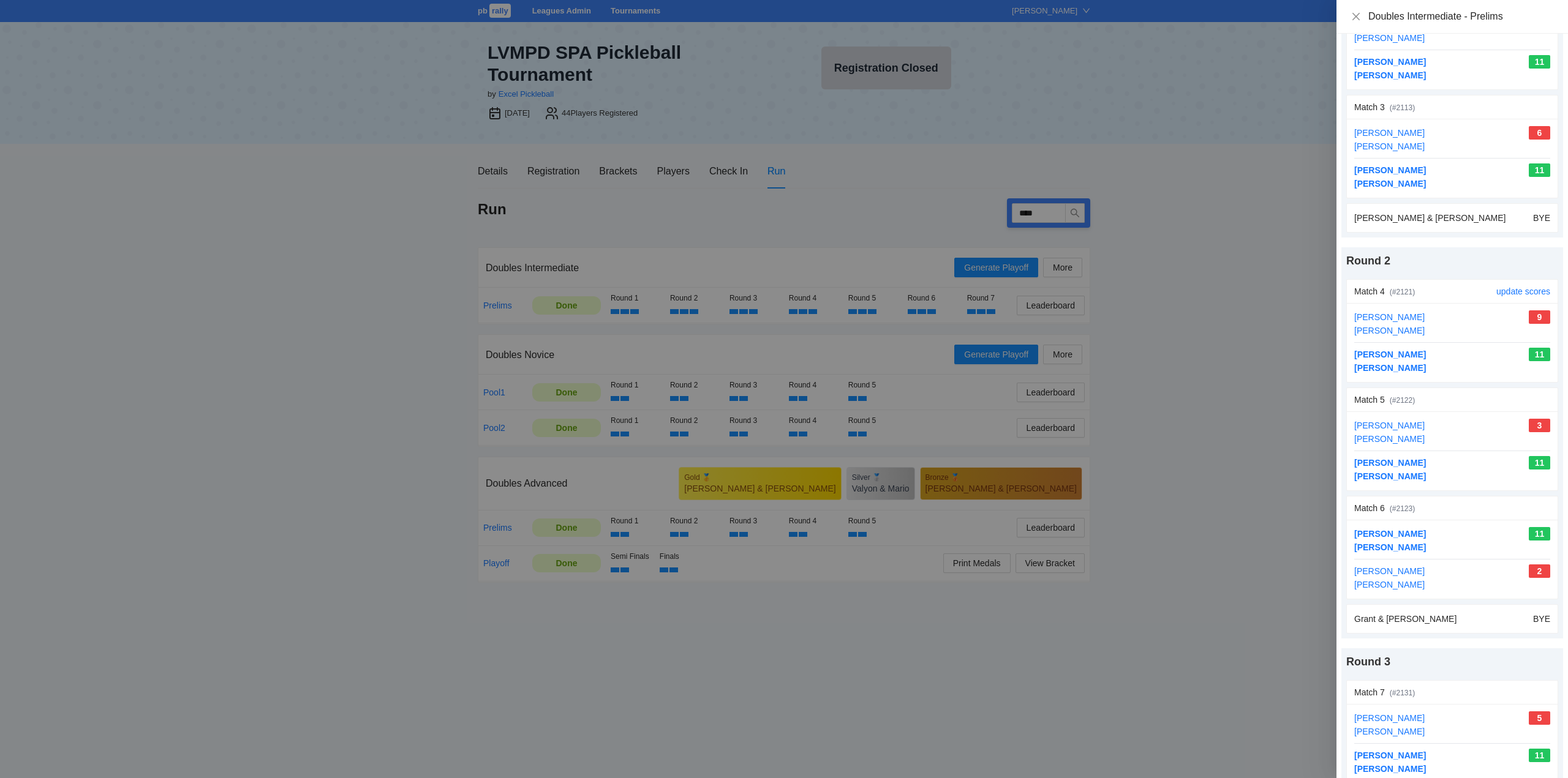
scroll to position [245, 0]
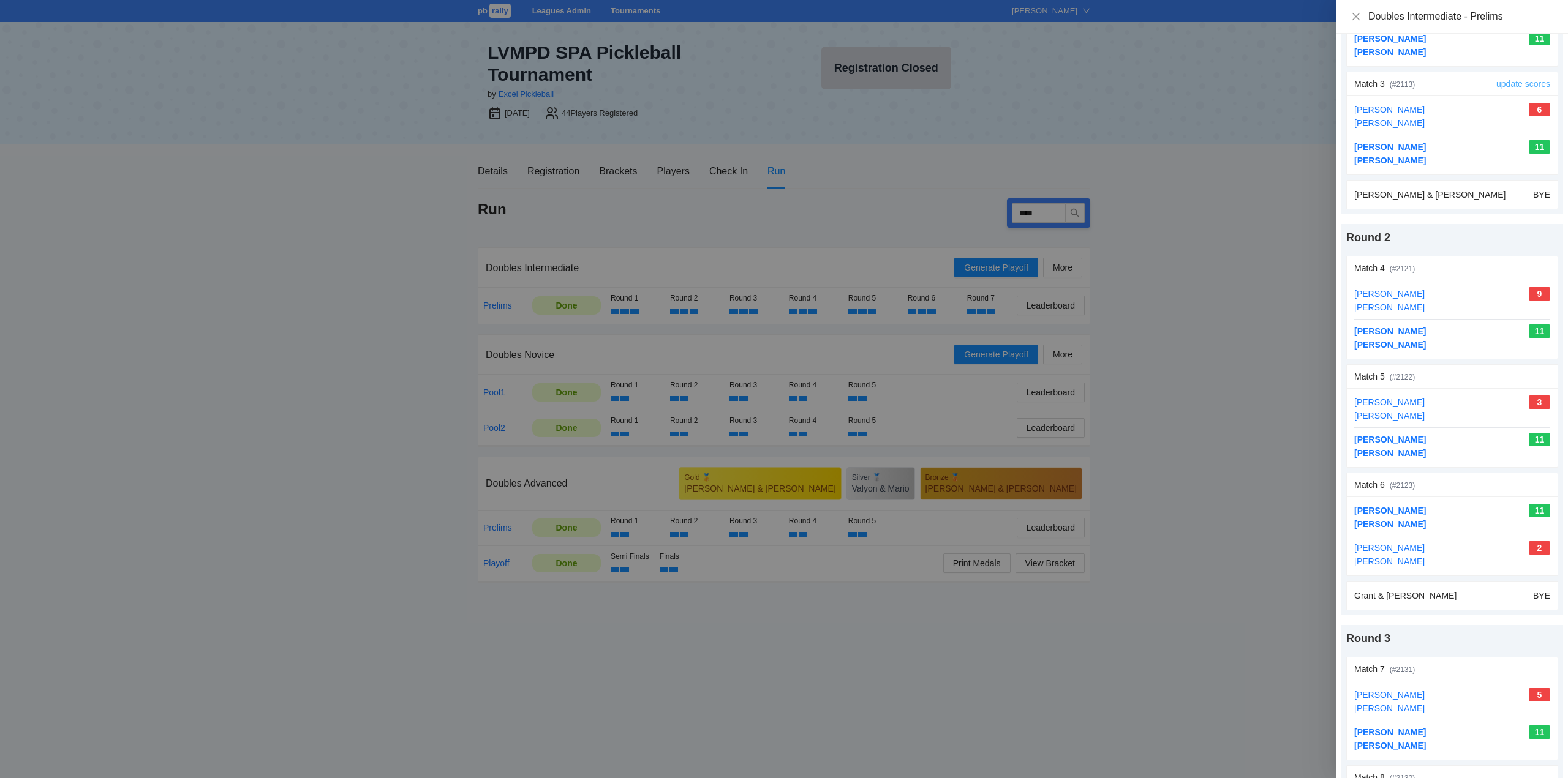
click at [1511, 81] on link "update scores" at bounding box center [1522, 83] width 54 height 10
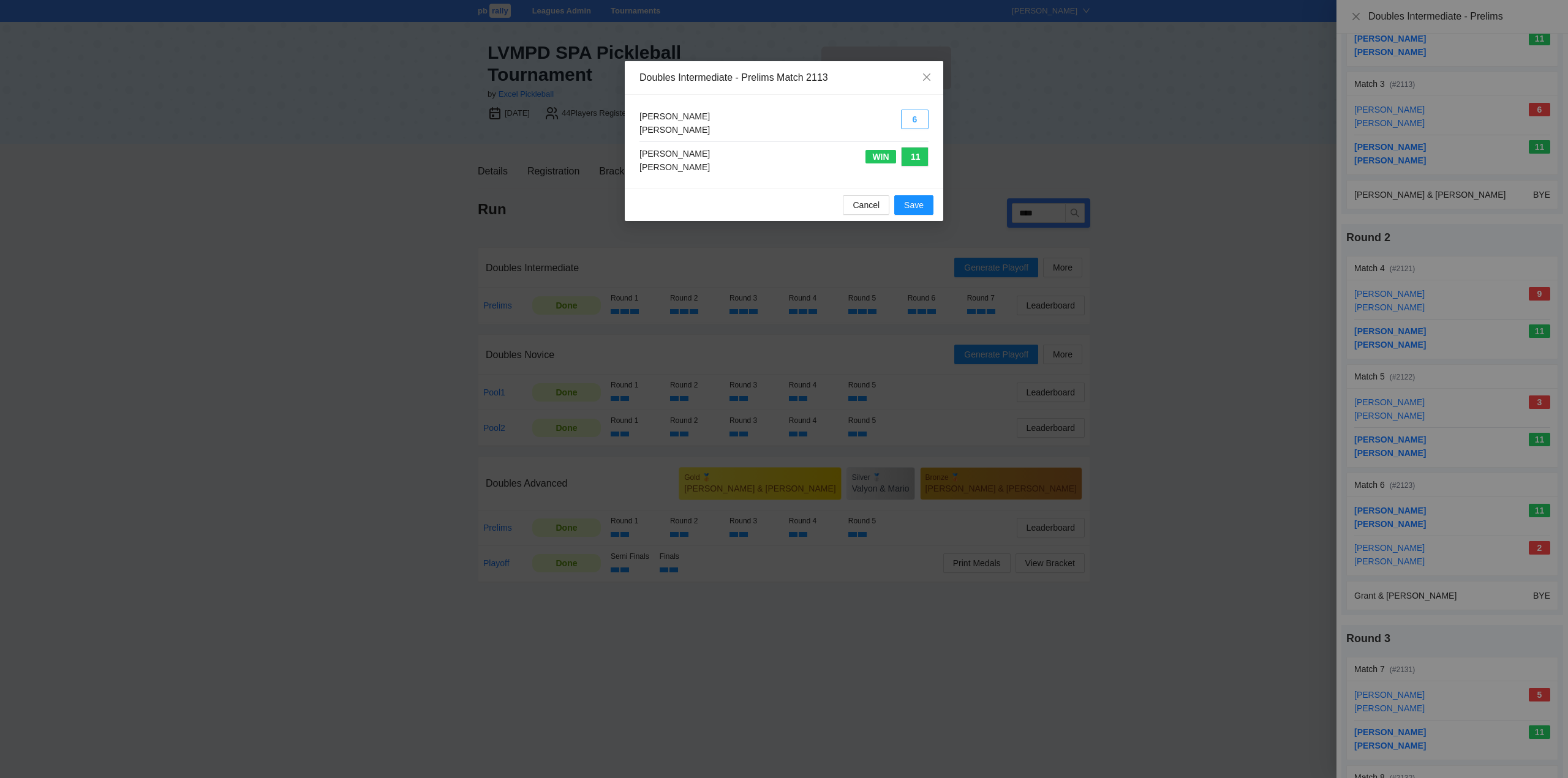
click at [920, 118] on button "6" at bounding box center [914, 120] width 27 height 20
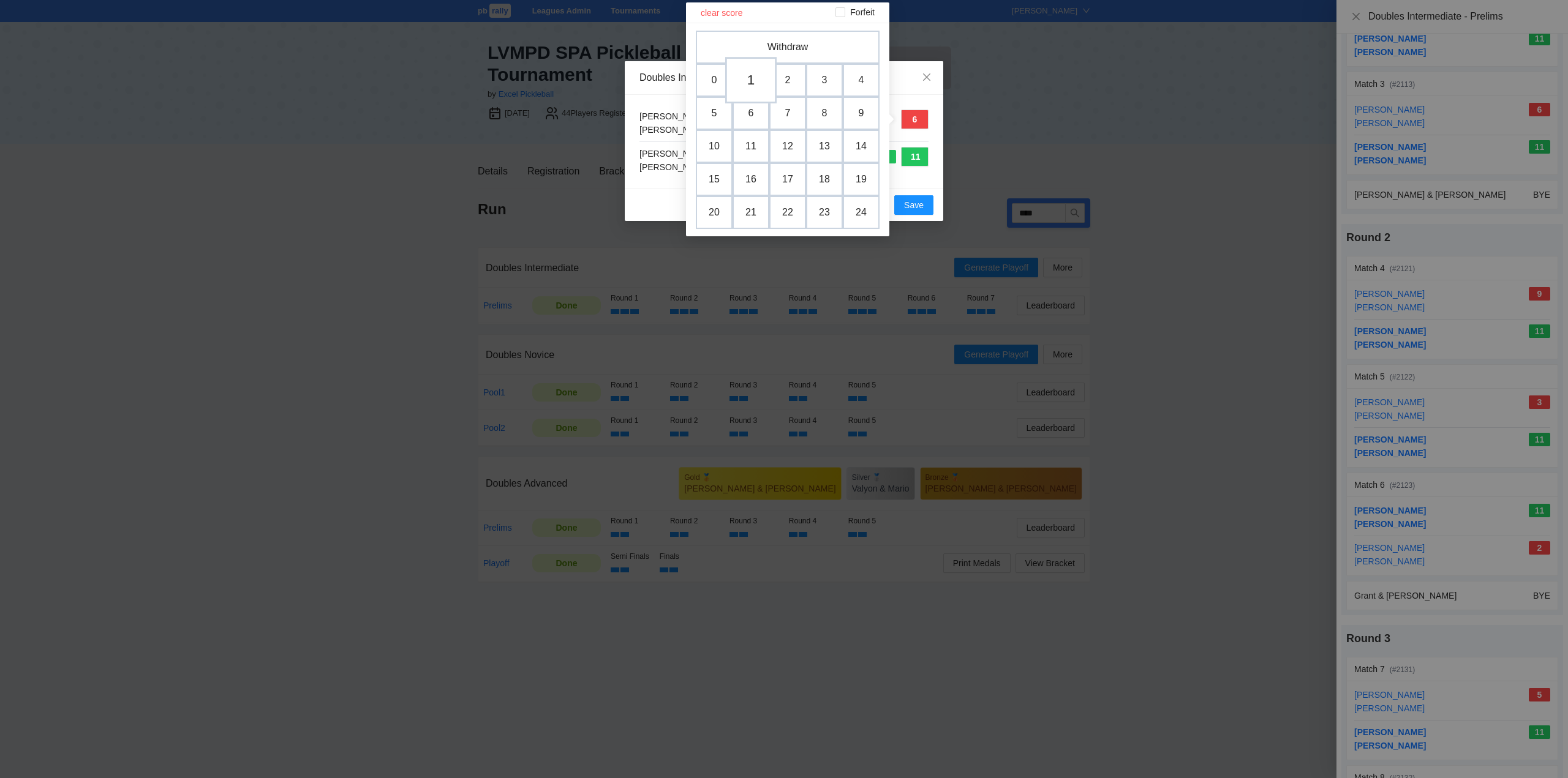
click at [755, 78] on td "1" at bounding box center [751, 80] width 52 height 46
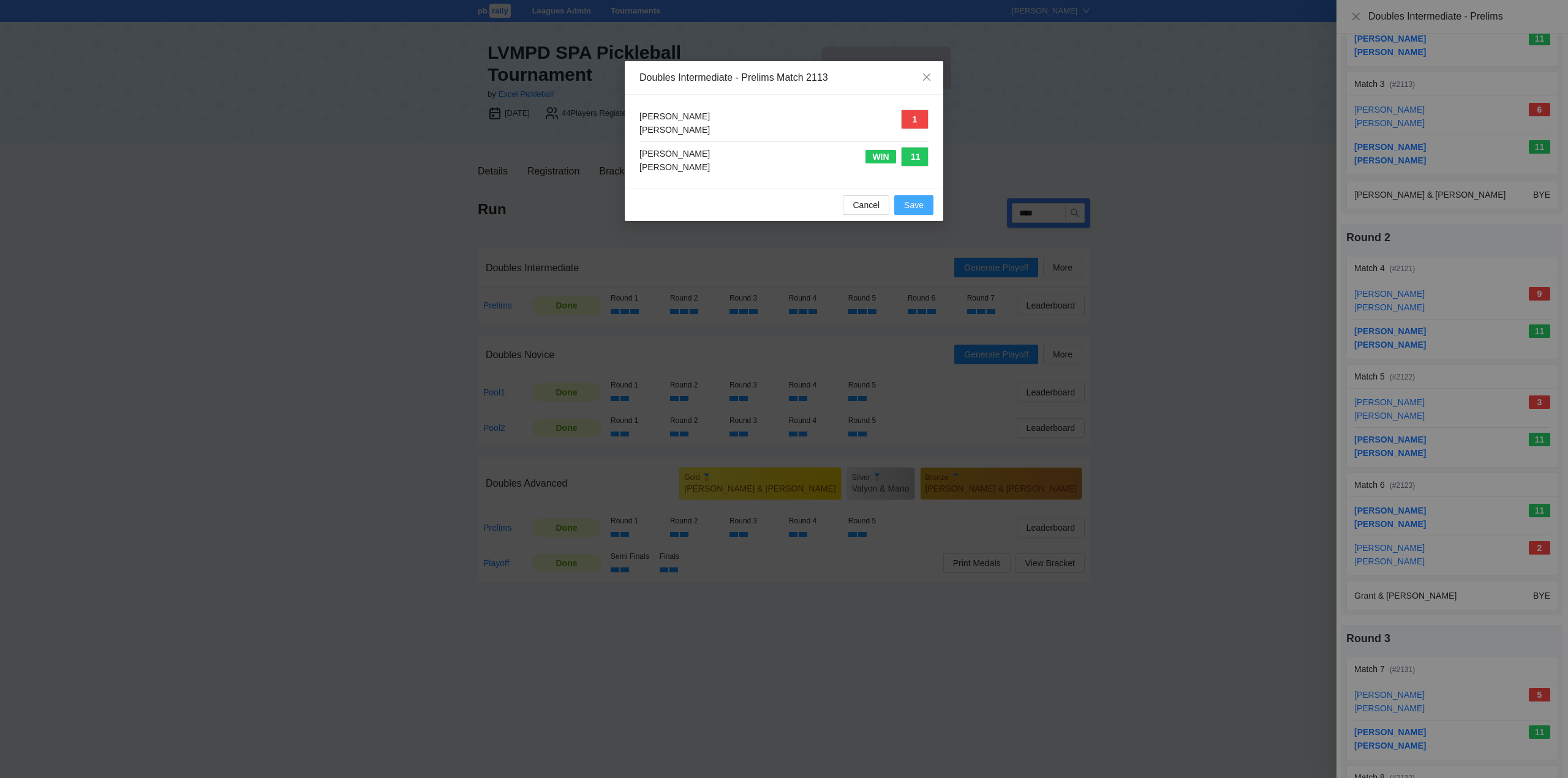
click at [910, 207] on span "Save" at bounding box center [914, 205] width 20 height 14
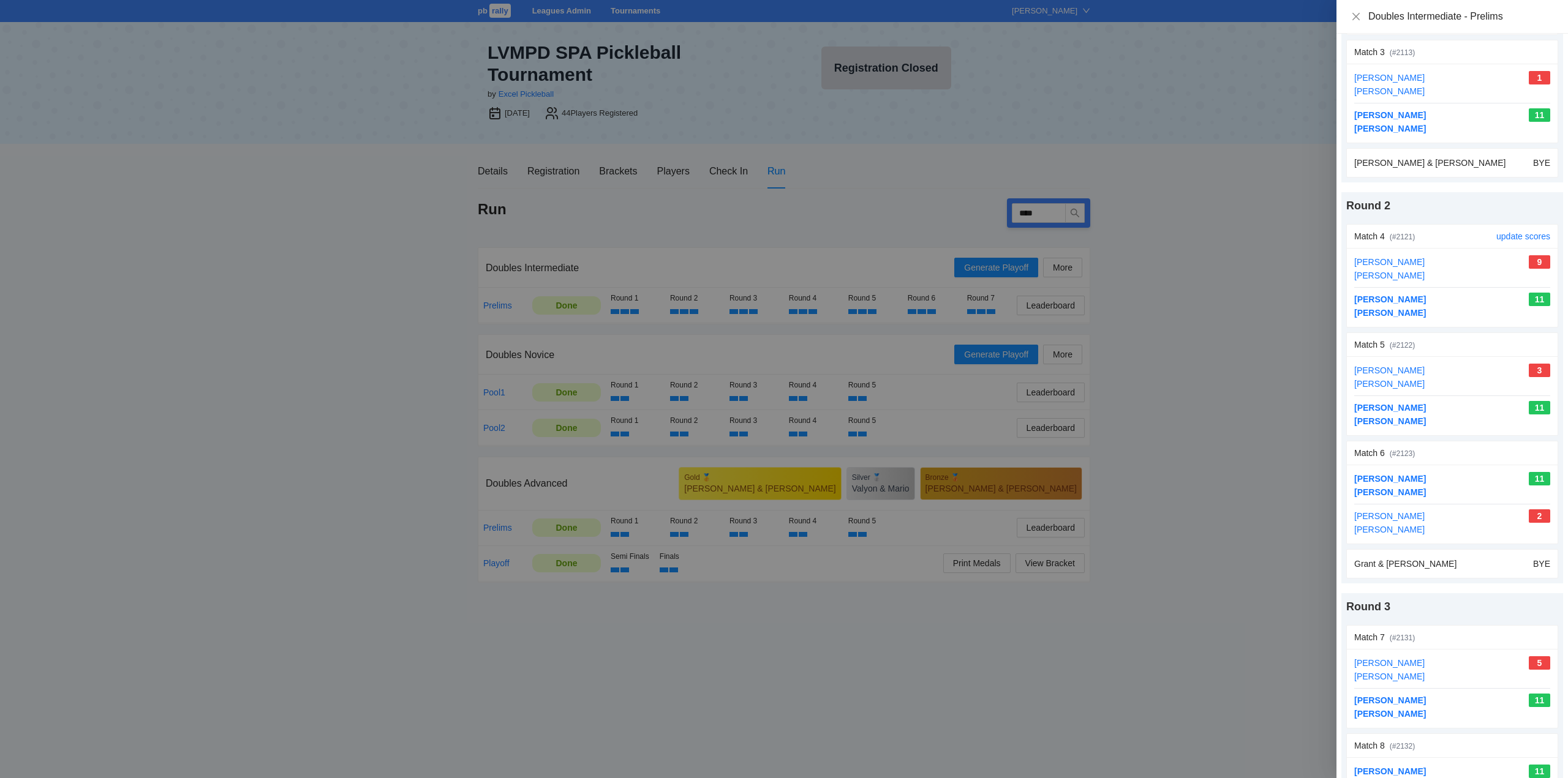
scroll to position [306, 0]
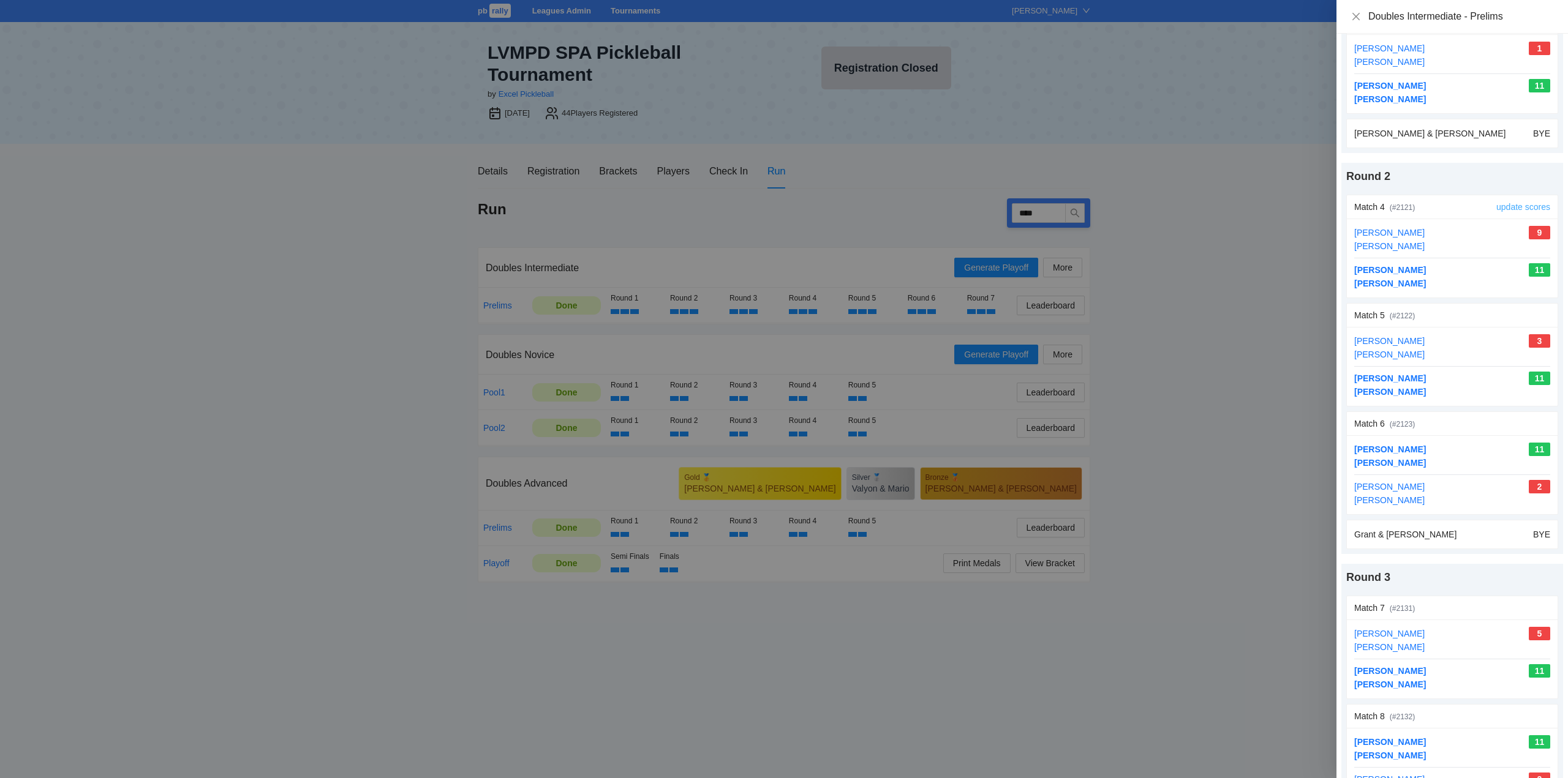
click at [1513, 205] on link "update scores" at bounding box center [1522, 206] width 54 height 10
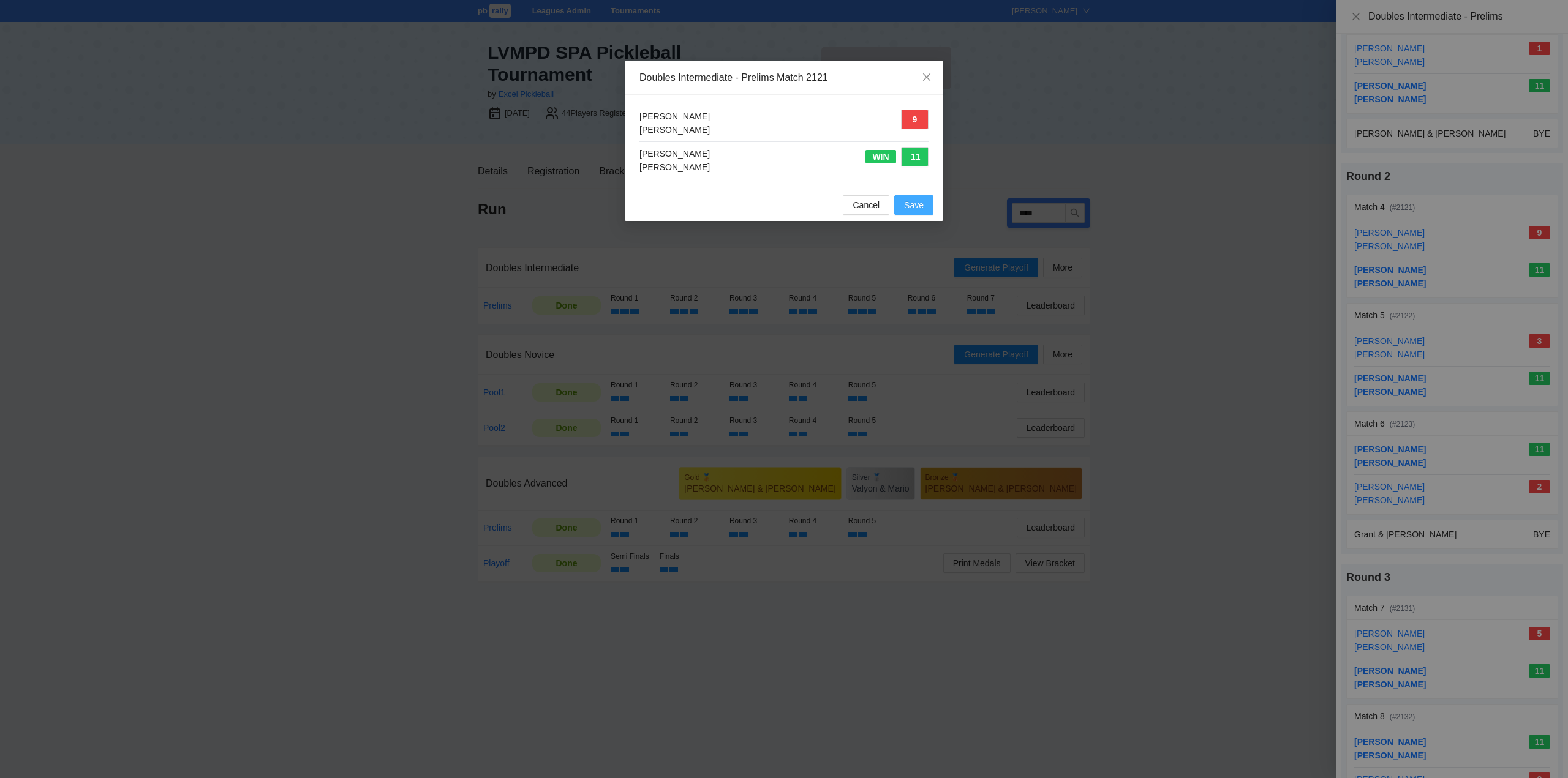
click at [913, 204] on span "Save" at bounding box center [914, 205] width 20 height 14
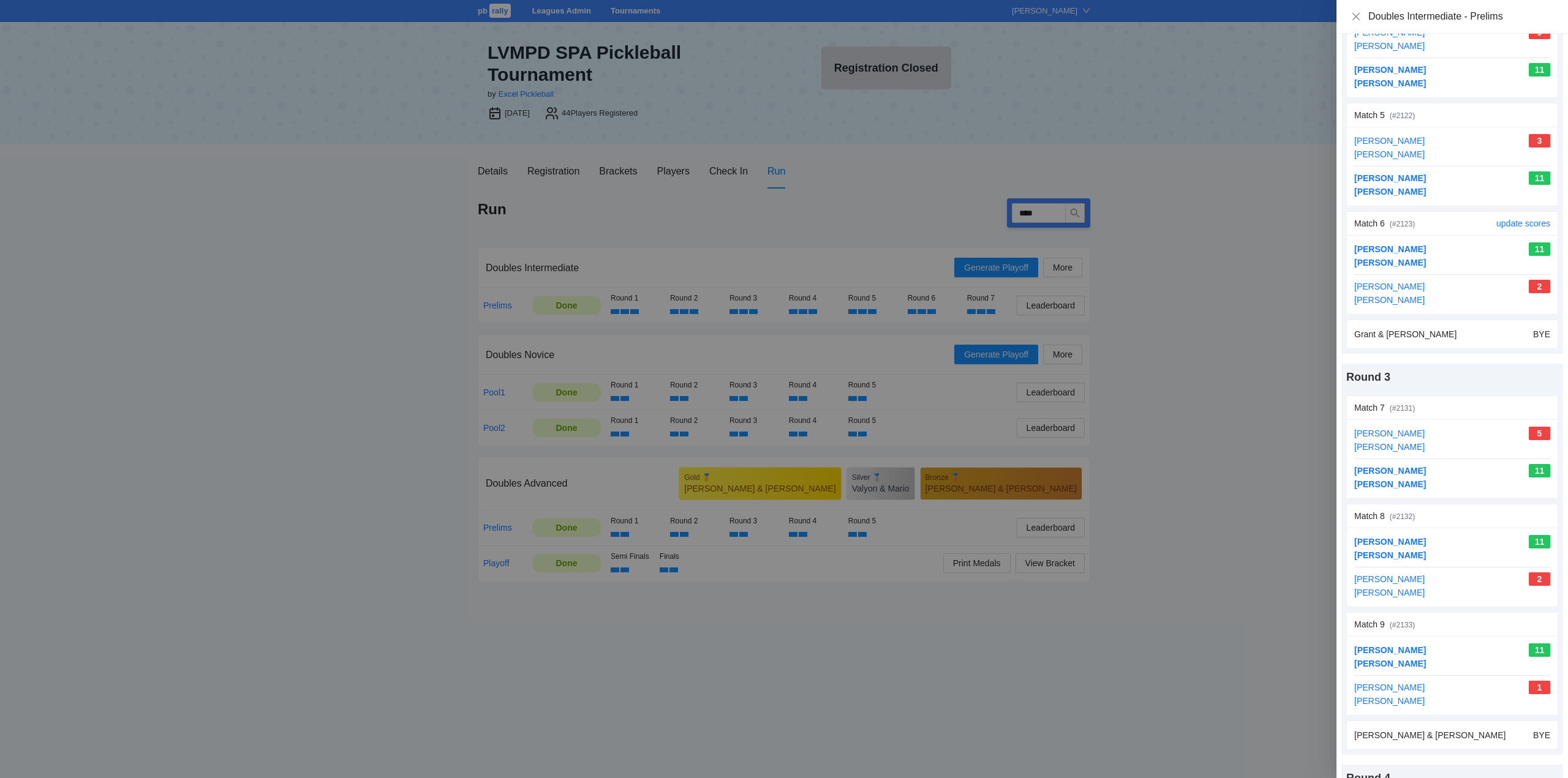
scroll to position [551, 0]
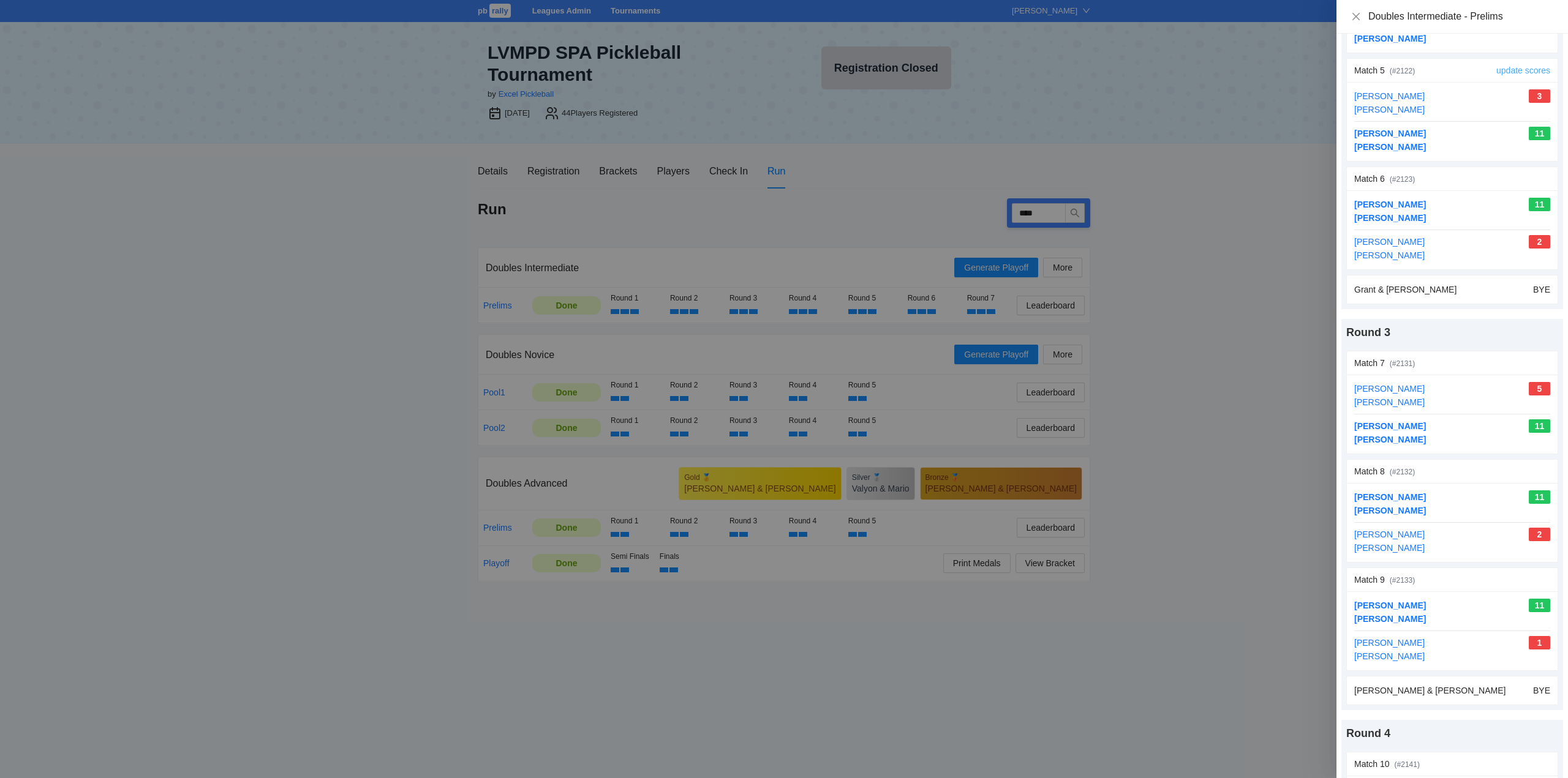
click at [1505, 70] on link "update scores" at bounding box center [1522, 70] width 54 height 10
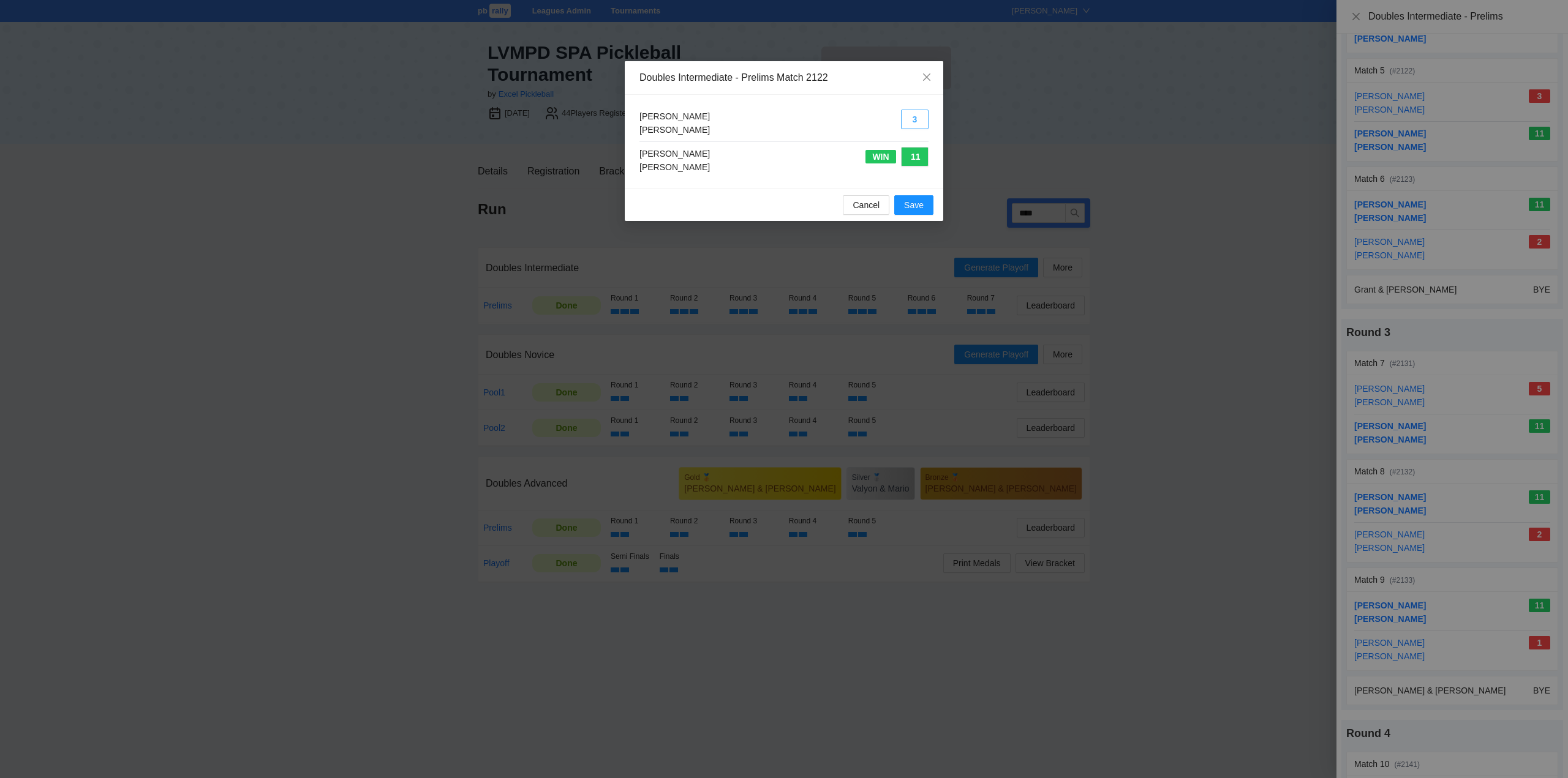
click at [915, 116] on button "3" at bounding box center [914, 120] width 27 height 20
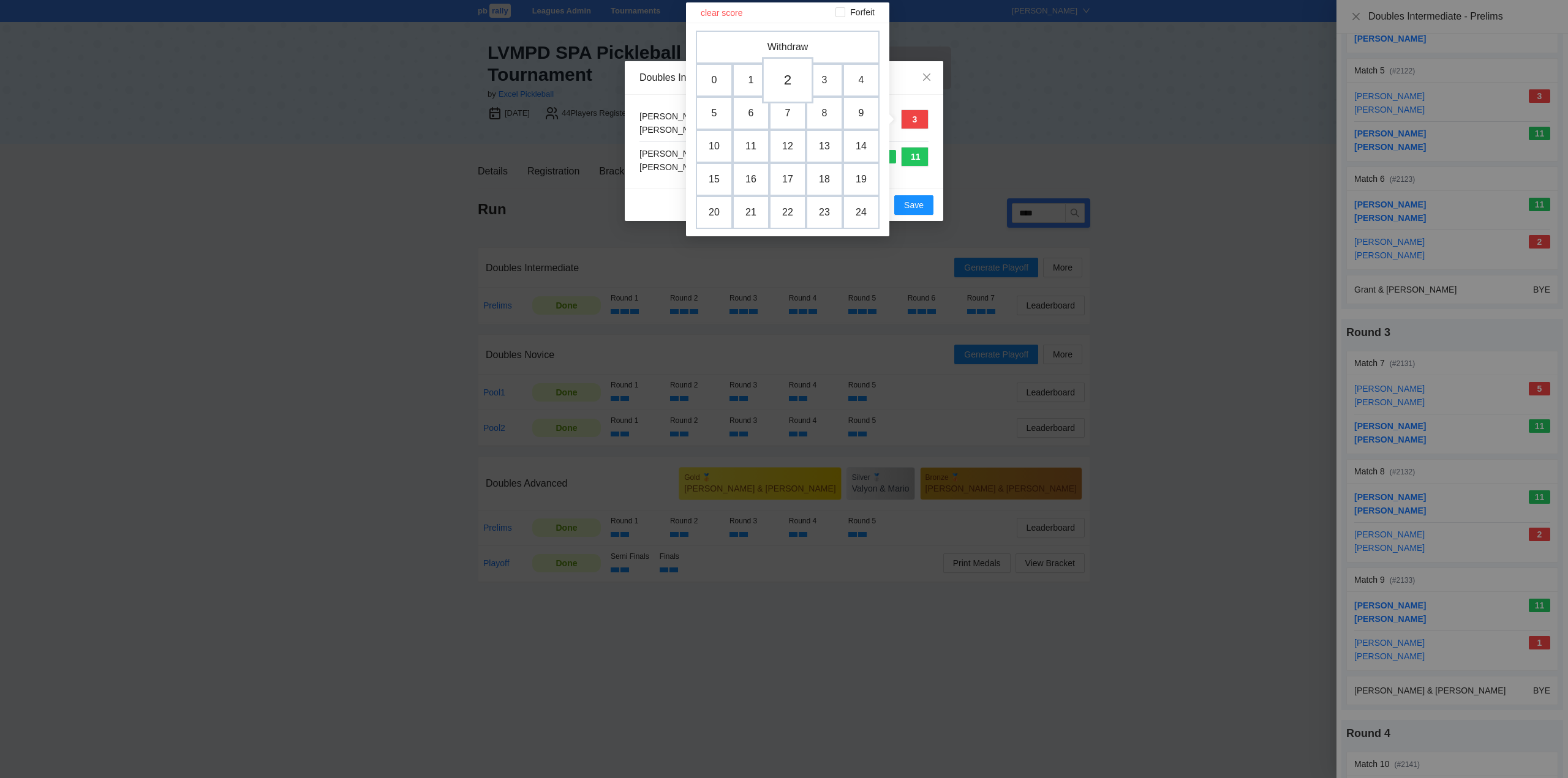
click at [784, 81] on td "2" at bounding box center [787, 80] width 52 height 46
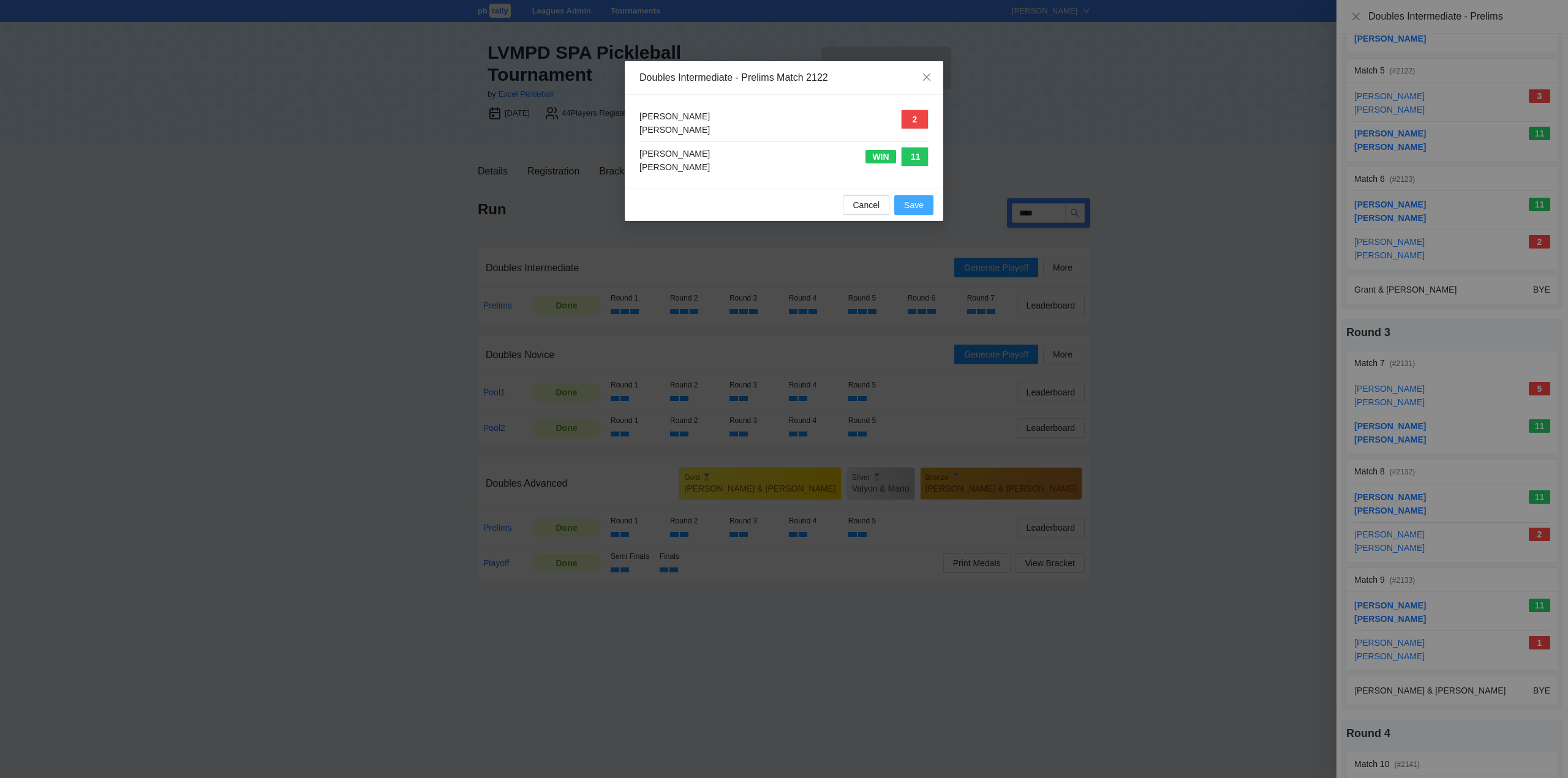
click at [914, 202] on span "Save" at bounding box center [914, 205] width 20 height 14
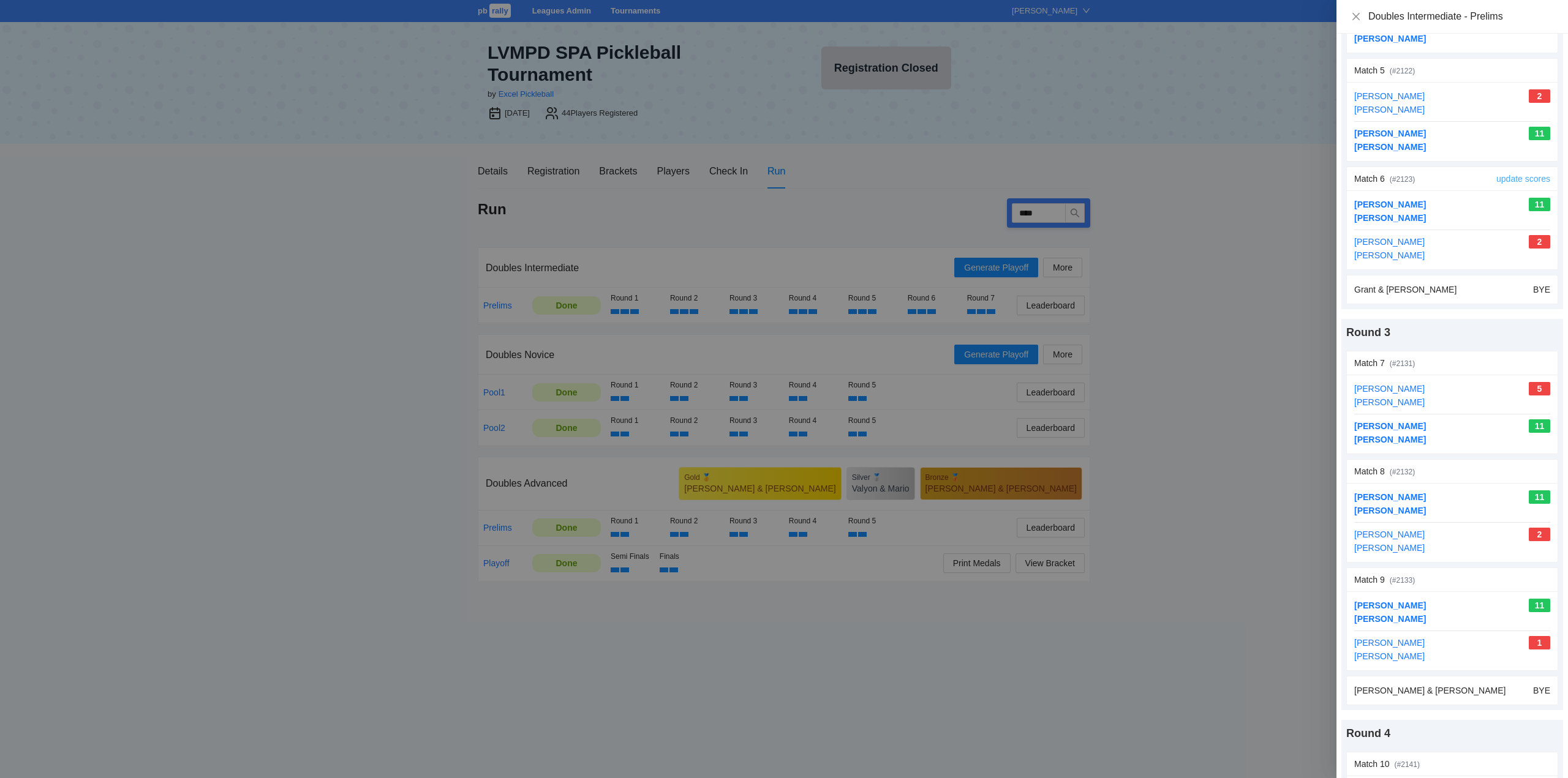
click at [1511, 177] on link "update scores" at bounding box center [1522, 178] width 54 height 10
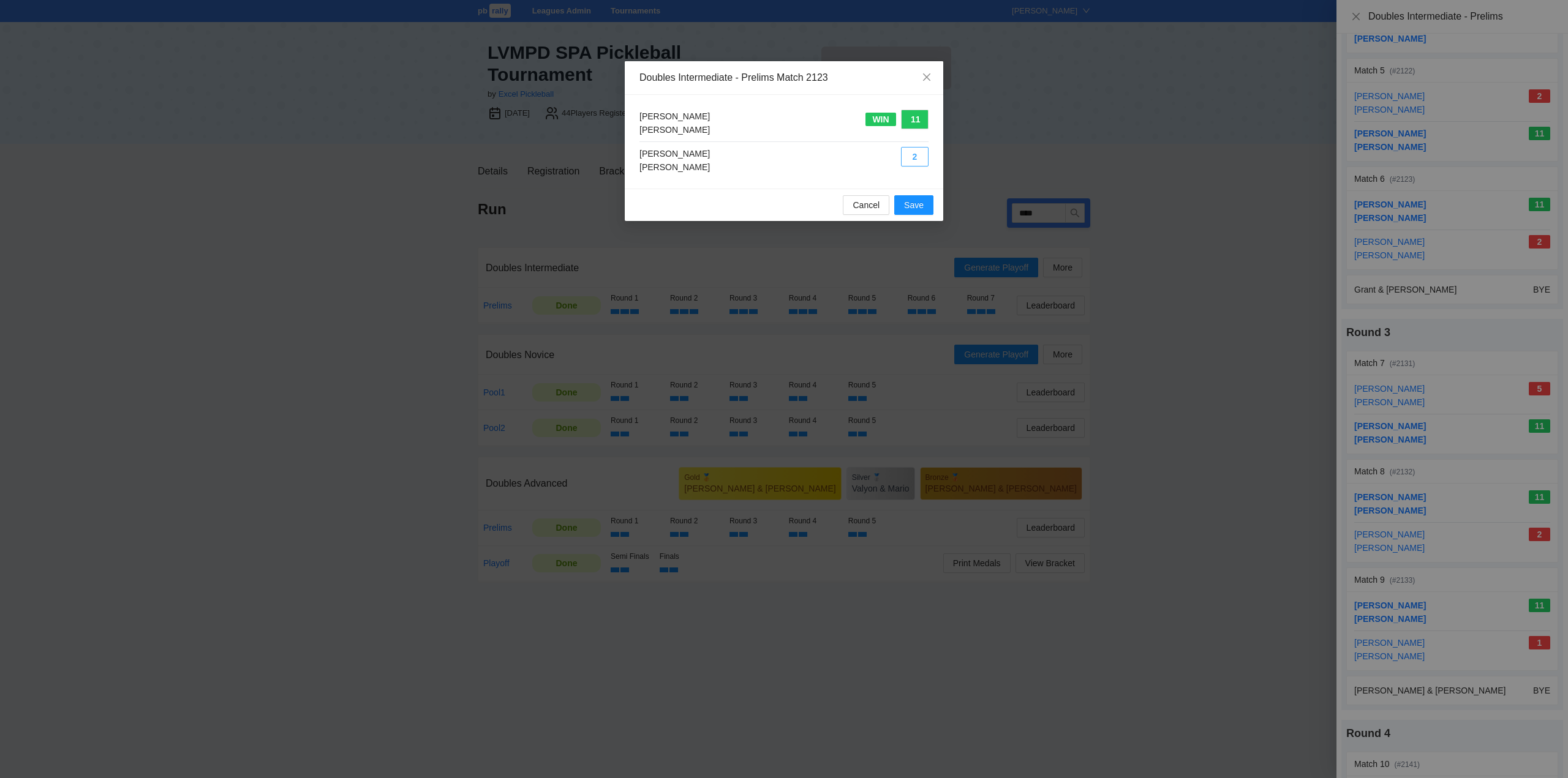
click at [915, 154] on button "2" at bounding box center [914, 157] width 27 height 20
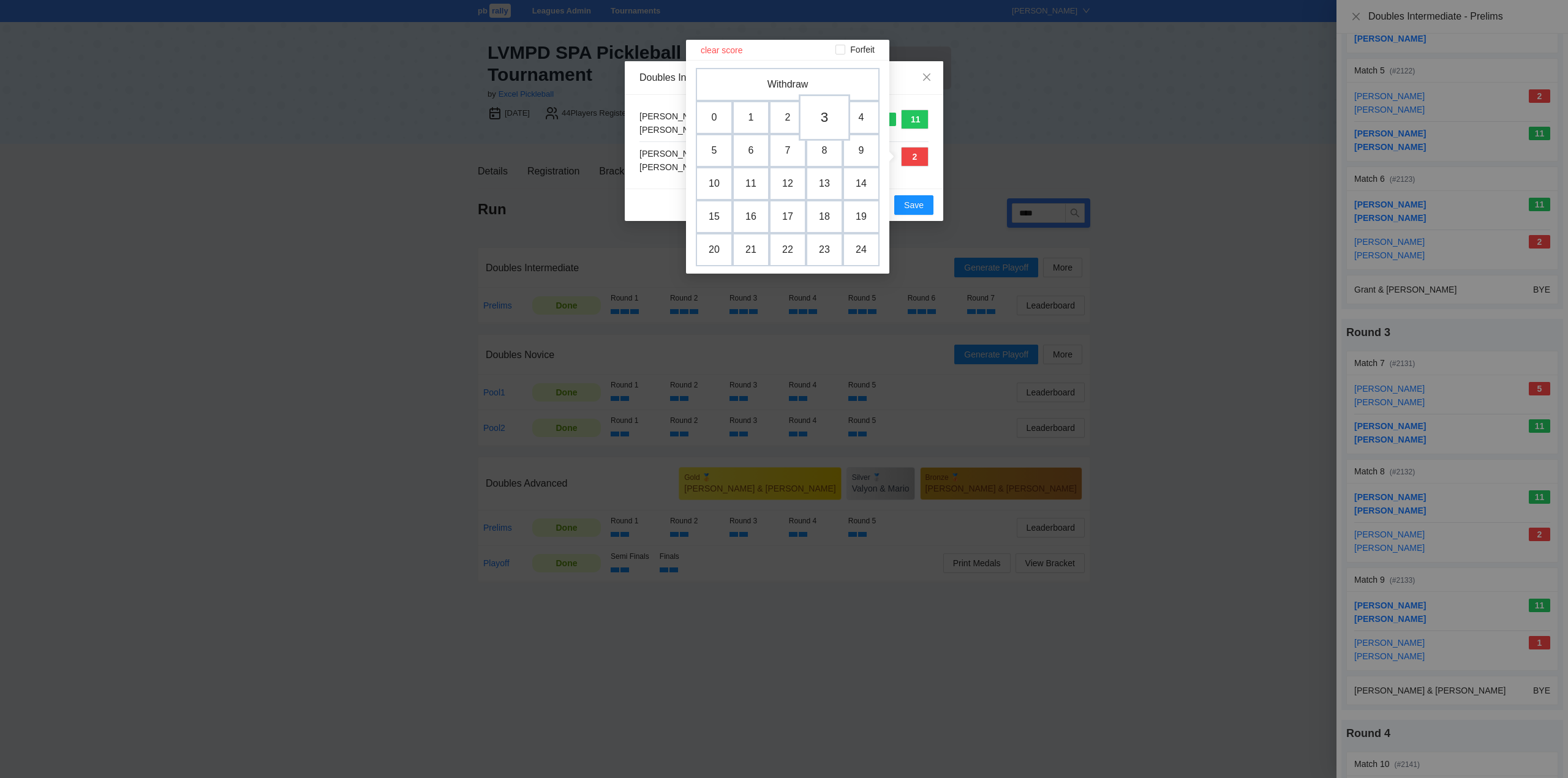
click at [819, 119] on td "3" at bounding box center [825, 117] width 52 height 46
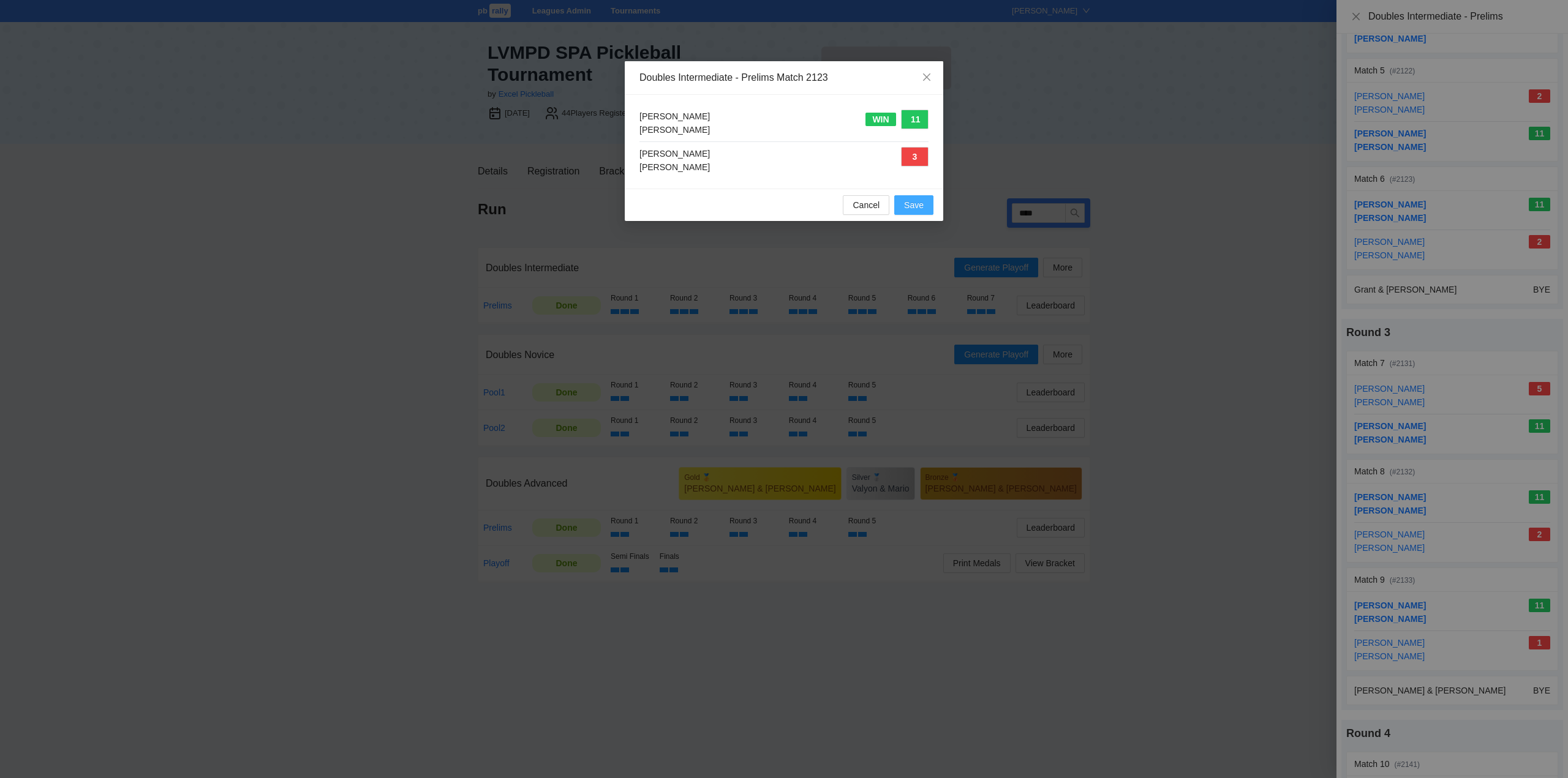
drag, startPoint x: 910, startPoint y: 199, endPoint x: 942, endPoint y: 199, distance: 32.0
click at [910, 199] on span "Save" at bounding box center [914, 205] width 20 height 14
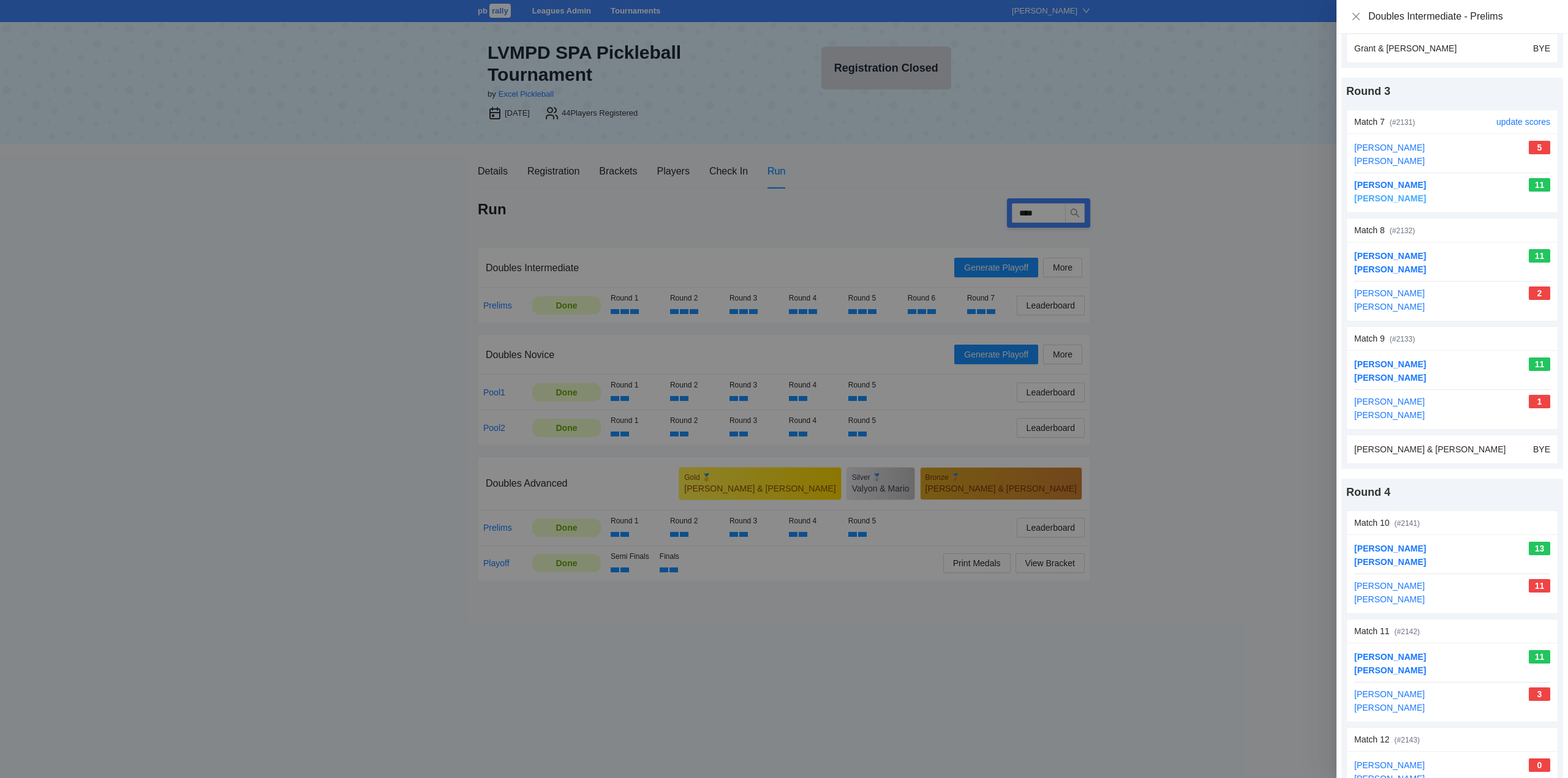
scroll to position [795, 0]
click at [1506, 116] on link "update scores" at bounding box center [1522, 118] width 54 height 10
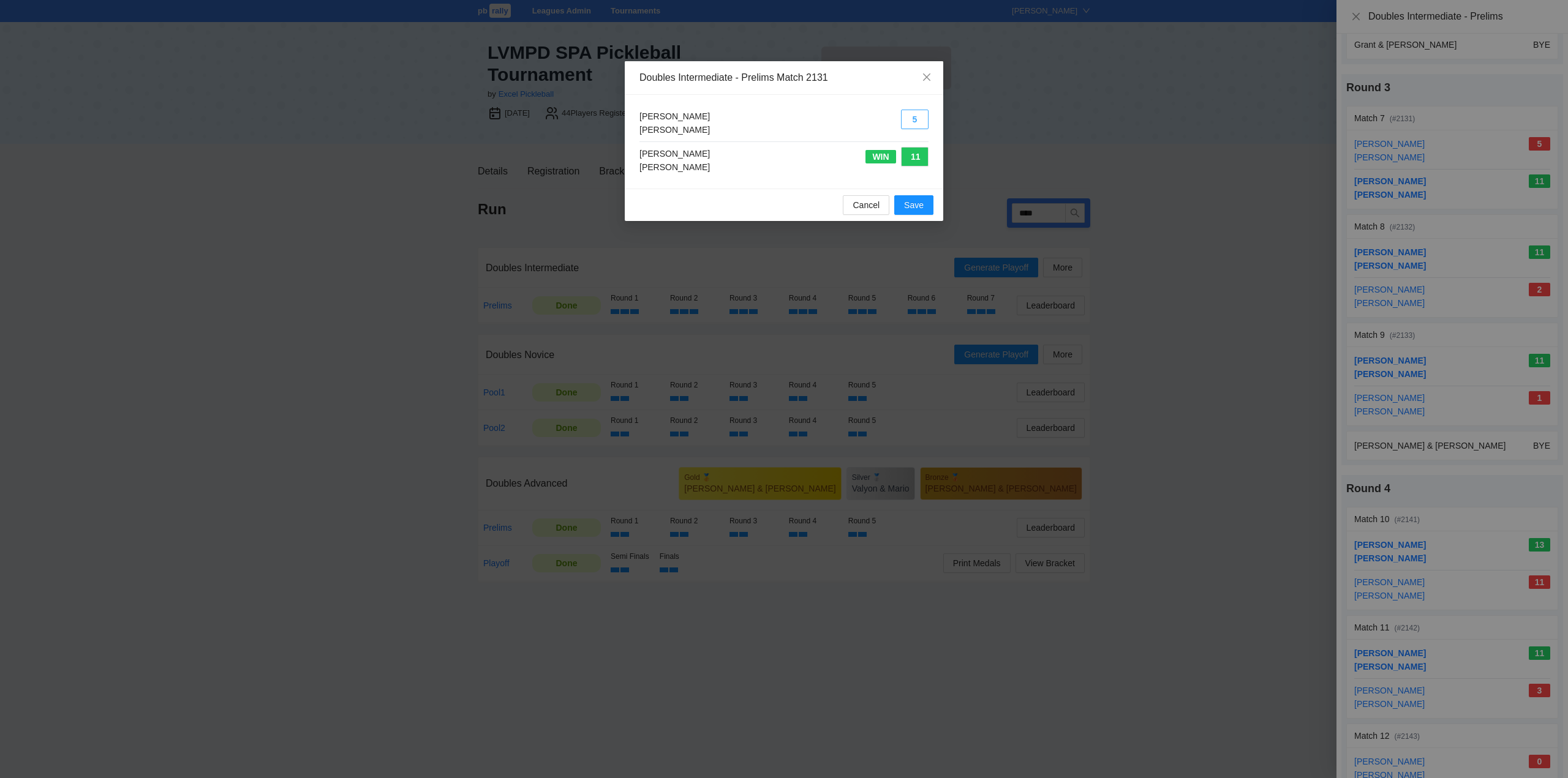
click at [914, 116] on button "5" at bounding box center [914, 120] width 27 height 20
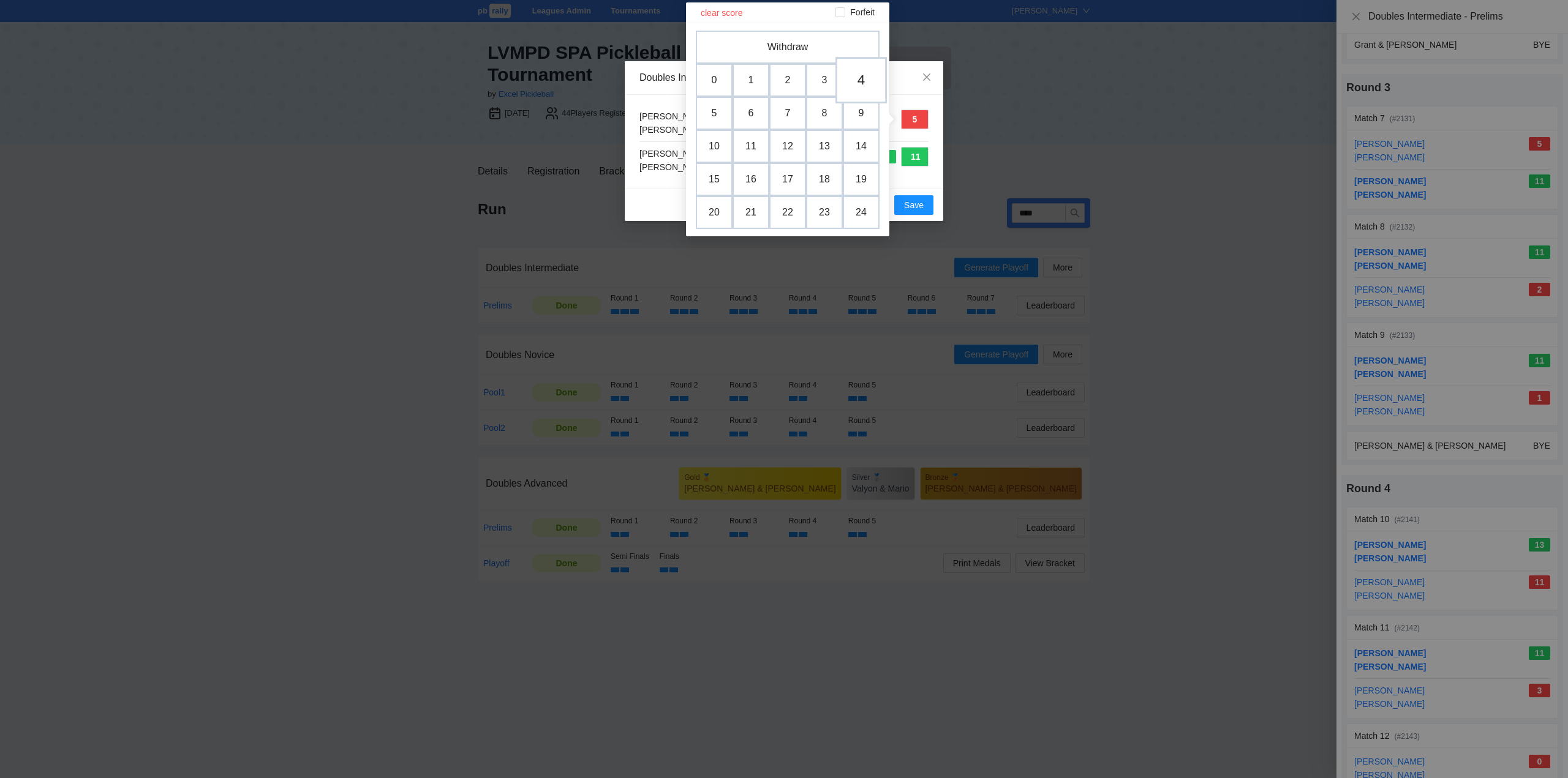
click at [859, 81] on td "4" at bounding box center [861, 80] width 52 height 46
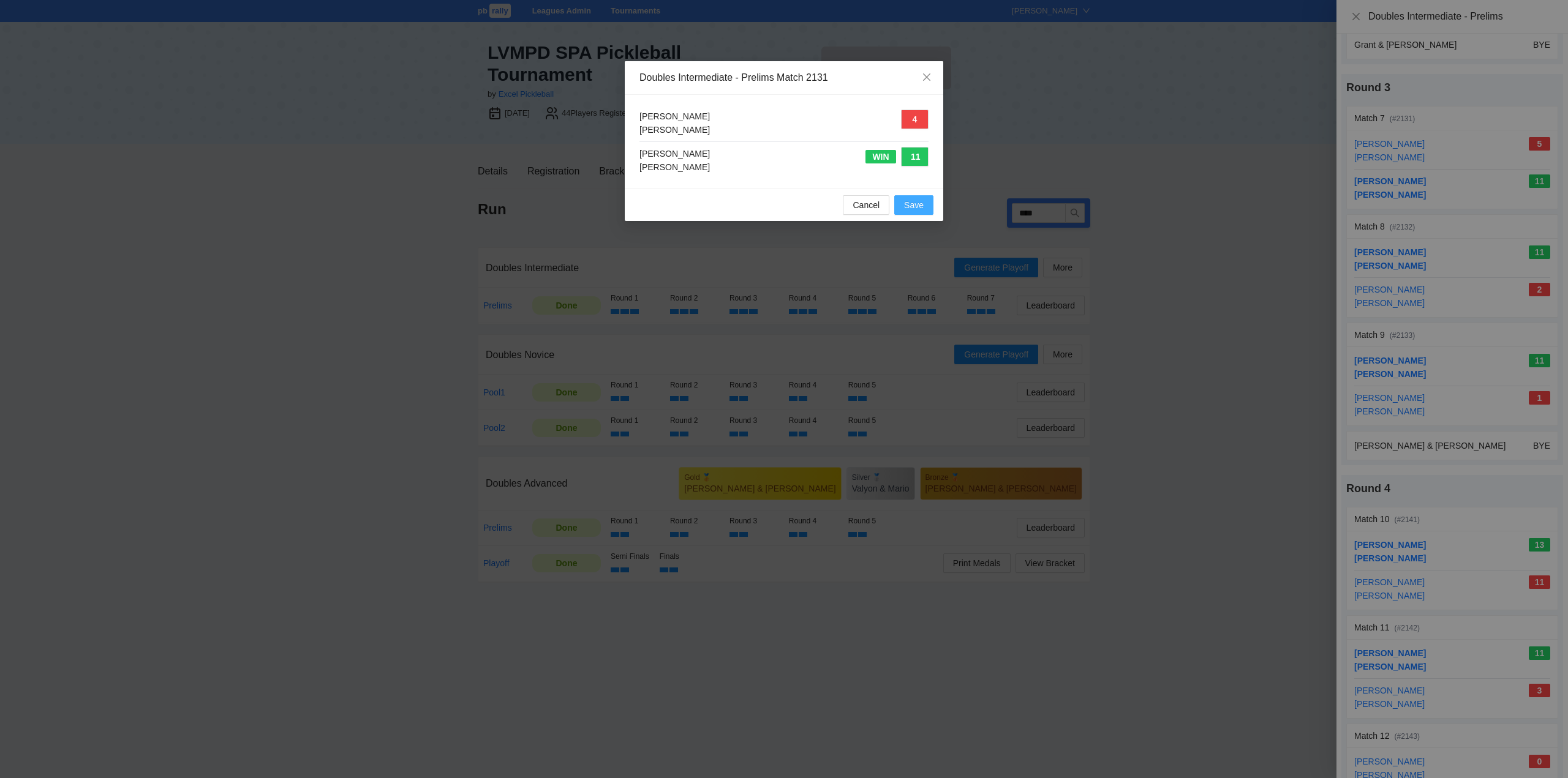
click at [917, 202] on span "Save" at bounding box center [914, 205] width 20 height 14
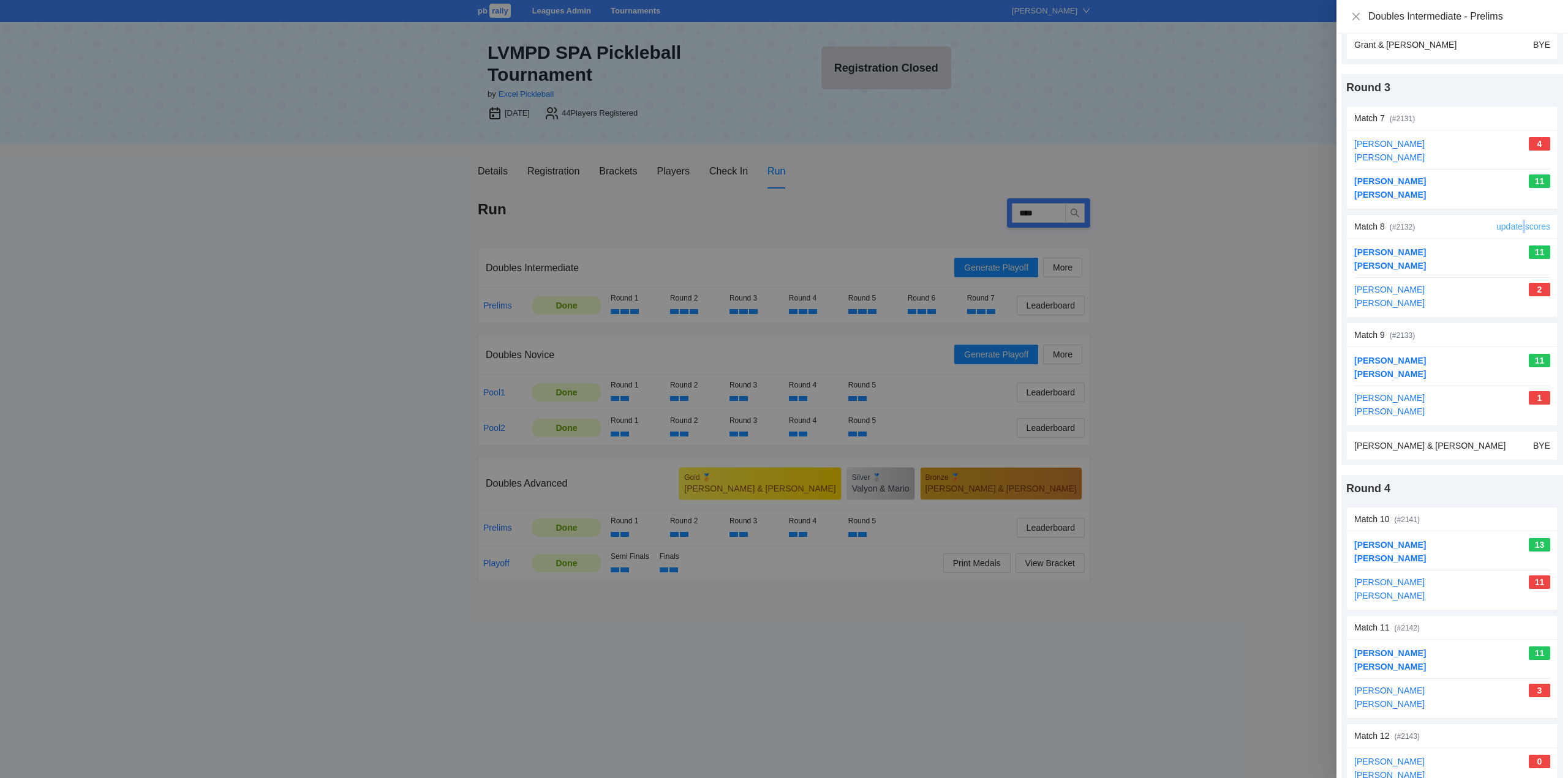
click at [1514, 224] on link "update scores" at bounding box center [1522, 226] width 54 height 10
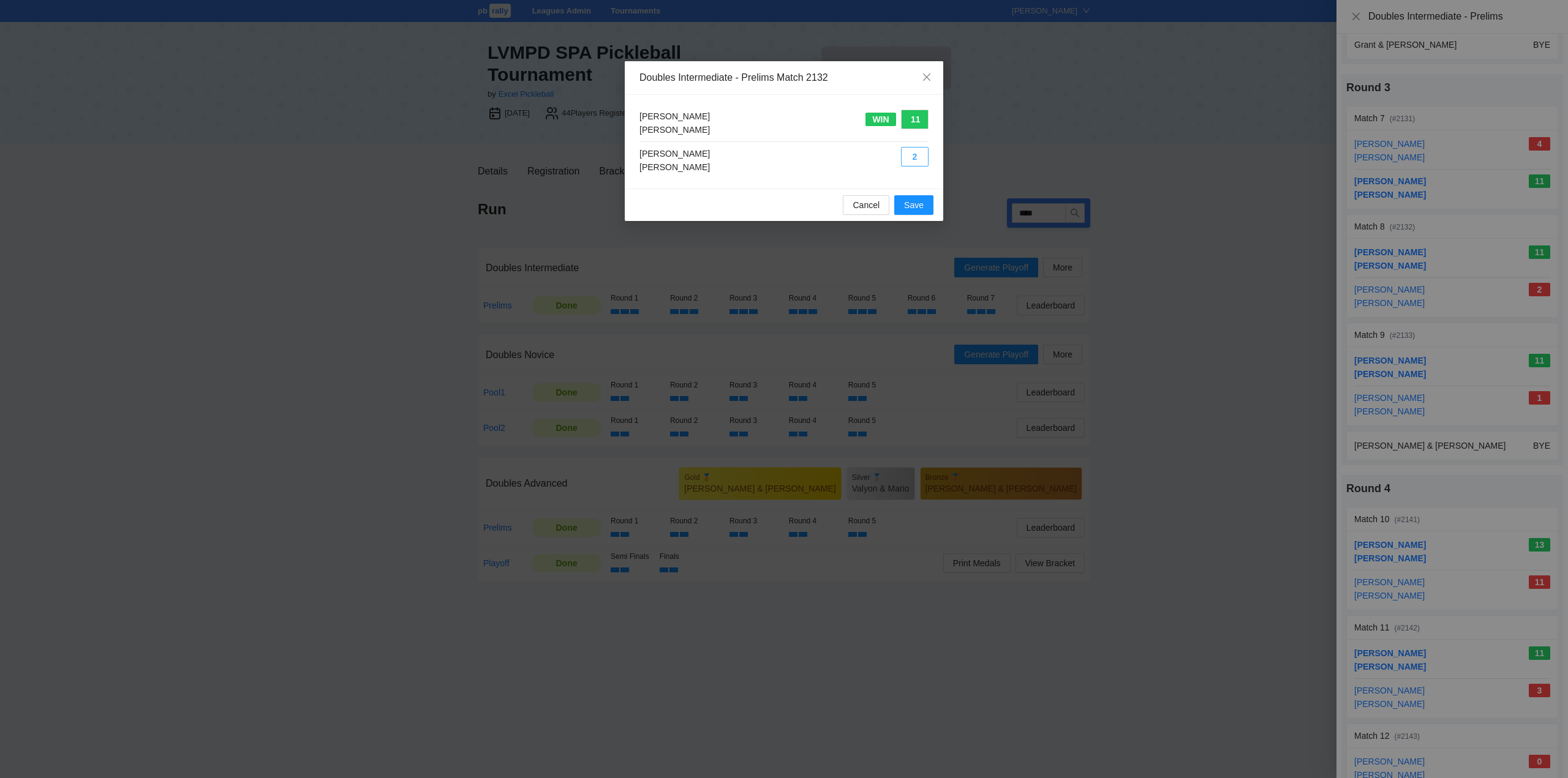
click at [913, 153] on button "2" at bounding box center [914, 157] width 27 height 20
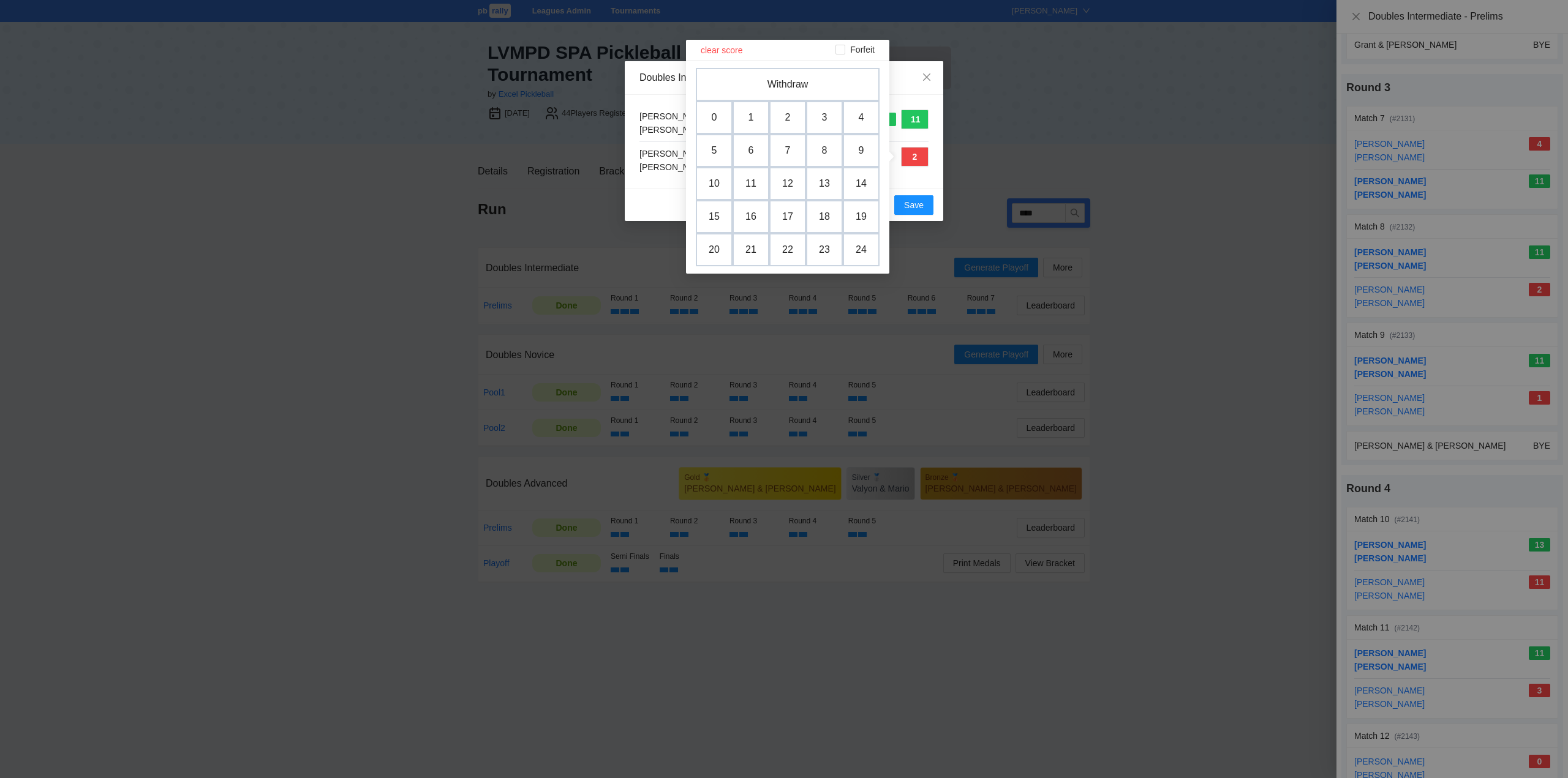
drag, startPoint x: 829, startPoint y: 117, endPoint x: 825, endPoint y: 161, distance: 44.2
click at [830, 117] on td "3" at bounding box center [824, 118] width 36 height 33
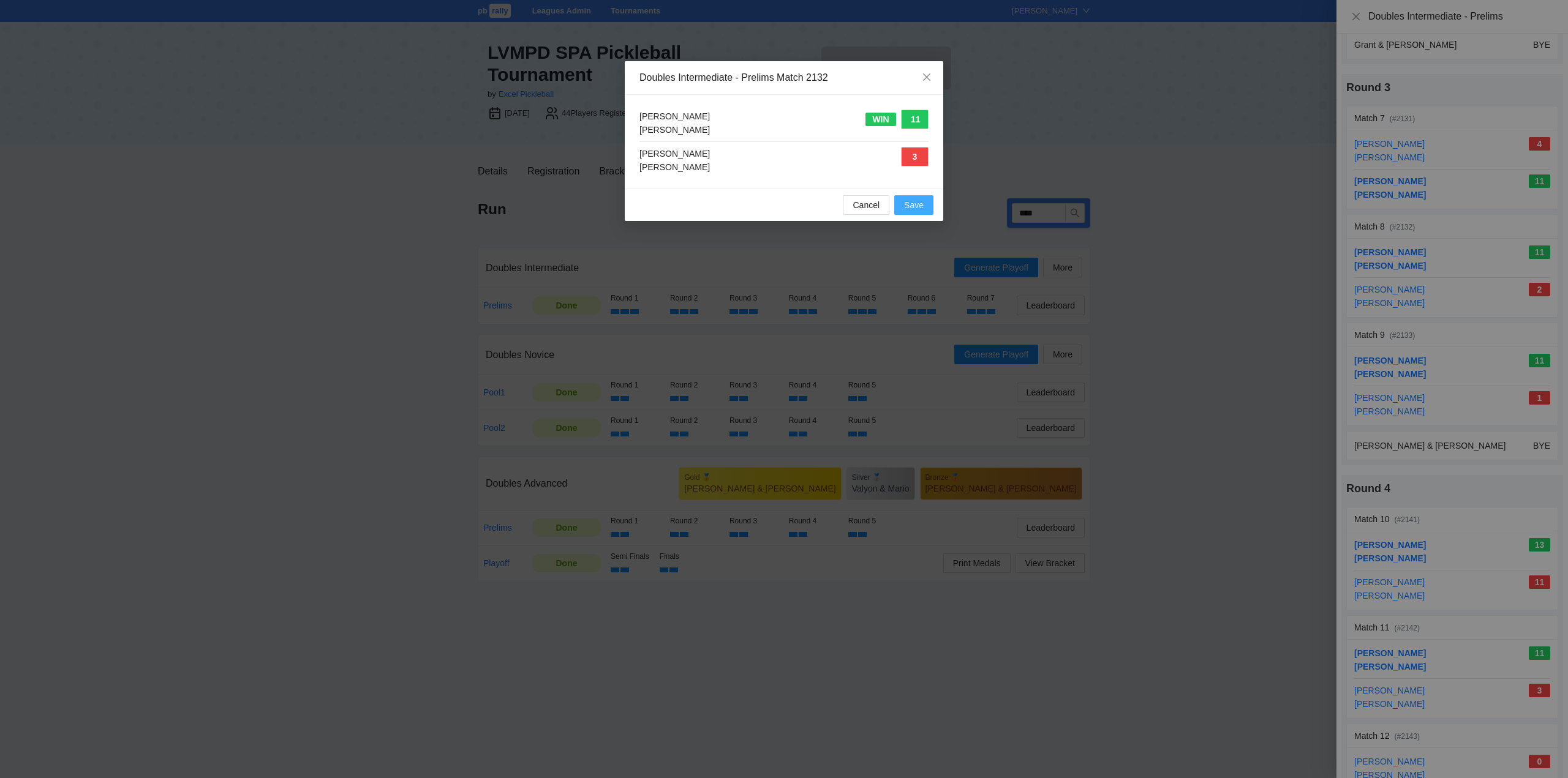
drag, startPoint x: 911, startPoint y: 200, endPoint x: 982, endPoint y: 209, distance: 71.6
click at [913, 200] on span "Save" at bounding box center [914, 205] width 20 height 14
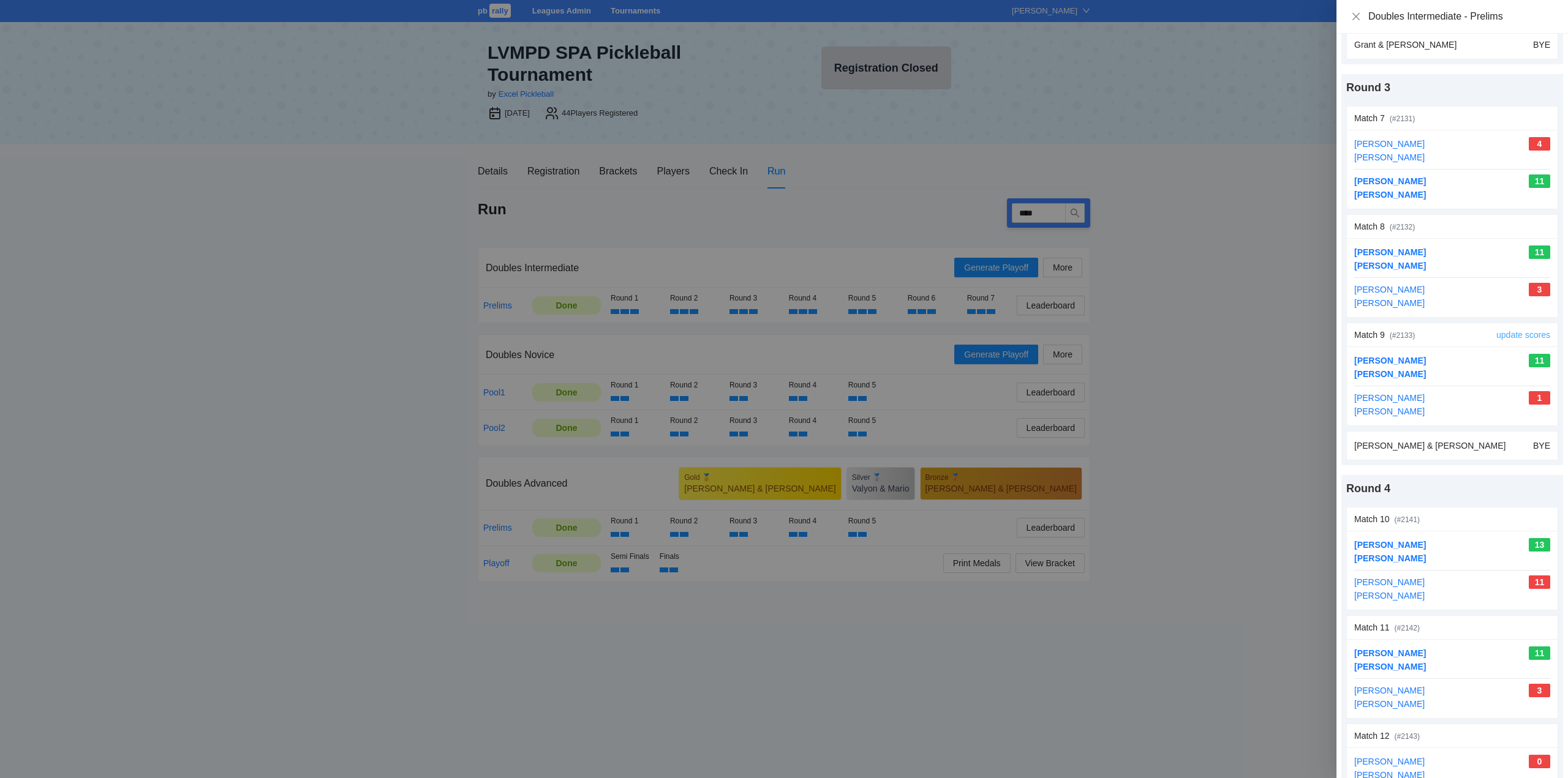
click at [1519, 333] on link "update scores" at bounding box center [1522, 334] width 54 height 10
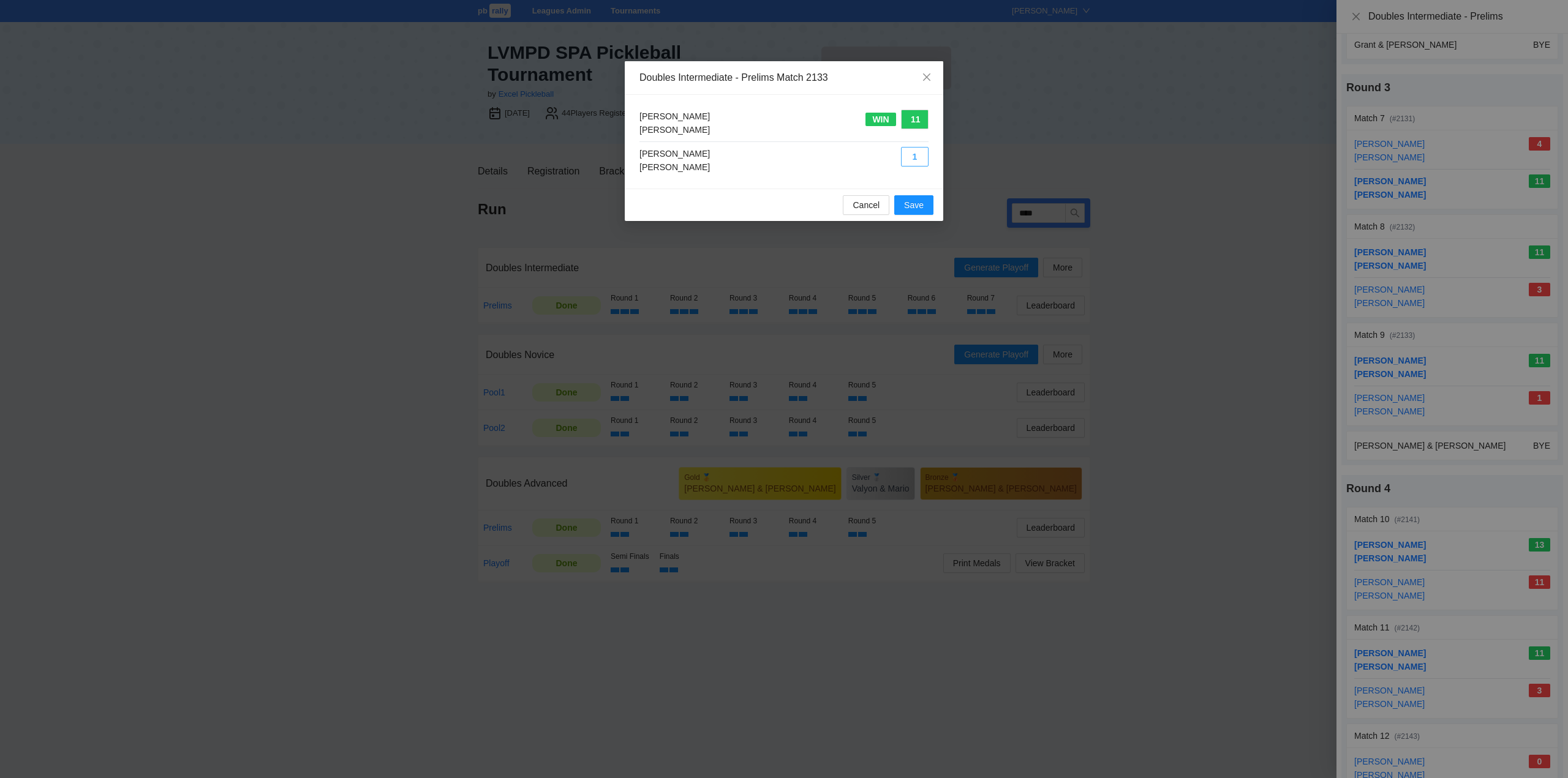
click at [913, 157] on button "1" at bounding box center [914, 157] width 27 height 20
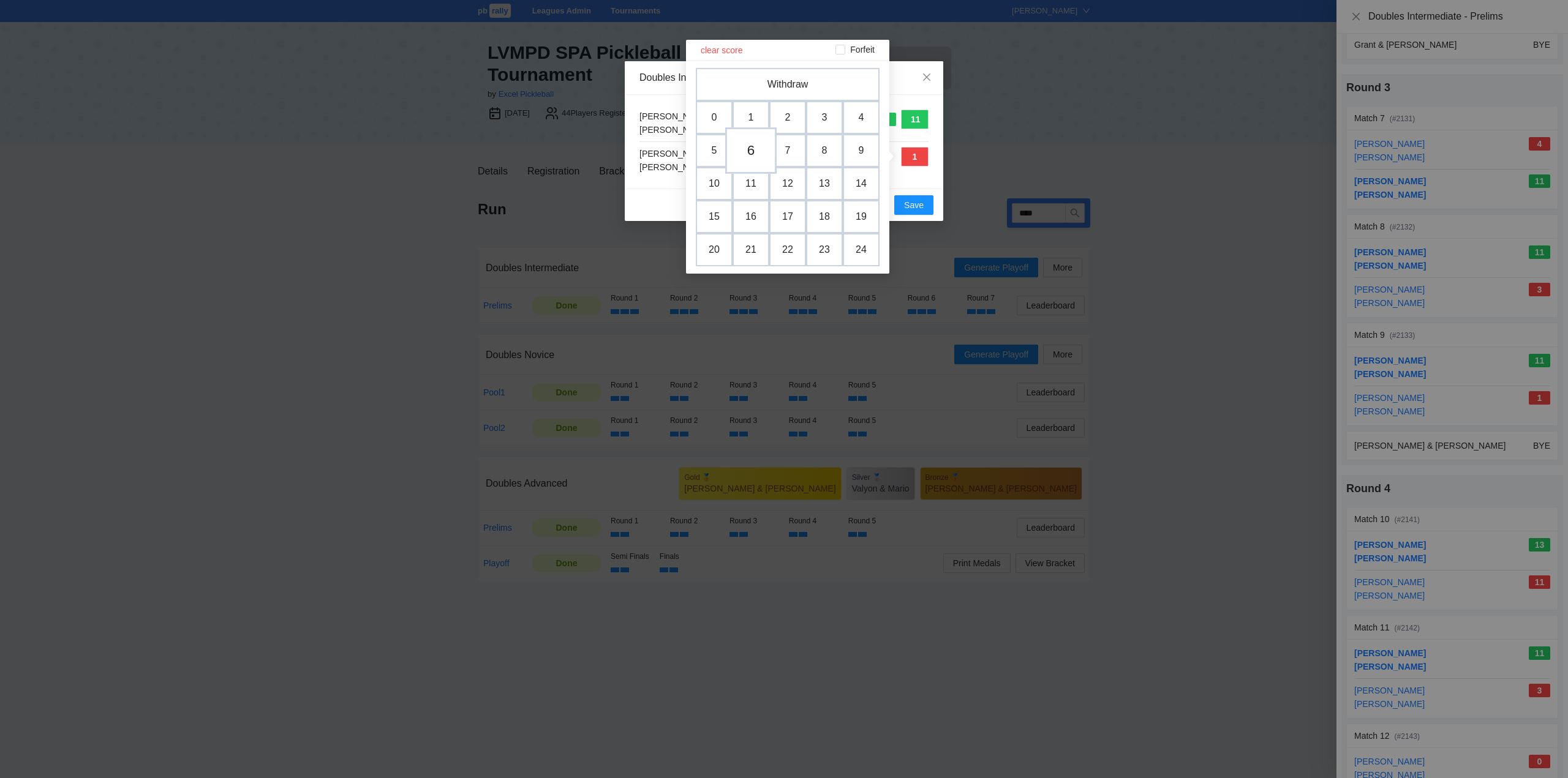
drag, startPoint x: 748, startPoint y: 152, endPoint x: 783, endPoint y: 167, distance: 38.1
click at [748, 152] on td "6" at bounding box center [750, 151] width 36 height 33
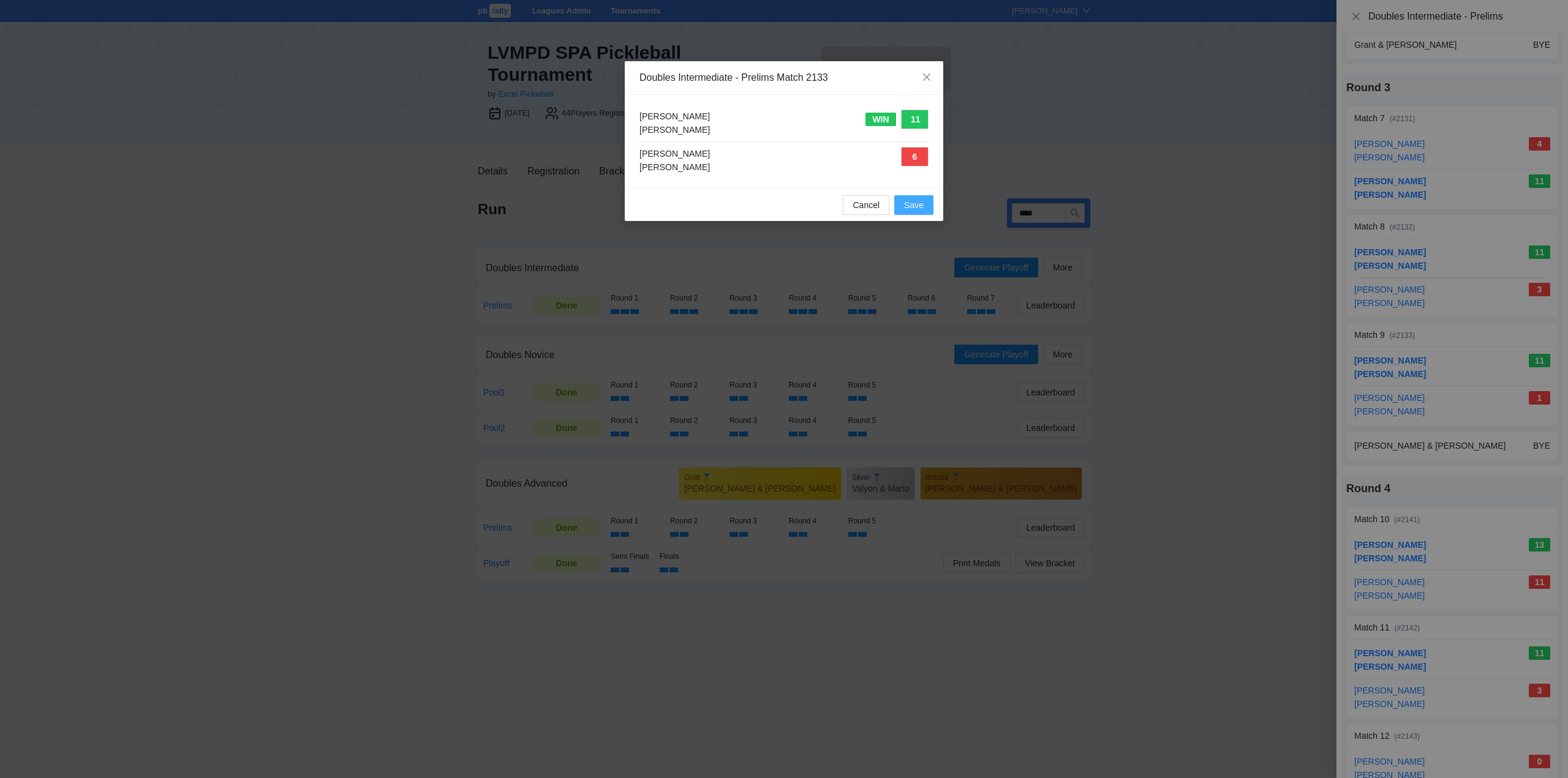
click at [913, 205] on span "Save" at bounding box center [914, 205] width 20 height 14
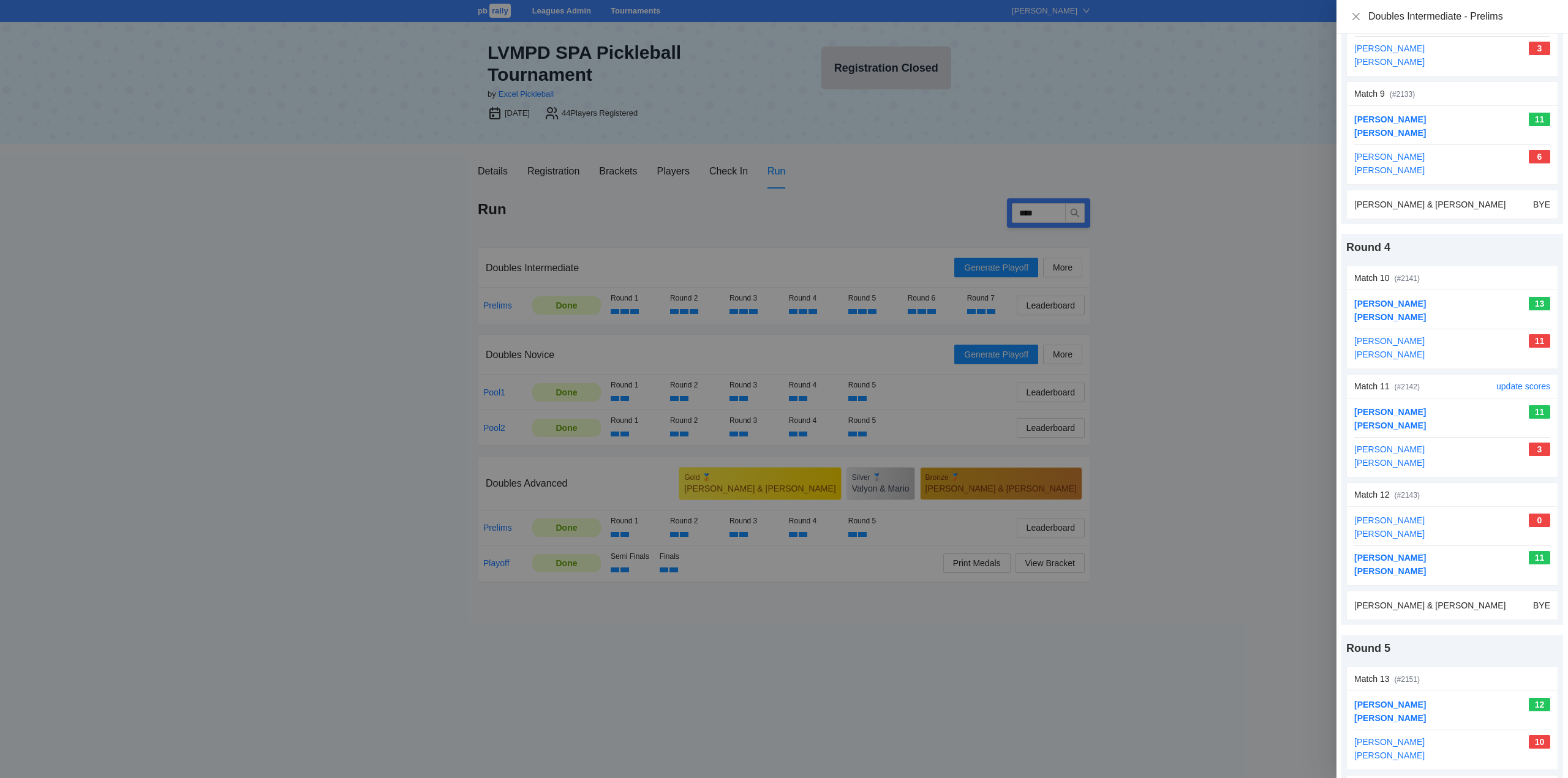
scroll to position [1040, 0]
click at [1507, 274] on link "update scores" at bounding box center [1522, 274] width 54 height 10
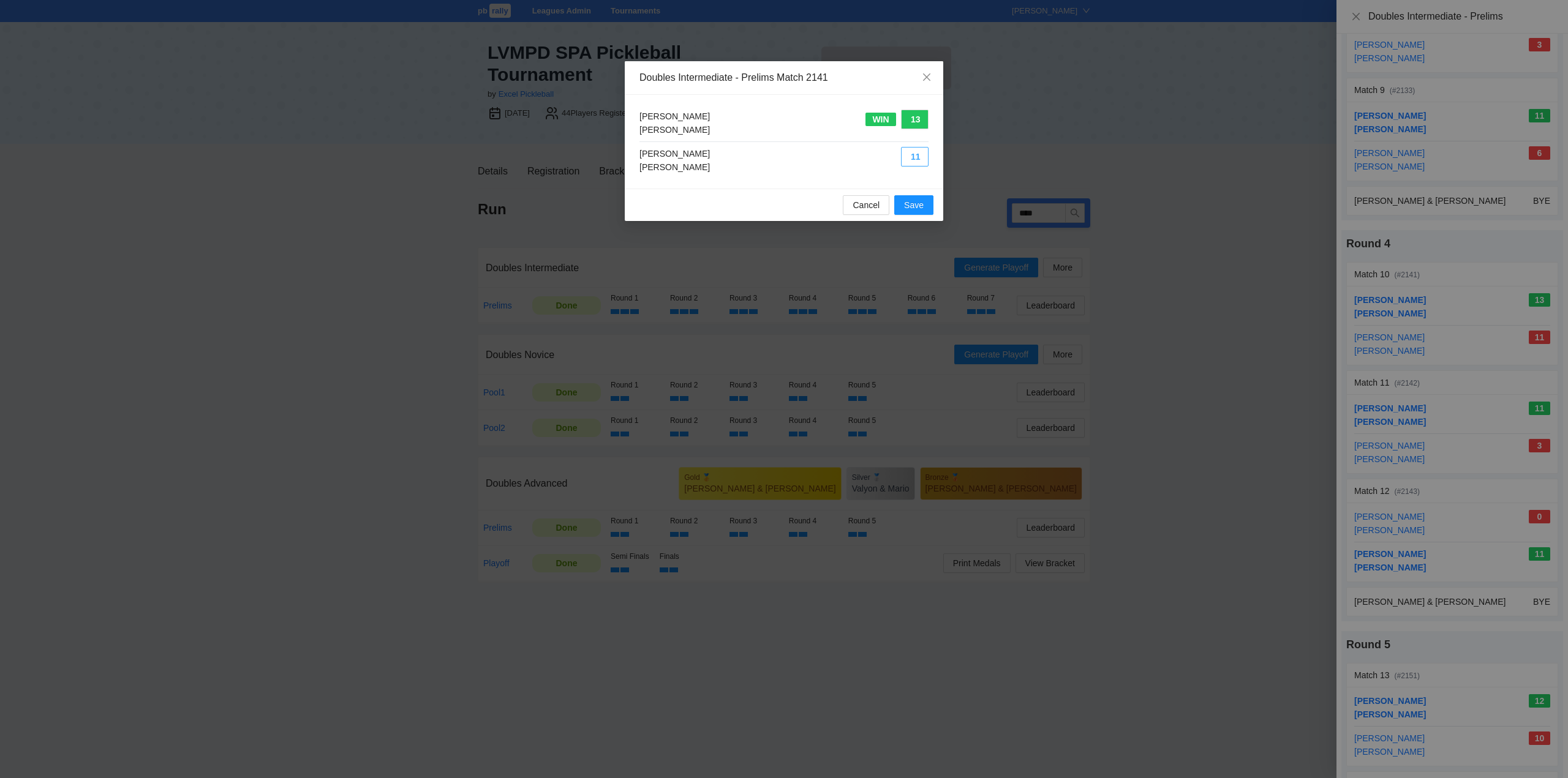
click at [917, 155] on button "11" at bounding box center [914, 157] width 27 height 20
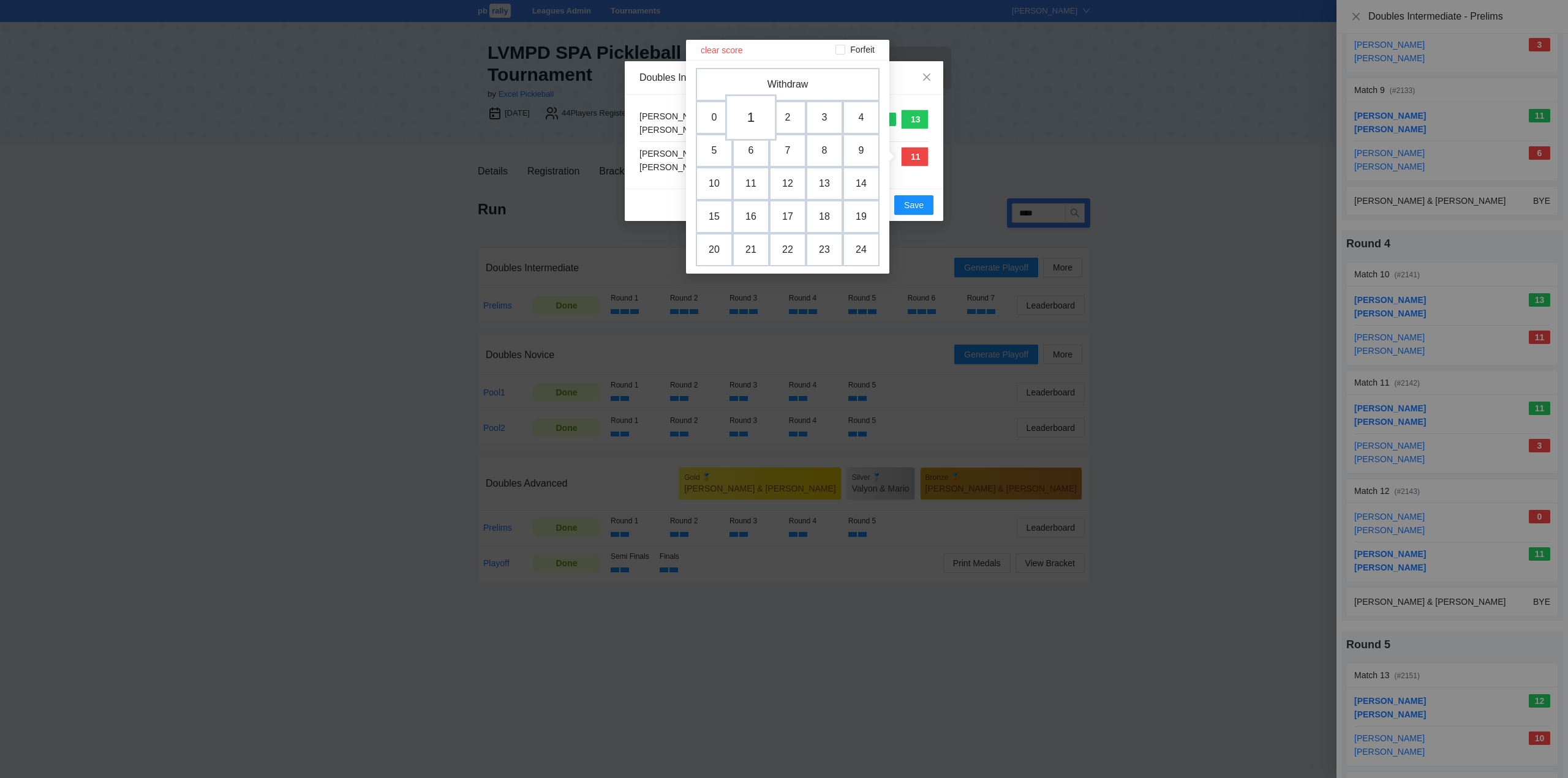
click at [752, 119] on td "1" at bounding box center [751, 117] width 52 height 46
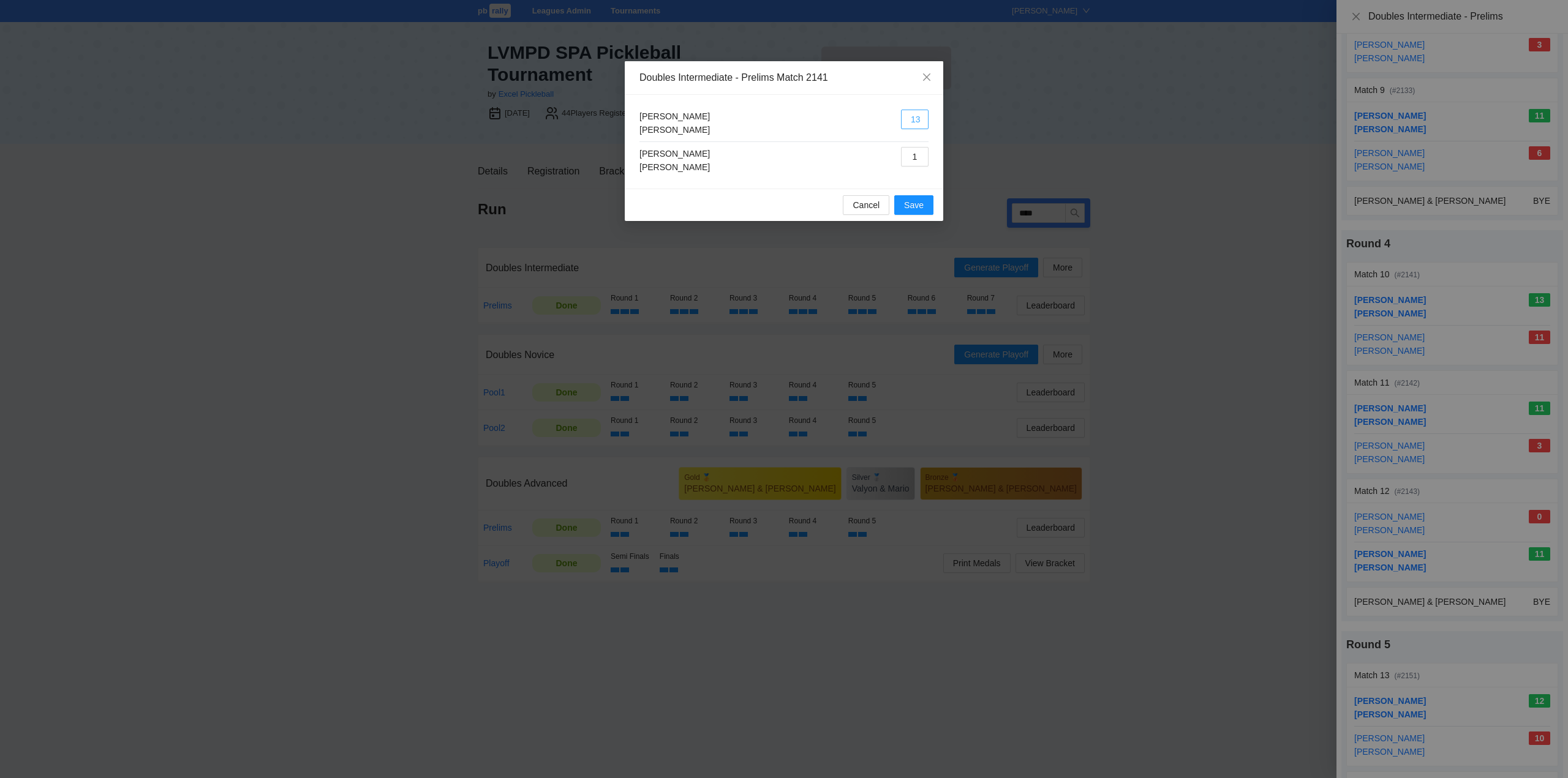
click at [919, 116] on button "13" at bounding box center [914, 120] width 27 height 20
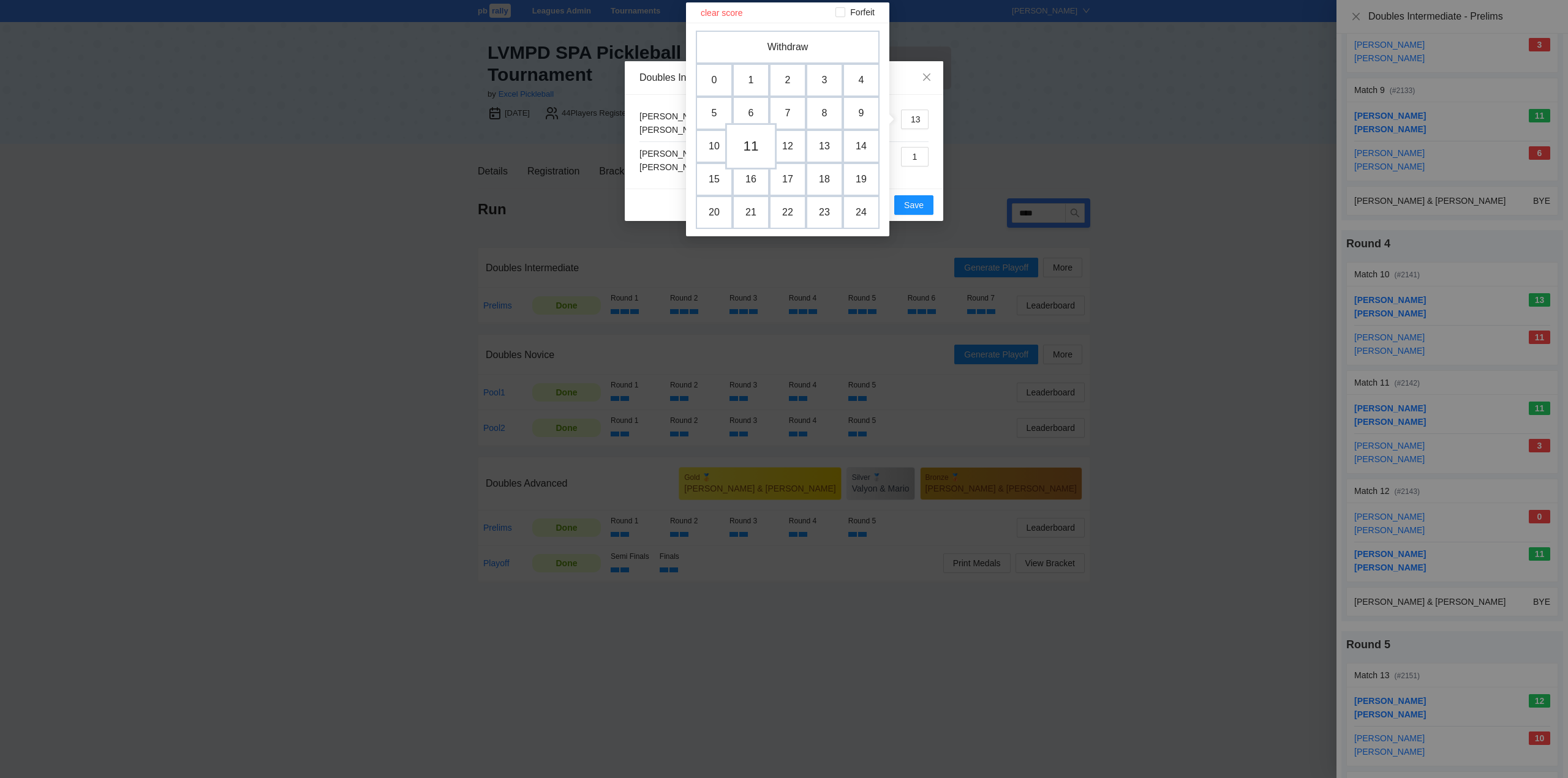
click at [747, 144] on td "11" at bounding box center [751, 146] width 52 height 46
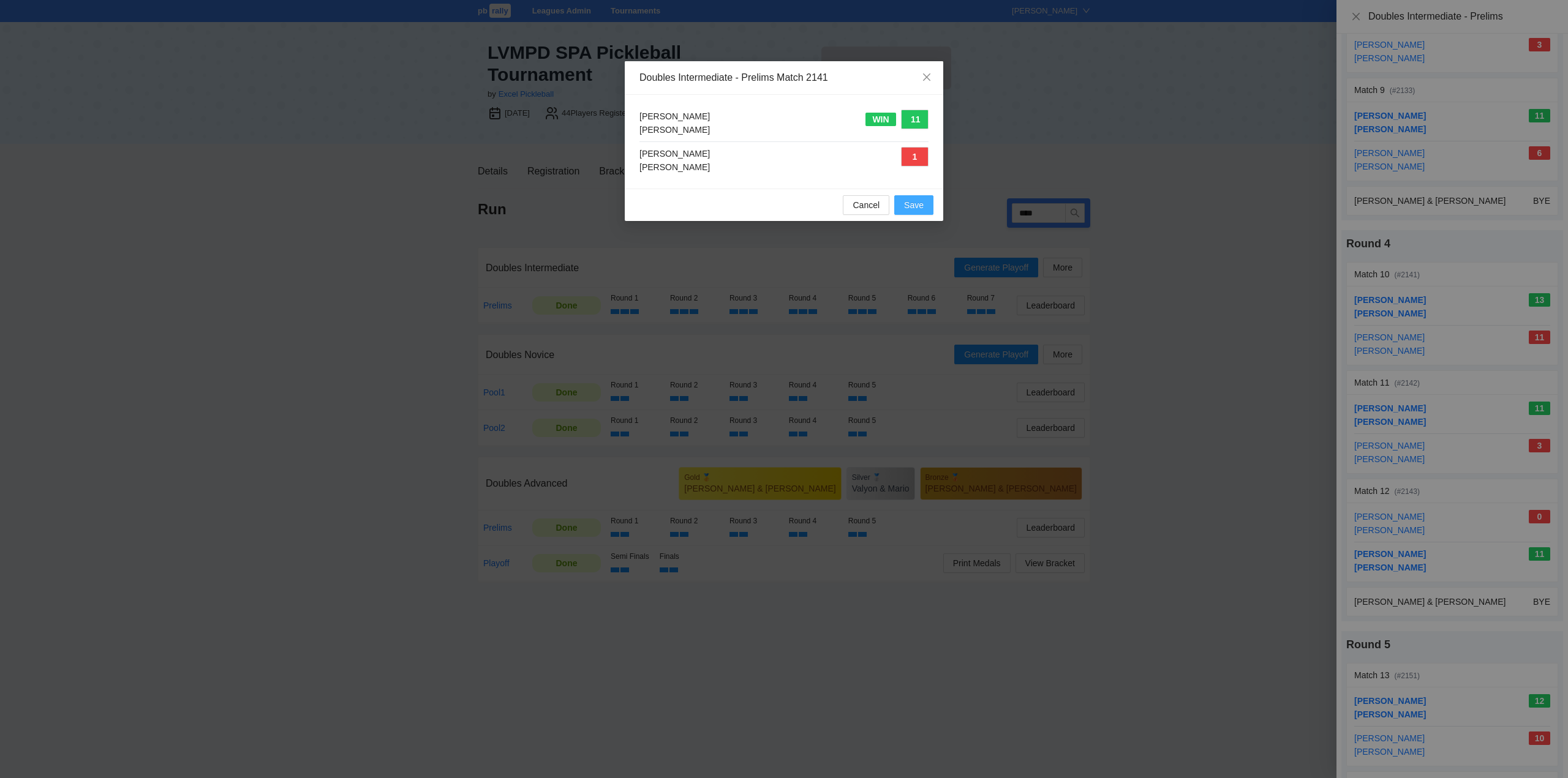
click at [910, 205] on span "Save" at bounding box center [914, 205] width 20 height 14
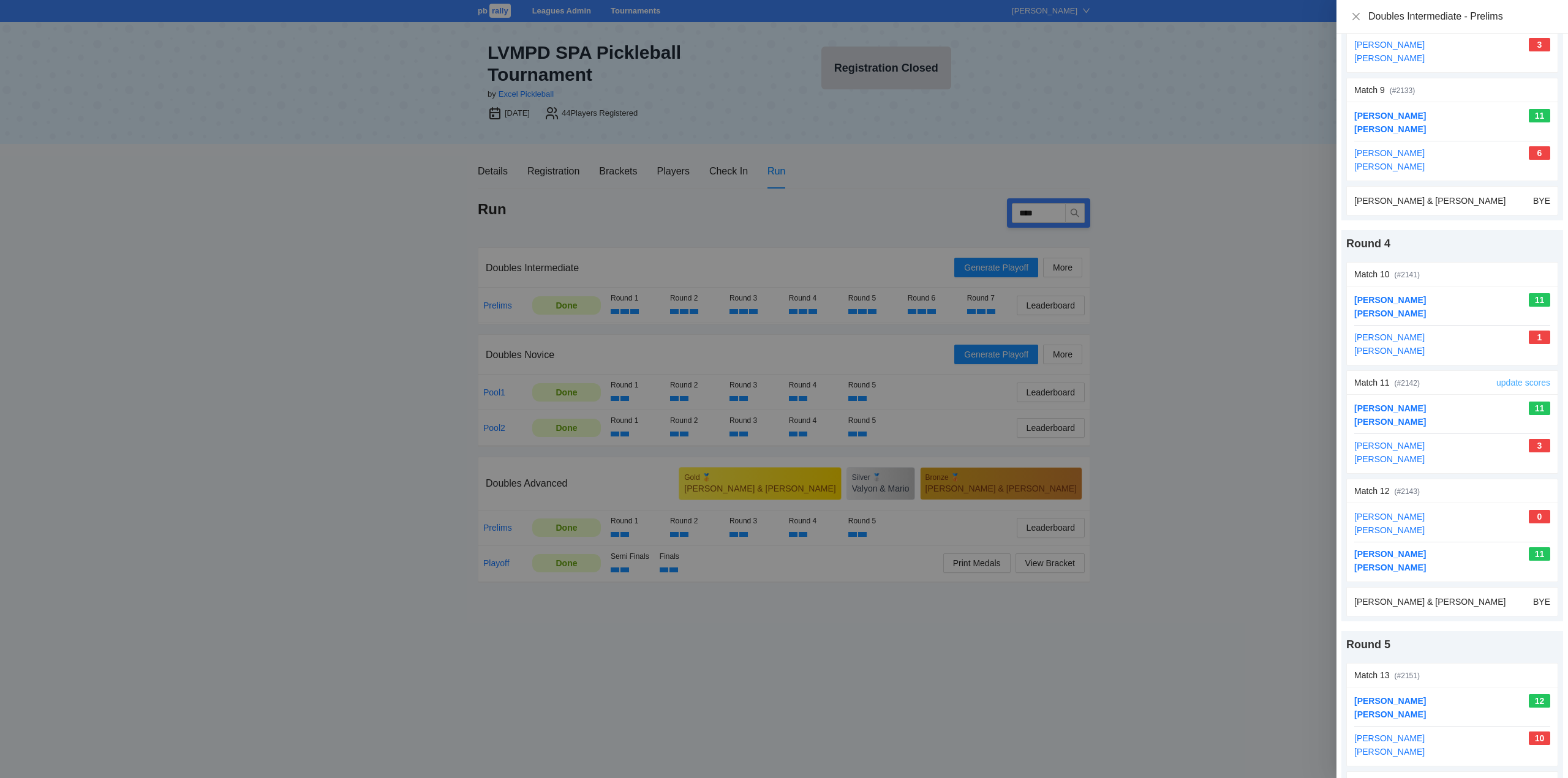
click at [1501, 380] on link "update scores" at bounding box center [1522, 382] width 54 height 10
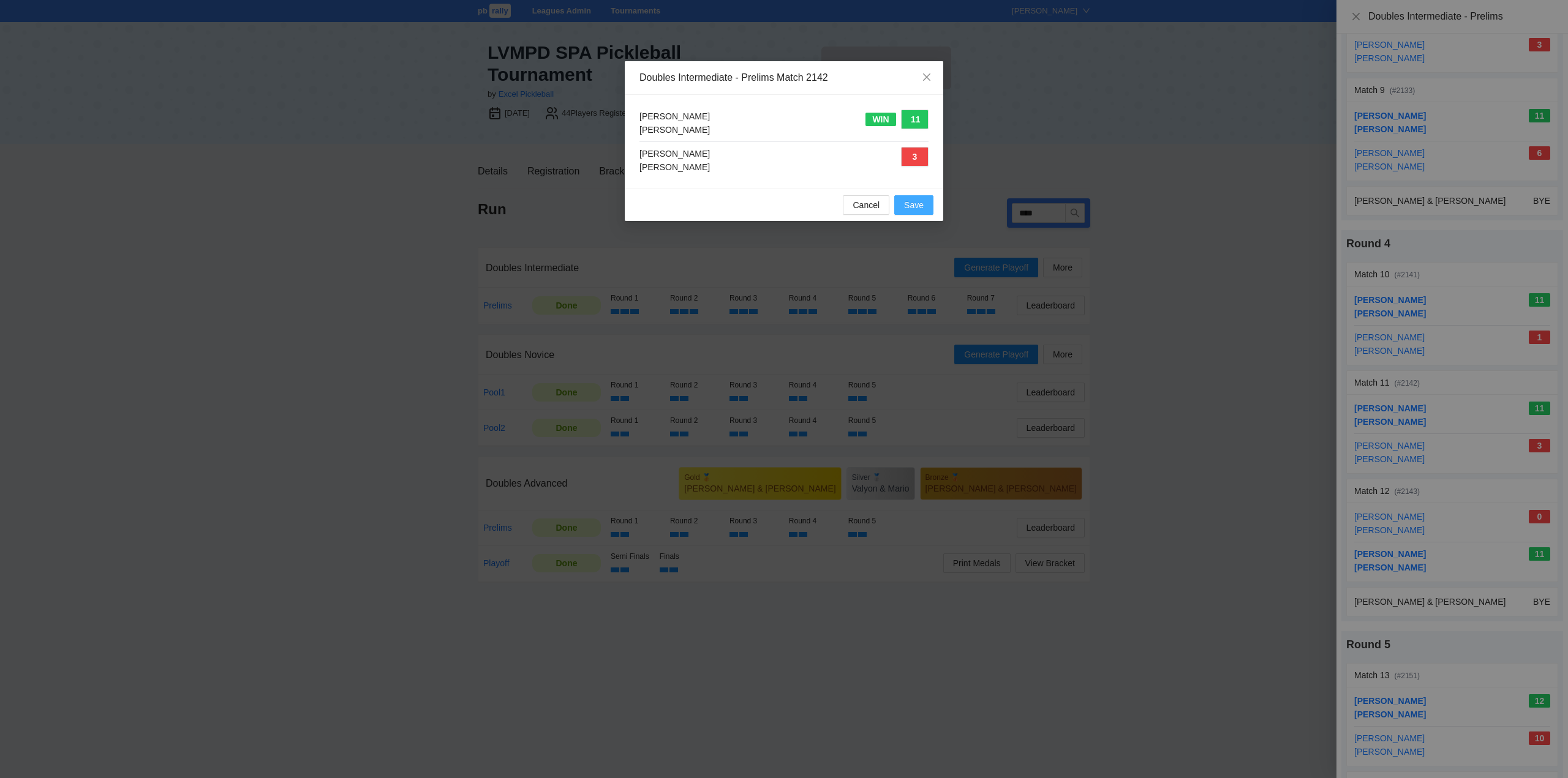
drag, startPoint x: 907, startPoint y: 203, endPoint x: 1053, endPoint y: 284, distance: 167.0
click at [910, 204] on span "Save" at bounding box center [914, 205] width 20 height 14
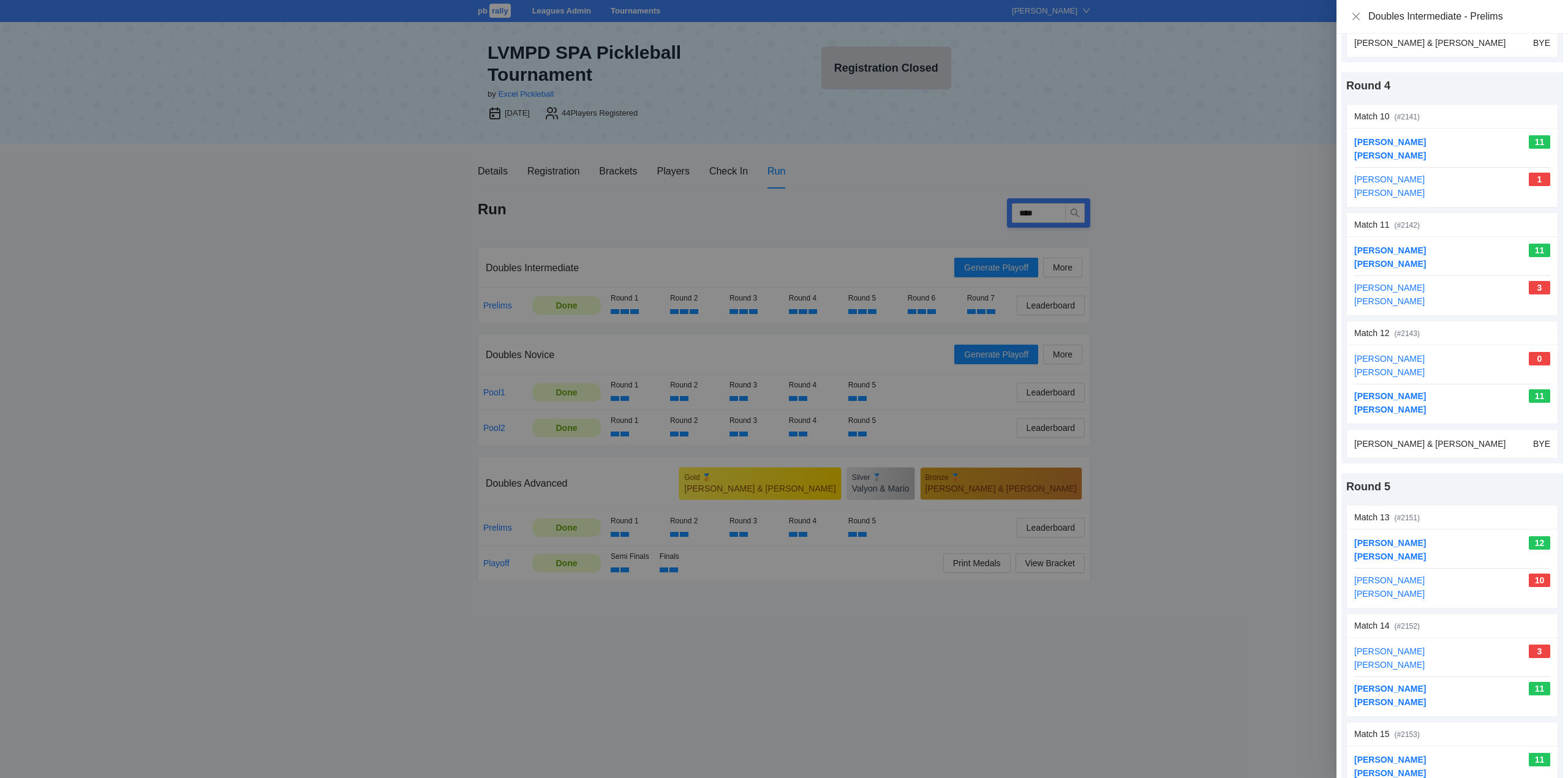
scroll to position [1225, 0]
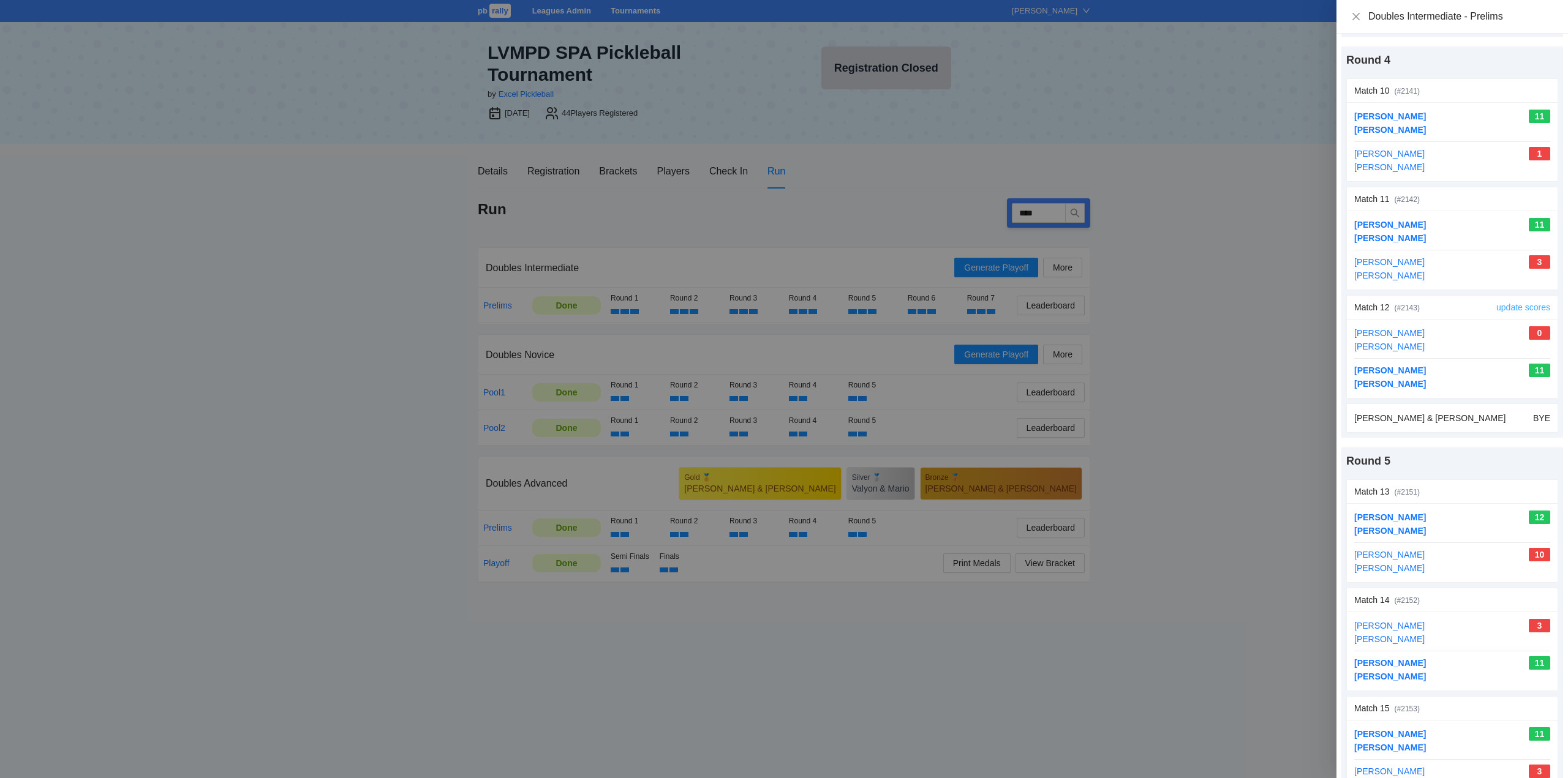
click at [1509, 306] on link "update scores" at bounding box center [1522, 307] width 54 height 10
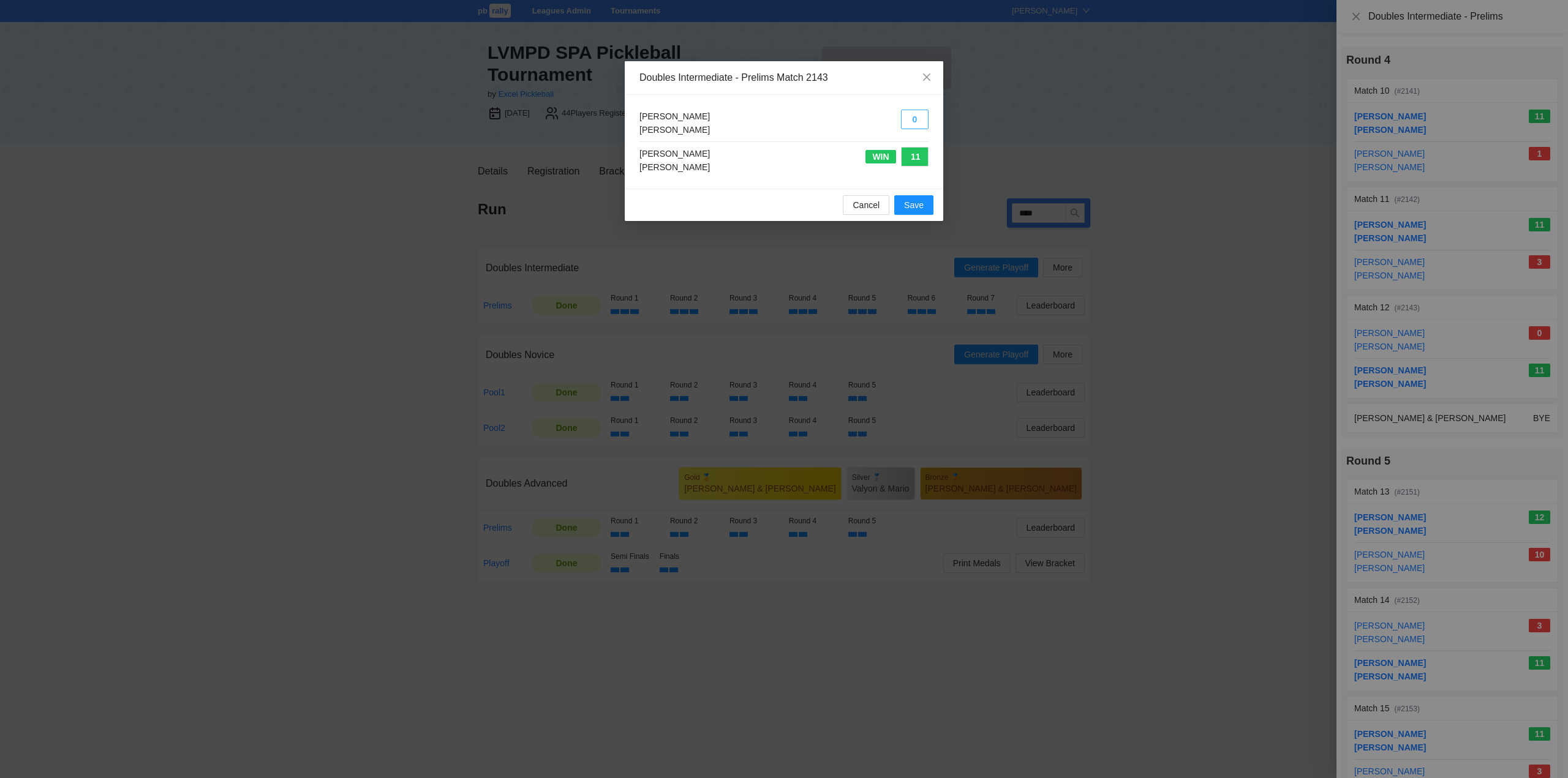
click at [904, 117] on button "0" at bounding box center [914, 120] width 27 height 20
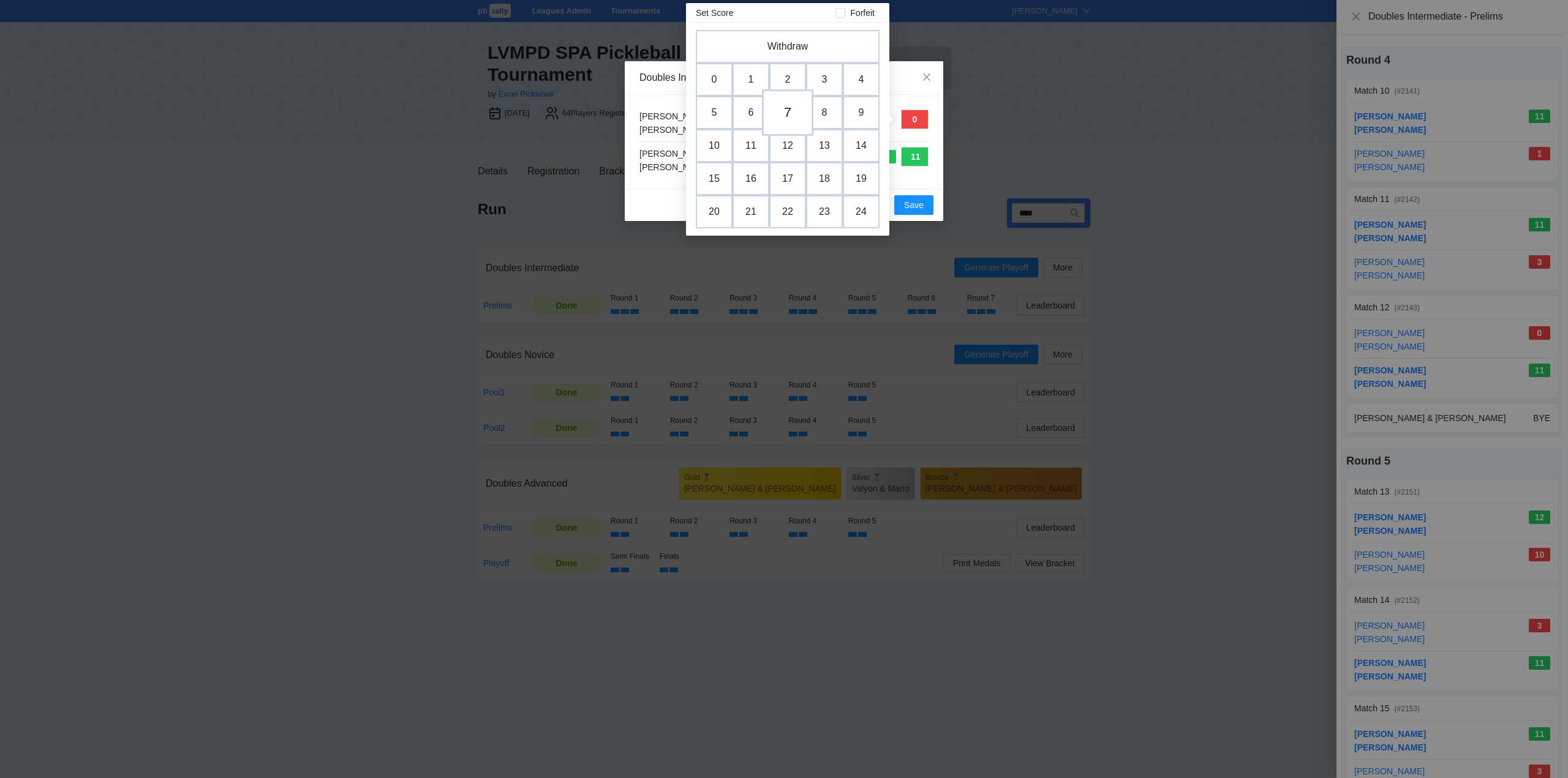
drag, startPoint x: 788, startPoint y: 111, endPoint x: 814, endPoint y: 156, distance: 52.0
click at [789, 111] on td "7" at bounding box center [787, 112] width 52 height 46
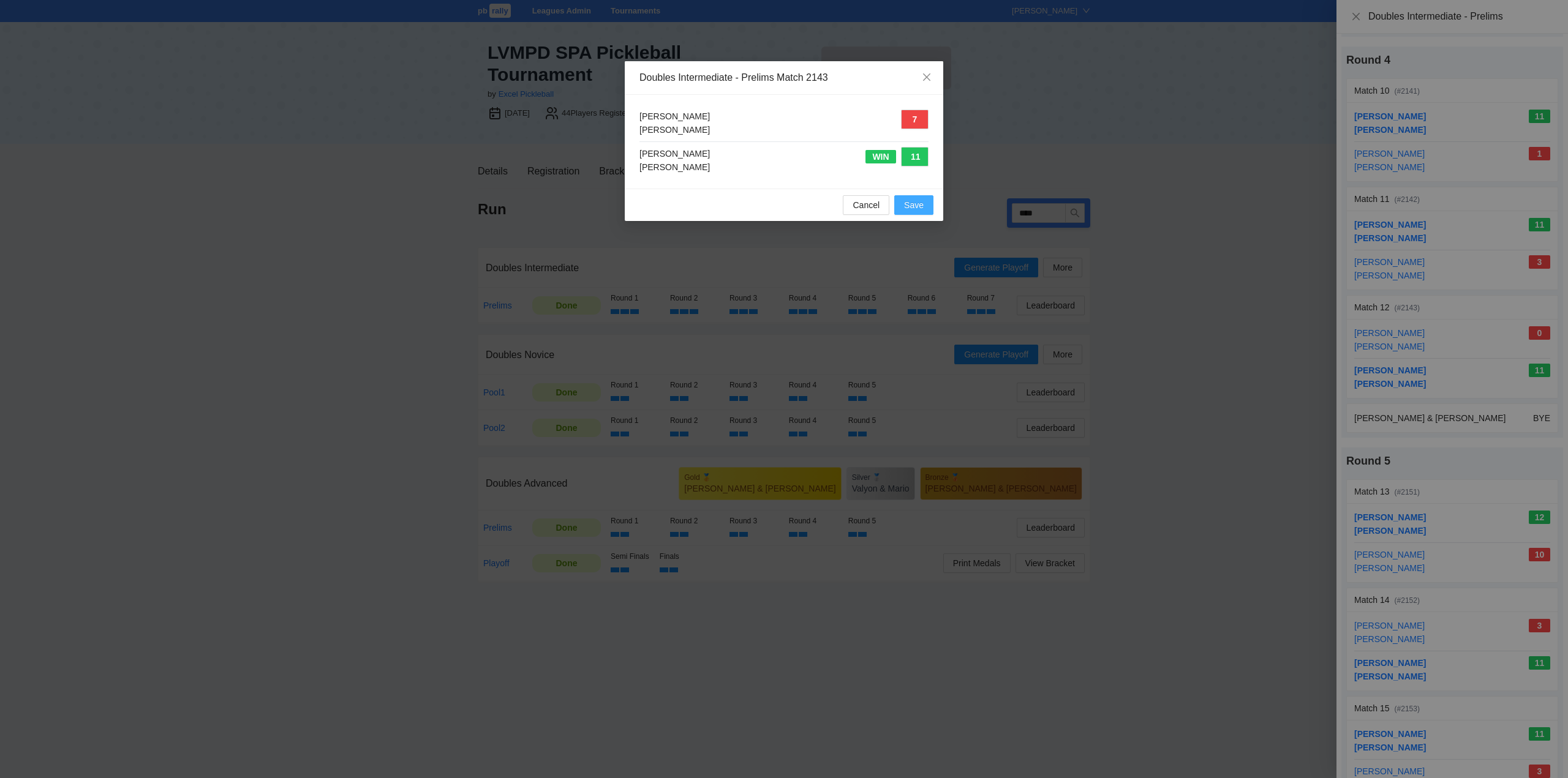
click at [910, 205] on span "Save" at bounding box center [914, 205] width 20 height 14
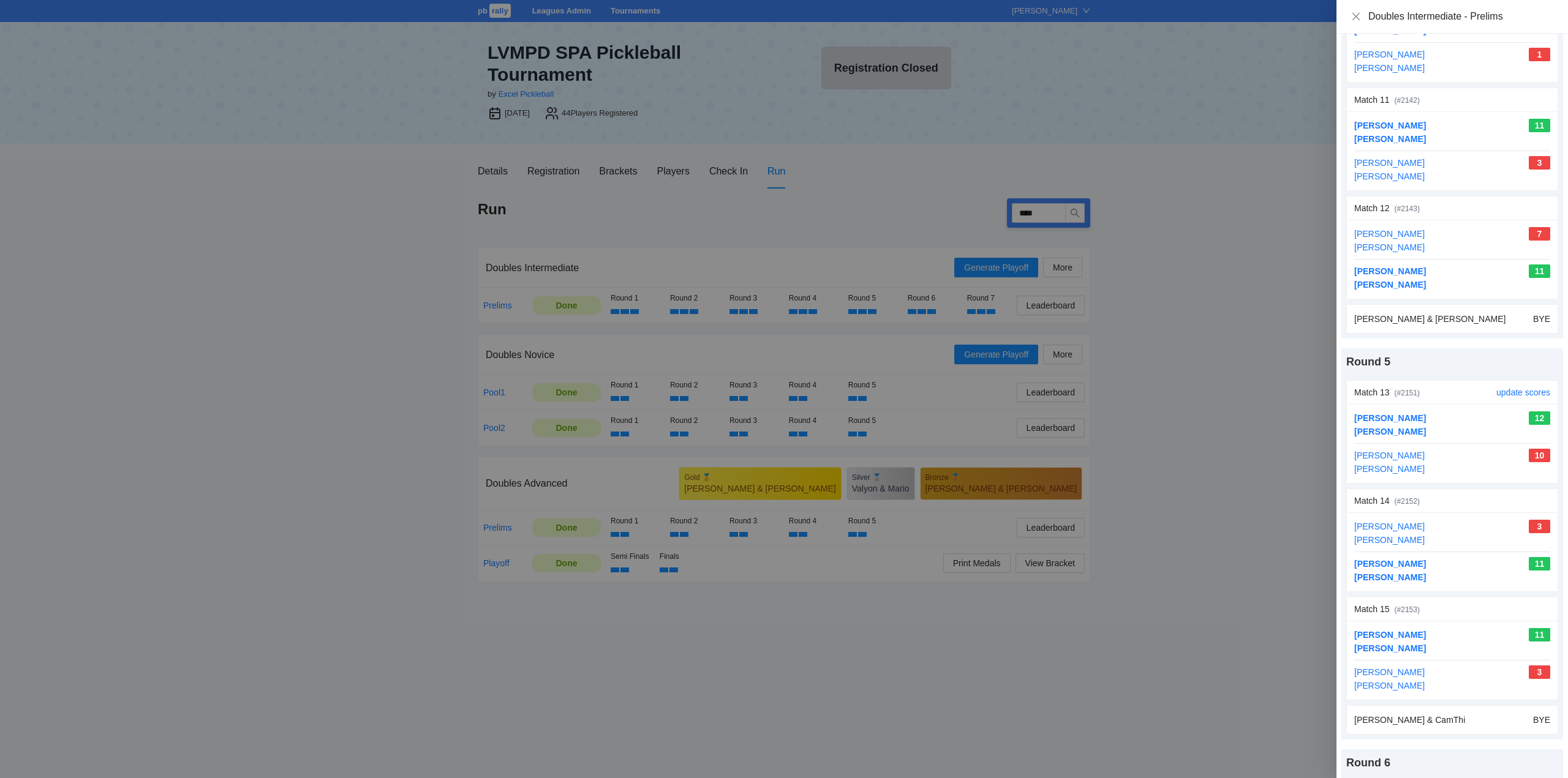
scroll to position [1347, 0]
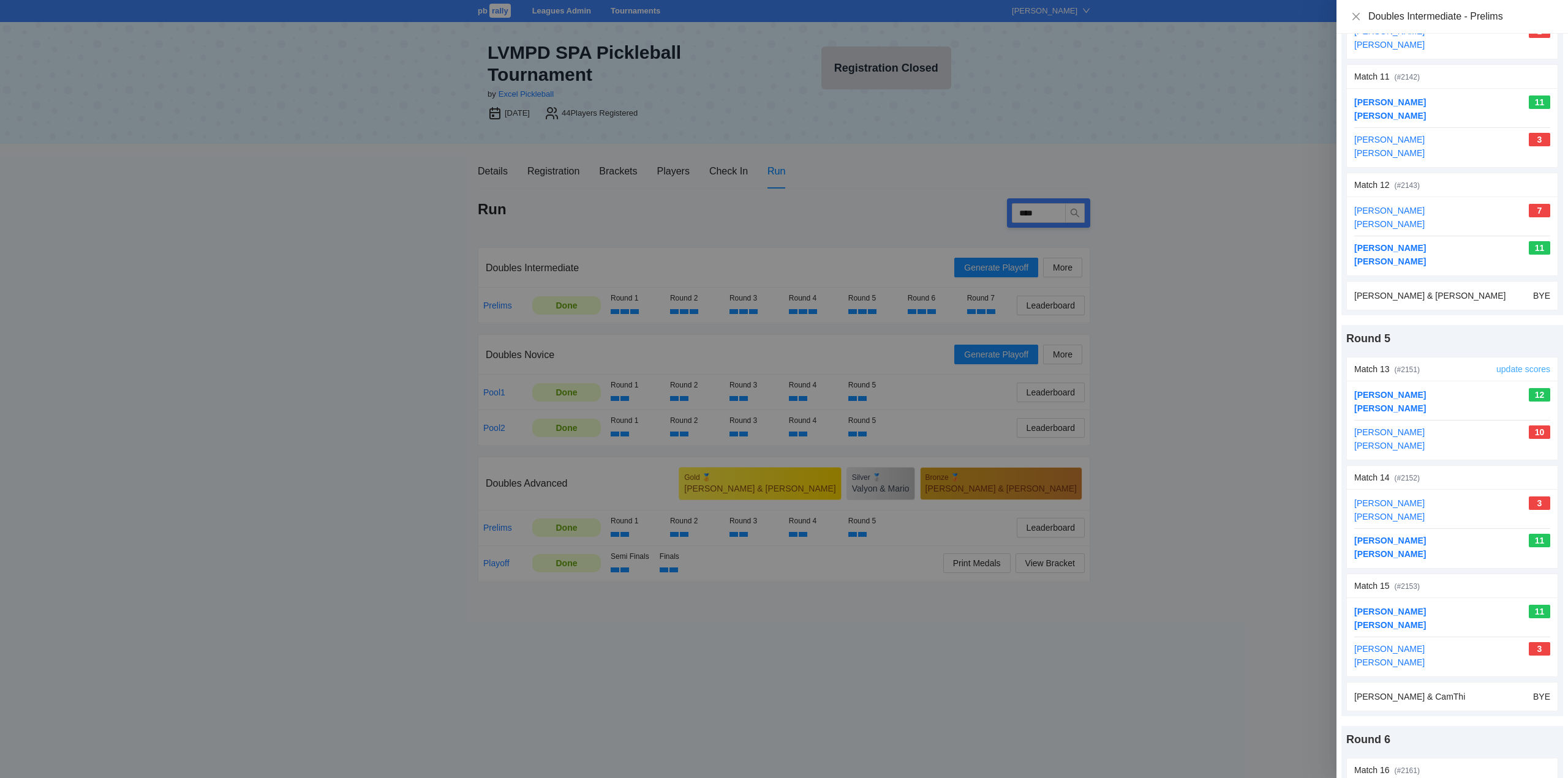
click at [1511, 369] on link "update scores" at bounding box center [1522, 369] width 54 height 10
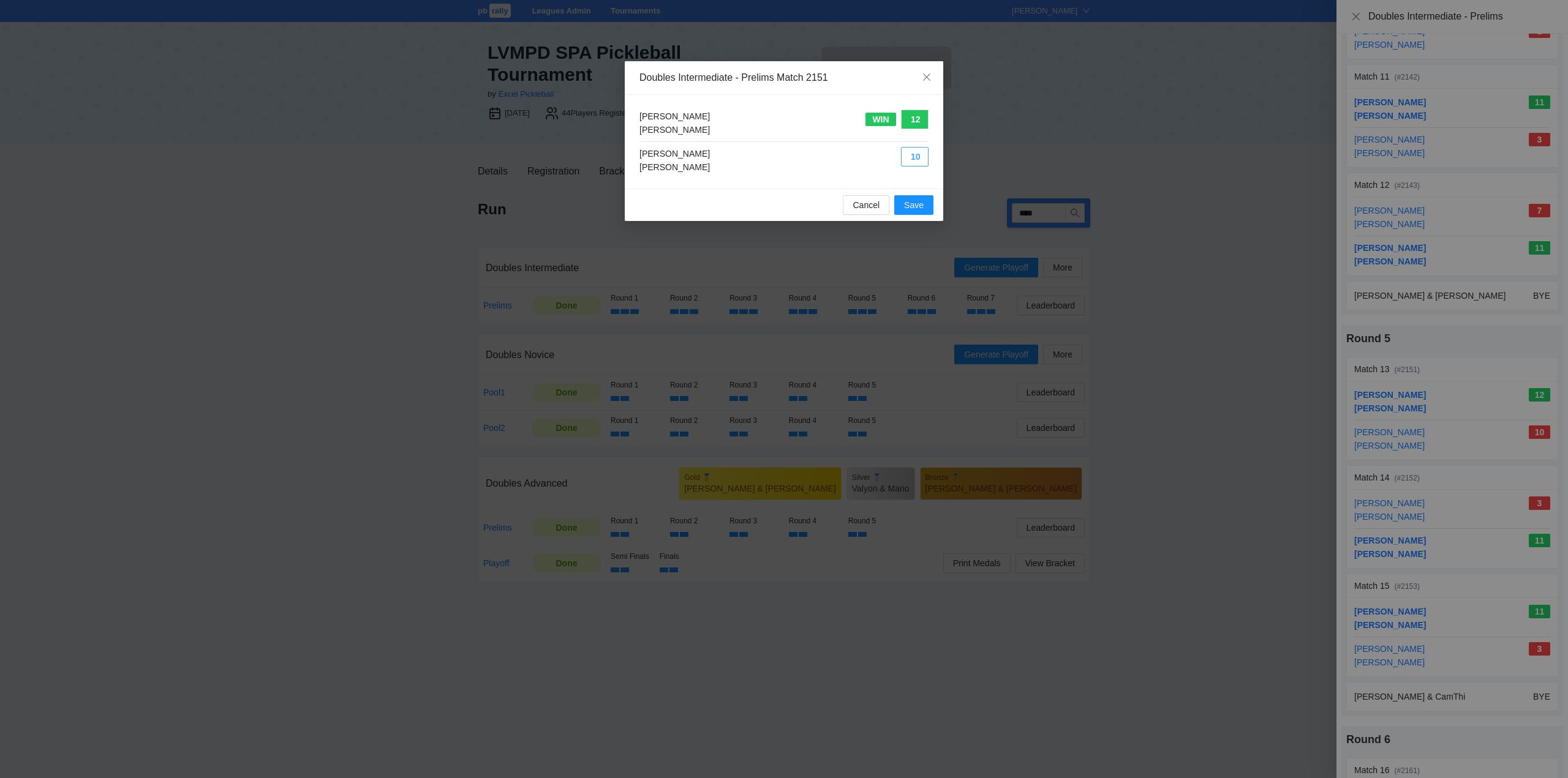
click at [917, 157] on button "10" at bounding box center [914, 157] width 27 height 20
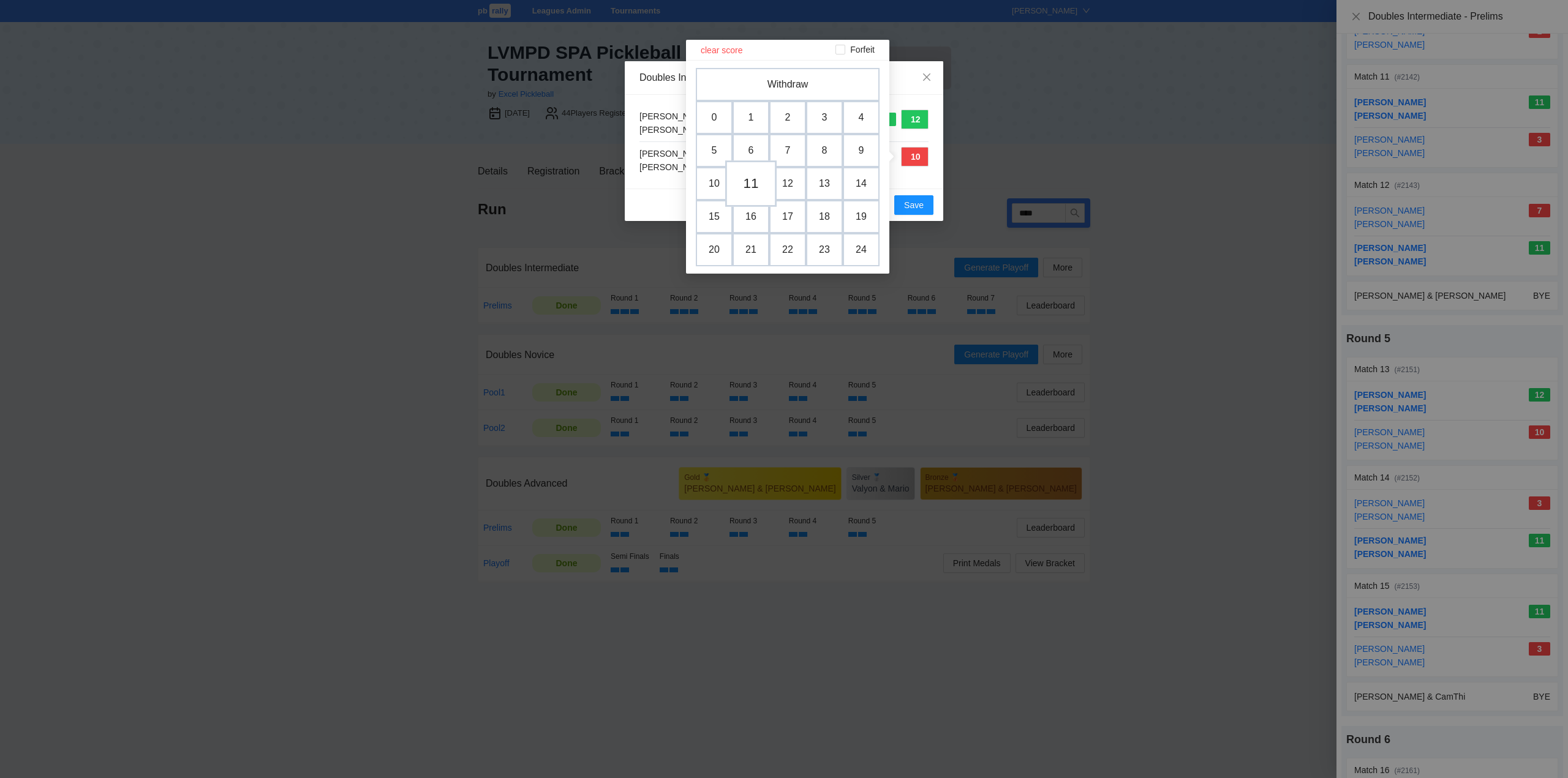
click at [748, 177] on td "11" at bounding box center [751, 184] width 52 height 46
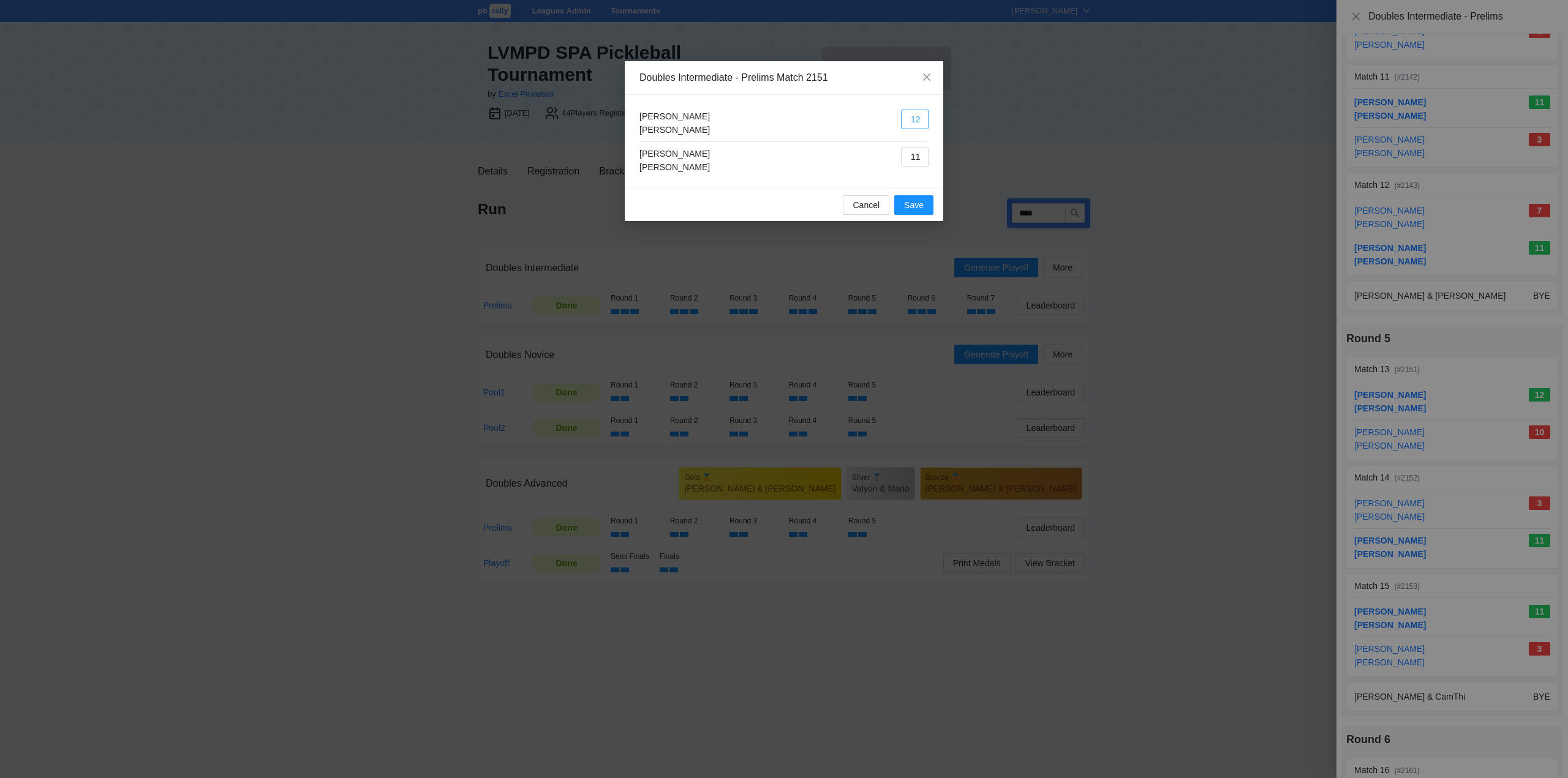
click at [913, 122] on button "12" at bounding box center [914, 120] width 27 height 20
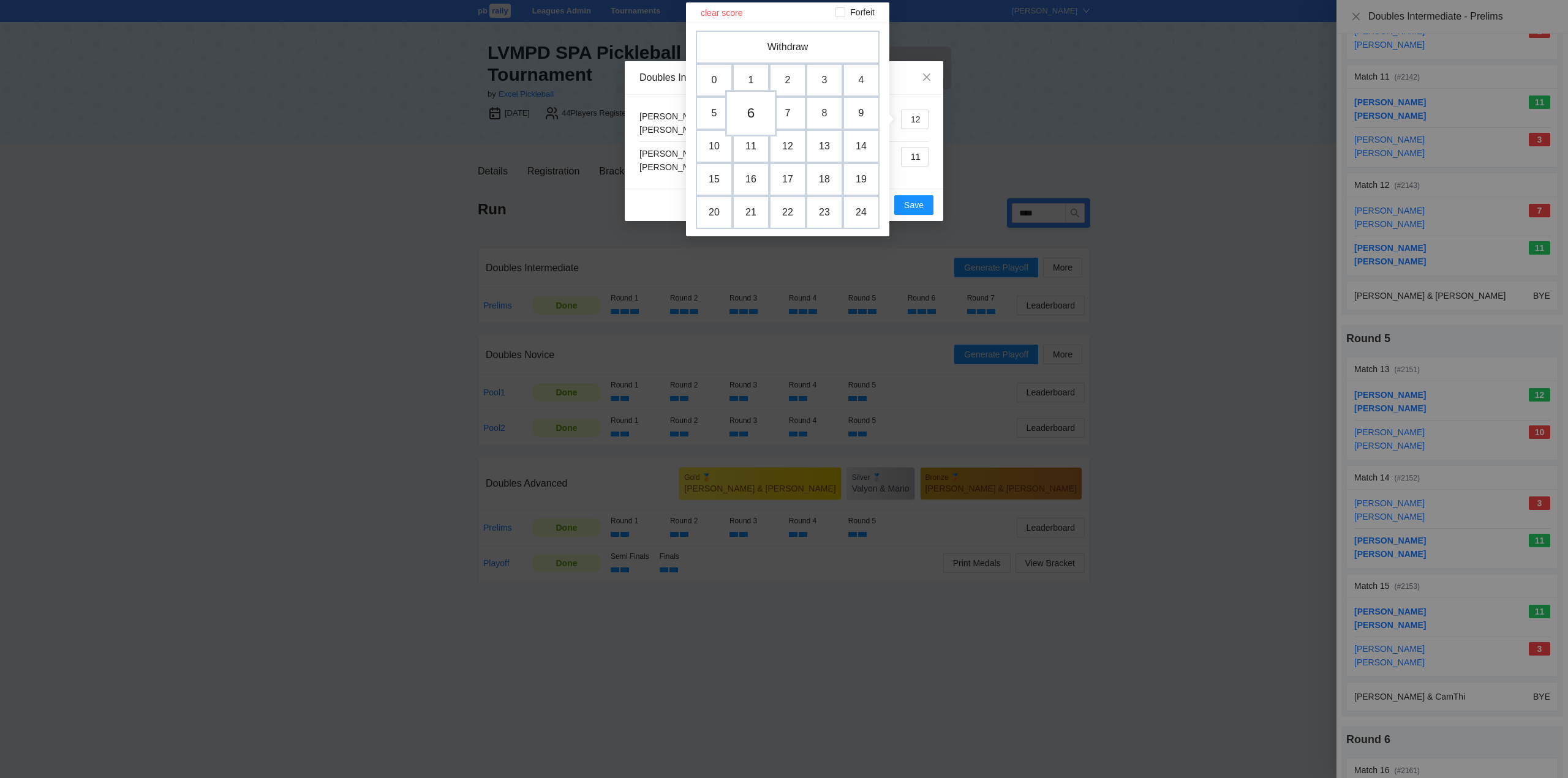
click at [749, 110] on td "6" at bounding box center [751, 113] width 52 height 46
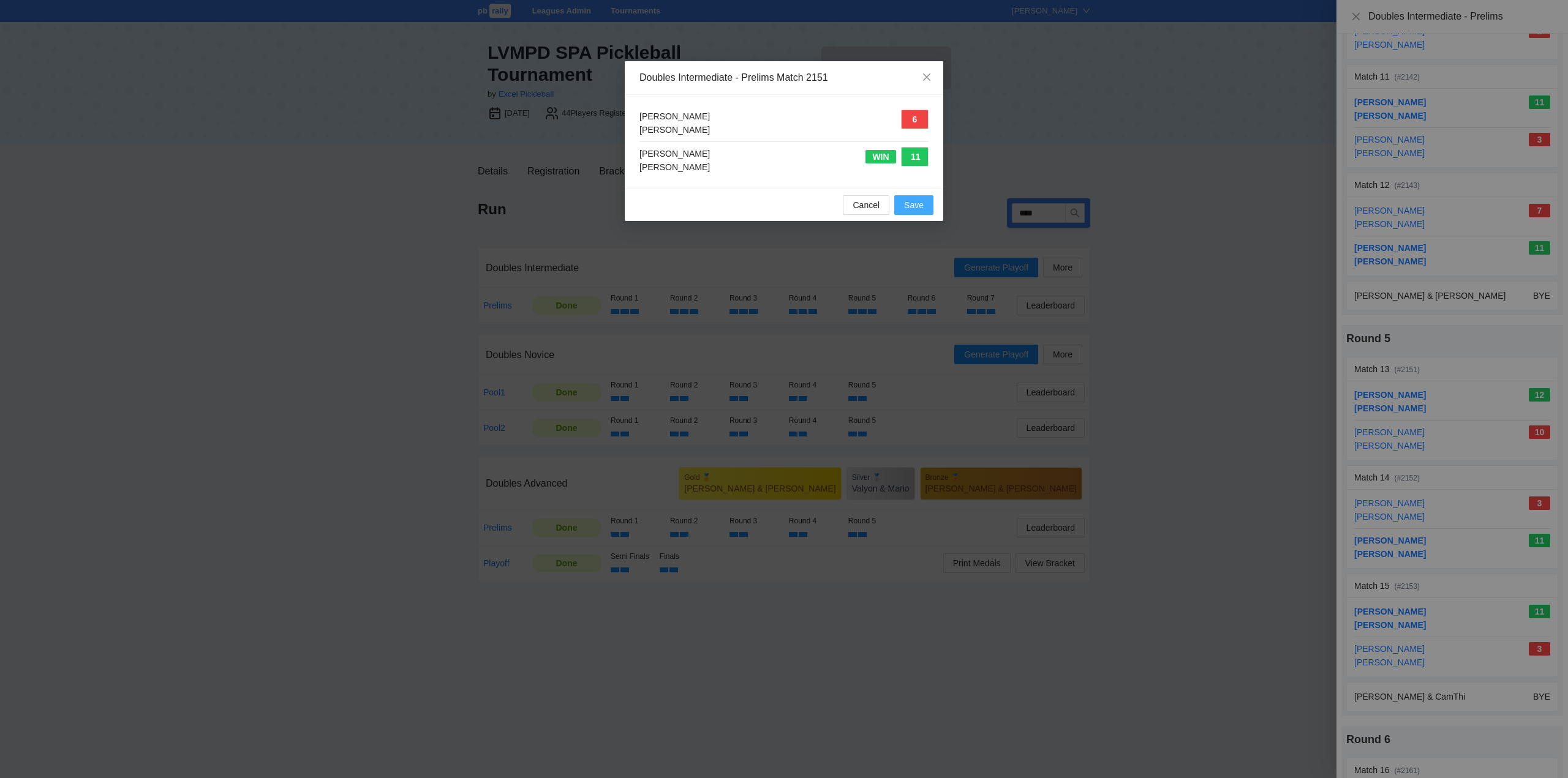
click at [910, 202] on span "Save" at bounding box center [914, 205] width 20 height 14
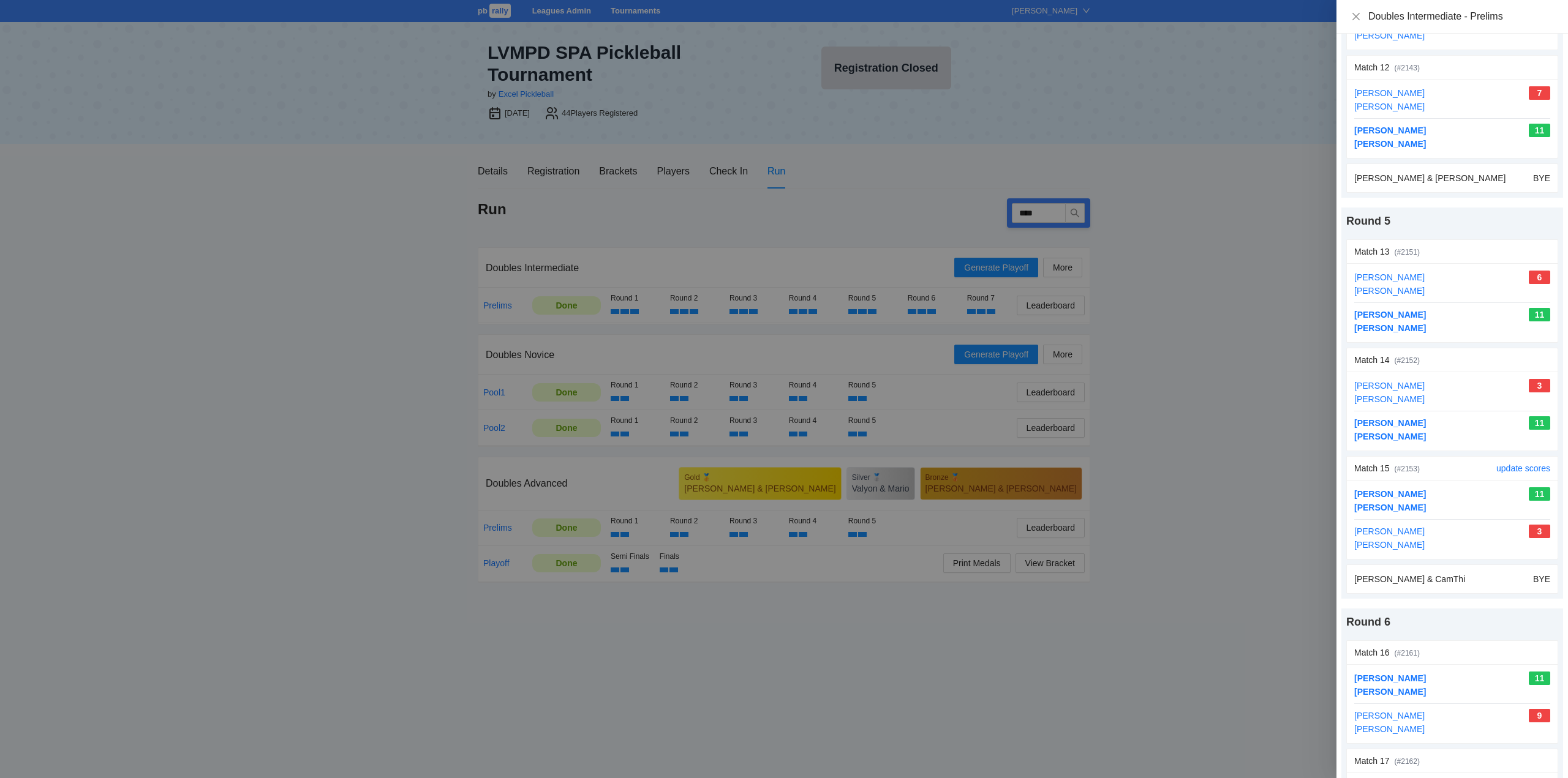
scroll to position [1469, 0]
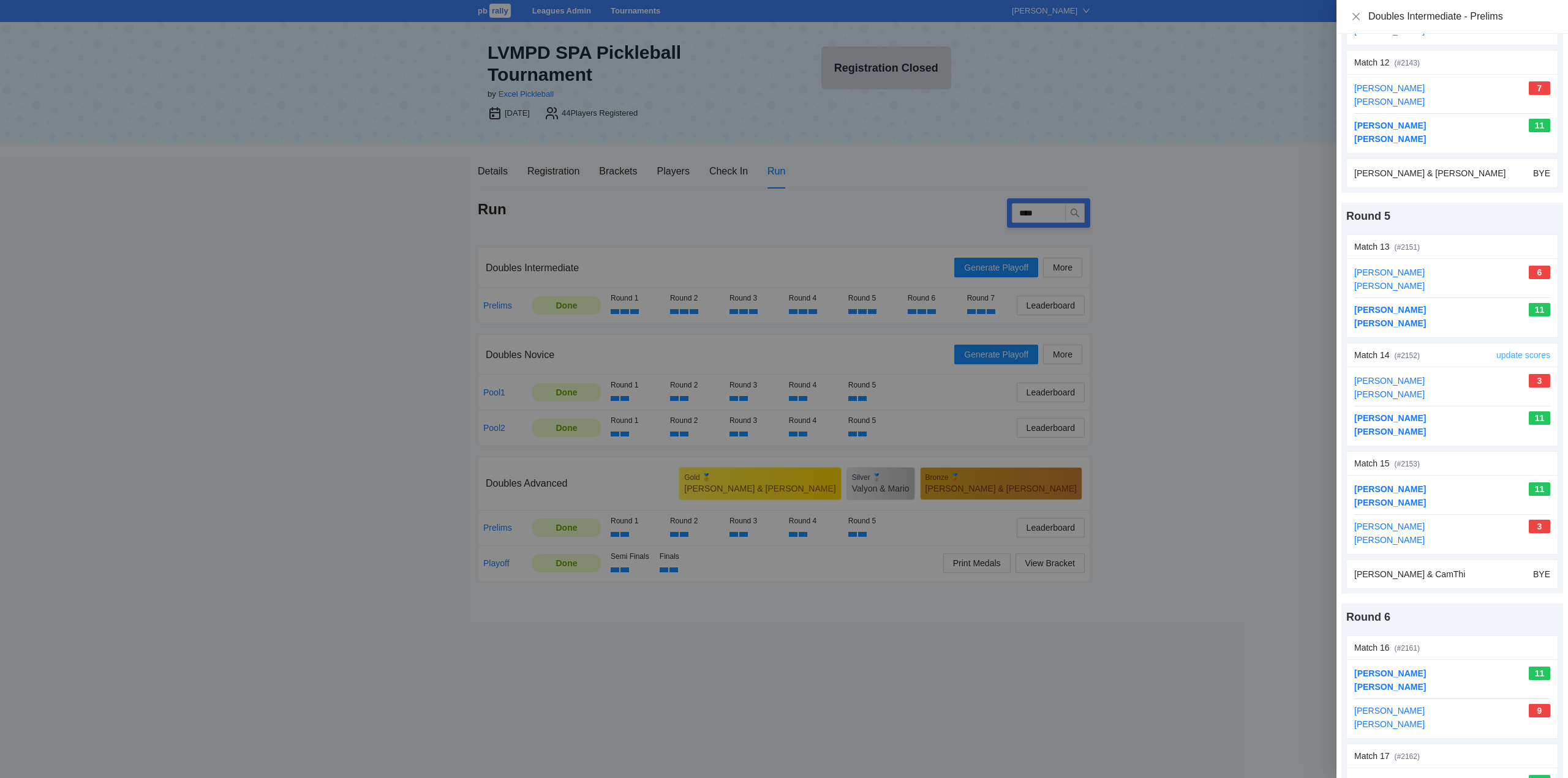
click at [1500, 353] on link "update scores" at bounding box center [1522, 355] width 54 height 10
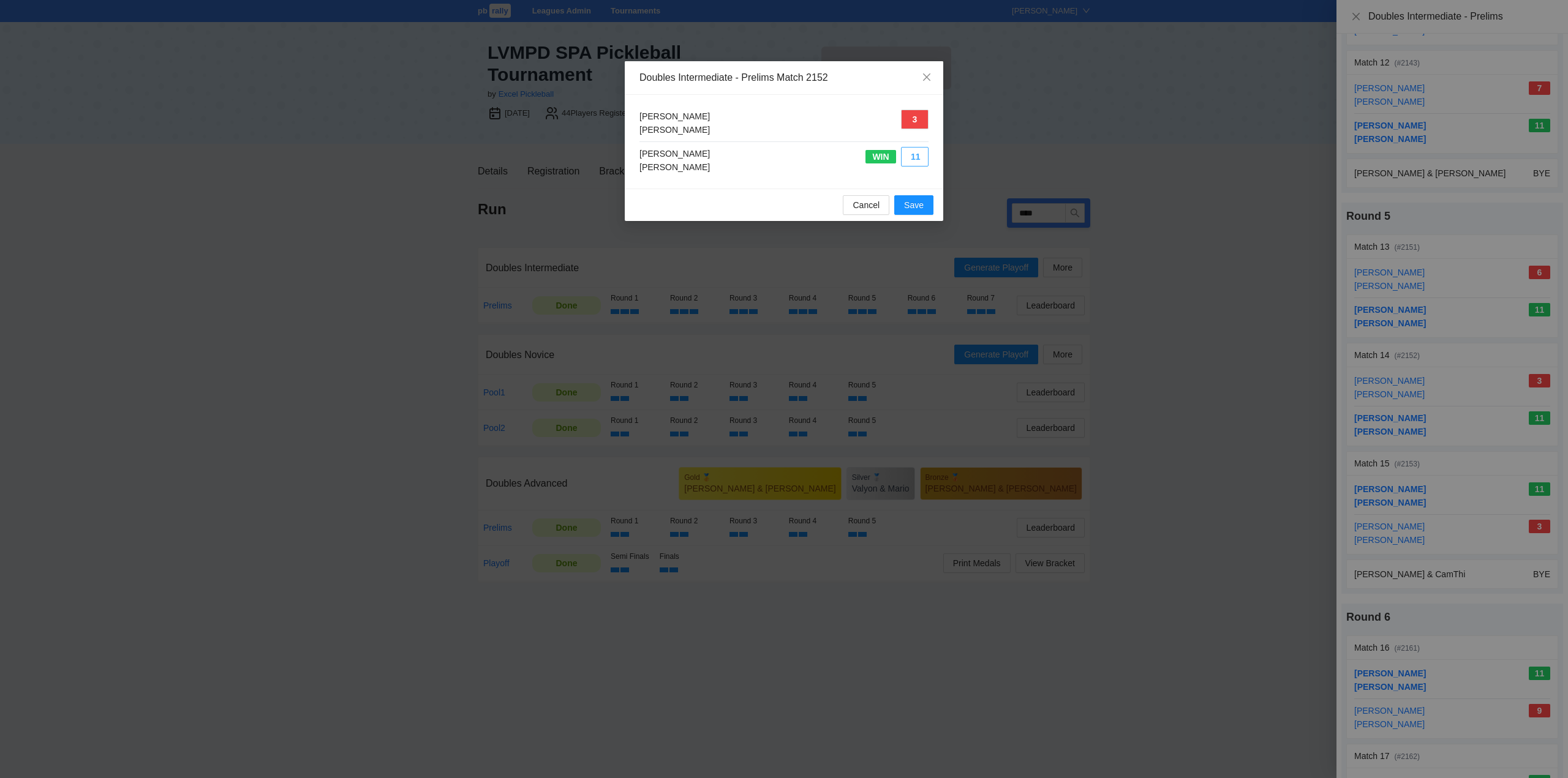
click at [915, 158] on button "11" at bounding box center [914, 157] width 27 height 20
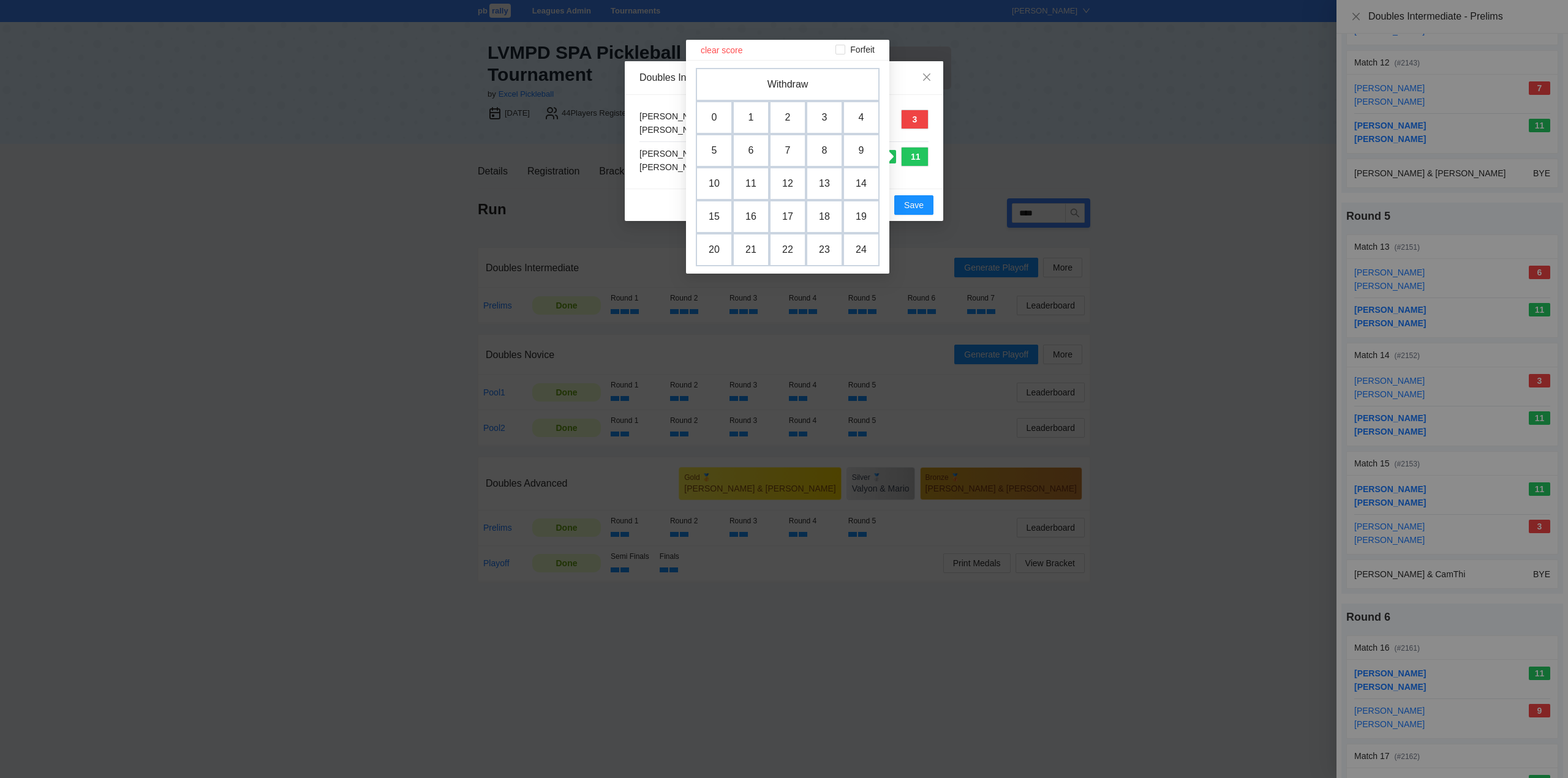
drag, startPoint x: 821, startPoint y: 116, endPoint x: 845, endPoint y: 116, distance: 24.0
click at [821, 115] on td "3" at bounding box center [824, 118] width 36 height 33
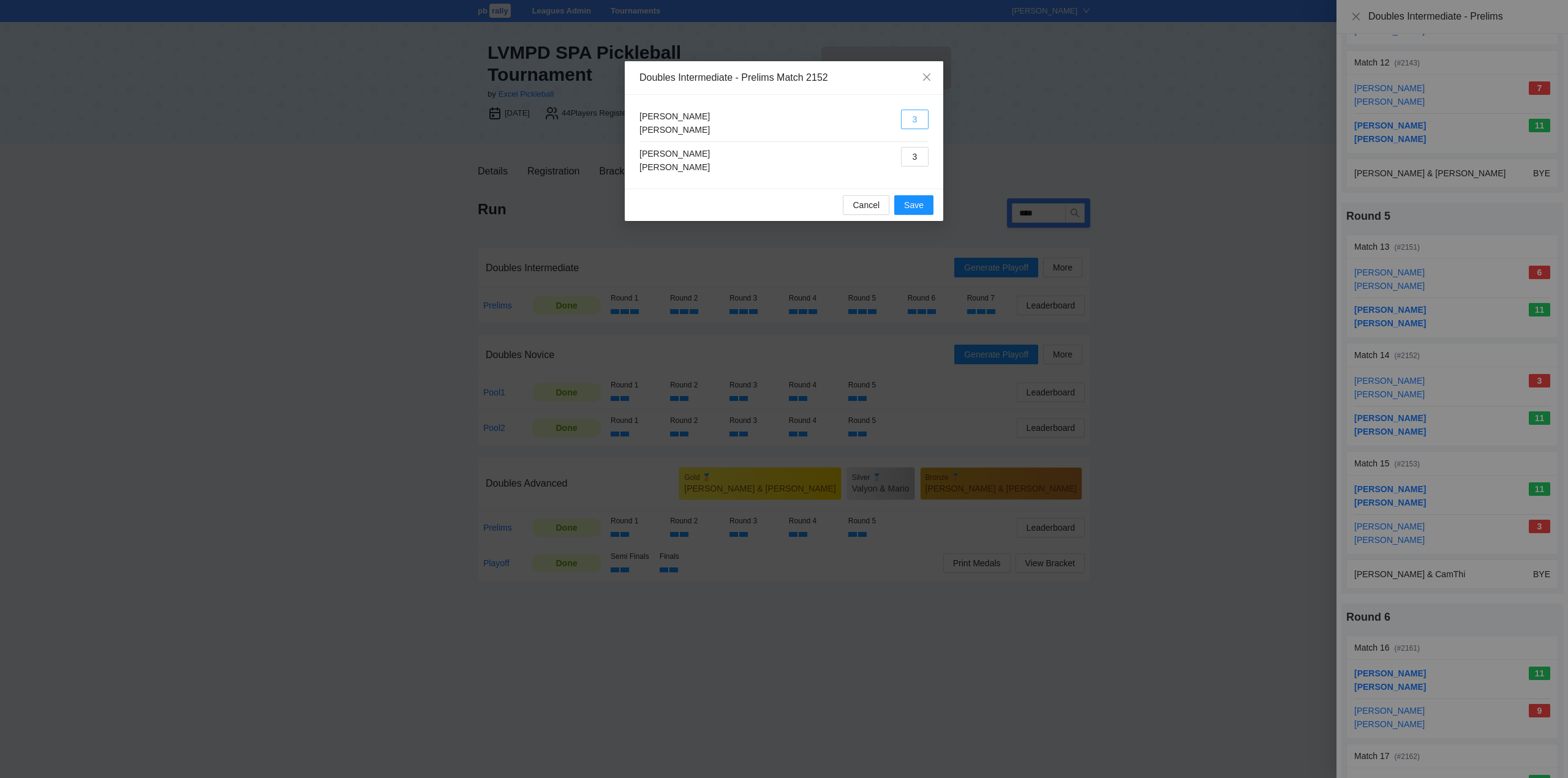
click at [914, 119] on button "3" at bounding box center [914, 120] width 27 height 20
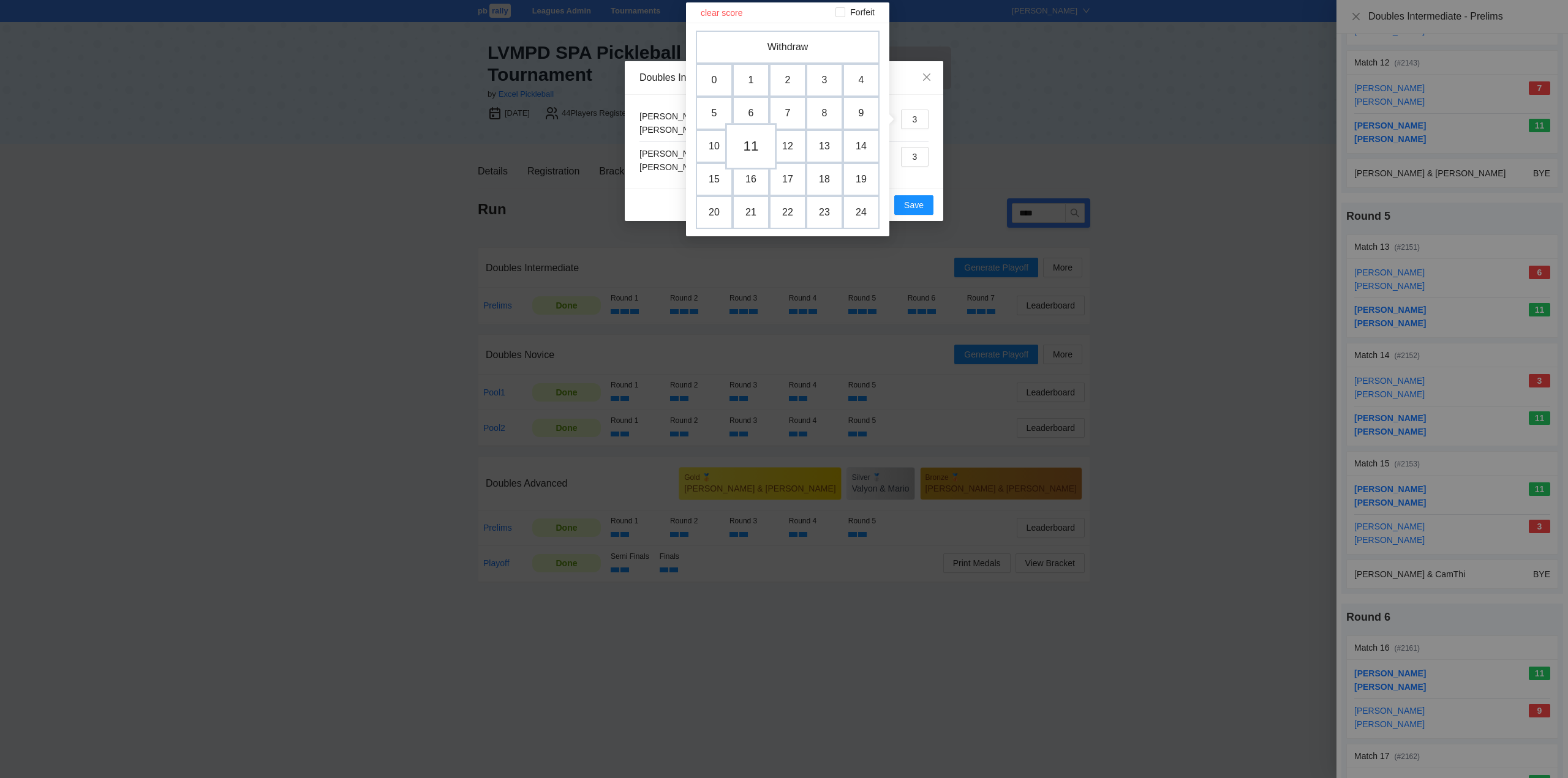
drag, startPoint x: 752, startPoint y: 148, endPoint x: 764, endPoint y: 158, distance: 15.6
click at [752, 148] on td "11" at bounding box center [750, 146] width 36 height 33
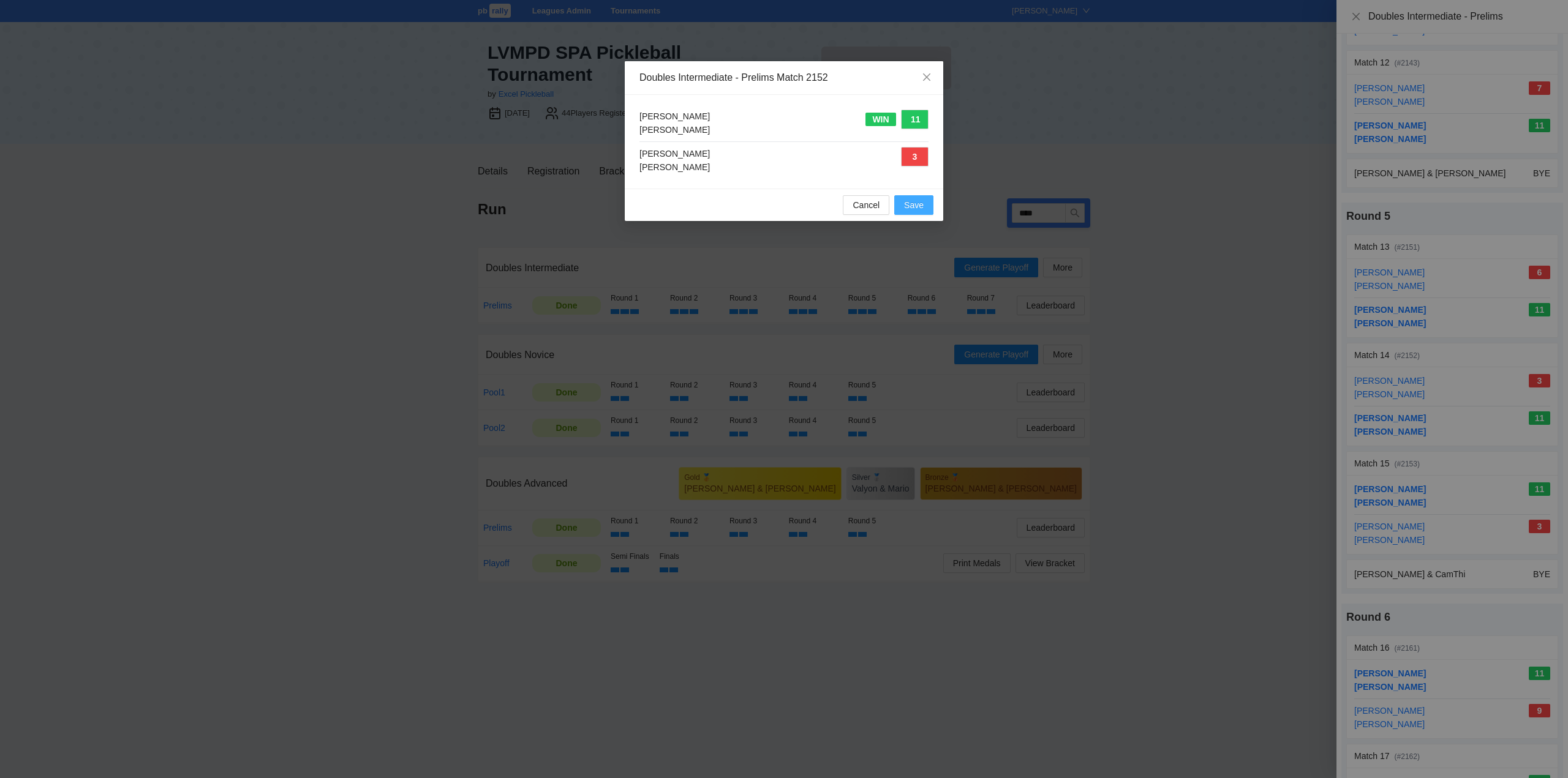
click at [916, 203] on span "Save" at bounding box center [914, 205] width 20 height 14
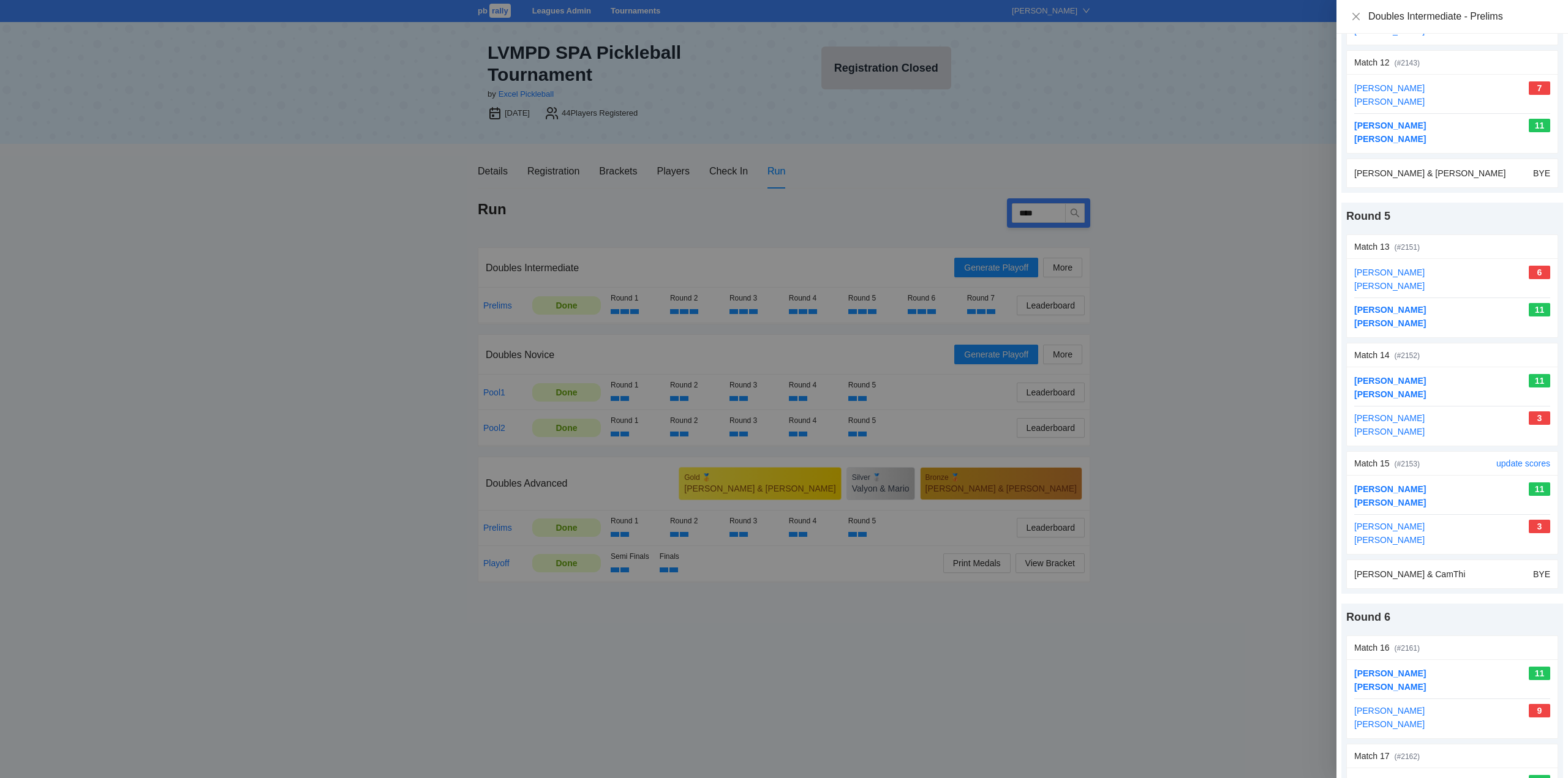
click at [1519, 457] on div "update scores" at bounding box center [1522, 463] width 54 height 24
click at [1514, 463] on link "update scores" at bounding box center [1522, 463] width 54 height 10
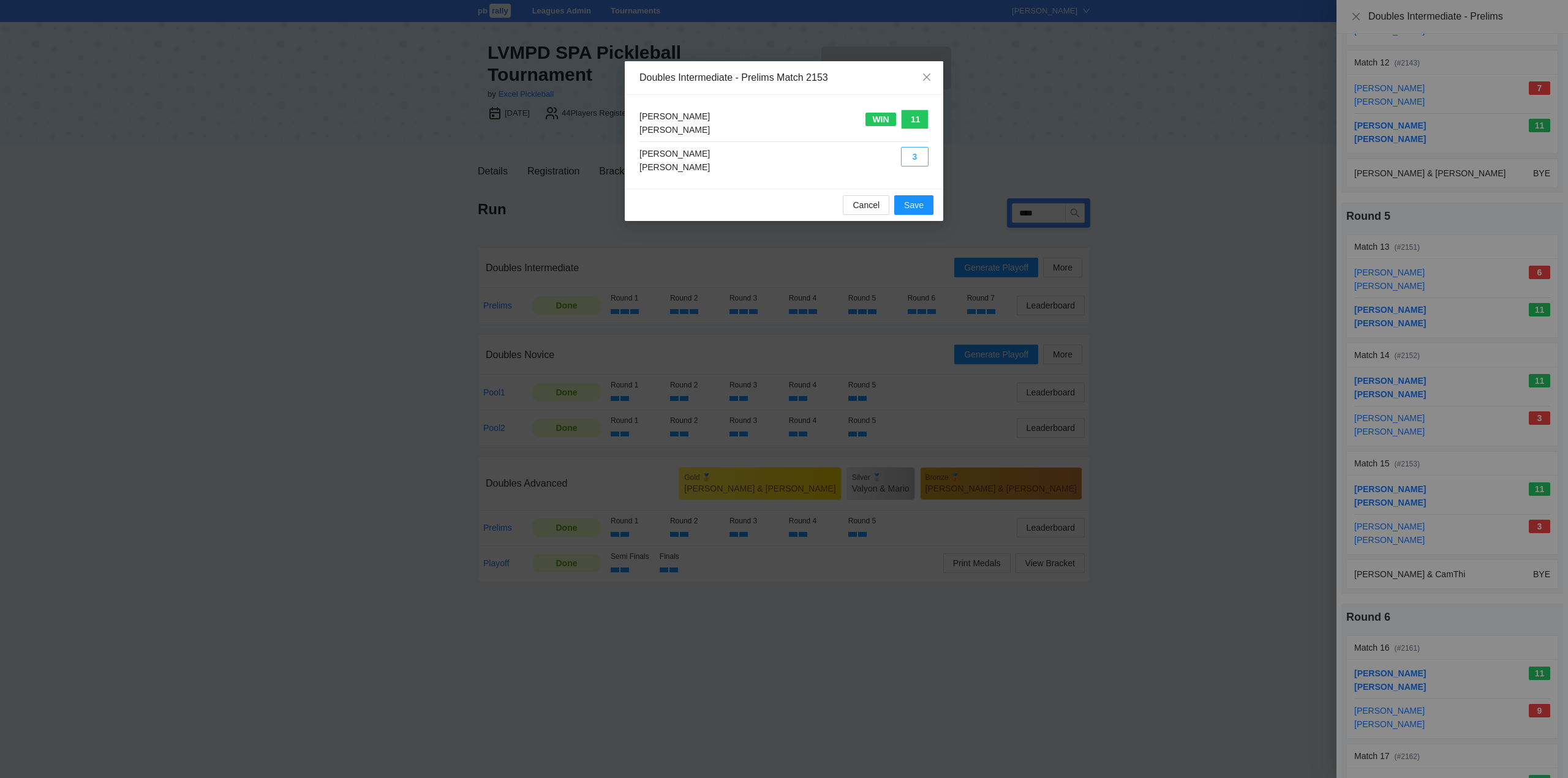
click at [910, 155] on button "3" at bounding box center [914, 157] width 27 height 20
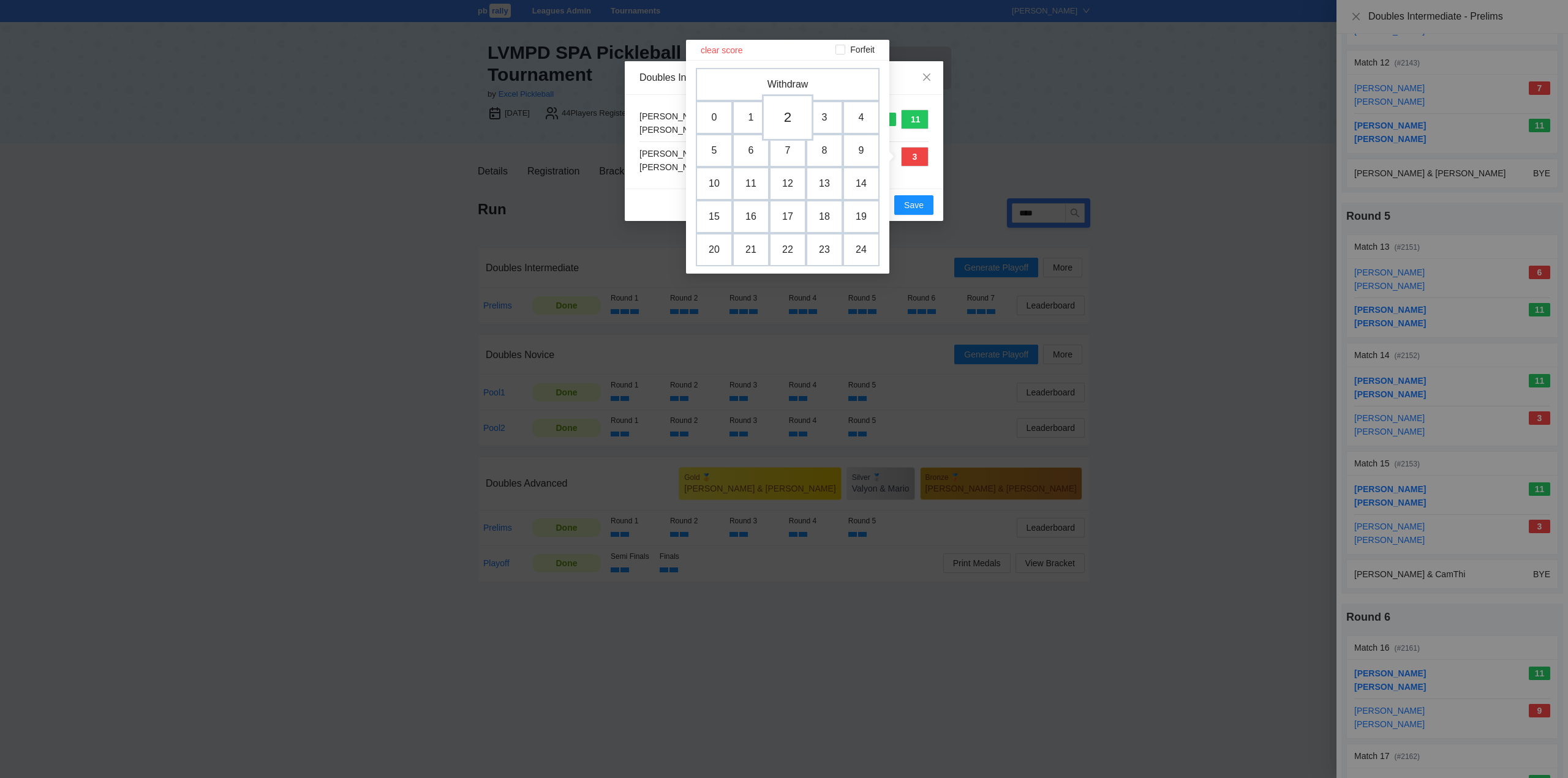
drag, startPoint x: 782, startPoint y: 115, endPoint x: 797, endPoint y: 125, distance: 18.0
click at [783, 116] on td "2" at bounding box center [787, 118] width 36 height 33
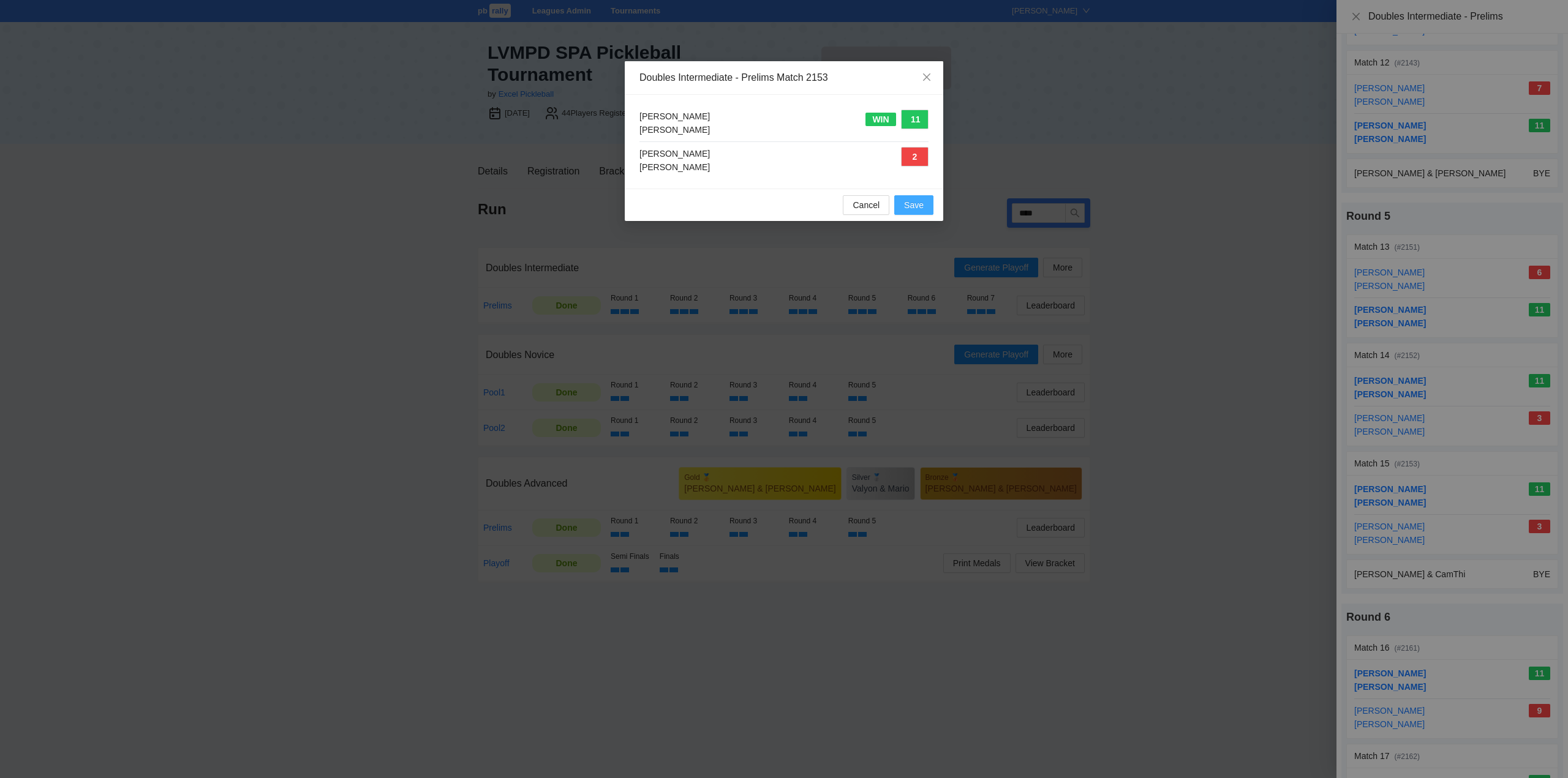
drag, startPoint x: 911, startPoint y: 199, endPoint x: 1041, endPoint y: 285, distance: 155.9
click at [912, 200] on span "Save" at bounding box center [914, 205] width 20 height 14
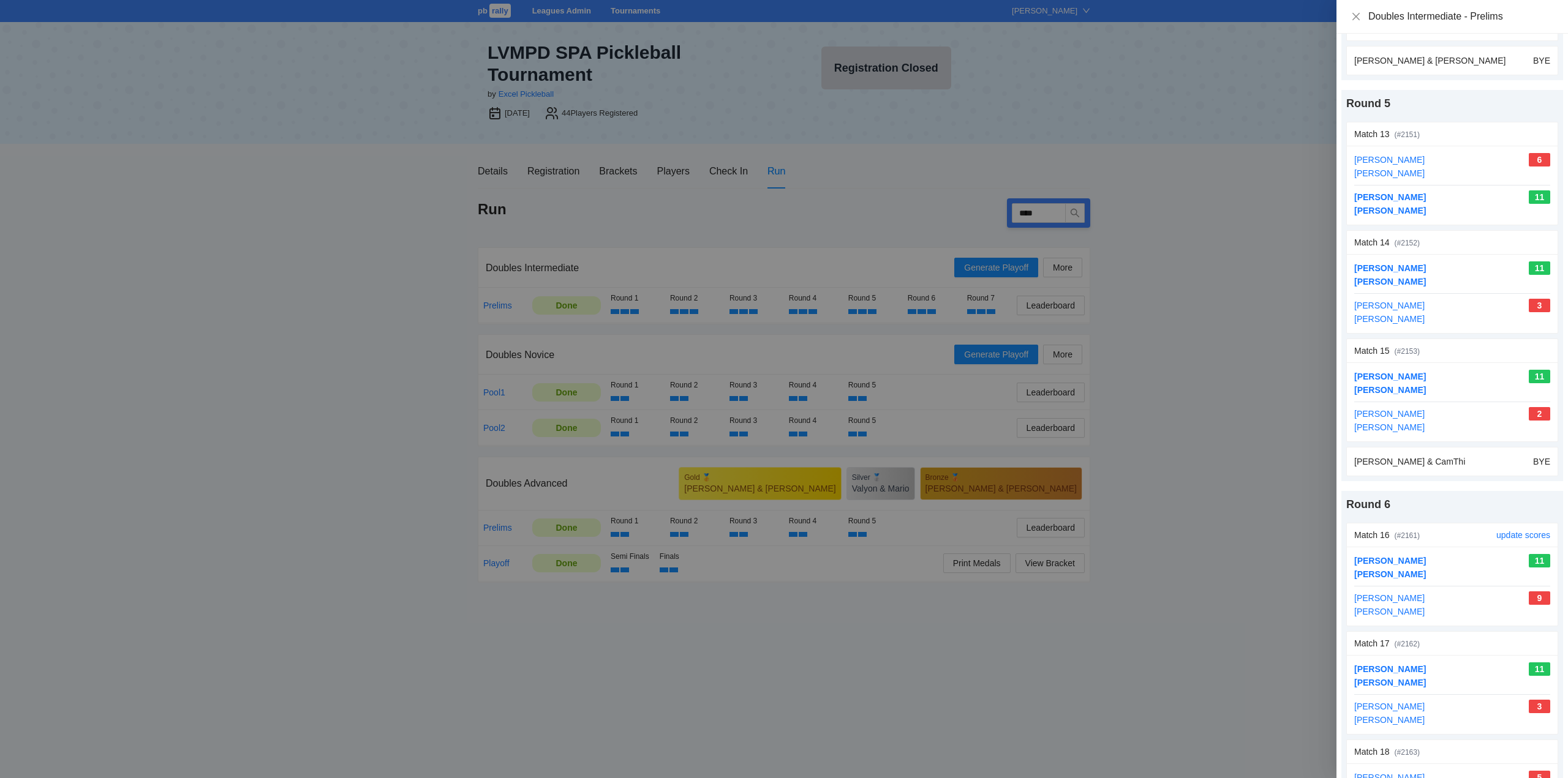
scroll to position [1592, 0]
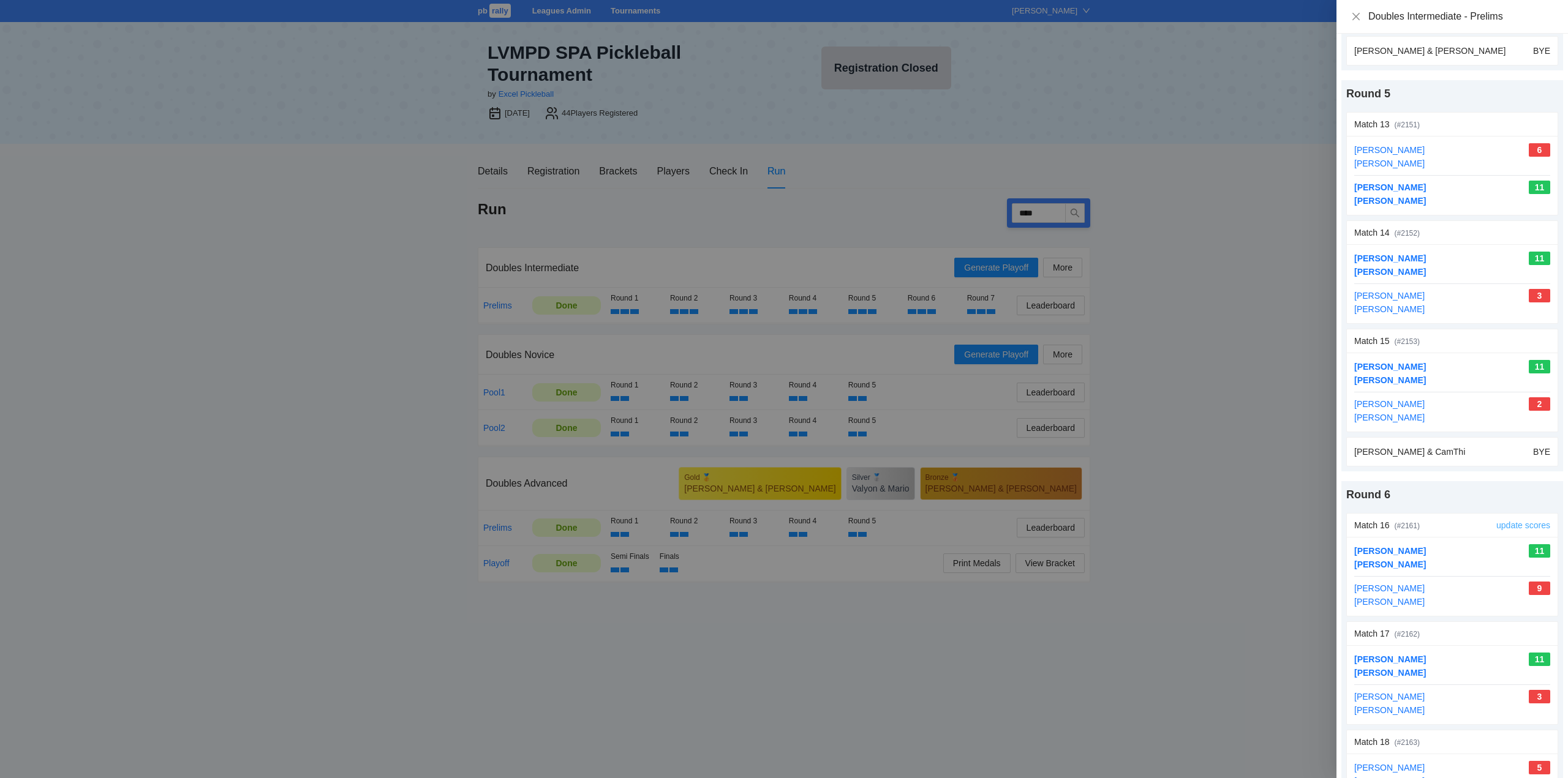
click at [1515, 521] on link "update scores" at bounding box center [1522, 525] width 54 height 10
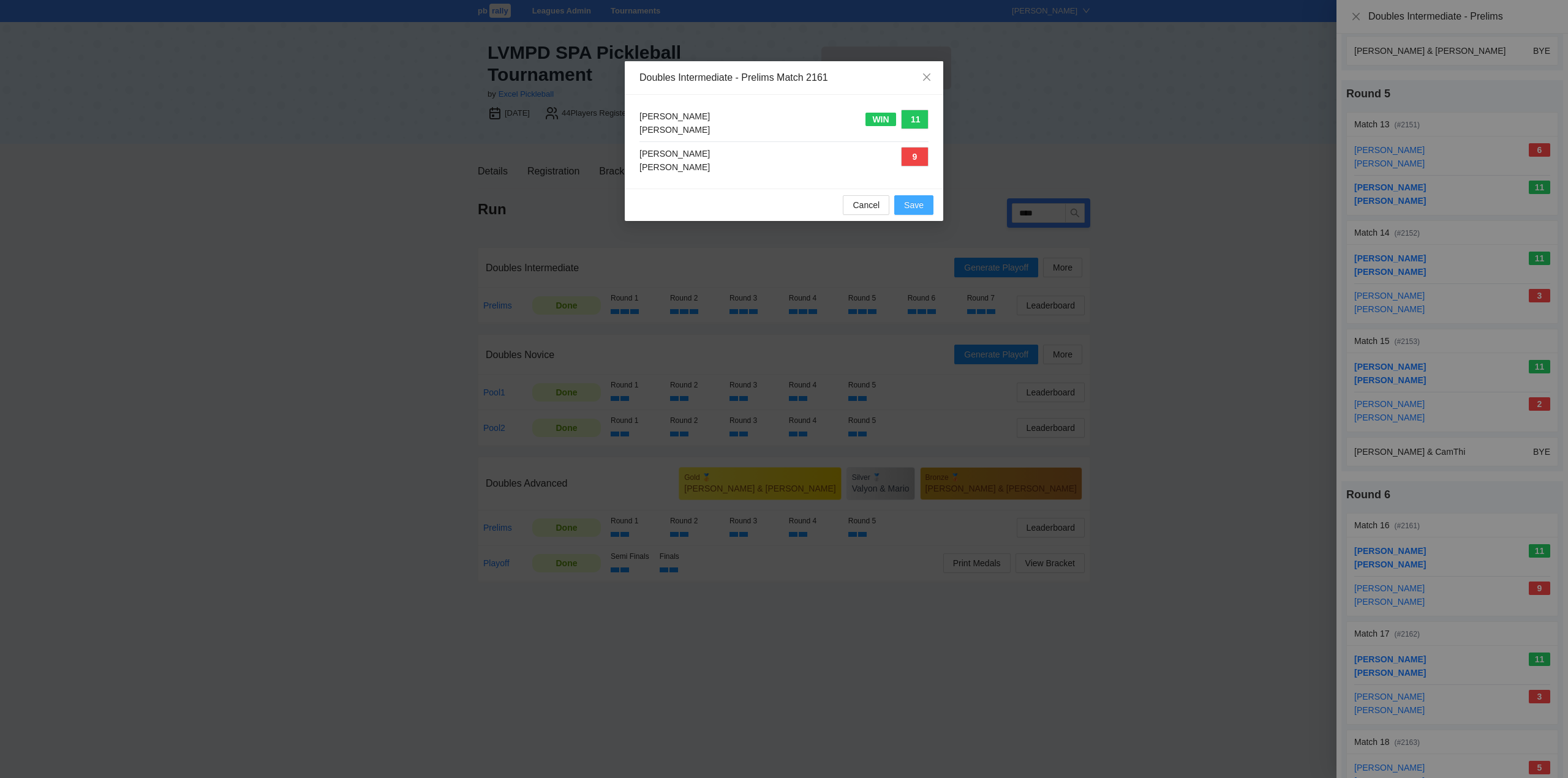
drag, startPoint x: 913, startPoint y: 205, endPoint x: 932, endPoint y: 222, distance: 25.5
click at [913, 205] on span "Save" at bounding box center [914, 205] width 20 height 14
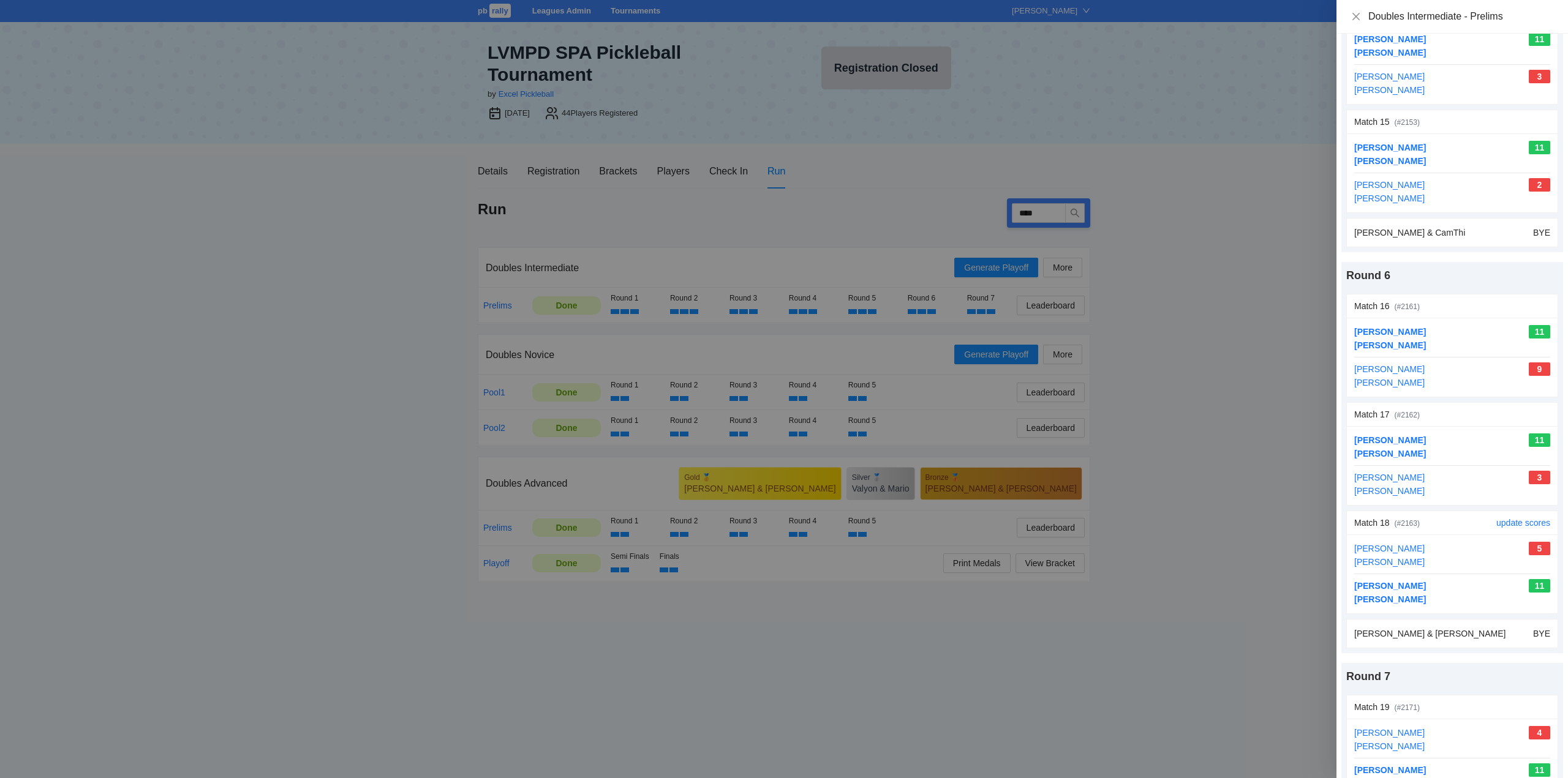
scroll to position [1837, 0]
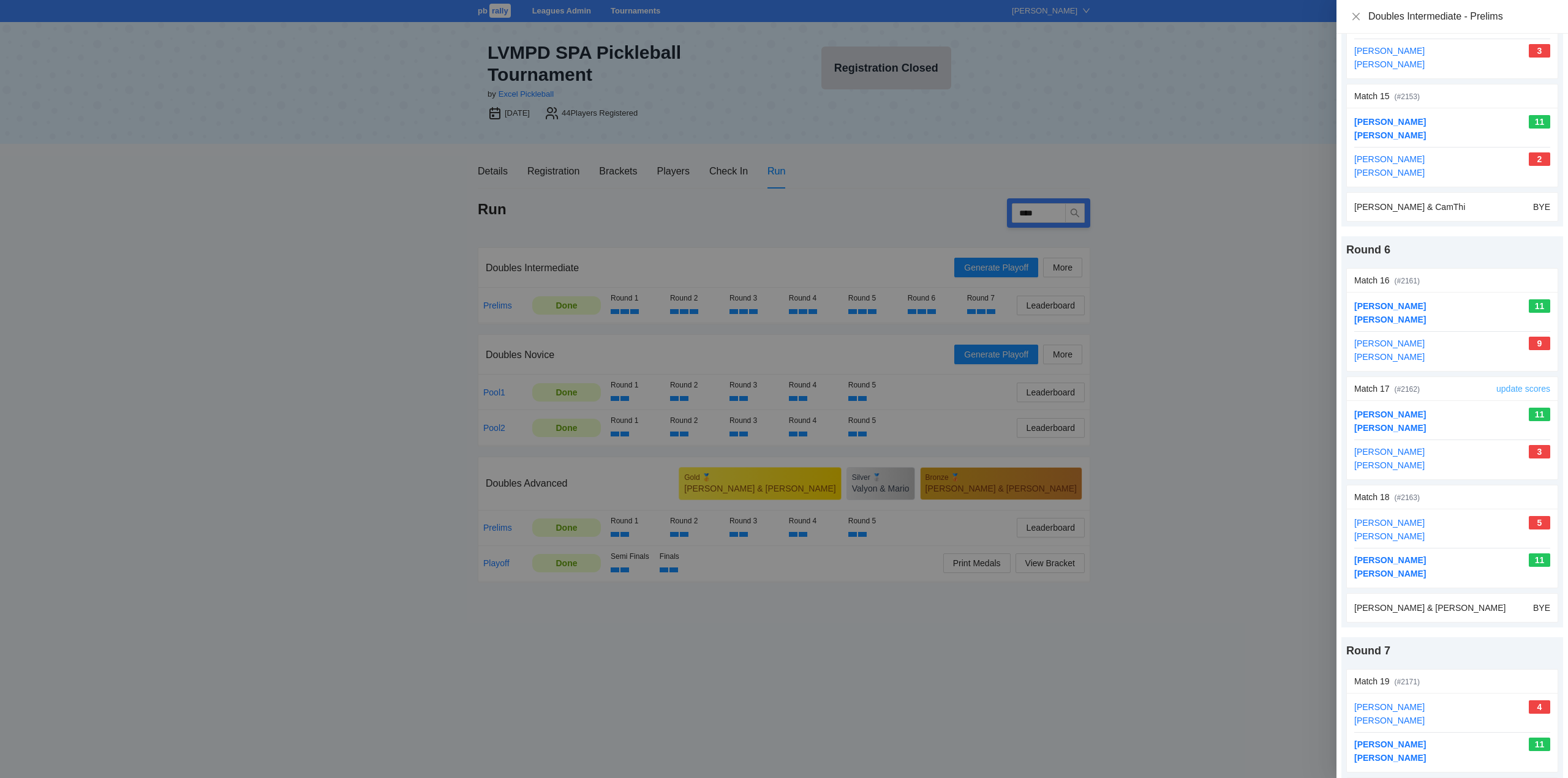
click at [1501, 387] on link "update scores" at bounding box center [1522, 388] width 54 height 10
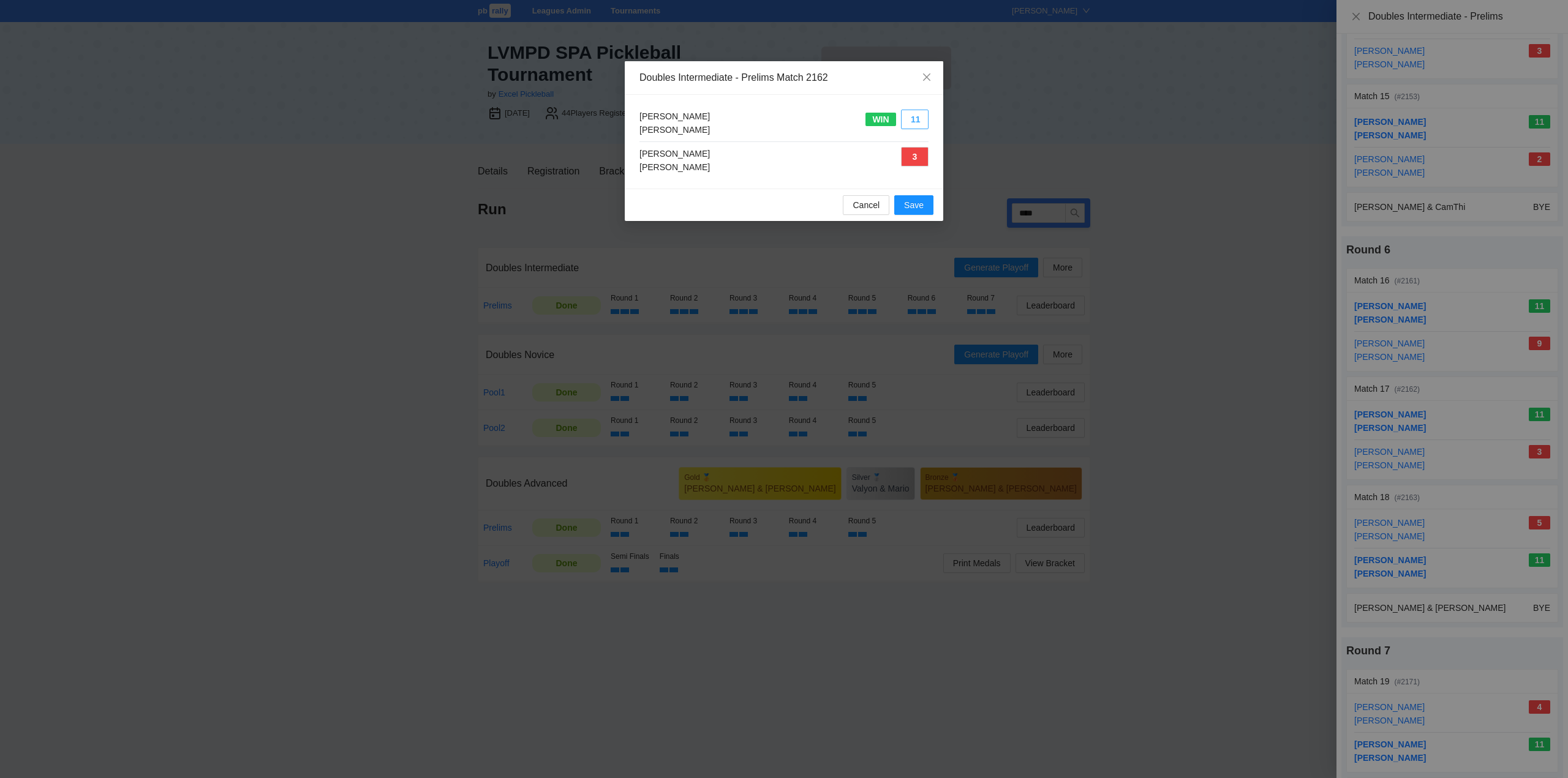
click at [921, 117] on button "11" at bounding box center [914, 120] width 27 height 20
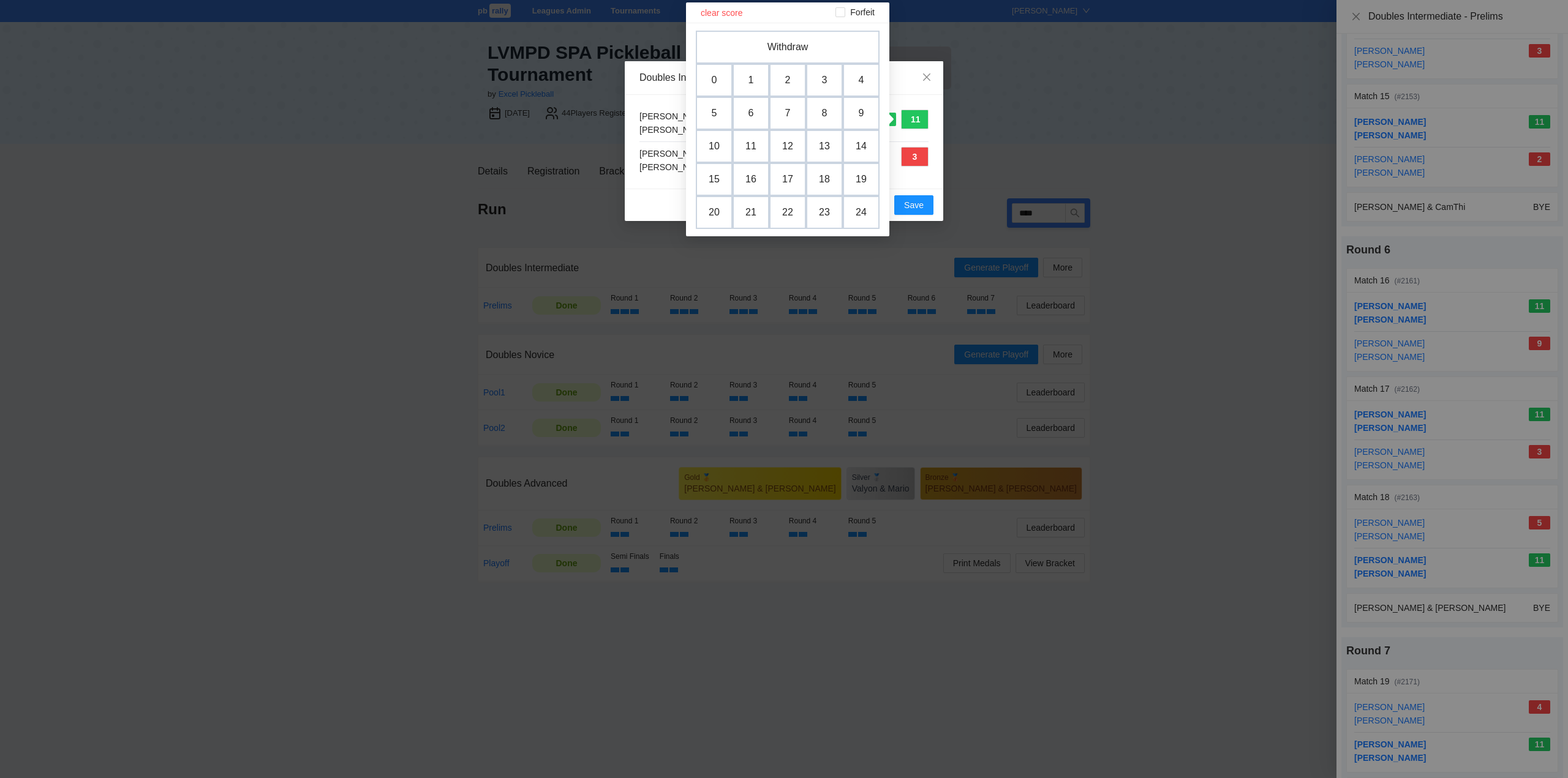
drag, startPoint x: 822, startPoint y: 83, endPoint x: 856, endPoint y: 140, distance: 66.4
click at [822, 83] on td "3" at bounding box center [824, 80] width 36 height 33
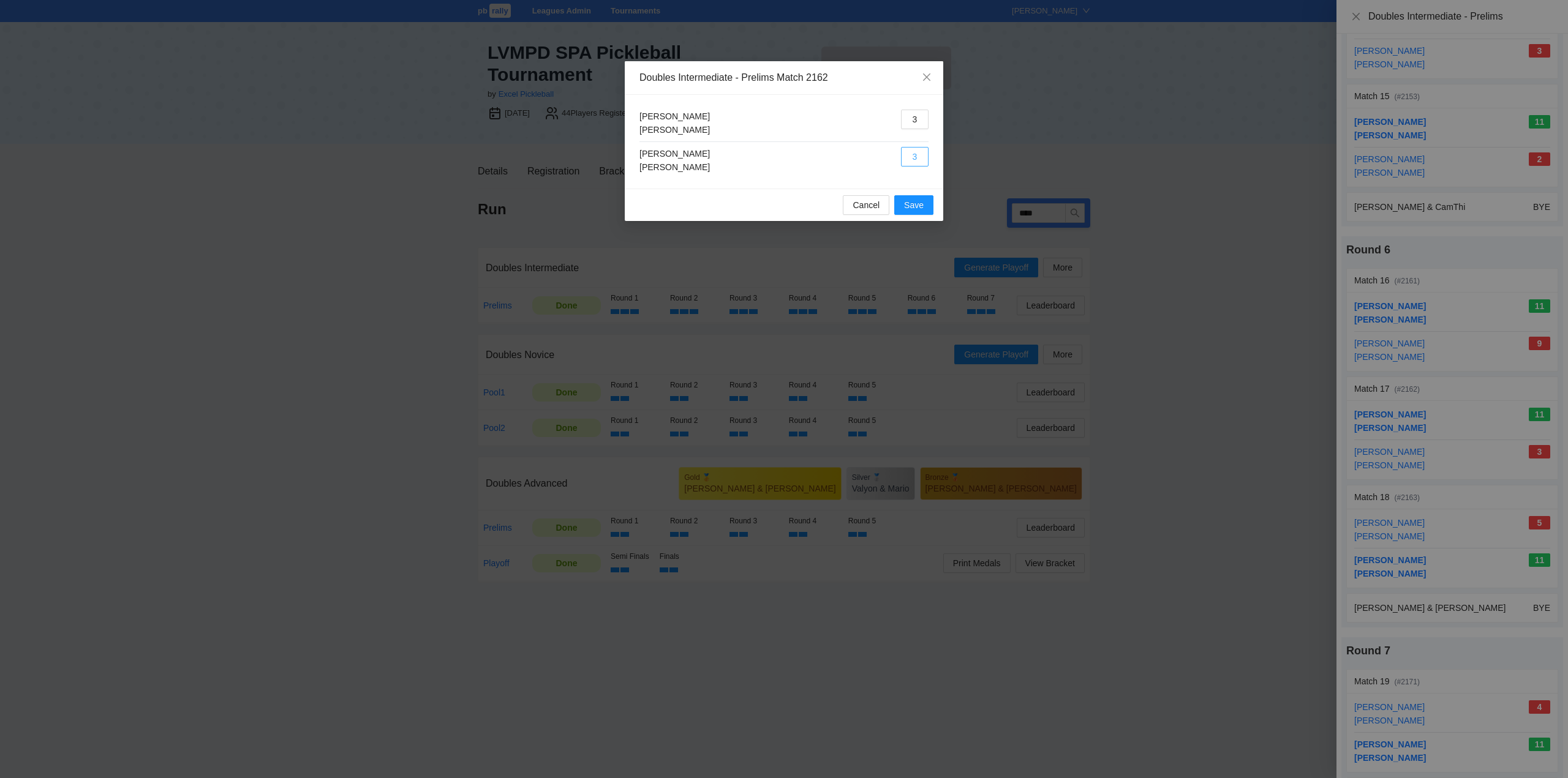
click at [922, 155] on button "3" at bounding box center [914, 157] width 27 height 20
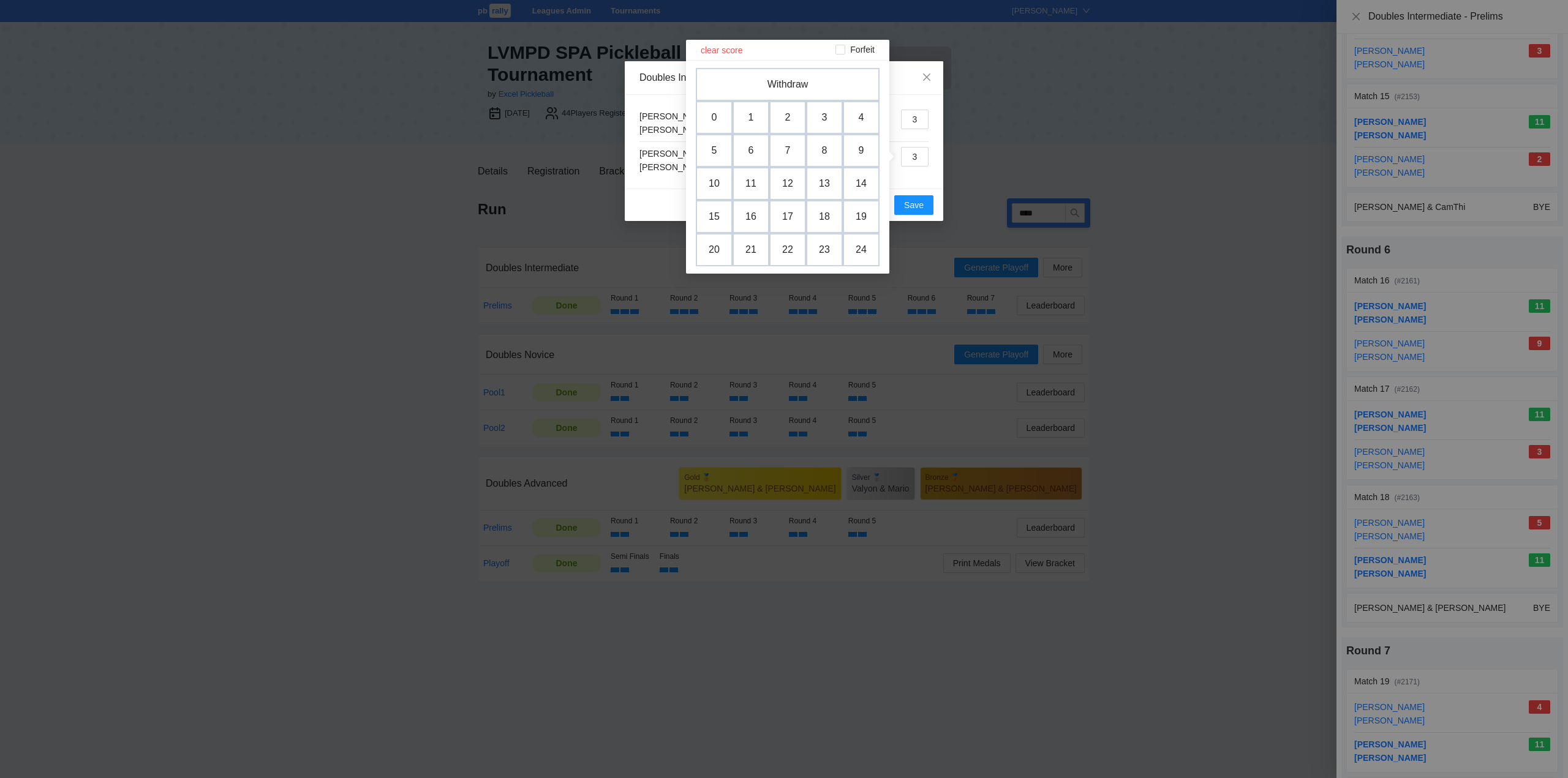
click at [756, 182] on td "11" at bounding box center [750, 184] width 36 height 33
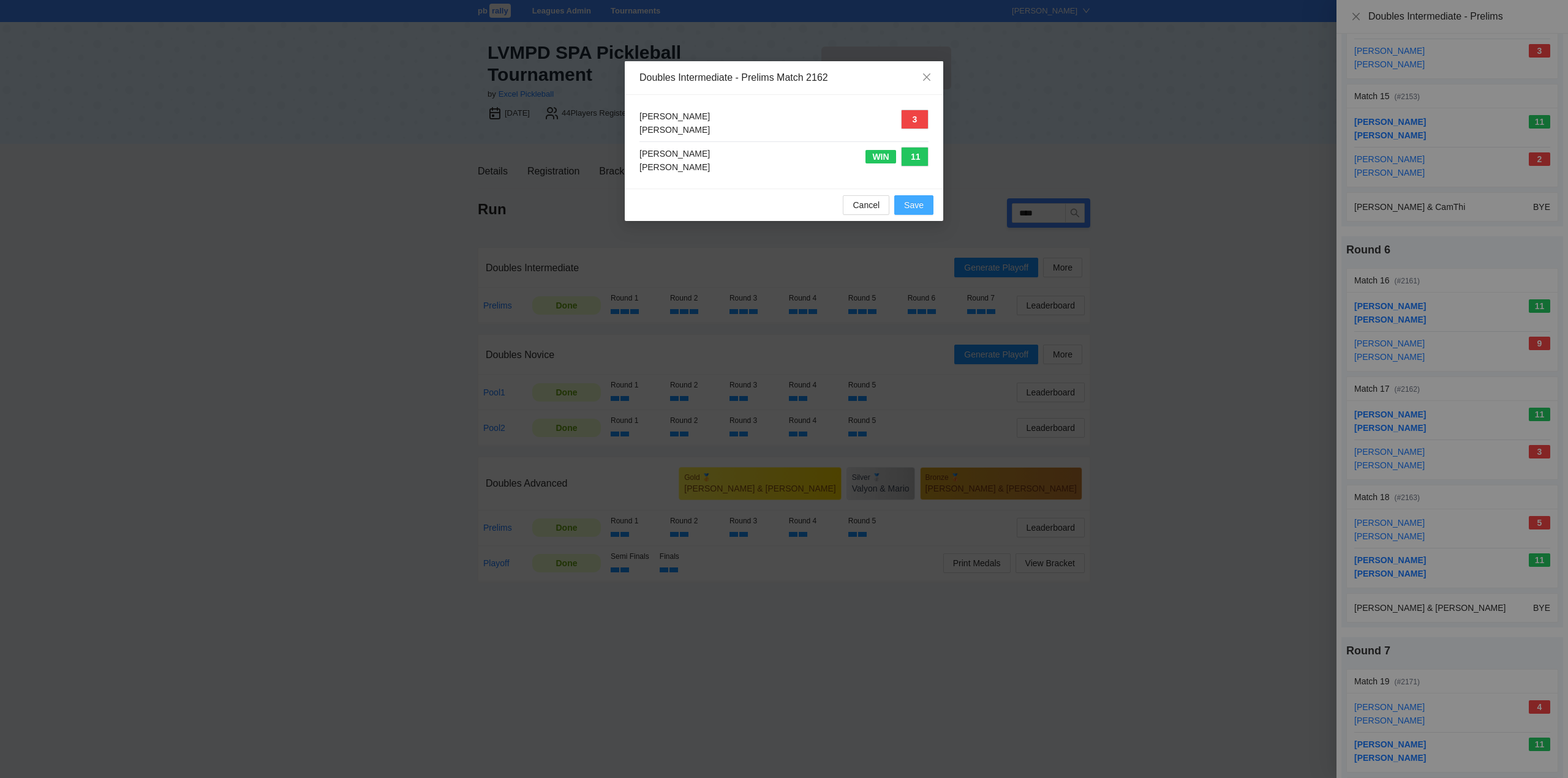
click at [910, 200] on span "Save" at bounding box center [914, 205] width 20 height 14
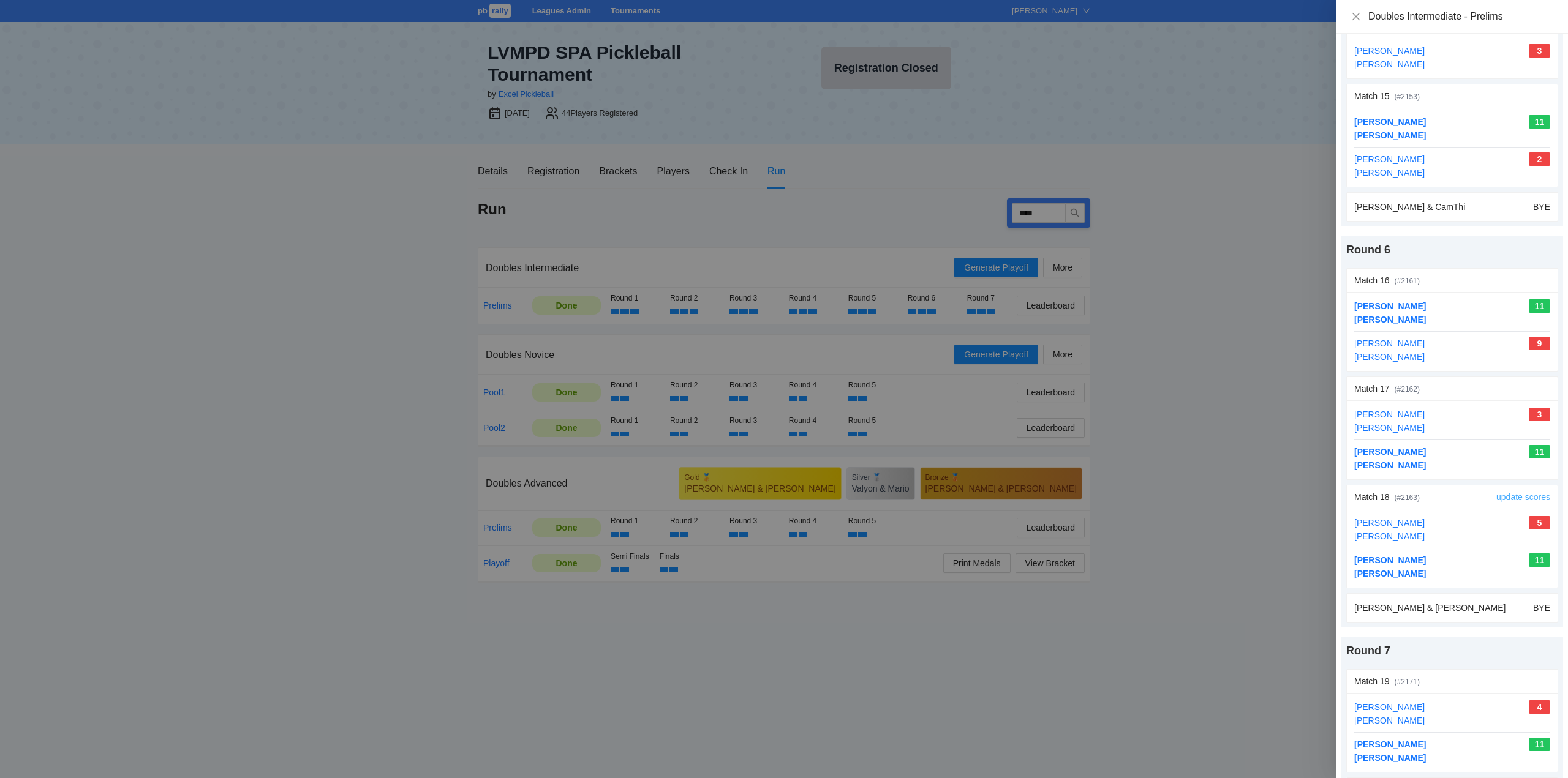
click at [1515, 497] on link "update scores" at bounding box center [1522, 497] width 54 height 10
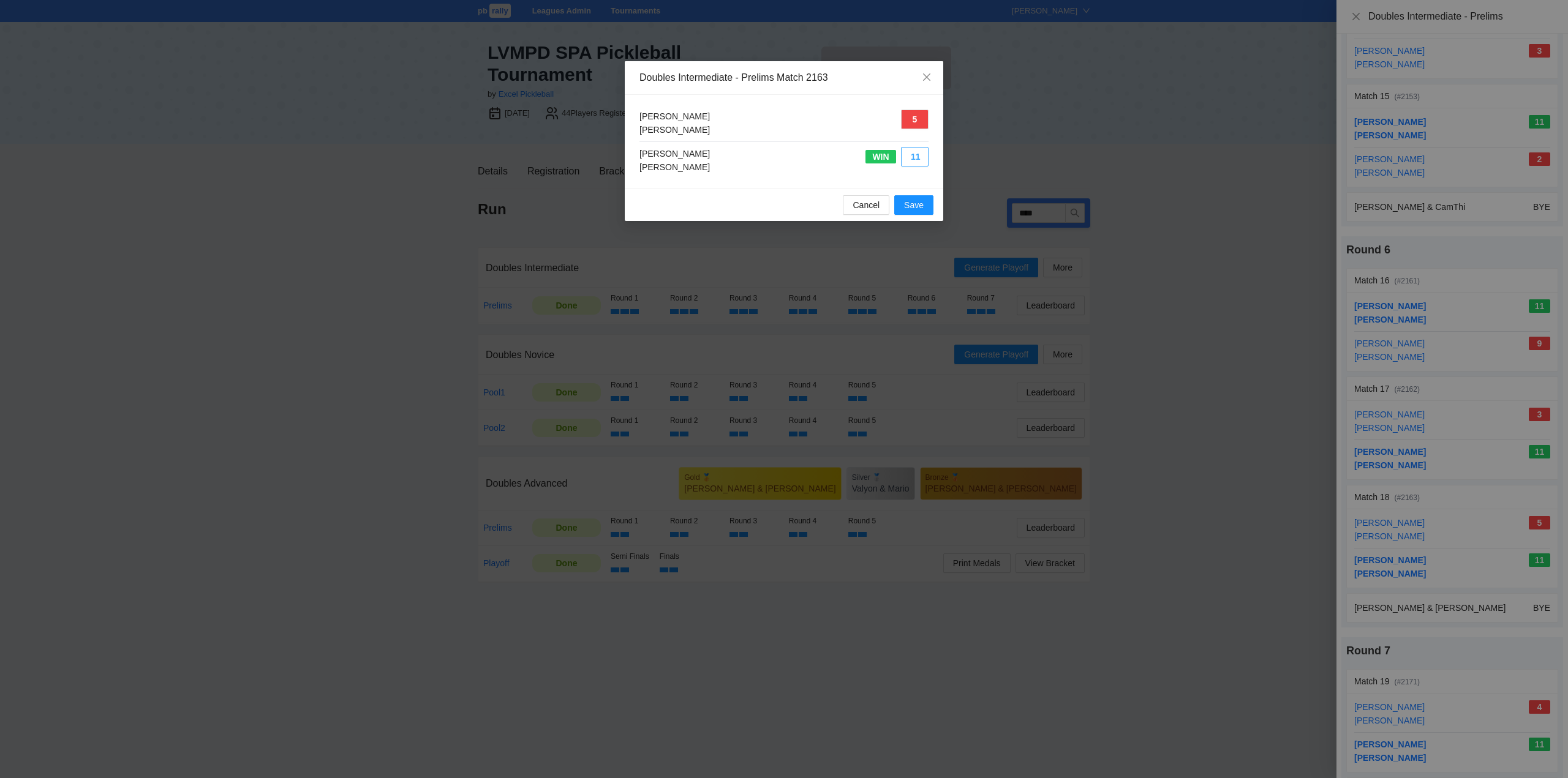
click at [917, 154] on button "11" at bounding box center [914, 157] width 27 height 20
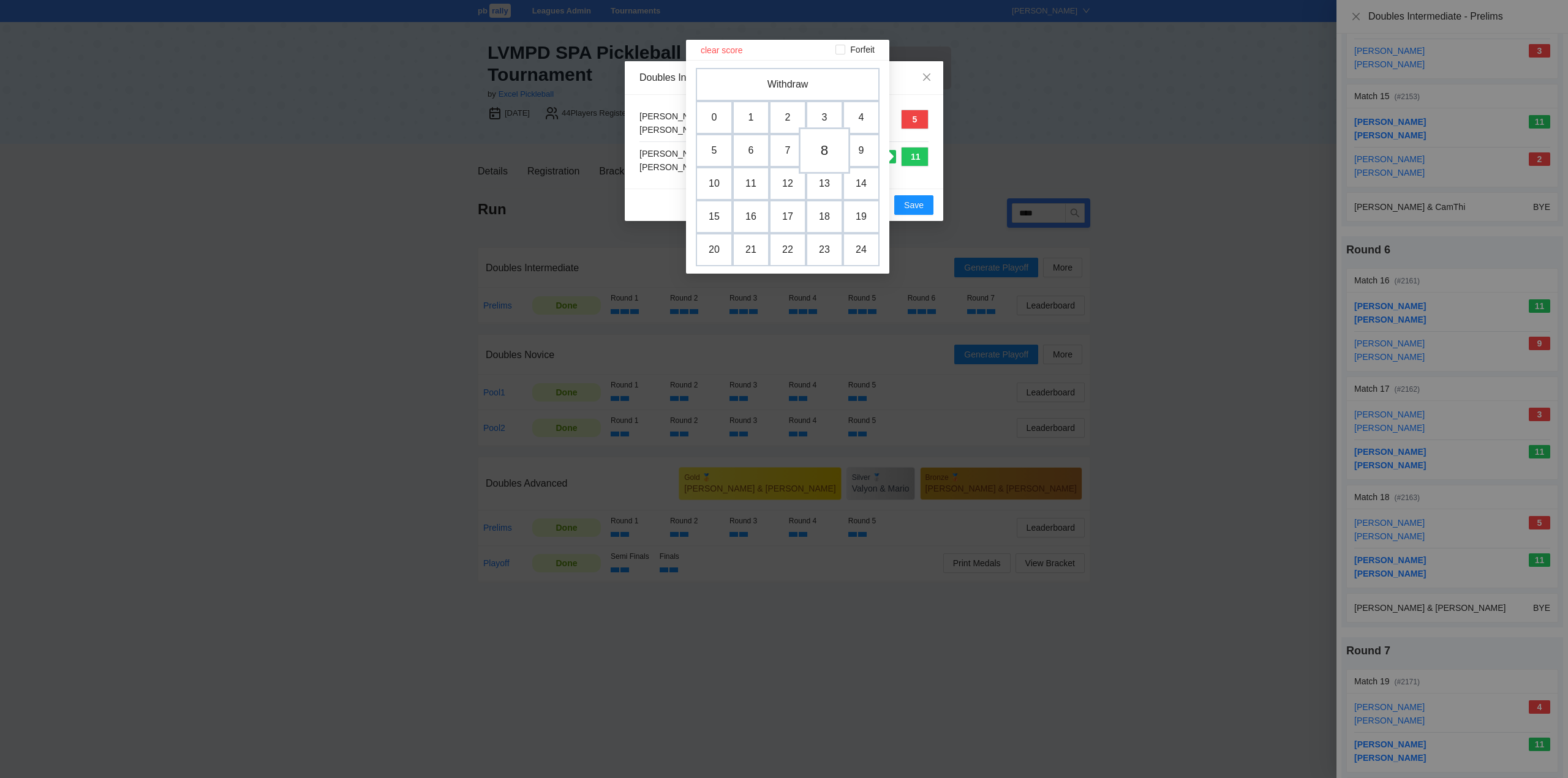
click at [822, 152] on td "8" at bounding box center [825, 150] width 52 height 46
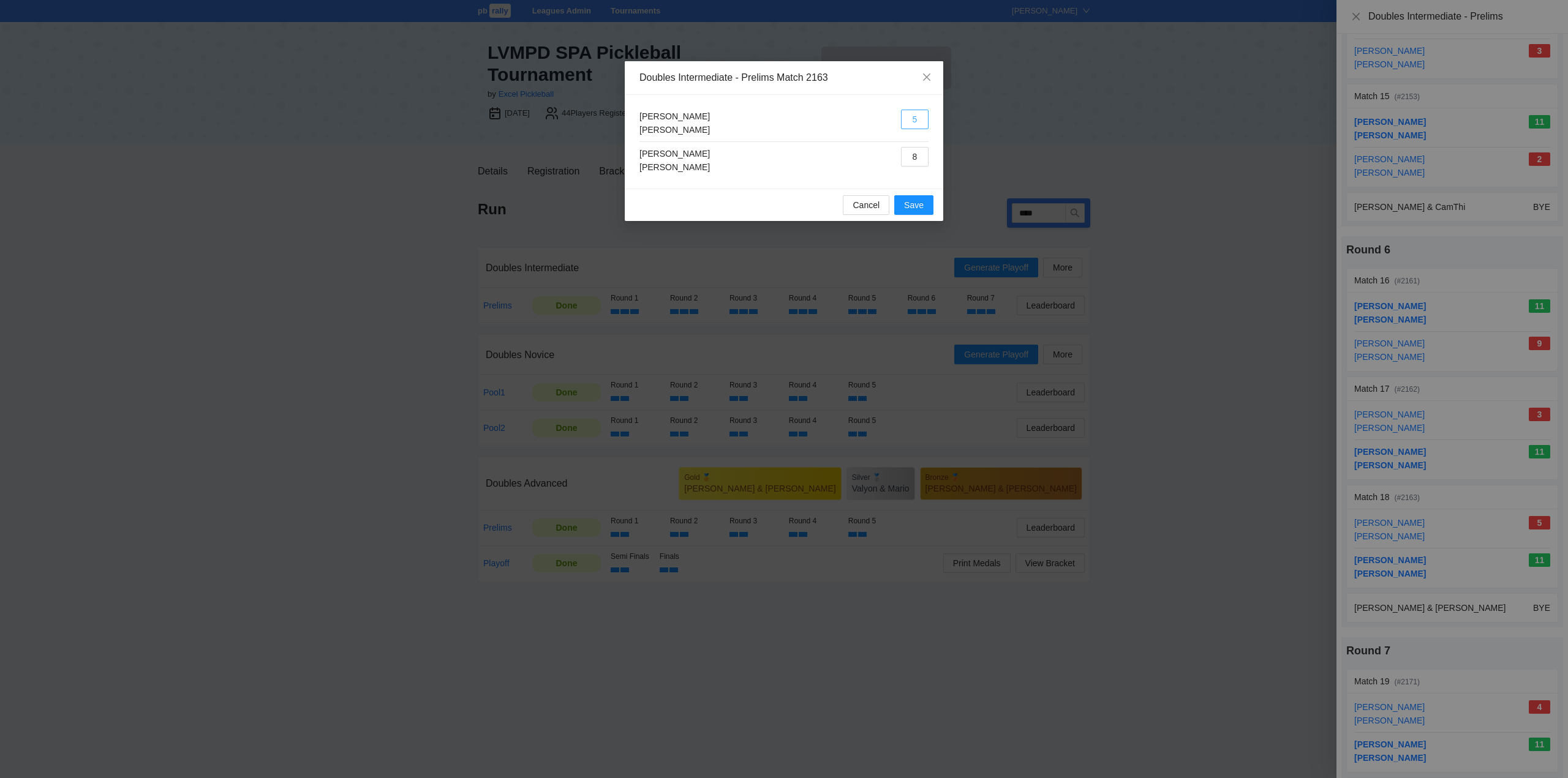
click at [913, 125] on button "5" at bounding box center [914, 120] width 27 height 20
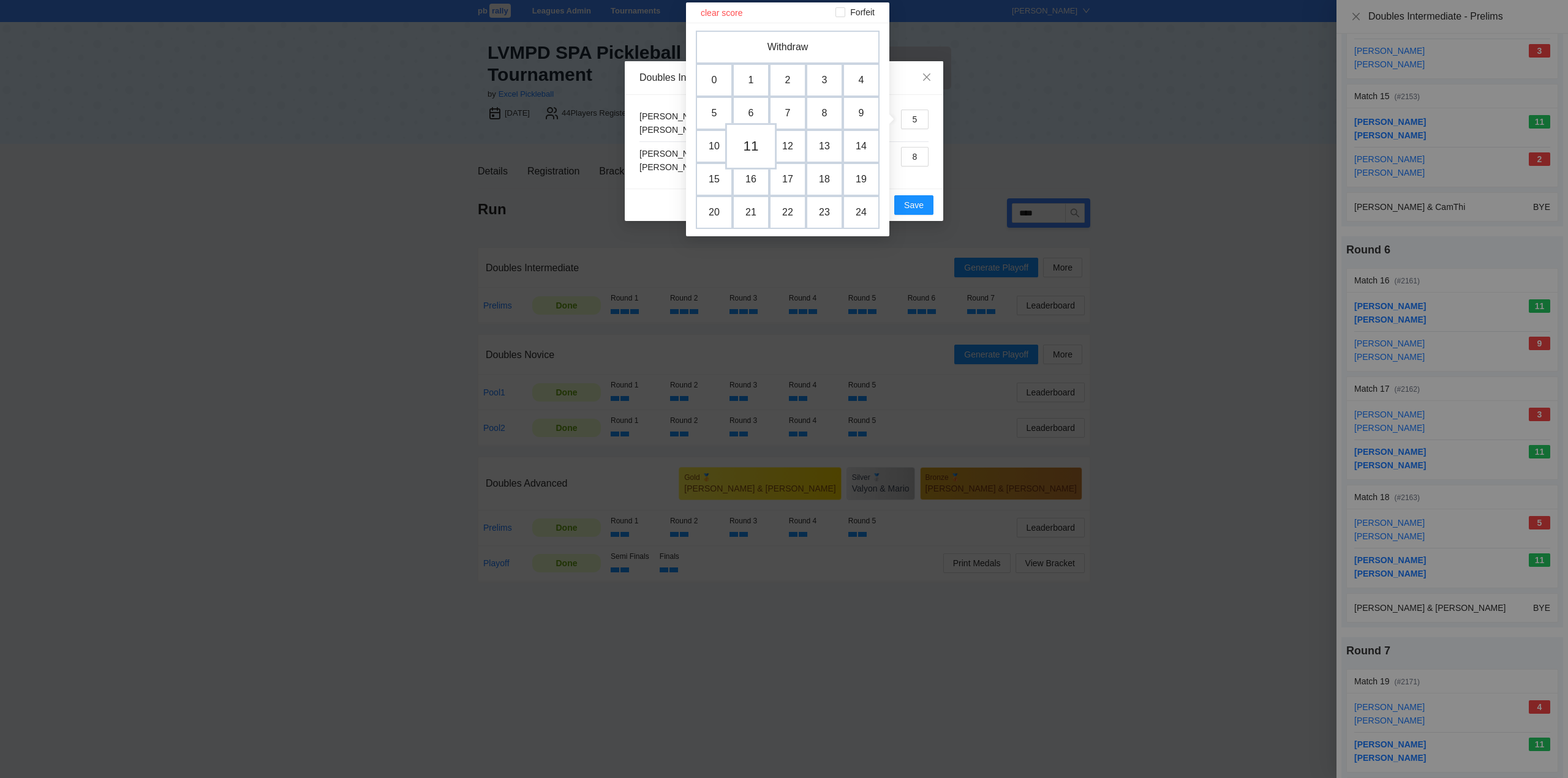
drag, startPoint x: 752, startPoint y: 147, endPoint x: 796, endPoint y: 158, distance: 45.4
click at [752, 148] on td "11" at bounding box center [751, 146] width 52 height 46
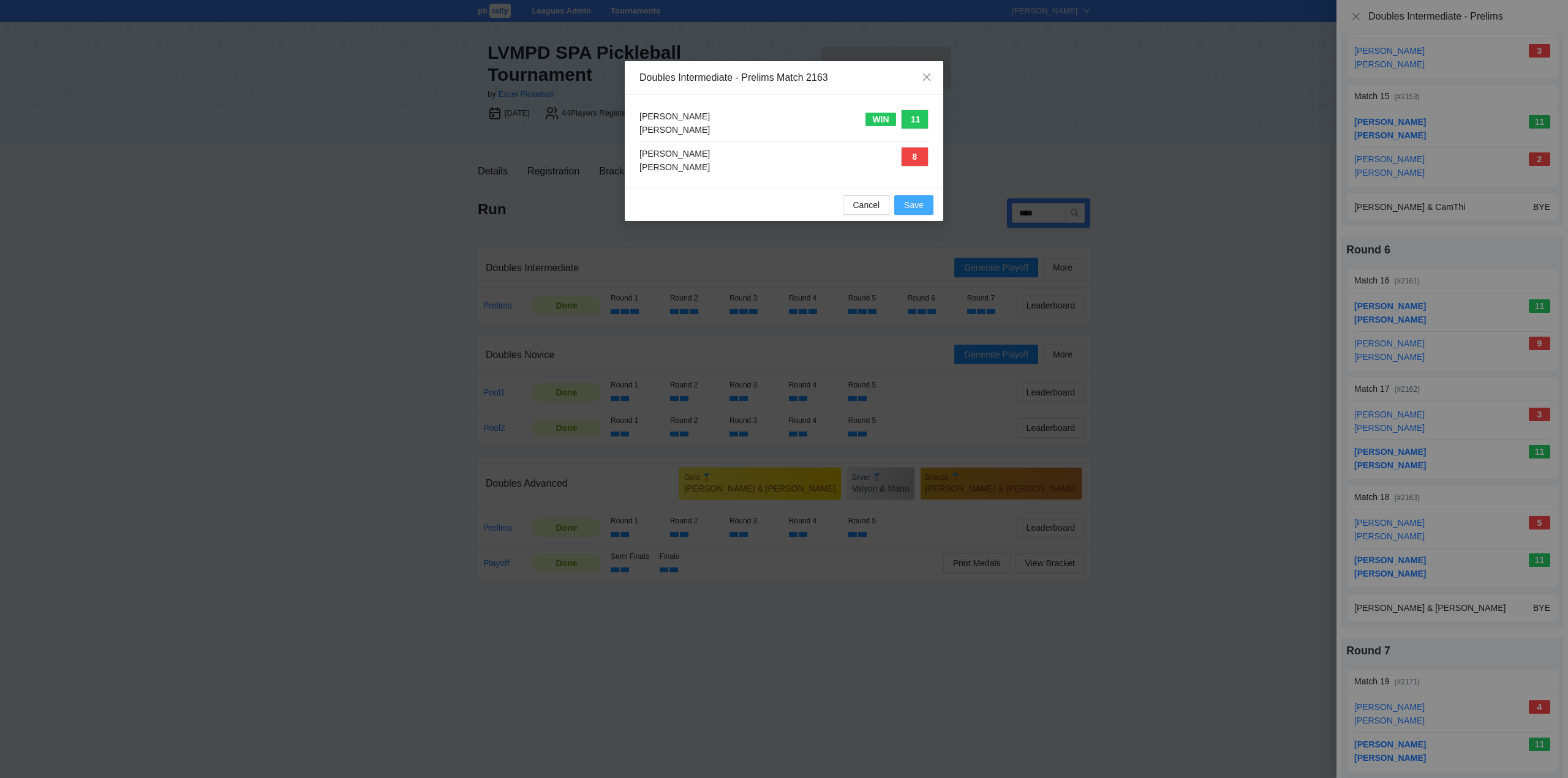
drag, startPoint x: 907, startPoint y: 202, endPoint x: 1025, endPoint y: 262, distance: 132.4
click at [908, 202] on span "Save" at bounding box center [914, 205] width 20 height 14
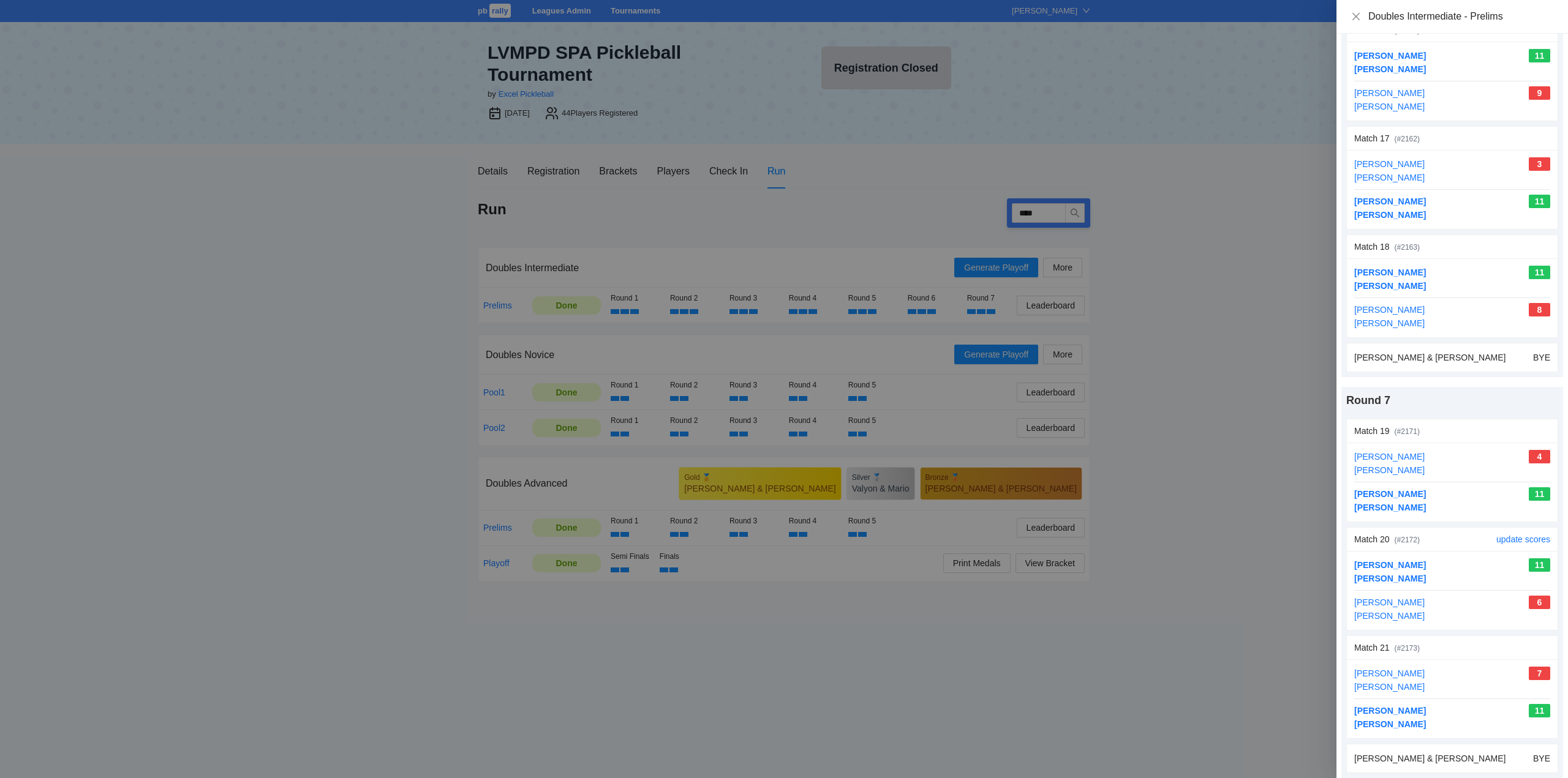
scroll to position [2091, 0]
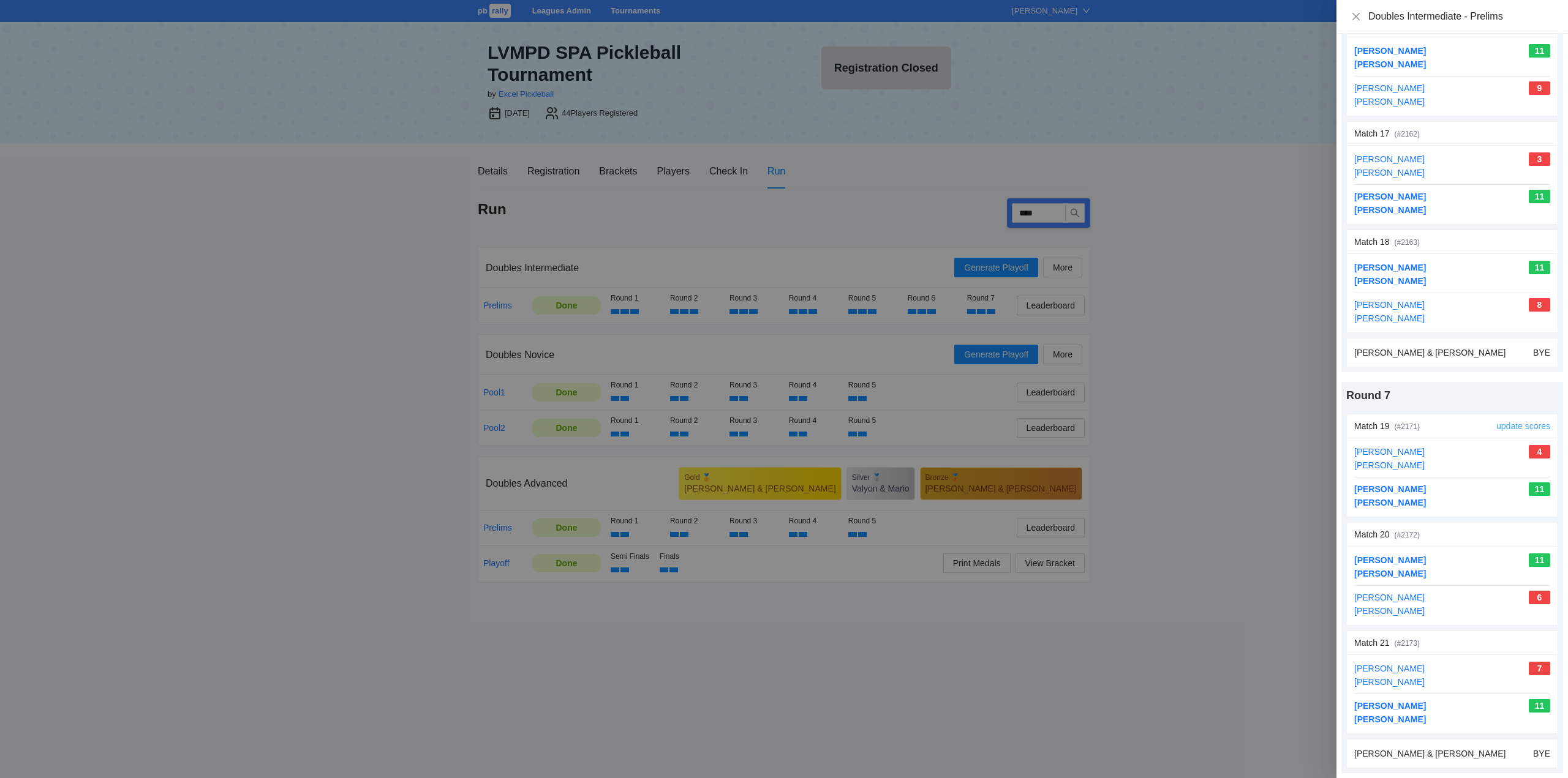
click at [1507, 426] on link "update scores" at bounding box center [1522, 425] width 54 height 10
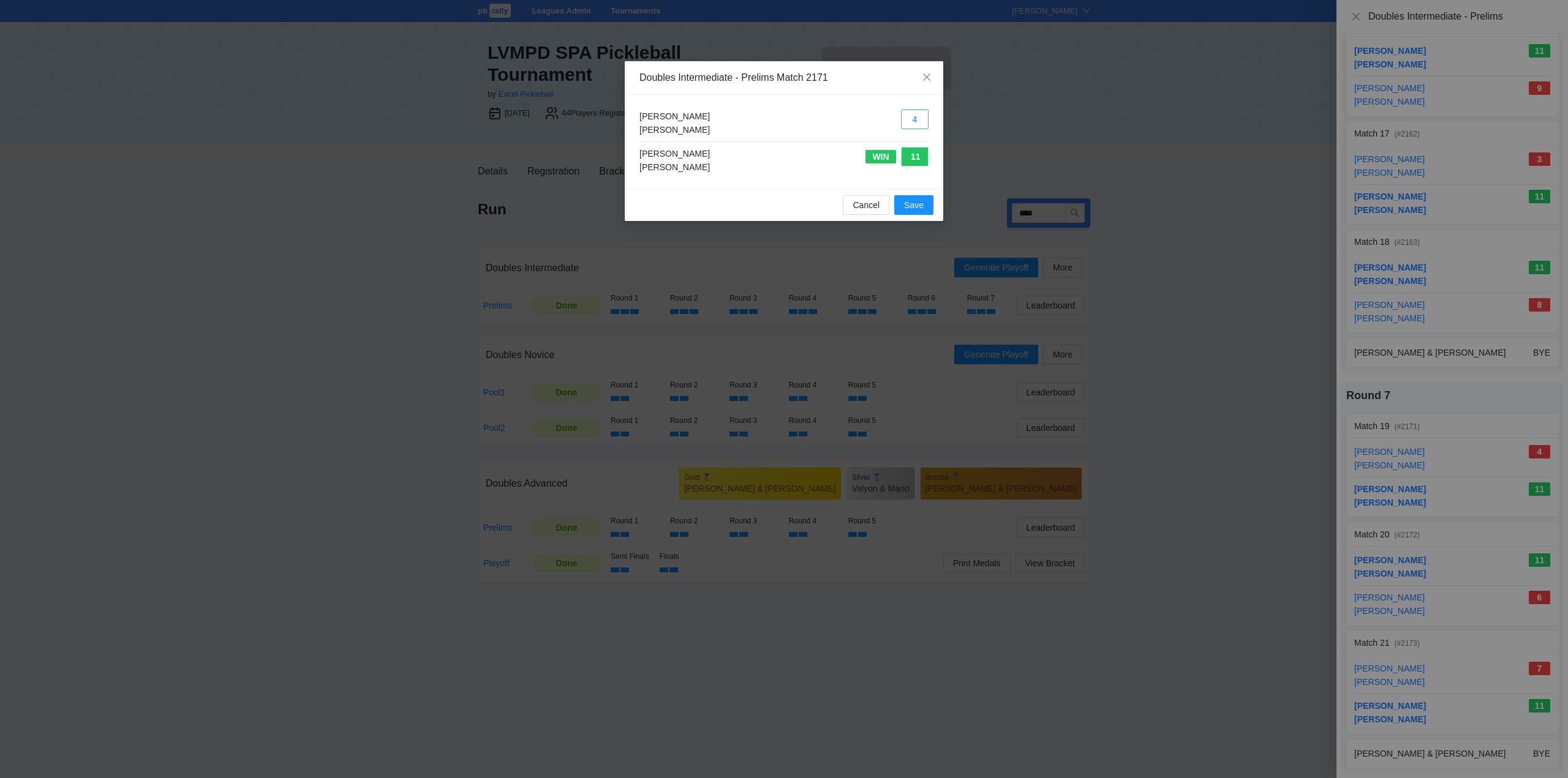
click at [911, 122] on button "4" at bounding box center [914, 120] width 27 height 20
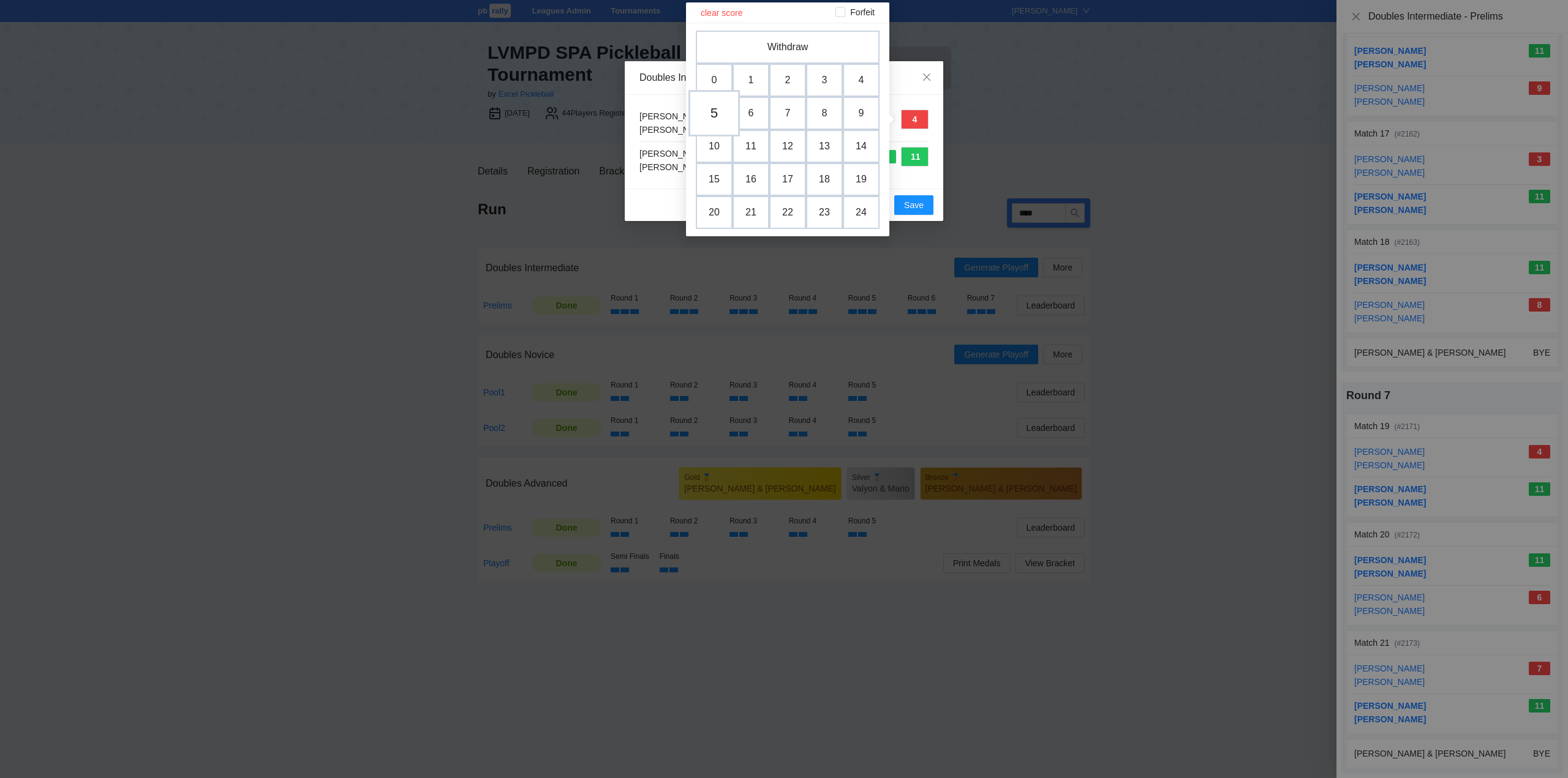
click at [710, 111] on td "5" at bounding box center [714, 113] width 52 height 46
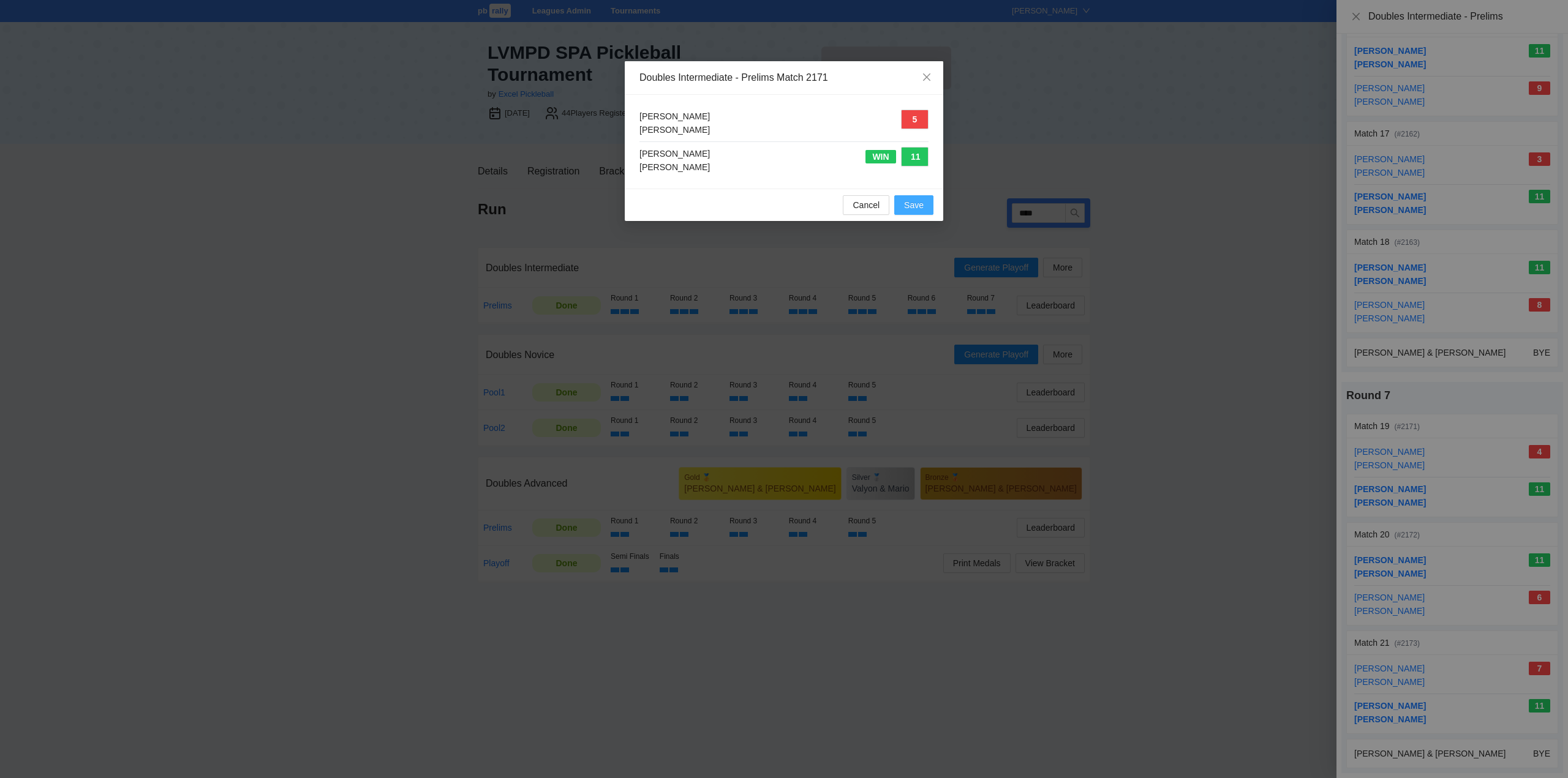
click at [914, 205] on span "Save" at bounding box center [914, 205] width 20 height 14
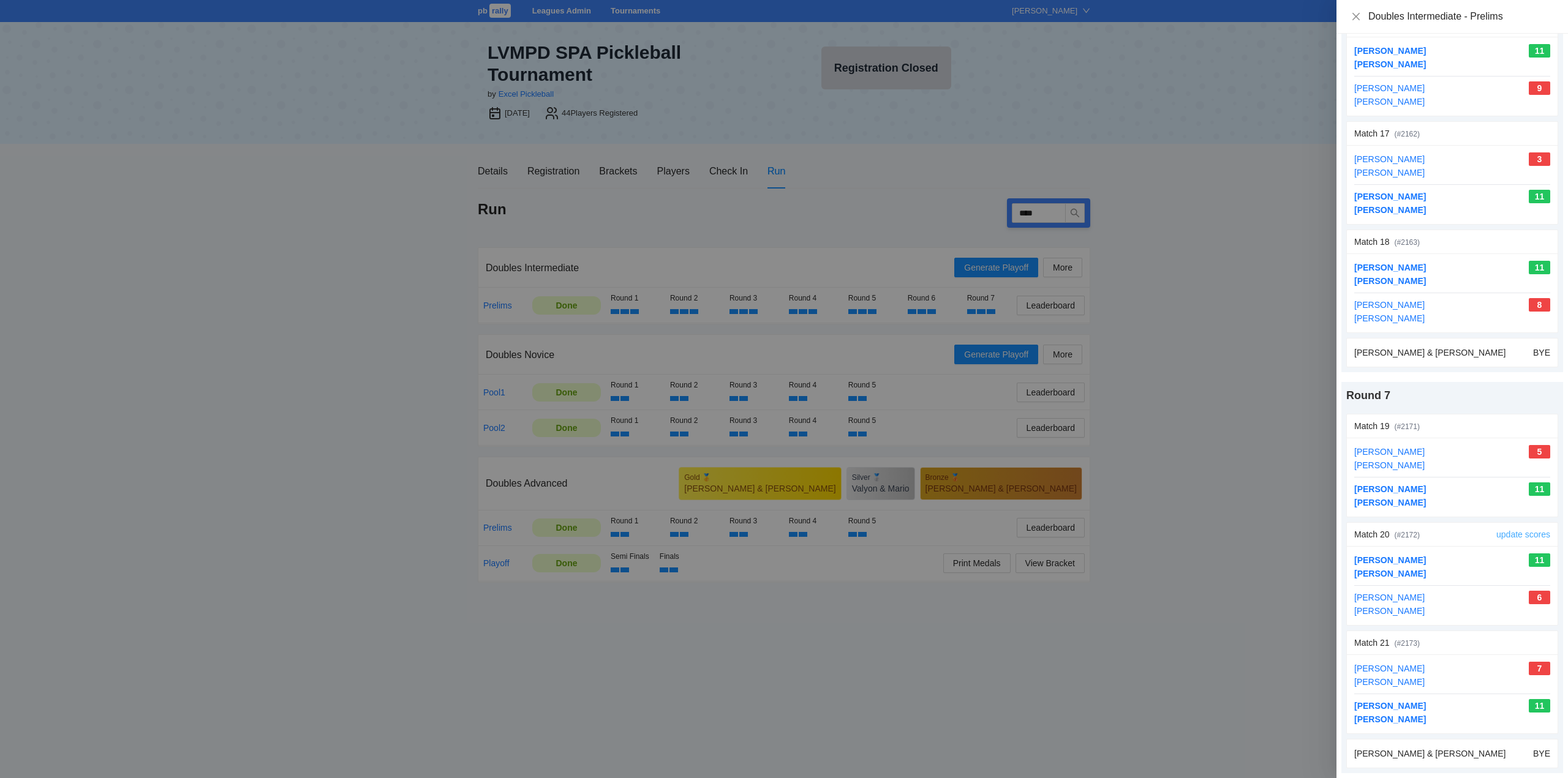
click at [1501, 533] on link "update scores" at bounding box center [1522, 534] width 54 height 10
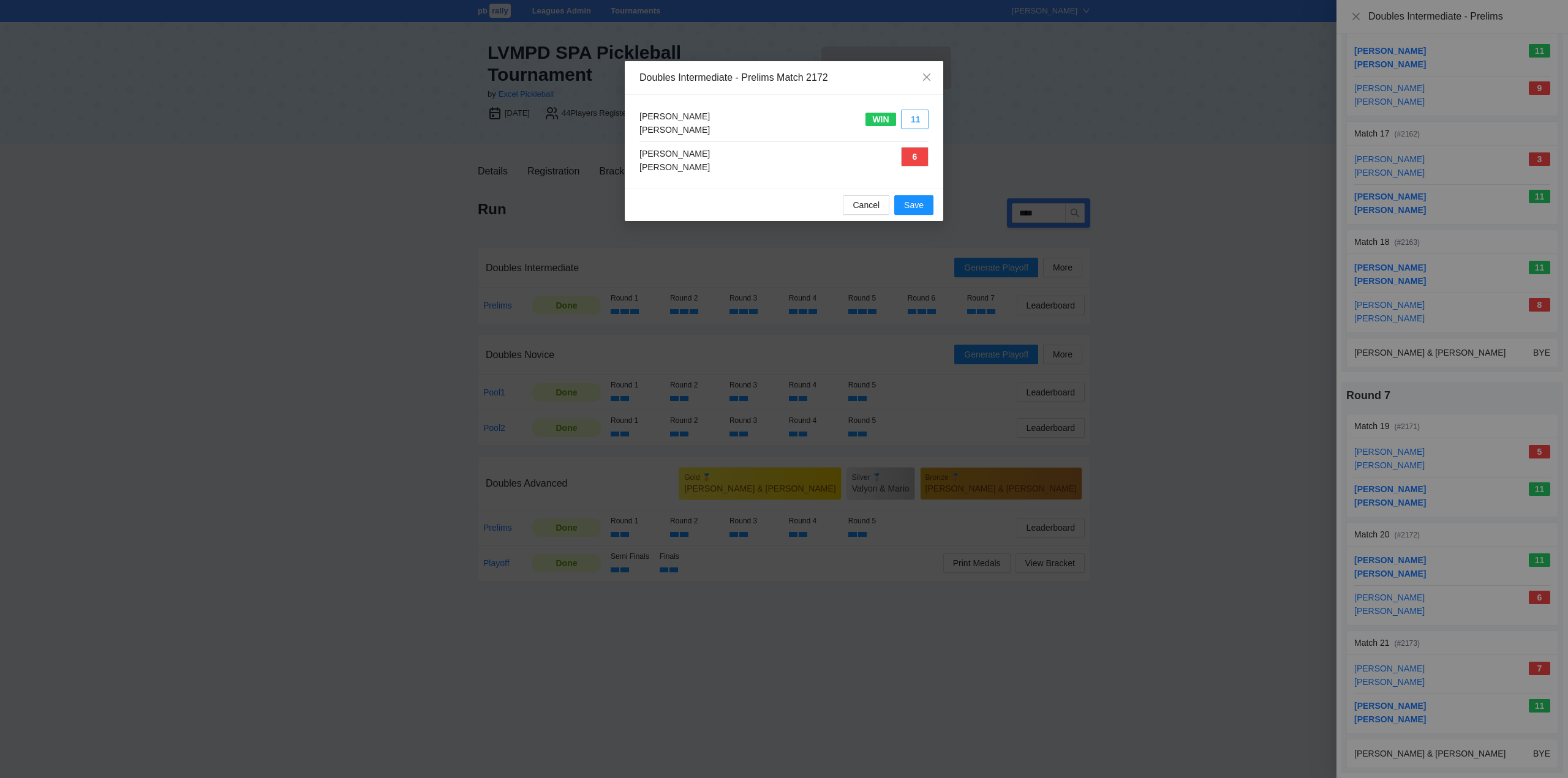
drag, startPoint x: 910, startPoint y: 121, endPoint x: 910, endPoint y: 138, distance: 17.0
click at [910, 122] on button "11" at bounding box center [914, 120] width 27 height 20
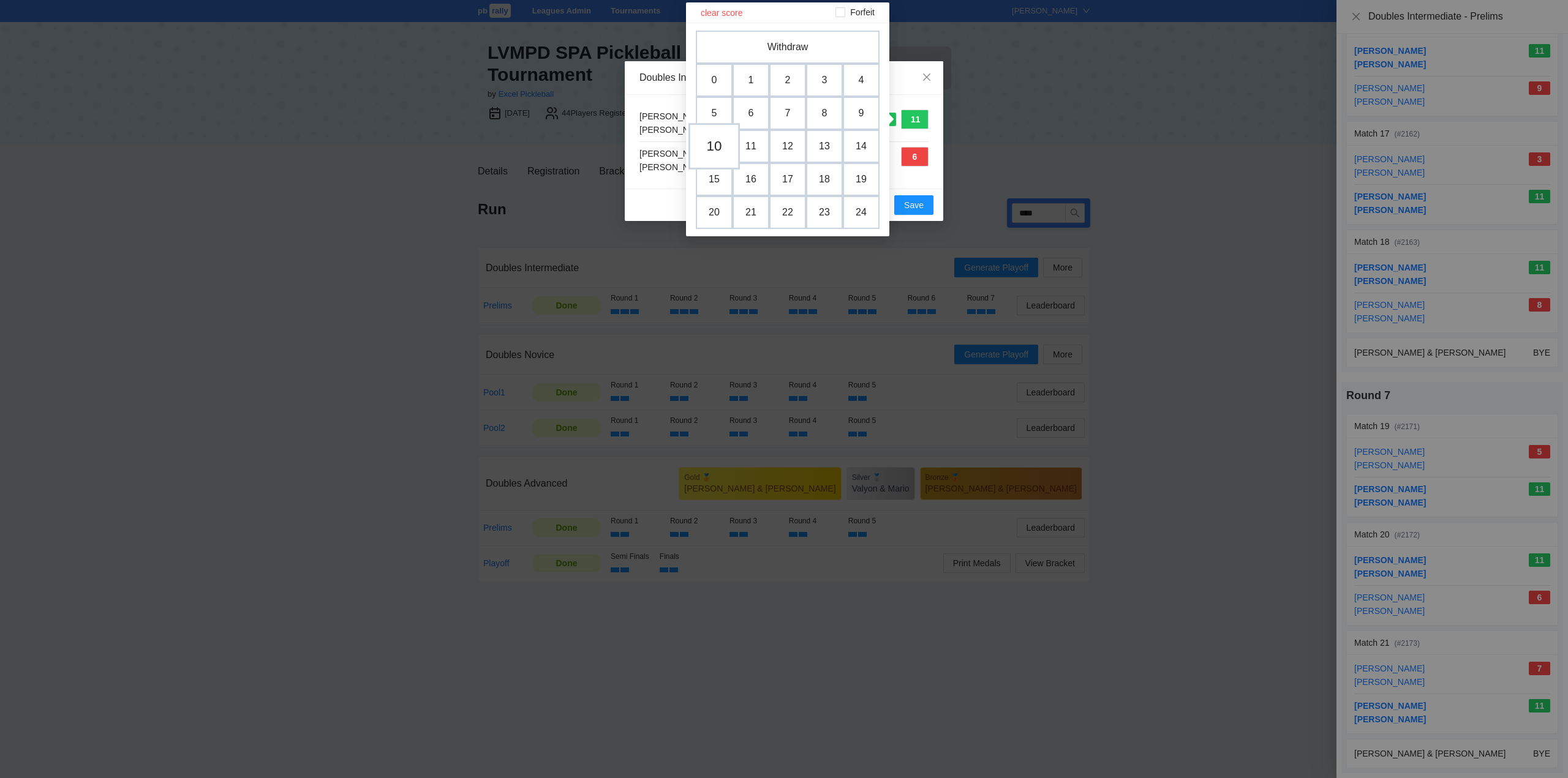
drag, startPoint x: 712, startPoint y: 145, endPoint x: 825, endPoint y: 164, distance: 114.6
click at [714, 145] on td "10" at bounding box center [714, 146] width 36 height 33
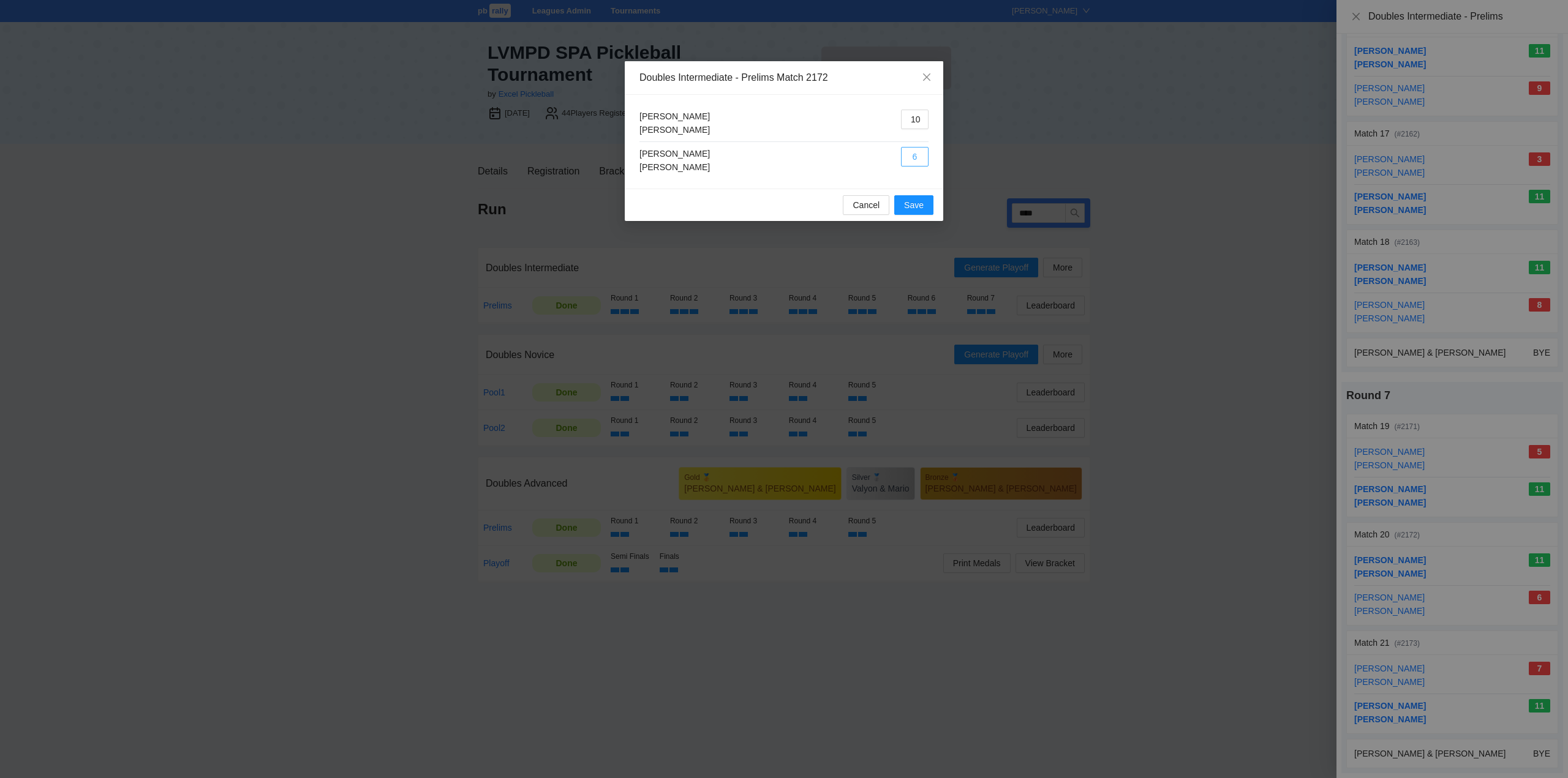
click at [907, 157] on button "6" at bounding box center [914, 157] width 27 height 20
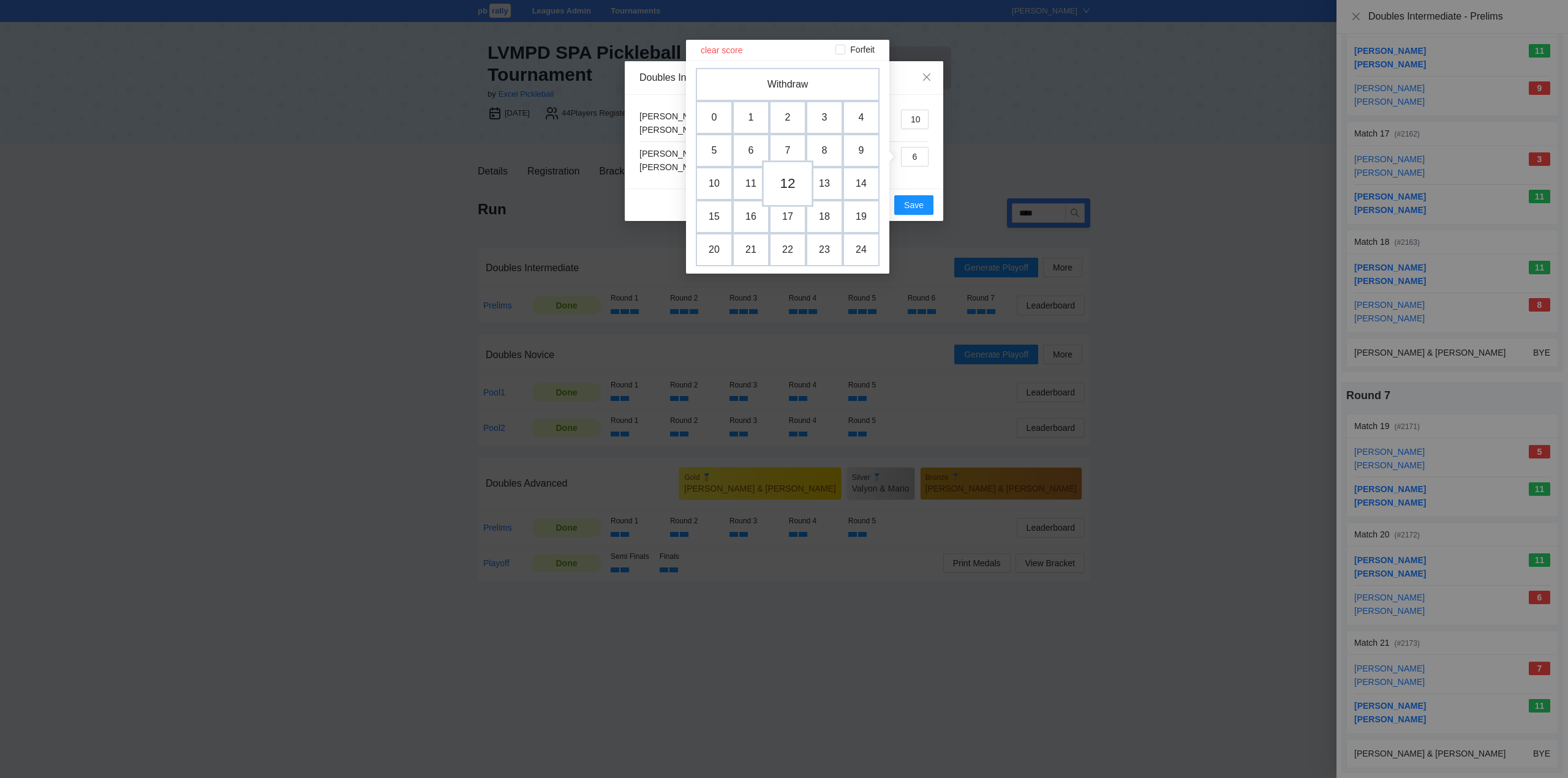
click at [793, 184] on td "12" at bounding box center [787, 184] width 52 height 46
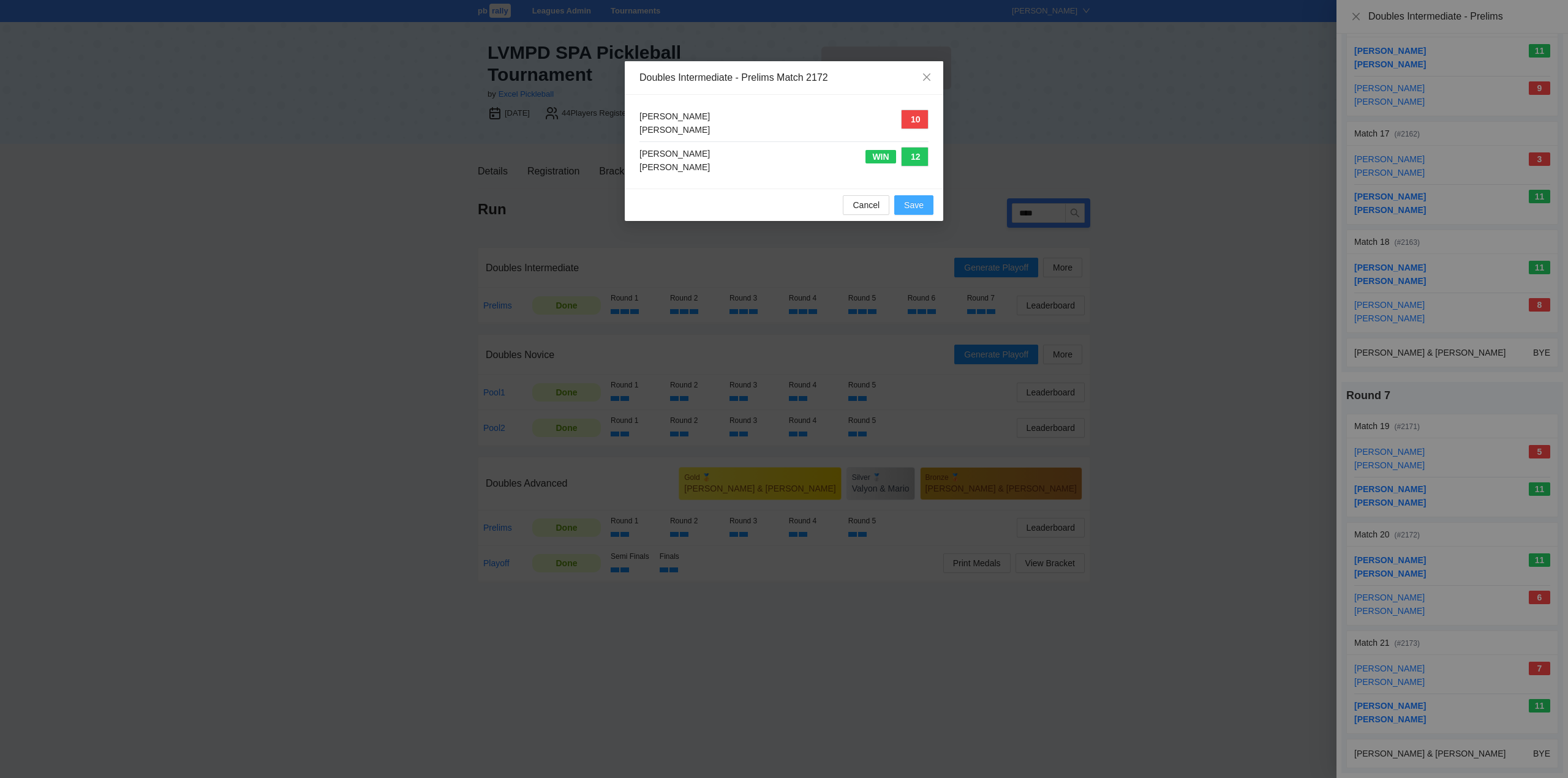
drag, startPoint x: 909, startPoint y: 202, endPoint x: 977, endPoint y: 232, distance: 74.3
click at [911, 203] on span "Save" at bounding box center [914, 205] width 20 height 14
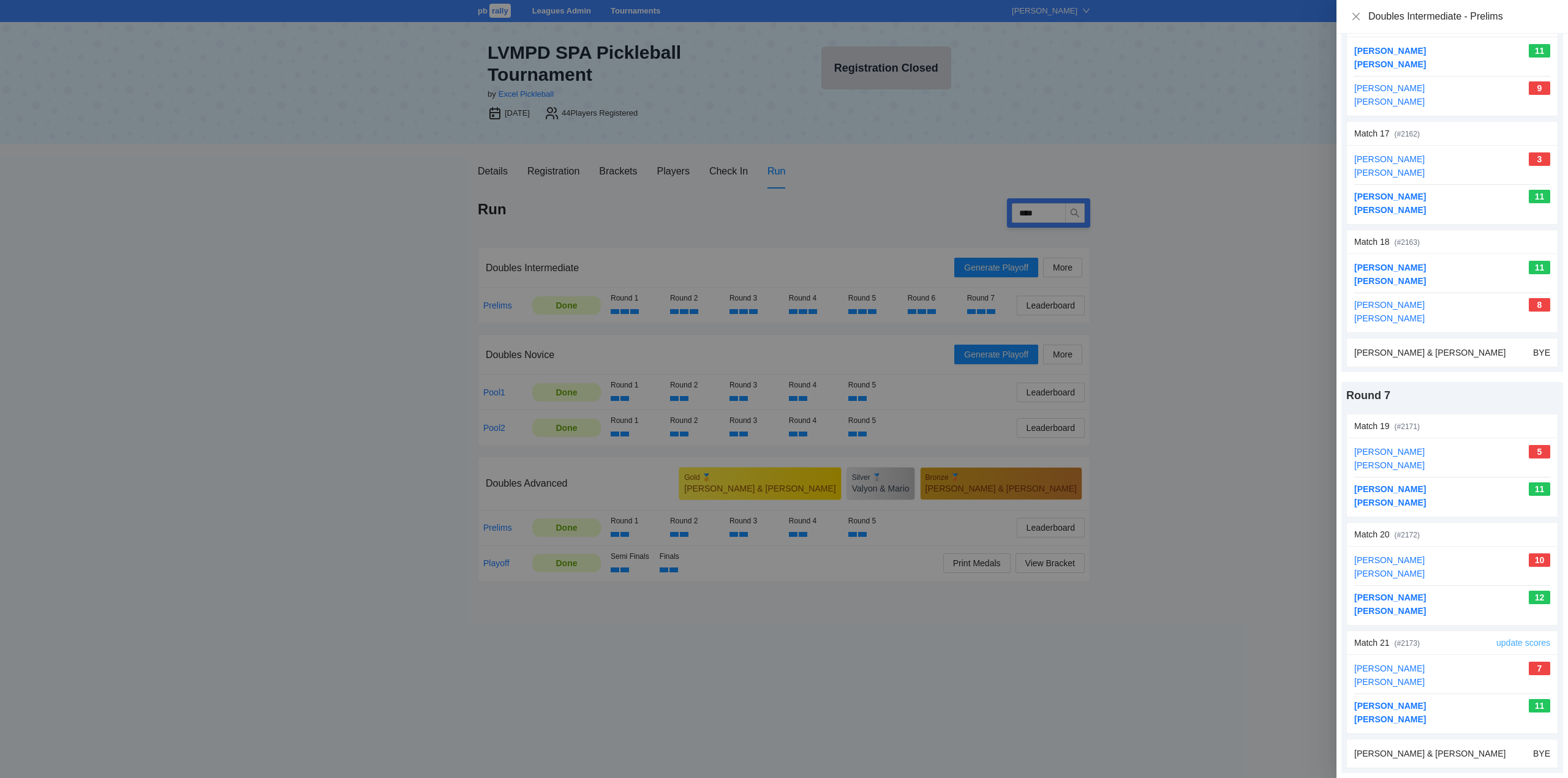
click at [1511, 643] on link "update scores" at bounding box center [1522, 642] width 54 height 10
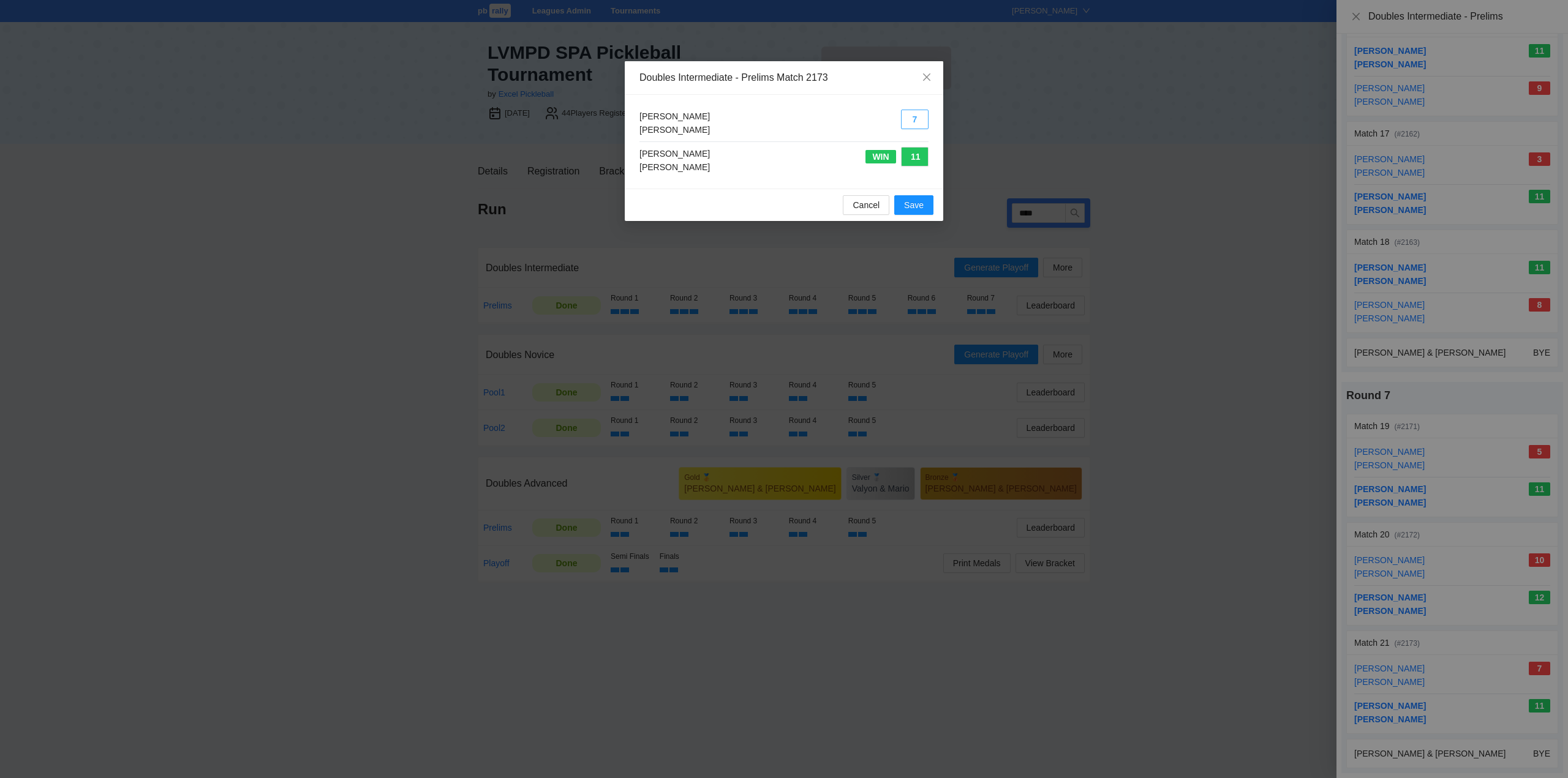
click at [910, 116] on button "7" at bounding box center [914, 120] width 27 height 20
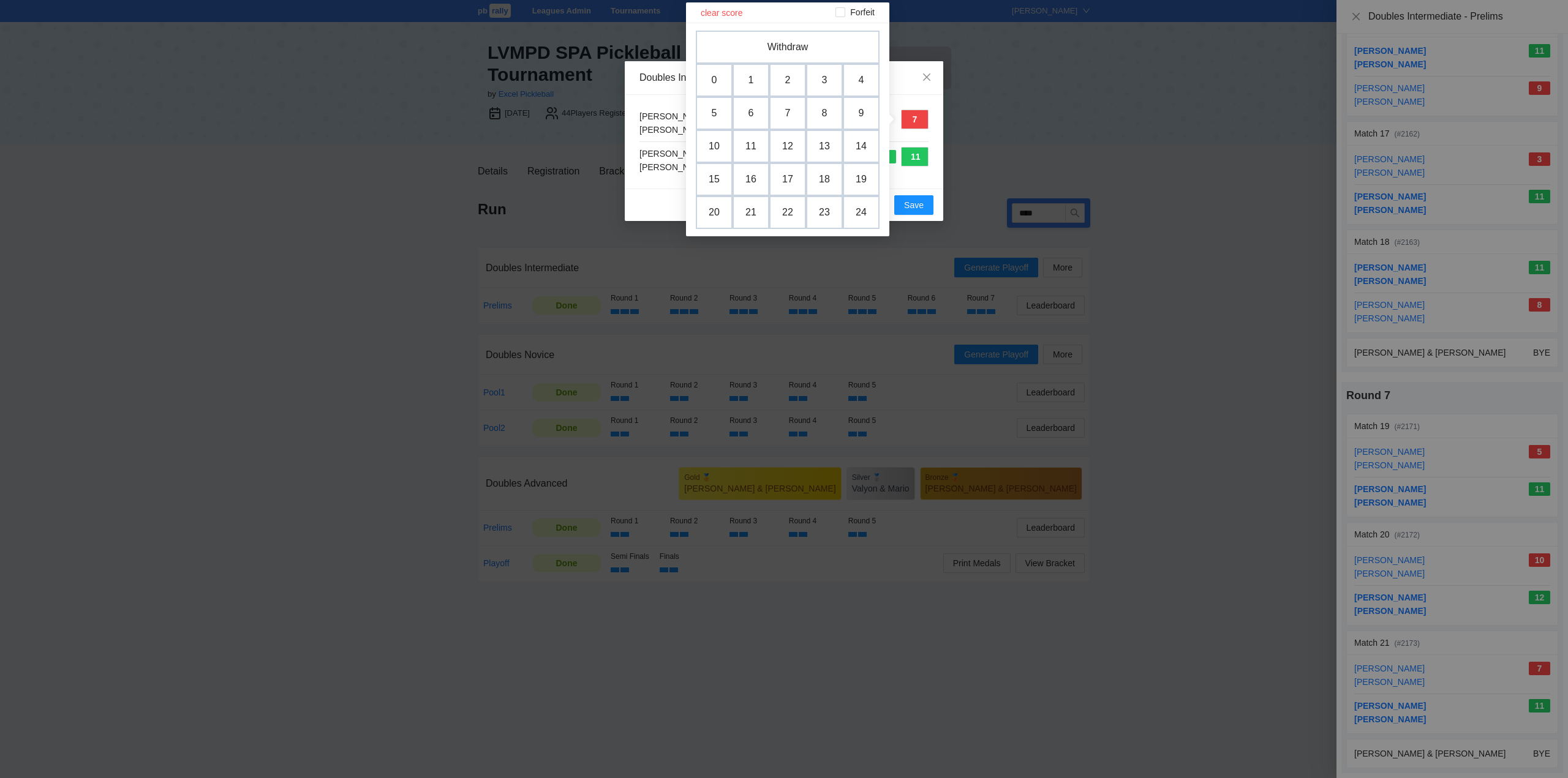
click at [713, 79] on td "0" at bounding box center [714, 80] width 36 height 33
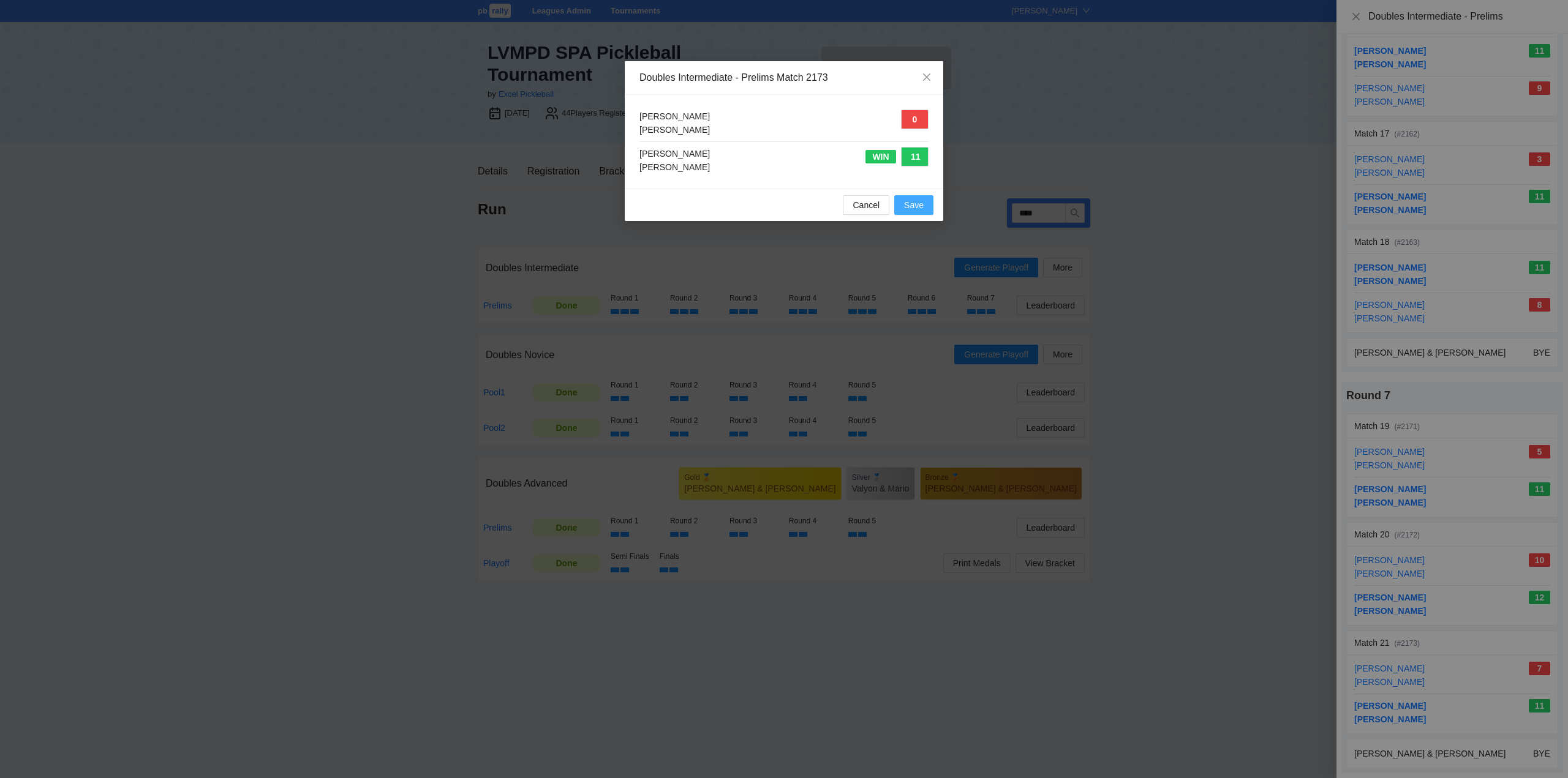
drag, startPoint x: 912, startPoint y: 204, endPoint x: 919, endPoint y: 211, distance: 9.9
click at [913, 204] on span "Save" at bounding box center [914, 205] width 20 height 14
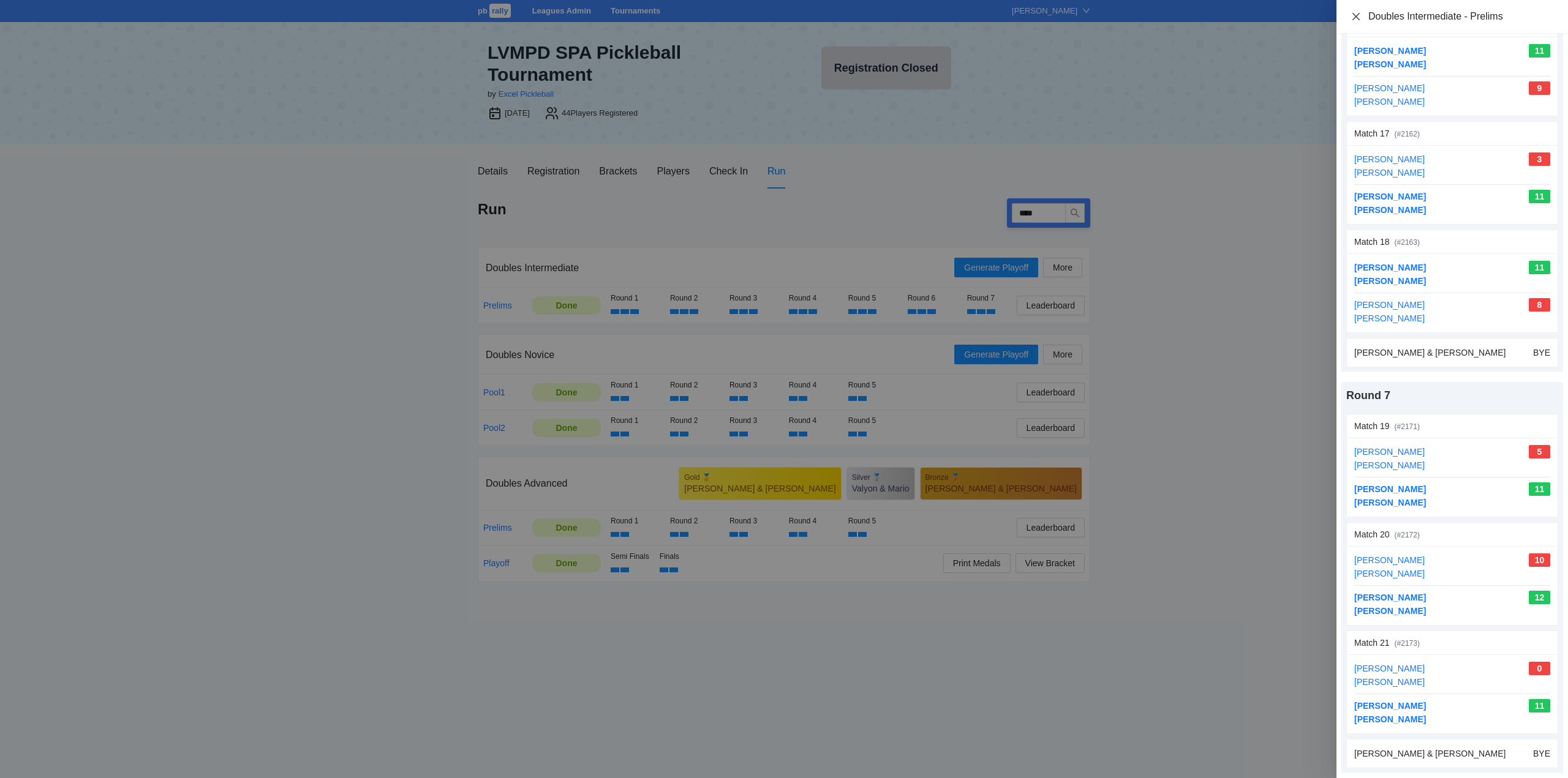
drag, startPoint x: 1356, startPoint y: 14, endPoint x: 1359, endPoint y: 22, distance: 8.5
click at [1359, 20] on icon "close" at bounding box center [1356, 16] width 10 height 10
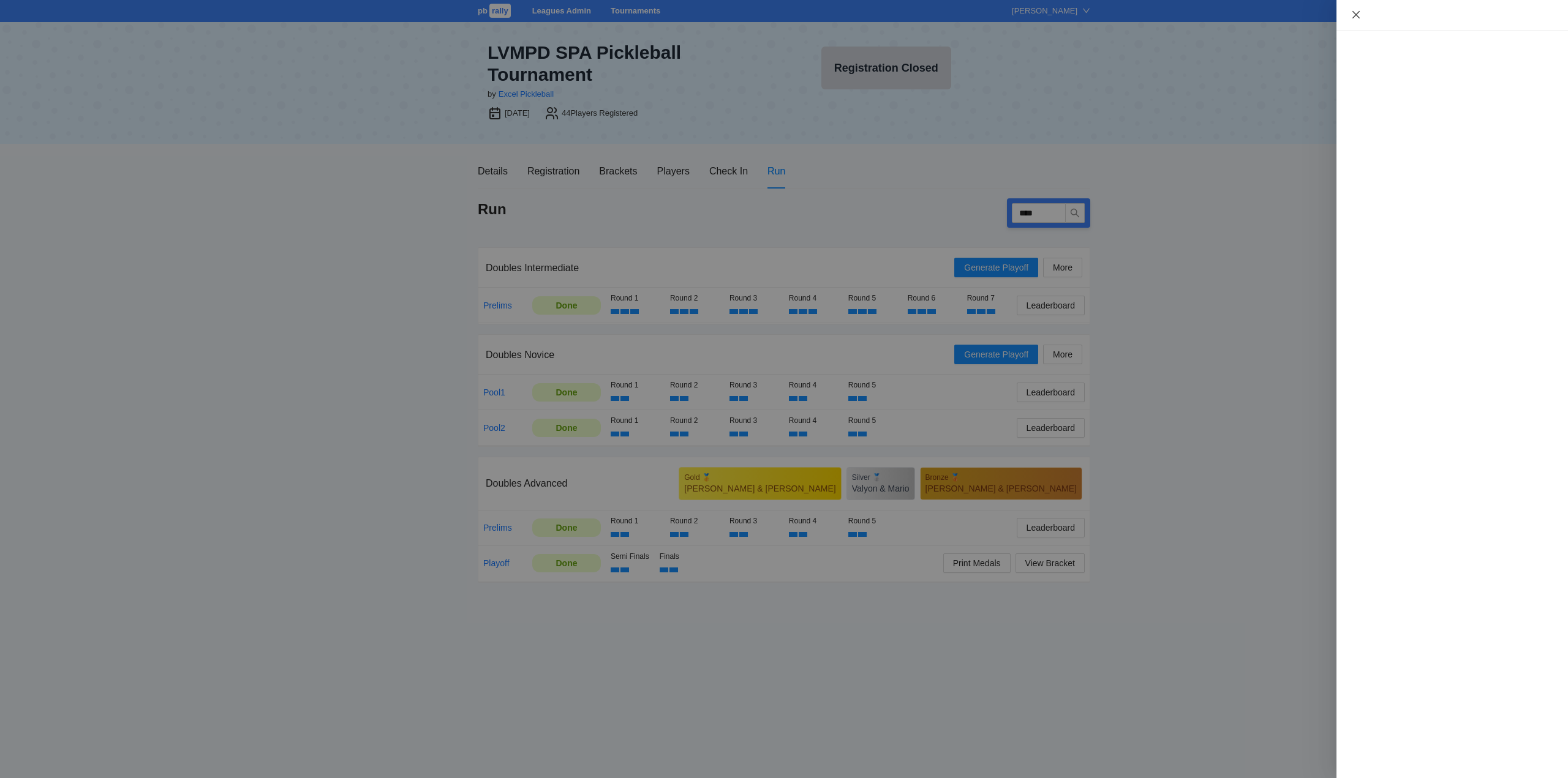
scroll to position [0, 0]
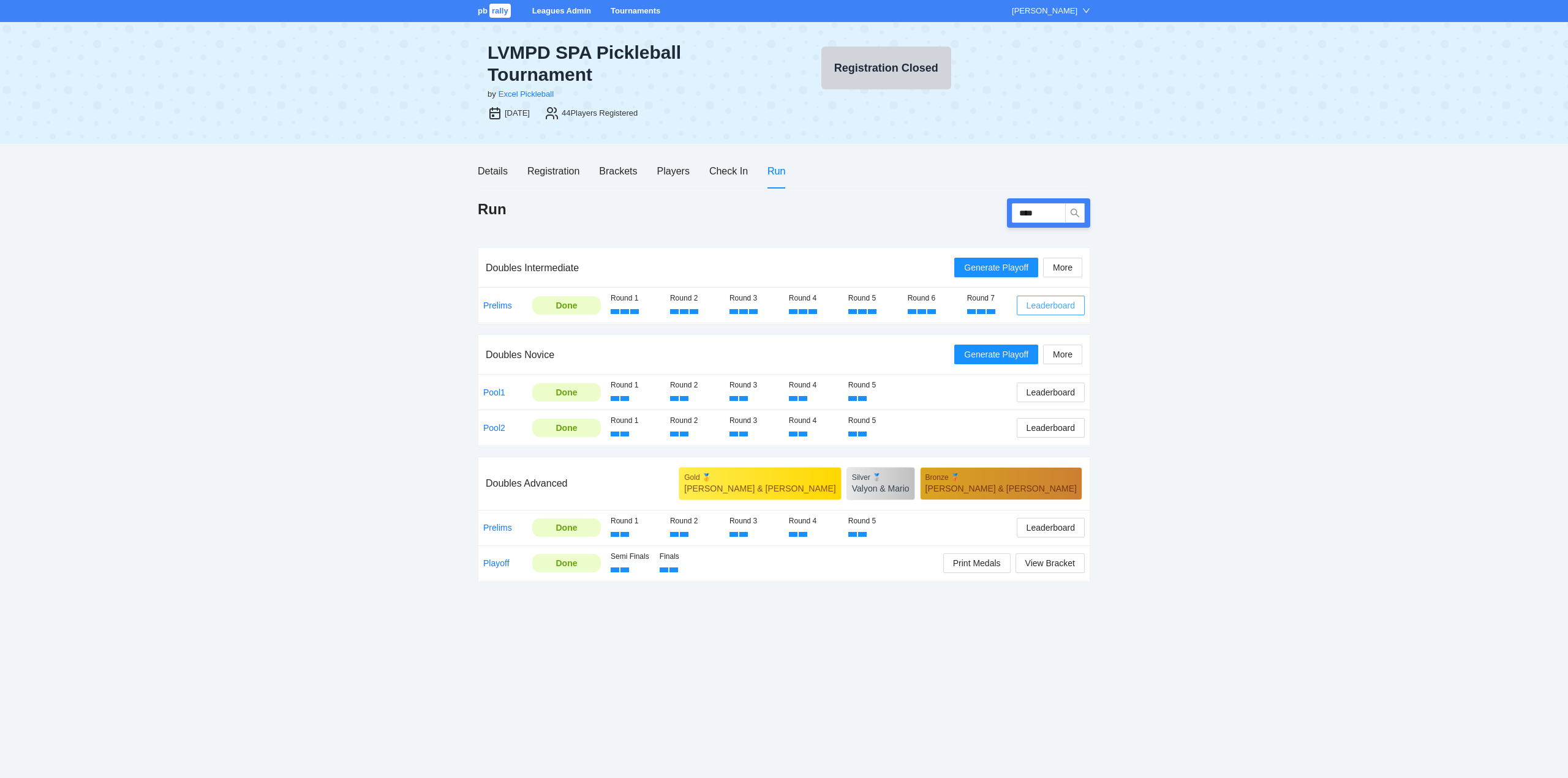
click at [1040, 303] on span "Leaderboard" at bounding box center [1051, 306] width 49 height 14
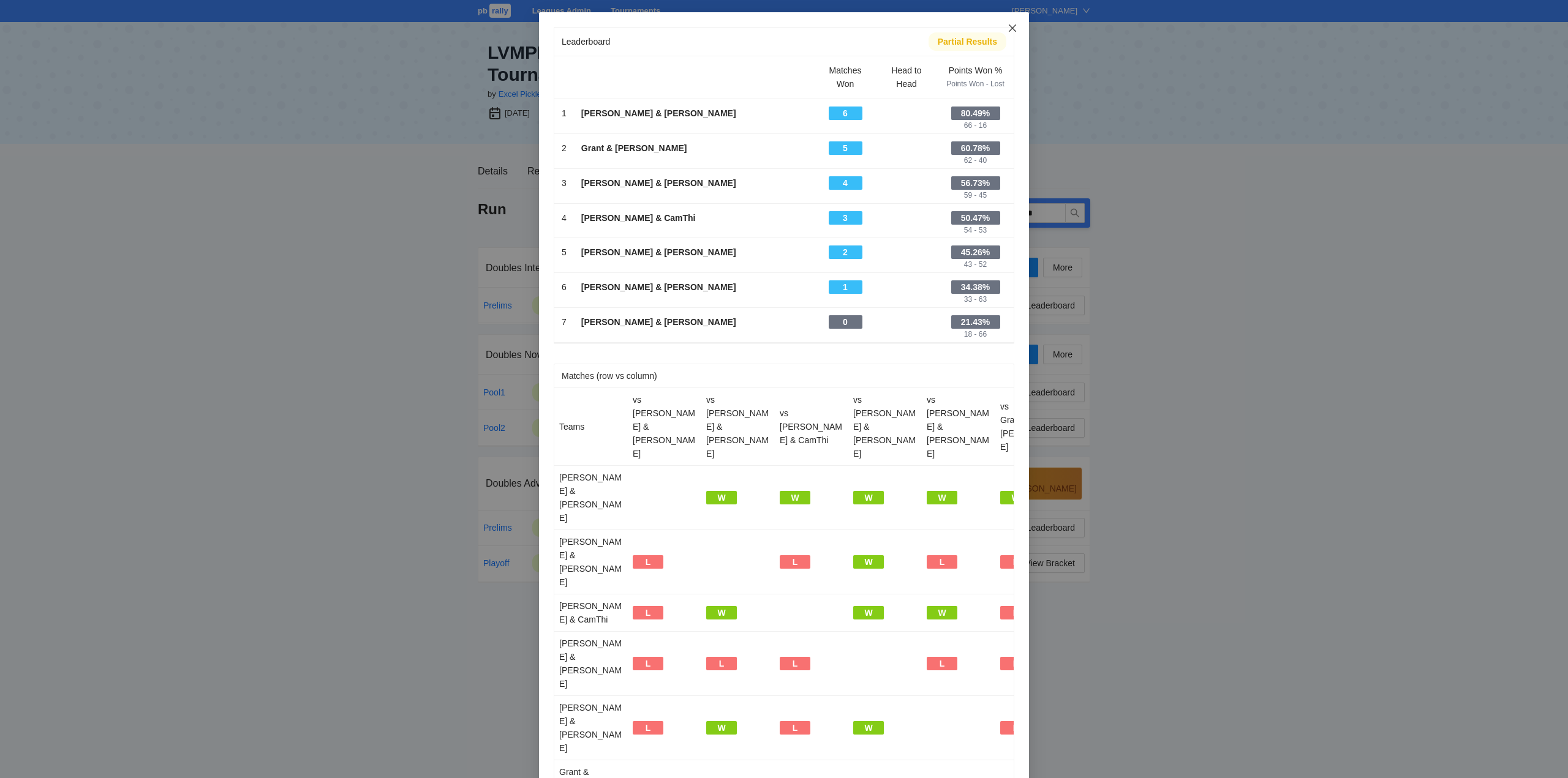
click at [1009, 27] on icon "close" at bounding box center [1013, 28] width 8 height 8
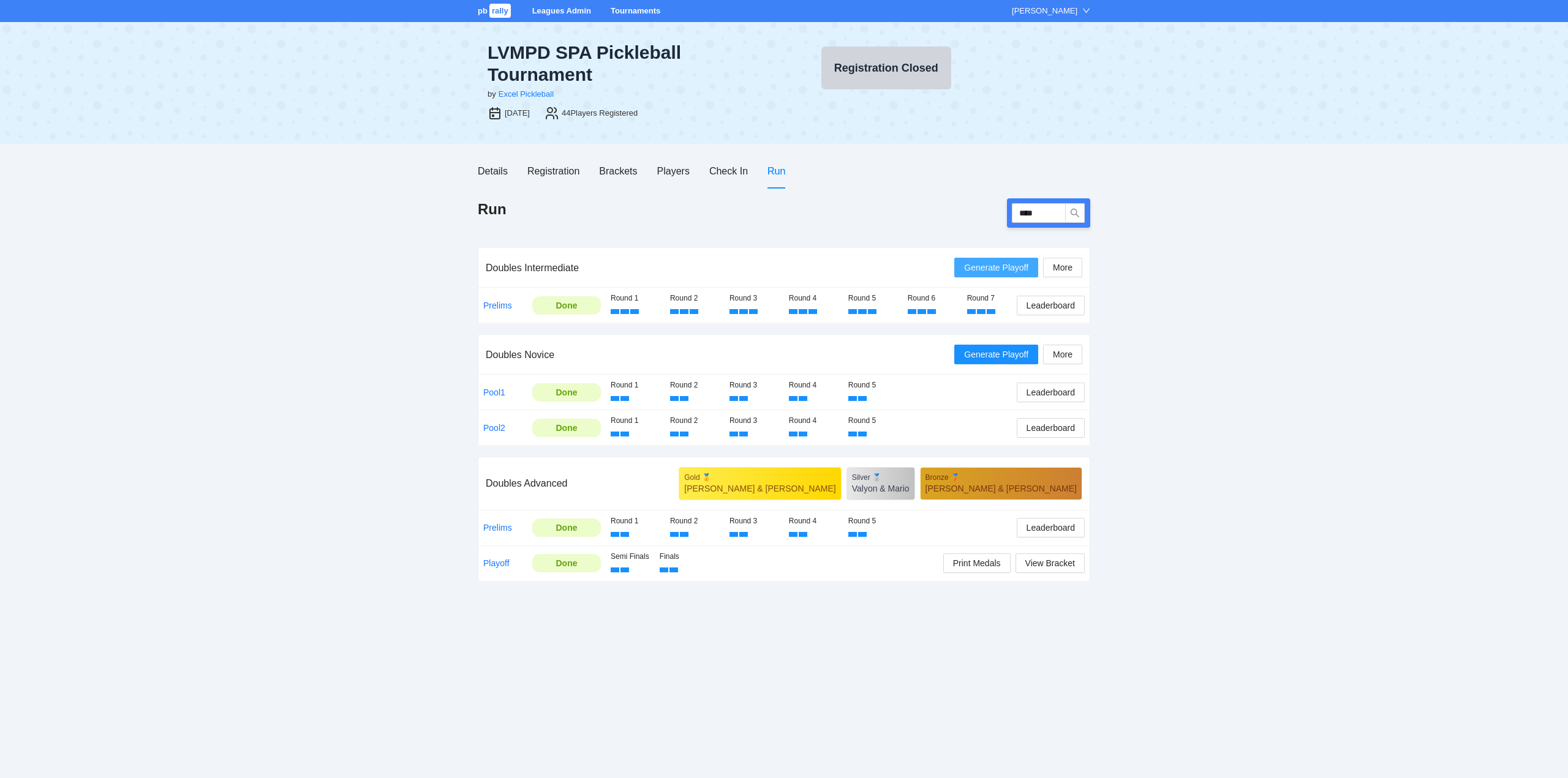
click at [991, 266] on span "Generate Playoff" at bounding box center [996, 268] width 64 height 14
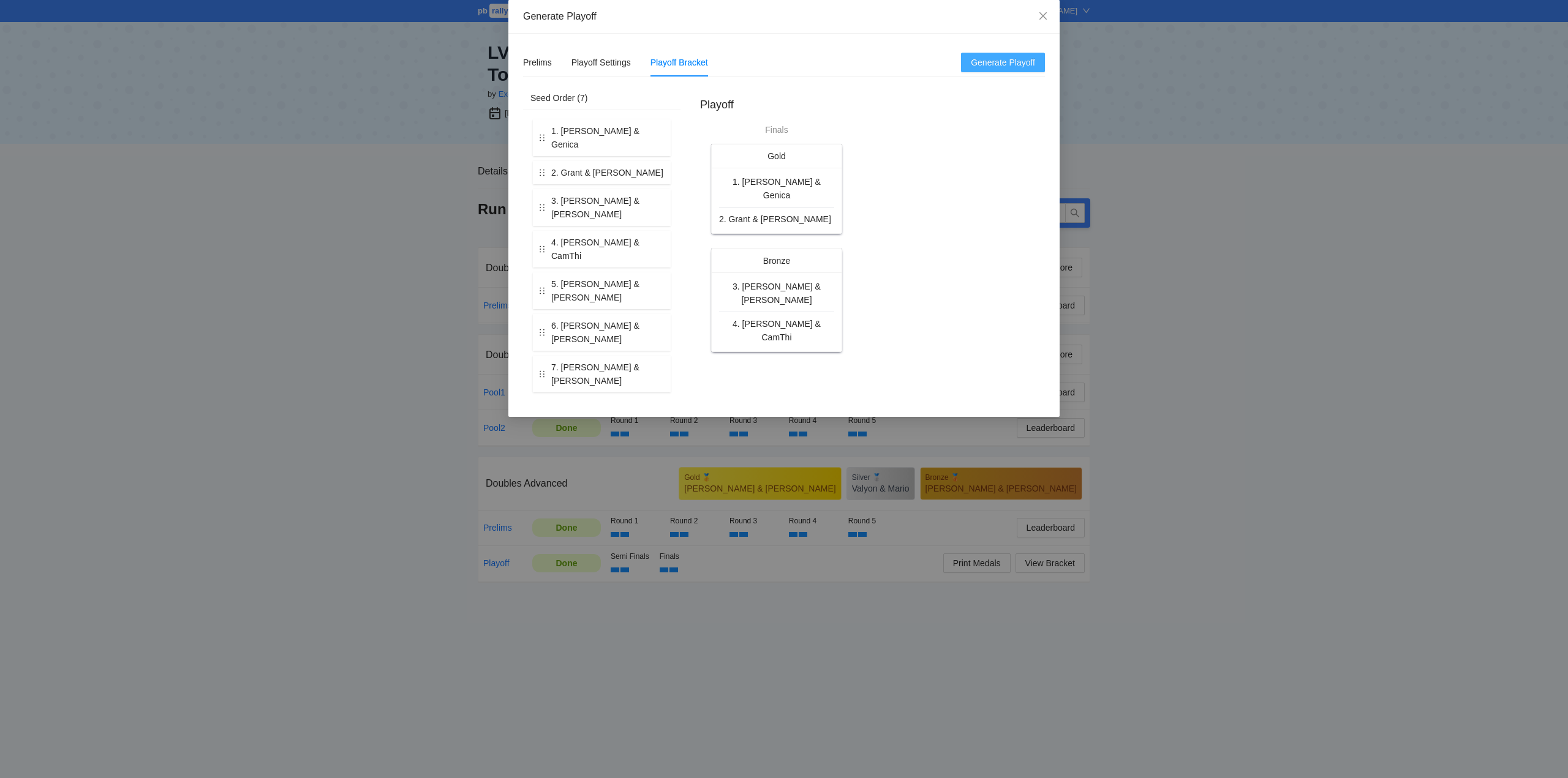
click at [1000, 62] on span "Generate Playoff" at bounding box center [1003, 62] width 64 height 14
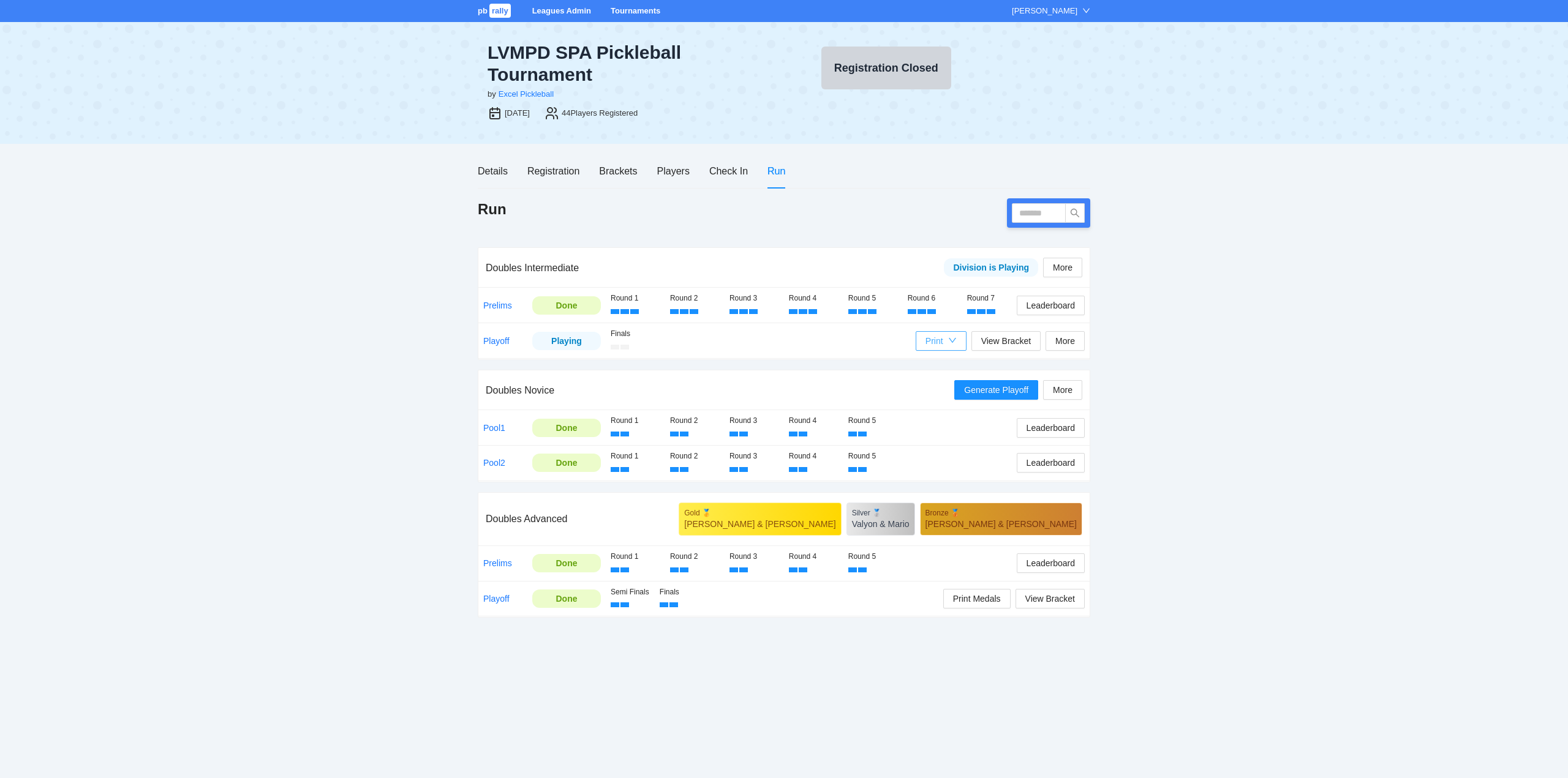
click at [950, 341] on icon "down" at bounding box center [952, 340] width 8 height 8
click at [963, 362] on span "Players Medal Scorecards" at bounding box center [973, 365] width 100 height 14
click at [1031, 212] on input "text" at bounding box center [1039, 213] width 54 height 20
type input "****"
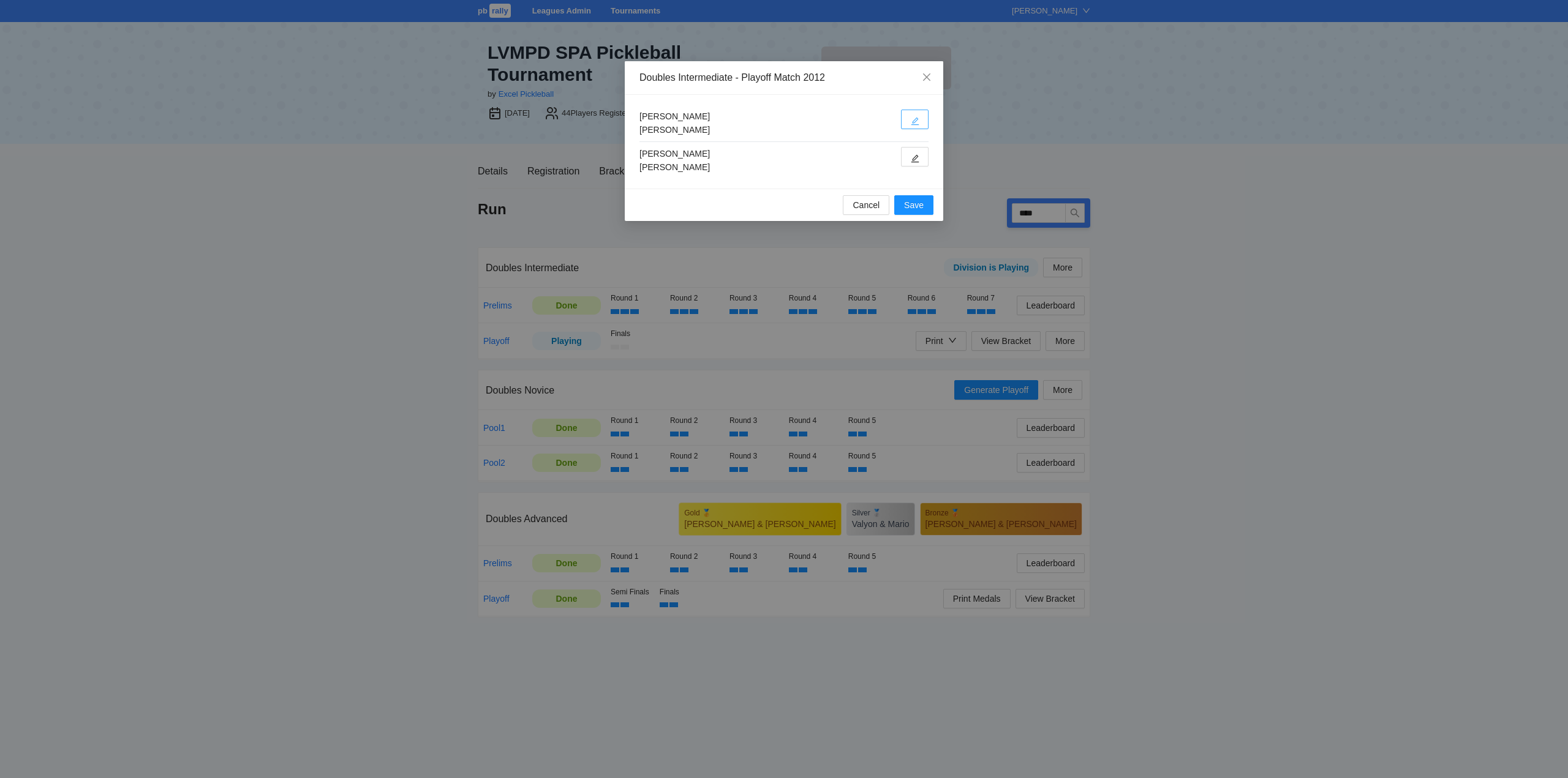
click at [914, 118] on icon "edit" at bounding box center [914, 121] width 8 height 8
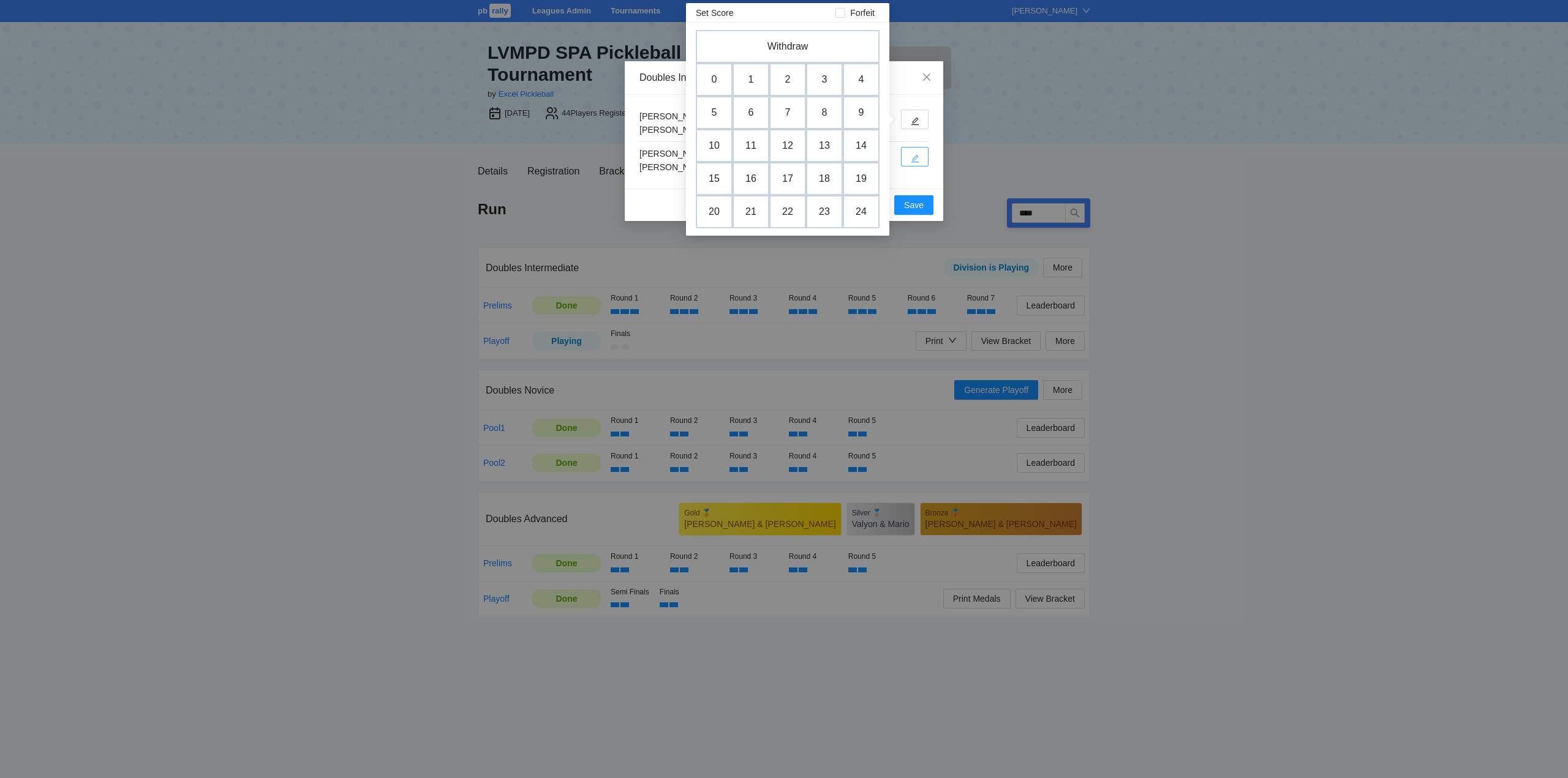
click at [913, 157] on icon "edit" at bounding box center [914, 158] width 8 height 8
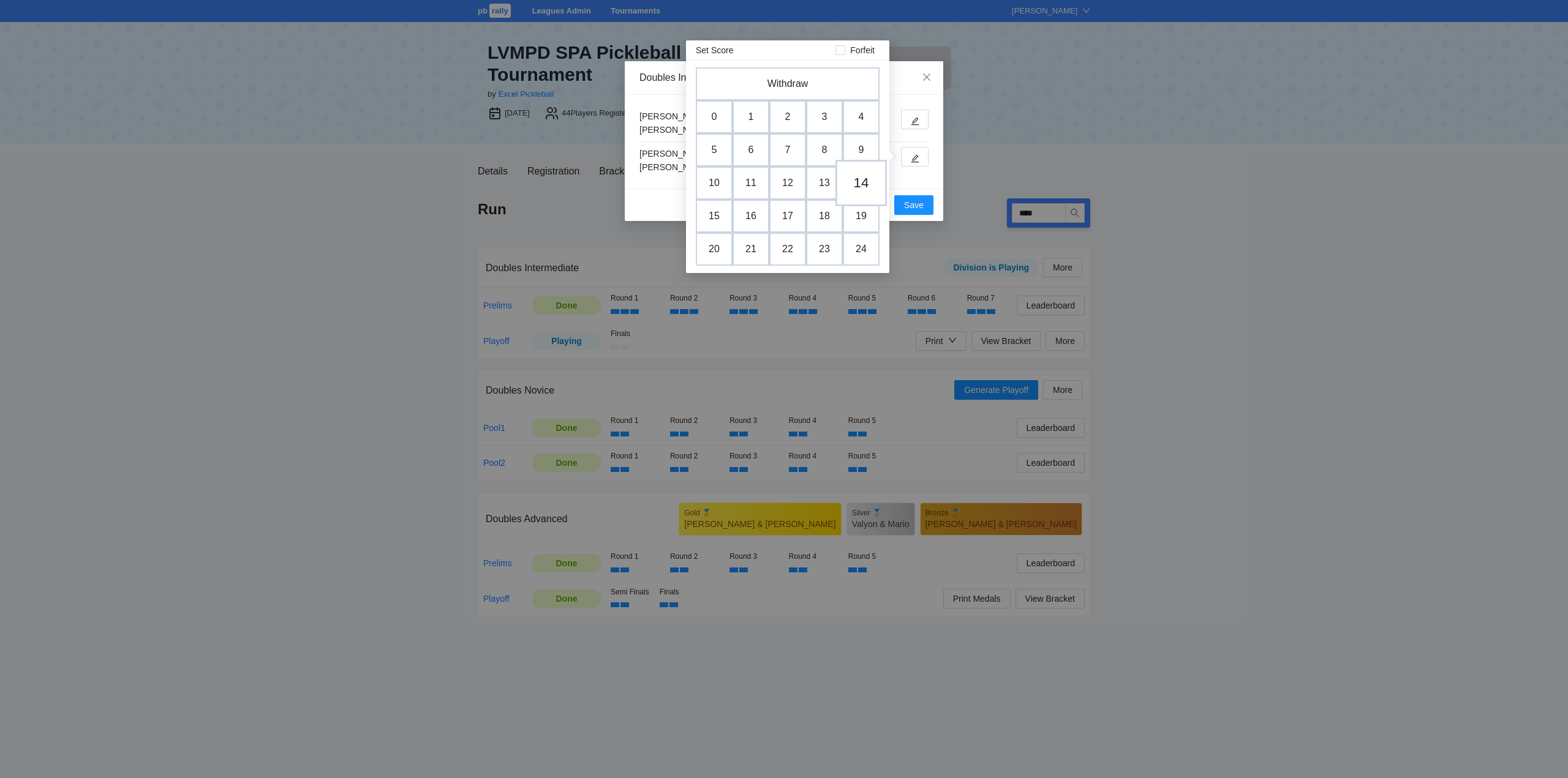
click at [860, 181] on td "14" at bounding box center [861, 183] width 52 height 46
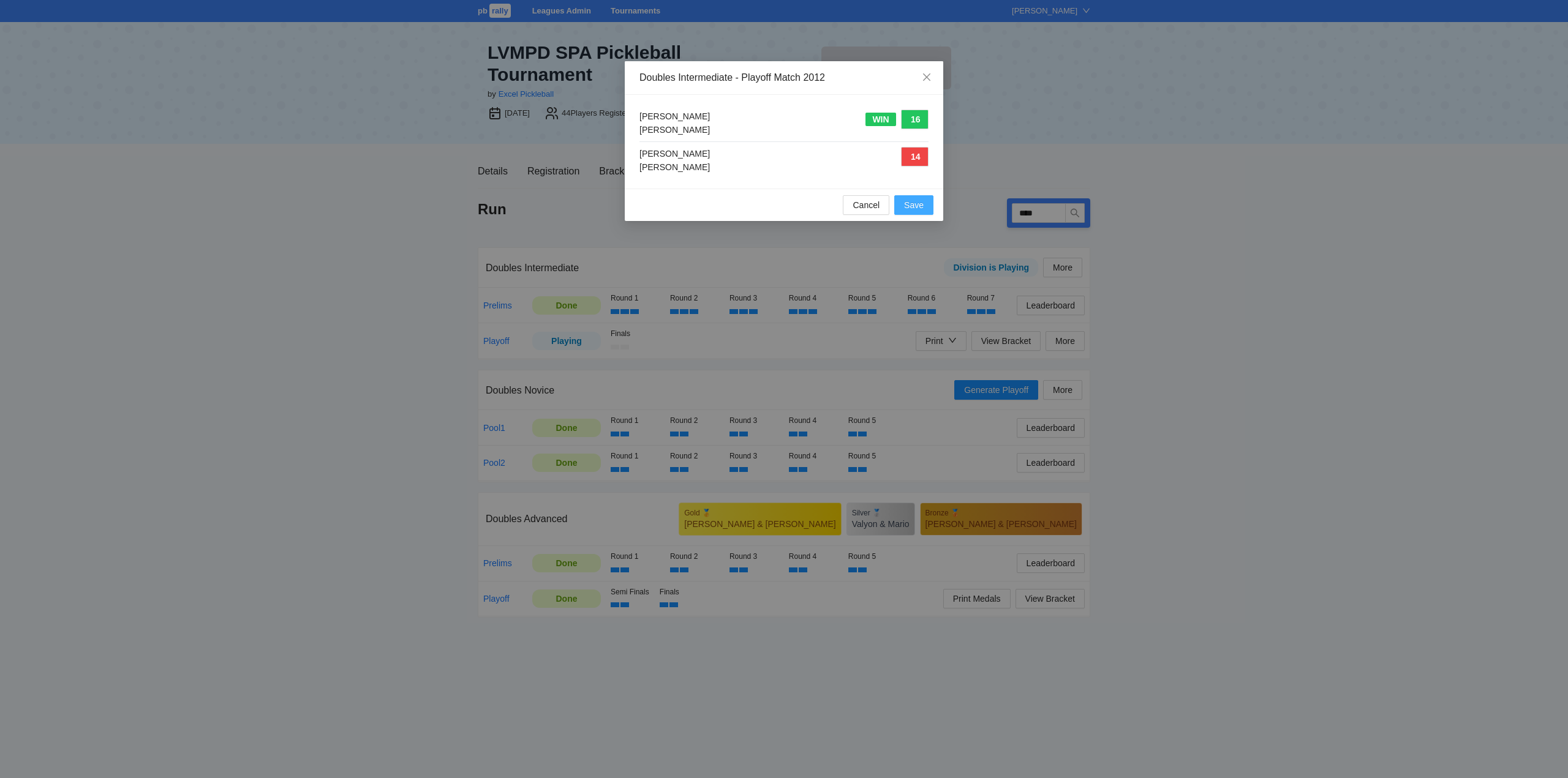
click at [908, 205] on span "Save" at bounding box center [914, 205] width 20 height 14
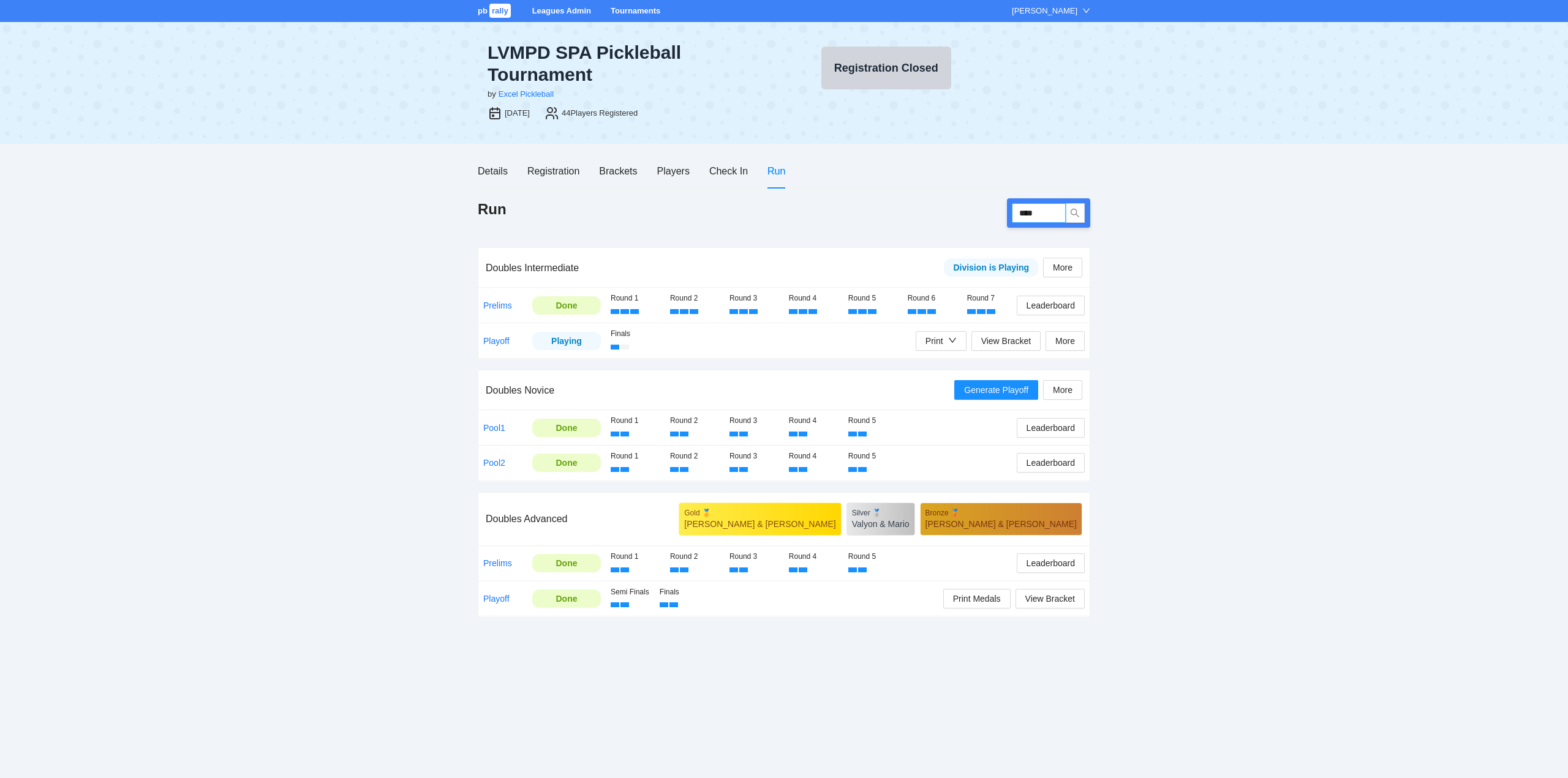
click at [1047, 214] on input "****" at bounding box center [1039, 213] width 54 height 20
type input "****"
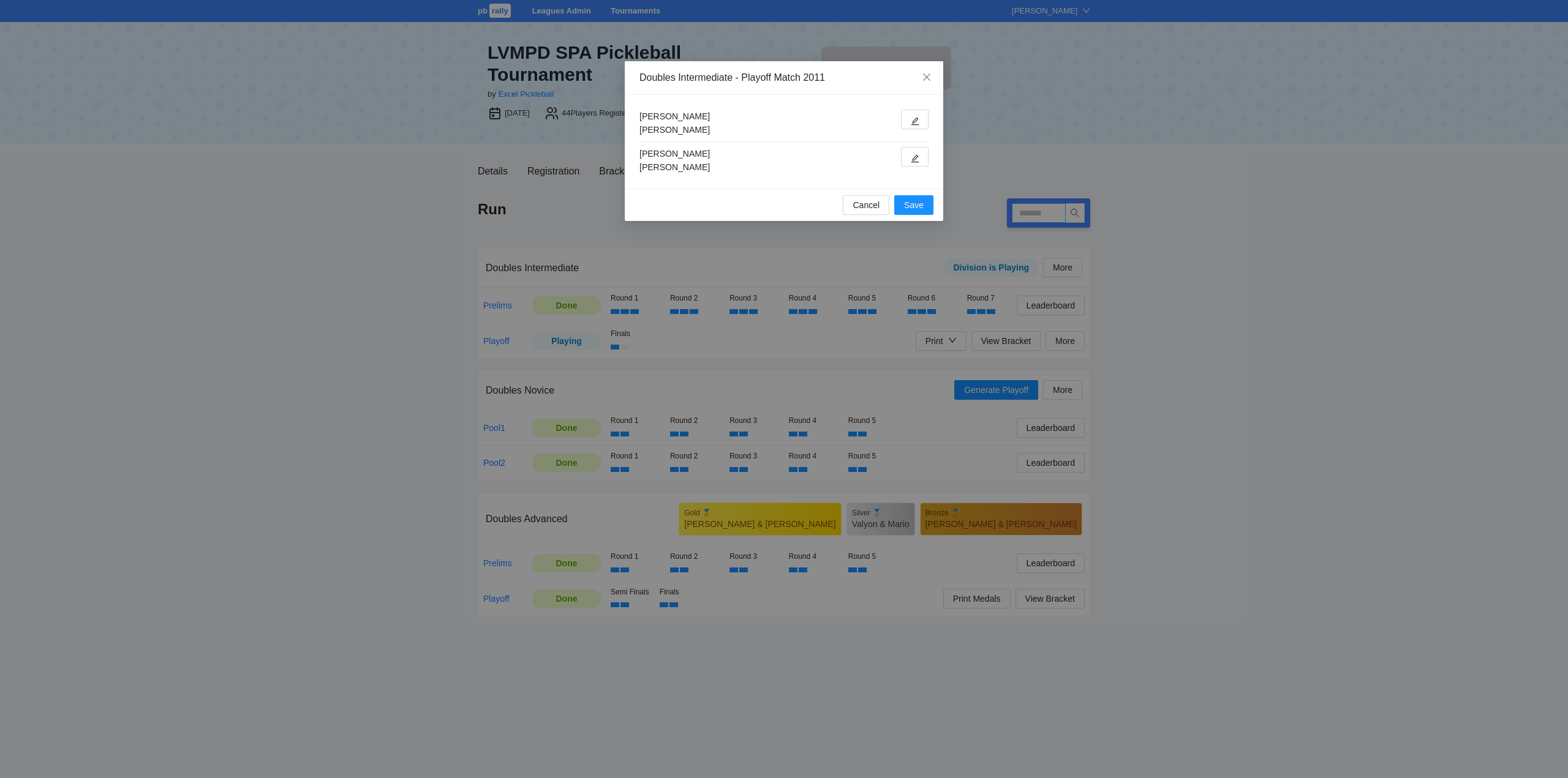
type input "****"
click at [913, 151] on button "button" at bounding box center [914, 157] width 27 height 20
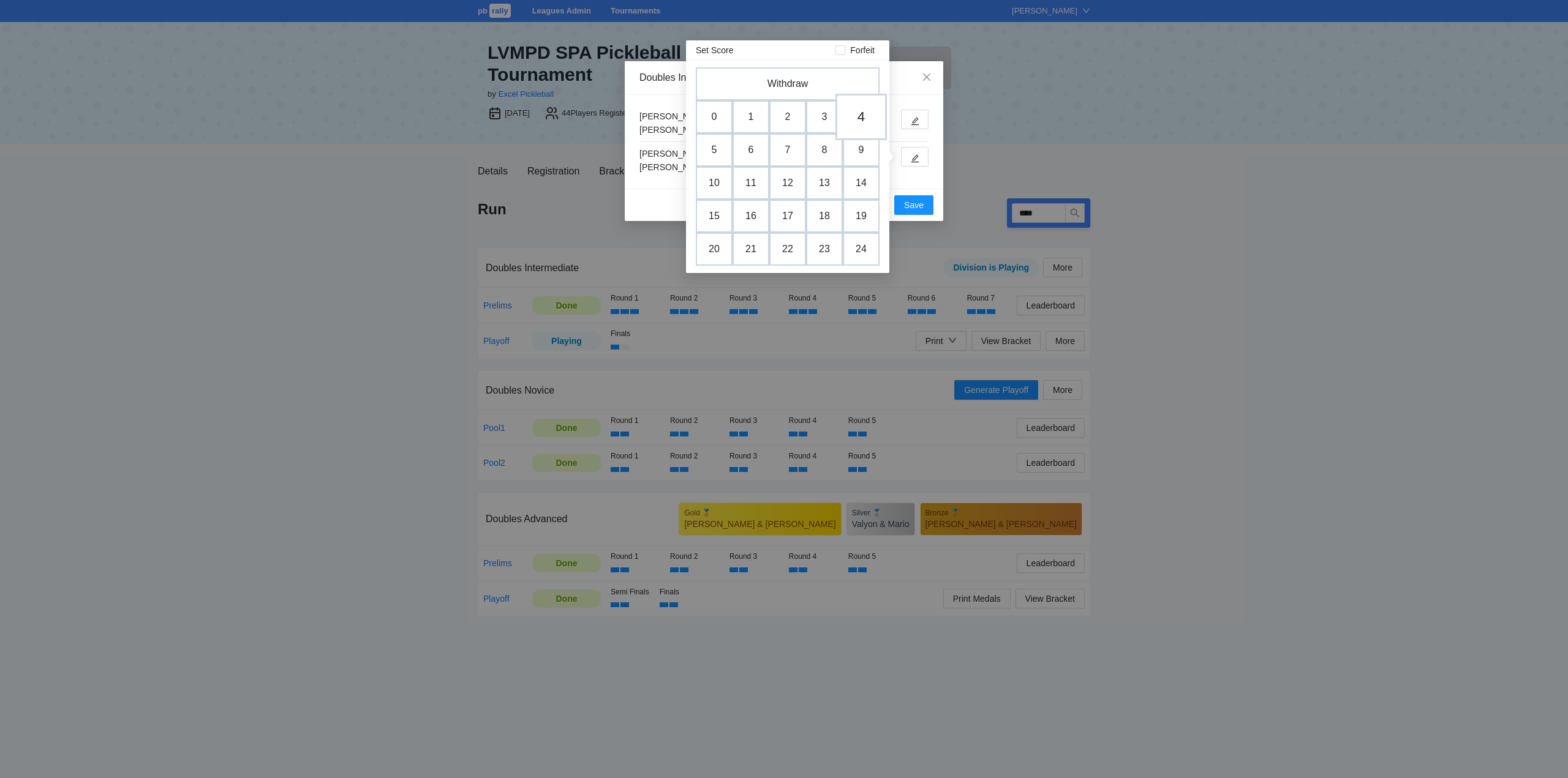
click at [859, 115] on td "4" at bounding box center [861, 117] width 52 height 46
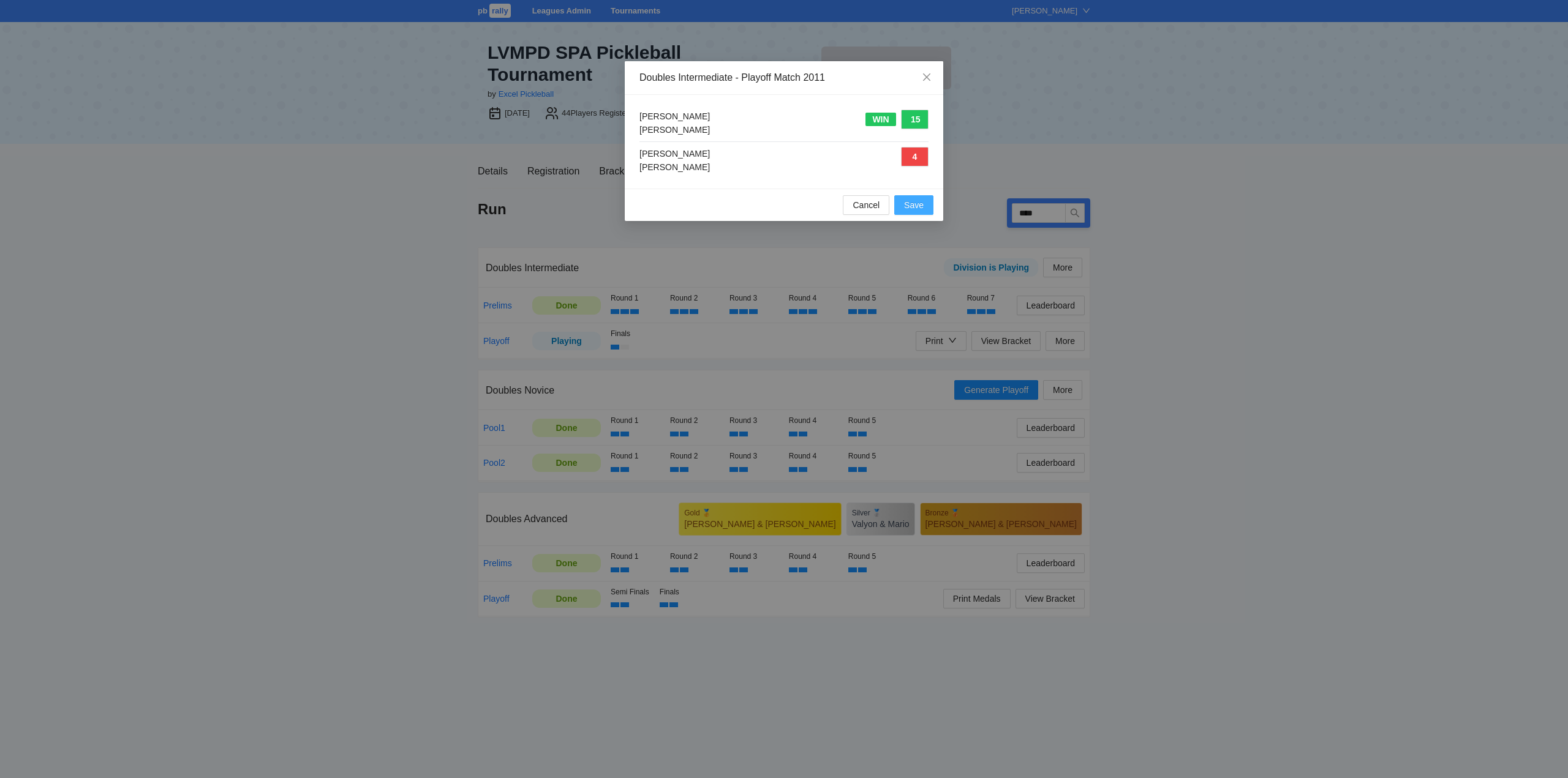
click at [905, 205] on span "Save" at bounding box center [914, 205] width 20 height 14
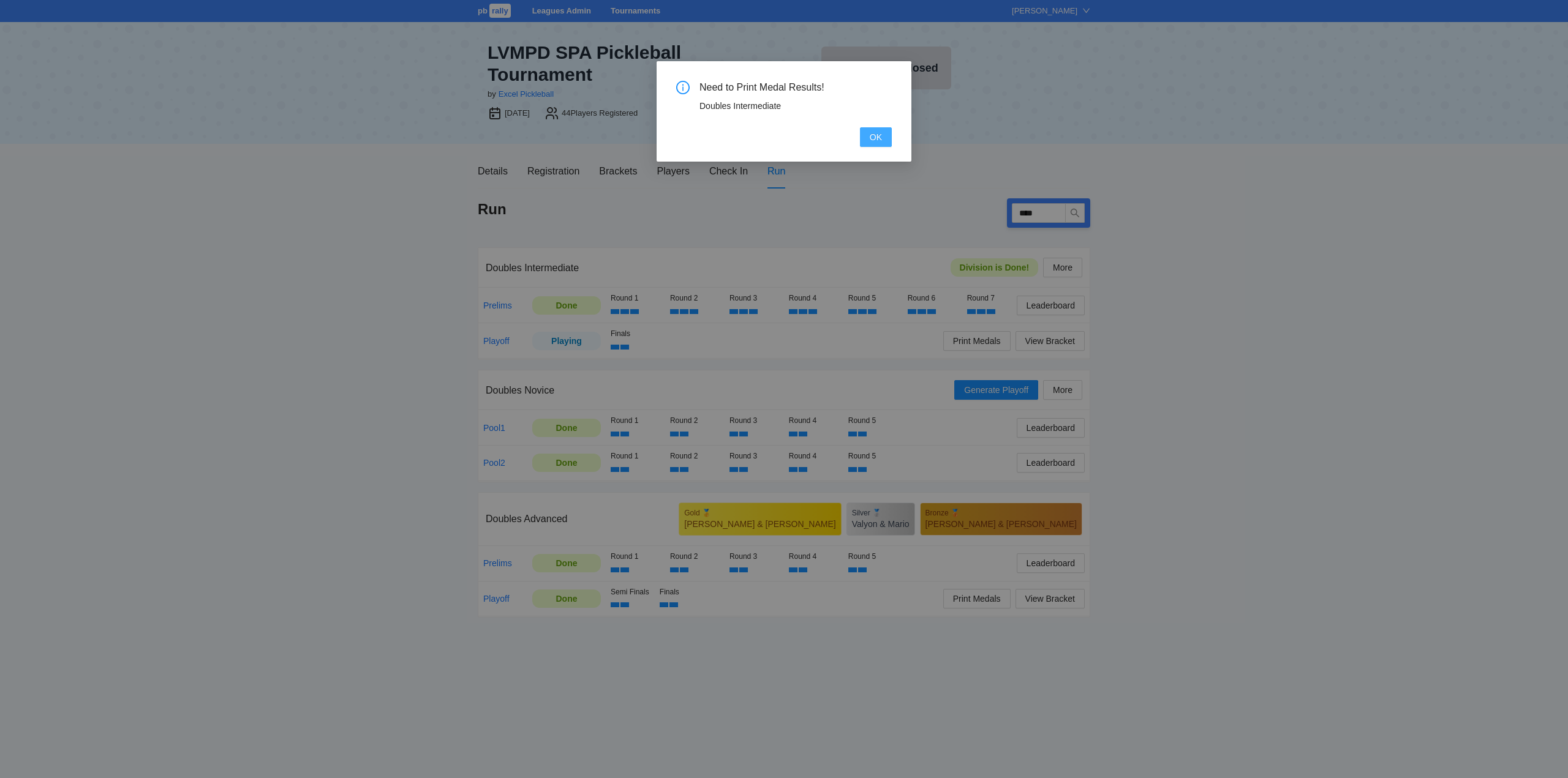
click at [872, 133] on span "OK" at bounding box center [875, 137] width 12 height 14
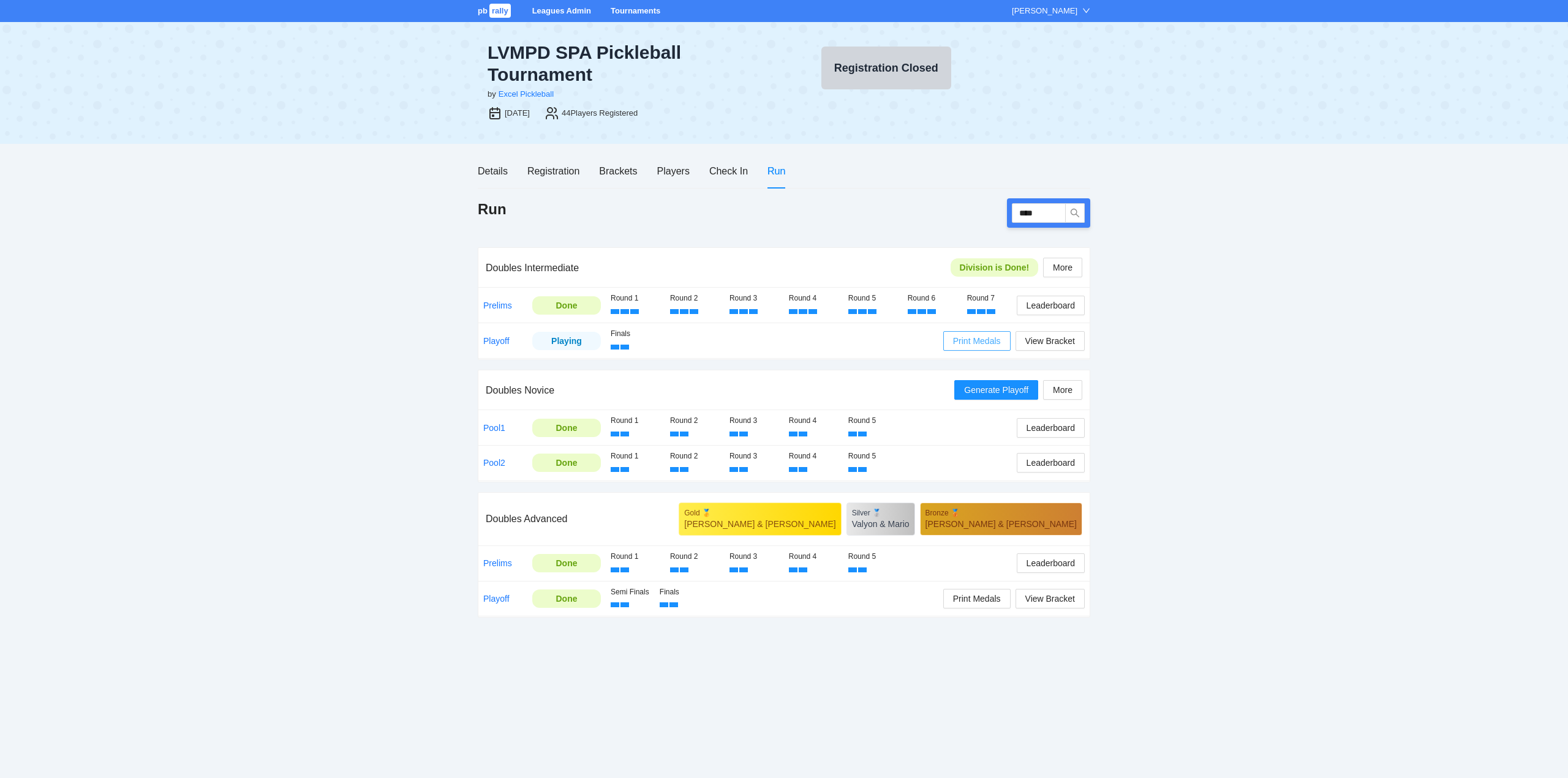
click at [979, 342] on span "Print Medals" at bounding box center [976, 341] width 48 height 14
click at [633, 9] on link "Tournaments" at bounding box center [635, 11] width 49 height 9
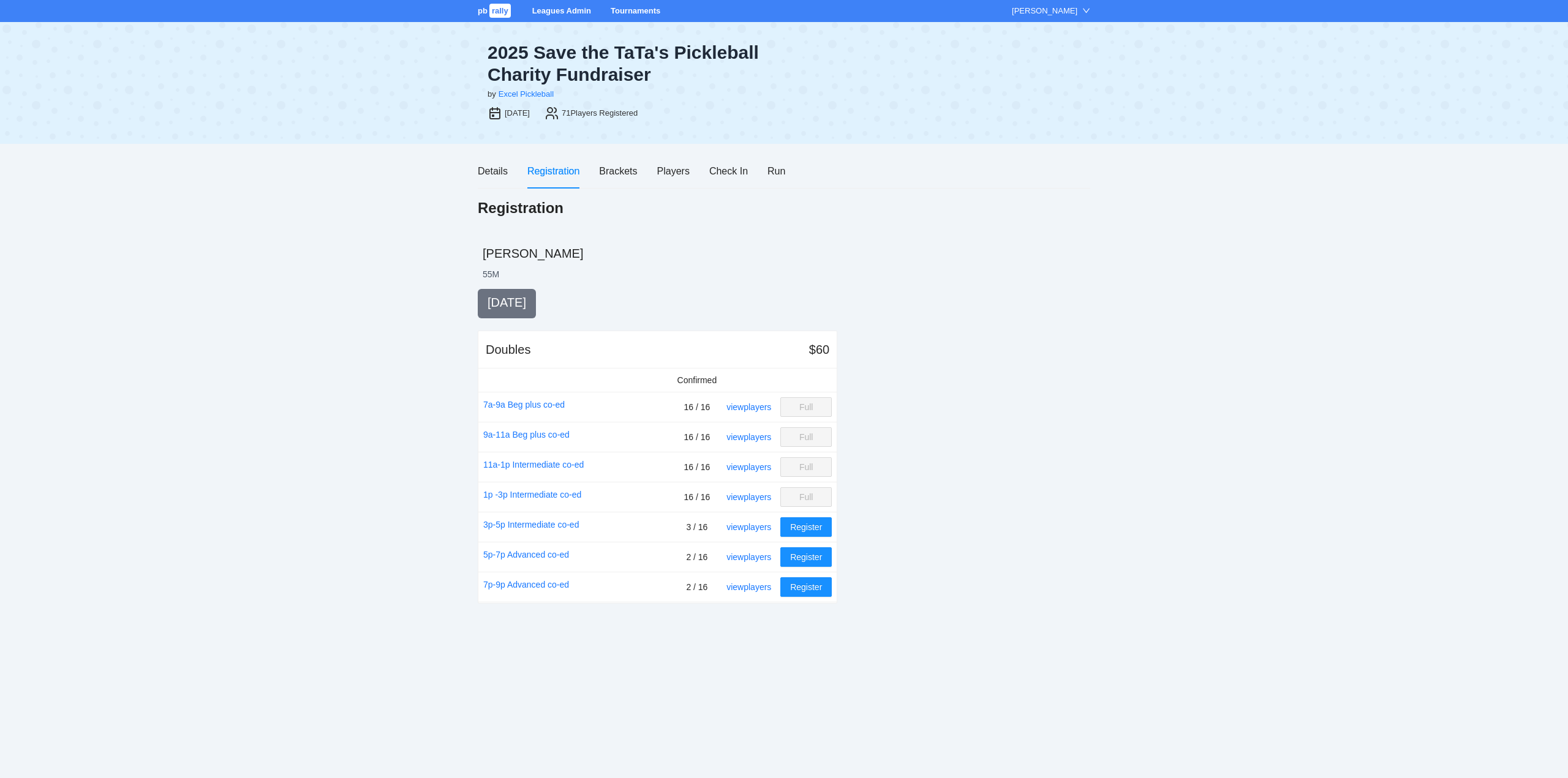
click at [624, 11] on link "Tournaments" at bounding box center [635, 11] width 49 height 9
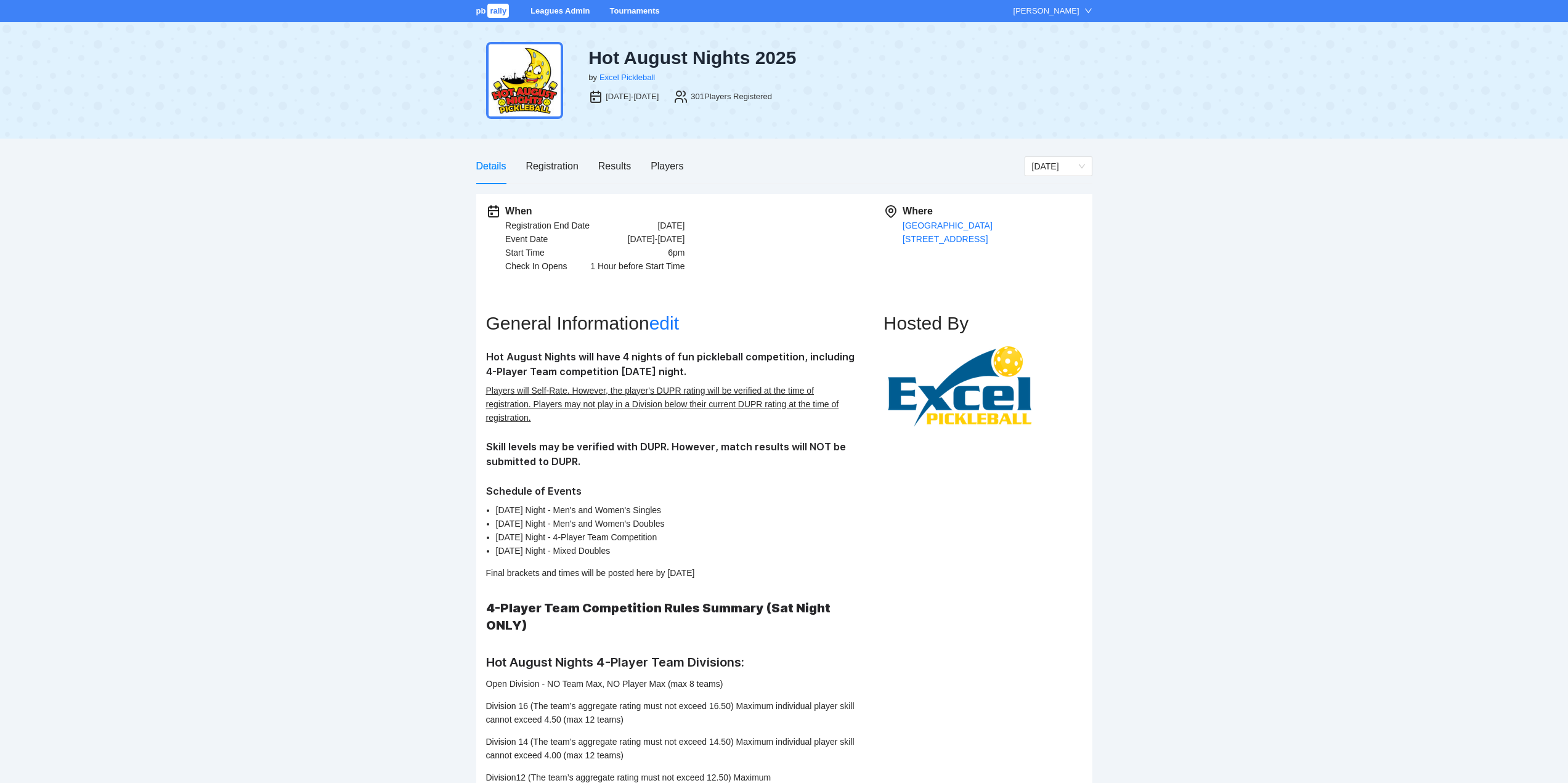
click at [621, 8] on link "Tournaments" at bounding box center [634, 11] width 50 height 9
